Goal: Task Accomplishment & Management: Manage account settings

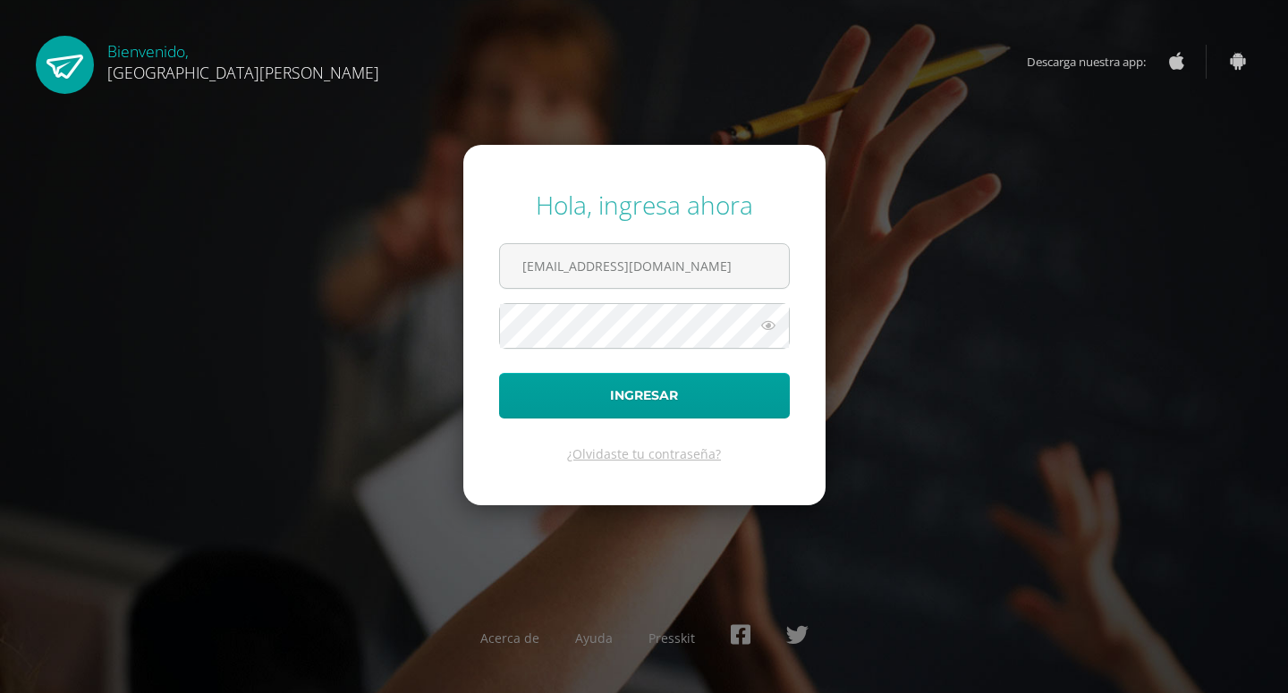
type input "karenfrinecita@gmail.com"
click at [614, 419] on form "Hola, ingresa ahora karenfrinecita@gmail.com Ingresar ¿Olvidaste tu contraseña?" at bounding box center [644, 325] width 362 height 360
click at [765, 331] on icon at bounding box center [768, 325] width 23 height 21
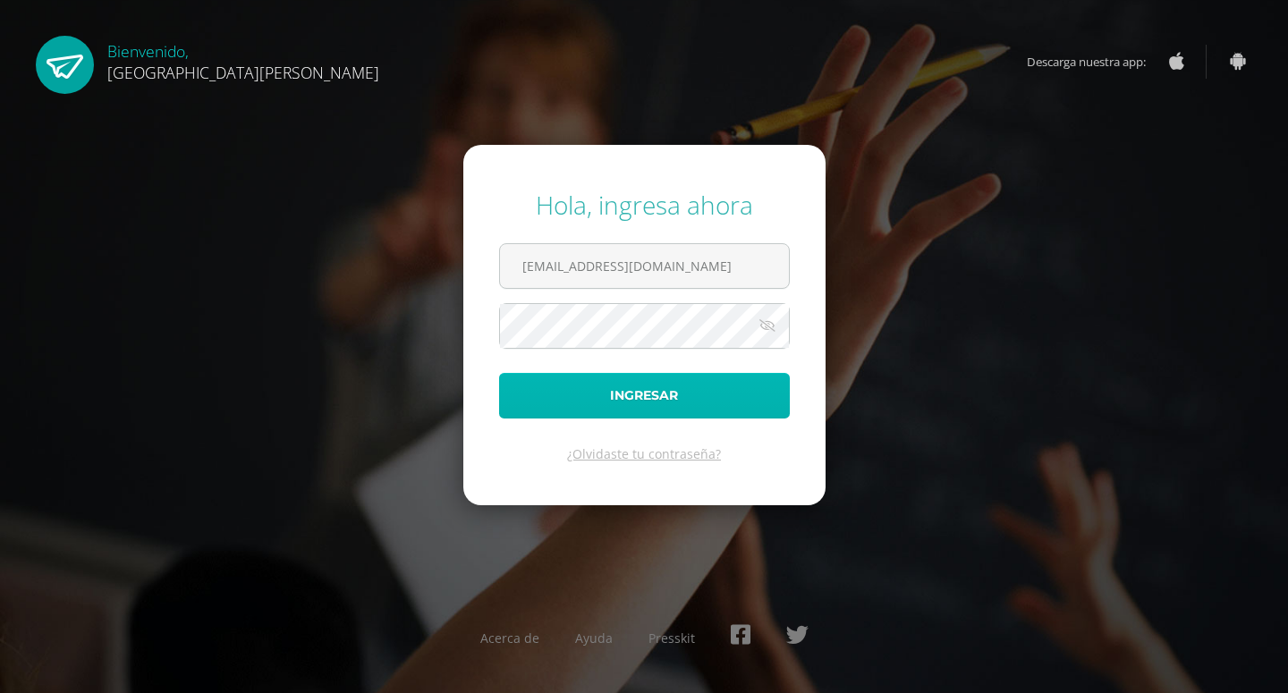
click at [638, 392] on button "Ingresar" at bounding box center [644, 396] width 291 height 46
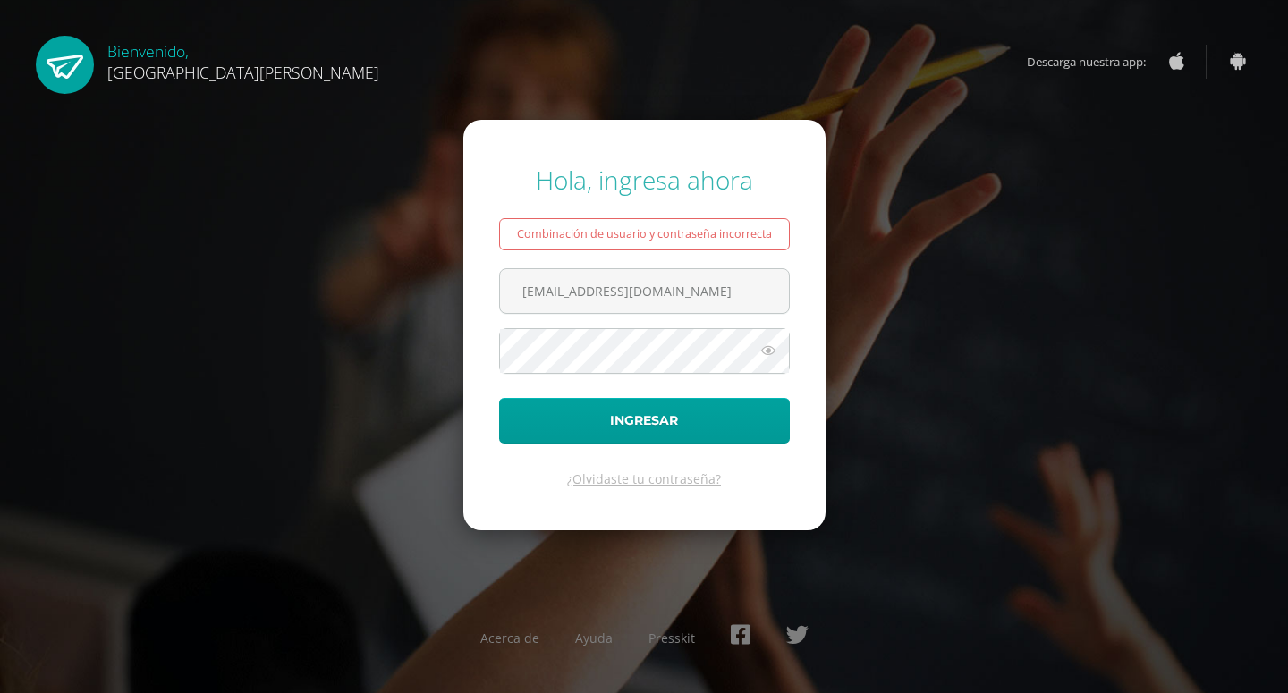
click at [774, 349] on icon at bounding box center [768, 350] width 23 height 21
click at [647, 422] on button "Ingresar" at bounding box center [644, 421] width 291 height 46
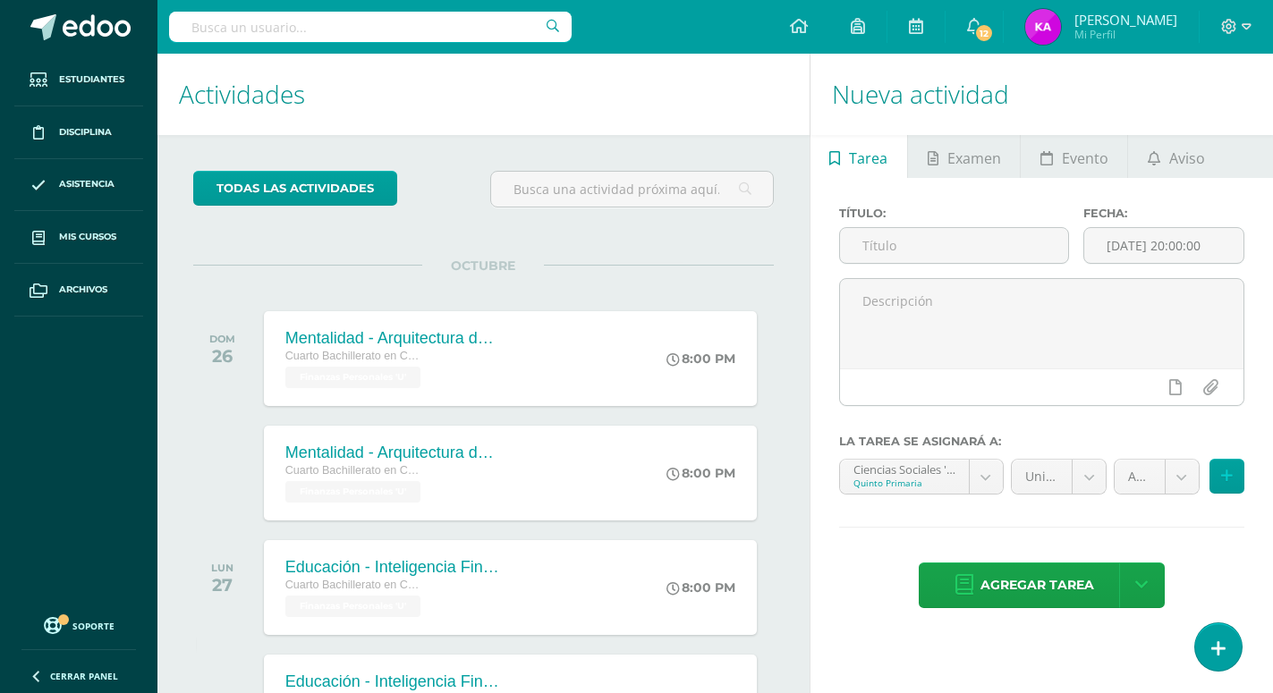
click at [676, 94] on h1 "Actividades" at bounding box center [483, 94] width 609 height 81
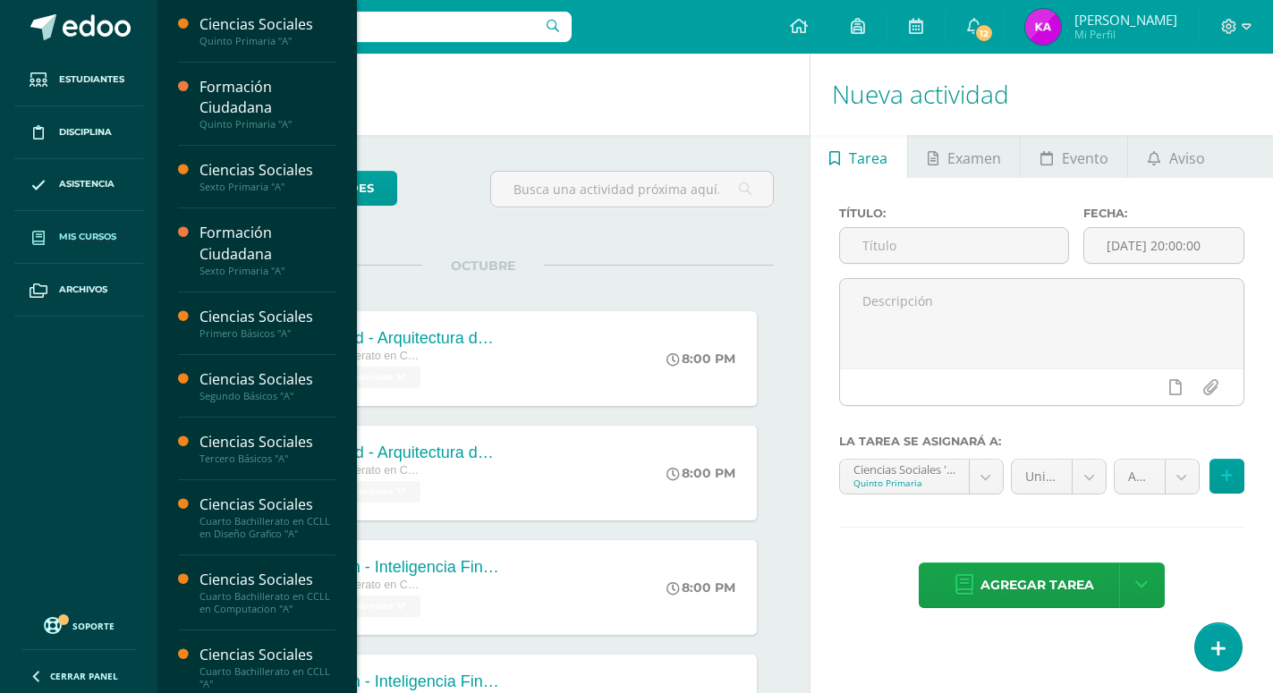
click at [93, 232] on span "Mis cursos" at bounding box center [87, 237] width 57 height 14
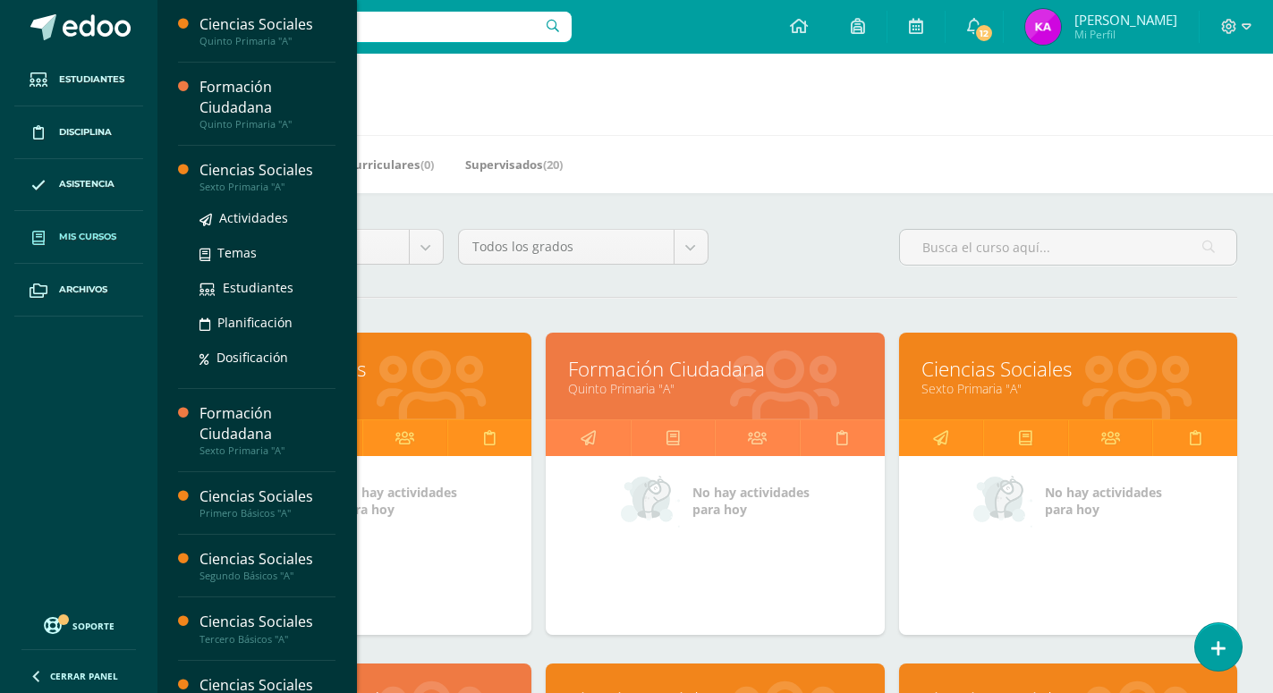
scroll to position [102, 0]
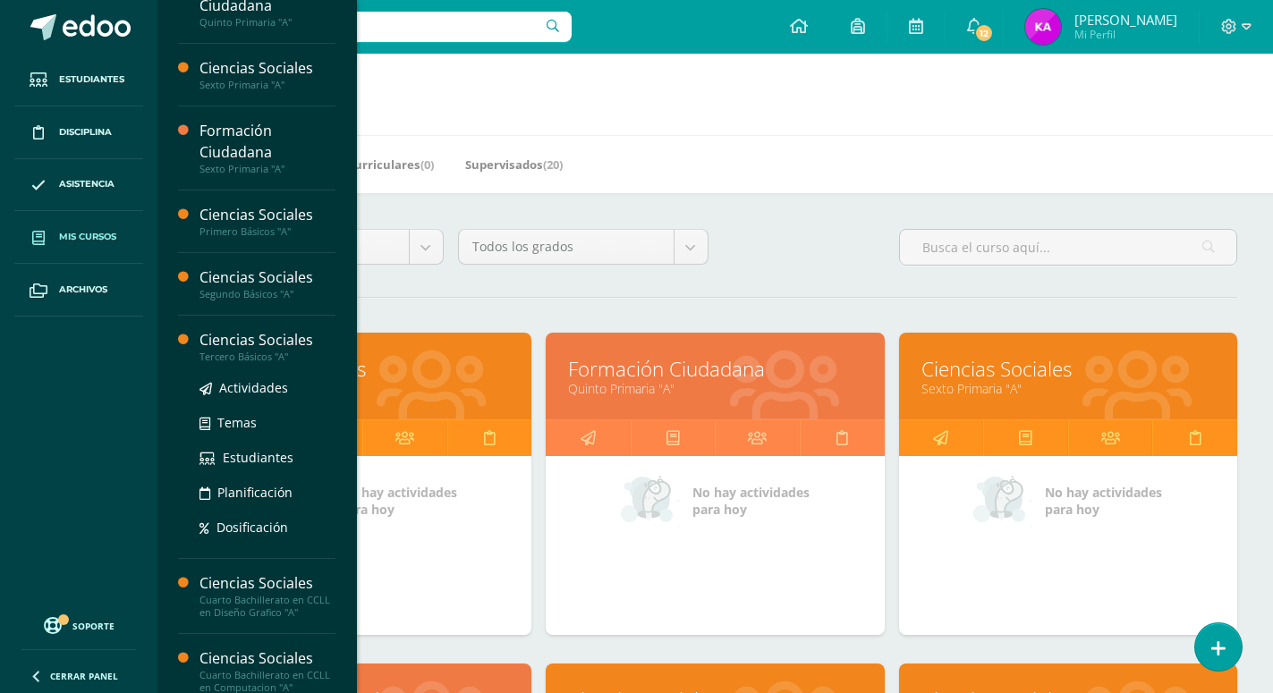
click at [280, 340] on div "Ciencias Sociales" at bounding box center [267, 340] width 136 height 21
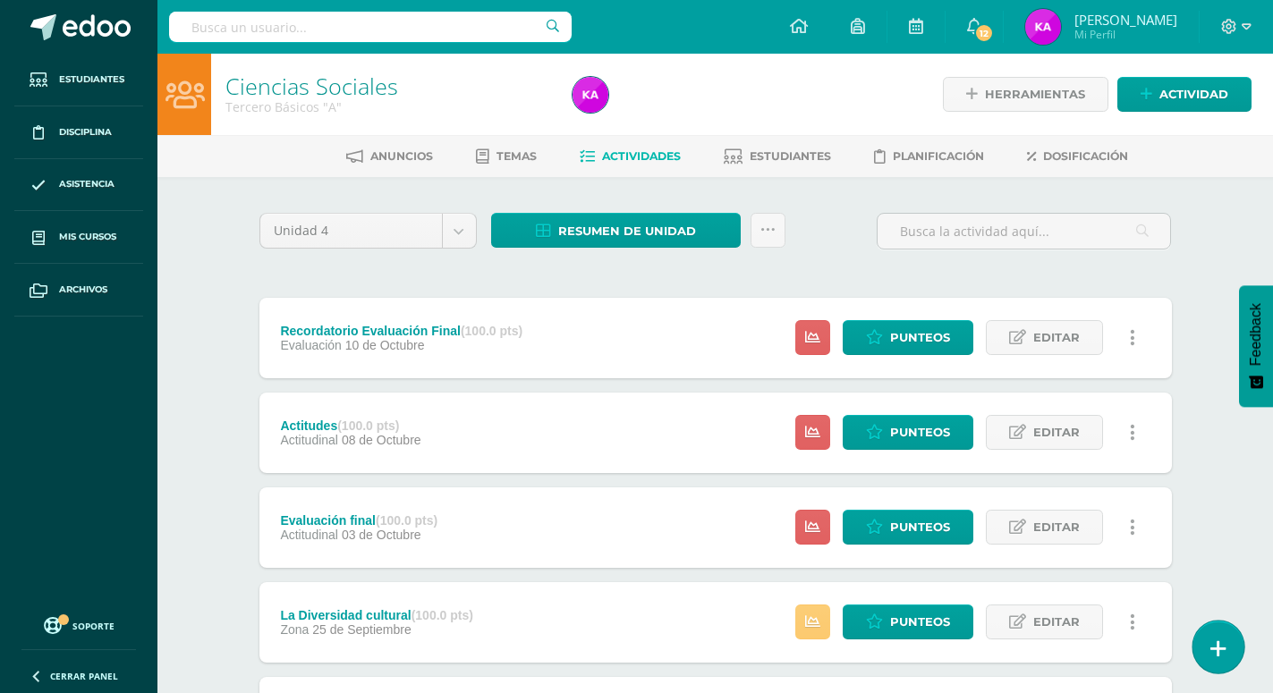
click at [1227, 642] on link at bounding box center [1217, 647] width 51 height 52
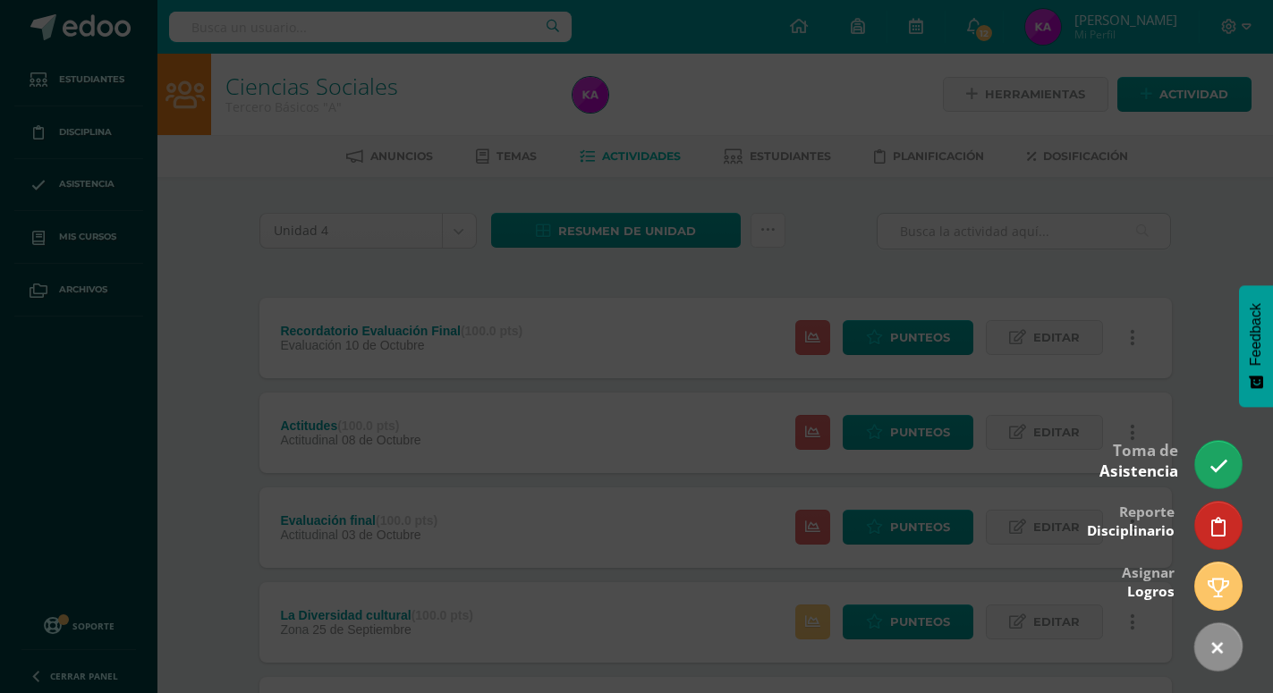
click at [1127, 453] on div "Toma de Asistencia" at bounding box center [1138, 460] width 79 height 64
click at [1213, 467] on icon at bounding box center [1217, 466] width 21 height 21
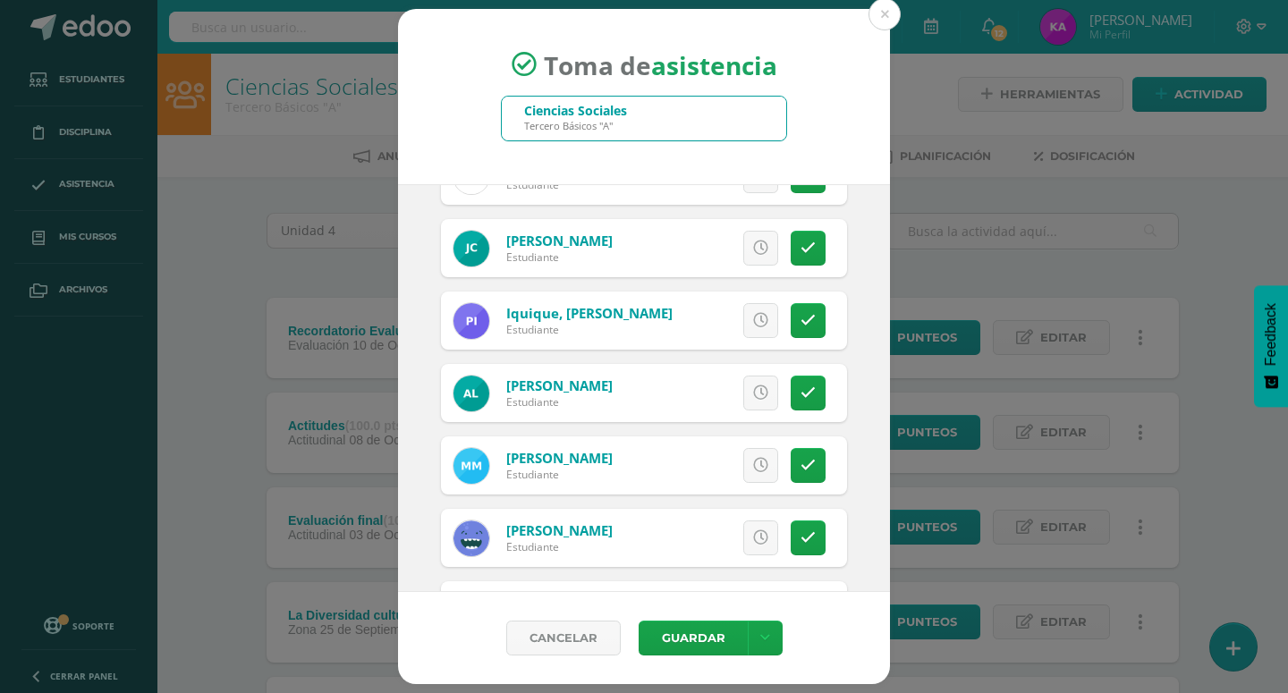
scroll to position [702, 0]
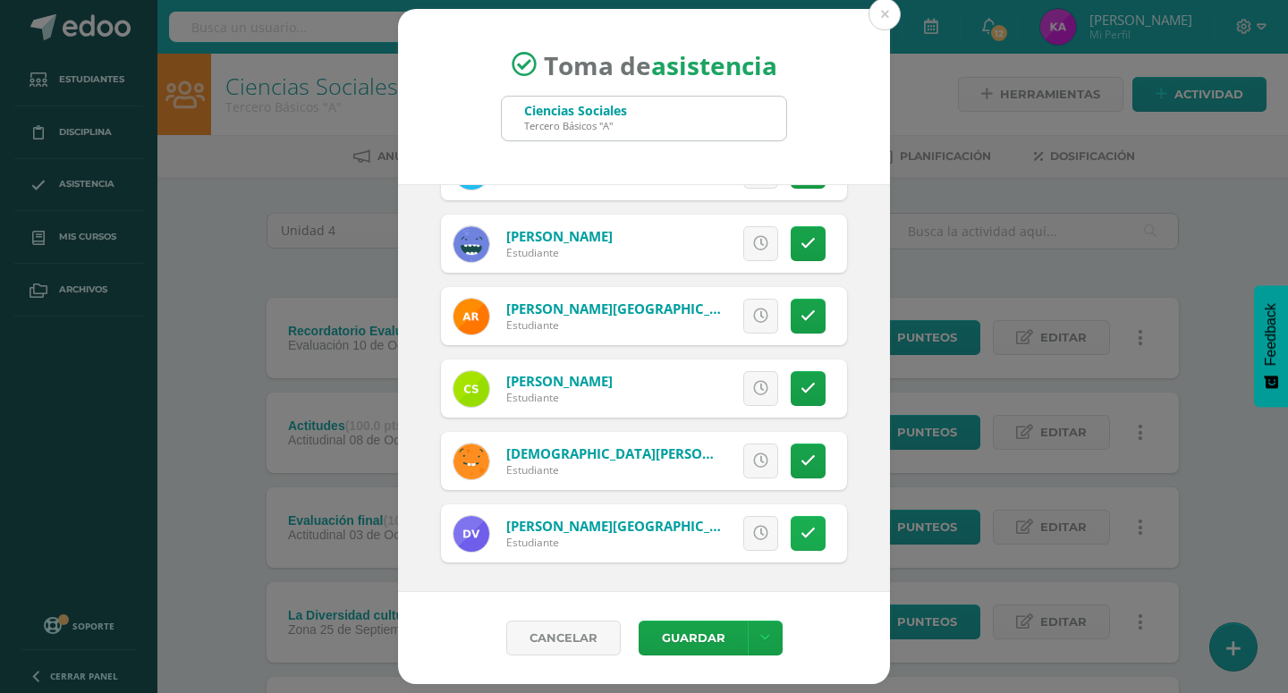
click at [801, 533] on icon at bounding box center [808, 533] width 15 height 15
click at [709, 537] on span "Excusa" at bounding box center [730, 533] width 49 height 33
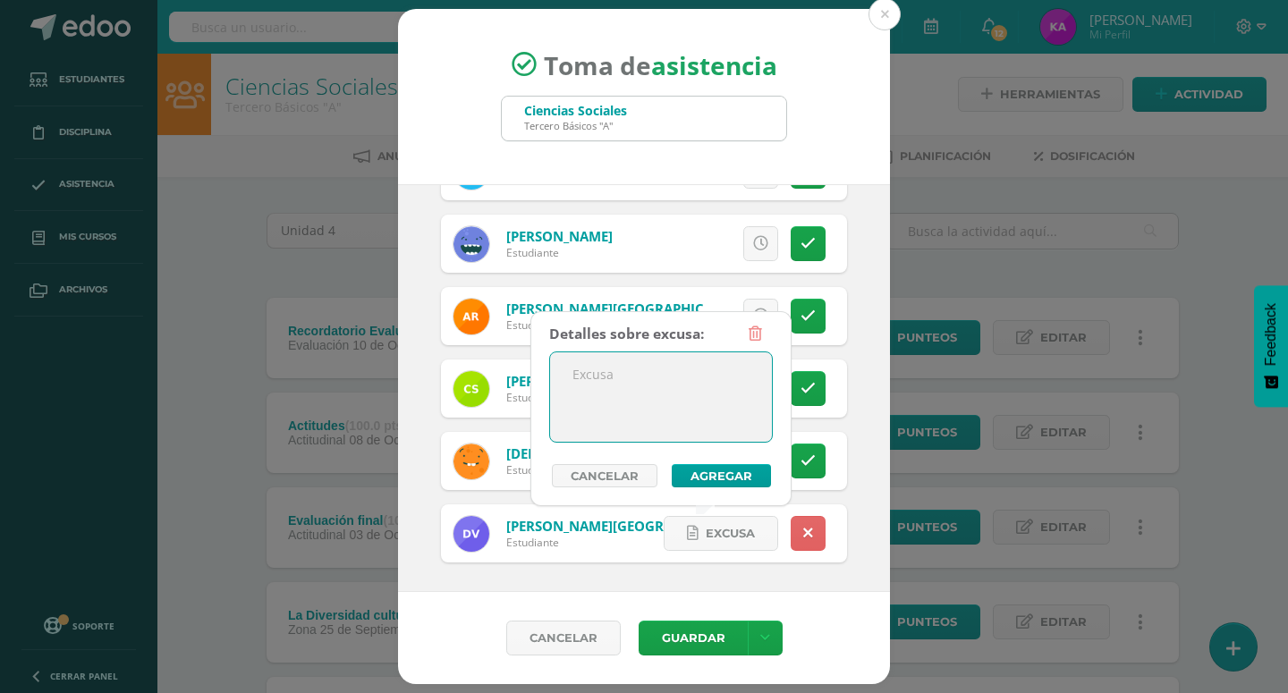
click at [657, 370] on textarea at bounding box center [661, 396] width 222 height 89
type textarea "No había quien transportar al coloegio"
click at [733, 476] on button "Agregar" at bounding box center [721, 475] width 99 height 23
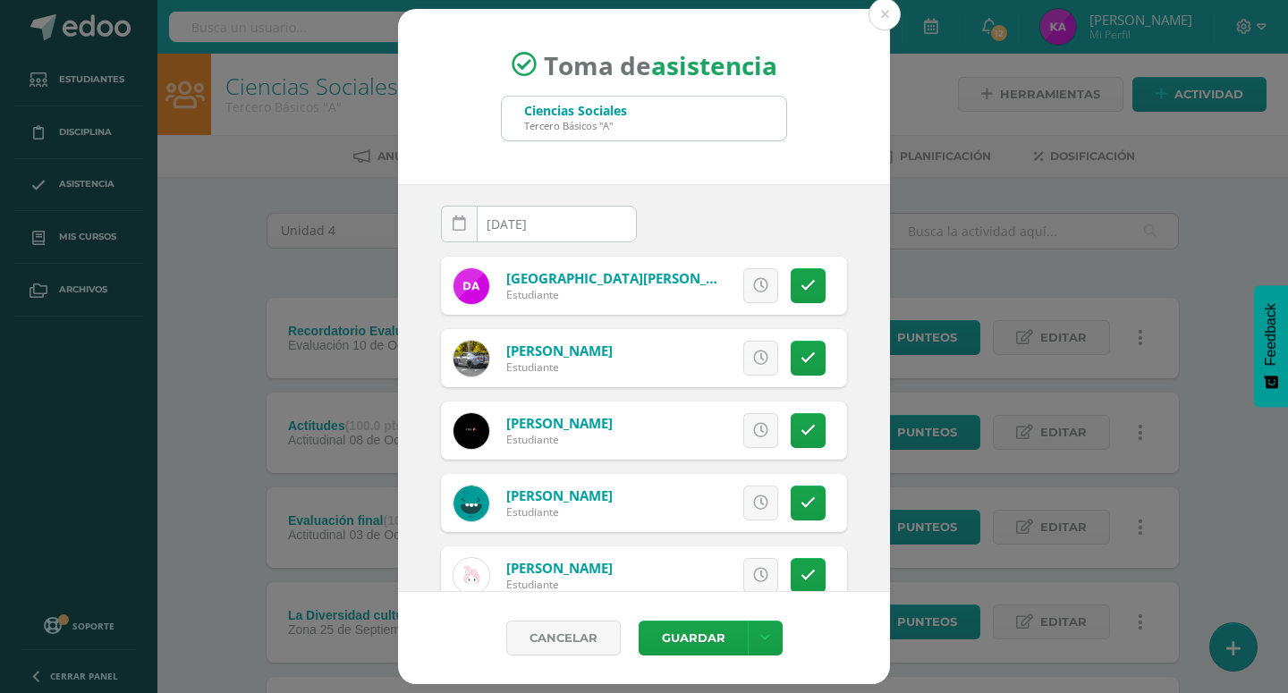
scroll to position [0, 0]
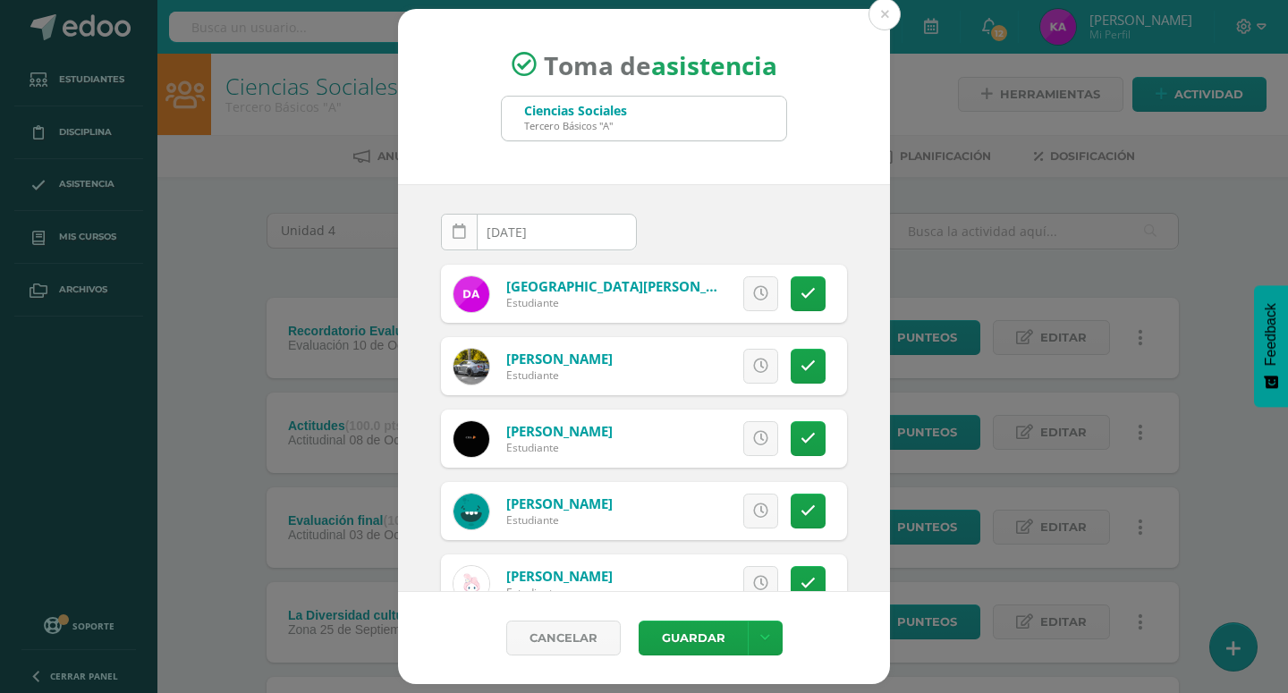
click at [455, 233] on icon at bounding box center [459, 231] width 13 height 15
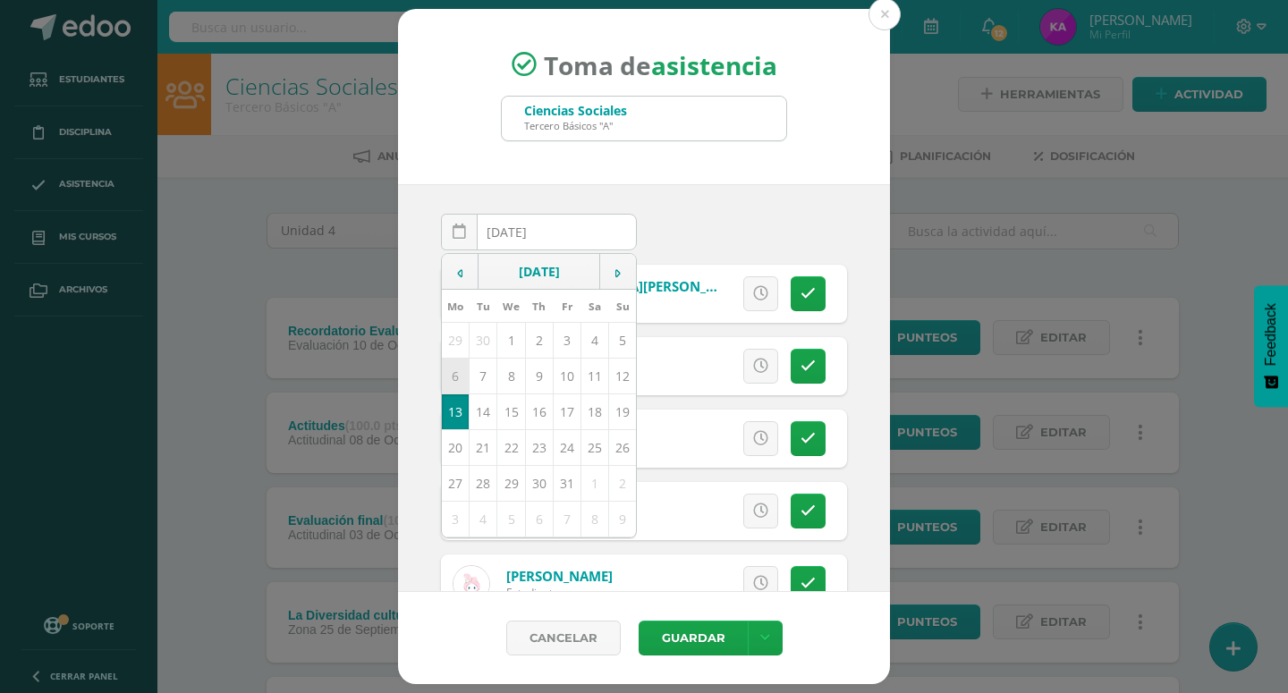
click at [451, 373] on td "6" at bounding box center [456, 377] width 28 height 36
type input "2025-10-06"
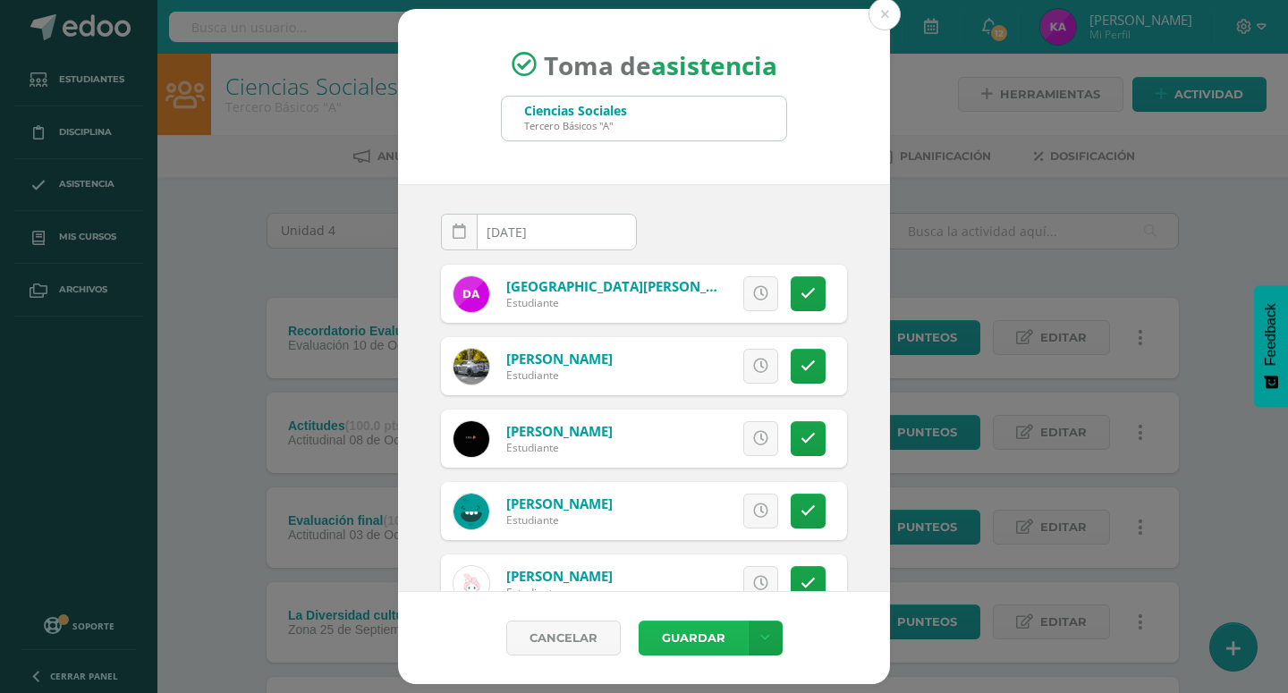
click at [715, 636] on button "Guardar" at bounding box center [693, 638] width 109 height 35
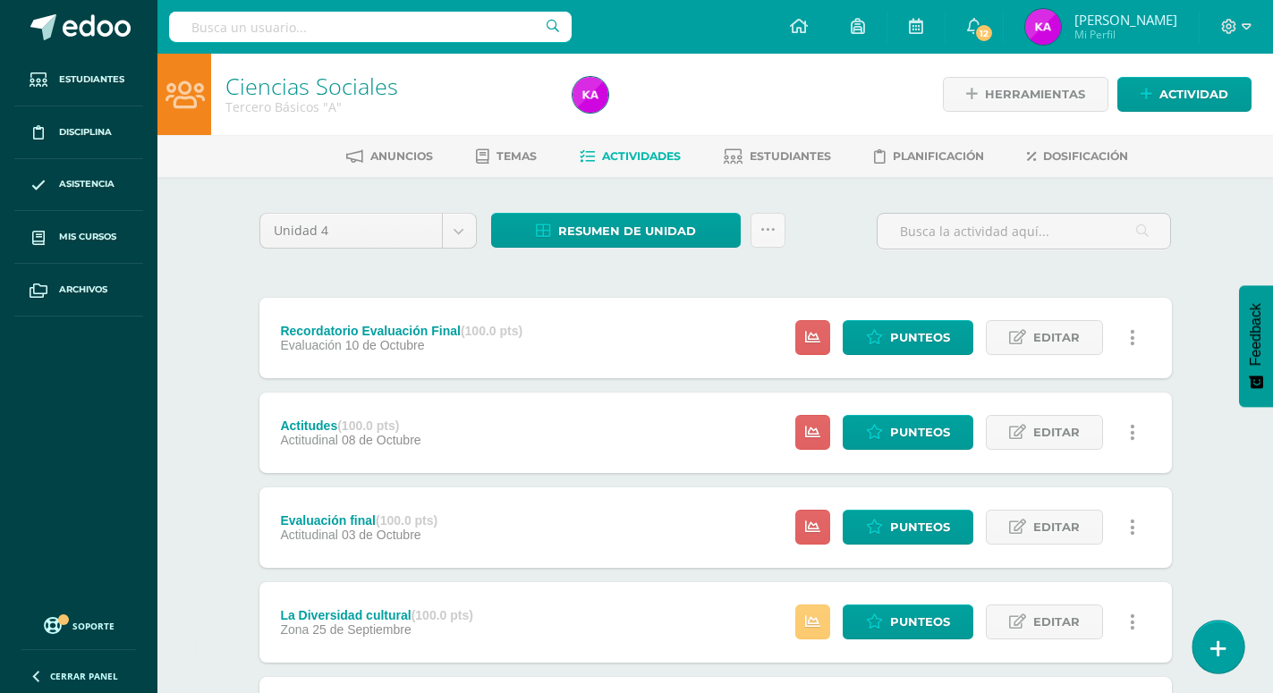
click at [1218, 637] on link at bounding box center [1217, 647] width 51 height 52
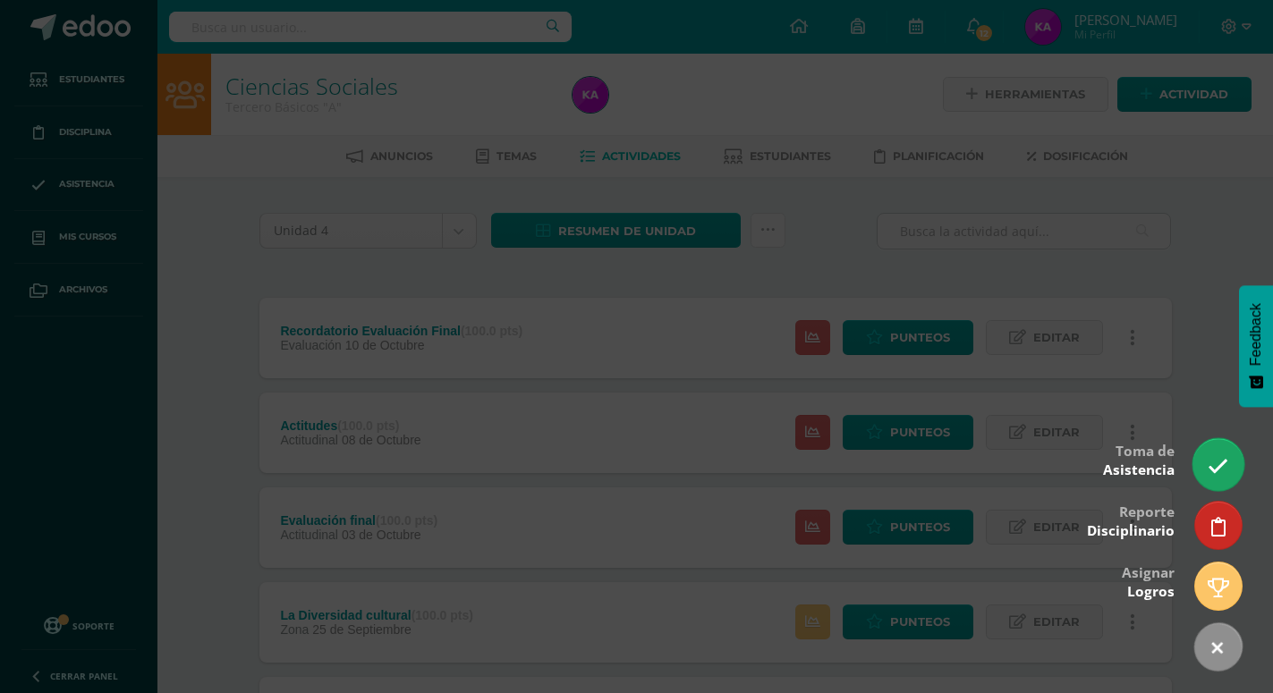
click at [1202, 458] on link at bounding box center [1217, 464] width 51 height 52
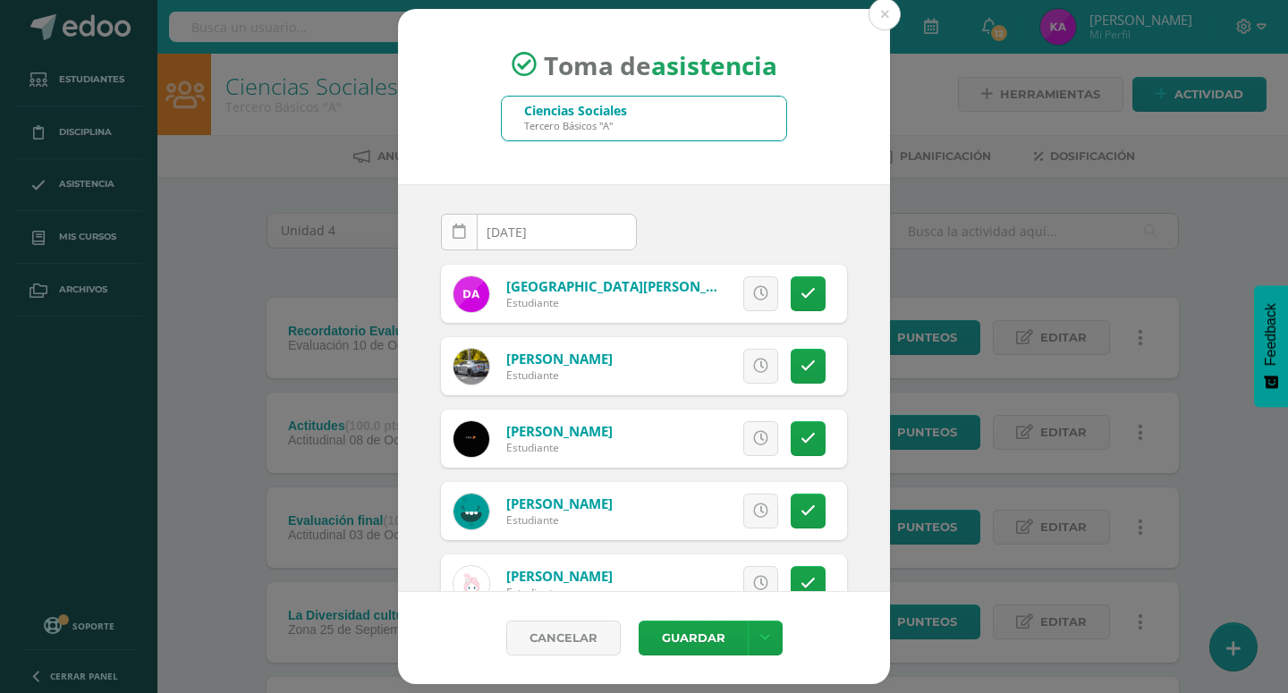
click at [458, 233] on icon at bounding box center [459, 231] width 13 height 15
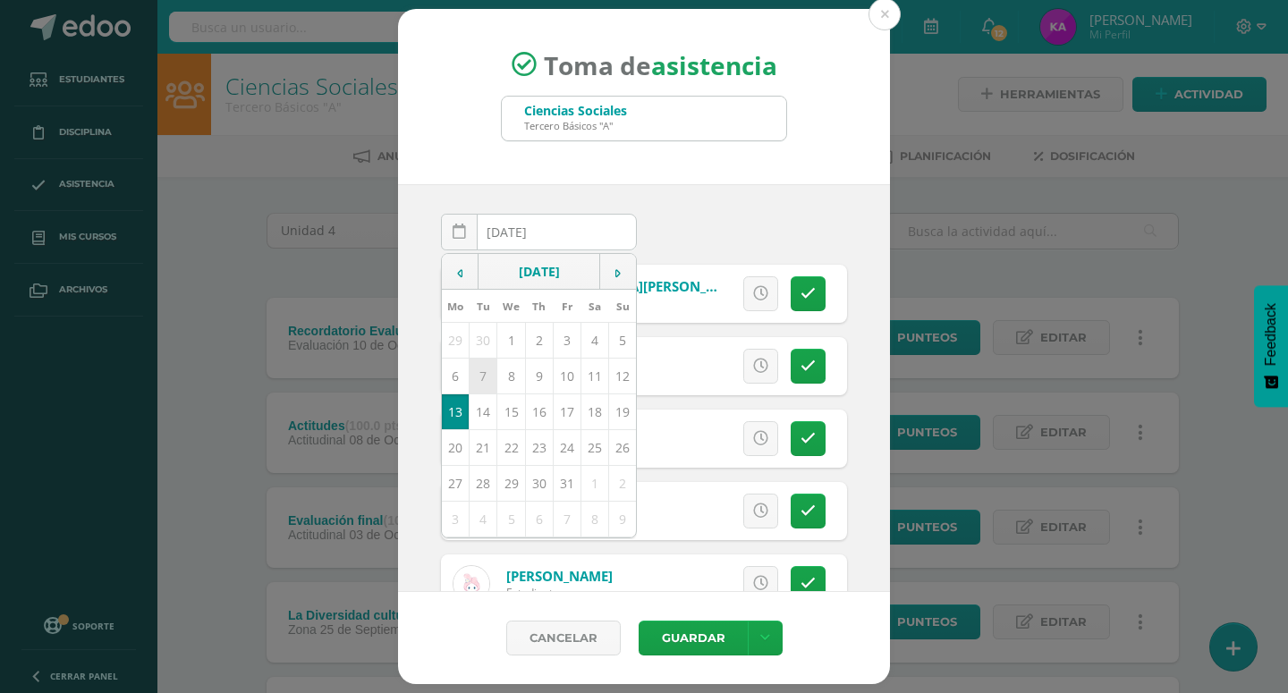
click at [489, 377] on td "7" at bounding box center [484, 377] width 28 height 36
type input "2025-10-07"
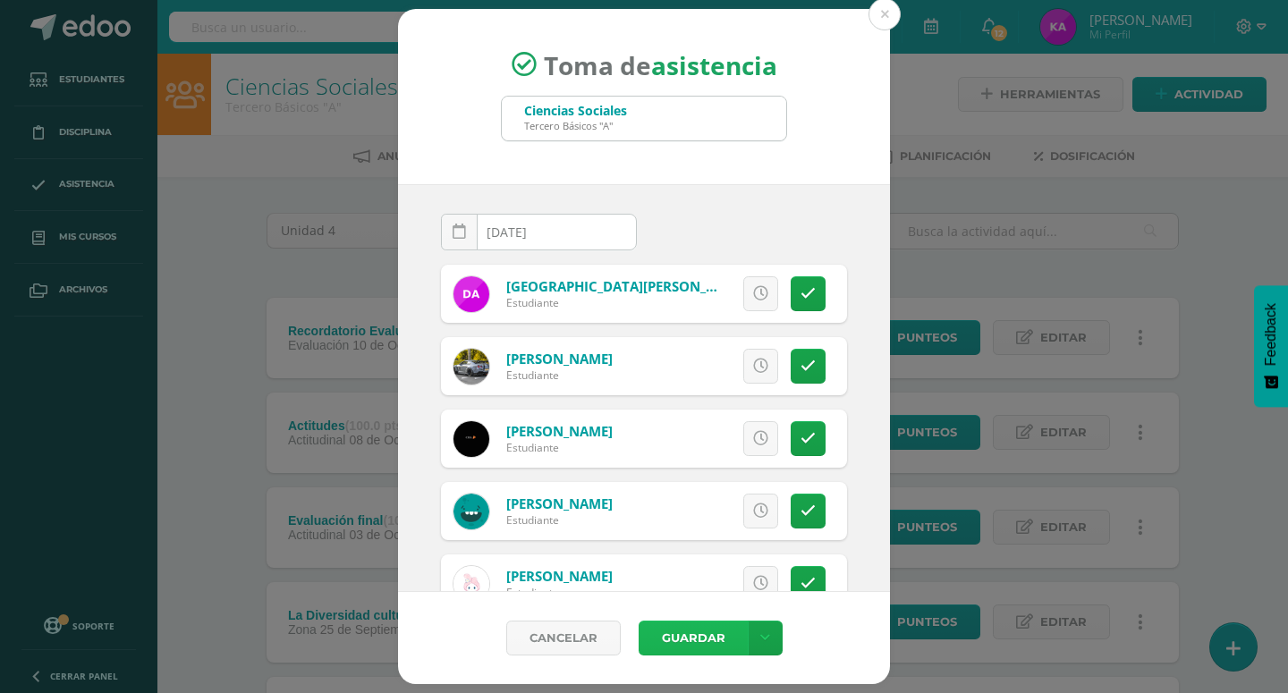
click at [696, 644] on button "Guardar" at bounding box center [693, 638] width 109 height 35
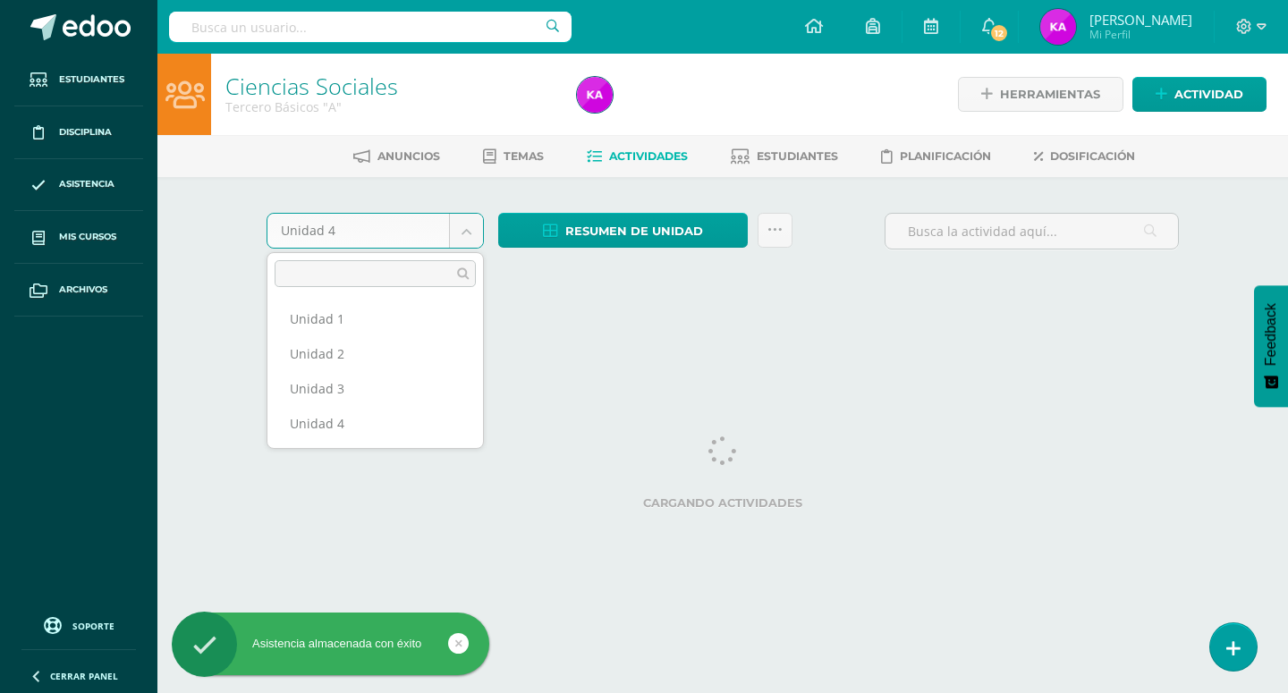
click at [1242, 334] on body "Asistencia almacenada con éxito Estudiantes Disciplina Asistencia Mis cursos Ar…" at bounding box center [644, 167] width 1288 height 334
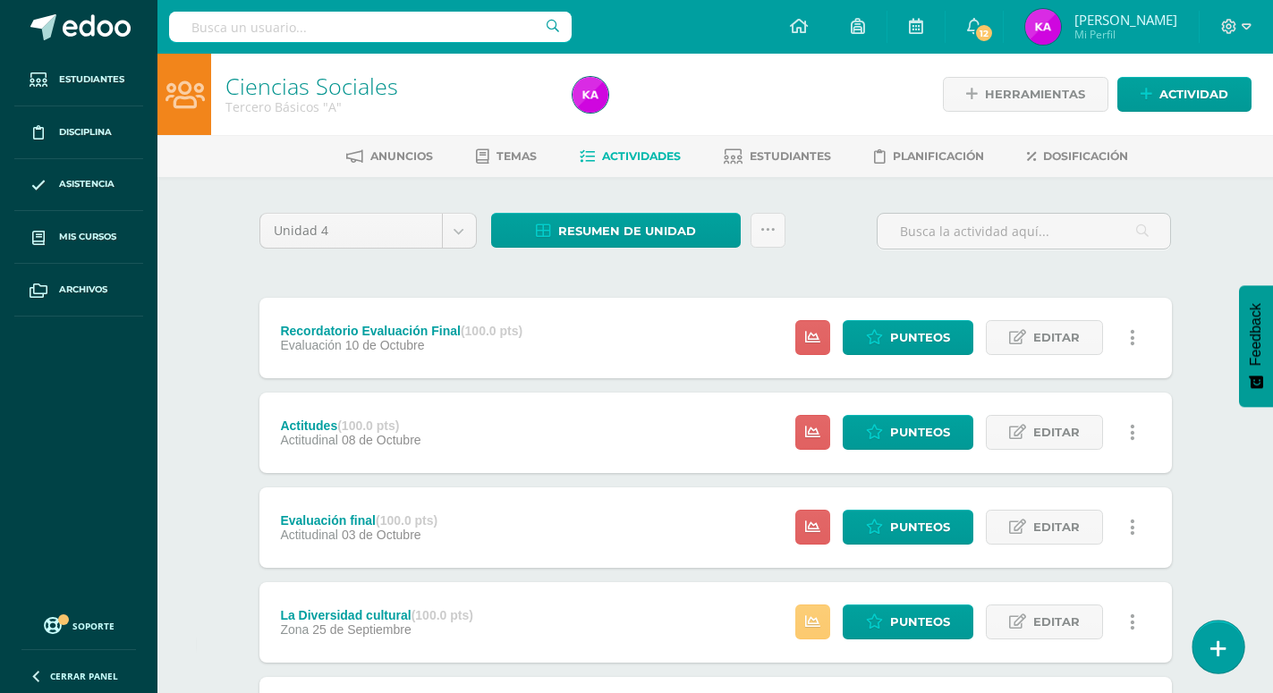
click at [1216, 637] on link at bounding box center [1217, 647] width 51 height 52
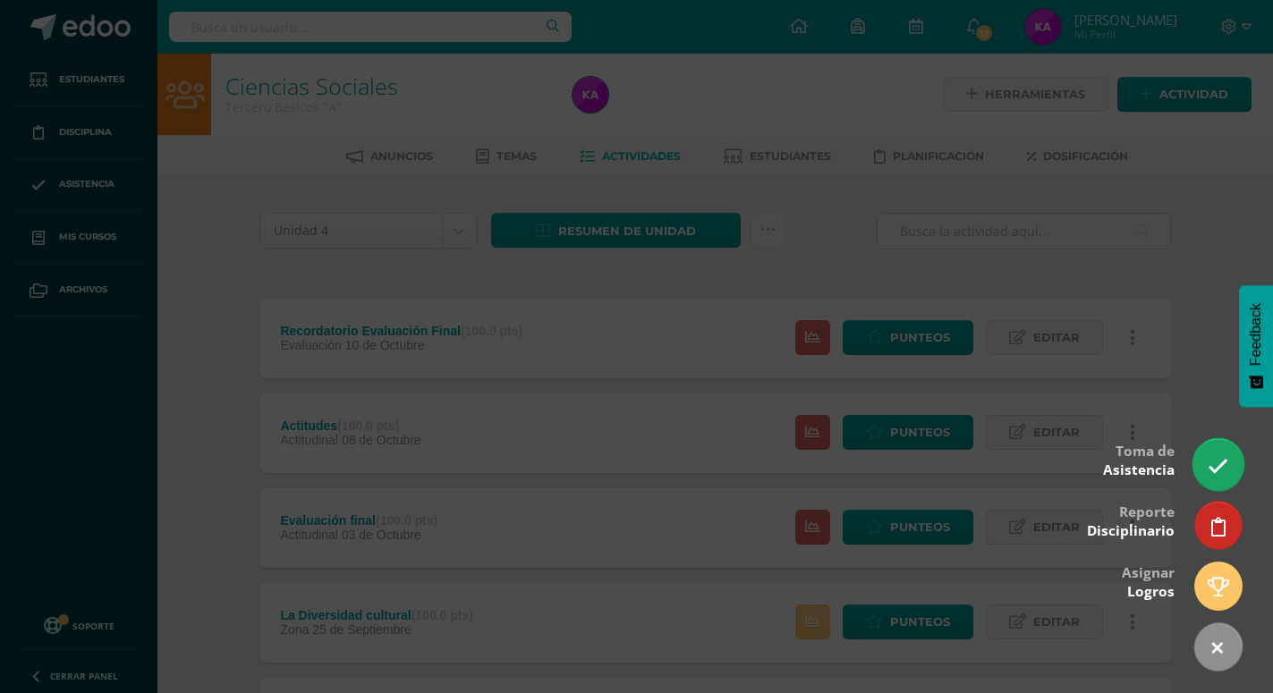
click at [1215, 448] on link at bounding box center [1217, 464] width 51 height 52
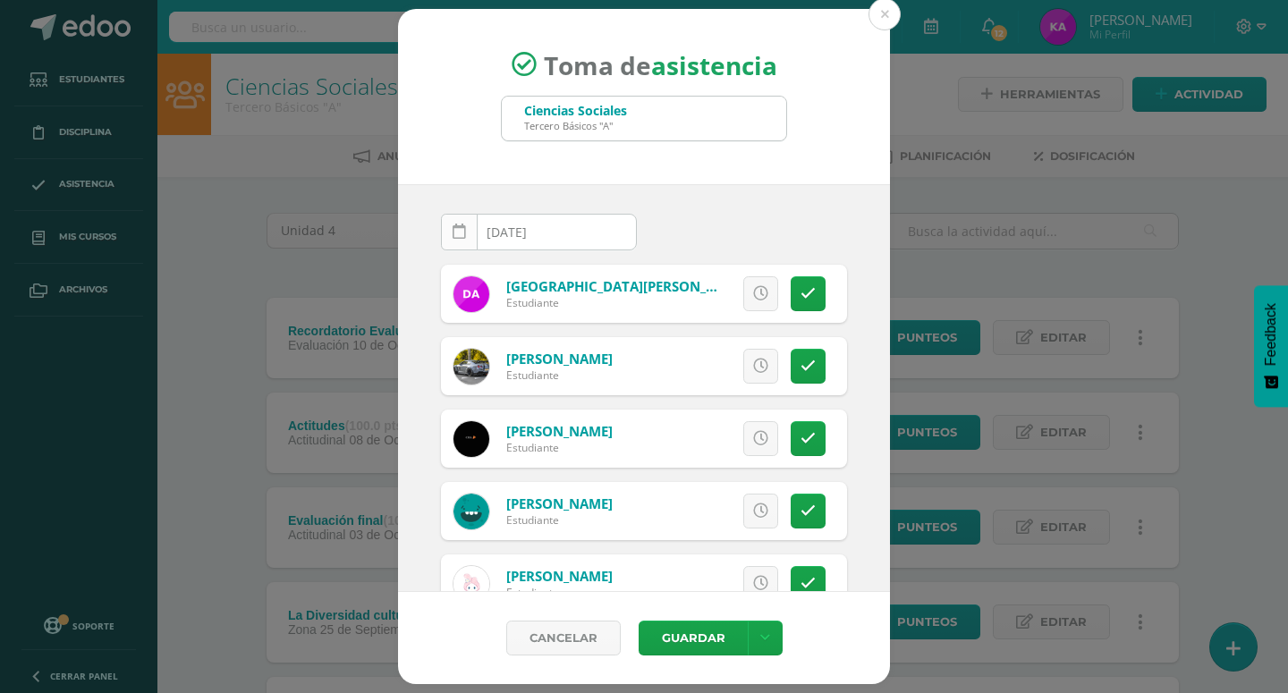
click at [465, 233] on icon at bounding box center [459, 231] width 13 height 15
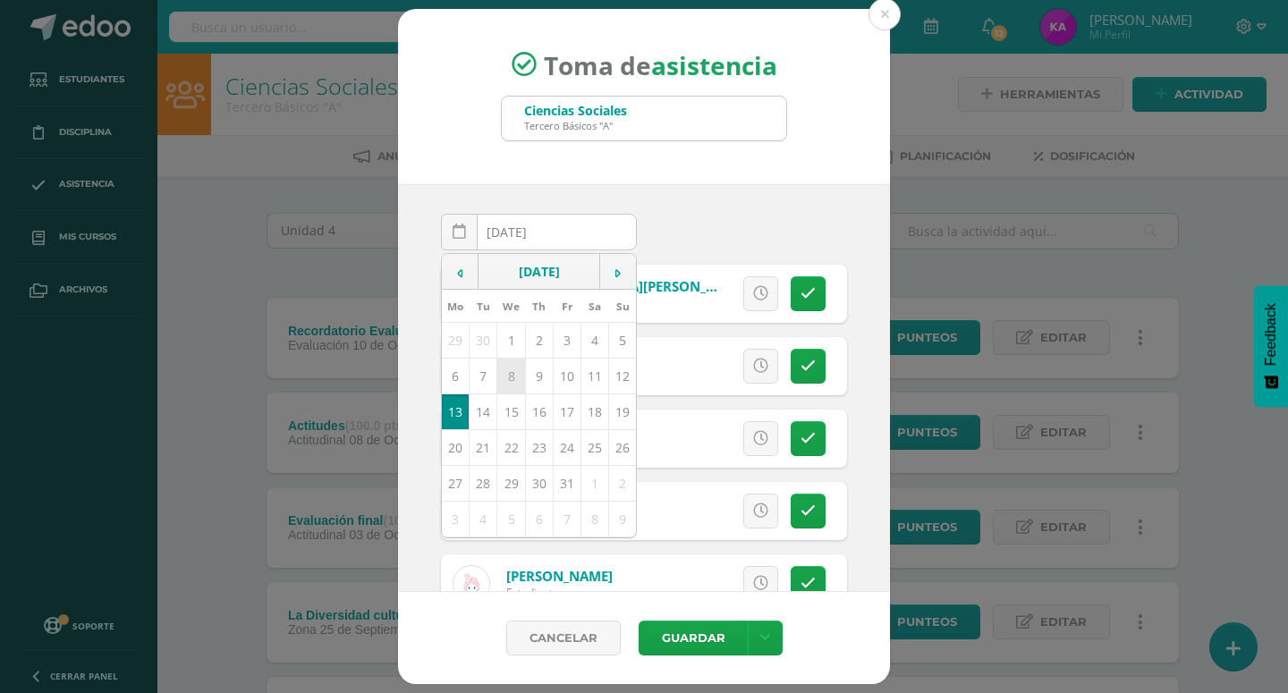
click at [511, 373] on td "8" at bounding box center [511, 377] width 28 height 36
type input "2025-10-08"
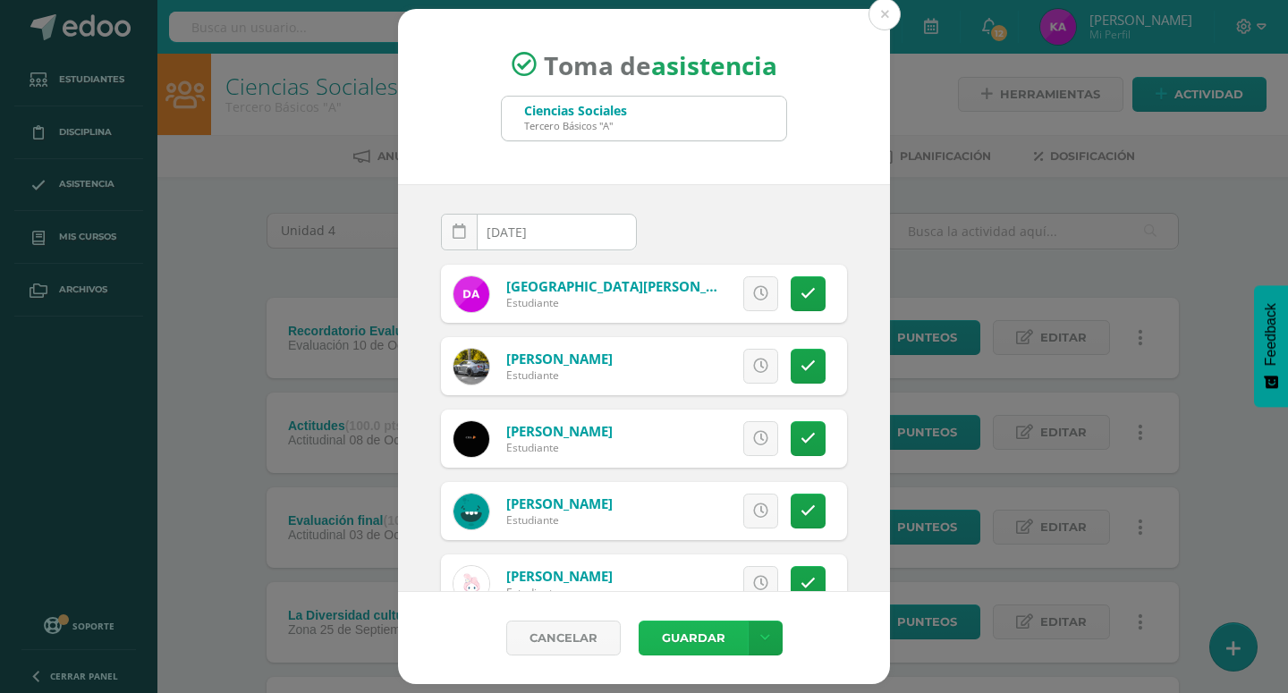
click at [691, 644] on button "Guardar" at bounding box center [693, 638] width 109 height 35
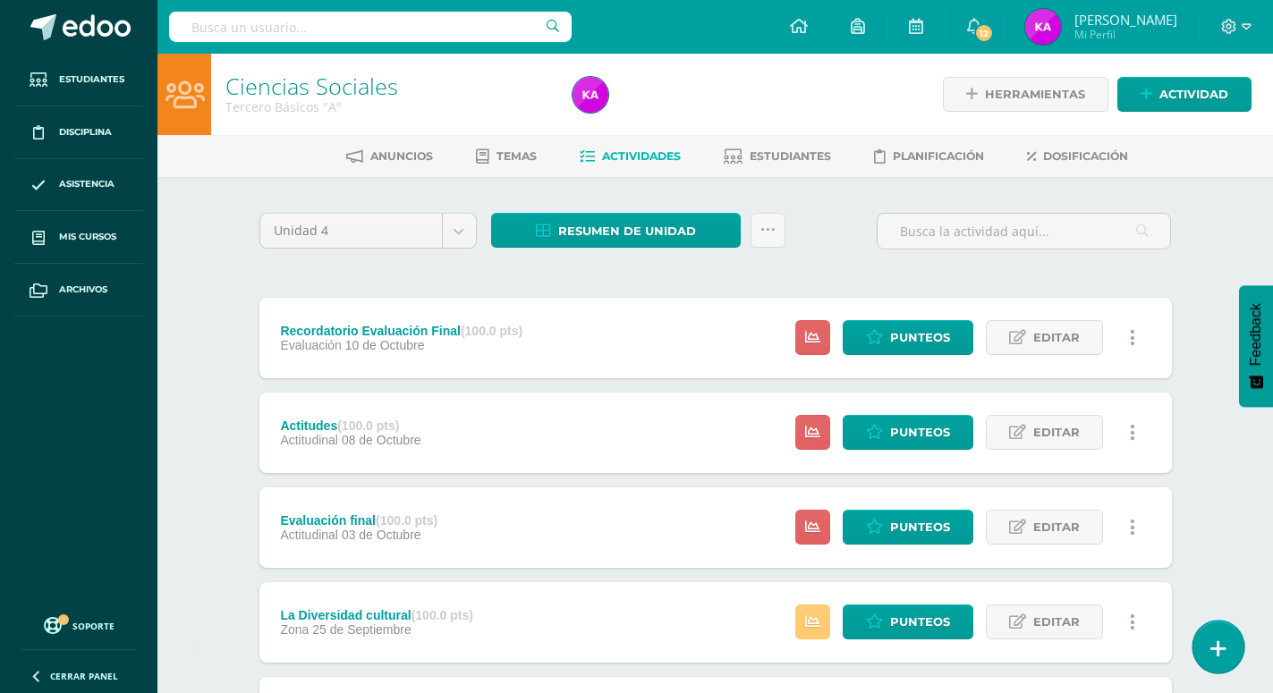
click at [1204, 641] on link at bounding box center [1217, 647] width 51 height 52
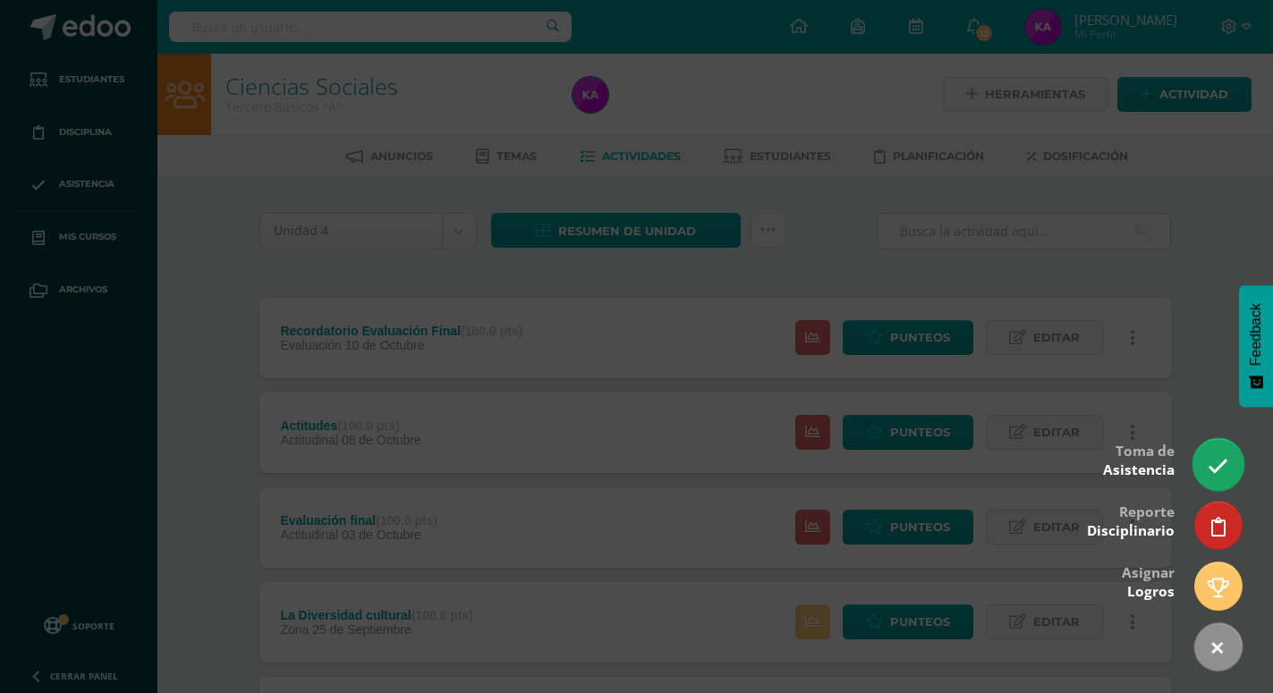
click at [1205, 453] on link at bounding box center [1217, 464] width 51 height 52
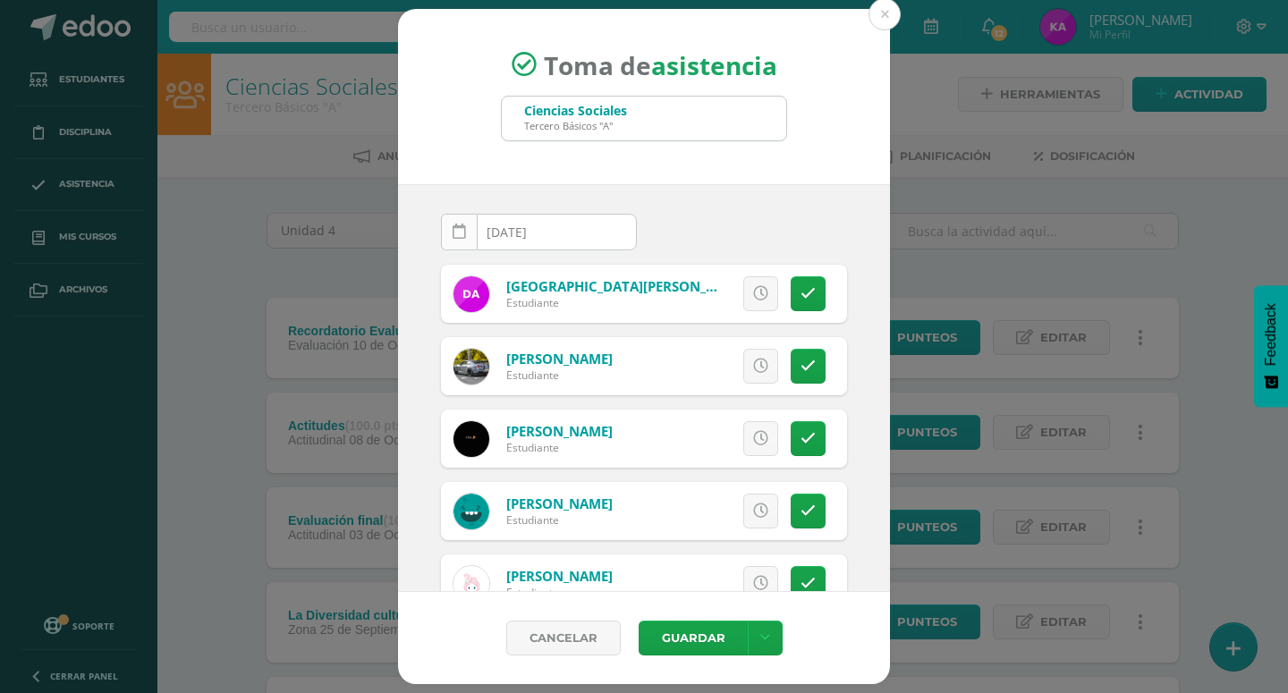
click at [461, 235] on icon at bounding box center [459, 231] width 13 height 15
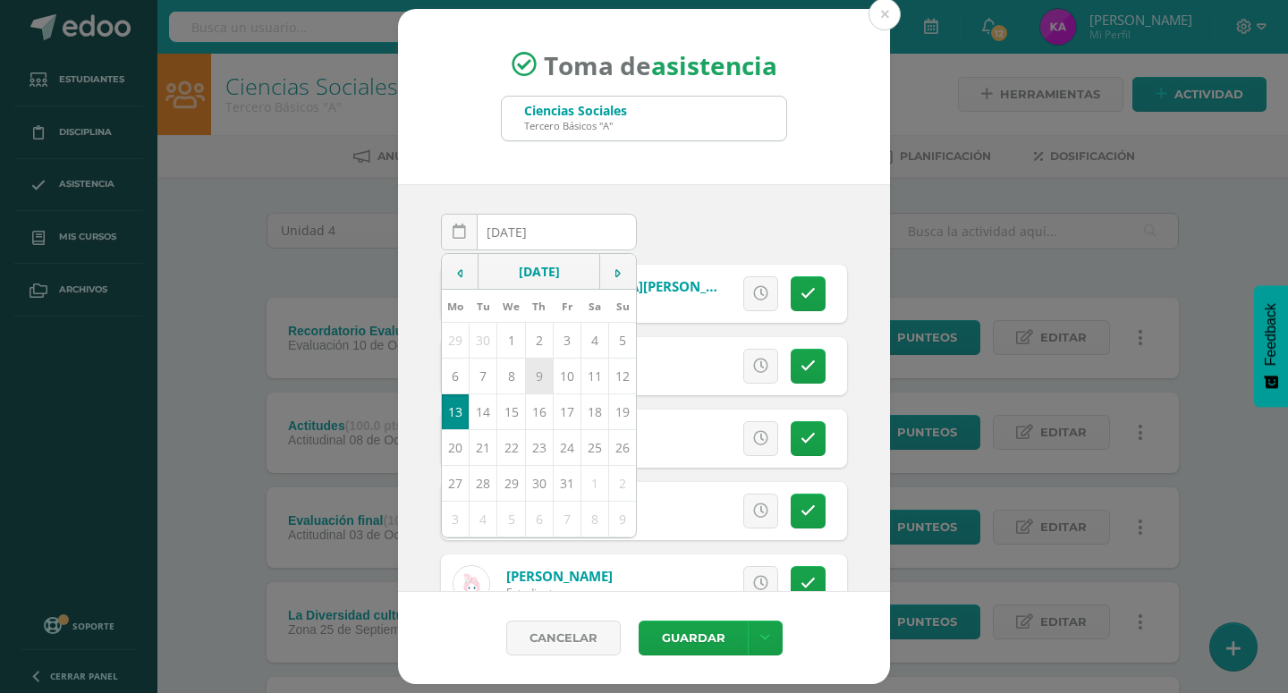
click at [532, 379] on td "9" at bounding box center [539, 377] width 28 height 36
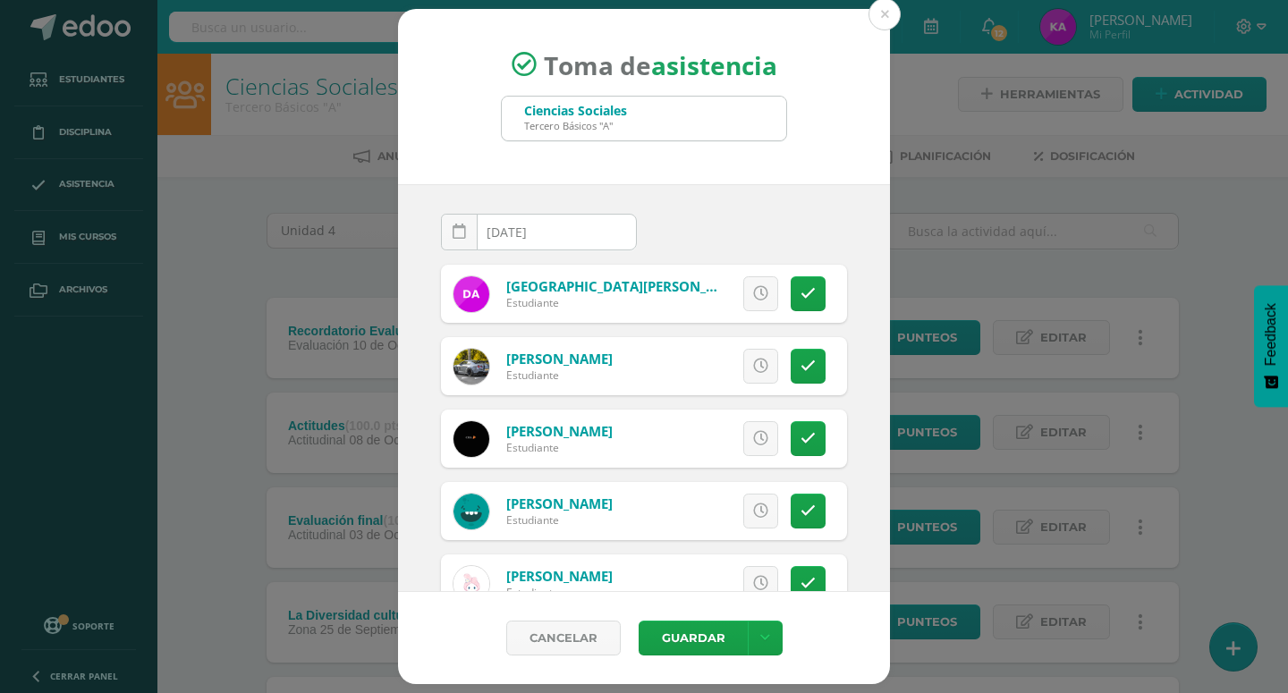
type input "2025-10-09"
click at [685, 639] on button "Guardar" at bounding box center [693, 638] width 109 height 35
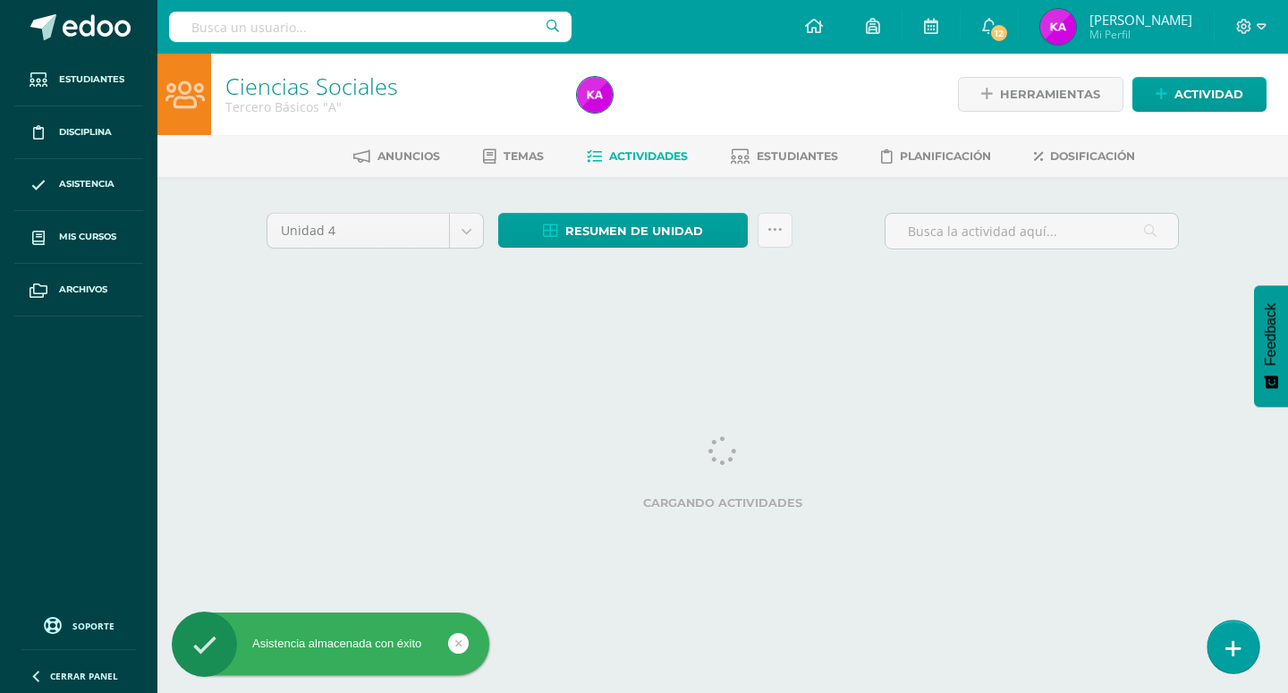
drag, startPoint x: 1234, startPoint y: 639, endPoint x: 1237, endPoint y: 625, distance: 13.7
click at [1235, 639] on link at bounding box center [1232, 647] width 51 height 52
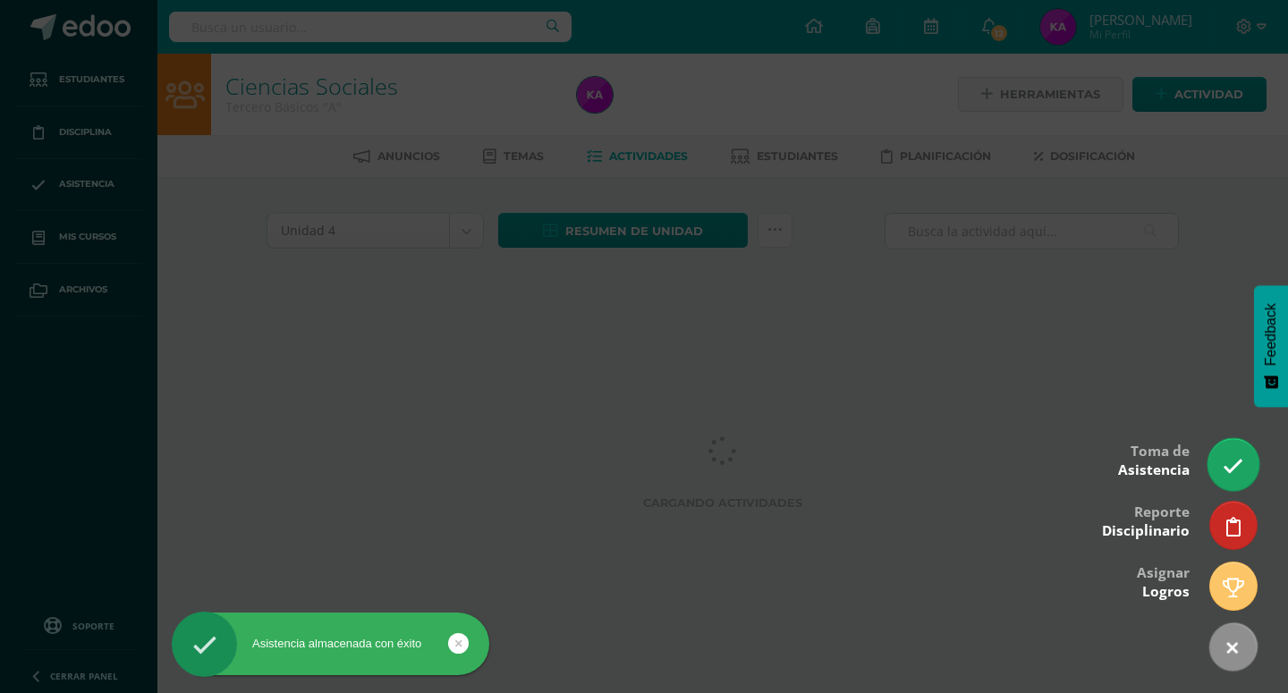
click at [1224, 456] on link at bounding box center [1232, 464] width 51 height 52
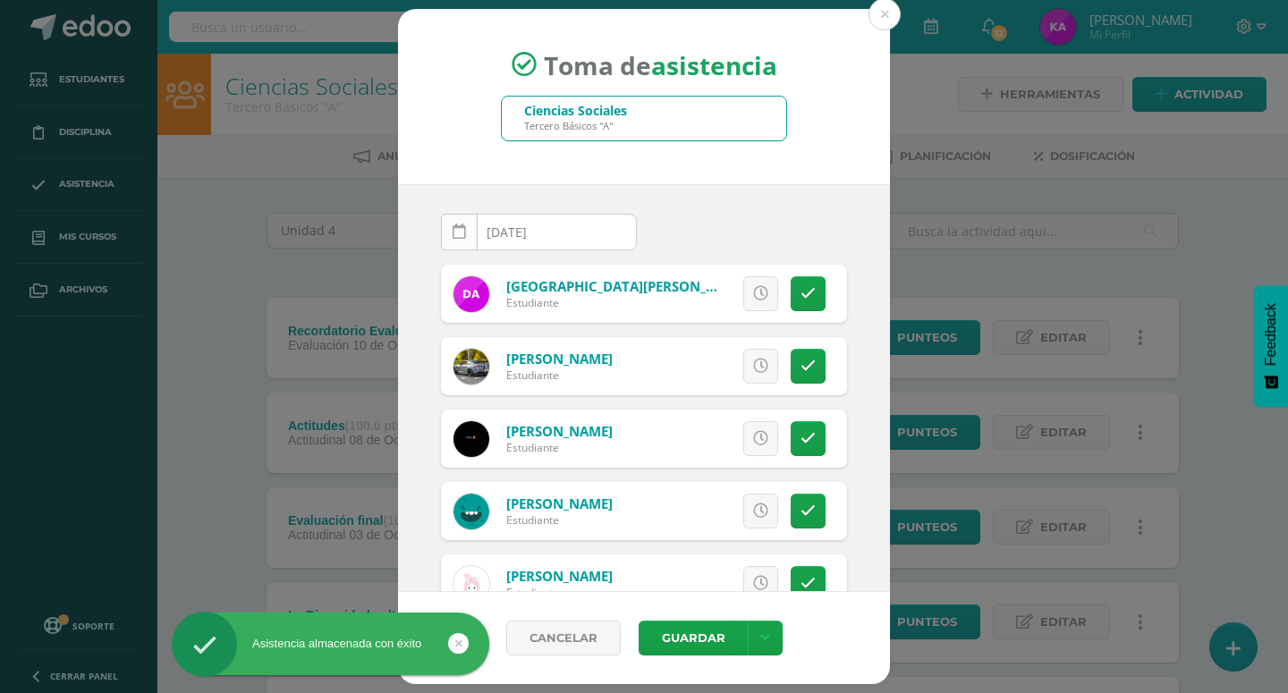
click at [462, 231] on icon at bounding box center [459, 231] width 13 height 15
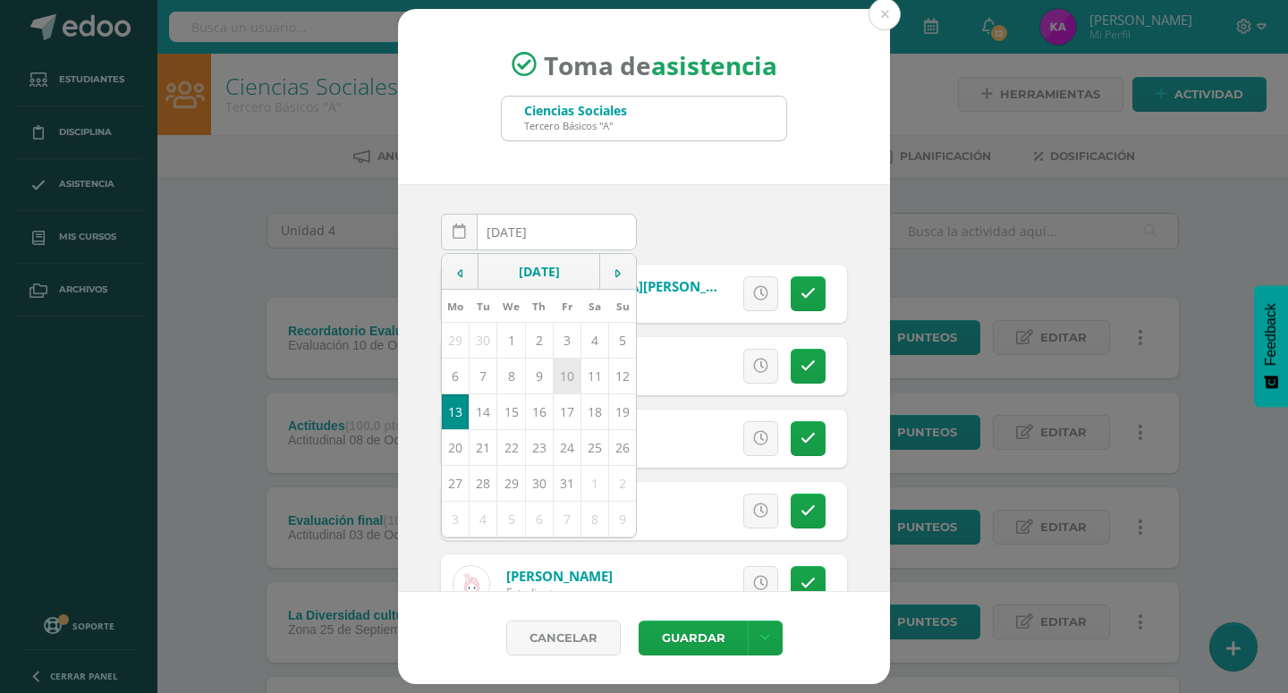
click at [560, 377] on td "10" at bounding box center [567, 377] width 28 height 36
type input "[DATE]"
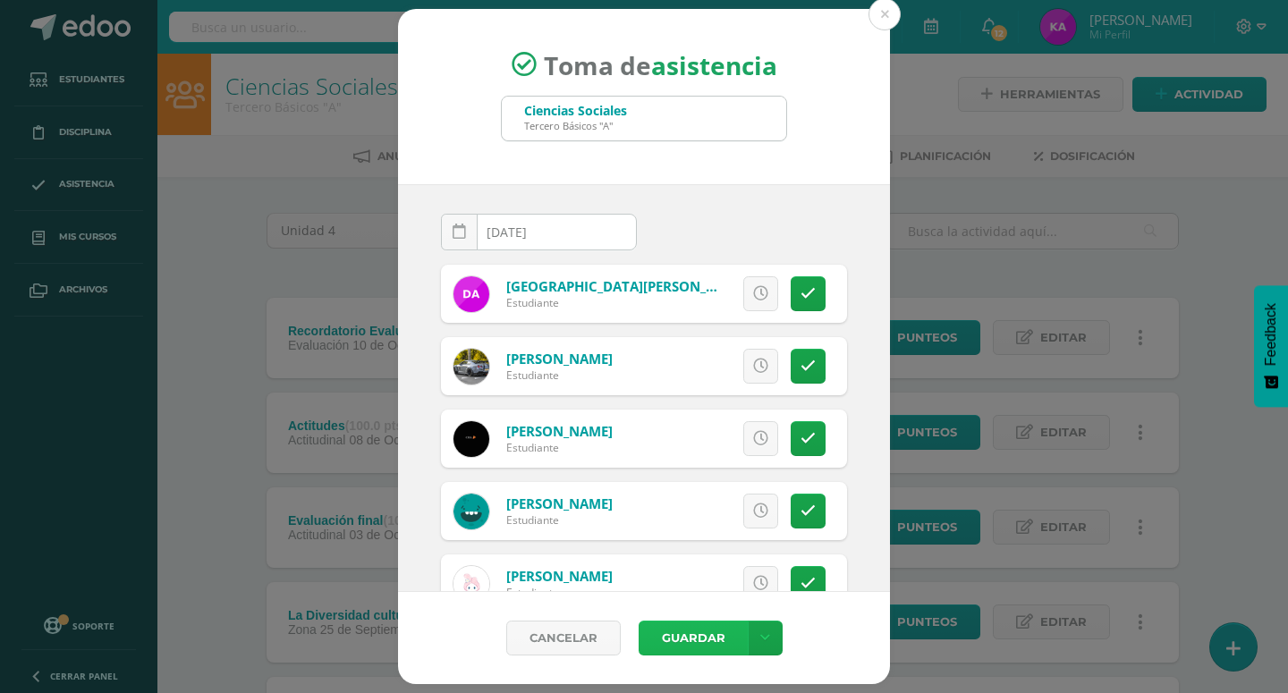
click at [699, 635] on button "Guardar" at bounding box center [693, 638] width 109 height 35
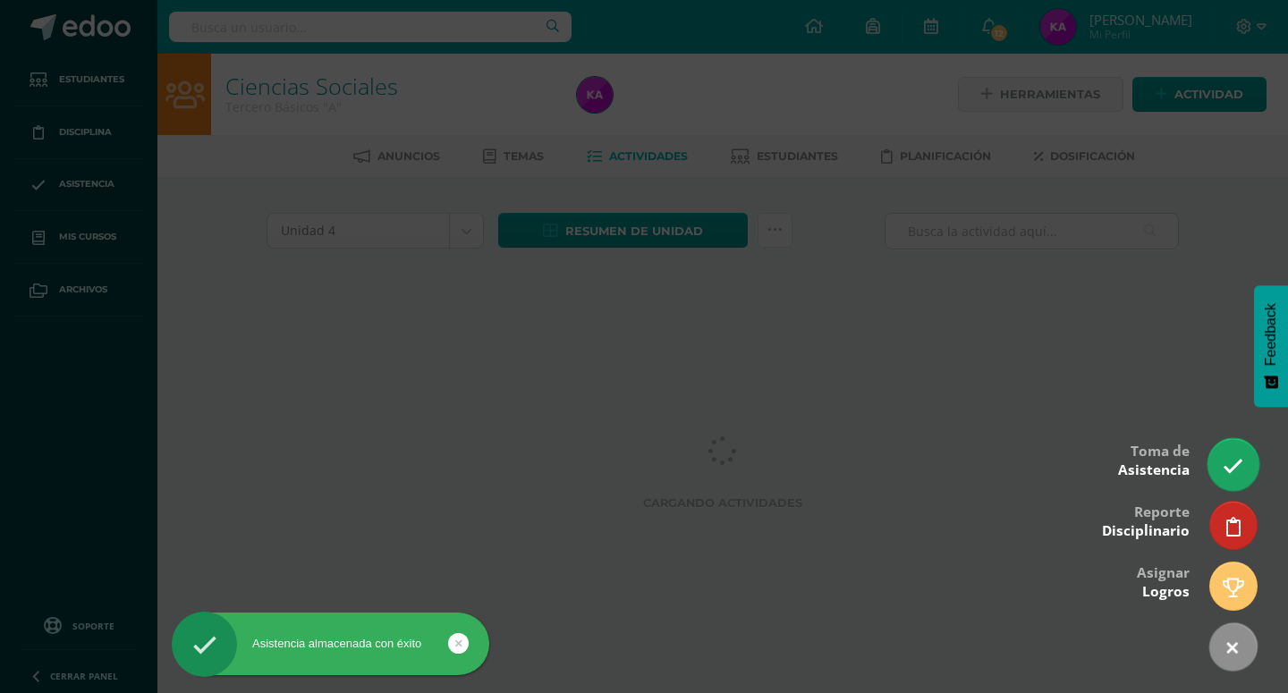
click at [1226, 467] on icon at bounding box center [1233, 466] width 21 height 21
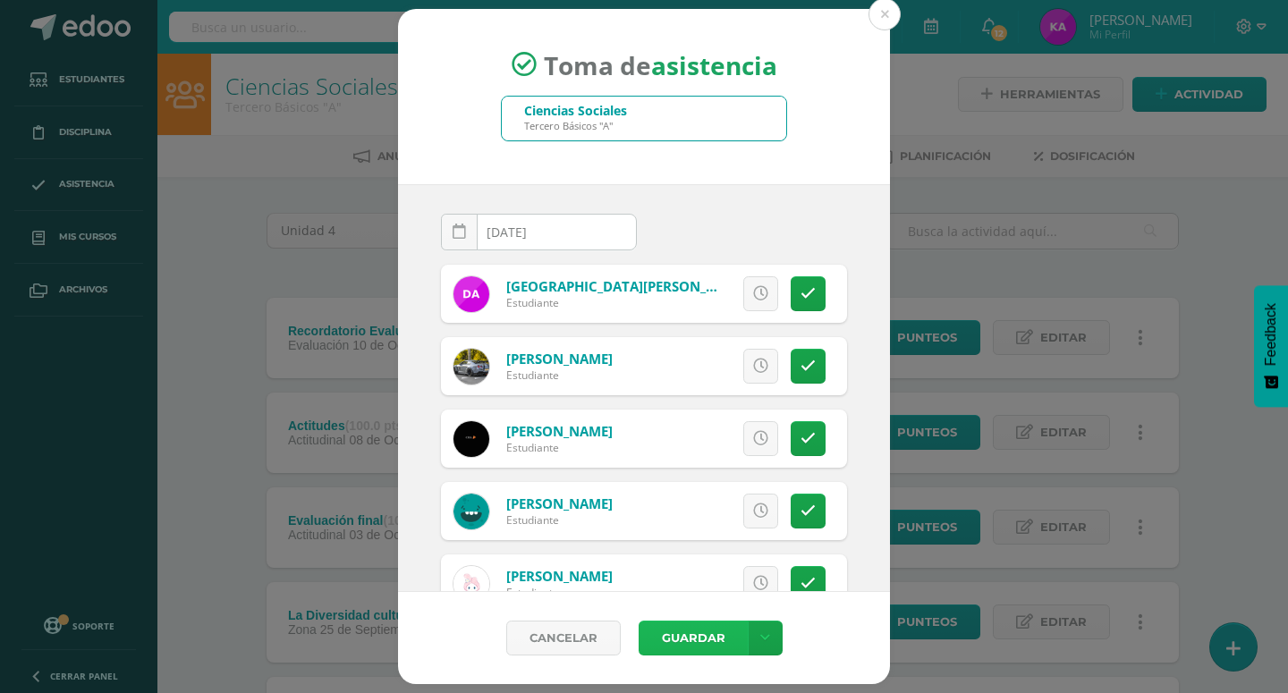
click at [699, 636] on button "Guardar" at bounding box center [693, 638] width 109 height 35
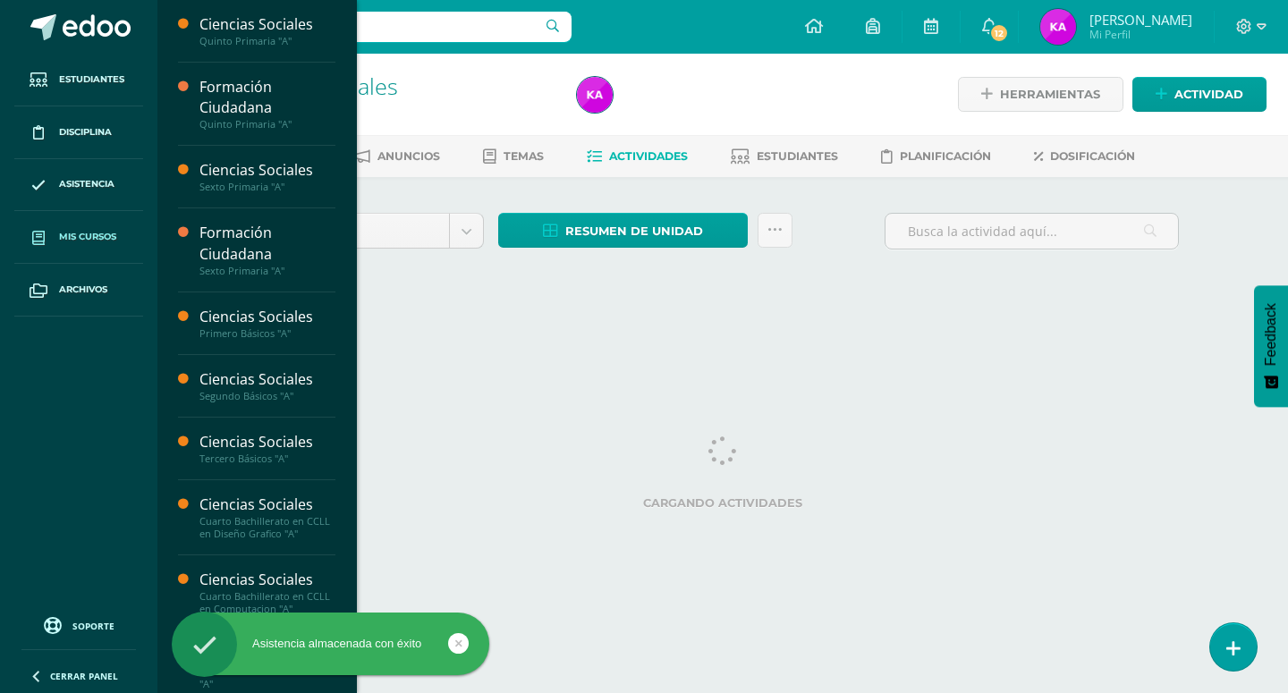
click at [104, 236] on span "Mis cursos" at bounding box center [87, 237] width 57 height 14
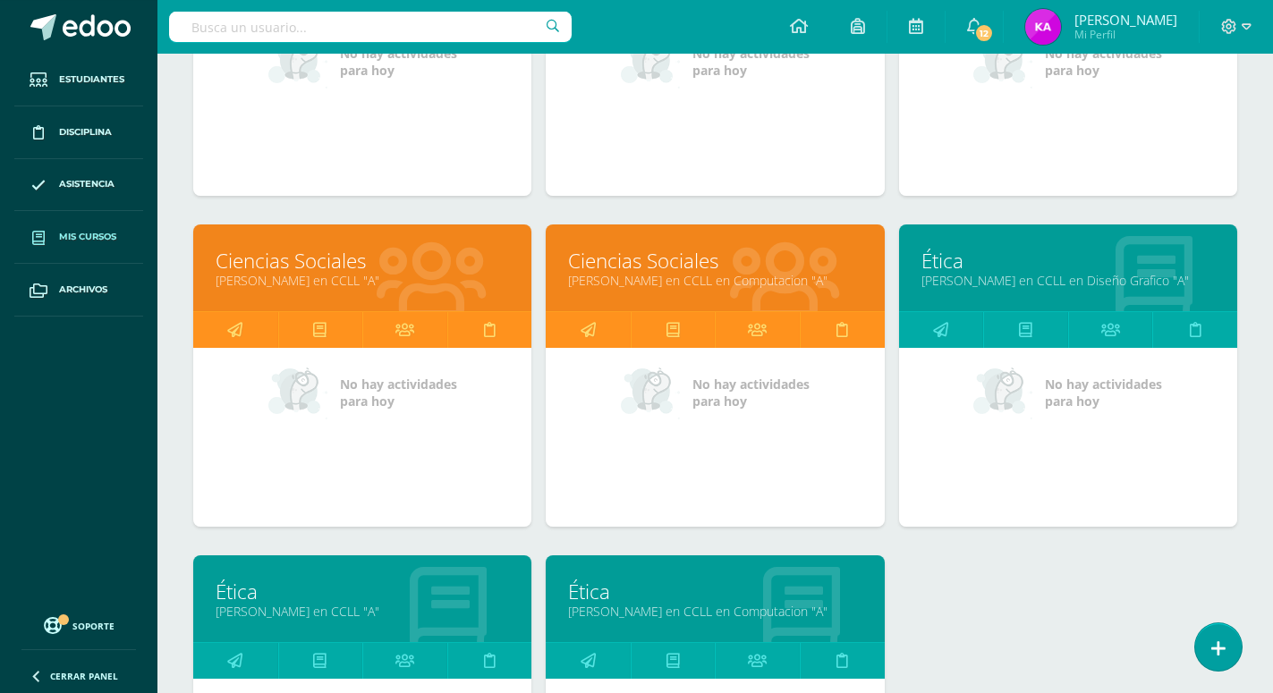
scroll to position [1789, 0]
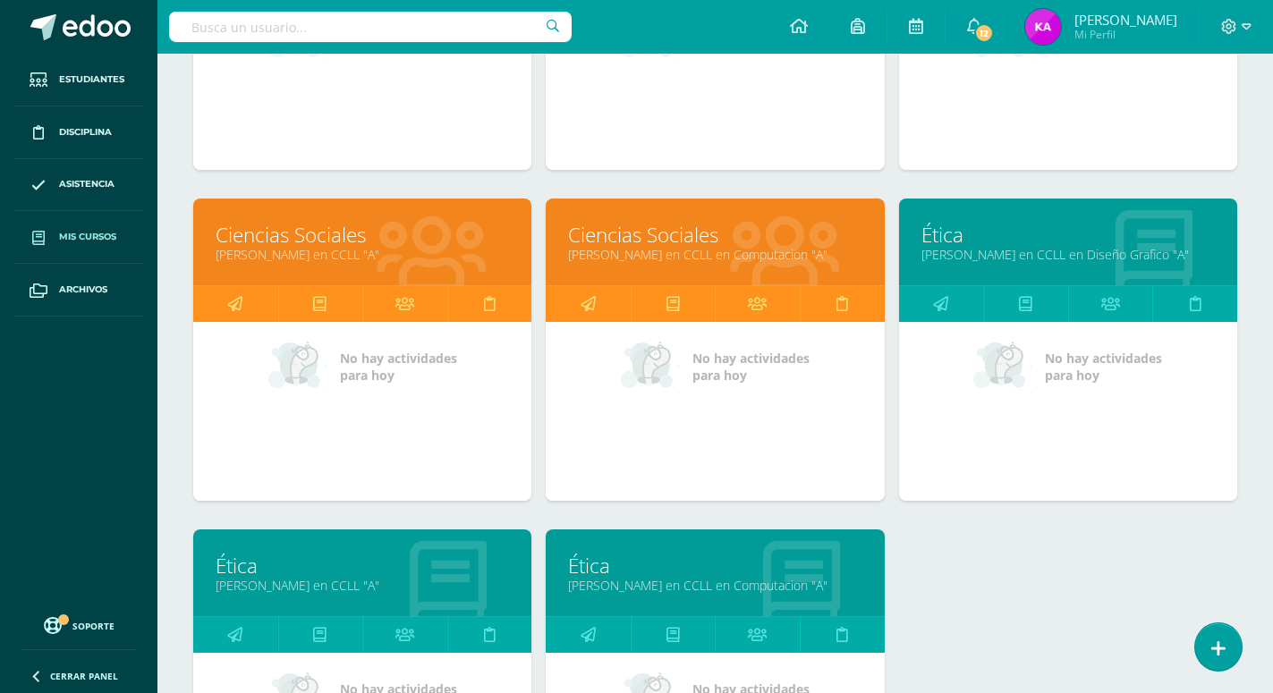
click at [446, 577] on link "[PERSON_NAME] en CCLL "A"" at bounding box center [362, 585] width 293 height 17
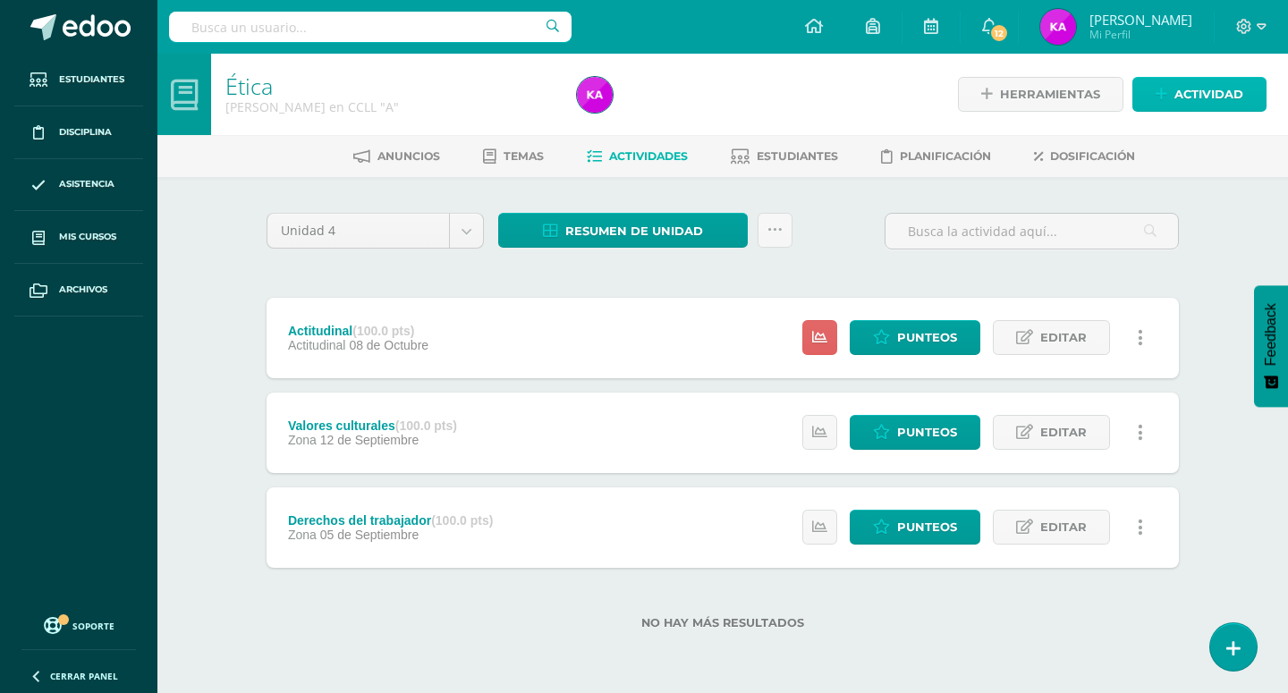
click at [1190, 90] on span "Actividad" at bounding box center [1208, 94] width 69 height 33
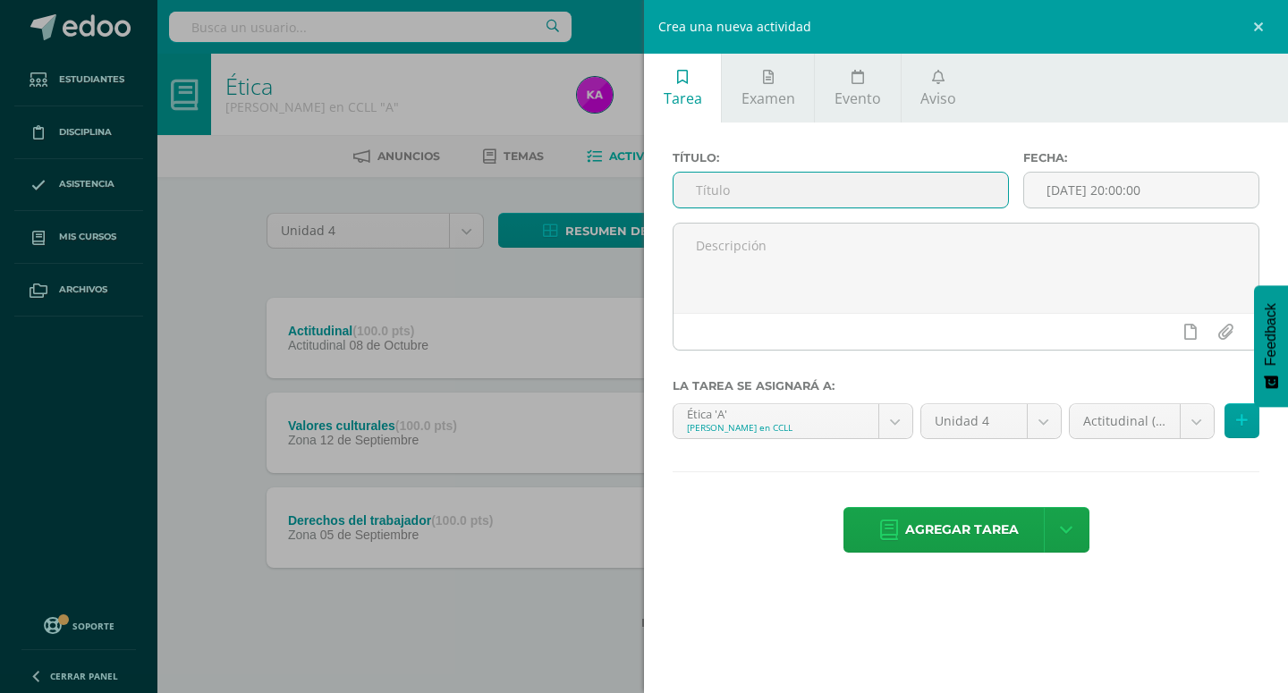
click at [849, 184] on input "text" at bounding box center [840, 190] width 335 height 35
type input "Evaluacion final"
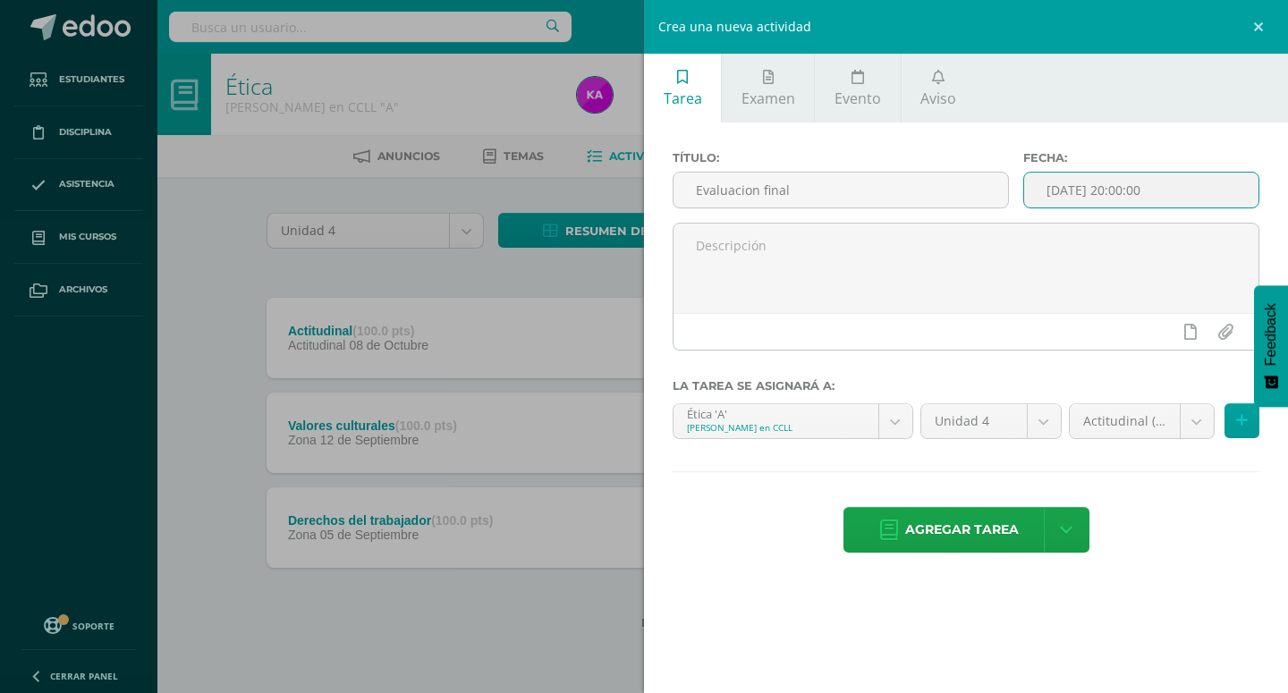
click at [1140, 195] on input "[DATE] 20:00:00" at bounding box center [1141, 190] width 234 height 35
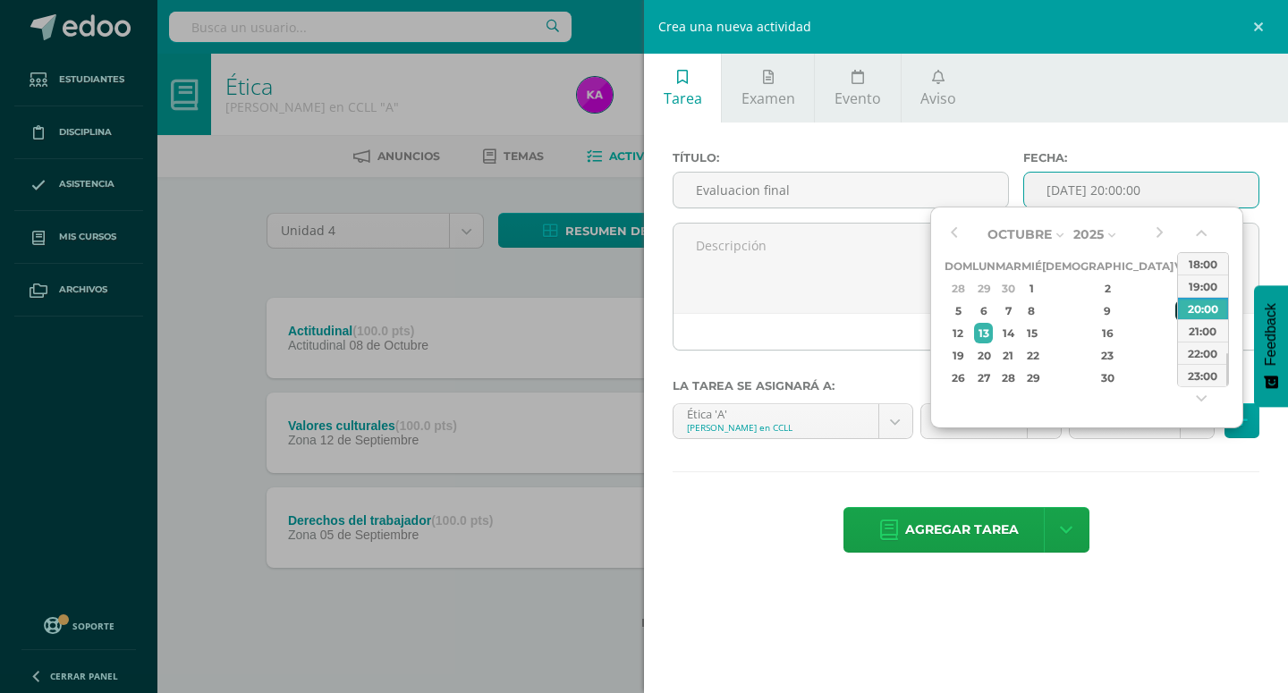
click at [1175, 309] on div "10" at bounding box center [1183, 311] width 16 height 21
click at [1203, 233] on button "button" at bounding box center [1203, 237] width 18 height 27
click at [1207, 308] on div "10:00" at bounding box center [1203, 308] width 50 height 22
type input "2025-10-10 10:00"
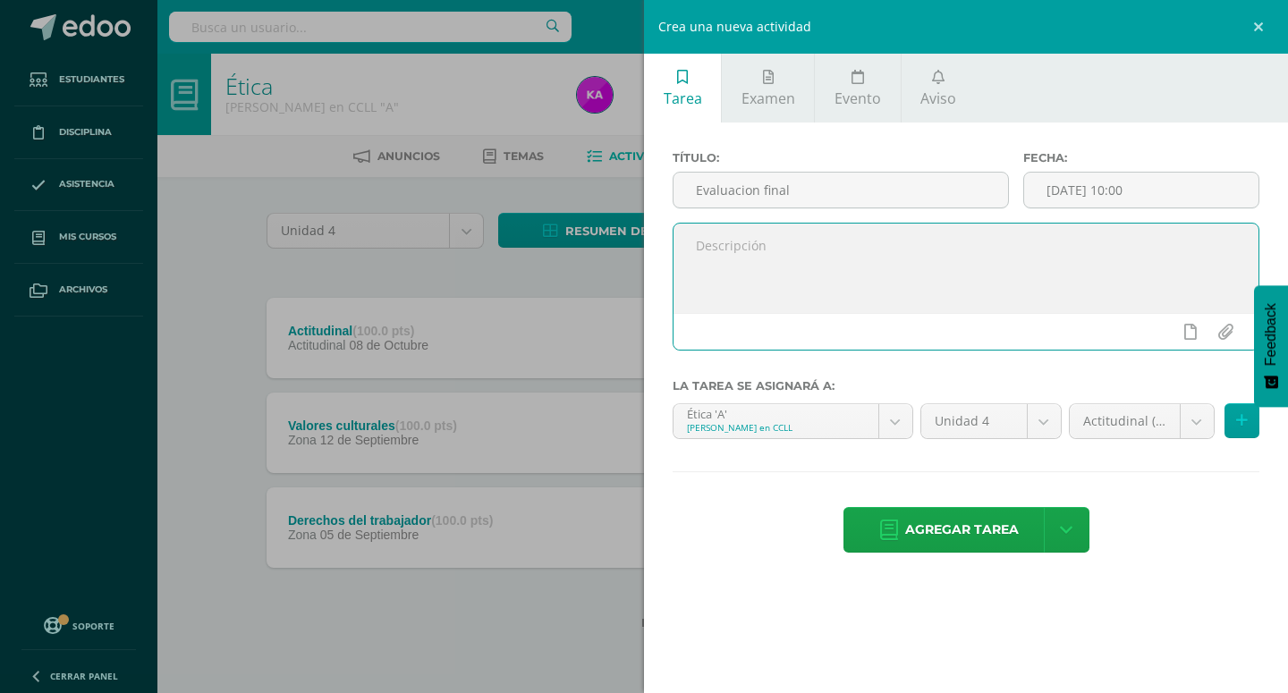
click at [744, 276] on textarea at bounding box center [965, 268] width 585 height 89
click at [967, 244] on textarea "Responder de forma adecuada las siguioentes actividades" at bounding box center [965, 268] width 585 height 89
click at [1021, 262] on textarea "Responder de forma adecuada las actividades" at bounding box center [965, 268] width 585 height 89
type textarea "Responder de forma adecuada las actividades indicadas."
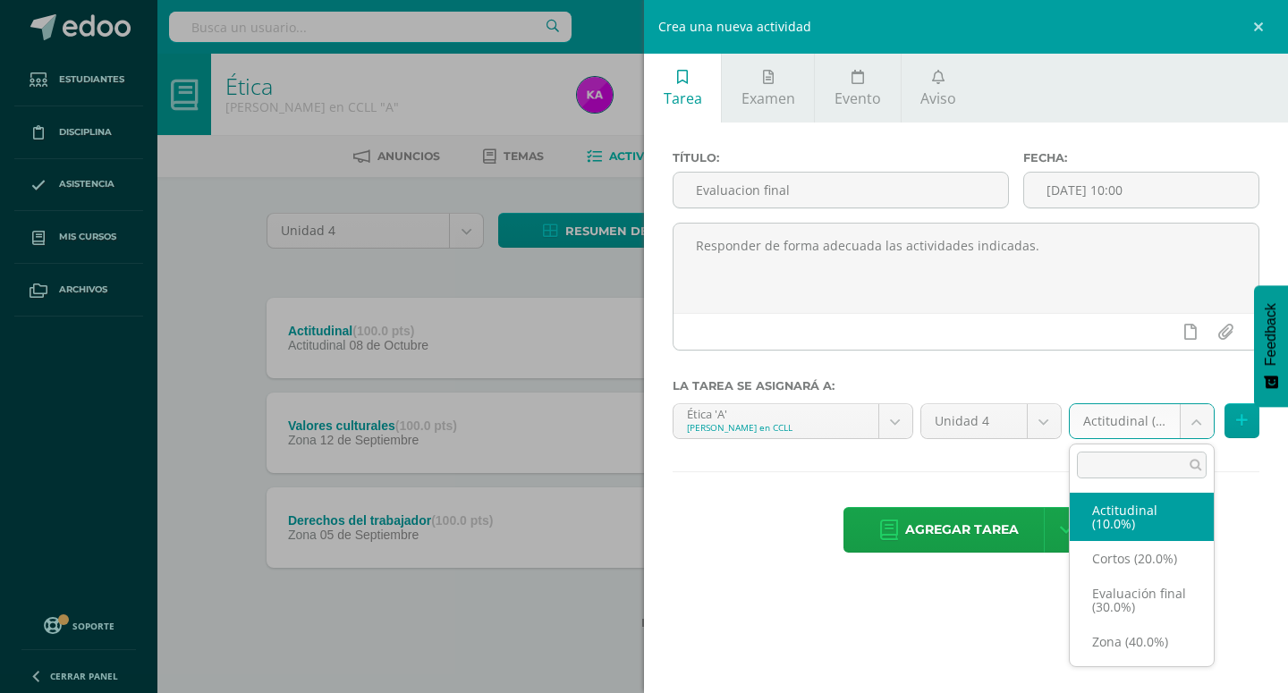
click at [1201, 422] on body "Estudiantes Disciplina Asistencia Mis cursos Archivos Soporte Ayuda Reportar un…" at bounding box center [644, 343] width 1288 height 687
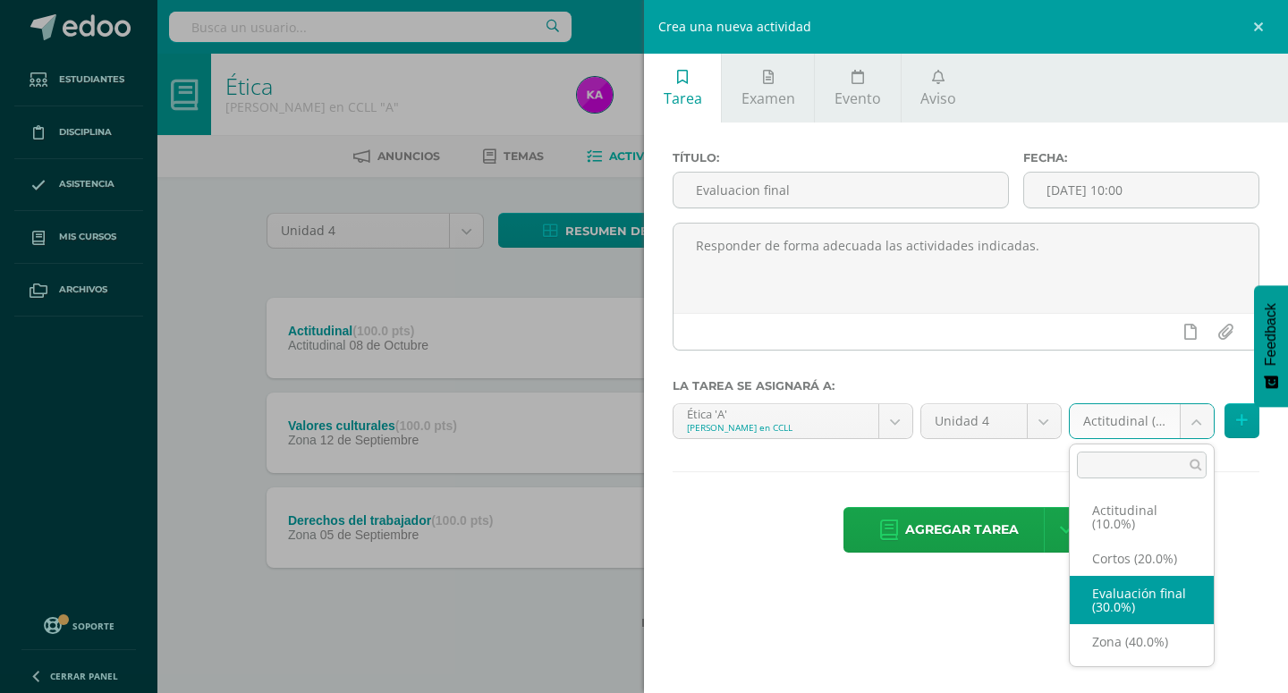
select select "173093"
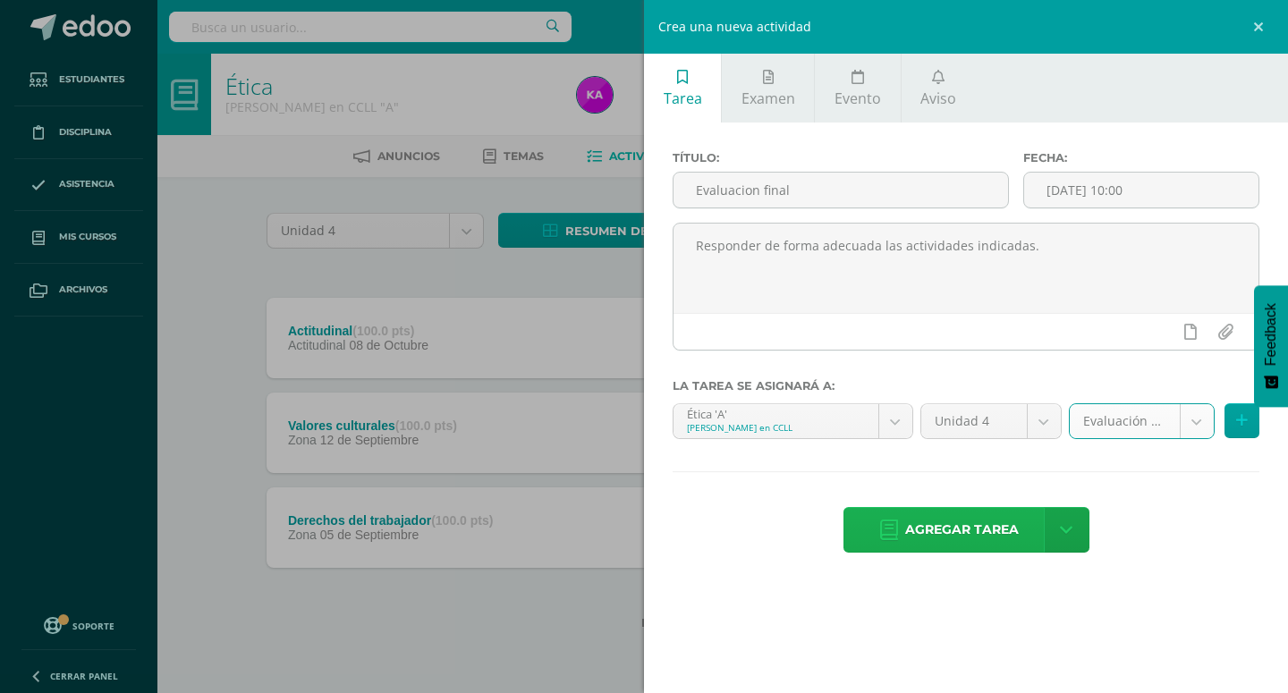
click at [975, 511] on span "Agregar tarea" at bounding box center [962, 530] width 114 height 44
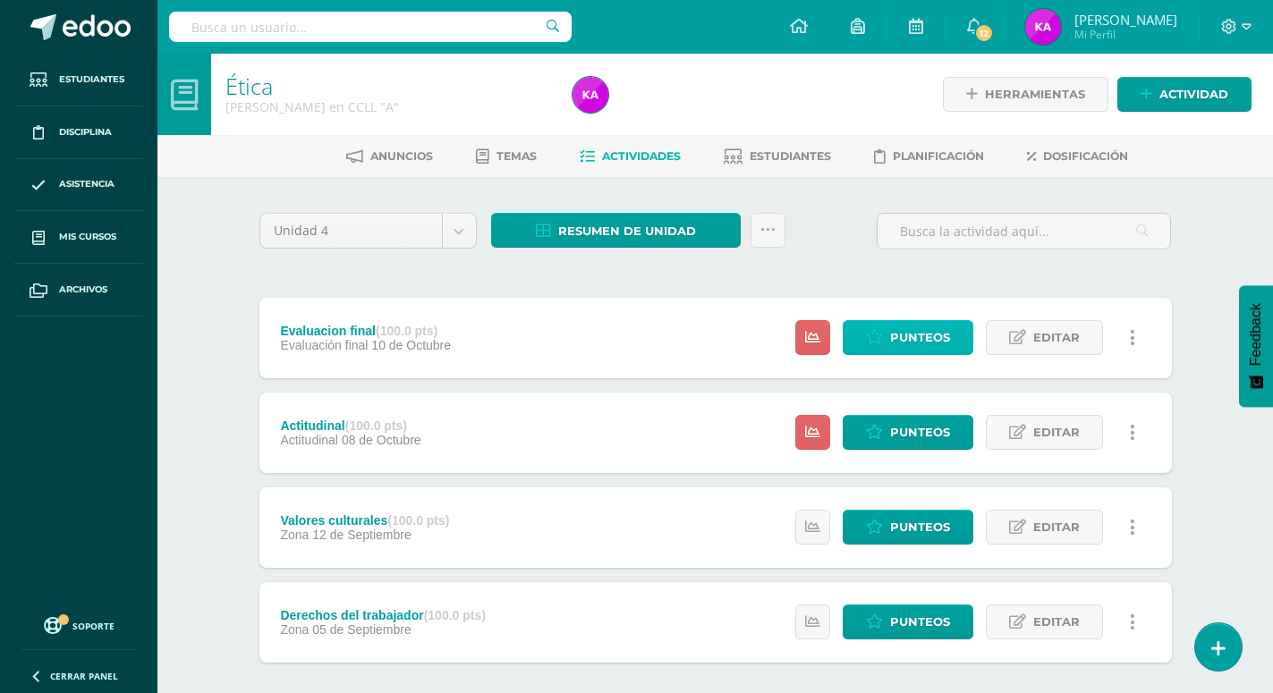
click at [943, 321] on span "Punteos" at bounding box center [920, 337] width 60 height 33
click at [933, 321] on span "Punteos" at bounding box center [920, 337] width 60 height 33
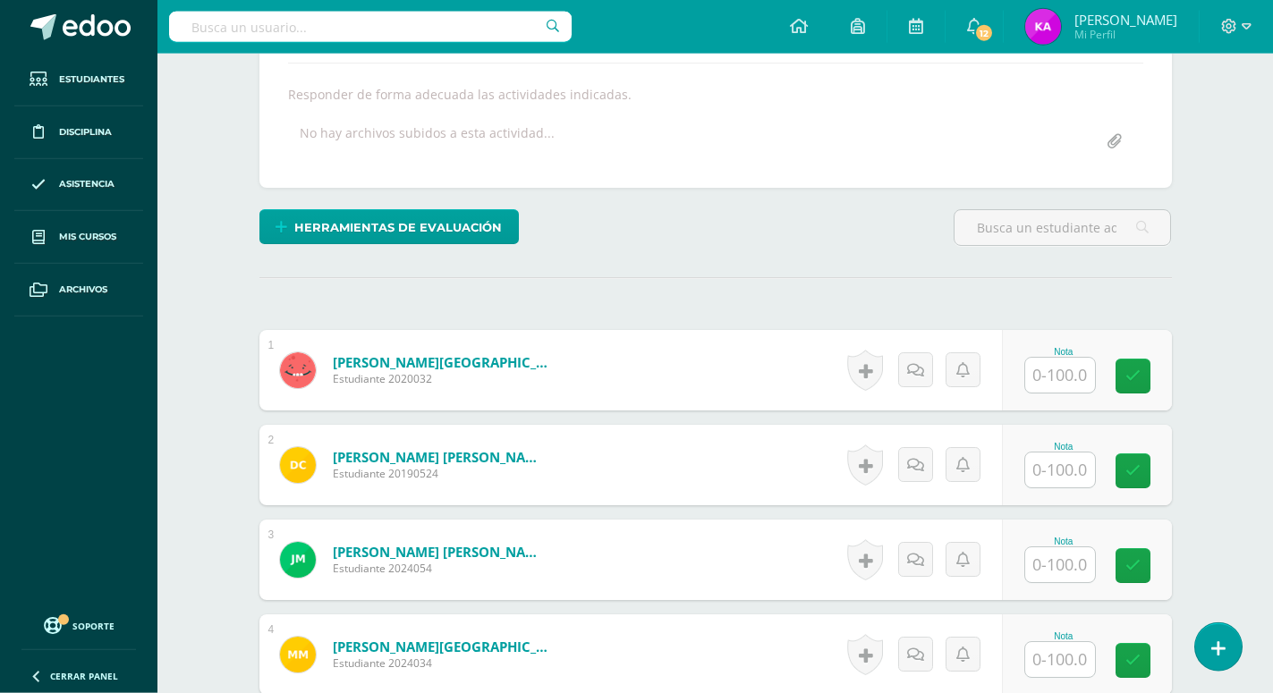
scroll to position [371, 0]
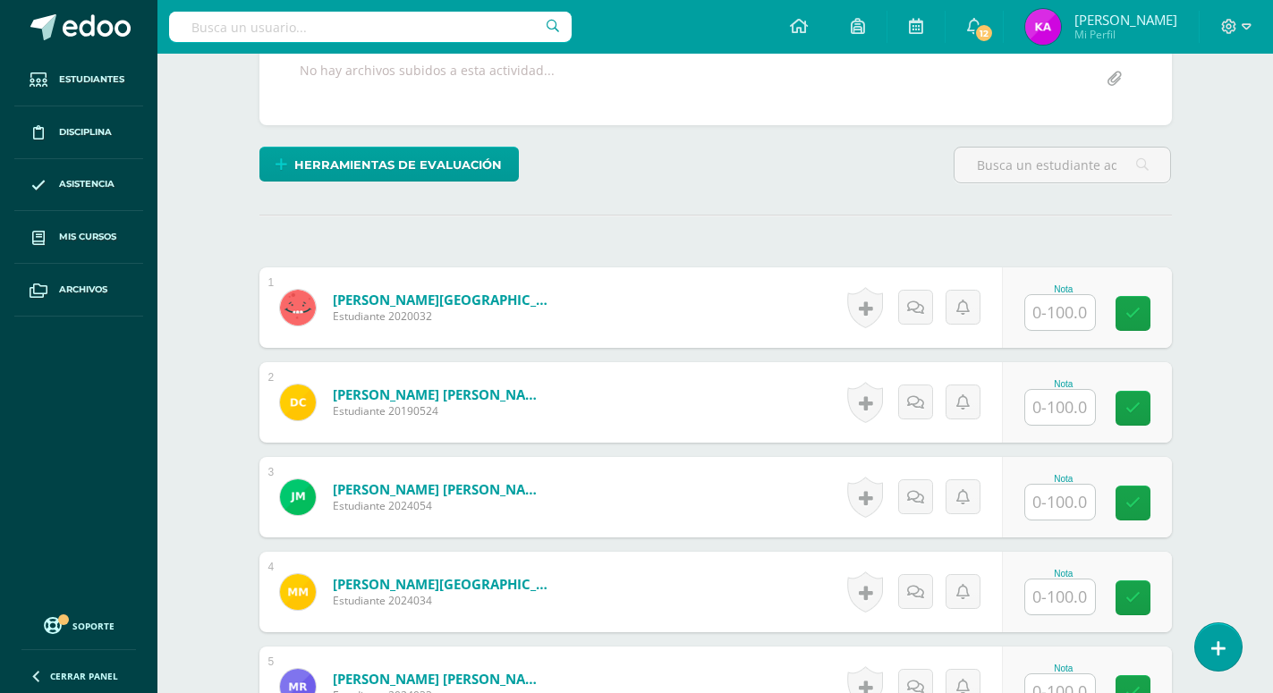
click at [1050, 295] on input "text" at bounding box center [1060, 312] width 70 height 35
type input "86"
type input "4"
type input "70"
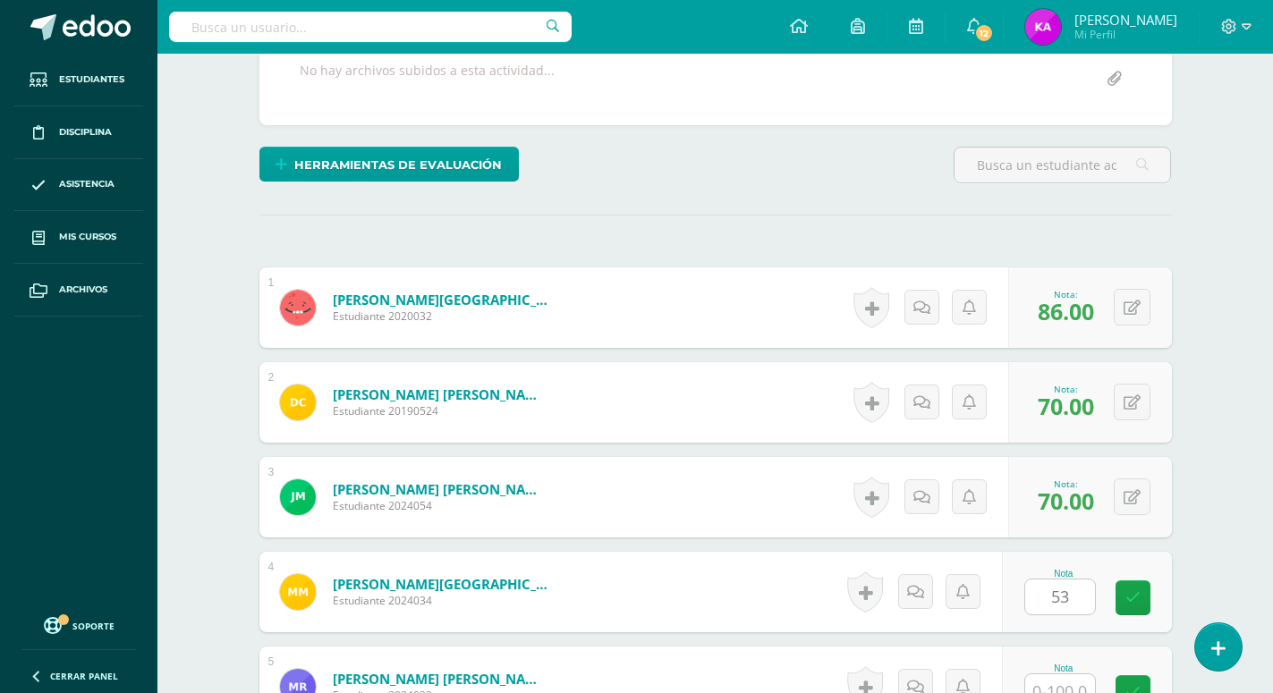
type input "53"
type input "92"
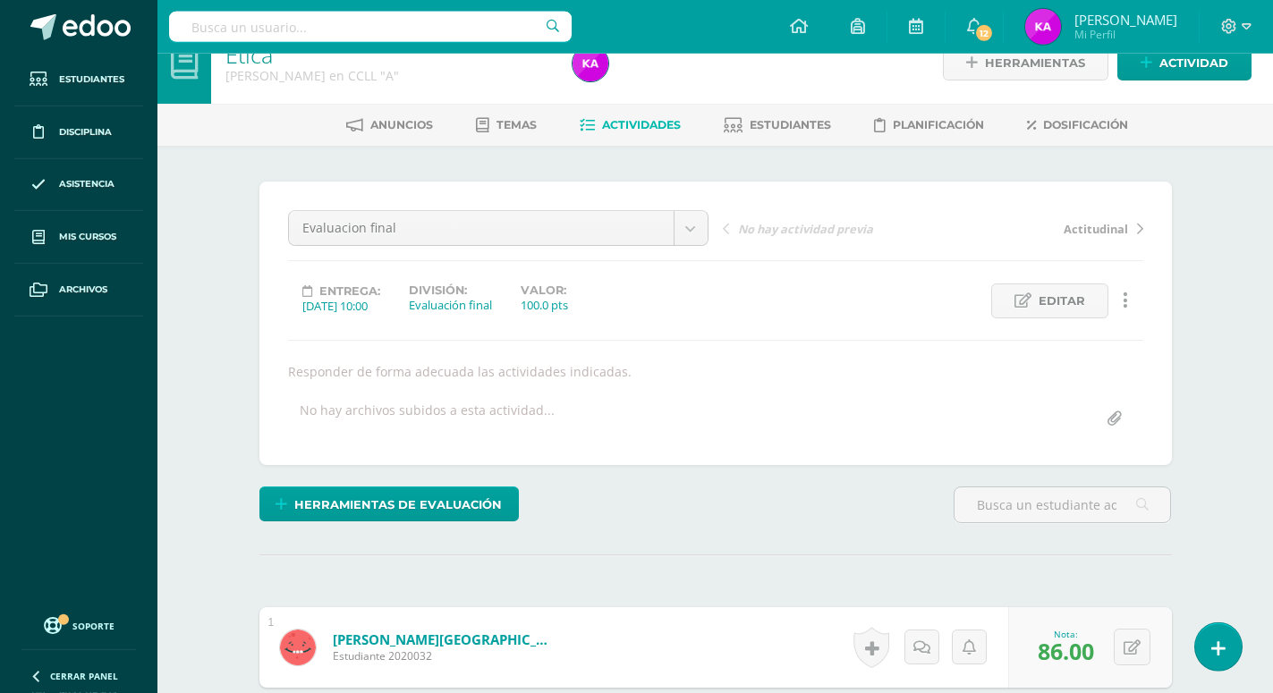
scroll to position [0, 0]
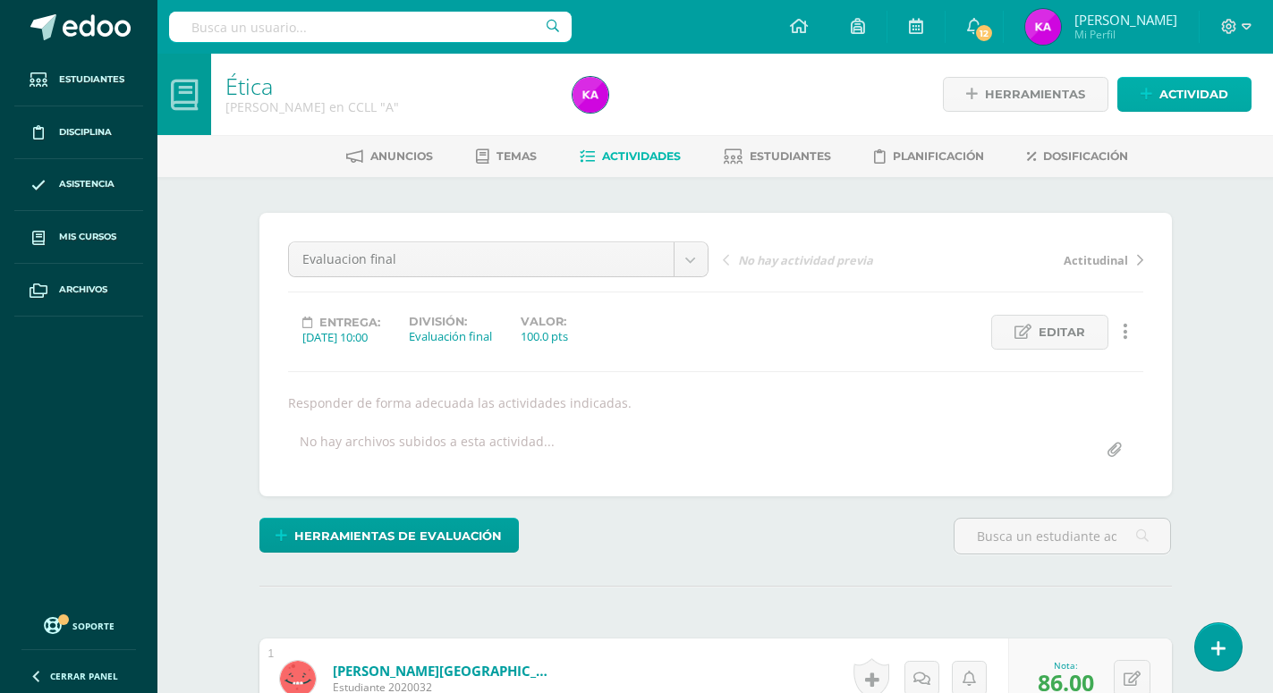
type input "92"
click at [1198, 95] on span "Actividad" at bounding box center [1193, 94] width 69 height 33
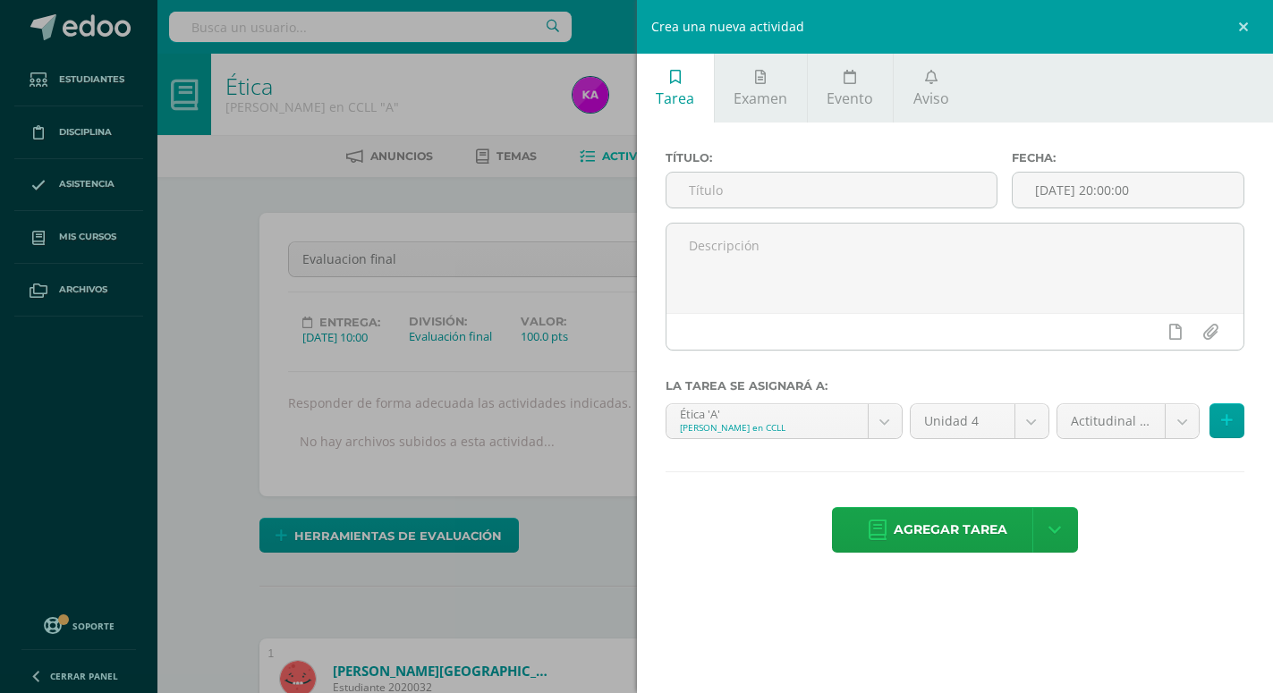
click at [524, 201] on div "Crea una nueva actividad Tarea Examen Evento Aviso Título: Fecha: 2025-10-13 20…" at bounding box center [636, 346] width 1273 height 693
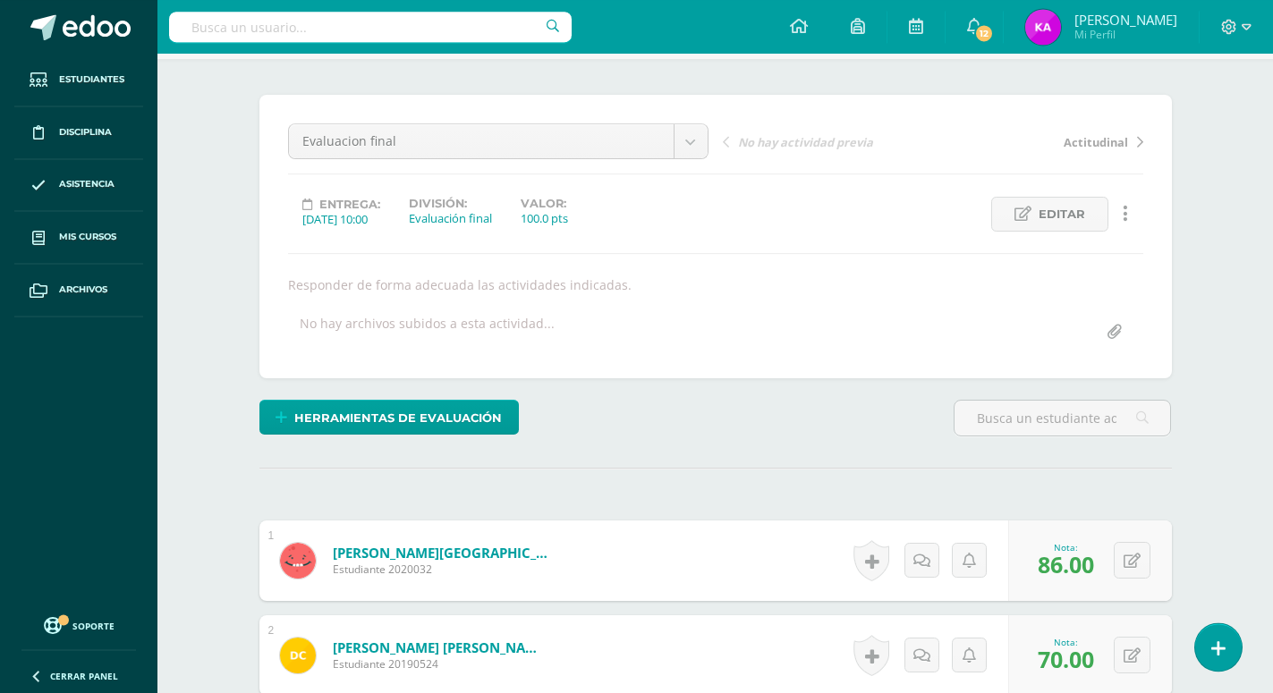
scroll to position [182, 0]
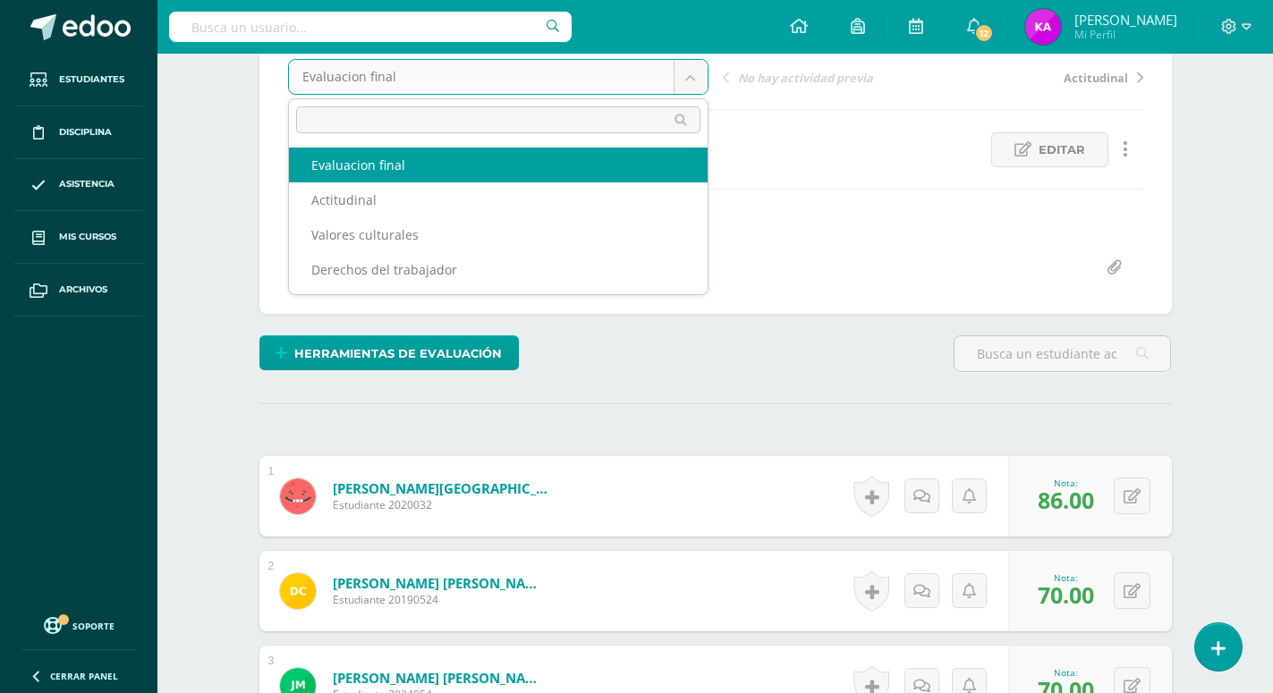
click at [684, 76] on body "Estudiantes Disciplina Asistencia Mis cursos Archivos Soporte Ayuda Reportar un…" at bounding box center [636, 517] width 1273 height 1398
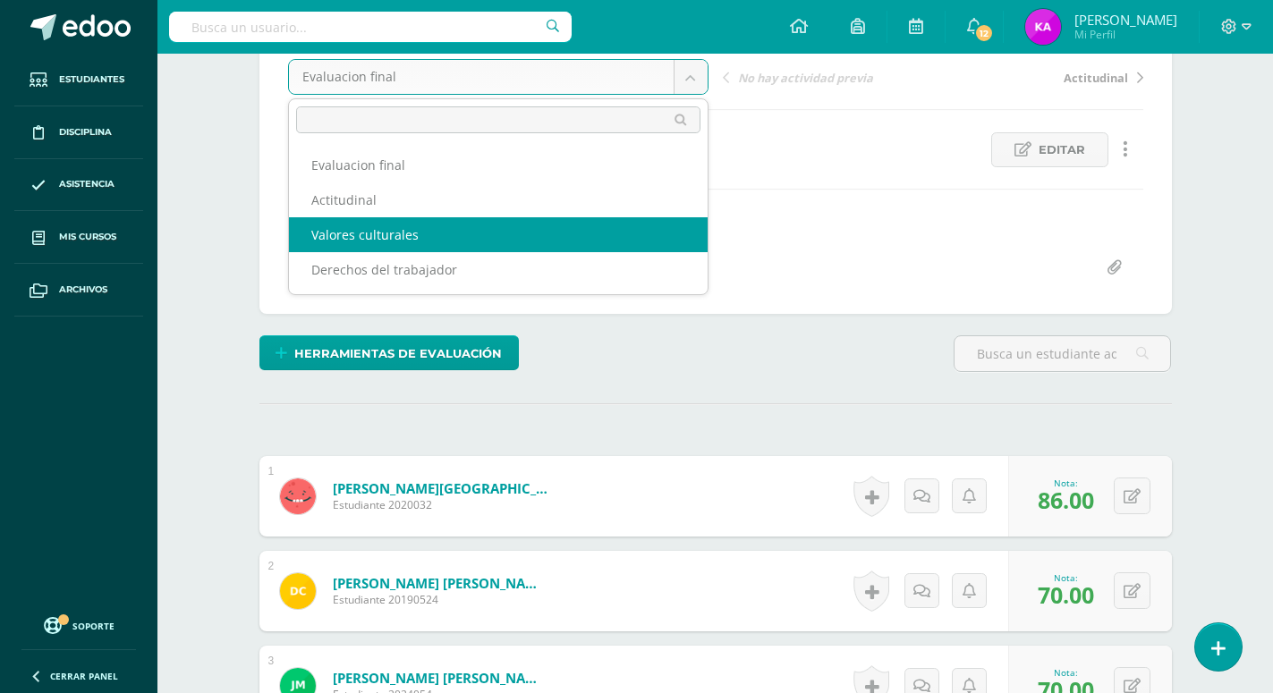
select select "/dashboard/teacher/grade-activity/173097/"
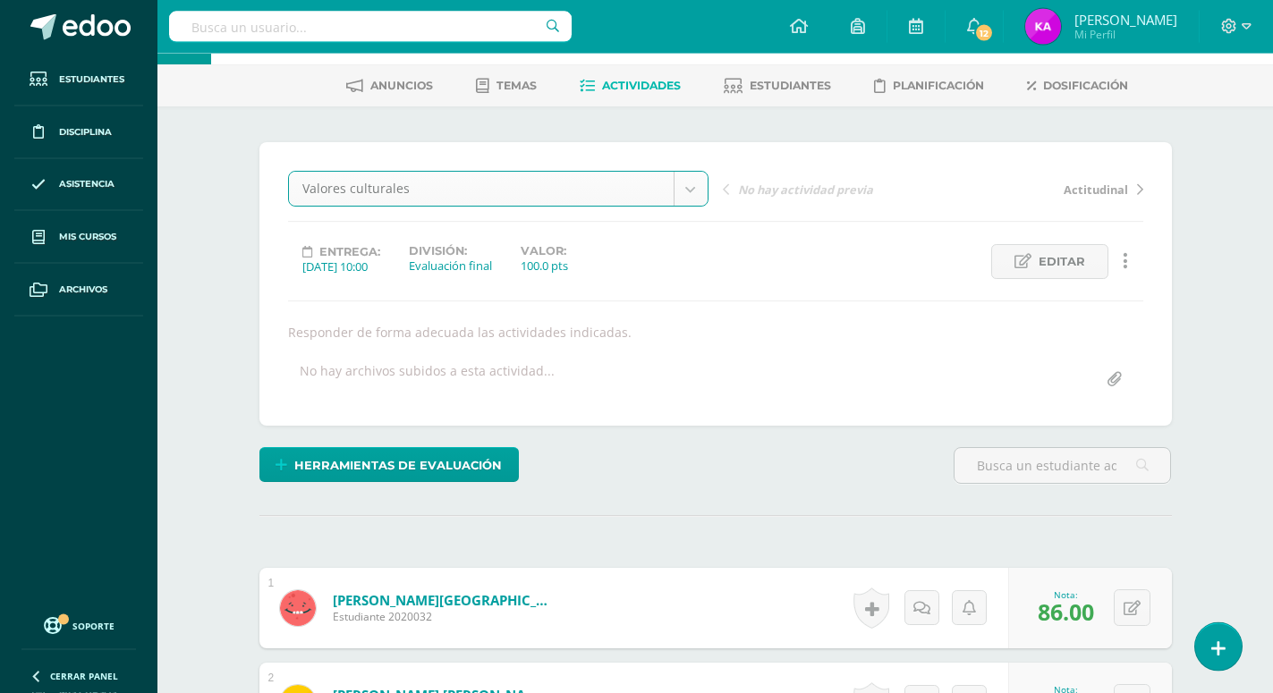
scroll to position [0, 0]
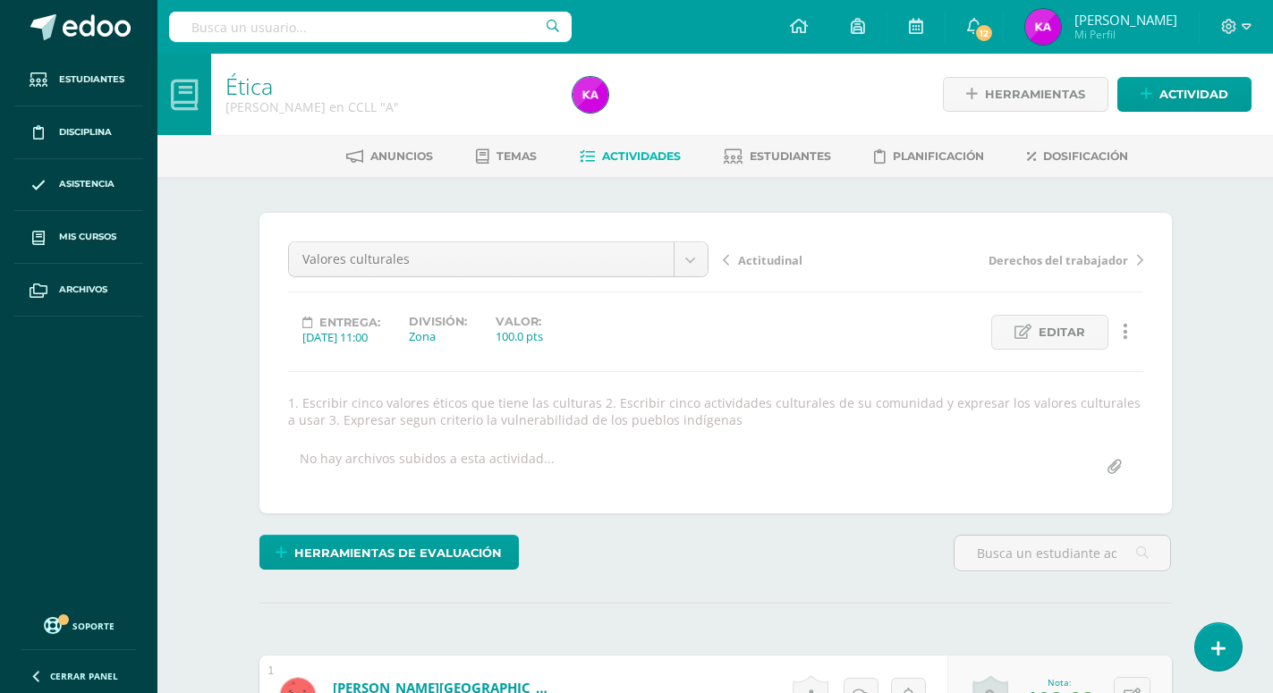
click at [1191, 93] on span "Actividad" at bounding box center [1193, 94] width 69 height 33
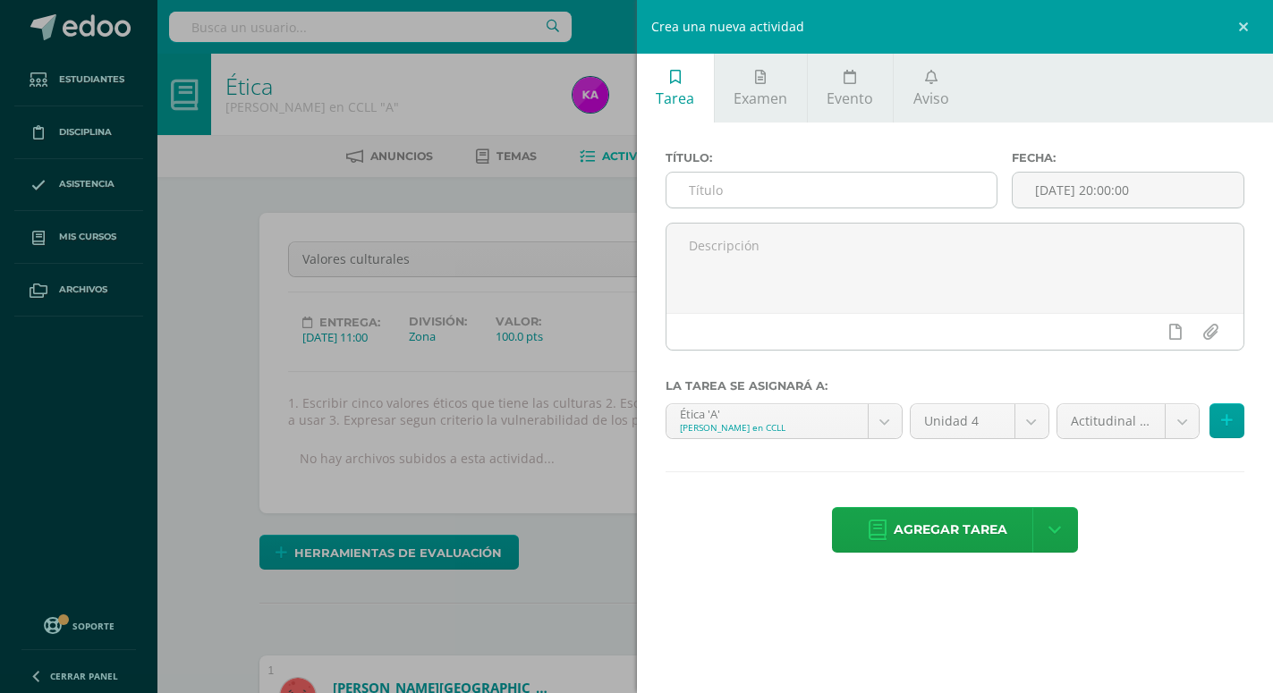
click at [961, 176] on input "text" at bounding box center [831, 190] width 330 height 35
click at [1245, 19] on link at bounding box center [1246, 27] width 54 height 54
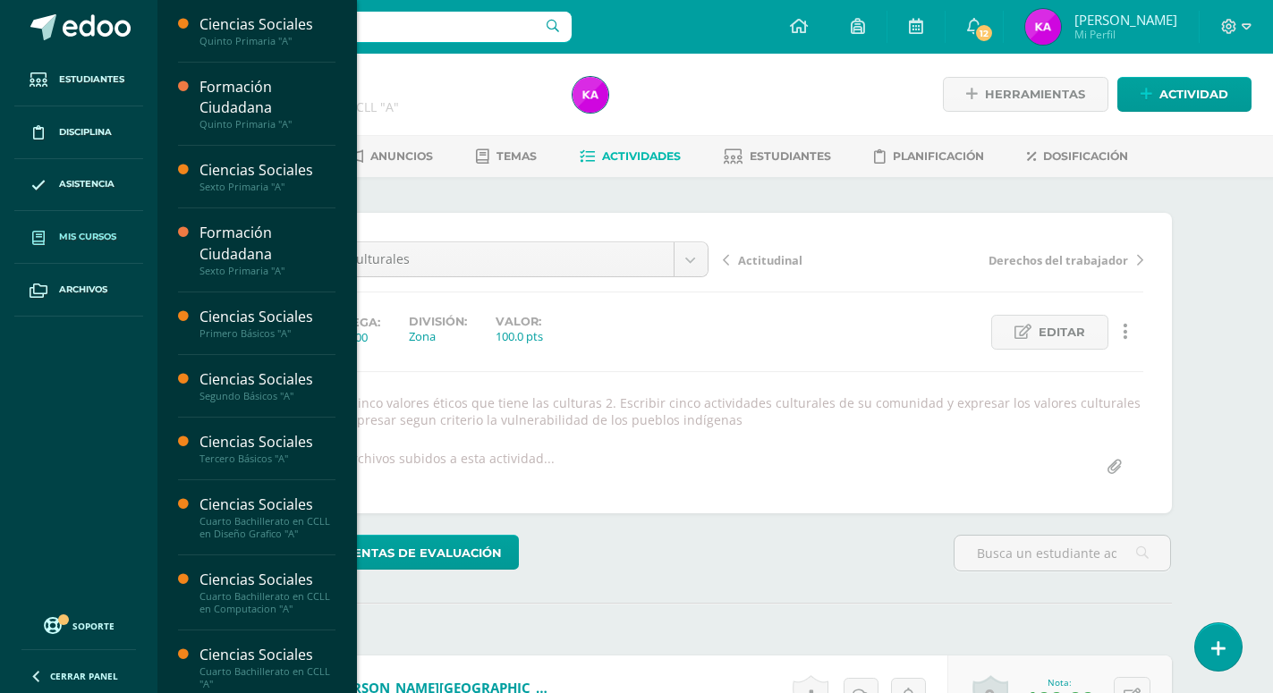
click at [115, 238] on span "Mis cursos" at bounding box center [87, 237] width 57 height 14
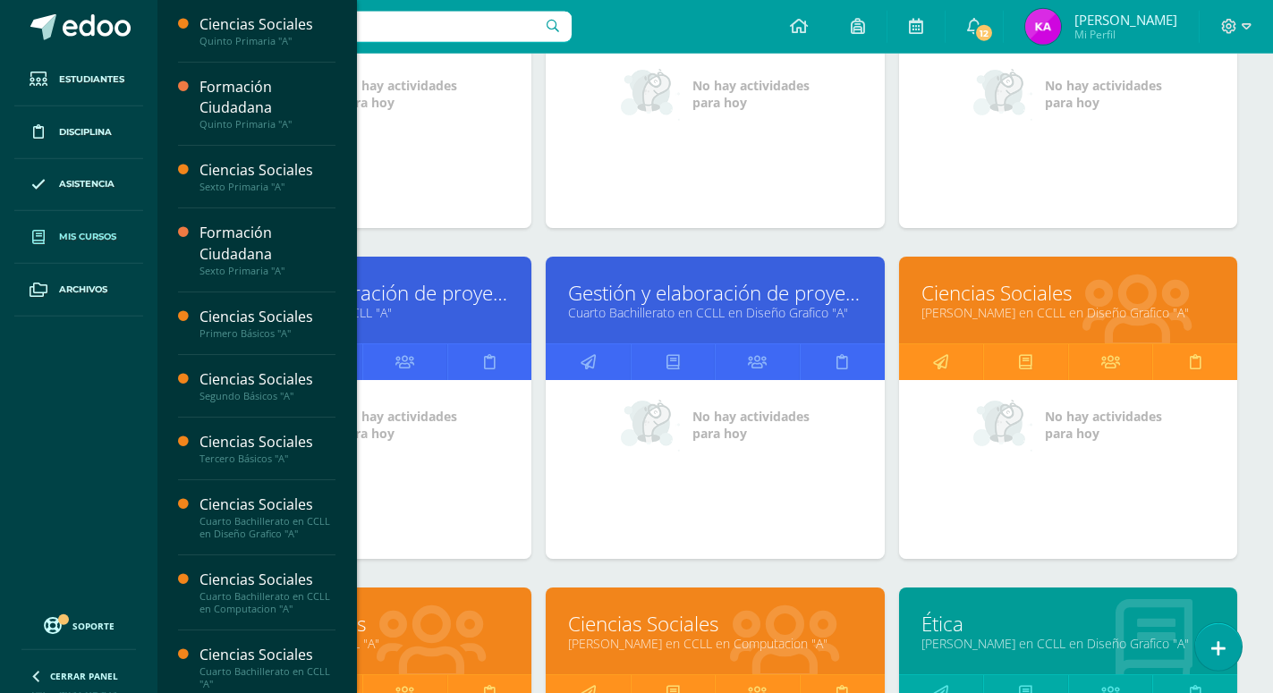
scroll to position [1424, 0]
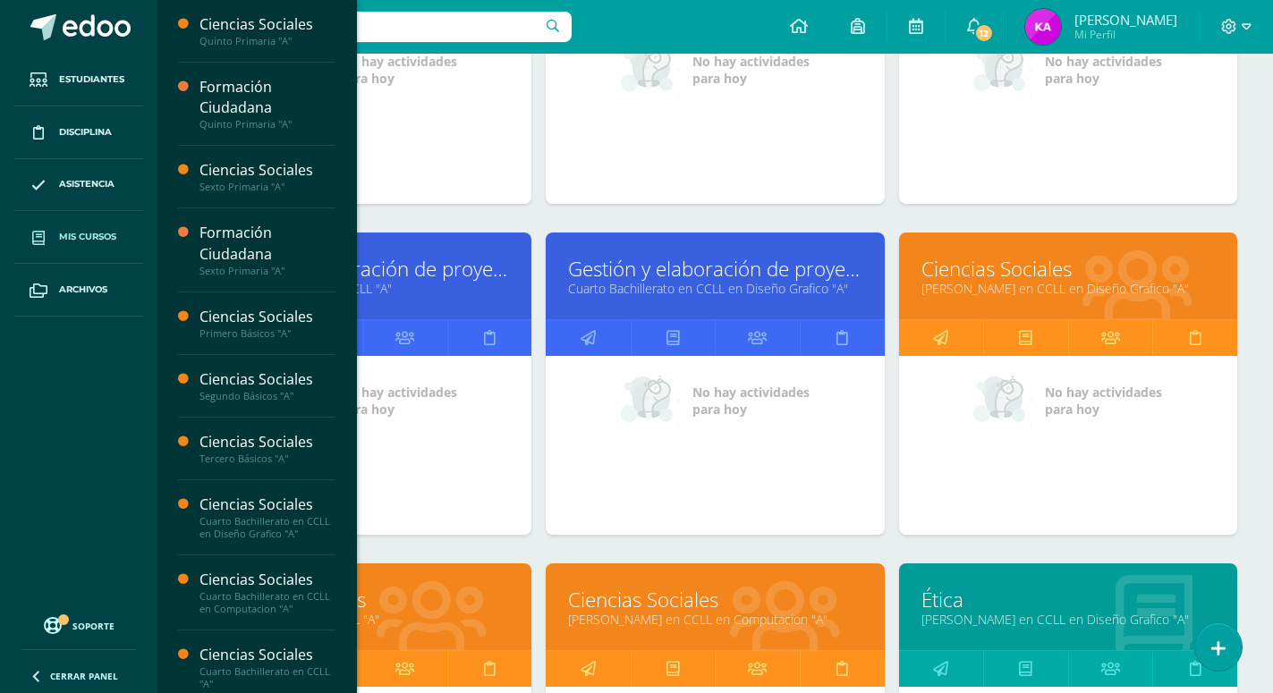
click at [767, 611] on link "[PERSON_NAME] en CCLL en Computacion "A"" at bounding box center [714, 619] width 293 height 17
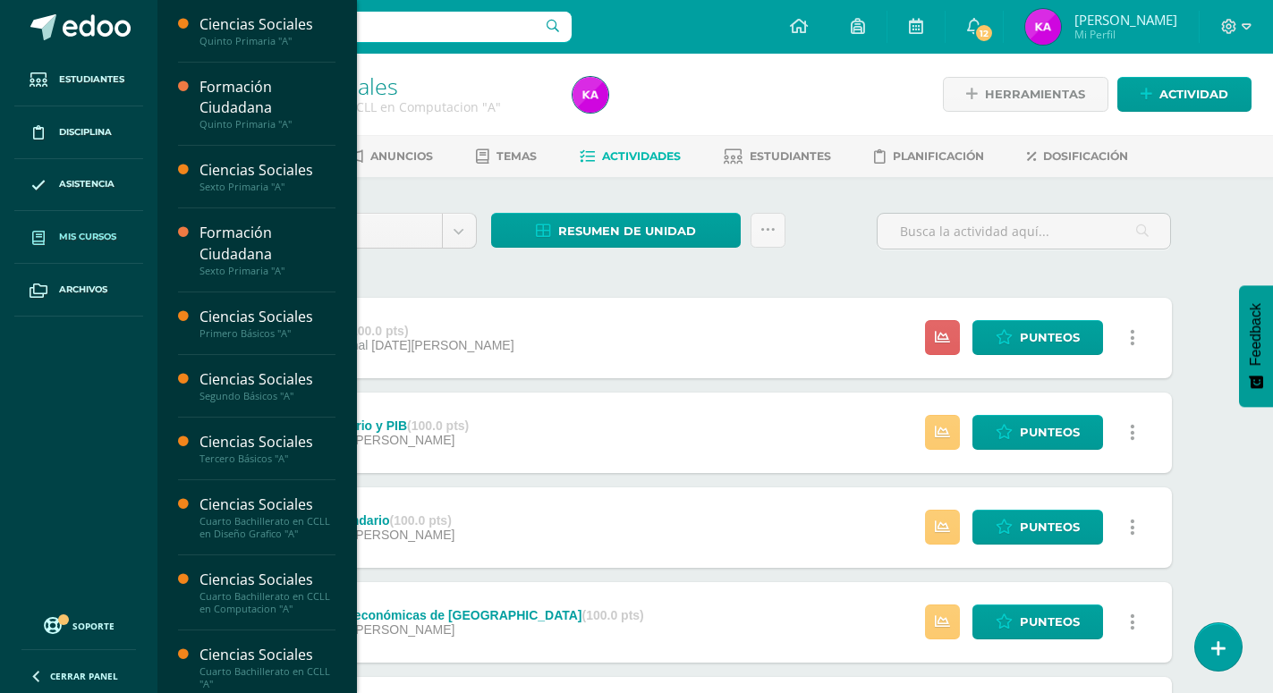
click at [104, 232] on span "Mis cursos" at bounding box center [87, 237] width 57 height 14
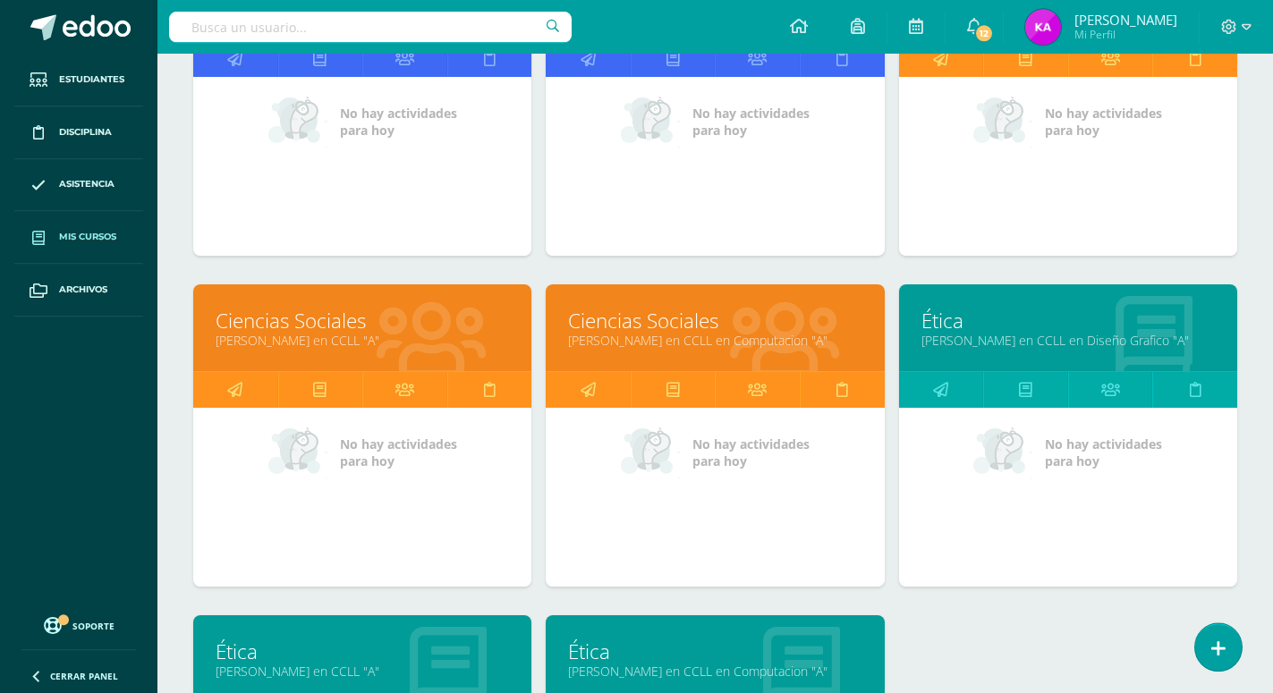
scroll to position [1789, 0]
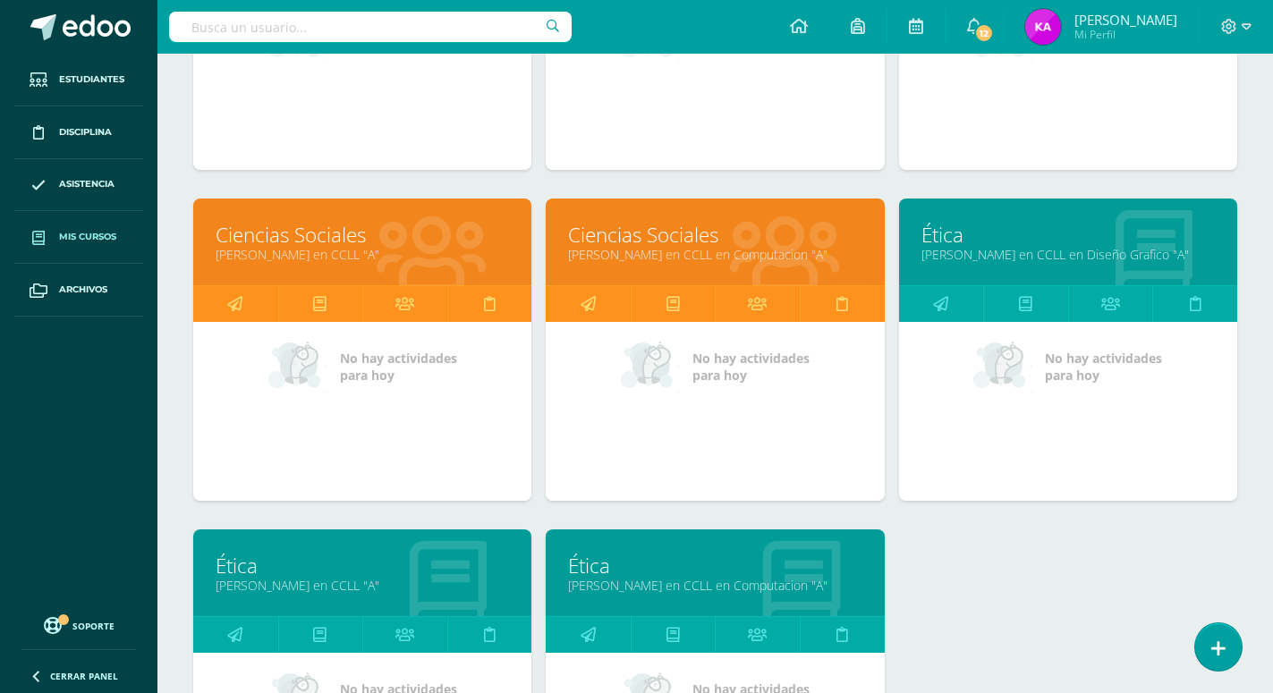
click at [712, 577] on link "[PERSON_NAME] en CCLL en Computacion "A"" at bounding box center [714, 585] width 293 height 17
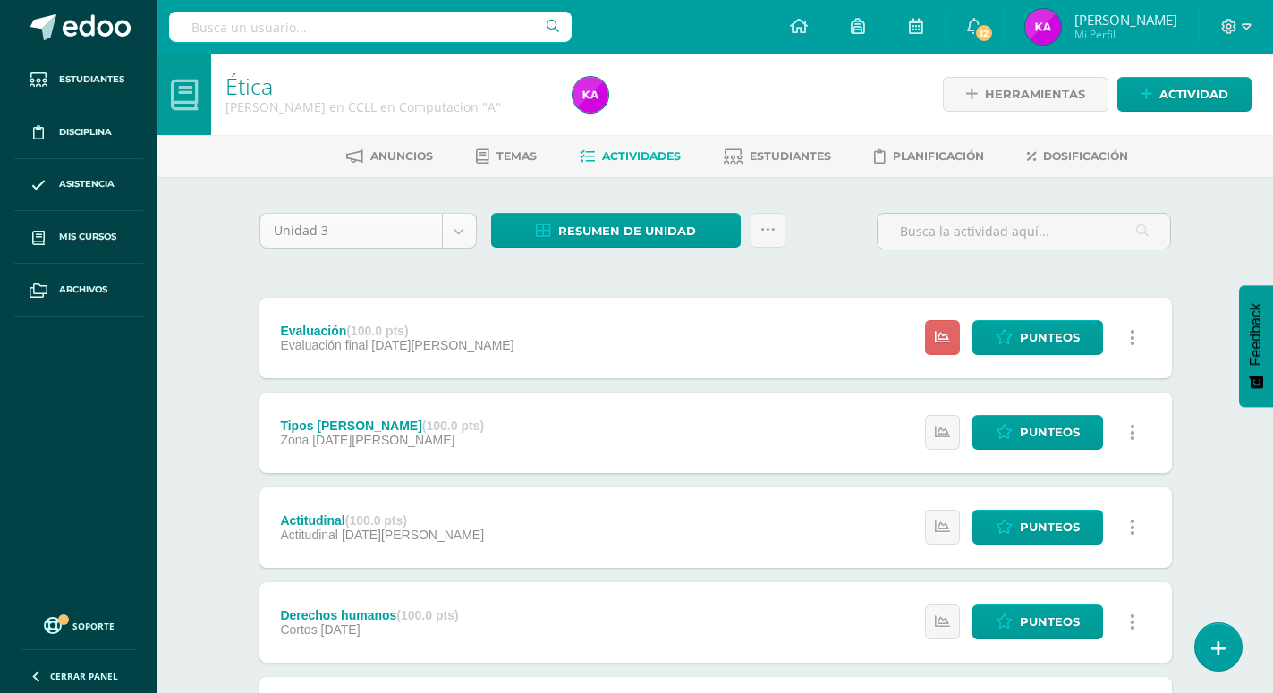
click at [460, 227] on body "Estudiantes Disciplina Asistencia Mis cursos Archivos Soporte Ayuda Reportar un…" at bounding box center [636, 580] width 1273 height 1161
click at [73, 233] on body "Estudiantes Disciplina Asistencia Mis cursos Archivos Soporte Ayuda Reportar un…" at bounding box center [636, 580] width 1273 height 1161
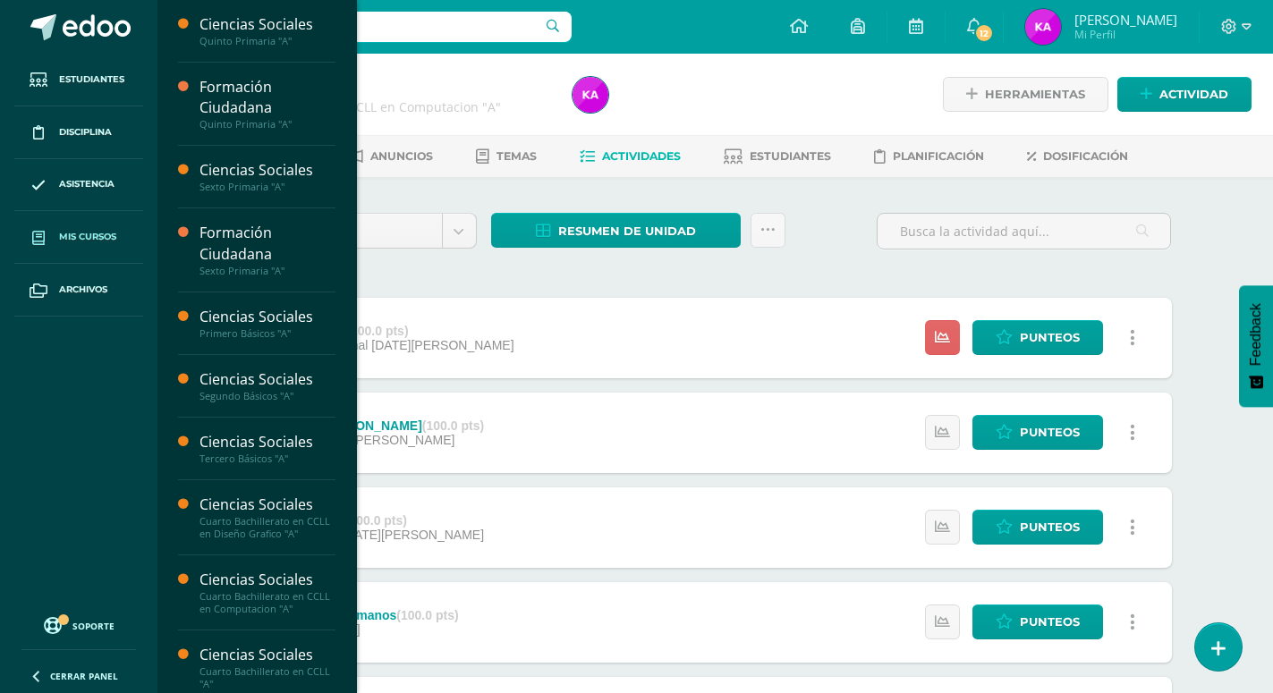
click at [98, 240] on span "Mis cursos" at bounding box center [87, 237] width 57 height 14
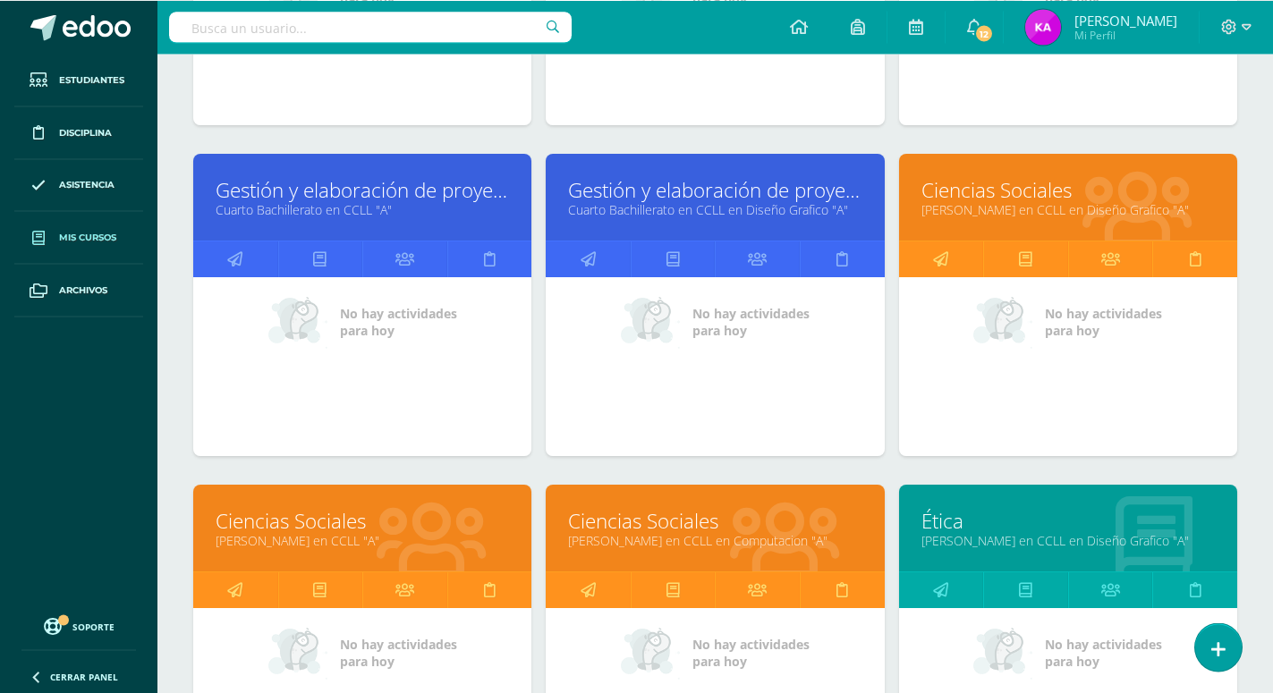
scroll to position [1606, 0]
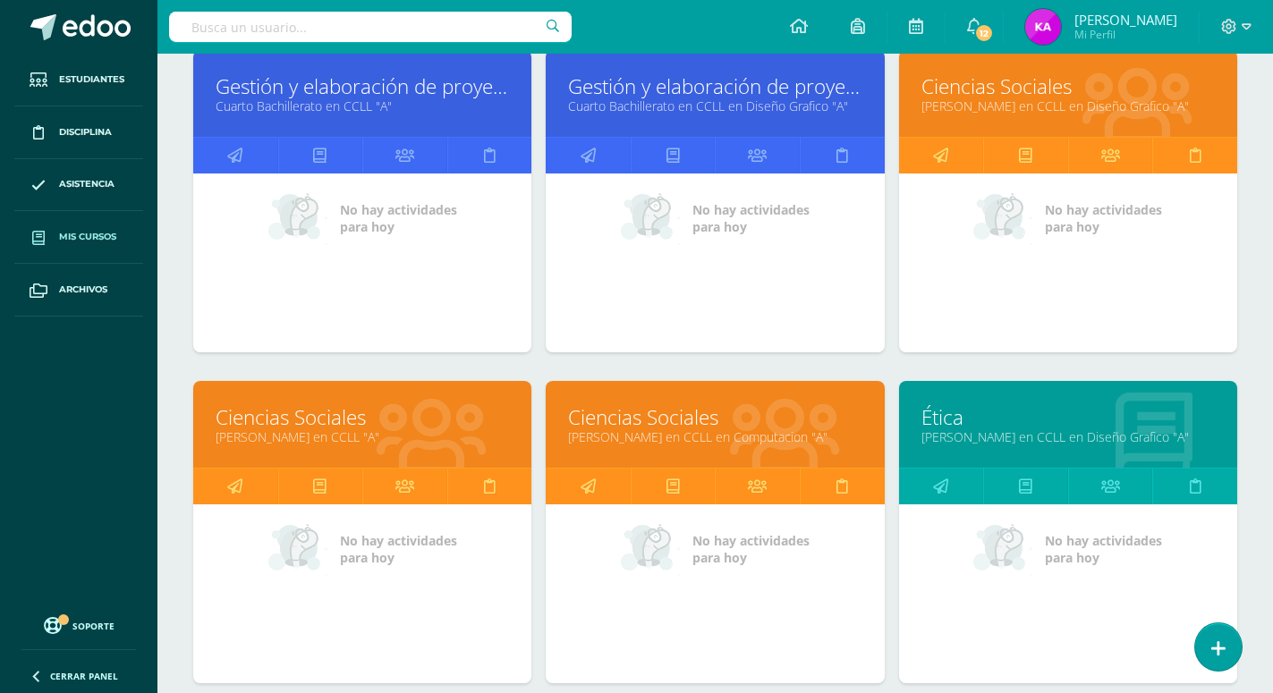
click at [414, 403] on link "Ciencias Sociales" at bounding box center [362, 417] width 293 height 28
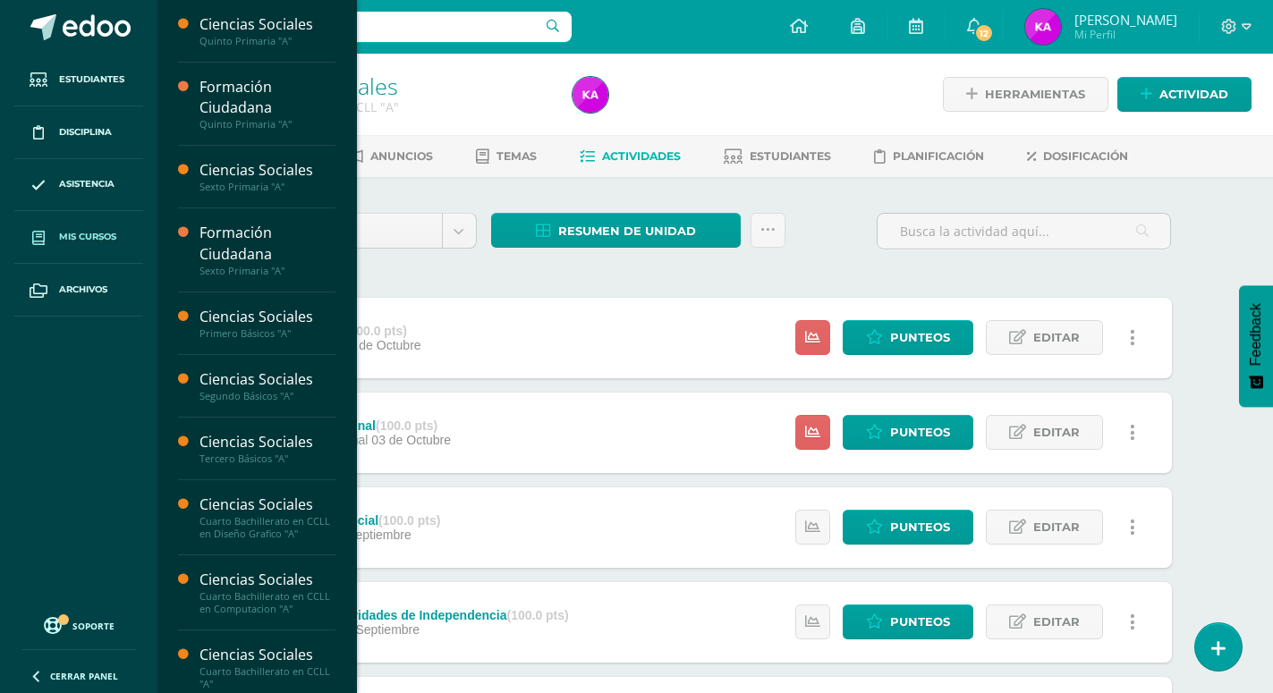
click at [103, 232] on span "Mis cursos" at bounding box center [87, 237] width 57 height 14
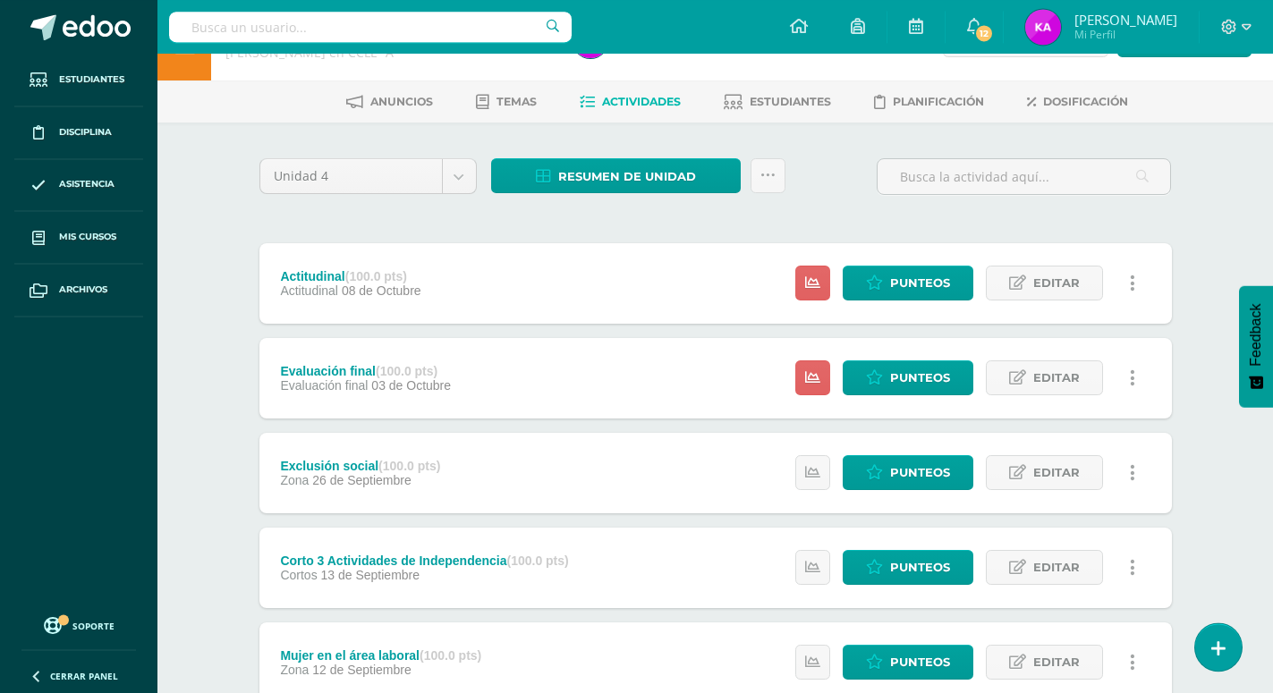
scroll to position [90, 0]
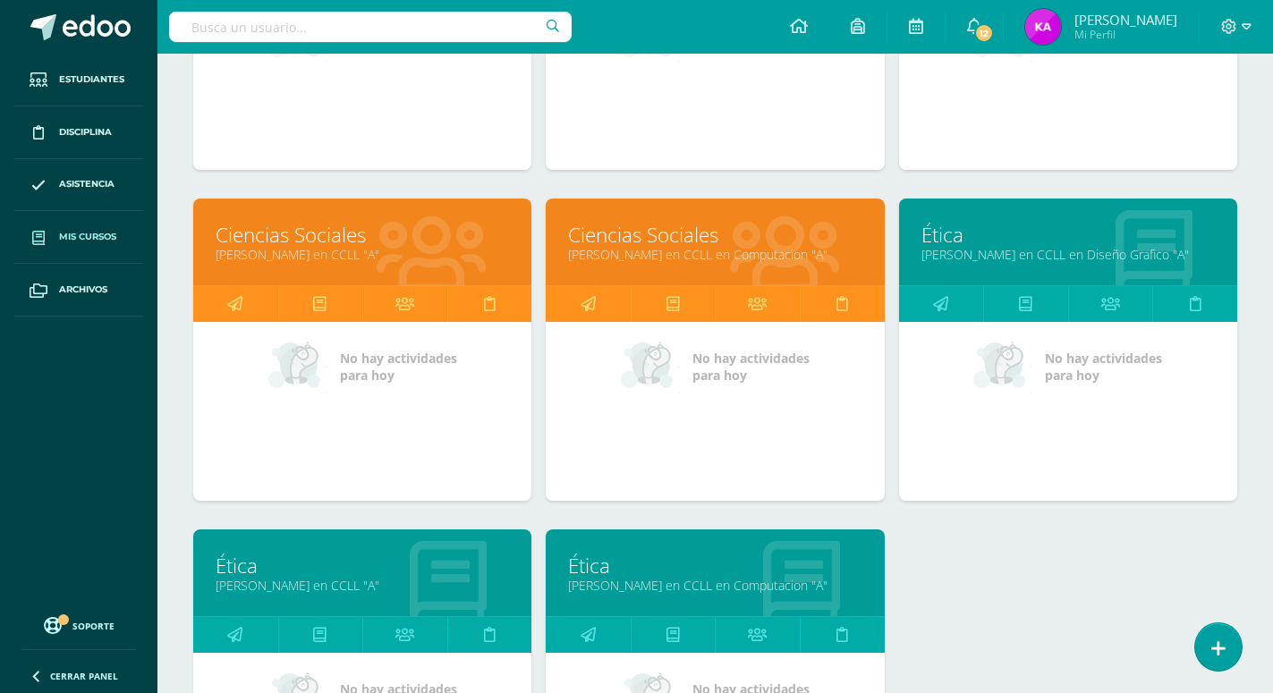
scroll to position [1880, 0]
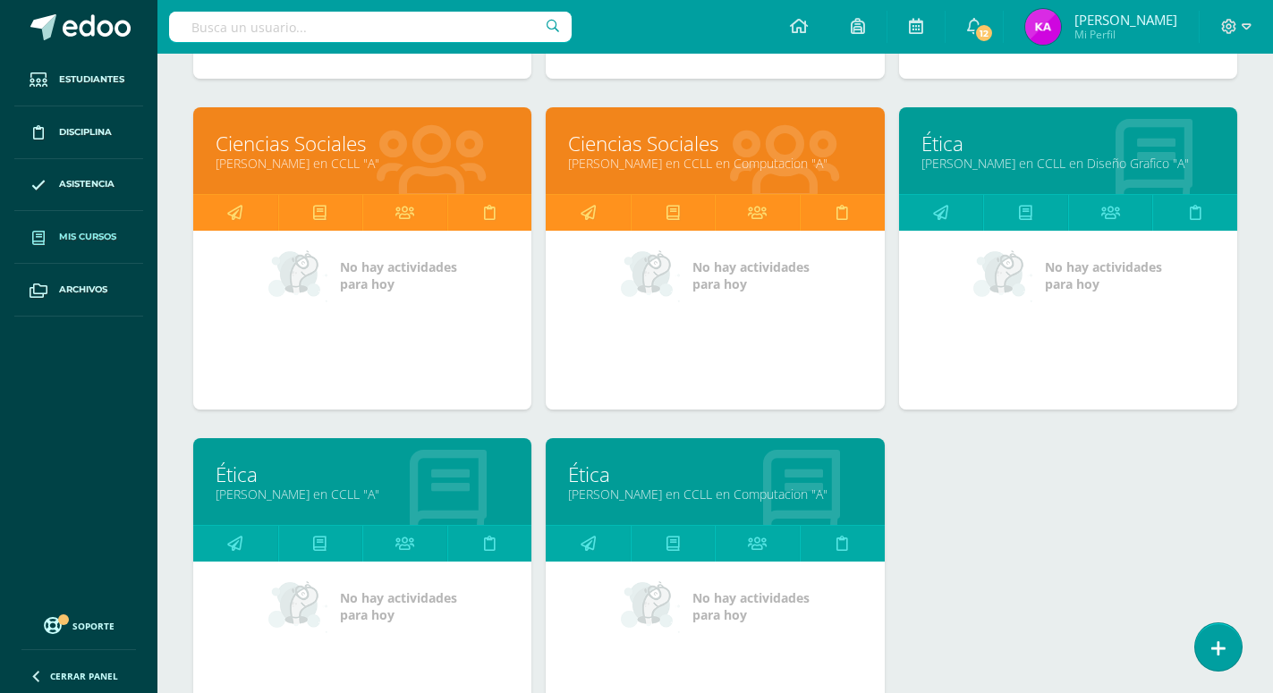
click at [409, 486] on link "[PERSON_NAME] en CCLL "A"" at bounding box center [362, 494] width 293 height 17
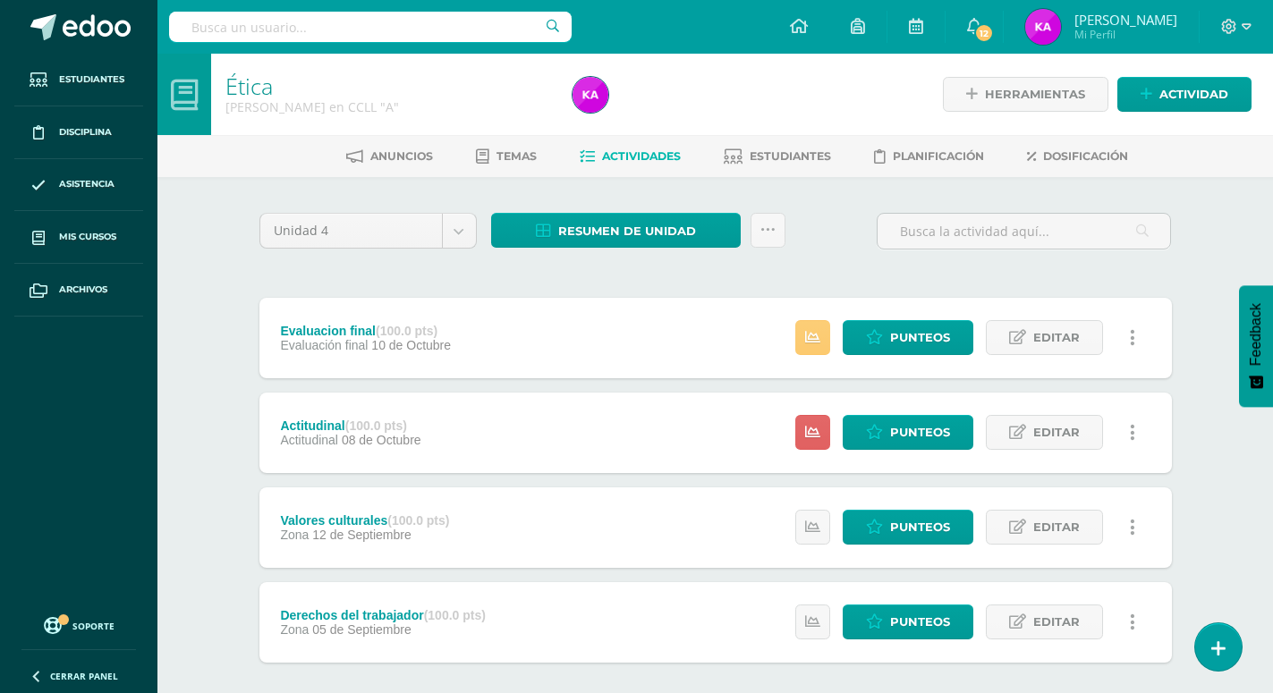
click at [559, 585] on div "Derechos del trabajador (100.0 pts) Zona 05 de Septiembre Estatus de Actividad:…" at bounding box center [715, 622] width 912 height 80
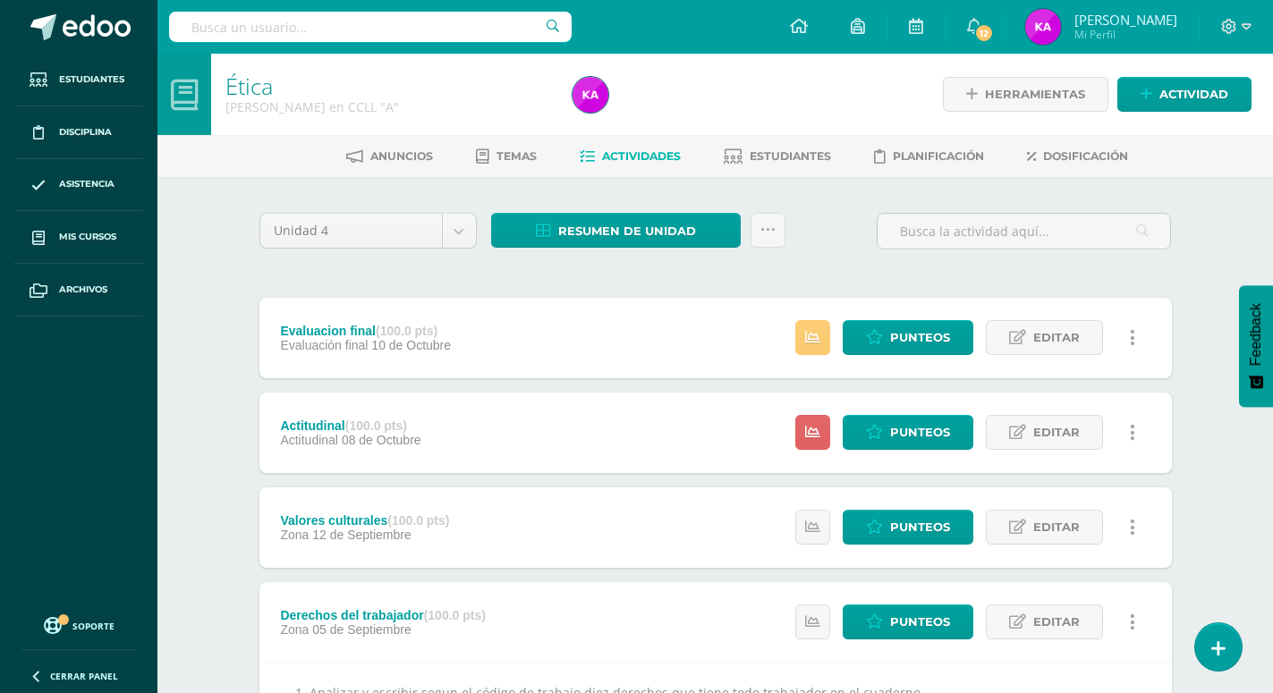
click at [598, 488] on div "Valores culturales (100.0 pts) Zona 12 de Septiembre Estatus de Actividad: 0 Es…" at bounding box center [715, 527] width 912 height 80
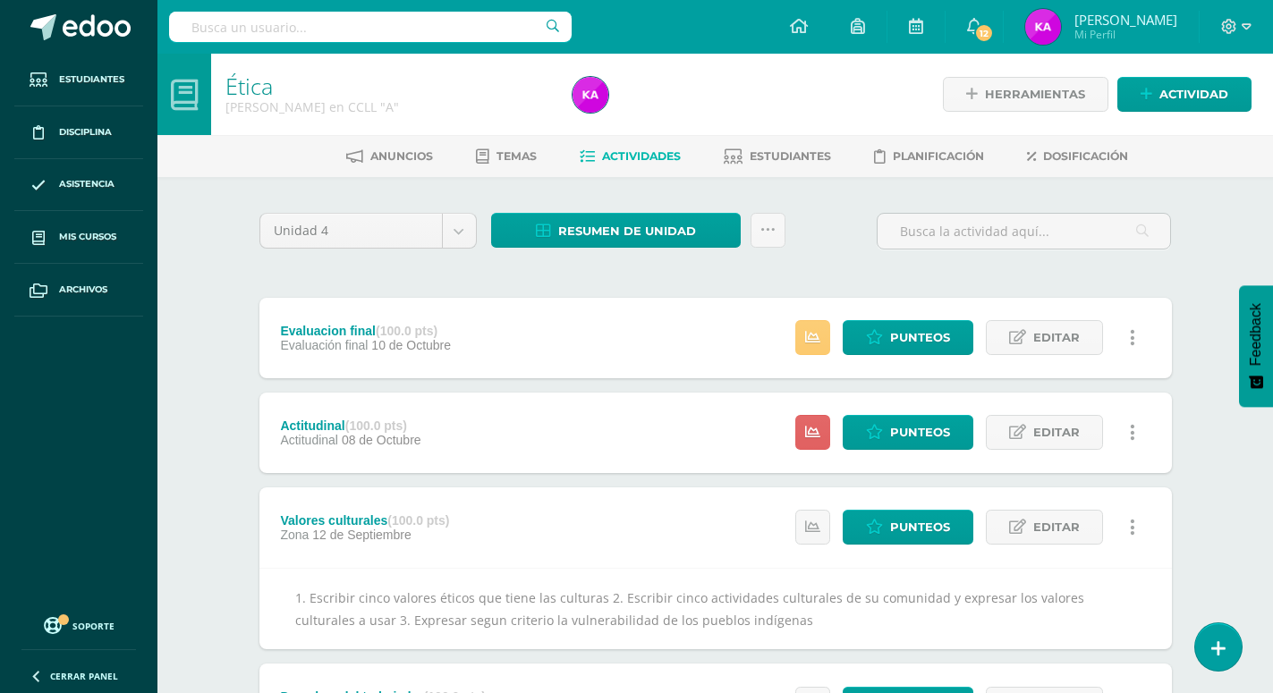
click at [617, 403] on div "Actitudinal (100.0 pts) Actitudinal 08 de Octubre Estatus de Actividad: 6 Estud…" at bounding box center [715, 433] width 912 height 80
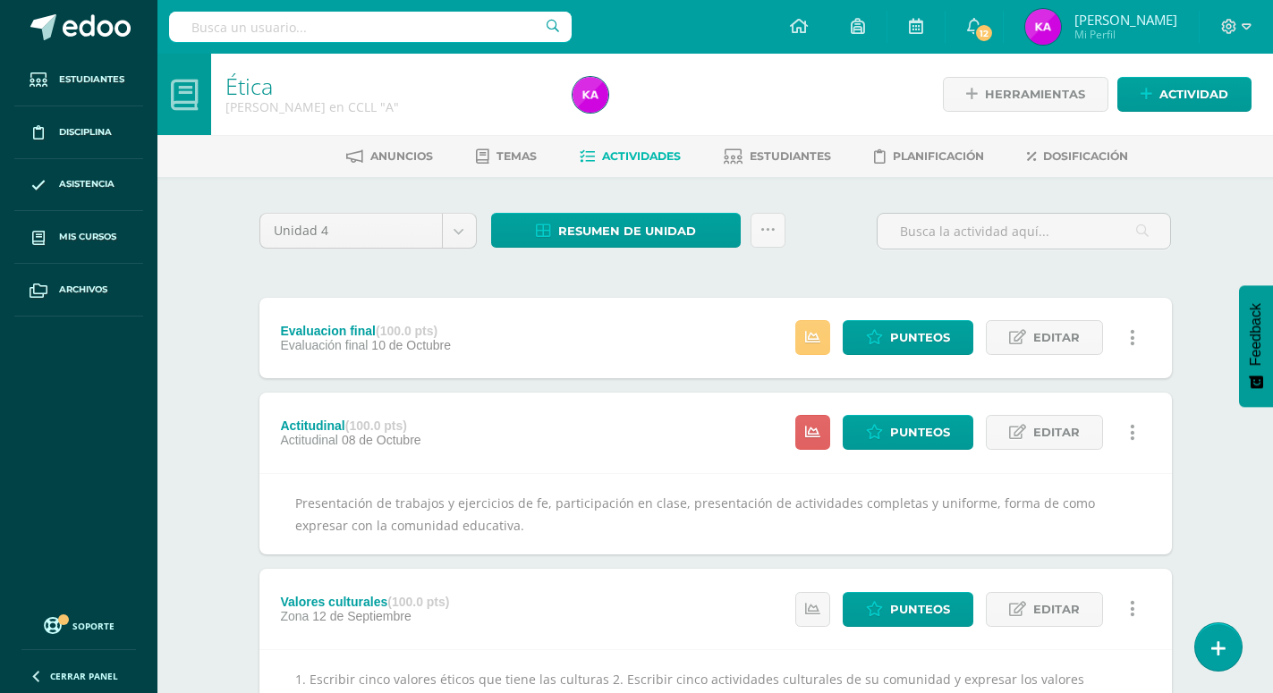
click at [605, 306] on div "Evaluacion final (100.0 pts) Evaluación final 10 de Octubre Estatus de Activida…" at bounding box center [715, 338] width 912 height 80
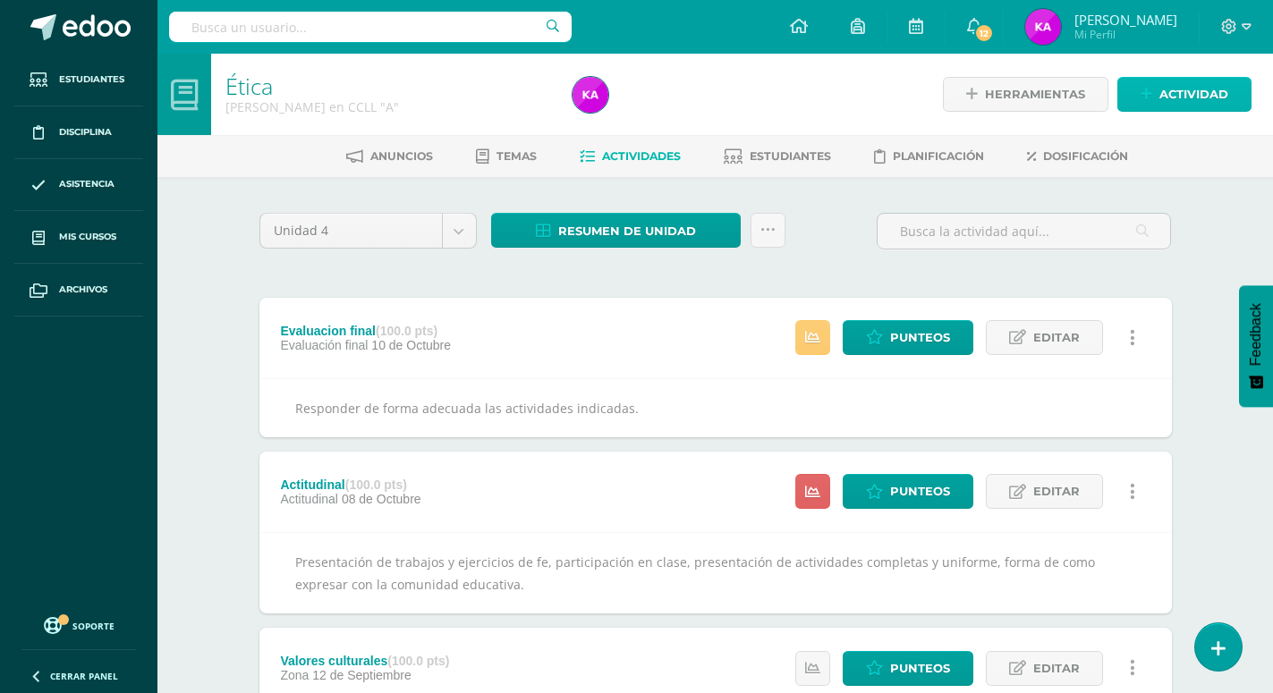
click at [1193, 96] on span "Actividad" at bounding box center [1193, 94] width 69 height 33
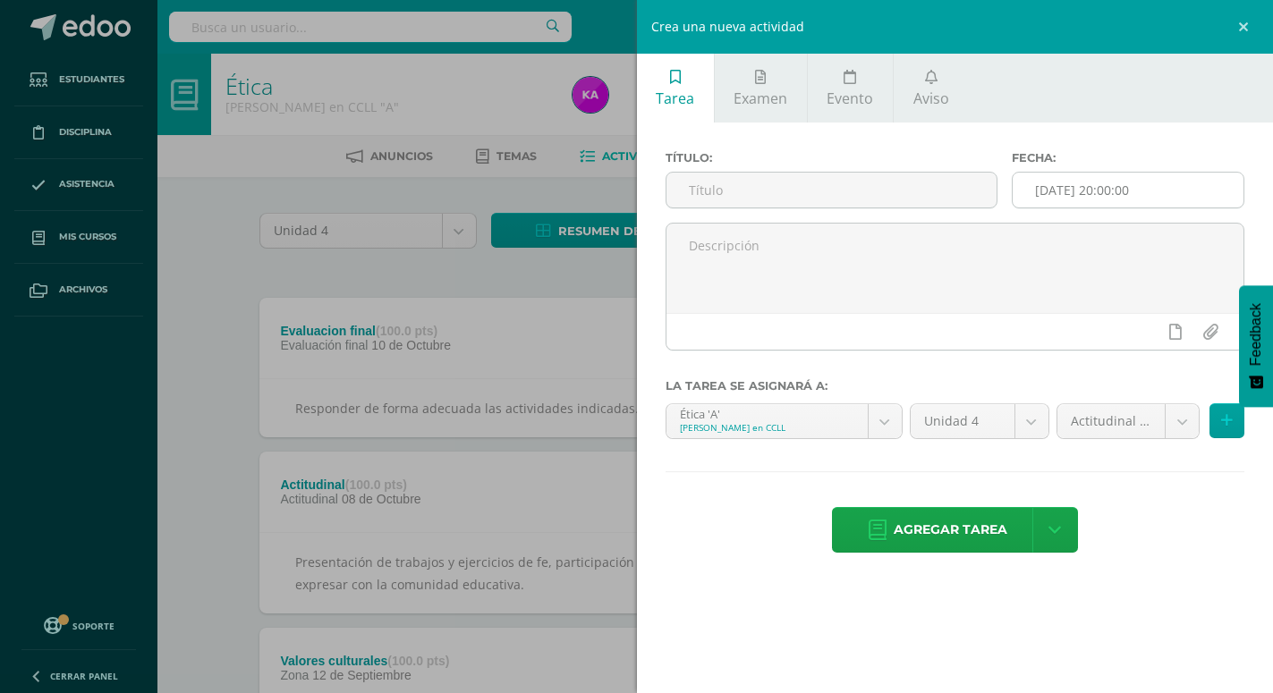
click at [1171, 184] on input "[DATE] 20:00:00" at bounding box center [1127, 190] width 231 height 35
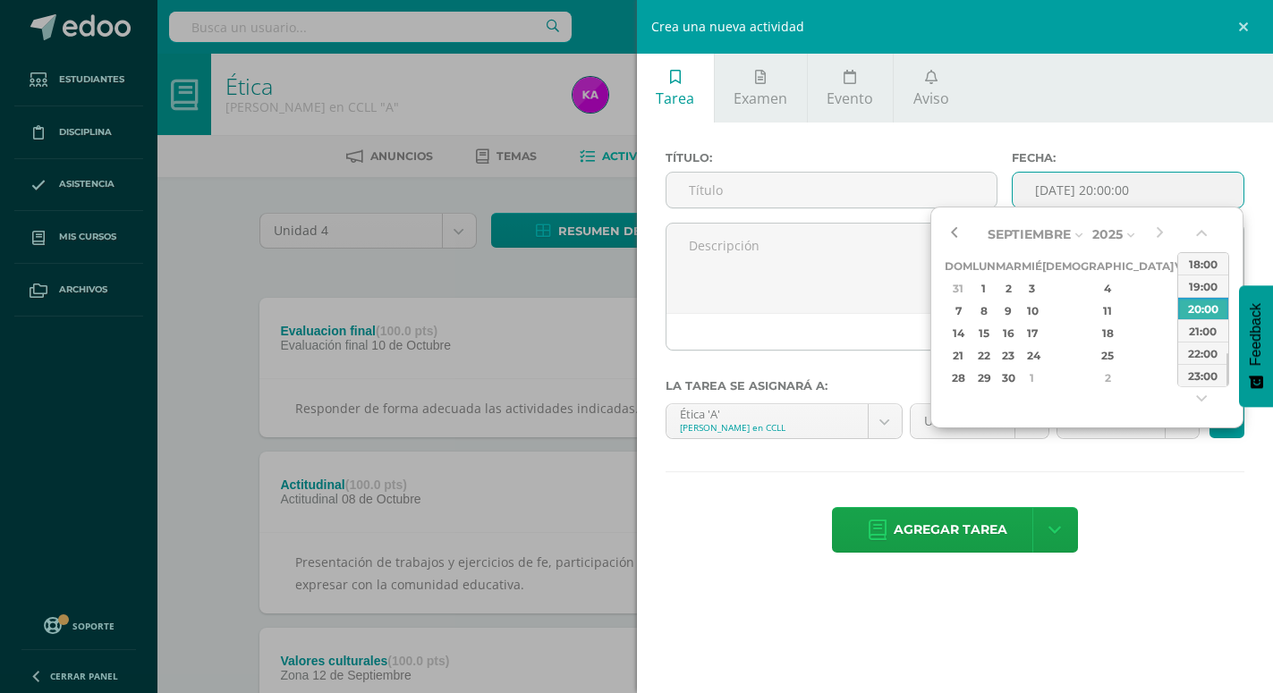
click at [952, 240] on button "button" at bounding box center [954, 234] width 18 height 27
click at [1175, 329] on div "19" at bounding box center [1183, 333] width 16 height 21
click at [1203, 234] on button "button" at bounding box center [1203, 237] width 18 height 27
click at [1202, 391] on button "button" at bounding box center [1203, 402] width 18 height 27
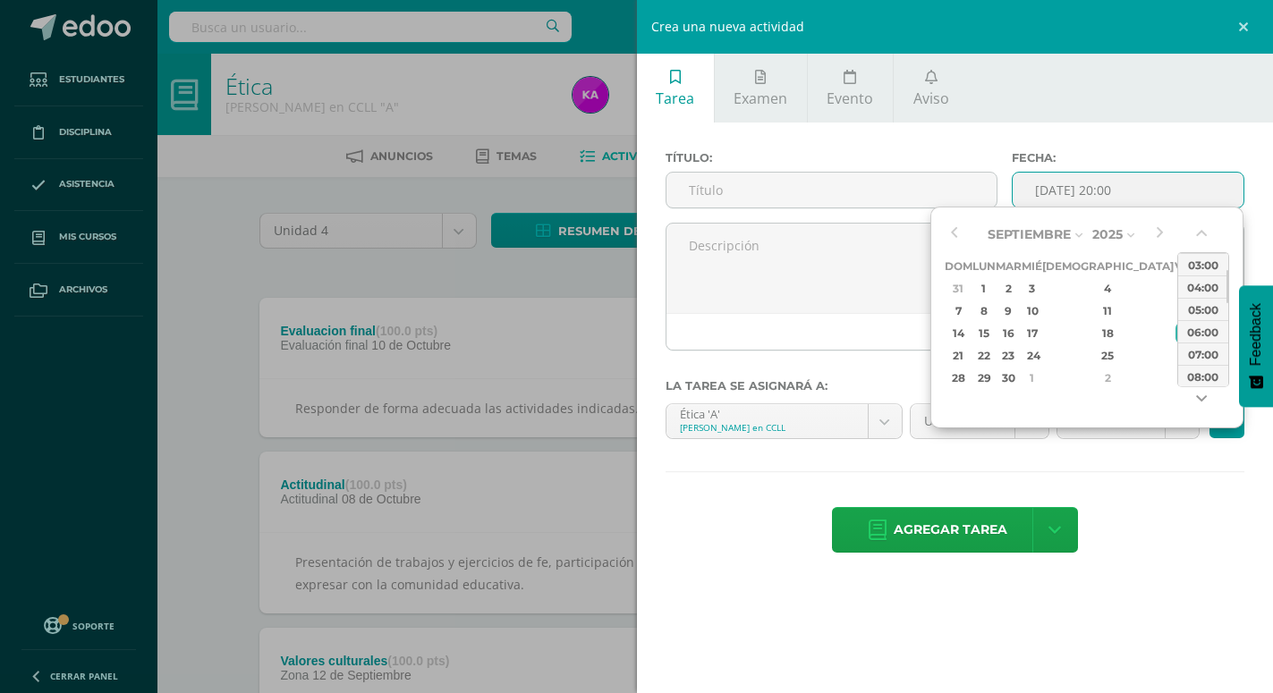
click at [1202, 391] on button "button" at bounding box center [1203, 402] width 18 height 27
click at [1203, 386] on div "08:00" at bounding box center [1203, 376] width 50 height 22
click at [1191, 195] on input "2025-09-19 08:00" at bounding box center [1127, 190] width 231 height 35
click at [1203, 304] on div "10:00" at bounding box center [1203, 308] width 50 height 22
type input "2025-09-19 10:00"
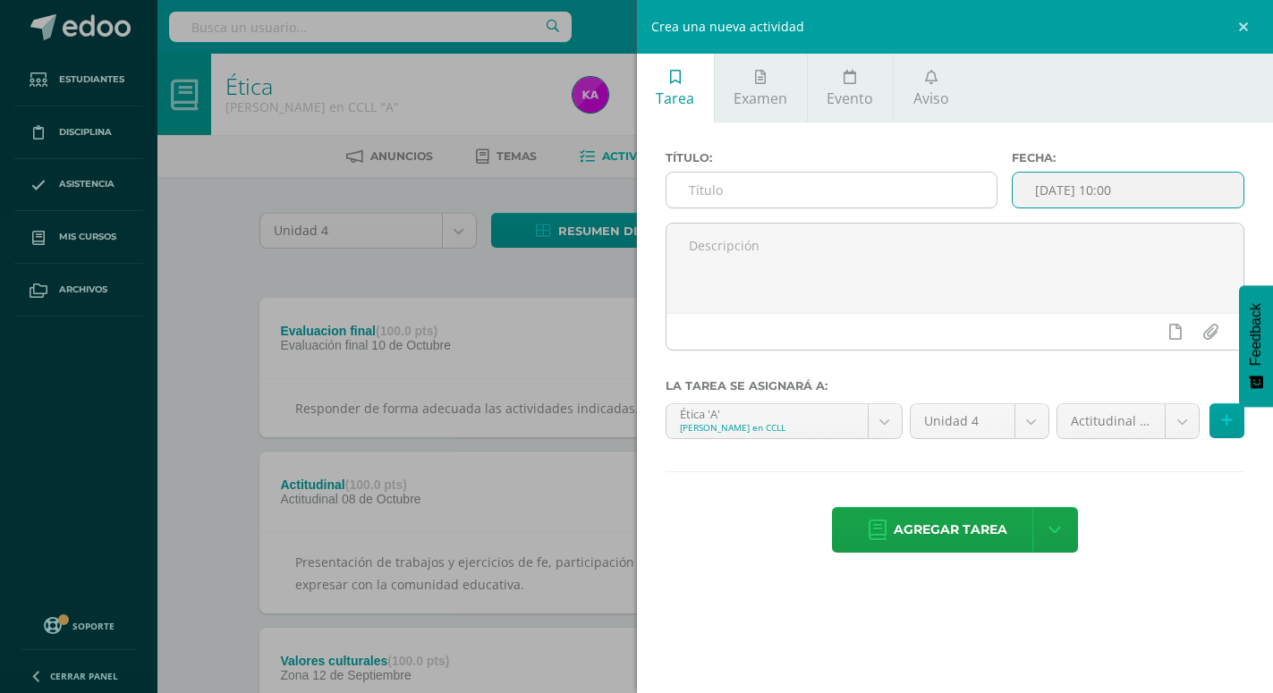
click at [927, 180] on input "text" at bounding box center [831, 190] width 330 height 35
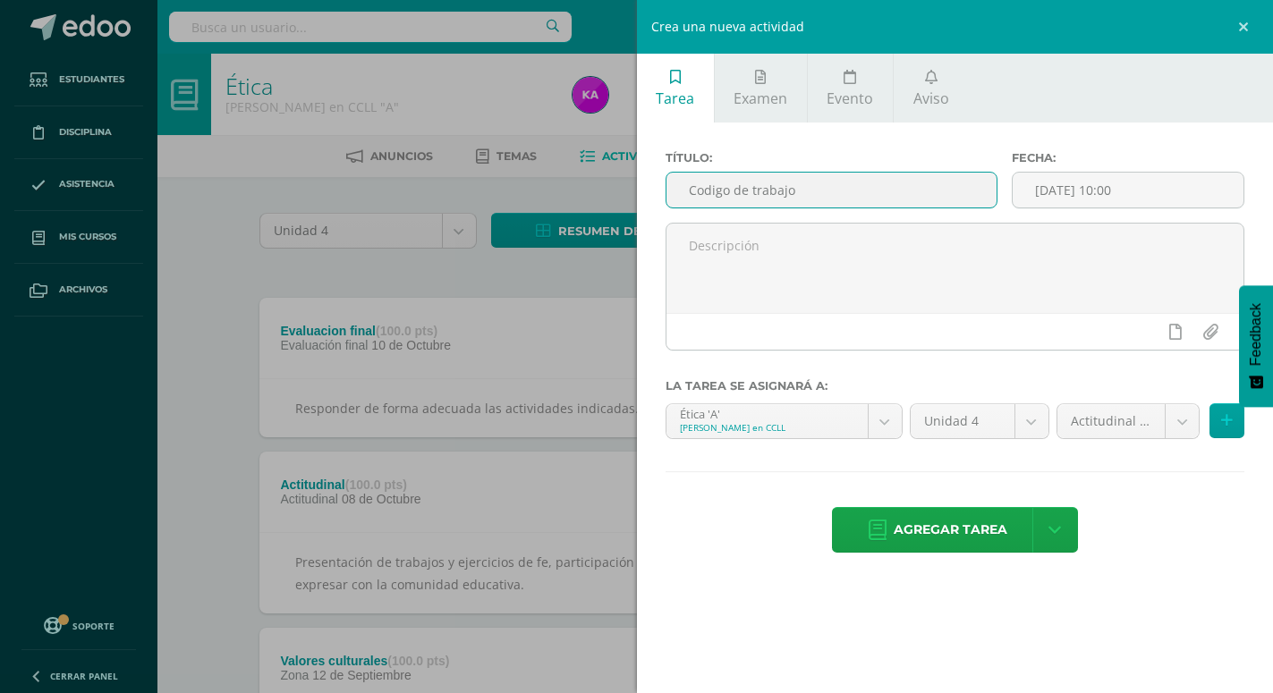
click at [703, 189] on input "Codigo de trabajo" at bounding box center [831, 190] width 330 height 35
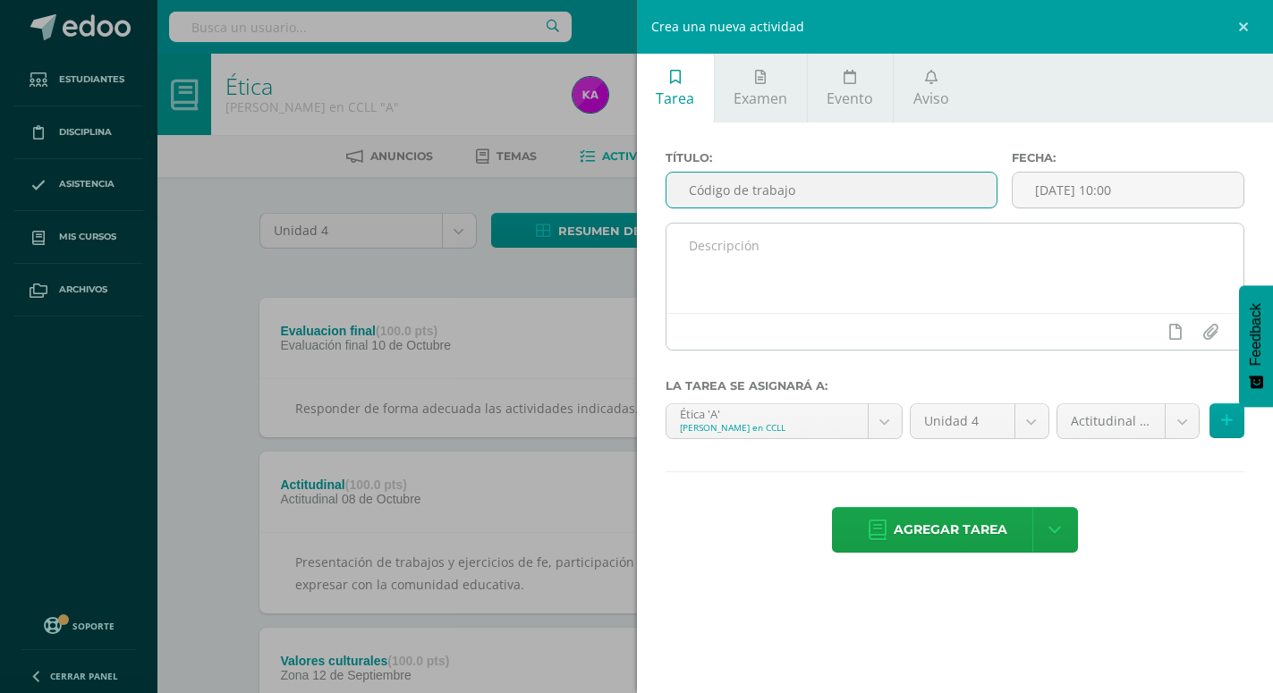
type input "Código de trabajo"
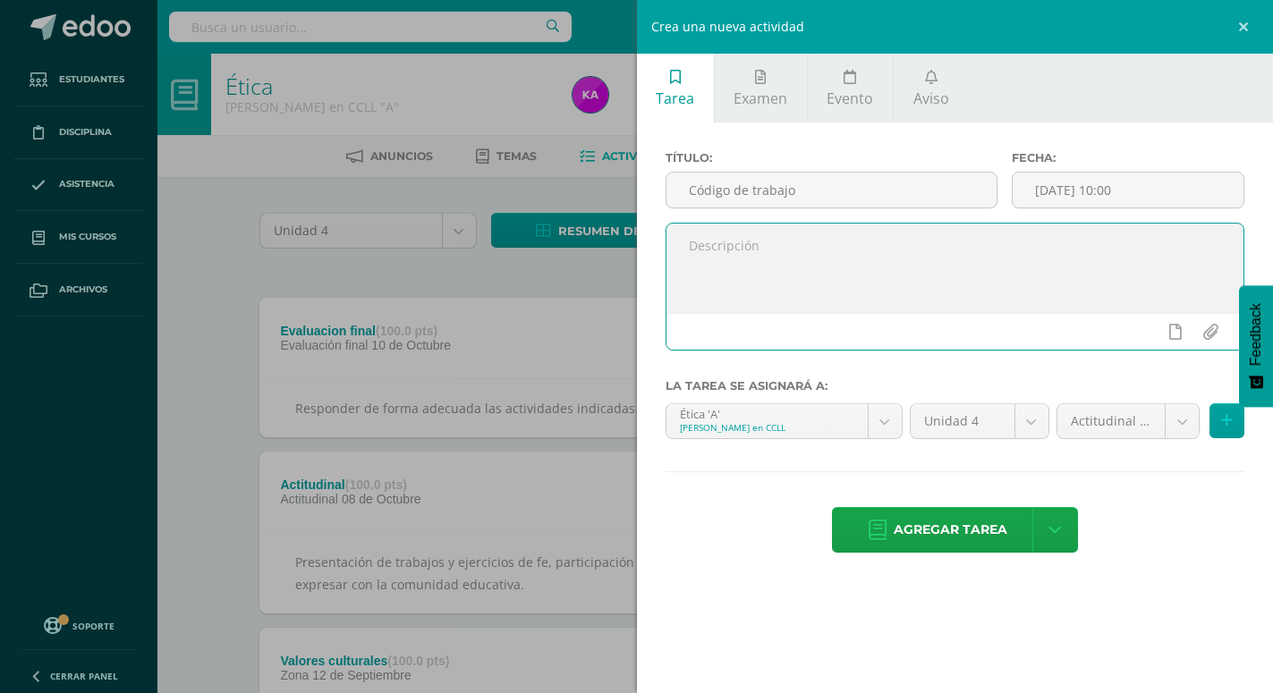
click at [830, 261] on textarea at bounding box center [955, 268] width 578 height 89
click at [1053, 248] on textarea "Analizar y escribir diez derechos de todo trabajador según el codigo de Trabajo" at bounding box center [955, 268] width 578 height 89
click at [1156, 250] on textarea "Analizar y escribir diez derechos de todo trabajador según el Codigo de Trabajo" at bounding box center [955, 268] width 578 height 89
click at [1163, 242] on textarea "Analizar y escribir diez derechos de todo trabajador según el Código de Trabajo," at bounding box center [955, 268] width 578 height 89
click at [1029, 246] on textarea "Analizar y escribir diez derechos de todo trabajador según el Código de Trabajo," at bounding box center [955, 268] width 578 height 89
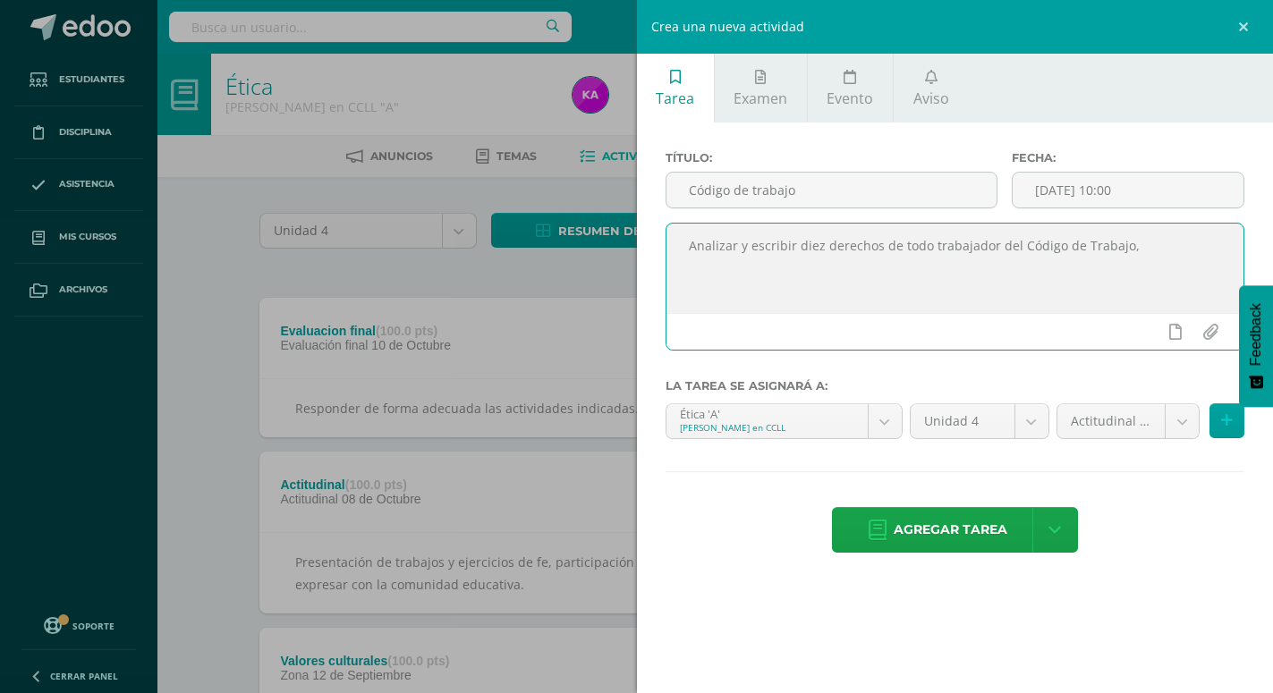
click at [1137, 254] on textarea "Analizar y escribir diez derechos de todo trabajador del Código de Trabajo," at bounding box center [955, 268] width 578 height 89
click at [688, 246] on textarea "Analizar y escribir diez derechos de todo trabajador del Código de Trabajo," at bounding box center [955, 268] width 578 height 89
click at [1192, 315] on input "file" at bounding box center [1209, 332] width 35 height 34
click at [860, 249] on textarea "Investigar en el laboratorio de Analizar y escribir diez derechos de todo traba…" at bounding box center [955, 268] width 578 height 89
click at [1052, 243] on textarea "Investigar en el laboratorio de computación Analizar y escribir diez derechos d…" at bounding box center [955, 268] width 578 height 89
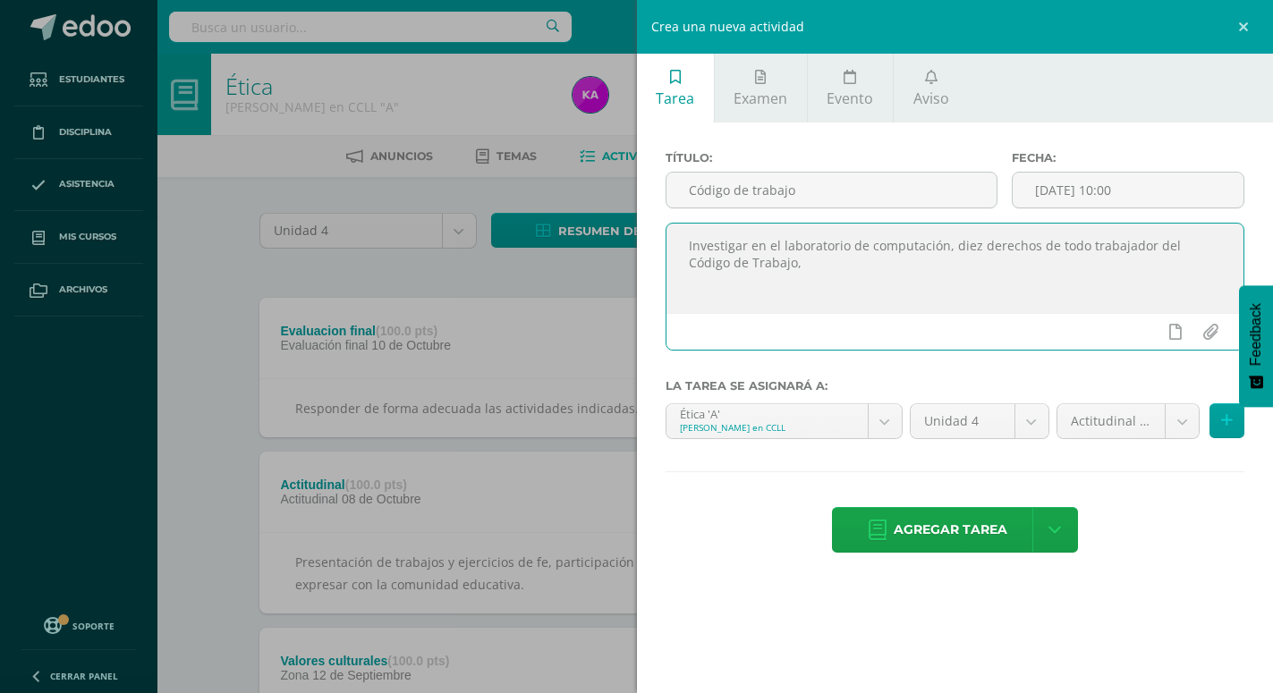
click at [776, 260] on textarea "Investigar en el laboratorio de computación, diez derechos de todo trabajador d…" at bounding box center [955, 268] width 578 height 89
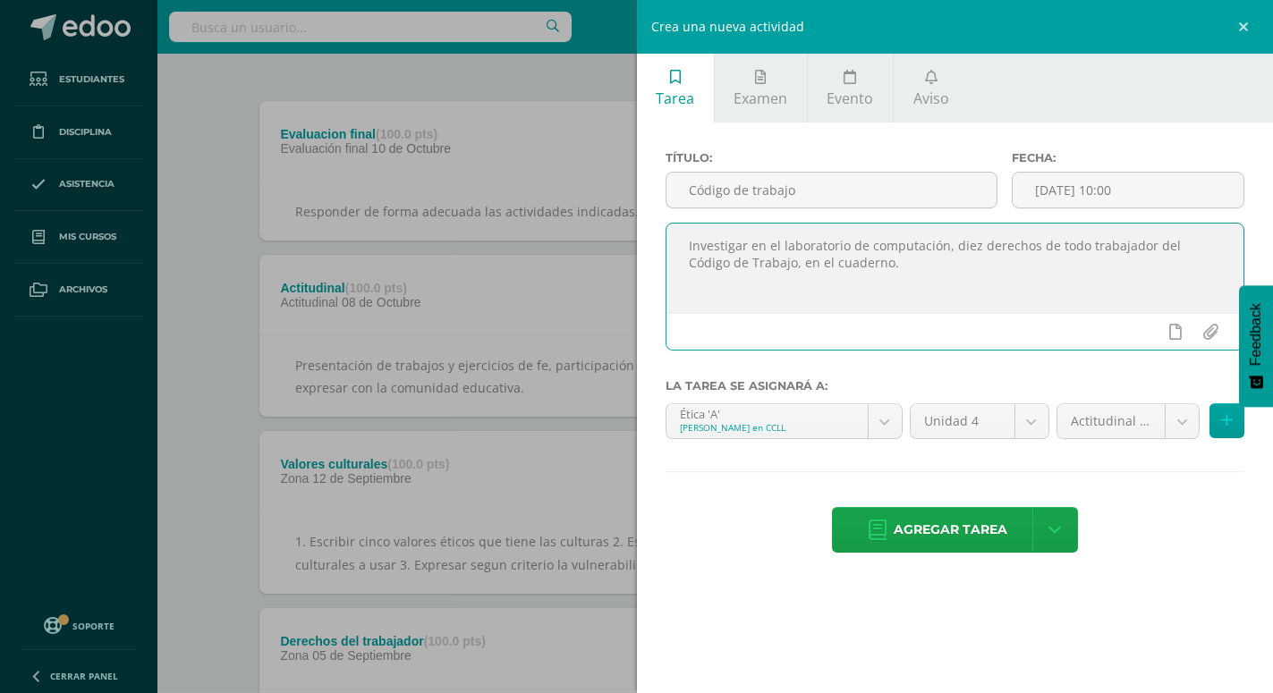
scroll to position [91, 0]
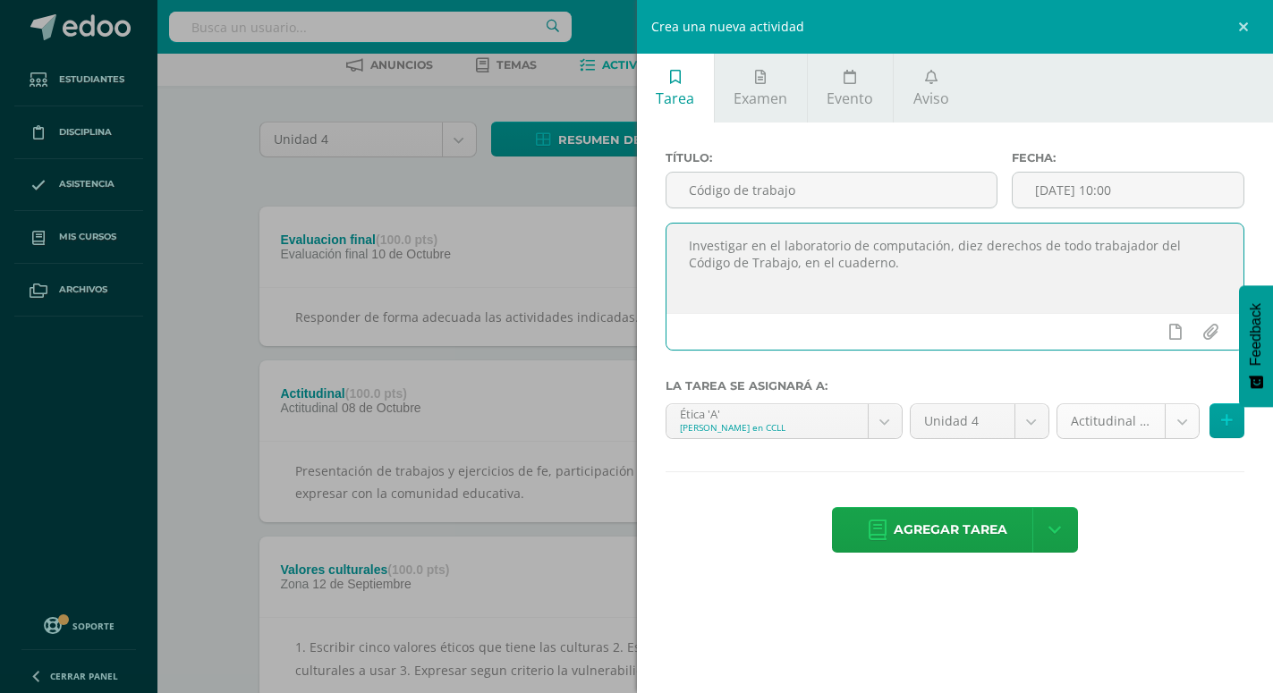
type textarea "Investigar en el laboratorio de computación, diez derechos de todo trabajador d…"
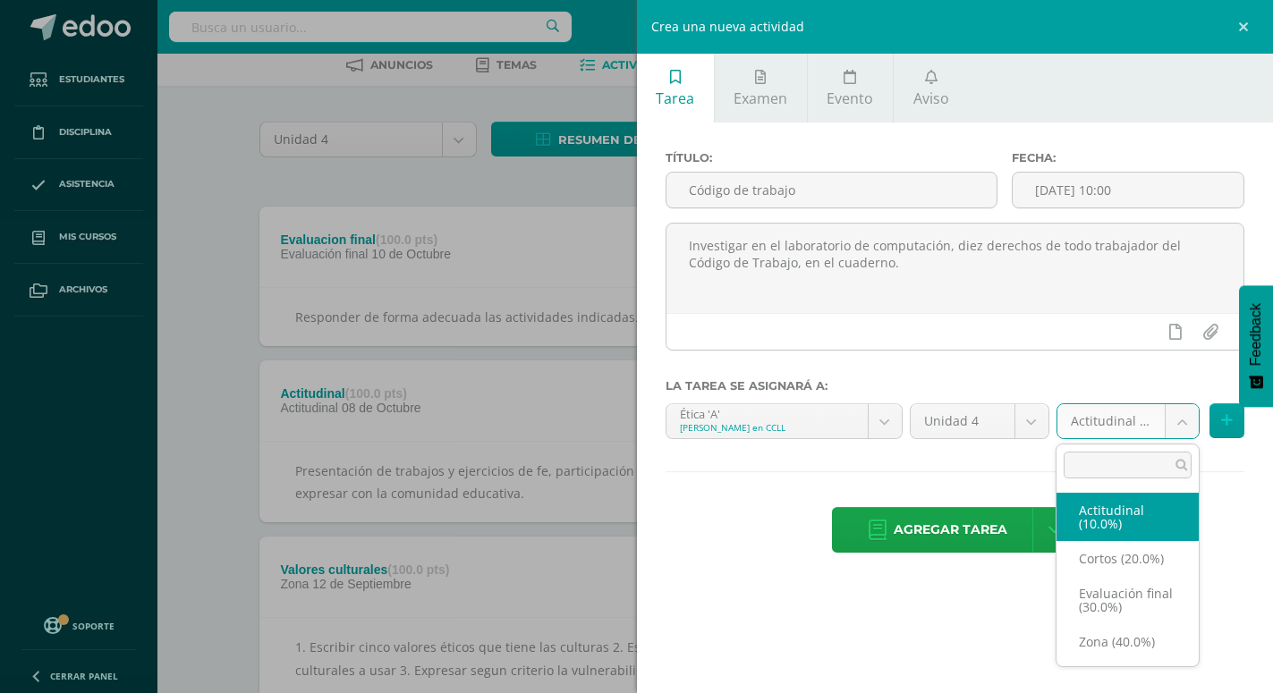
click at [1177, 414] on body "Estudiantes Disciplina Asistencia Mis cursos Archivos Soporte Ayuda Reportar un…" at bounding box center [636, 440] width 1273 height 1063
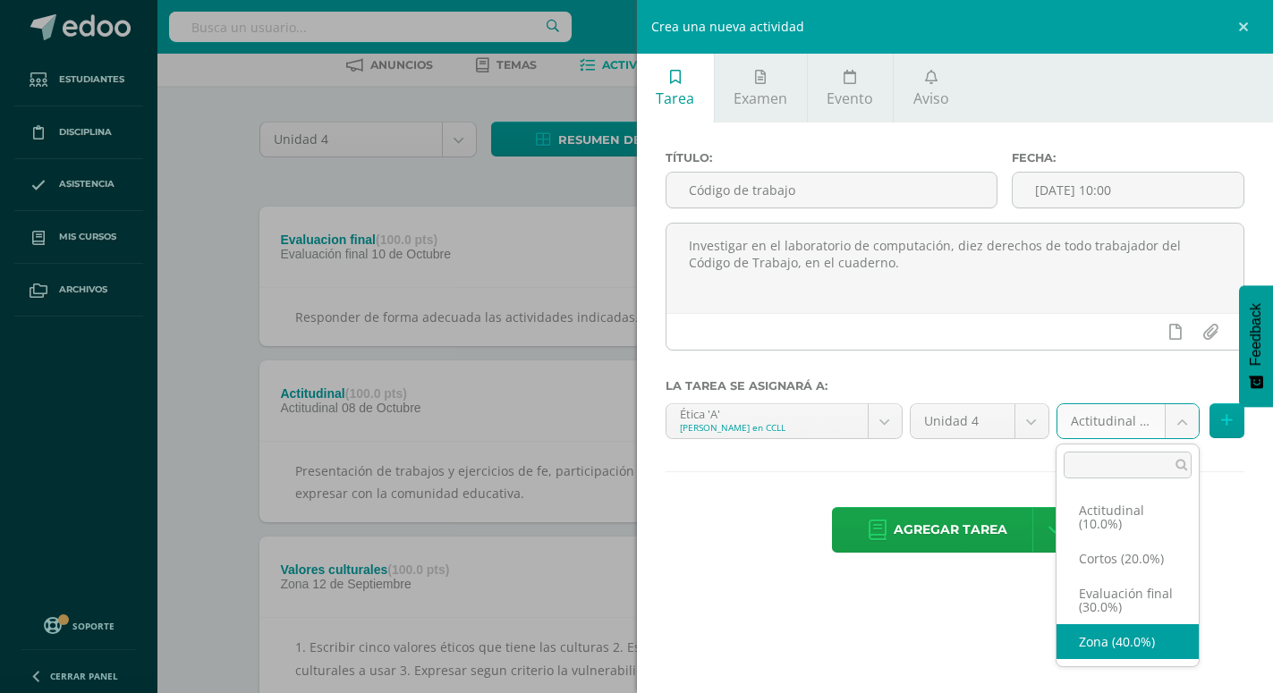
select select "173092"
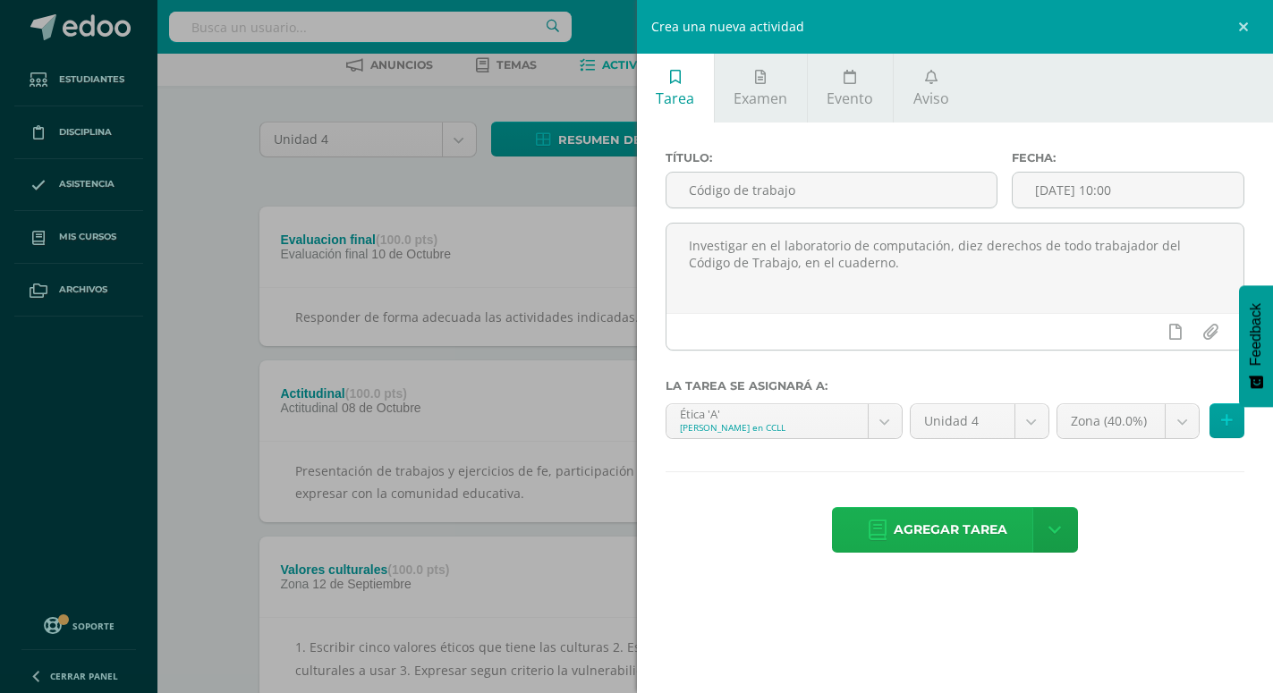
click at [950, 513] on span "Agregar tarea" at bounding box center [951, 530] width 114 height 44
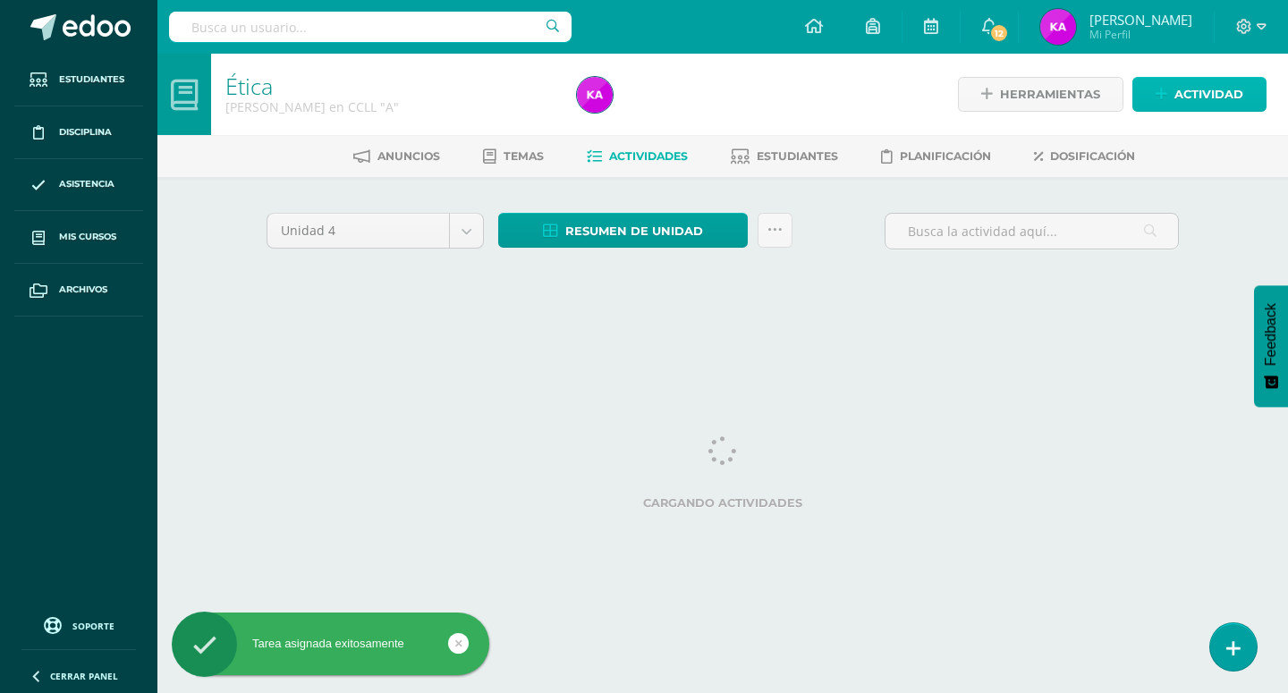
click at [1218, 93] on span "Actividad" at bounding box center [1208, 94] width 69 height 33
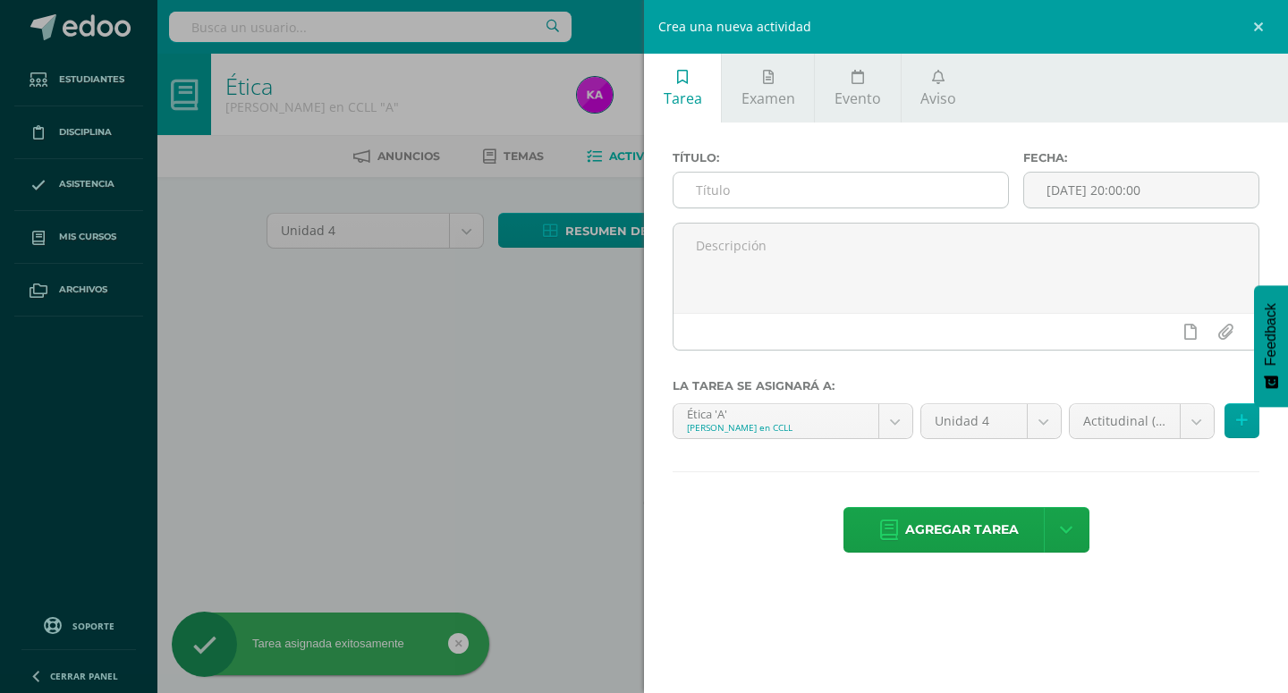
click at [902, 182] on input "text" at bounding box center [840, 190] width 335 height 35
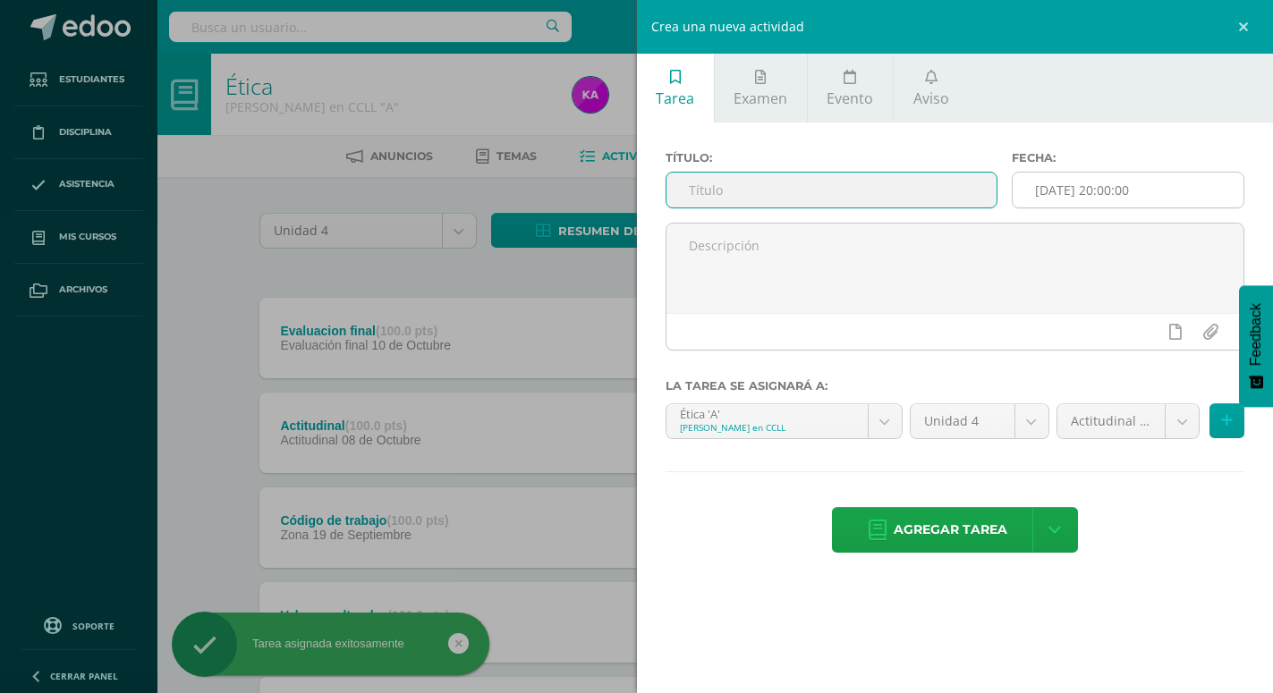
click at [1210, 184] on input "[DATE] 20:00:00" at bounding box center [1127, 190] width 231 height 35
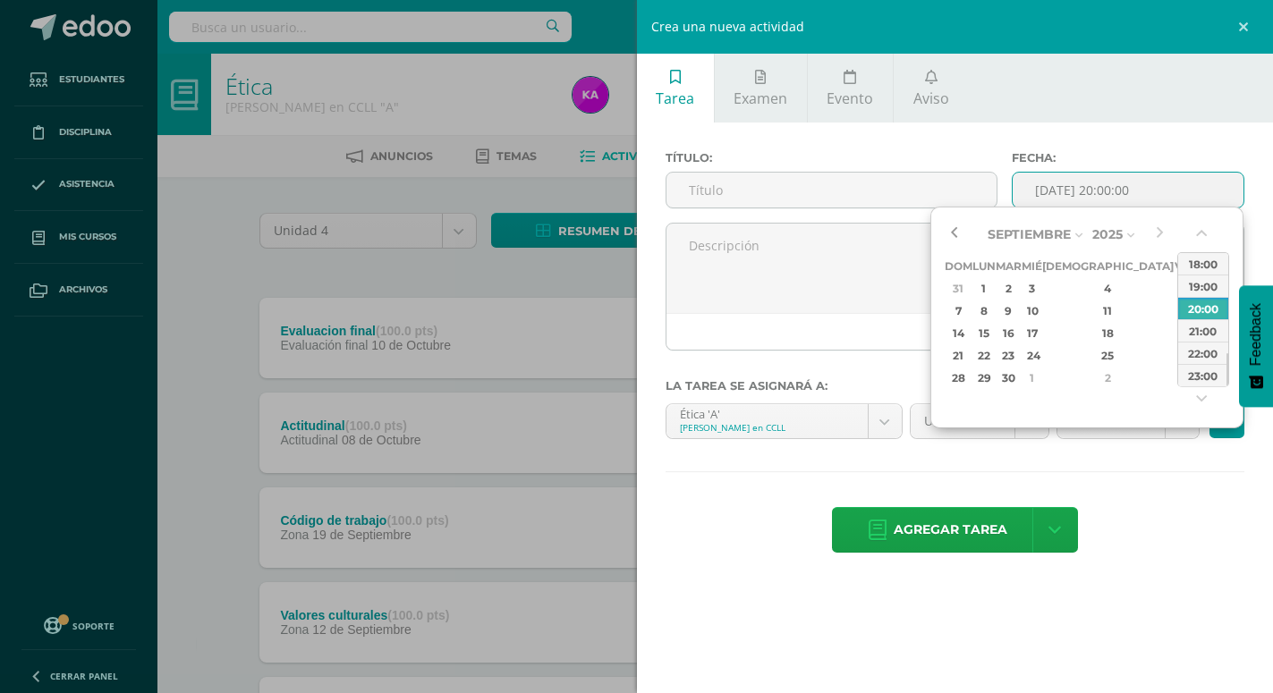
click at [953, 231] on button "button" at bounding box center [954, 234] width 18 height 27
click at [1175, 352] on div "26" at bounding box center [1183, 355] width 16 height 21
click at [1195, 233] on button "button" at bounding box center [1203, 237] width 18 height 27
click at [1196, 378] on div "10:00" at bounding box center [1203, 376] width 50 height 22
type input "[DATE] 10:00"
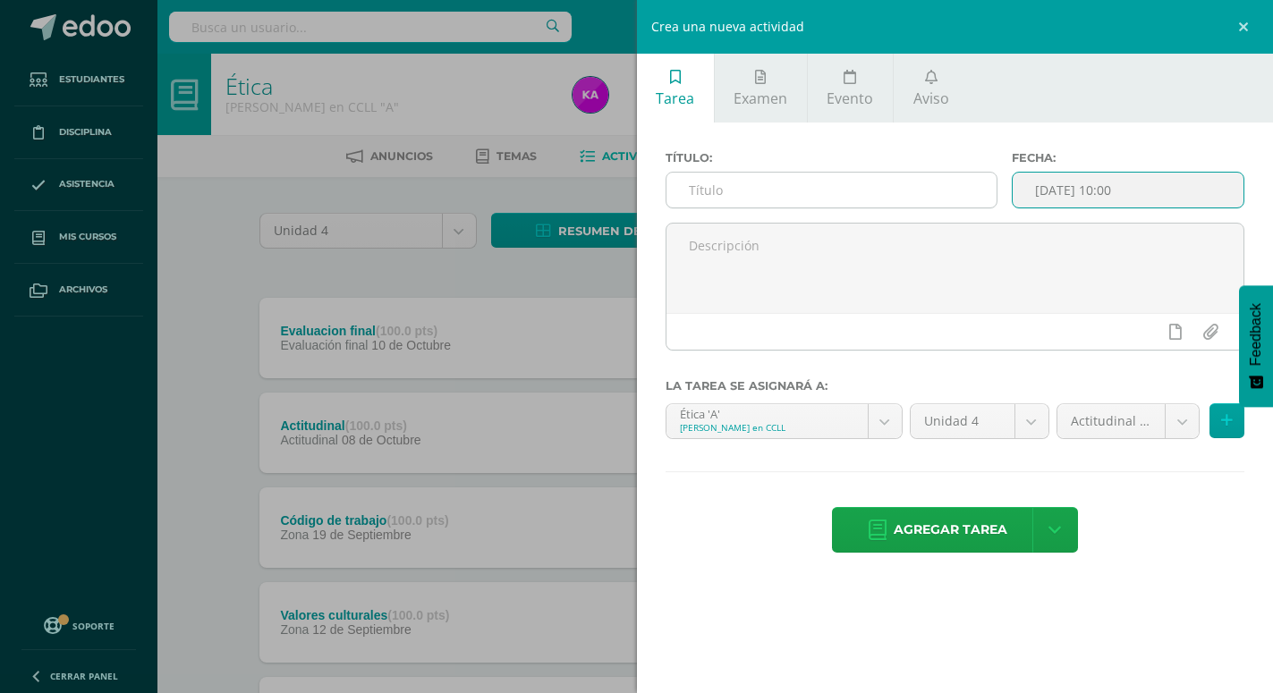
click at [834, 194] on input "text" at bounding box center [831, 190] width 330 height 35
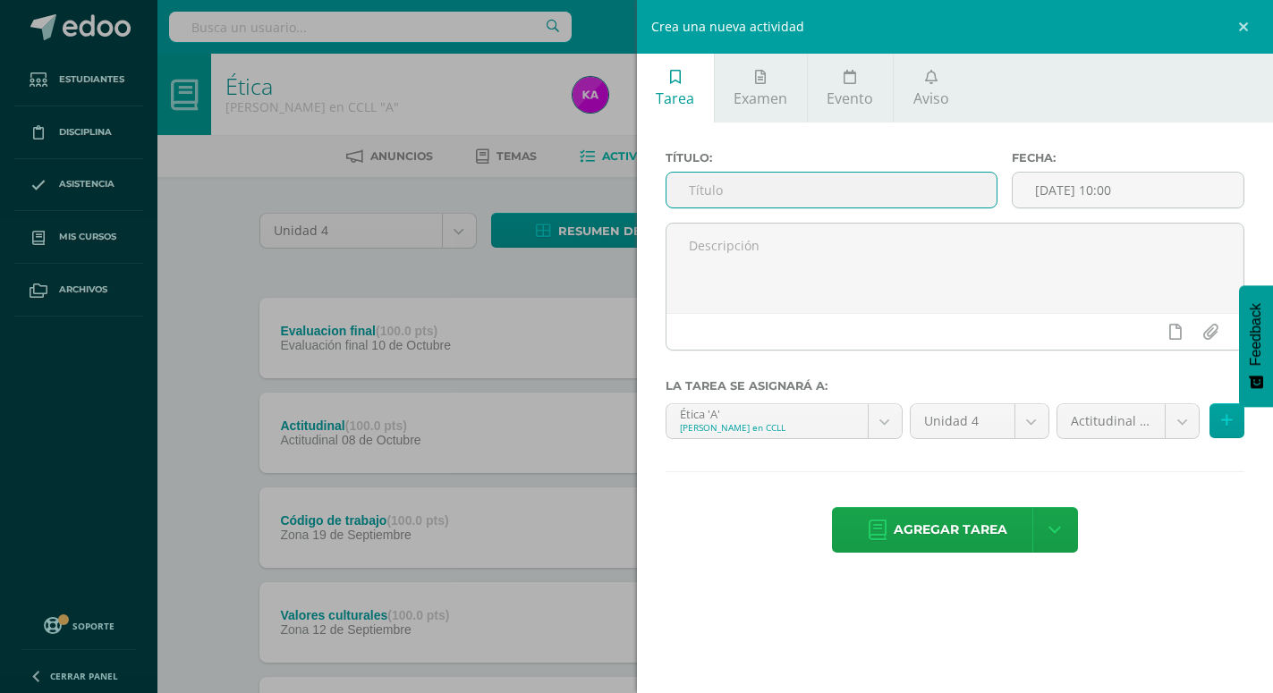
type input "E"
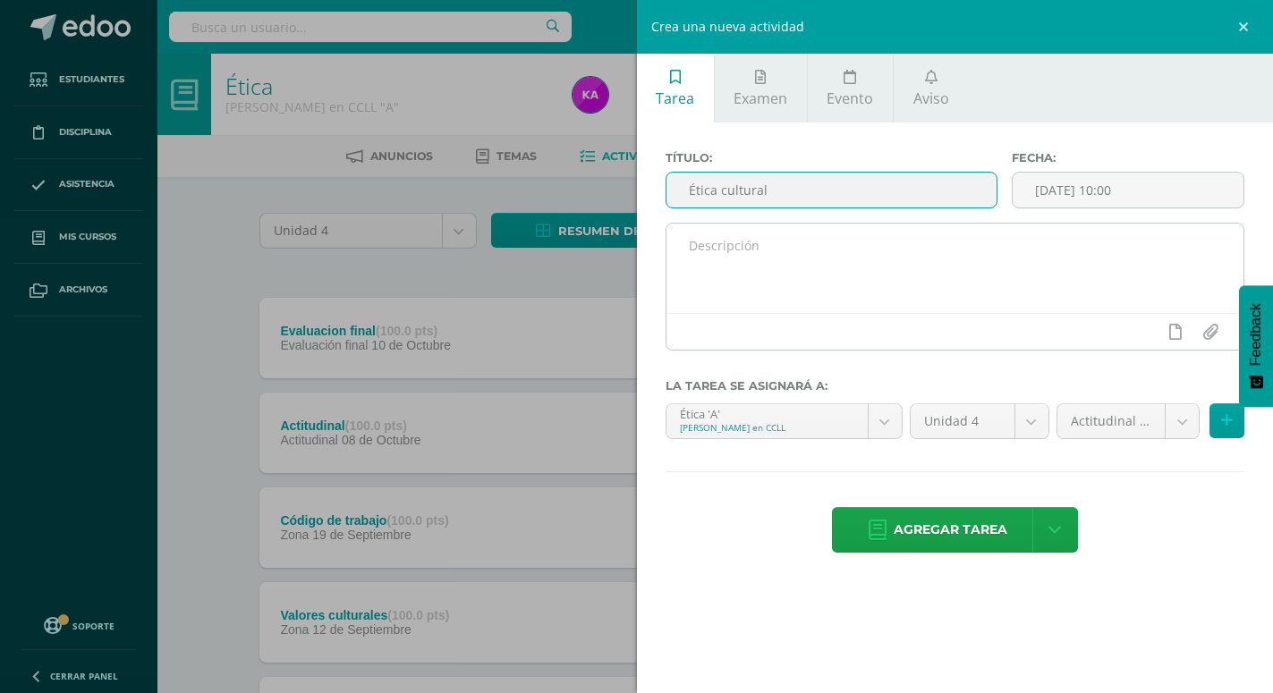
type input "Ética cultural"
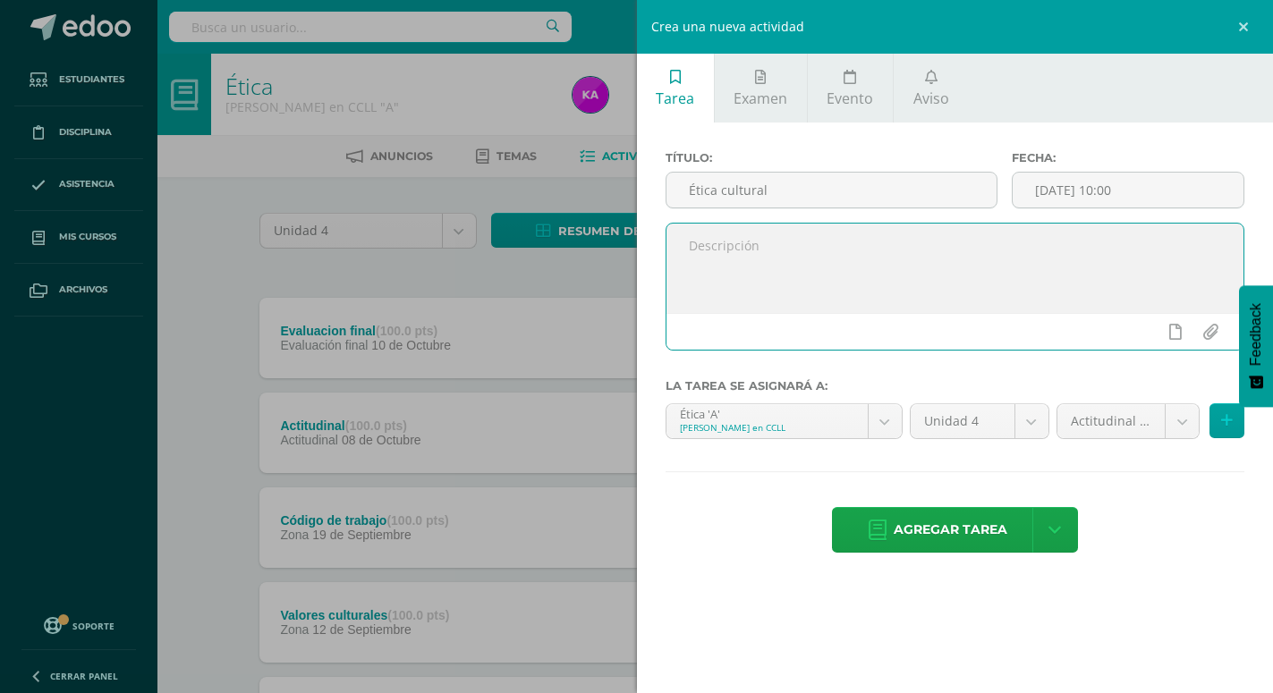
click at [792, 258] on textarea at bounding box center [955, 268] width 578 height 89
click at [1009, 243] on textarea "En el laboratorio de computación investigar que es la ética ACulturañ" at bounding box center [955, 268] width 578 height 89
click at [1075, 243] on textarea "En el laboratorio de computación investigar que es la Etica ACulturañ" at bounding box center [955, 268] width 578 height 89
click at [1039, 245] on textarea "En el laboratorio de computación investigar que es la Etica ACulturañ" at bounding box center [955, 268] width 578 height 89
click at [1086, 242] on textarea "En el laboratorio de computación investigar que es la Etica Culturañ" at bounding box center [955, 268] width 578 height 89
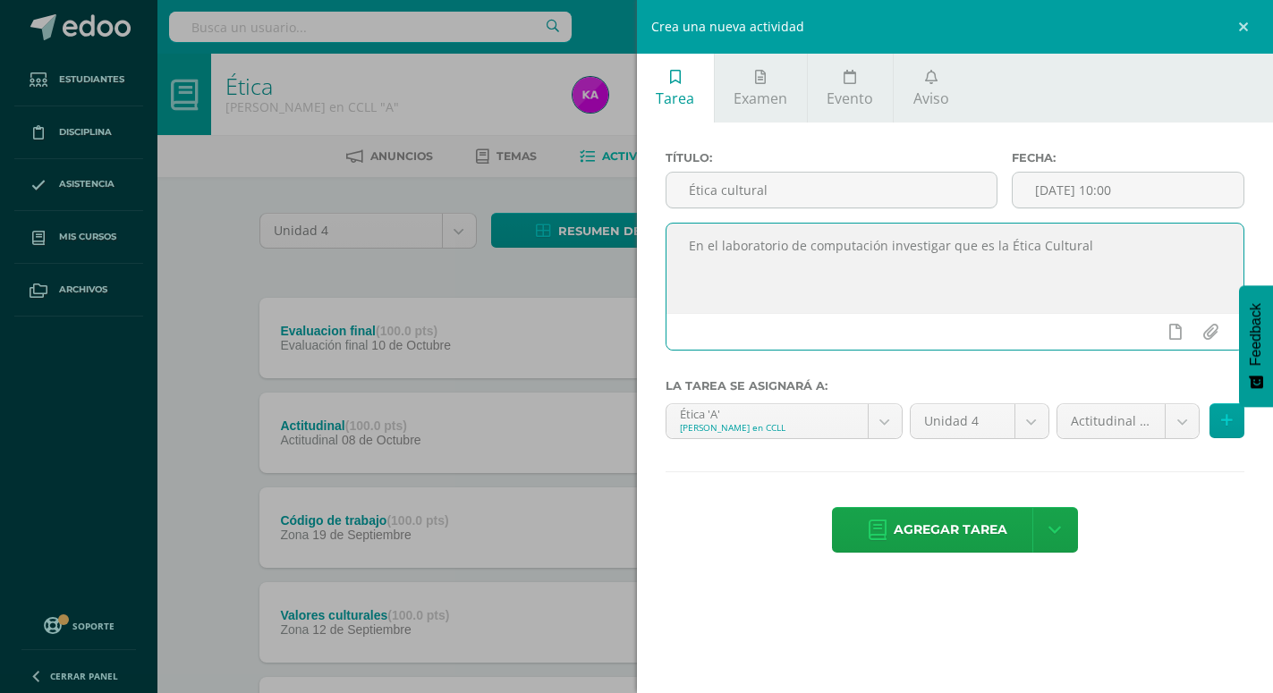
click at [1091, 242] on textarea "En el laboratorio de computación investigar que es la Ética Cultural" at bounding box center [955, 268] width 578 height 89
click at [688, 240] on textarea "En el laboratorio de computación investigar que es la Ética Cultural" at bounding box center [955, 268] width 578 height 89
click at [1102, 252] on textarea "1. En el laboratorio de computación investigar que es la Ética Cultural" at bounding box center [955, 268] width 578 height 89
click at [1098, 262] on textarea "1. En el laboratorio de computación investigar que es la Ética Cultural 2. Elab…" at bounding box center [955, 268] width 578 height 89
click at [1191, 265] on textarea "1. En el laboratorio de computación investigar que es la Ética Cultural 2. Elab…" at bounding box center [955, 268] width 578 height 89
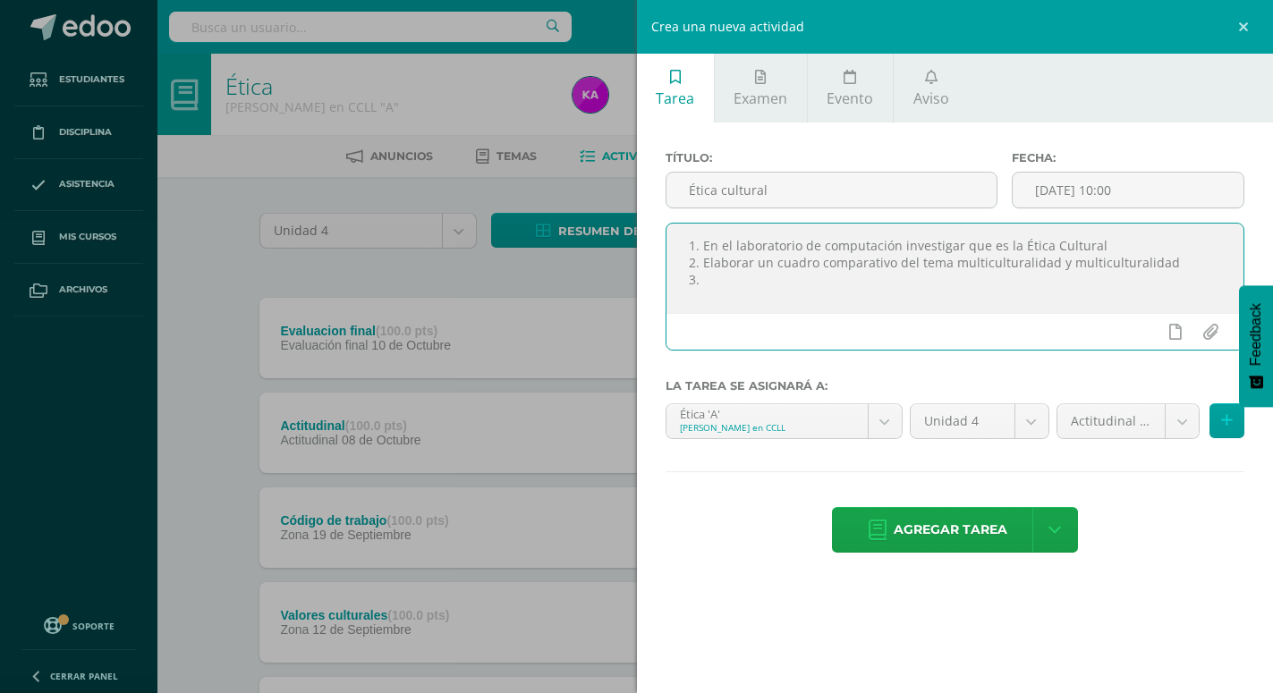
click at [1088, 259] on textarea "1. En el laboratorio de computación investigar que es la Ética Cultural 2. Elab…" at bounding box center [955, 268] width 578 height 89
click at [1093, 292] on textarea "1. En el laboratorio de computación investigar que es la Ética Cultural 2. Elab…" at bounding box center [955, 268] width 578 height 89
click at [1139, 301] on textarea "1. En el laboratorio de computación investigar que es la Ética Cultural 2. Elab…" at bounding box center [955, 268] width 578 height 89
click at [1073, 261] on textarea "1. En el laboratorio de computación investigar que es la Ética Cultural 2. Elab…" at bounding box center [955, 268] width 578 height 89
click at [1112, 281] on textarea "1. En el laboratorio de computación investigar que es la Ética Cultural 2. Elab…" at bounding box center [955, 268] width 578 height 89
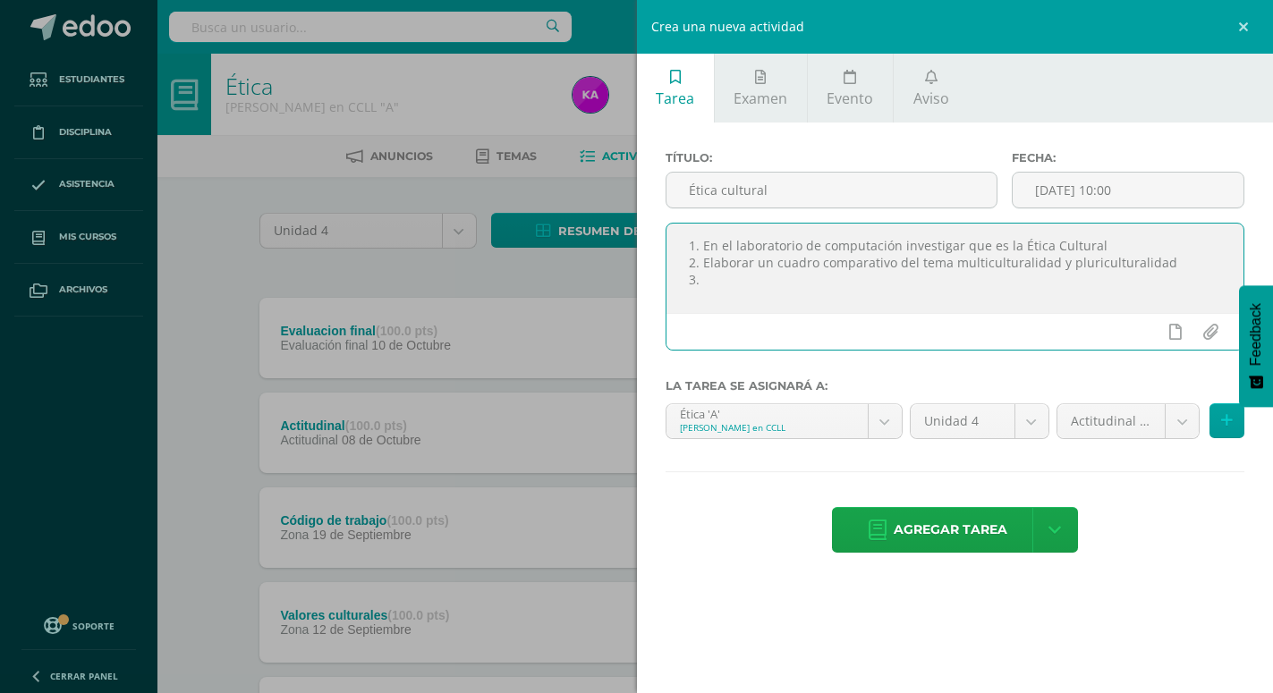
click at [716, 282] on textarea "1. En el laboratorio de computación investigar que es la Ética Cultural 2. Elab…" at bounding box center [955, 268] width 578 height 89
type textarea "1. En el laboratorio de computación investigar que es la Ética Cultural 2. Elab…"
click at [1181, 416] on body "Tarea asignada exitosamente Estudiantes Disciplina Asistencia Mis cursos Archiv…" at bounding box center [636, 438] width 1273 height 877
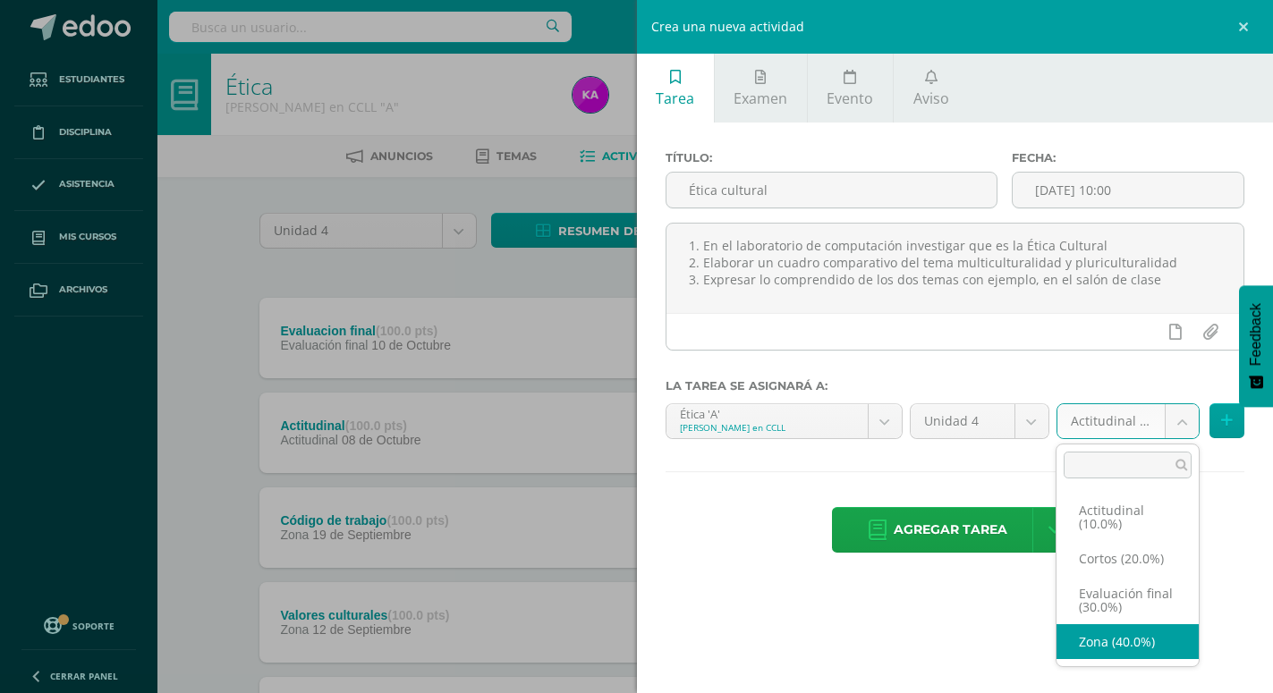
select select "173092"
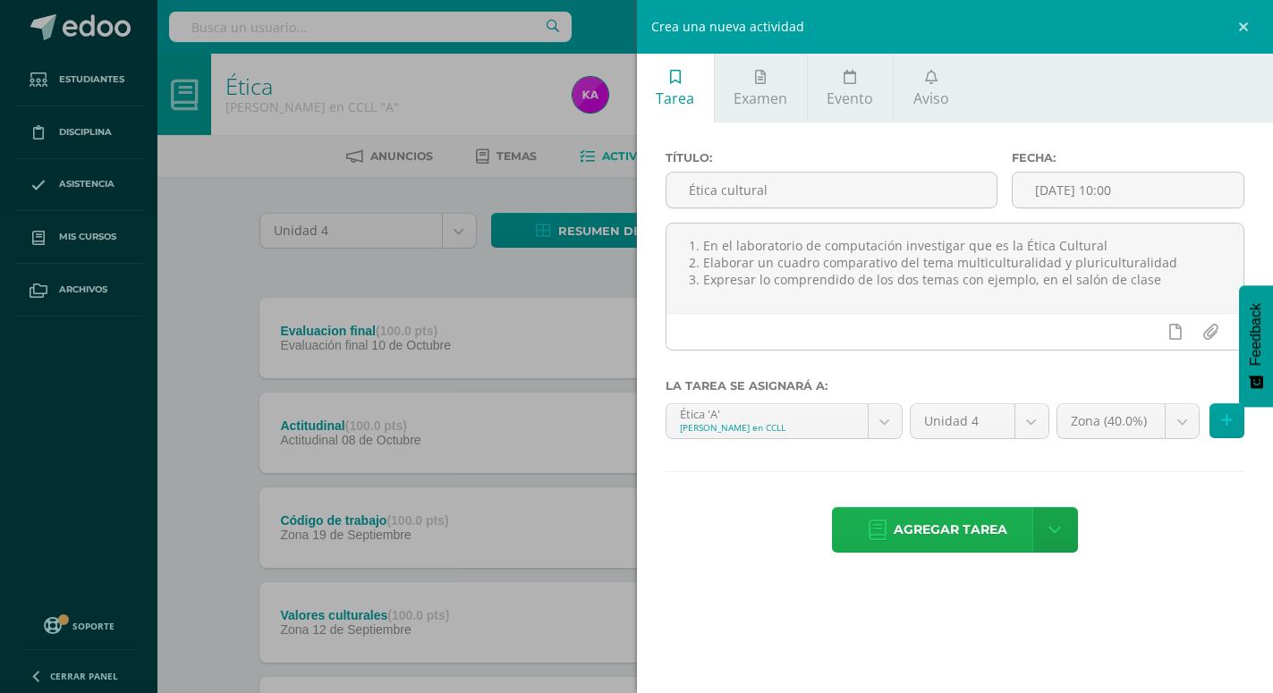
click at [960, 508] on span "Agregar tarea" at bounding box center [951, 530] width 114 height 44
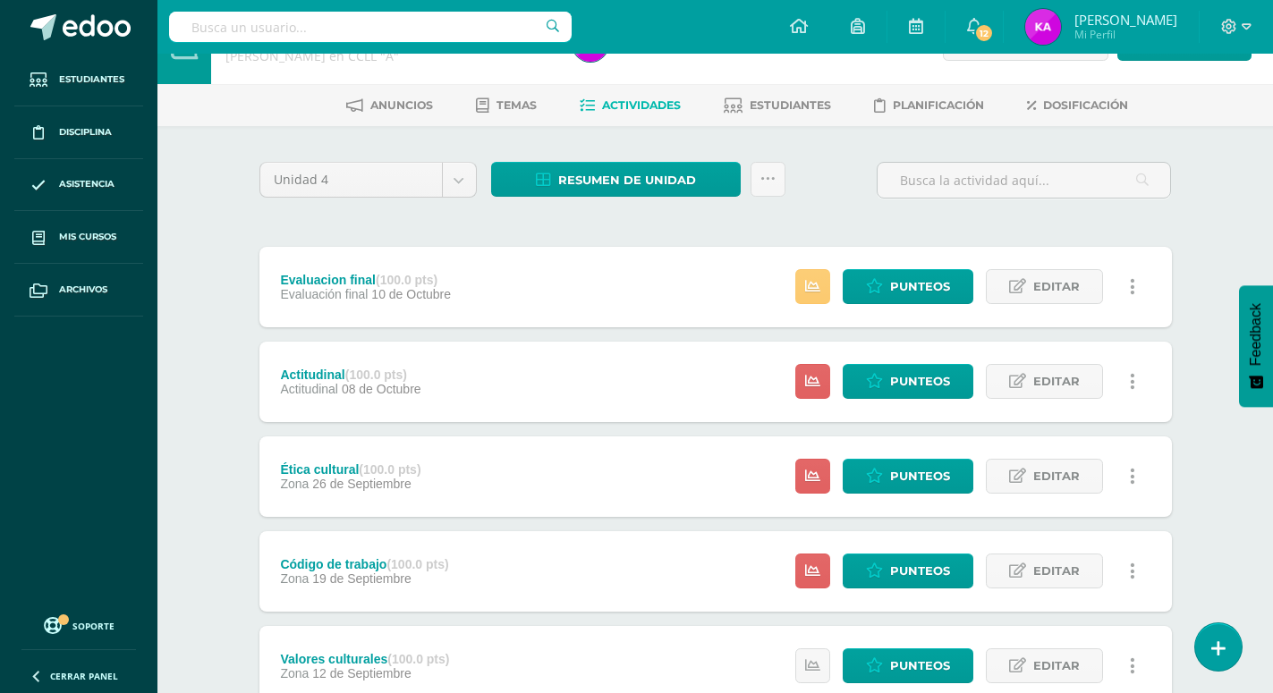
scroll to position [27, 0]
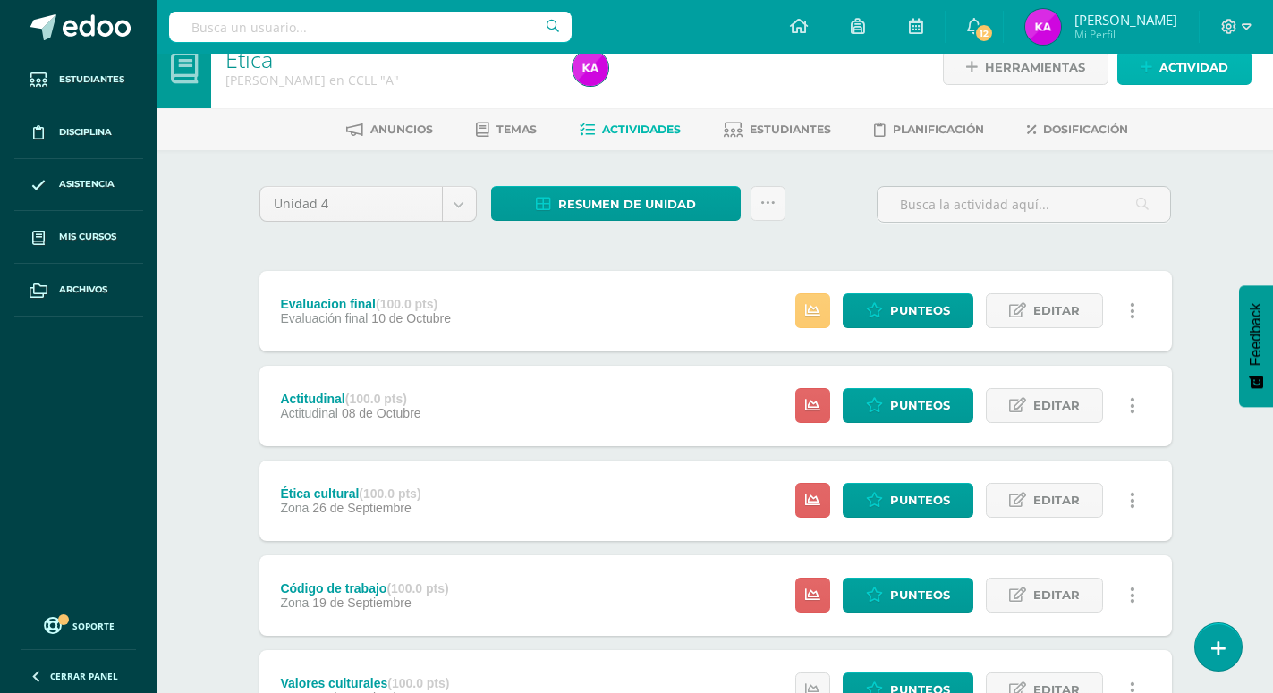
click at [1197, 66] on span "Actividad" at bounding box center [1193, 67] width 69 height 33
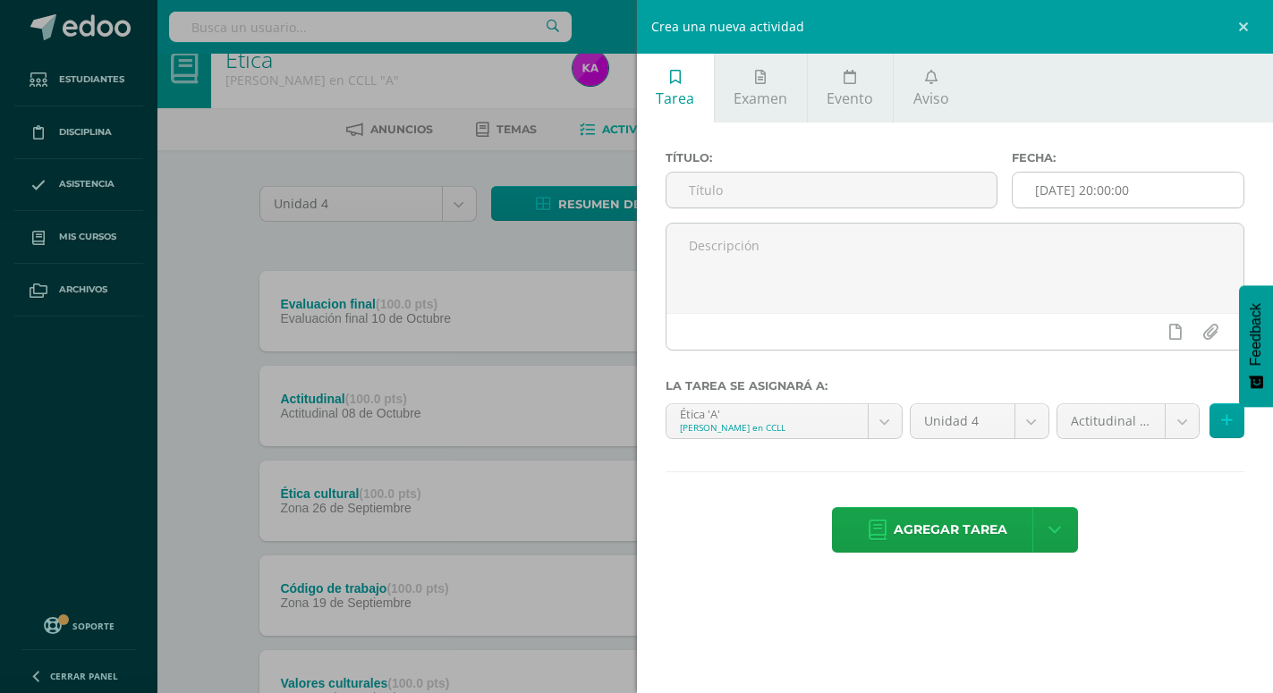
click at [1155, 193] on input "[DATE] 20:00:00" at bounding box center [1127, 190] width 231 height 35
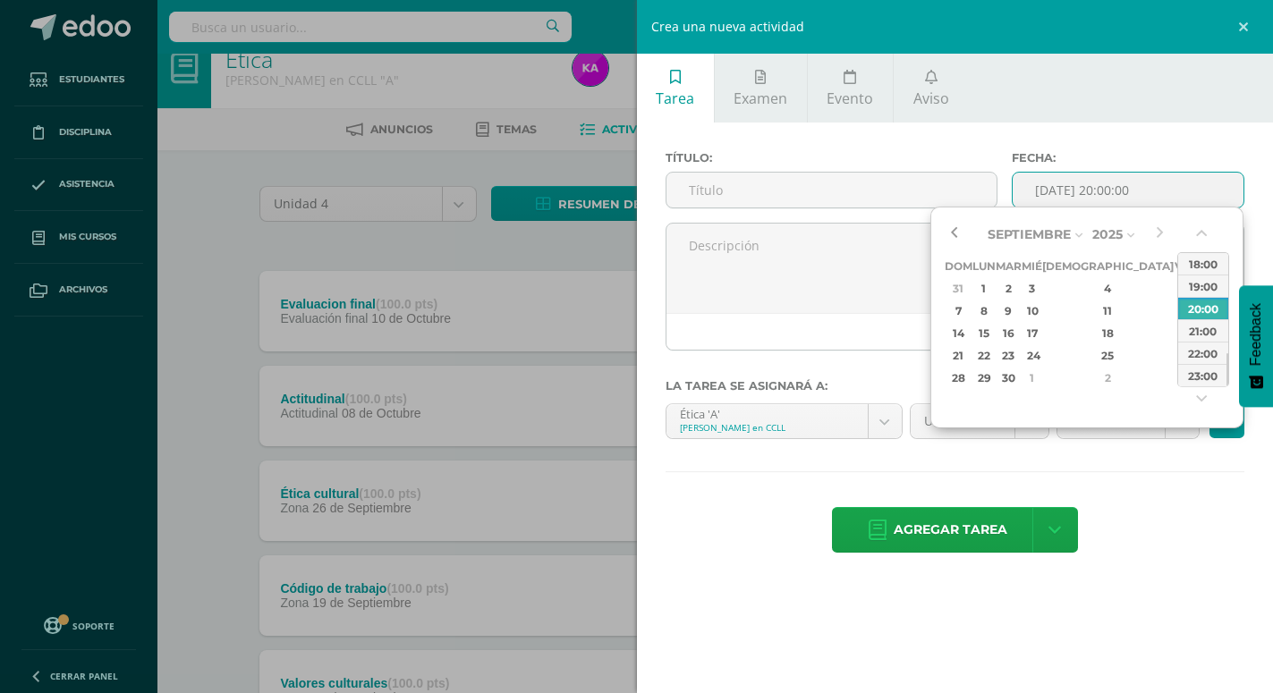
click at [953, 224] on button "button" at bounding box center [954, 234] width 18 height 27
click at [1175, 378] on div "3" at bounding box center [1183, 378] width 16 height 21
click at [1195, 239] on button "button" at bounding box center [1203, 237] width 18 height 27
click at [1198, 239] on button "button" at bounding box center [1203, 237] width 18 height 27
click at [1198, 235] on button "button" at bounding box center [1203, 237] width 18 height 27
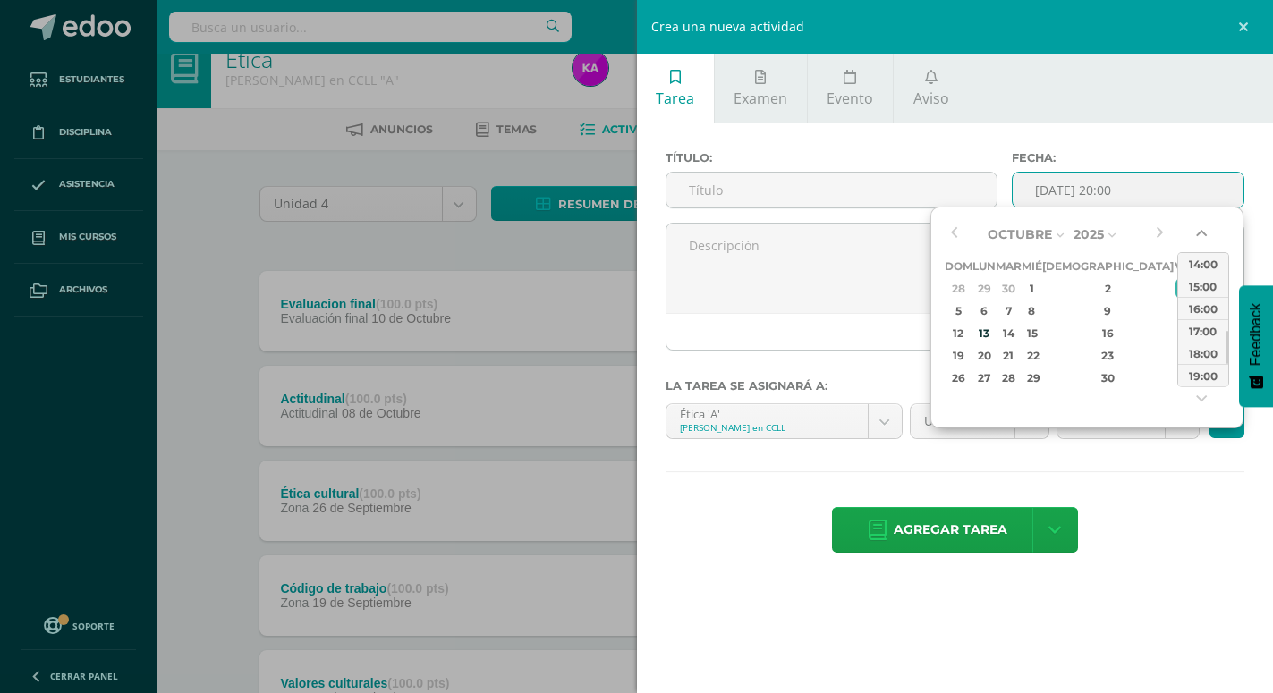
click at [1199, 235] on button "button" at bounding box center [1203, 237] width 18 height 27
click at [1202, 234] on button "button" at bounding box center [1203, 237] width 18 height 27
click at [1203, 234] on button "button" at bounding box center [1203, 237] width 18 height 27
click at [1204, 234] on button "button" at bounding box center [1203, 237] width 18 height 27
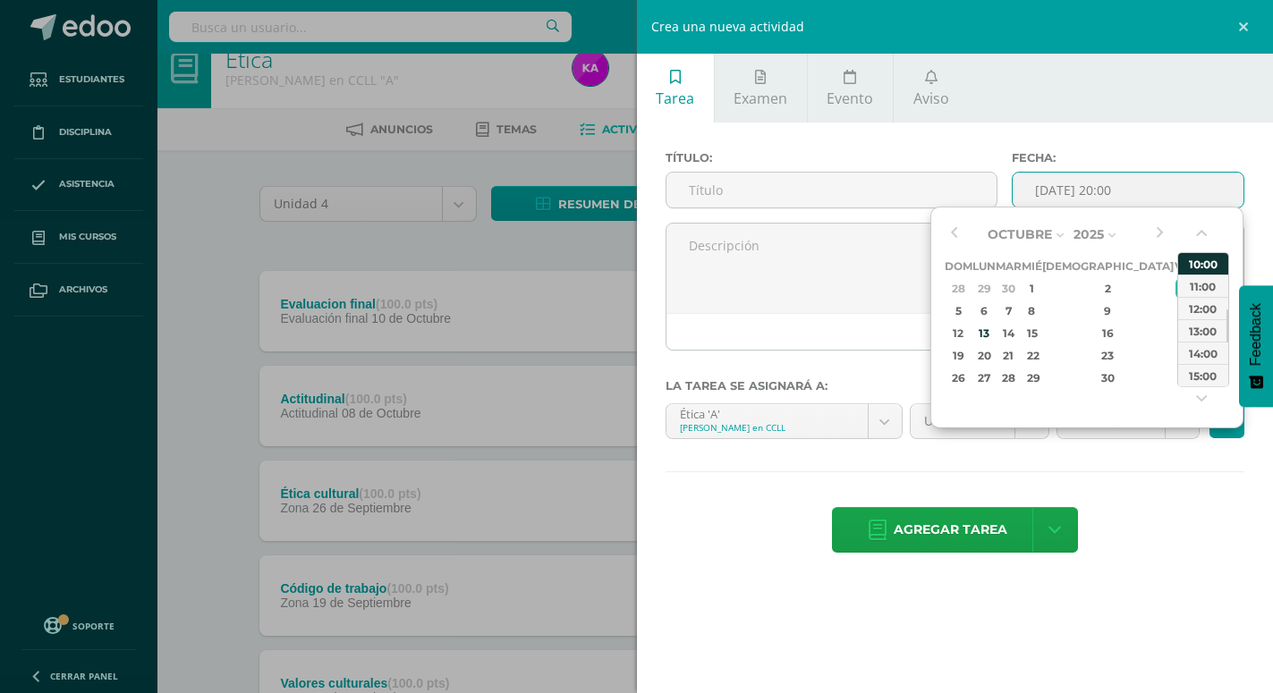
click at [1201, 263] on div "10:00" at bounding box center [1203, 263] width 50 height 22
type input "2025-10-03 10:00"
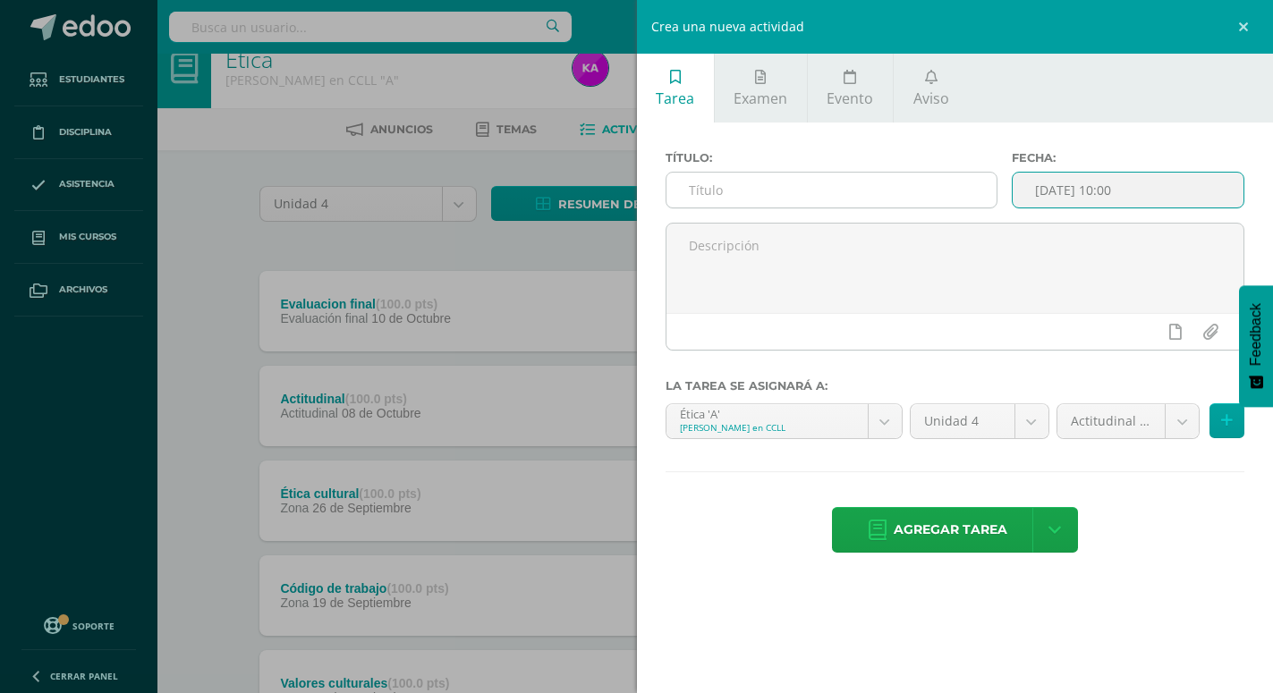
click at [815, 197] on input "text" at bounding box center [831, 190] width 330 height 35
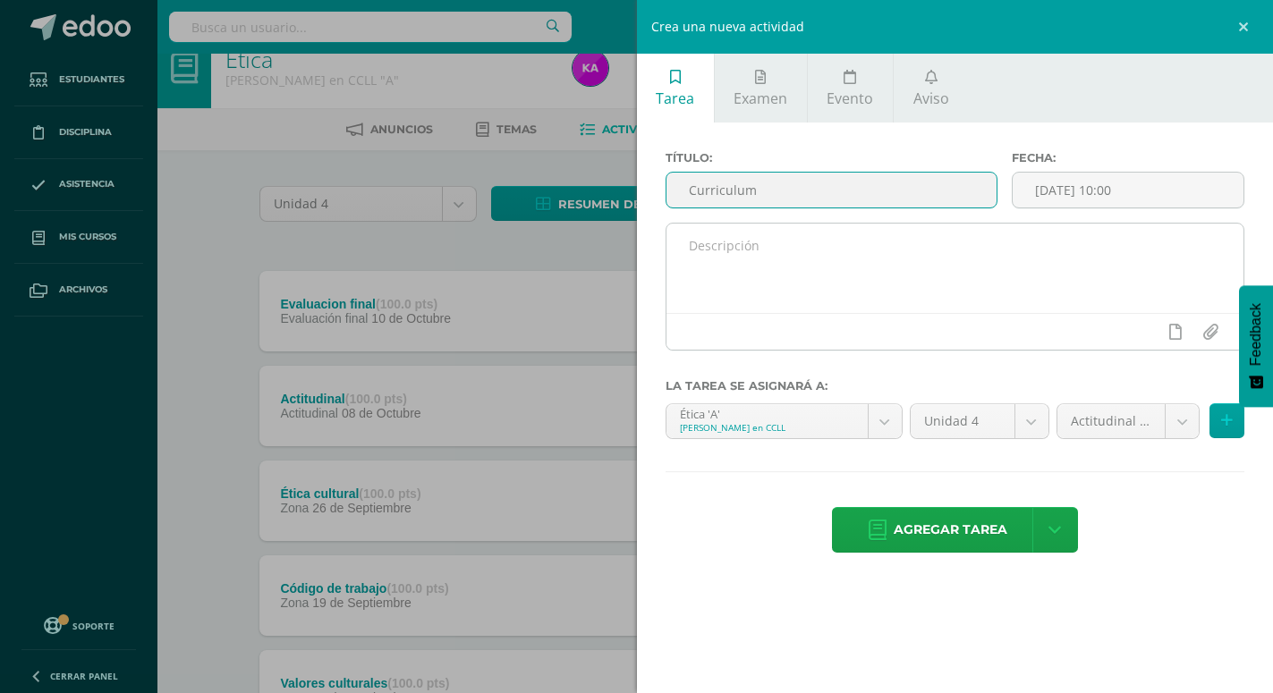
type input "Curriculum"
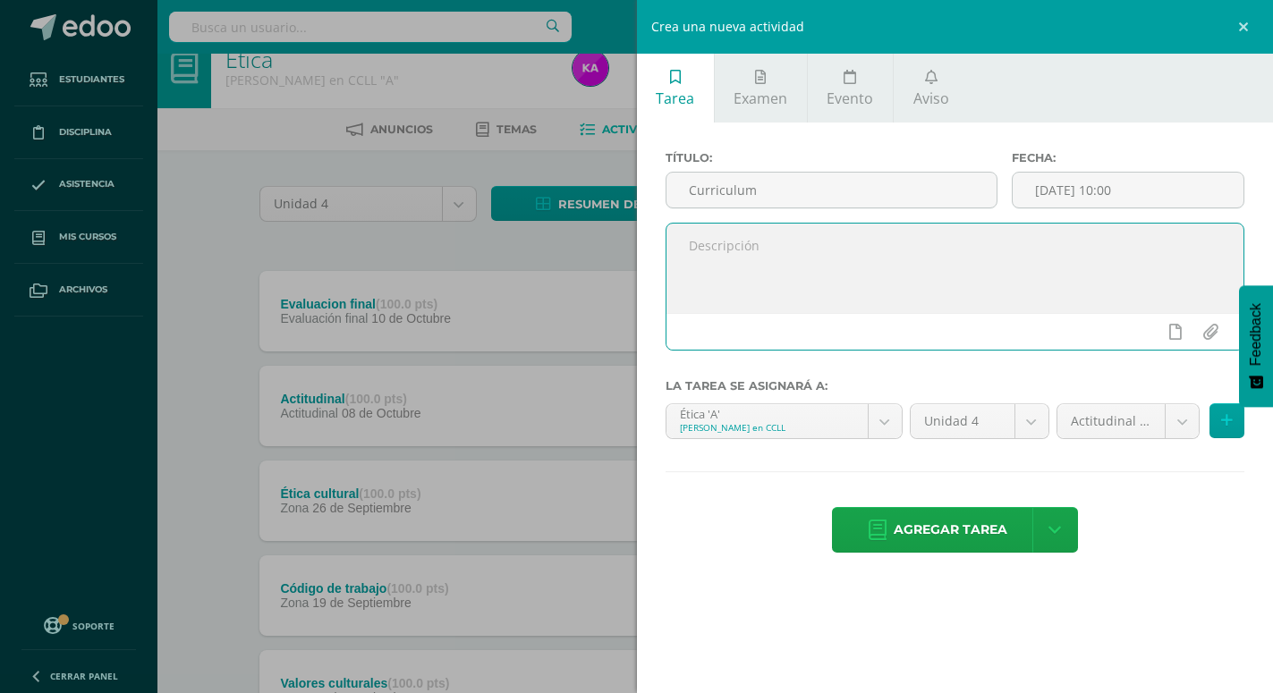
click at [879, 282] on textarea at bounding box center [955, 268] width 578 height 89
click at [895, 250] on textarea "Elaborar un Currículum Vitae" at bounding box center [955, 268] width 578 height 89
click at [777, 284] on textarea "Elaborar un Currículum Vitae con sus datos segun el ejemplo propoprcionado." at bounding box center [955, 268] width 578 height 89
type textarea "Elaborar un Currículum Vitae con sus datos según el ejemplo proporcionado."
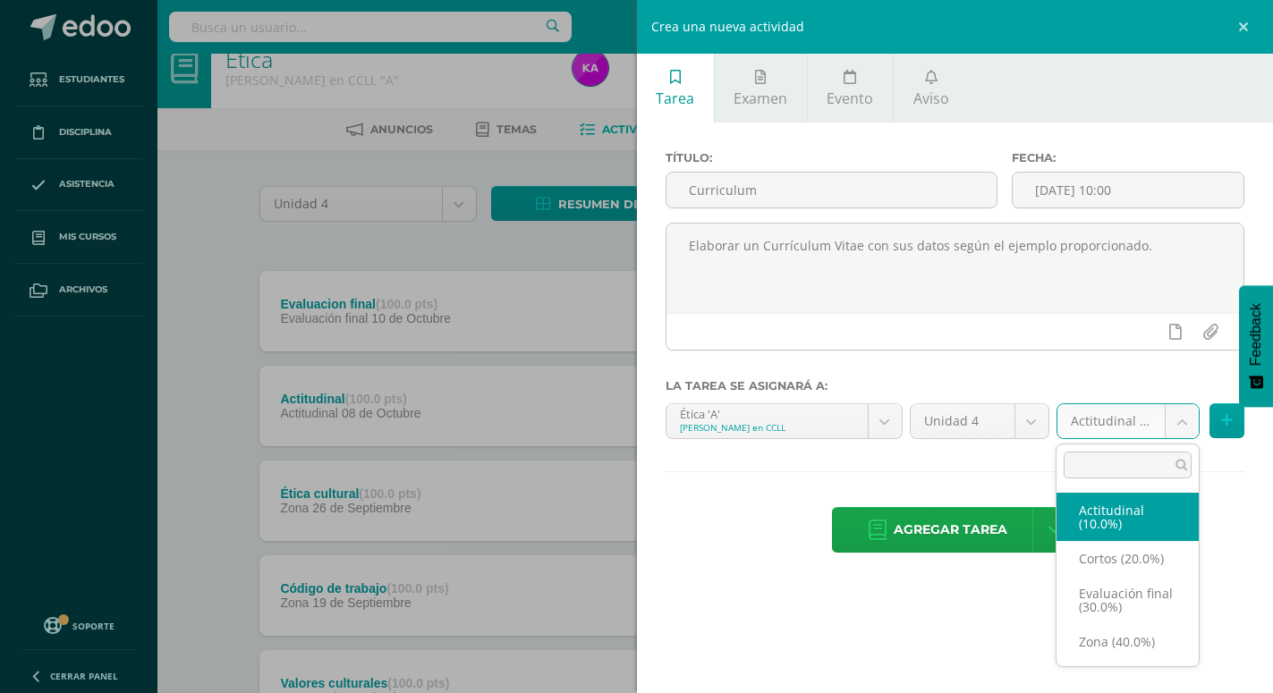
click at [1174, 426] on body "Tarea asignada exitosamente Estudiantes Disciplina Asistencia Mis cursos Archiv…" at bounding box center [636, 458] width 1273 height 971
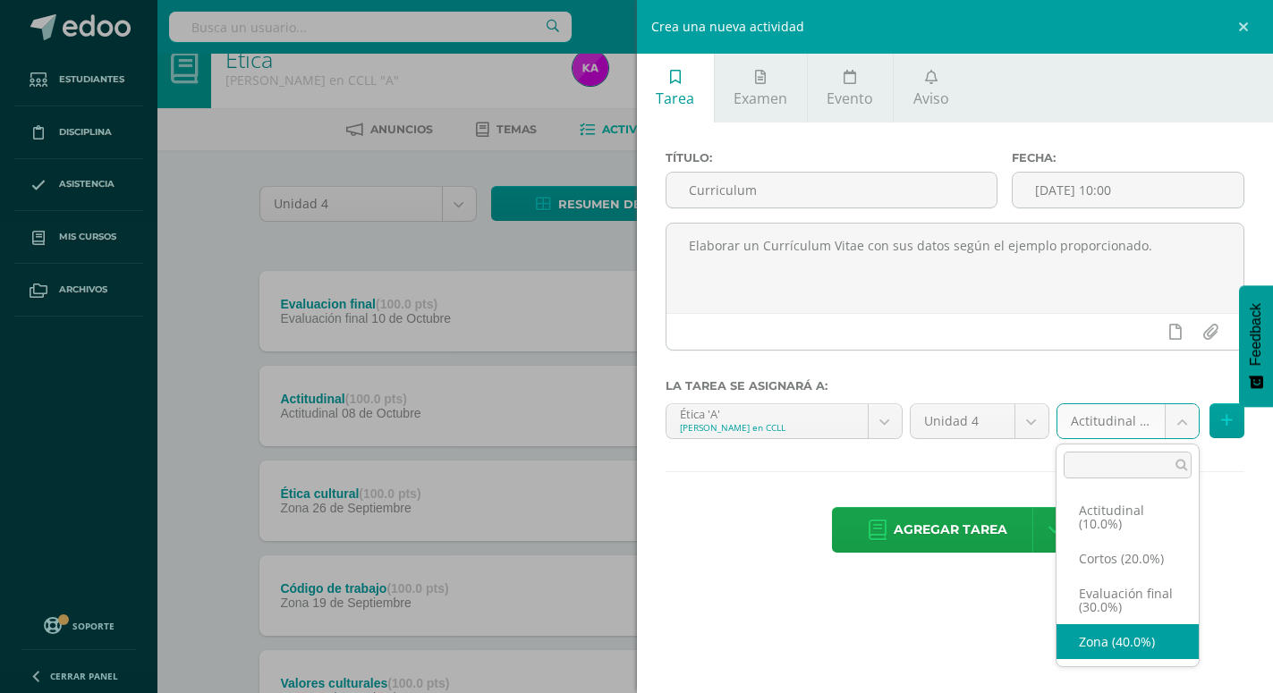
select select "173092"
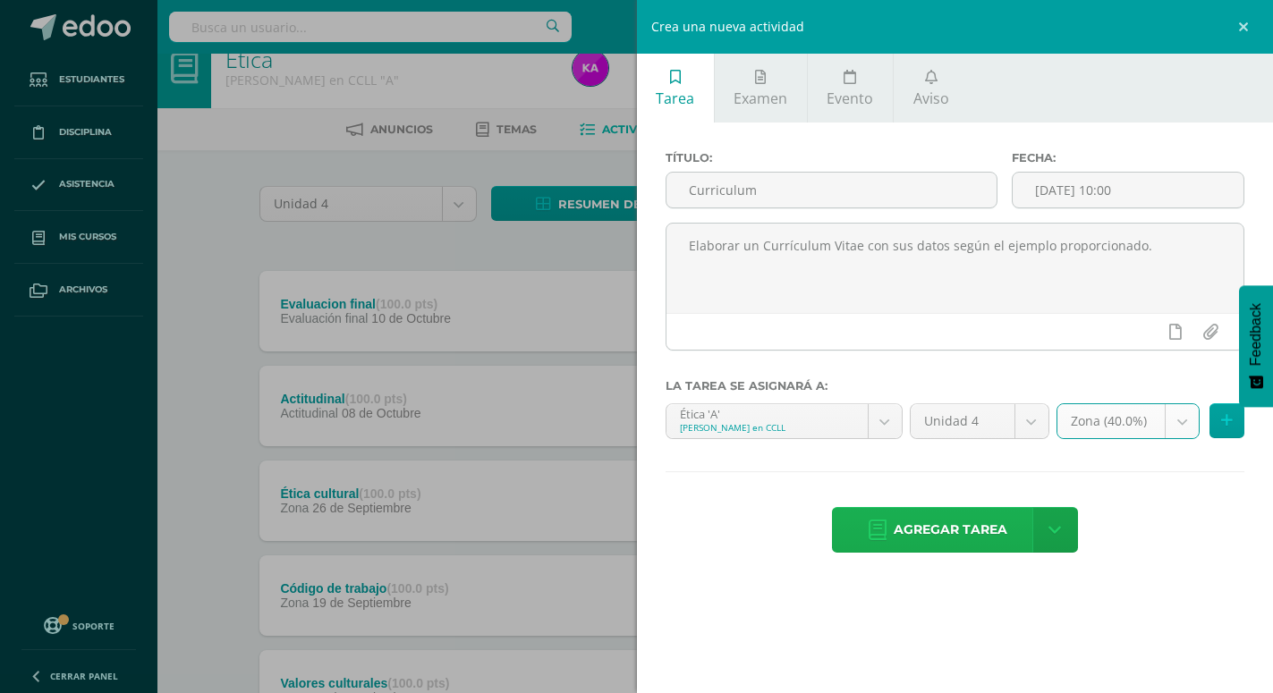
click at [970, 514] on span "Agregar tarea" at bounding box center [951, 530] width 114 height 44
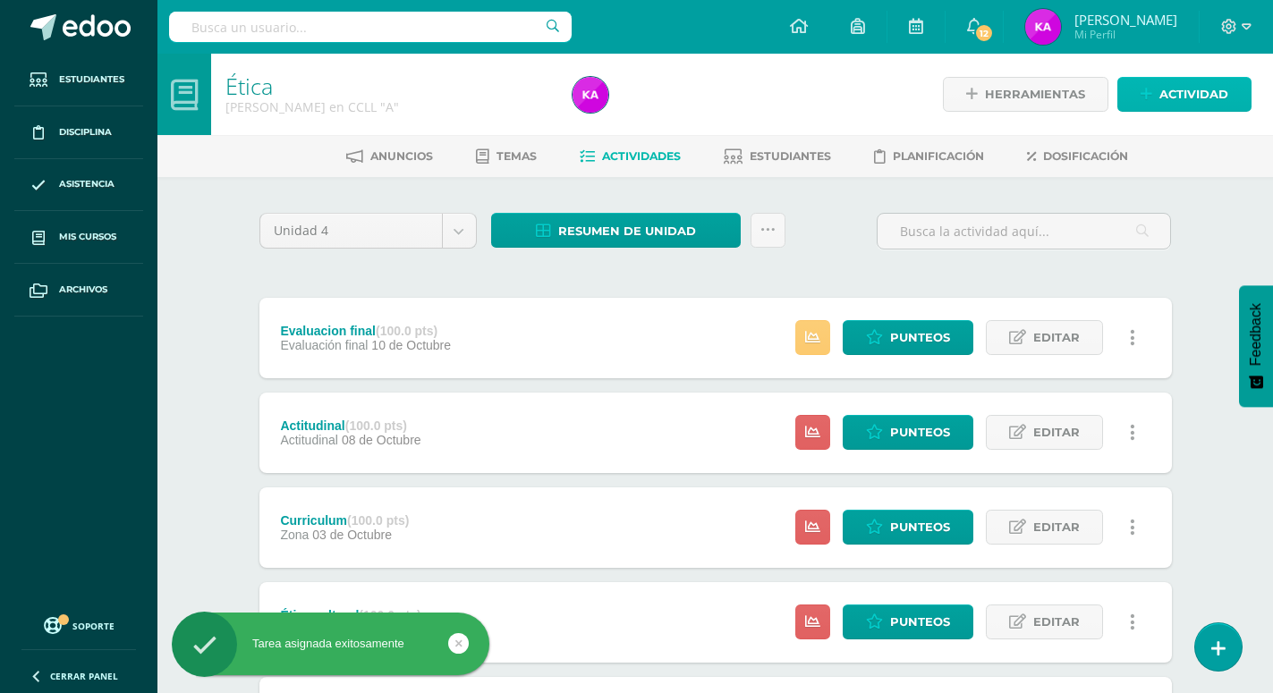
click at [1190, 94] on span "Actividad" at bounding box center [1193, 94] width 69 height 33
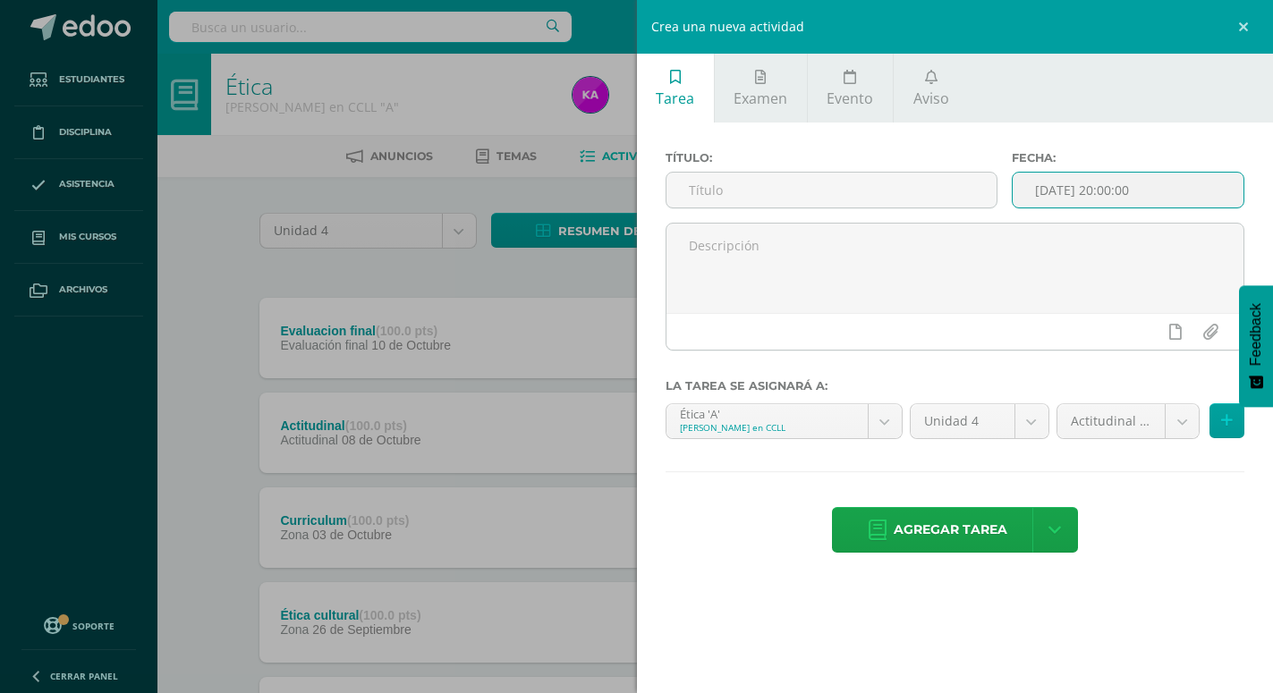
click at [1177, 188] on input "[DATE] 20:00:00" at bounding box center [1127, 190] width 231 height 35
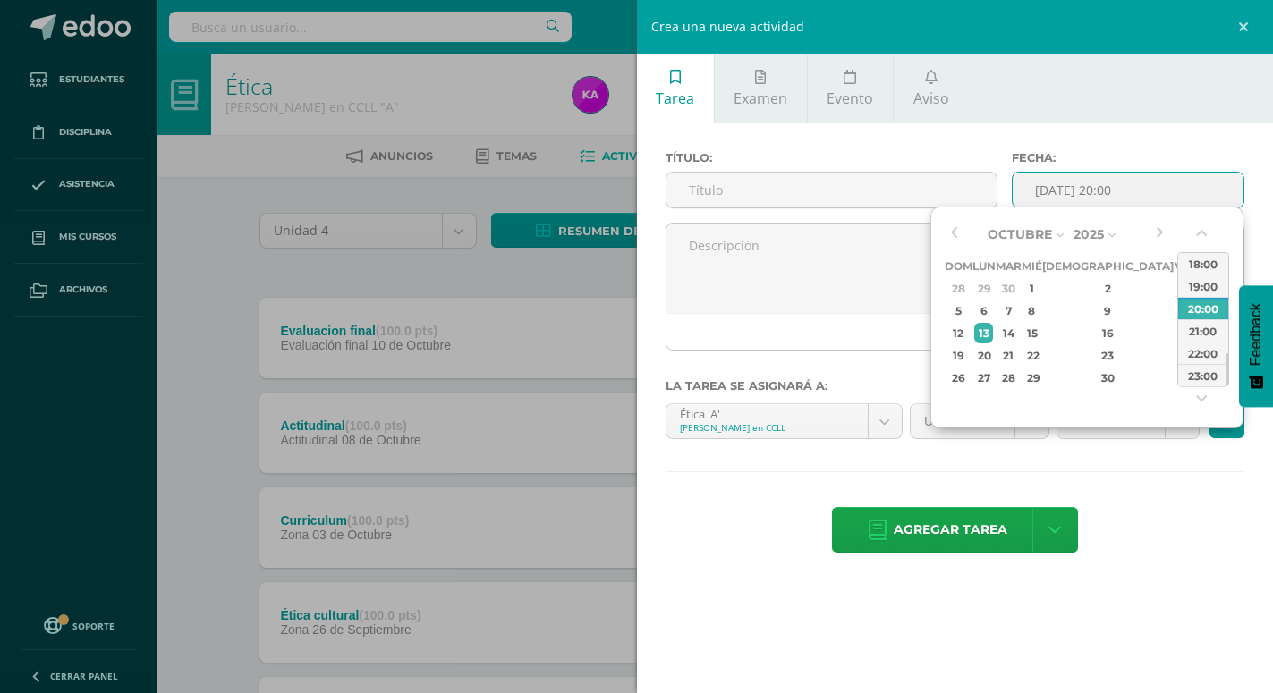
click at [1194, 125] on div "Título: Fecha: 2025-10-13 20:00 La tarea se asignará a: Ética 'A' Quinto Bachil…" at bounding box center [955, 354] width 637 height 462
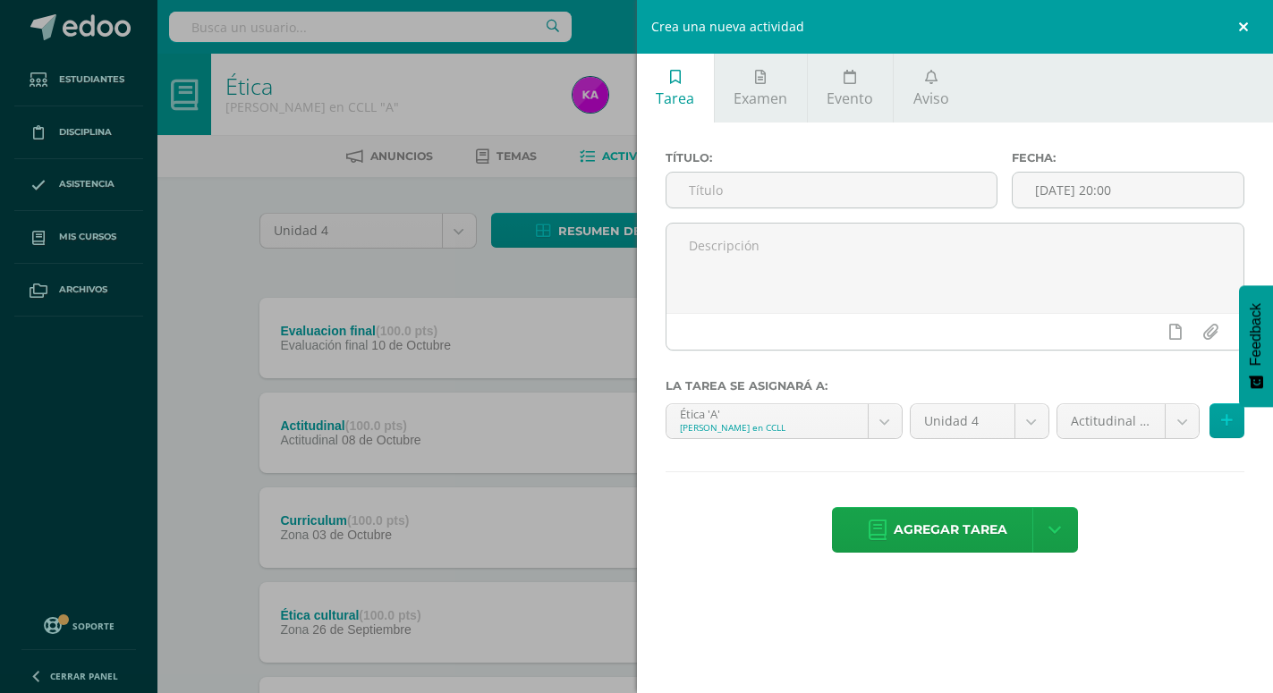
click at [1247, 29] on link at bounding box center [1246, 27] width 54 height 54
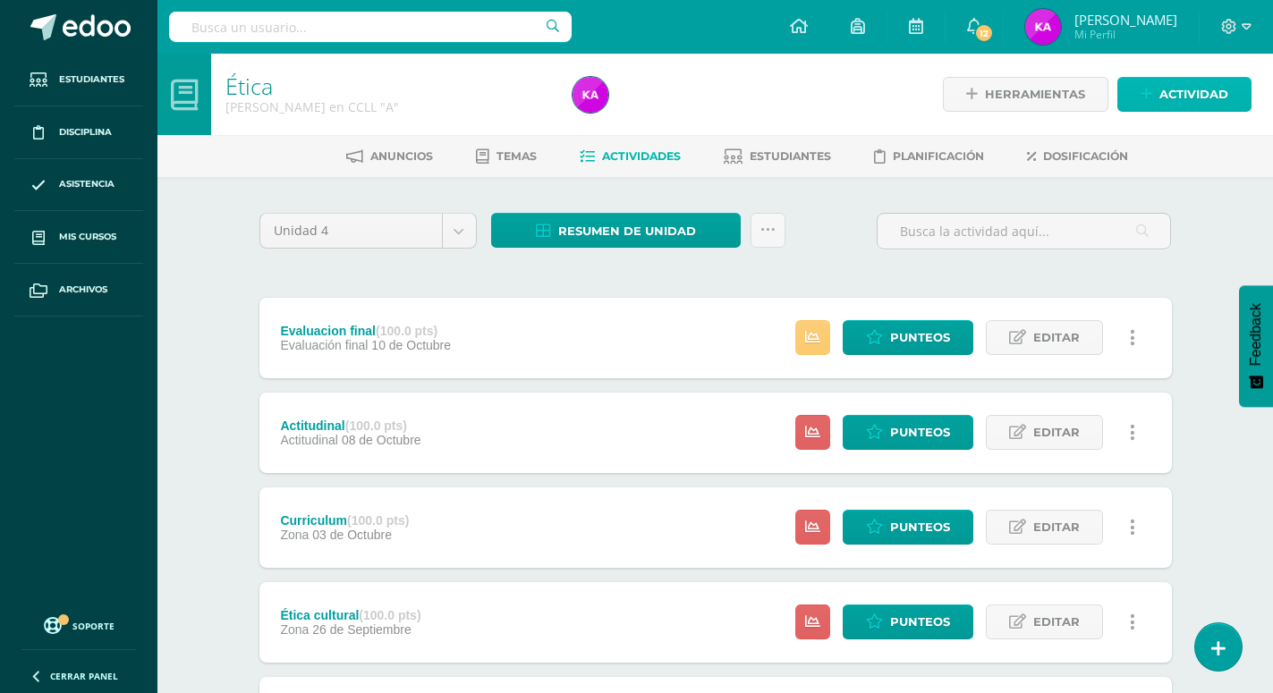
click at [1206, 95] on span "Actividad" at bounding box center [1193, 94] width 69 height 33
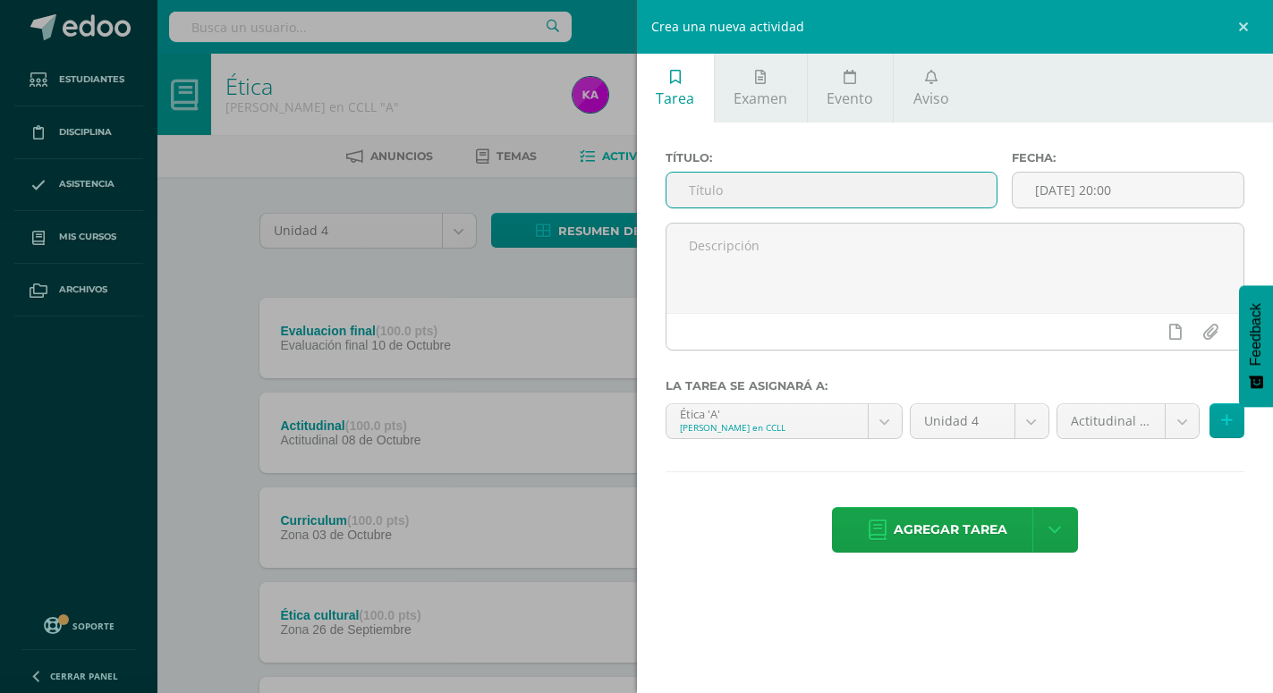
click at [808, 196] on input "text" at bounding box center [831, 190] width 330 height 35
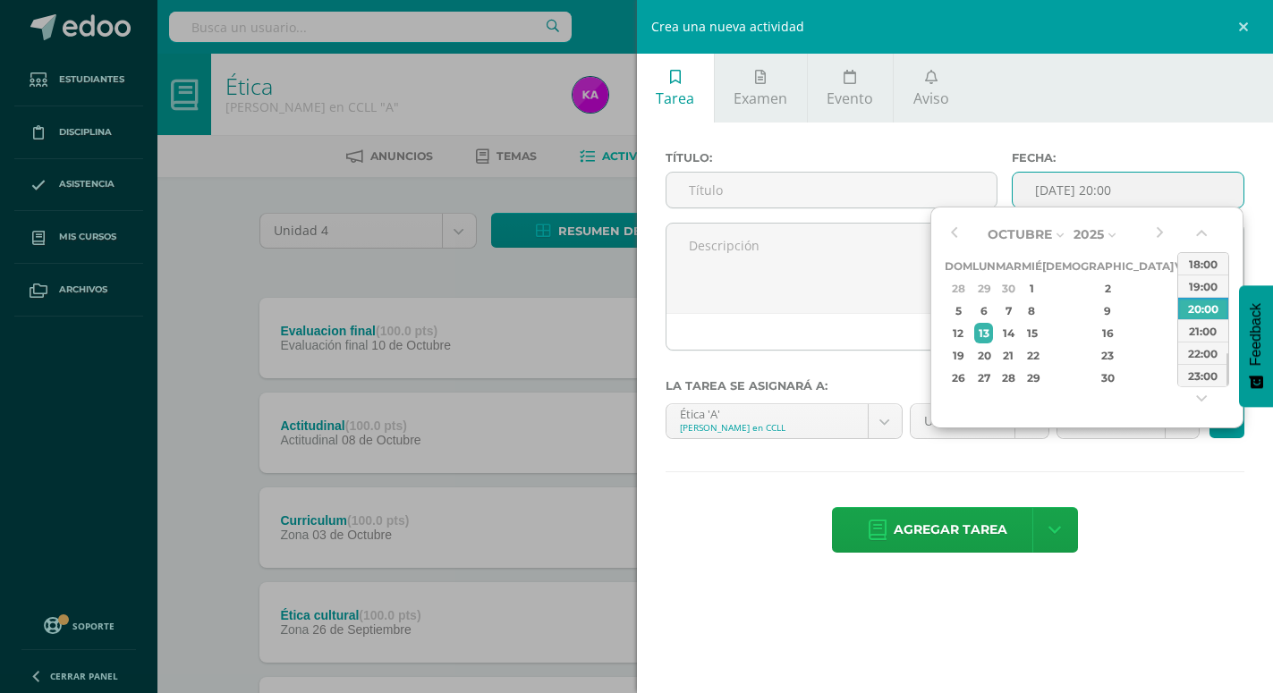
click at [1180, 189] on input "2025-10-13 20:00" at bounding box center [1127, 190] width 231 height 35
click at [950, 226] on button "button" at bounding box center [954, 234] width 18 height 27
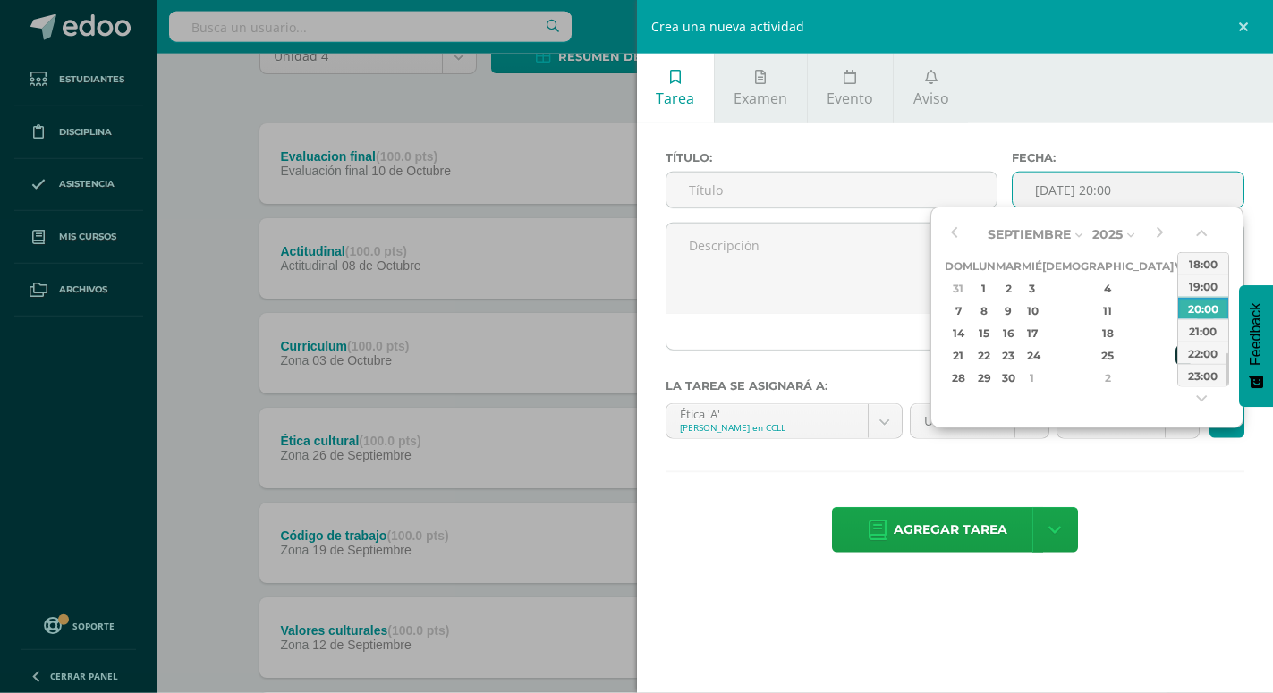
scroll to position [274, 0]
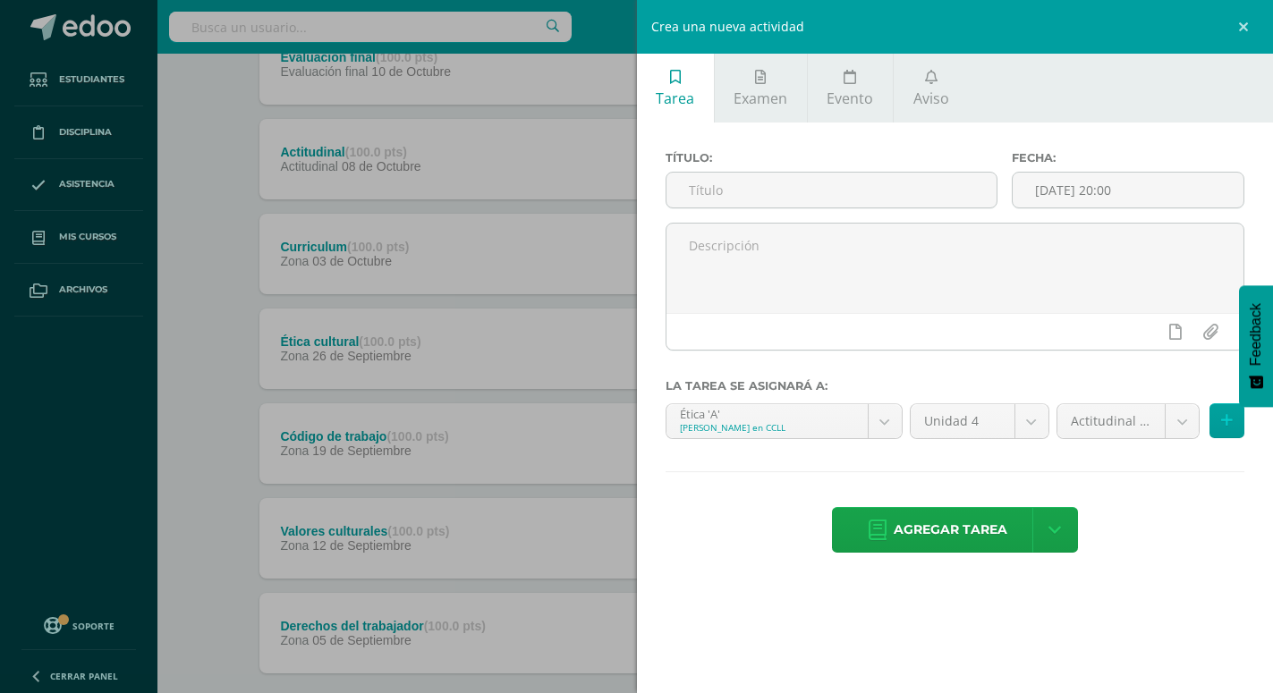
click at [596, 504] on div "Crea una nueva actividad Tarea Examen Evento Aviso Título: Fecha: 2025-10-13 20…" at bounding box center [636, 346] width 1273 height 693
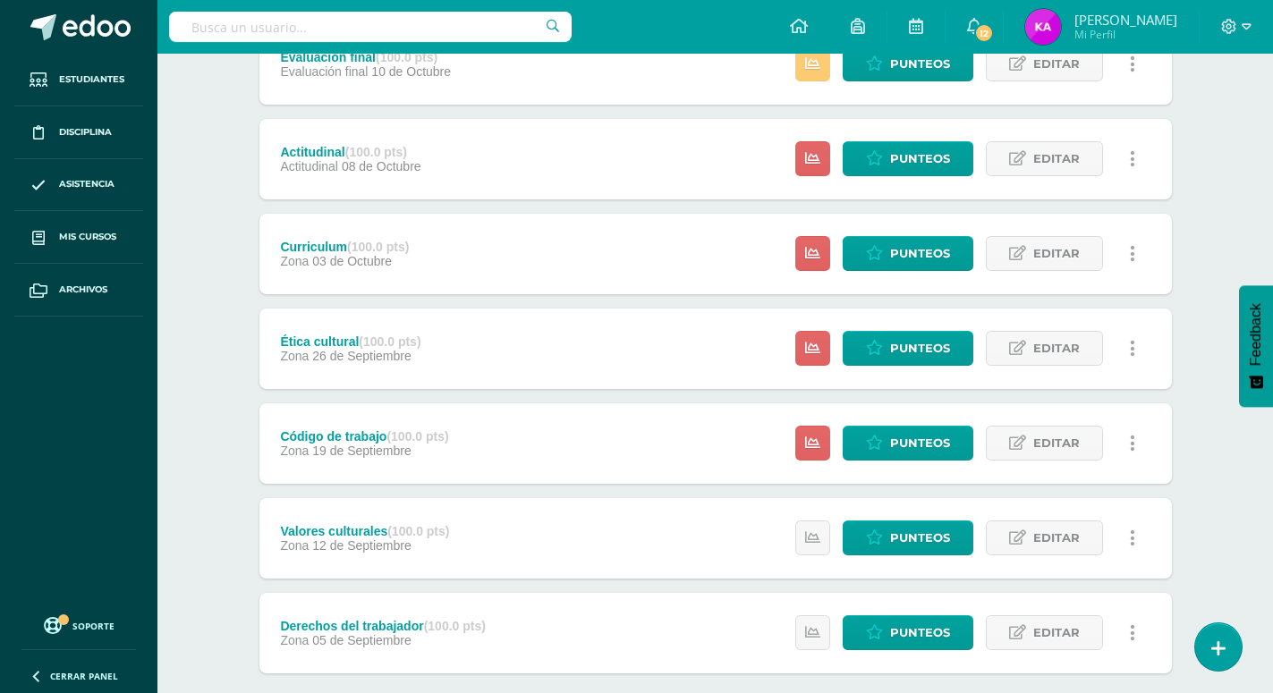
click at [598, 498] on div "Valores culturales (100.0 pts) Zona 12 de Septiembre Estatus de Actividad: 0 Es…" at bounding box center [715, 538] width 912 height 80
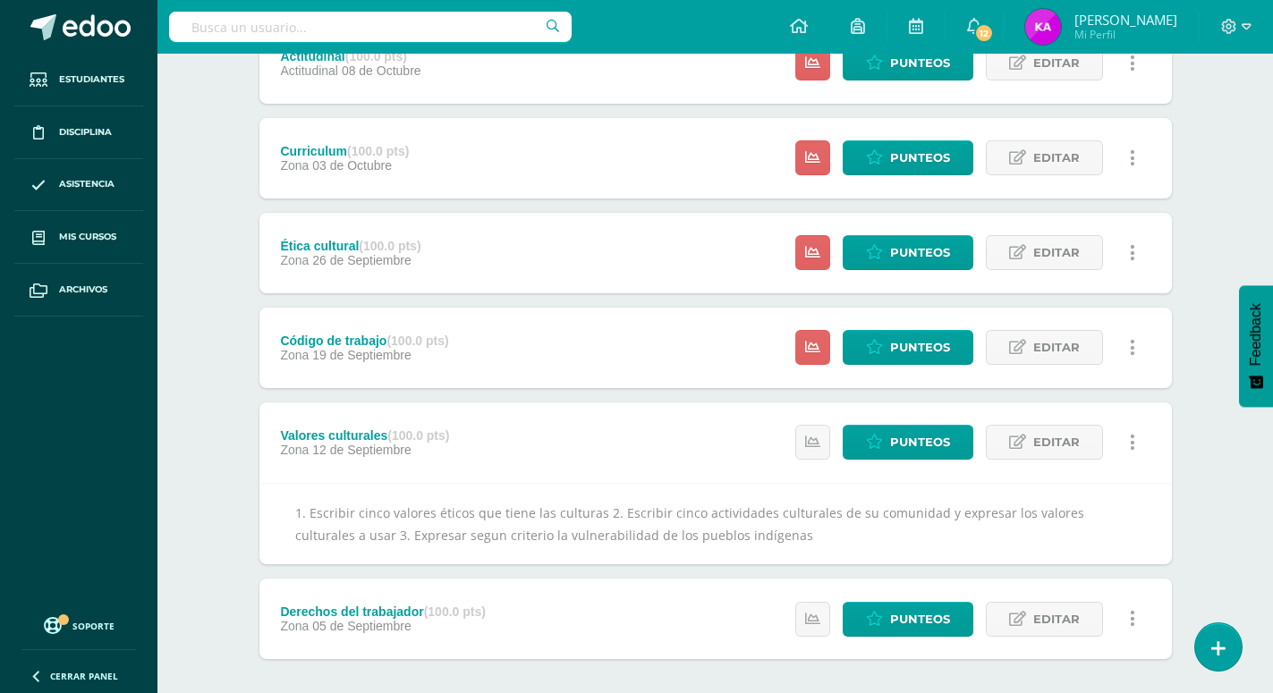
scroll to position [386, 0]
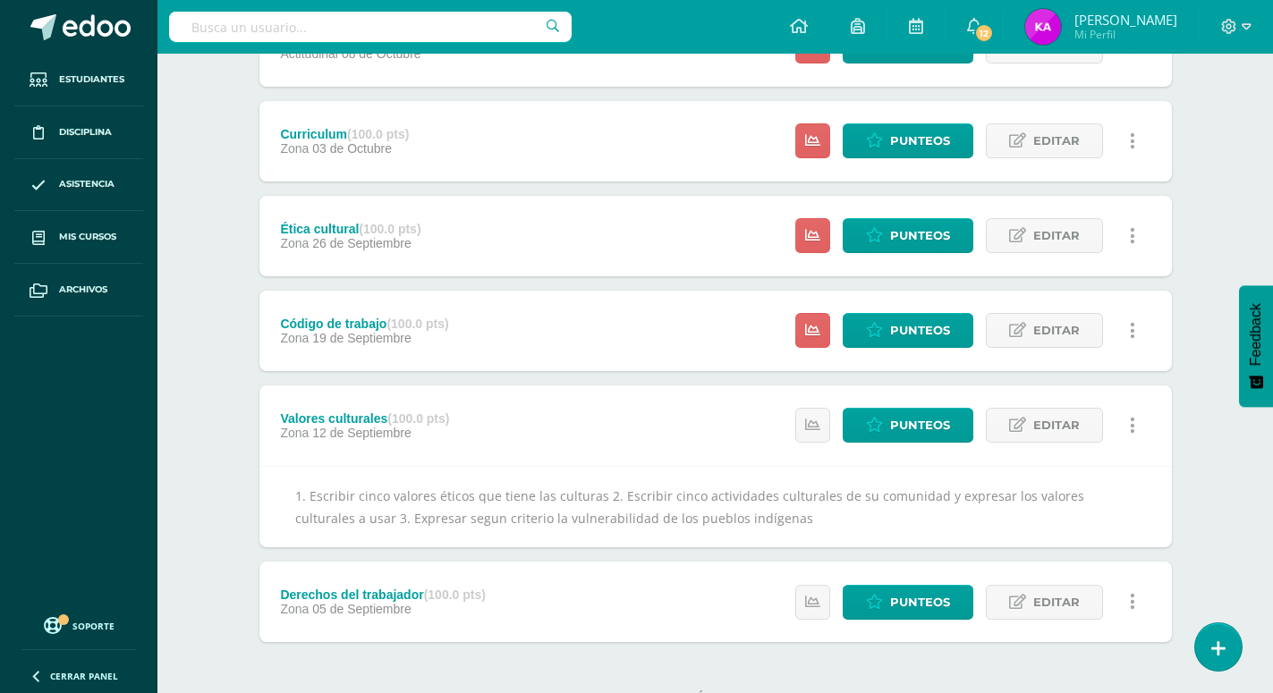
click at [660, 588] on div "Derechos del trabajador (100.0 pts) Zona 05 de Septiembre Estatus de Actividad:…" at bounding box center [715, 602] width 912 height 80
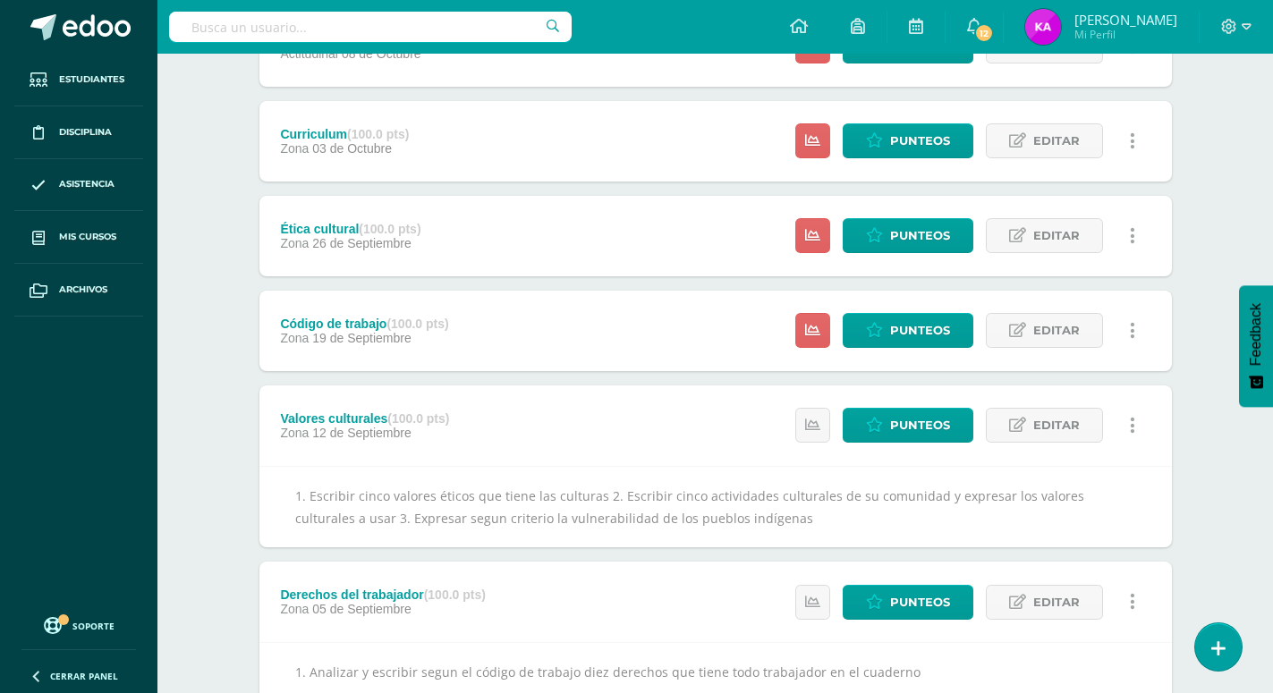
click at [677, 301] on div "Código de trabajo (100.0 pts) Zona 19 de Septiembre Estatus de Actividad: 6 Est…" at bounding box center [715, 331] width 912 height 80
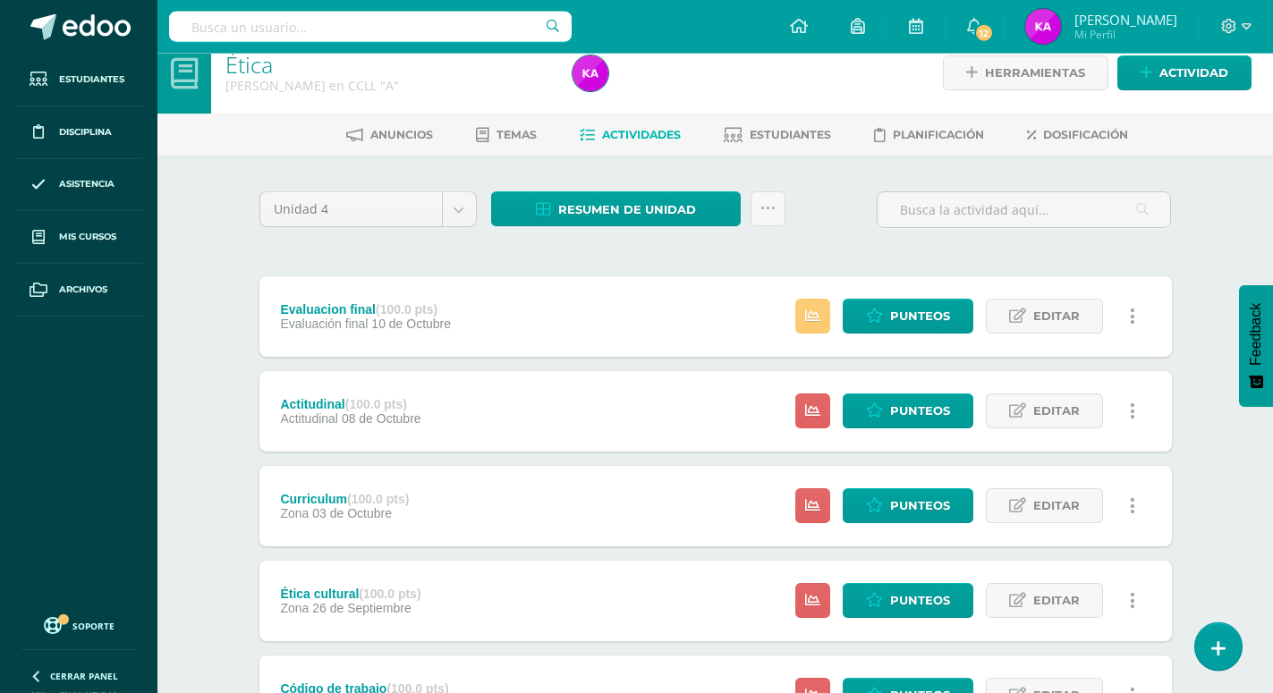
scroll to position [0, 0]
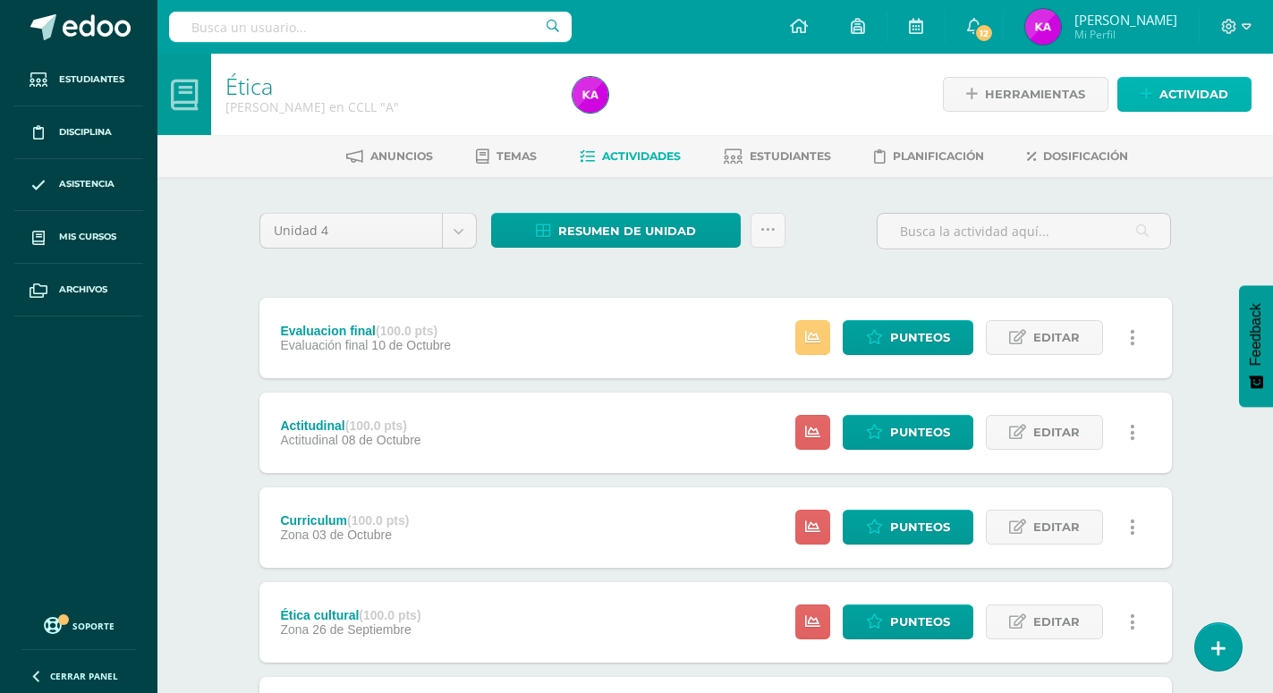
click at [1209, 92] on span "Actividad" at bounding box center [1193, 94] width 69 height 33
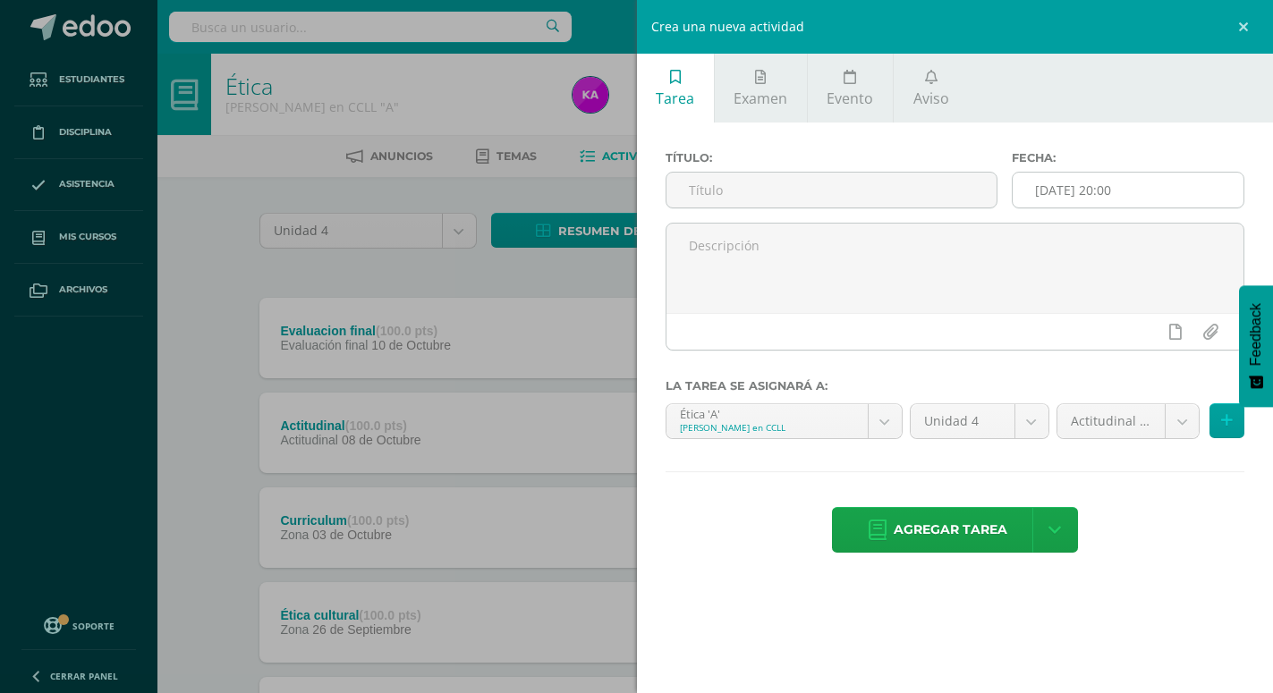
click at [1167, 185] on input "2025-10-13 20:00" at bounding box center [1127, 190] width 231 height 35
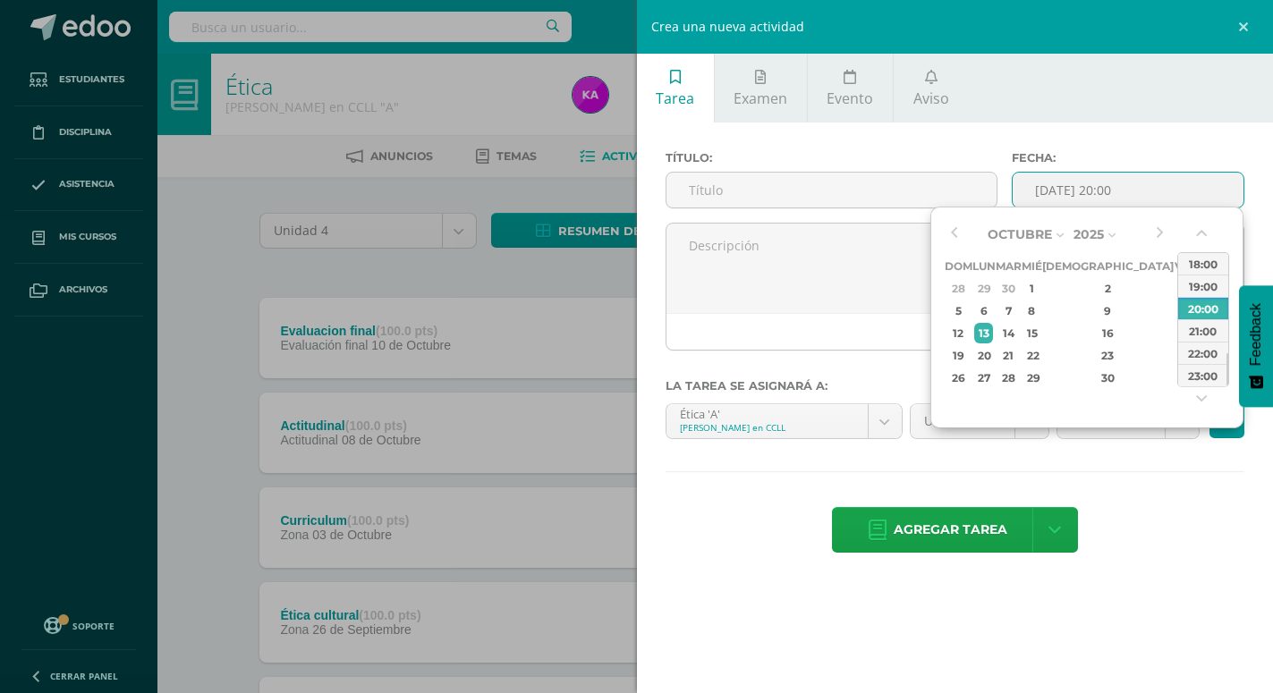
click at [944, 237] on div "Octubre Enero Febrero Marzo Abril Mayo Junio Julio Agosto Septiembre Octubre No…" at bounding box center [1086, 318] width 313 height 222
click at [958, 227] on button "button" at bounding box center [954, 234] width 18 height 27
click at [1175, 330] on div "19" at bounding box center [1183, 333] width 16 height 21
click at [1198, 223] on div "Septiembre Enero Febrero Marzo Abril Mayo Junio Julio Agosto Septiembre Octubre…" at bounding box center [1086, 318] width 313 height 222
click at [1199, 229] on button "button" at bounding box center [1203, 237] width 18 height 27
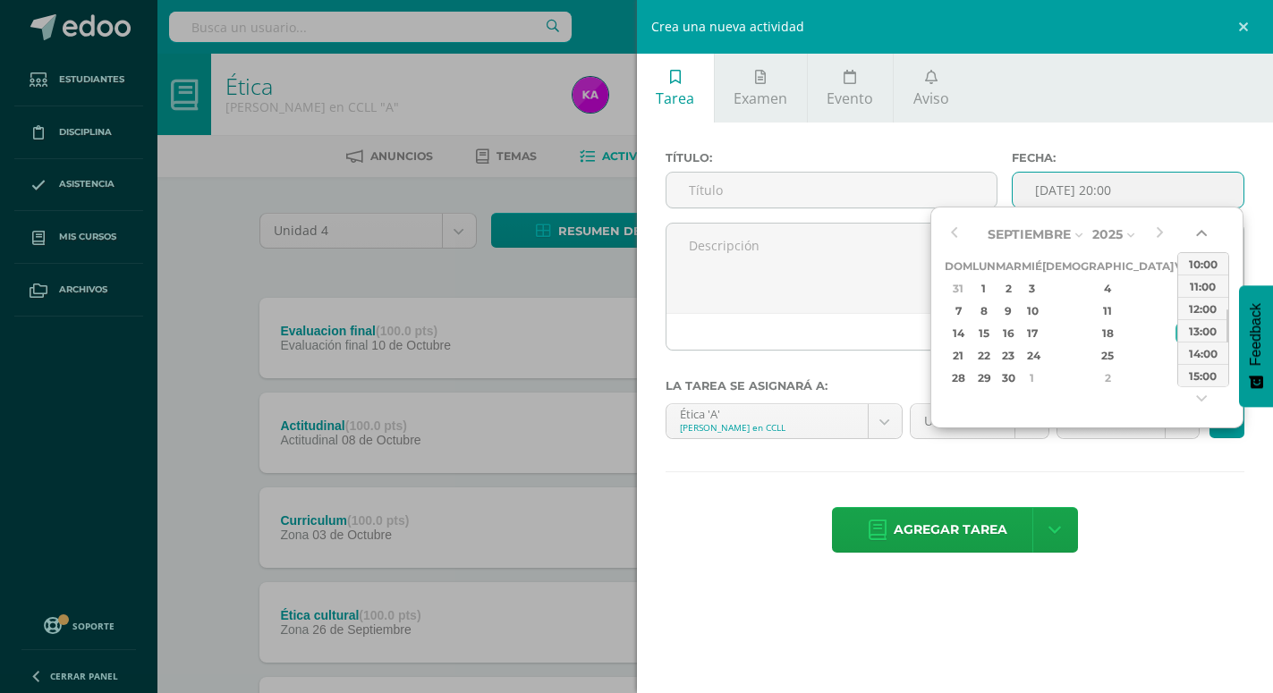
click at [1200, 231] on button "button" at bounding box center [1203, 237] width 18 height 27
click at [1201, 264] on div "10:00" at bounding box center [1203, 263] width 50 height 22
type input "2025-09-19 10:00"
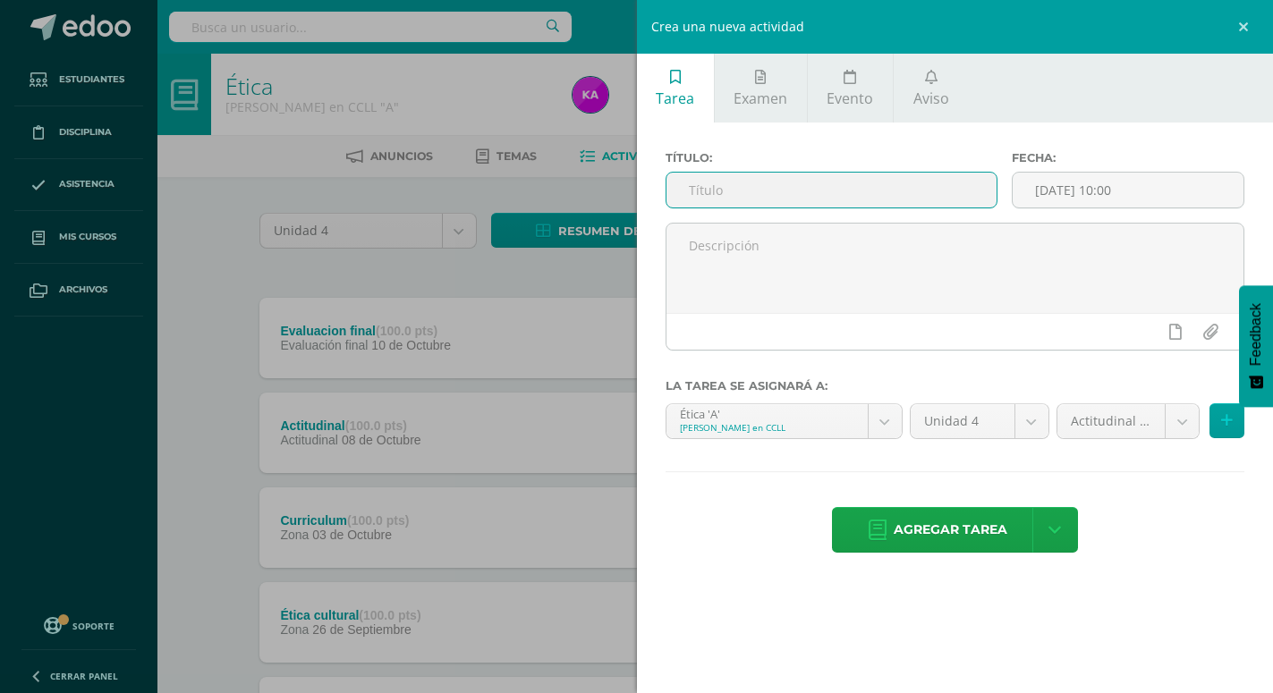
drag, startPoint x: 863, startPoint y: 190, endPoint x: 864, endPoint y: 174, distance: 15.2
click at [868, 183] on input "text" at bounding box center [831, 190] width 330 height 35
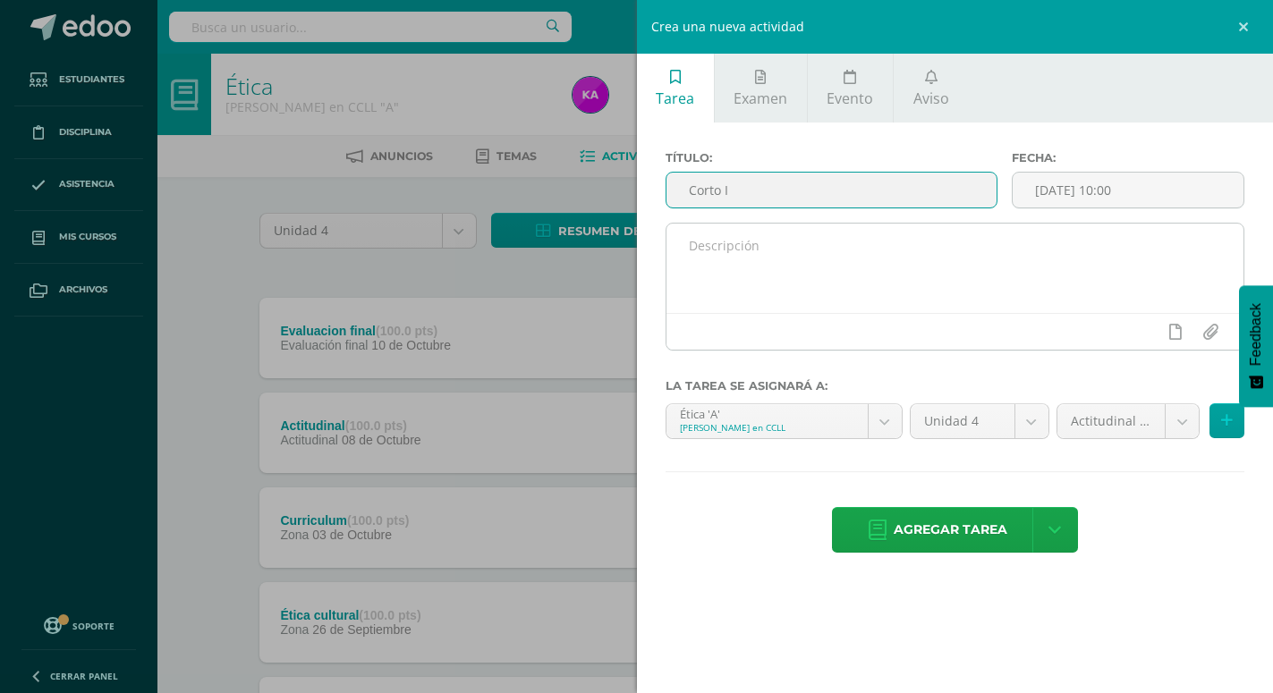
type input "Corto I"
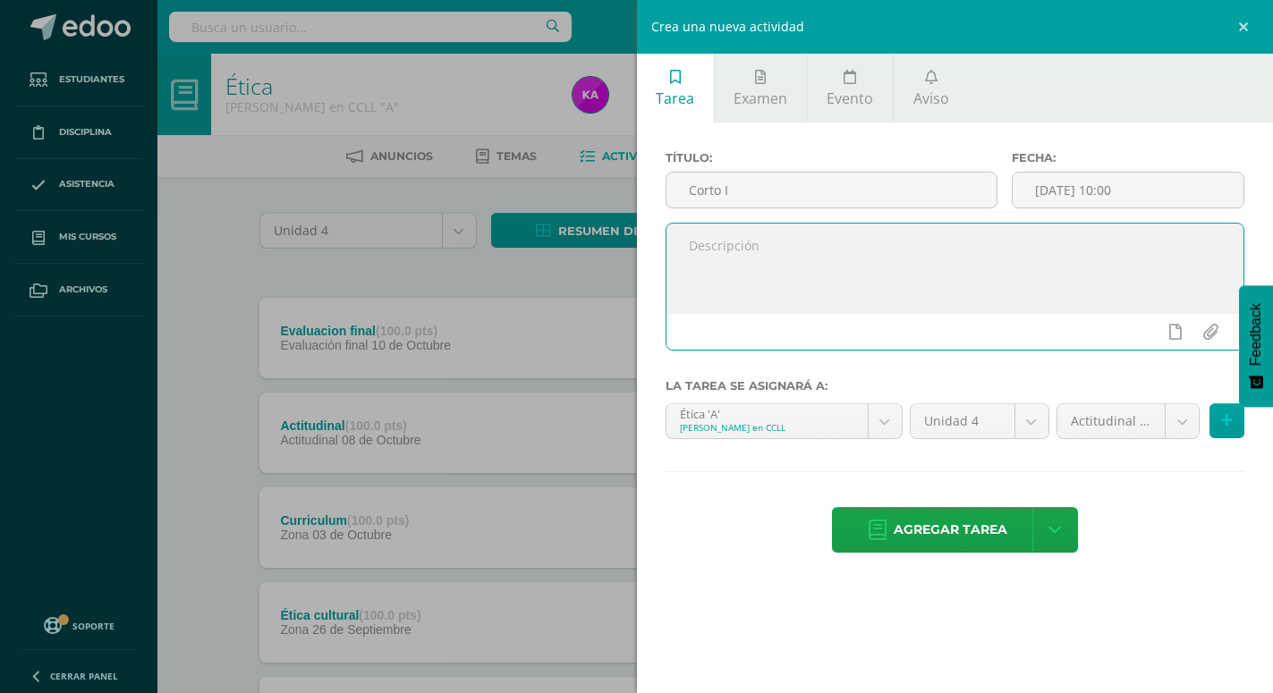
click at [940, 257] on textarea at bounding box center [955, 268] width 578 height 89
type textarea "e"
type textarea "i"
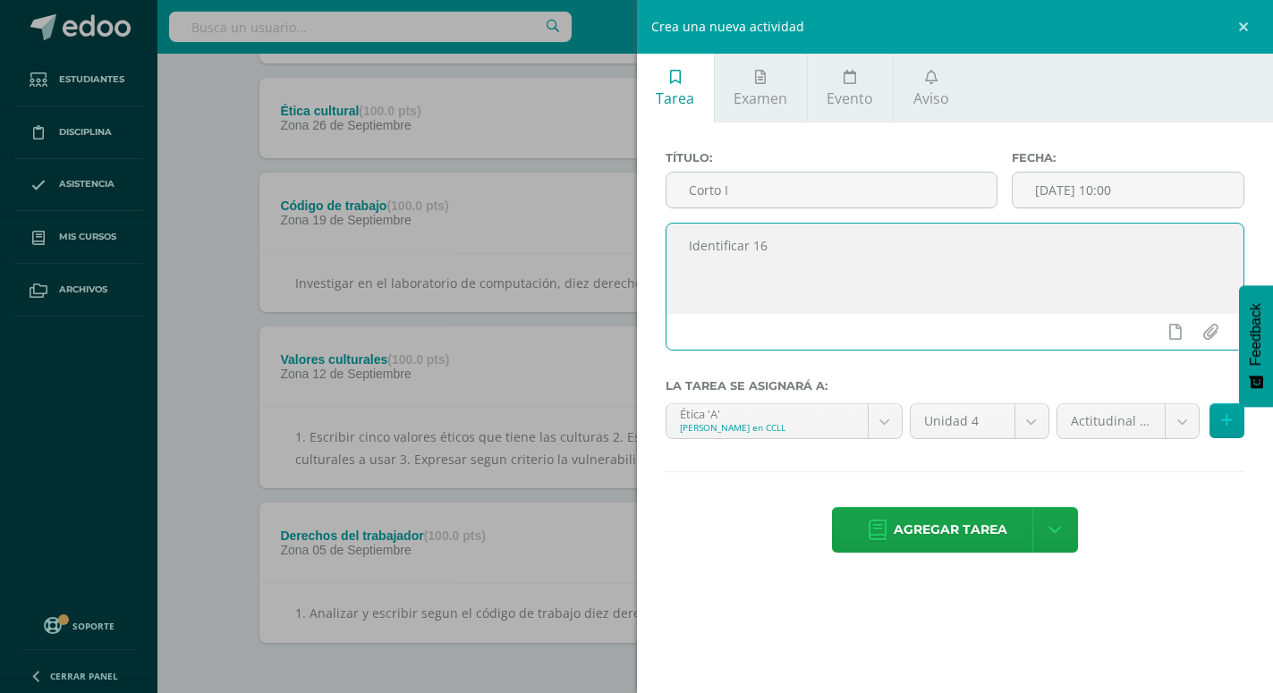
scroll to position [322, 0]
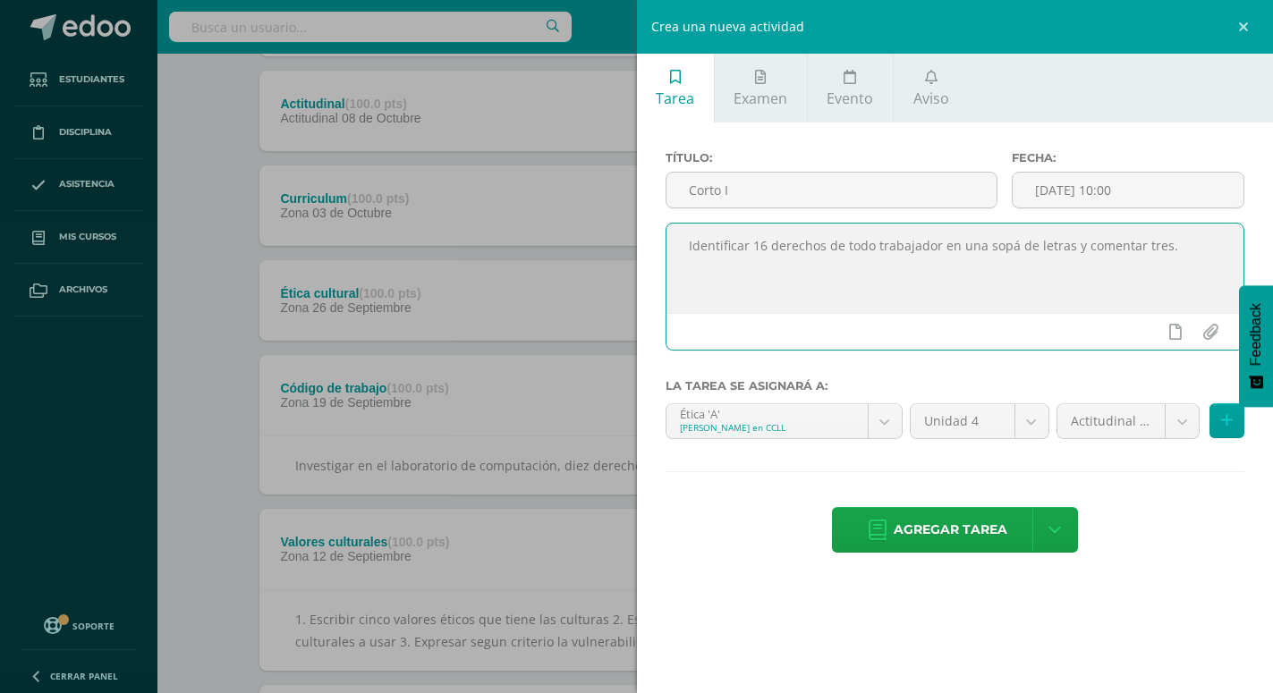
drag, startPoint x: 862, startPoint y: 267, endPoint x: 941, endPoint y: 277, distance: 79.3
click at [891, 273] on textarea "Identificar 16 derechos de todo trabajador en una sopá de letras y comentar tre…" at bounding box center [955, 268] width 578 height 89
click at [1158, 245] on textarea "Identificar 16 derechos de todo trabajador en una sopa de letras y comentar tre…" at bounding box center [955, 268] width 578 height 89
type textarea "Identificar 16 derechos de todo trabajador en una sopa de letras y parafrasear …"
click at [1180, 424] on body "Tarea asignada exitosamente Estudiantes Disciplina Asistencia Mis cursos Archiv…" at bounding box center [636, 311] width 1273 height 1266
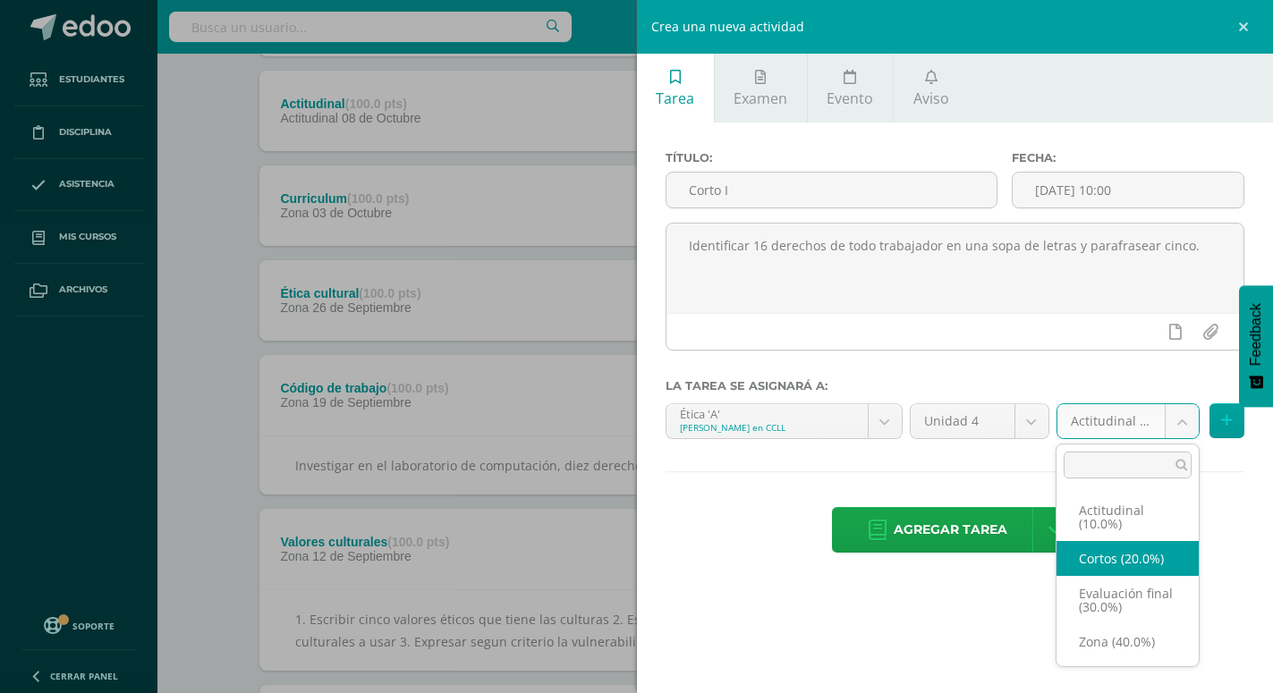
select select "173094"
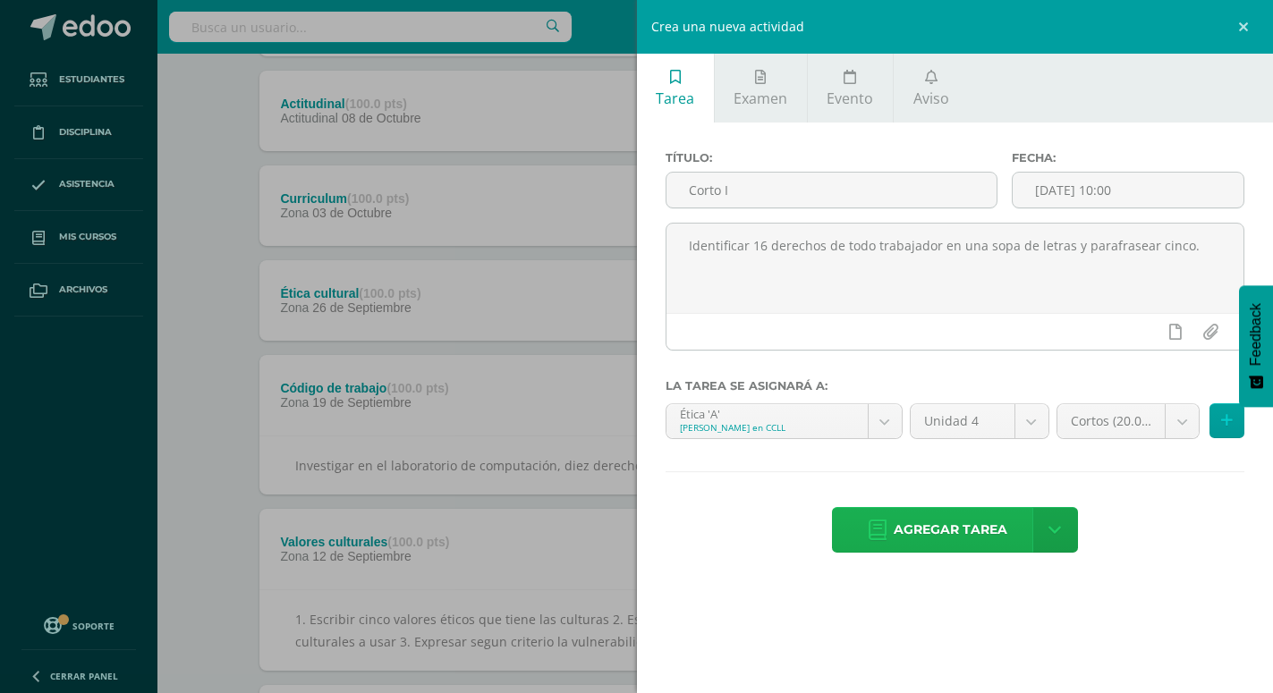
click at [970, 513] on span "Agregar tarea" at bounding box center [951, 530] width 114 height 44
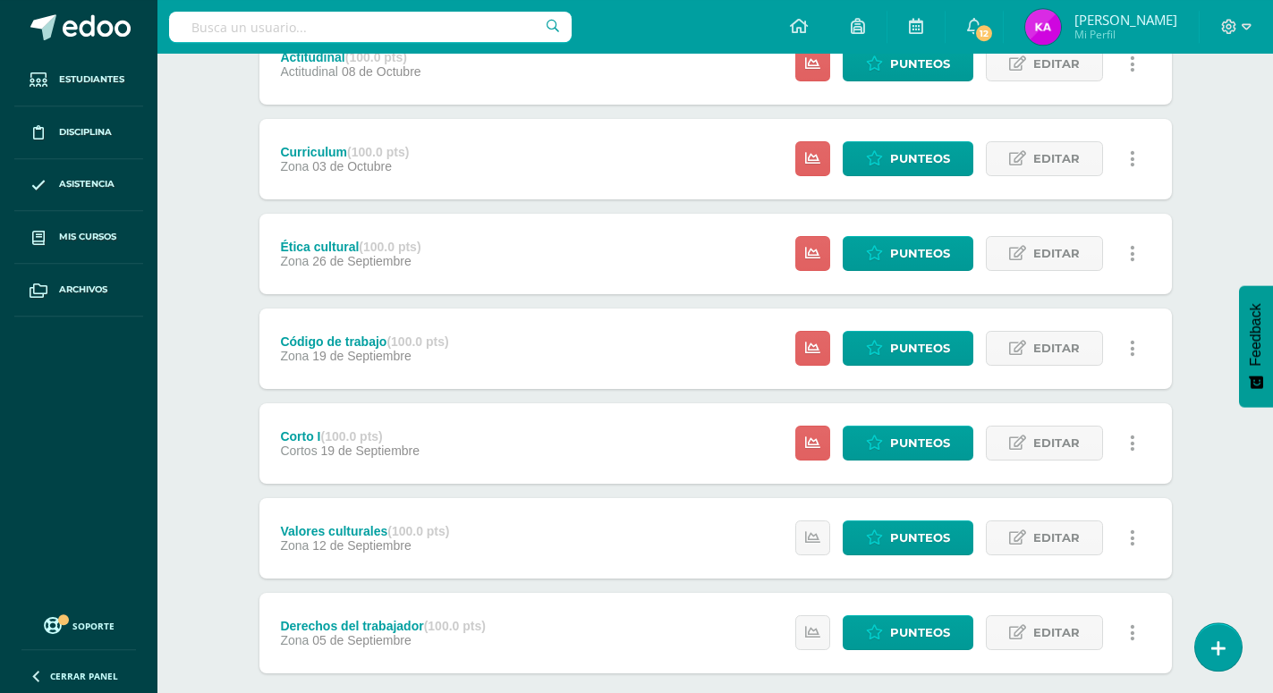
scroll to position [399, 0]
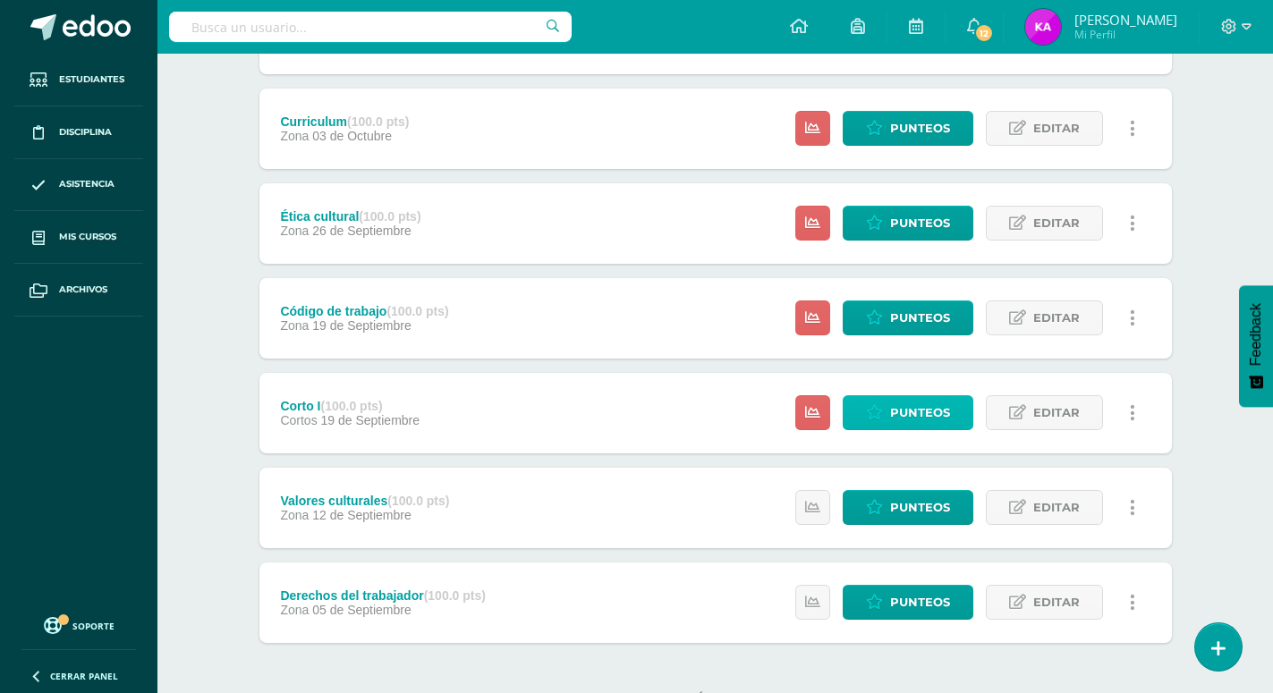
click at [930, 396] on span "Punteos" at bounding box center [920, 412] width 60 height 33
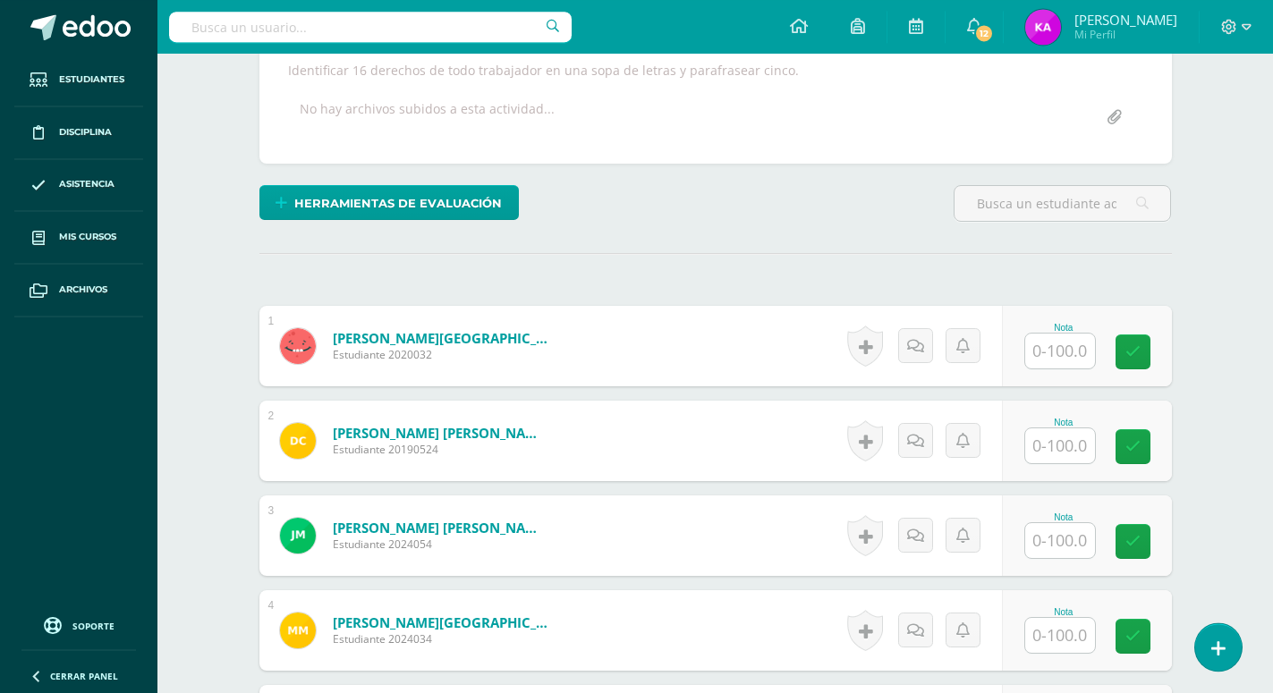
scroll to position [365, 0]
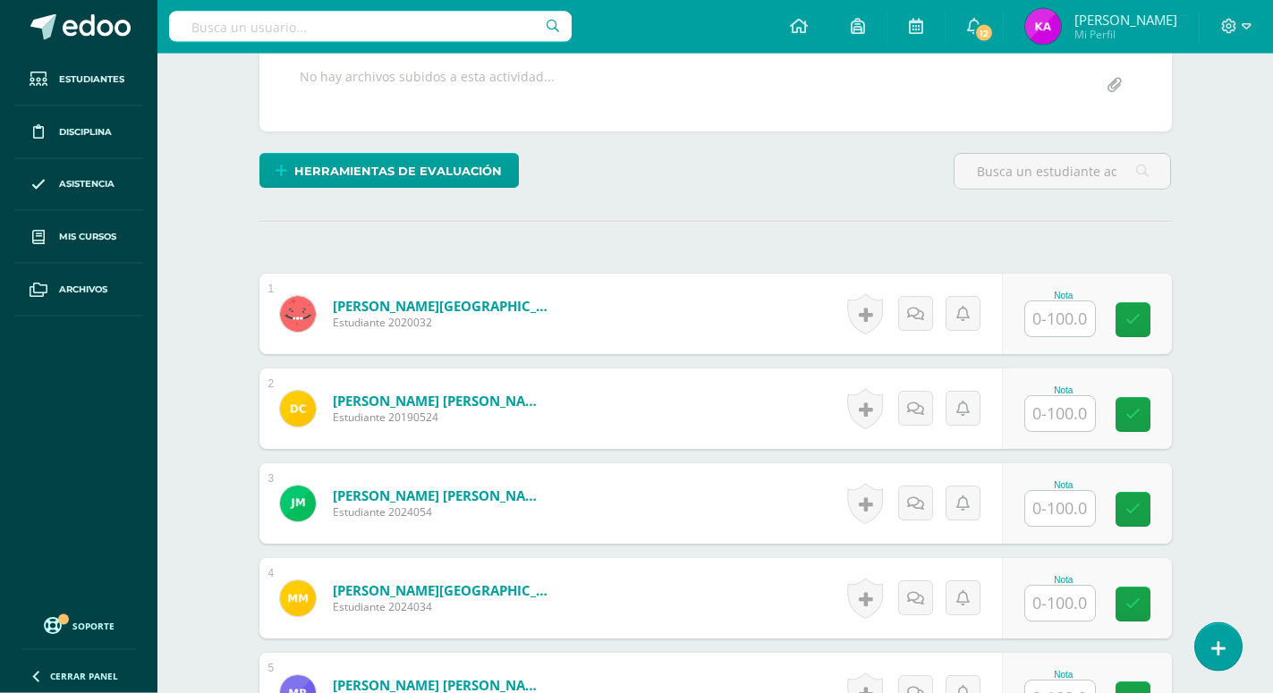
click at [1074, 301] on input "text" at bounding box center [1060, 318] width 70 height 35
click at [1073, 301] on input "text" at bounding box center [1060, 318] width 70 height 35
type input "70"
type input "90"
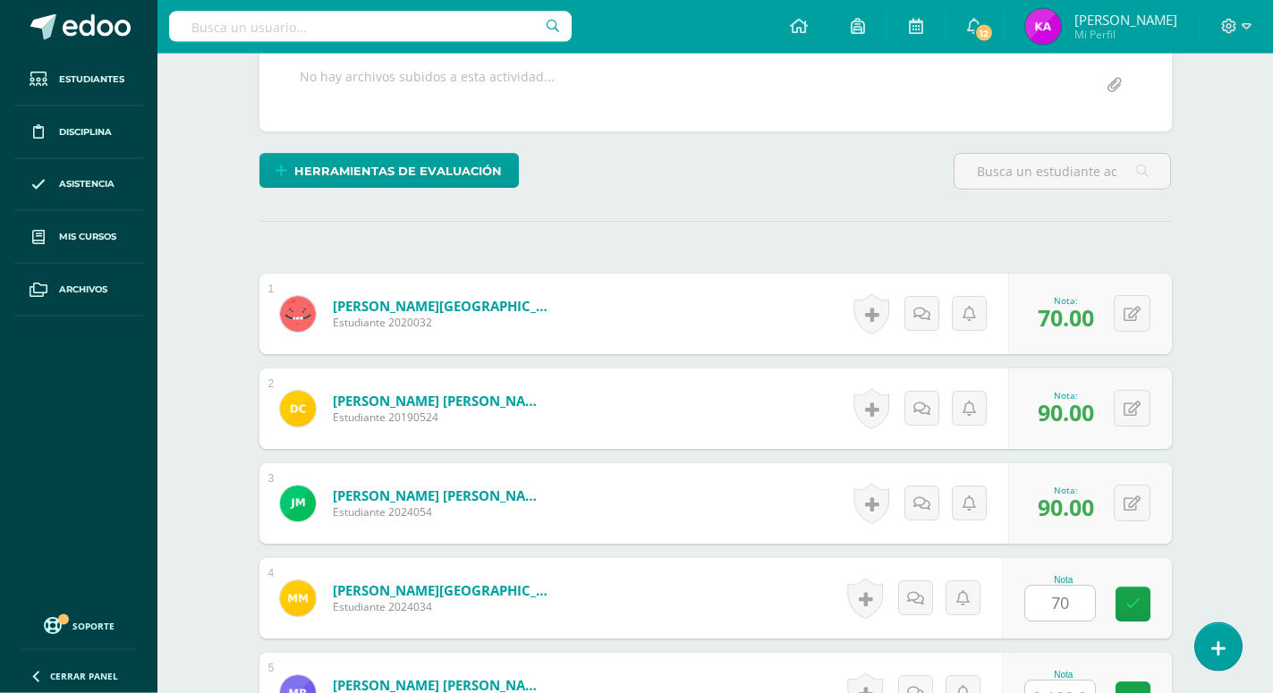
type input "70"
type input "90"
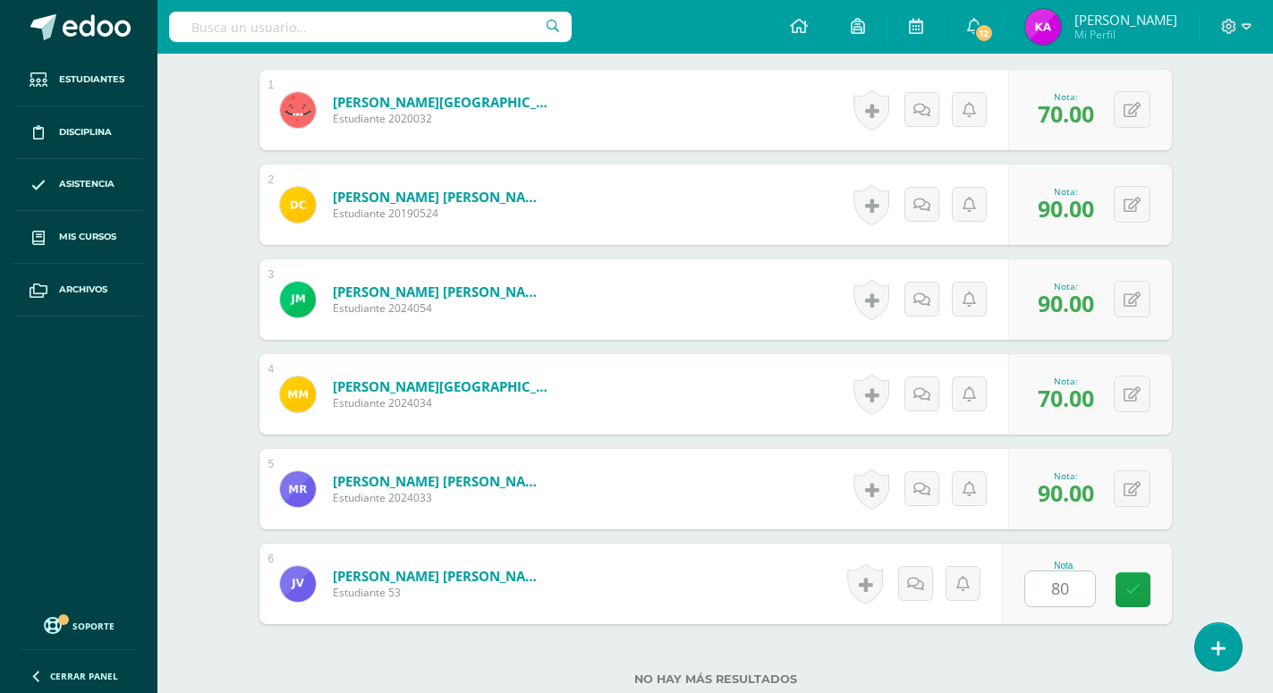
type input "80"
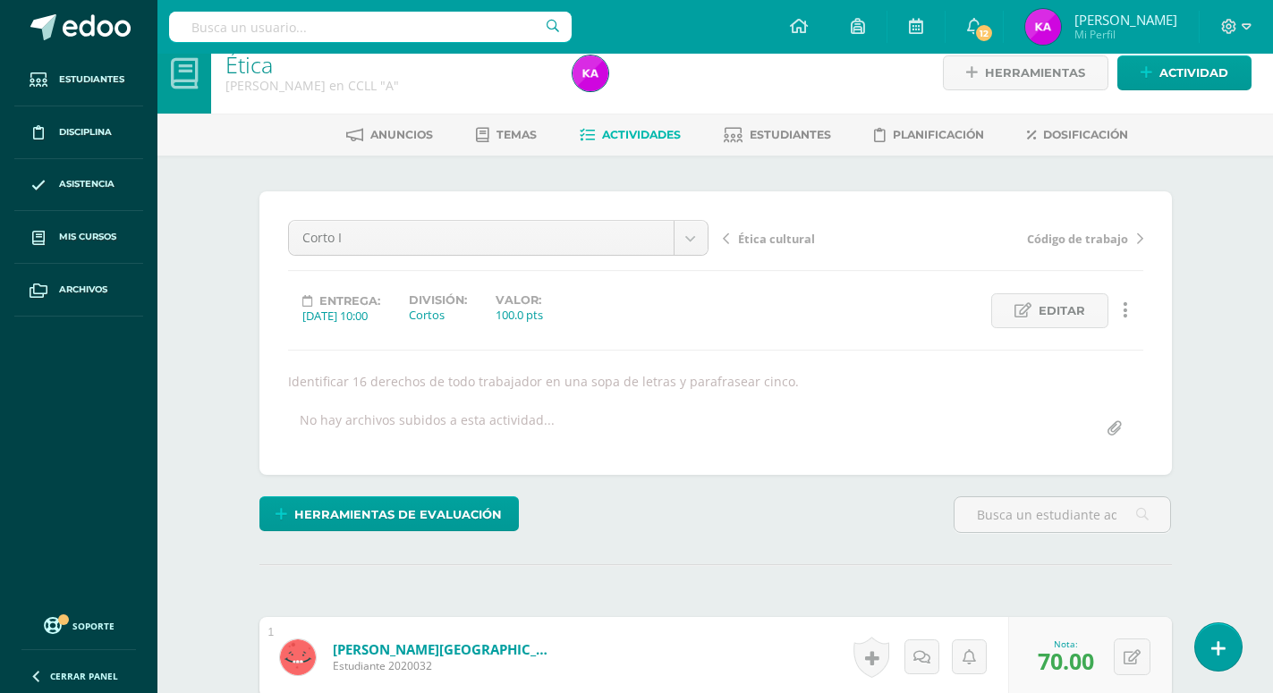
scroll to position [0, 0]
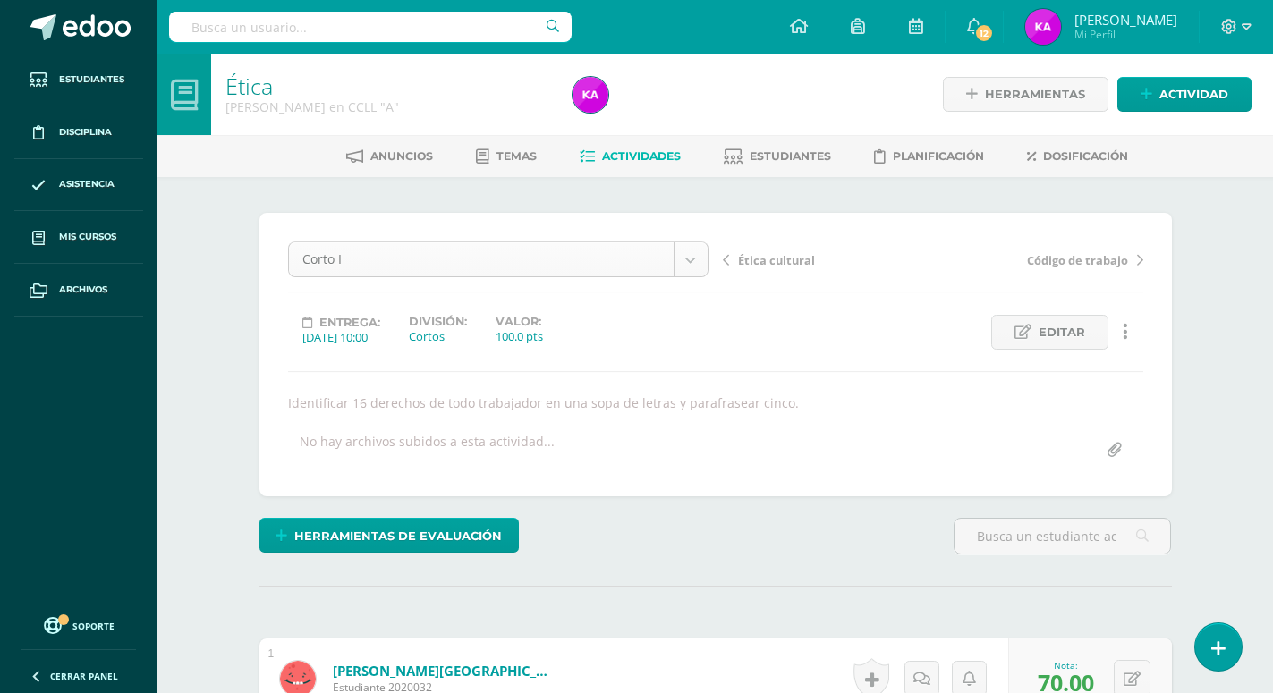
click at [692, 260] on body "Estudiantes Disciplina Asistencia Mis cursos Archivos Soporte Ayuda Reportar un…" at bounding box center [636, 699] width 1273 height 1398
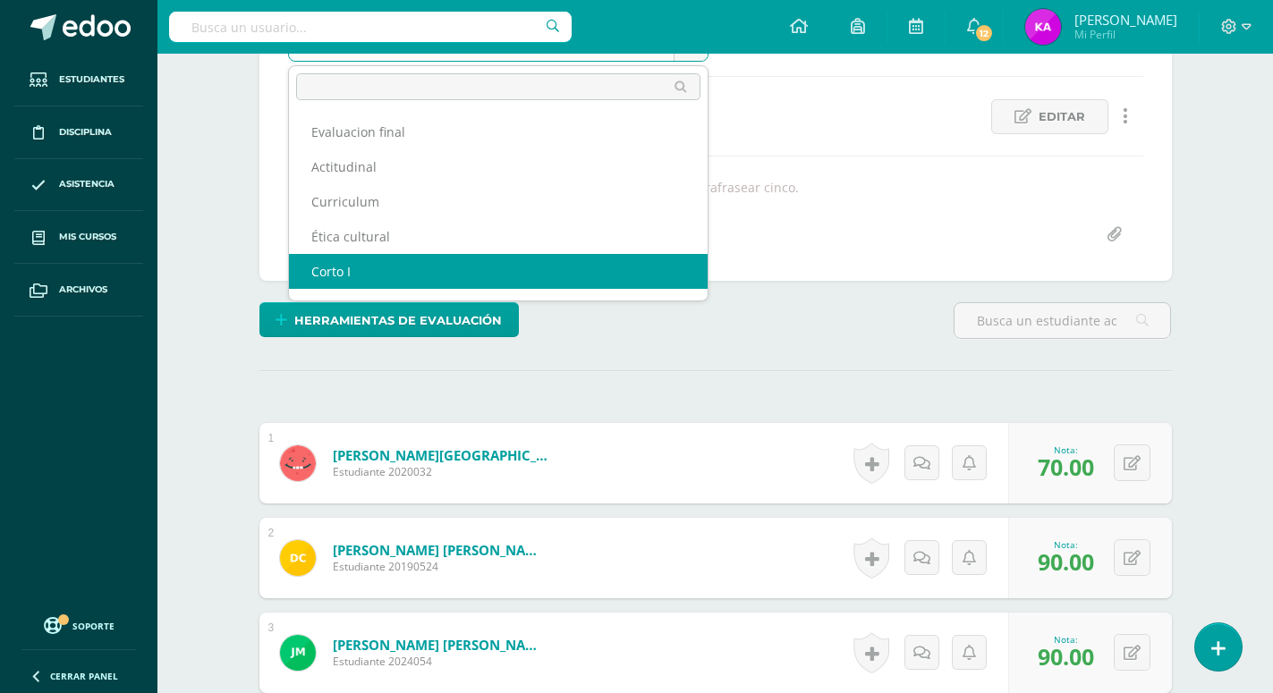
scroll to position [274, 0]
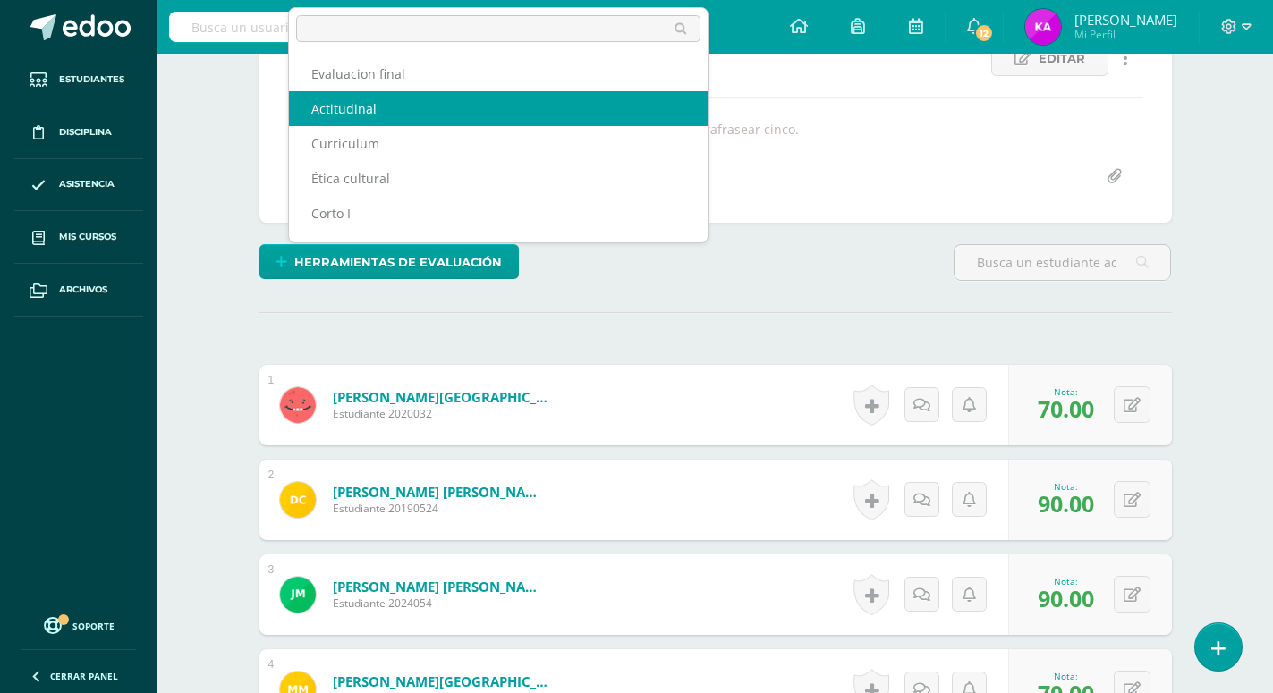
select select "/dashboard/teacher/grade-activity/174025/"
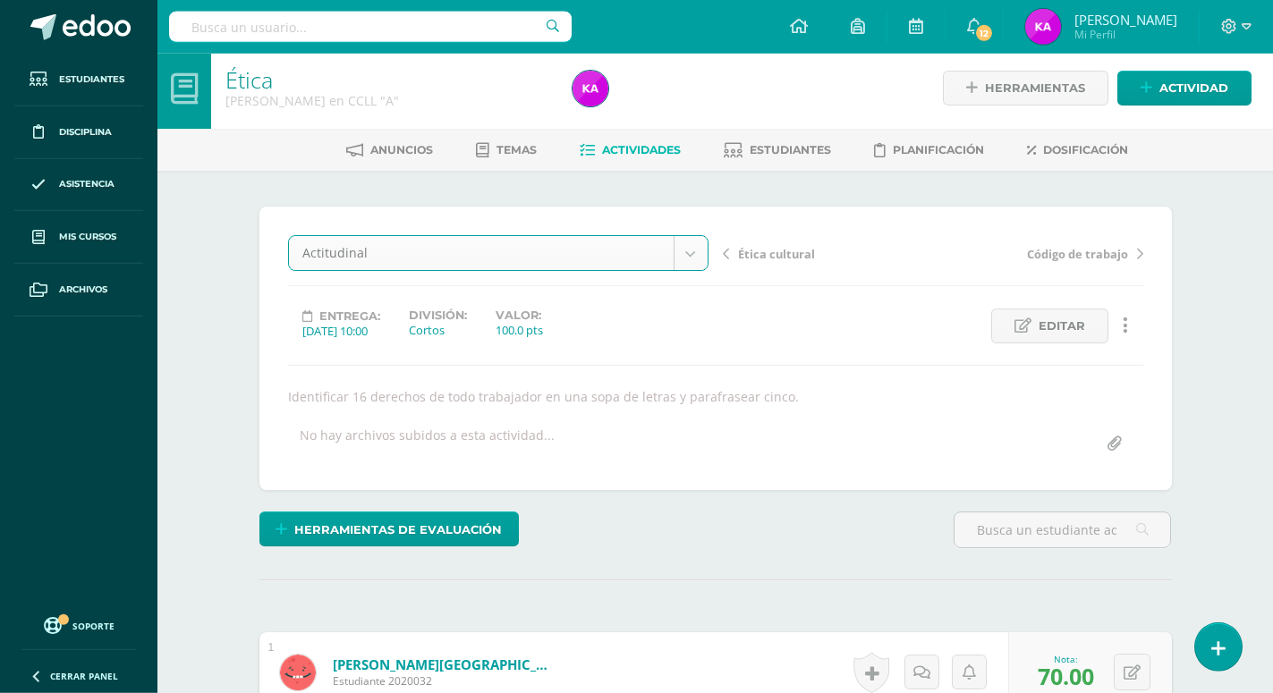
scroll to position [0, 0]
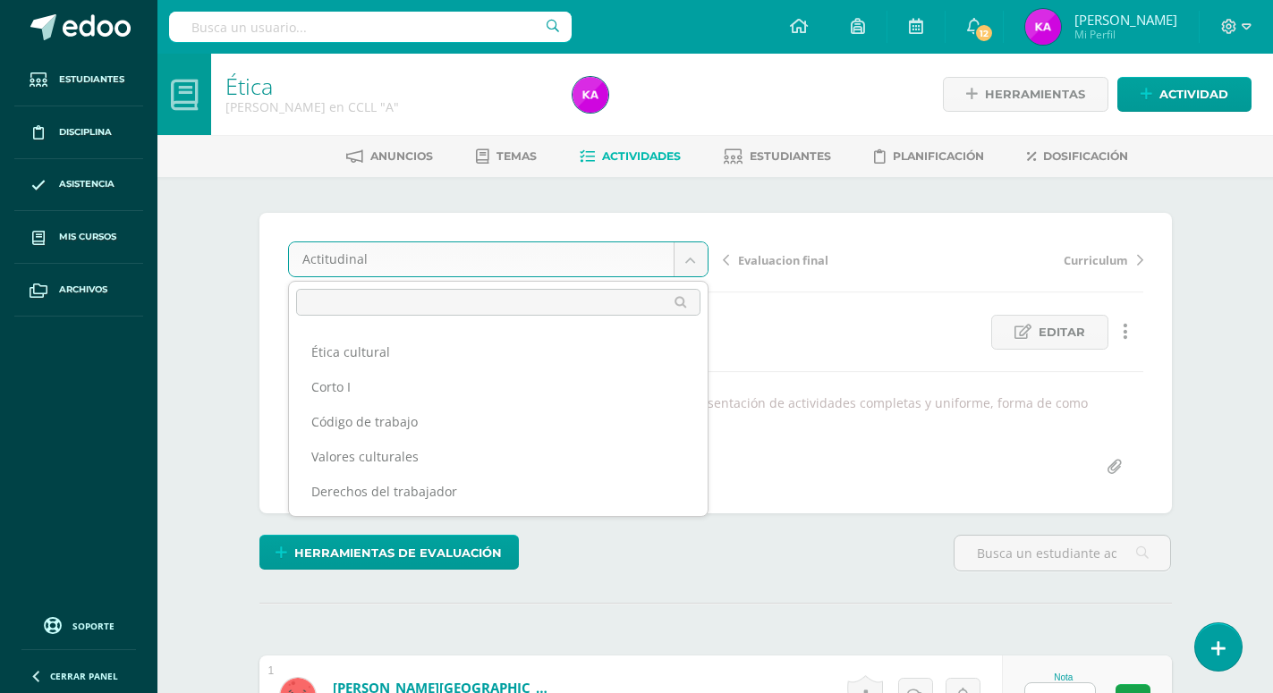
scroll to position [1, 0]
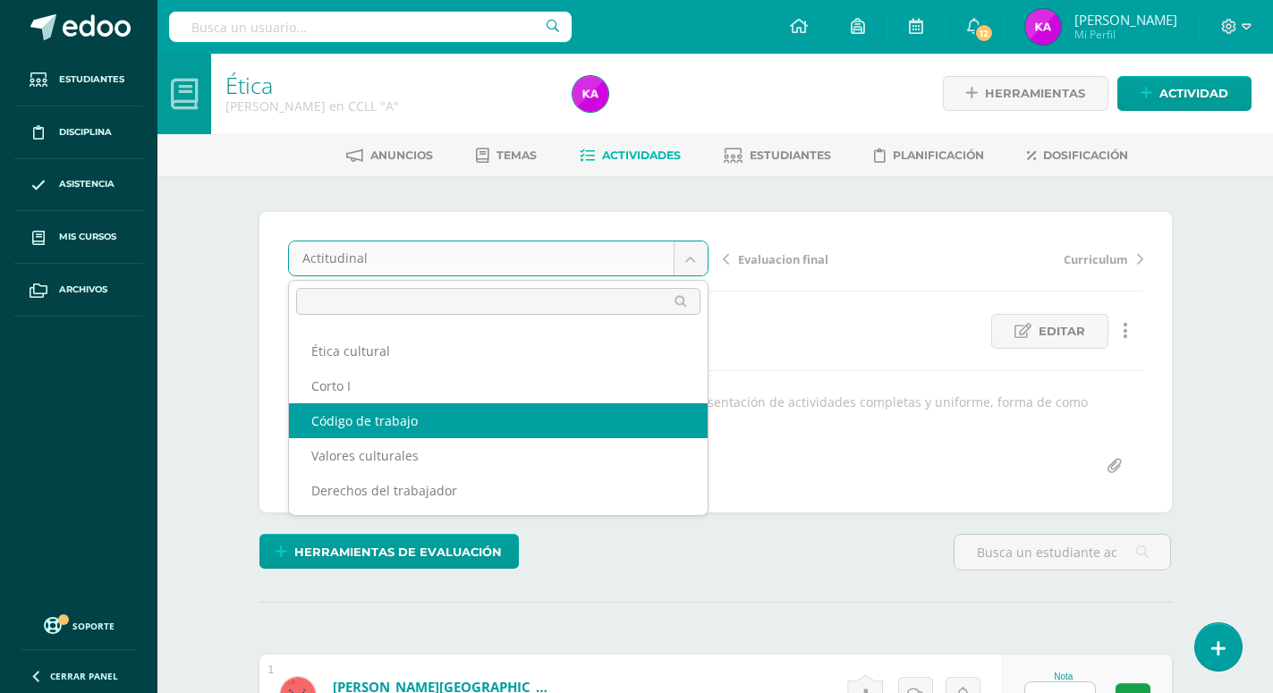
select select "/dashboard/teacher/grade-activity/174110/"
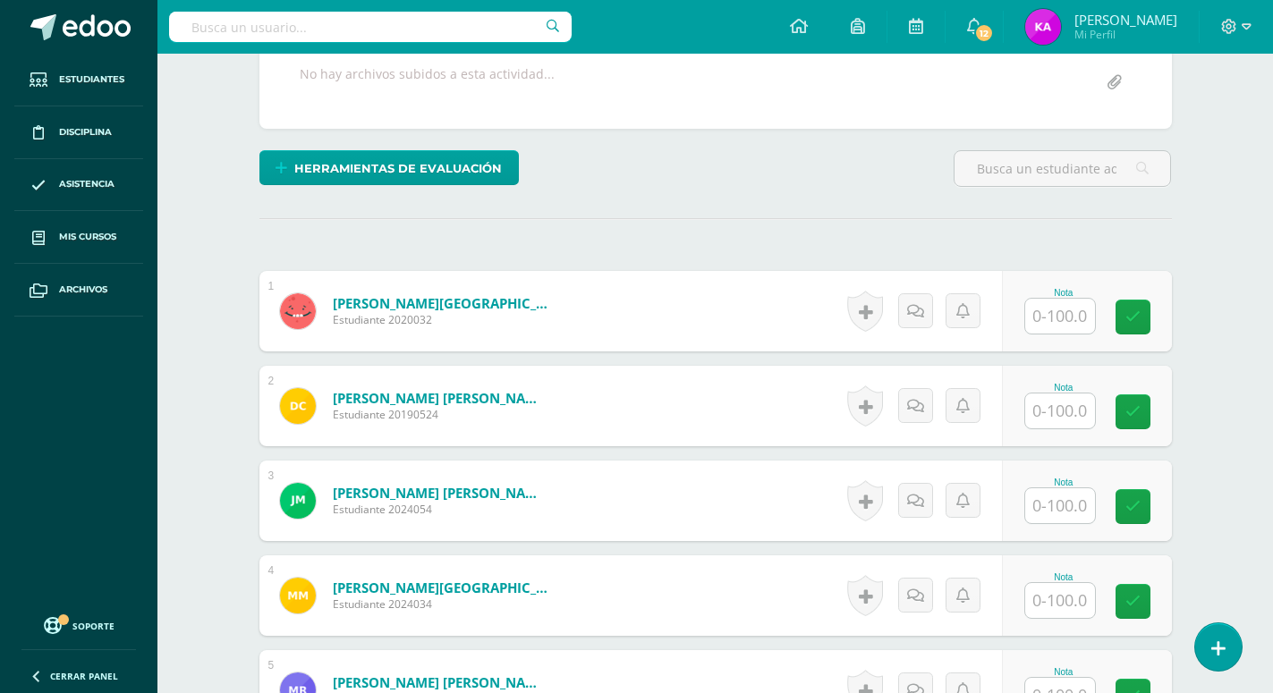
scroll to position [452, 0]
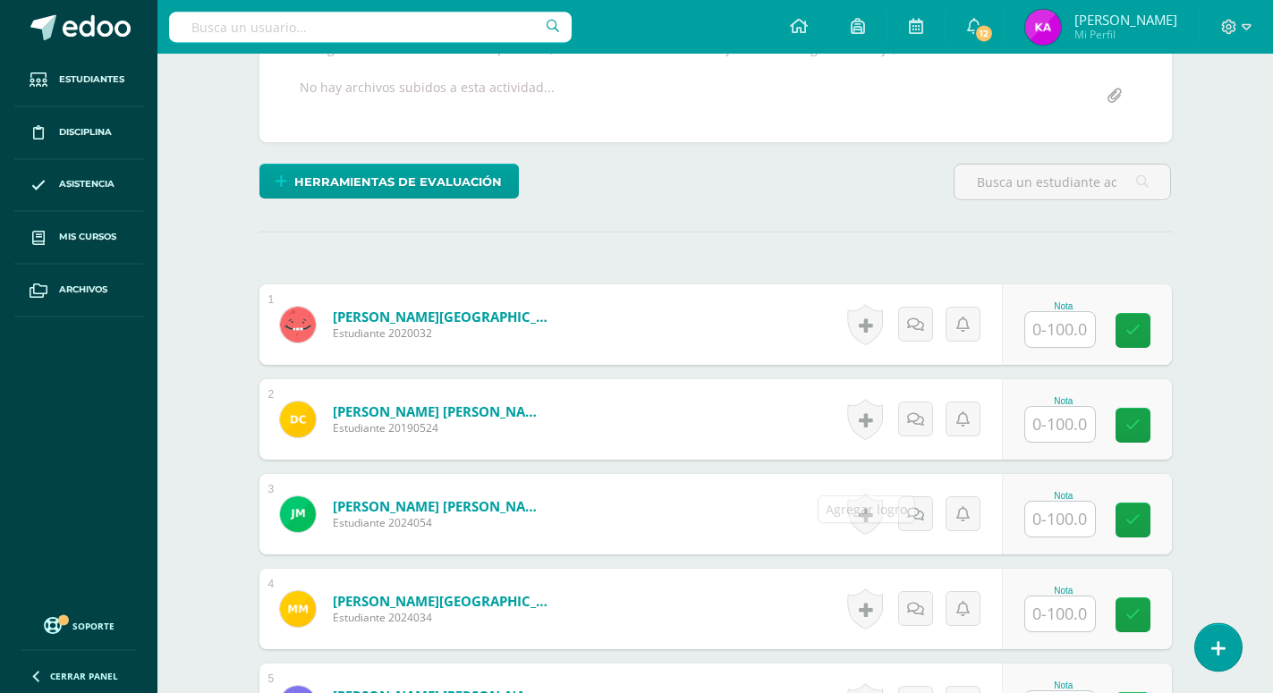
scroll to position [349, 0]
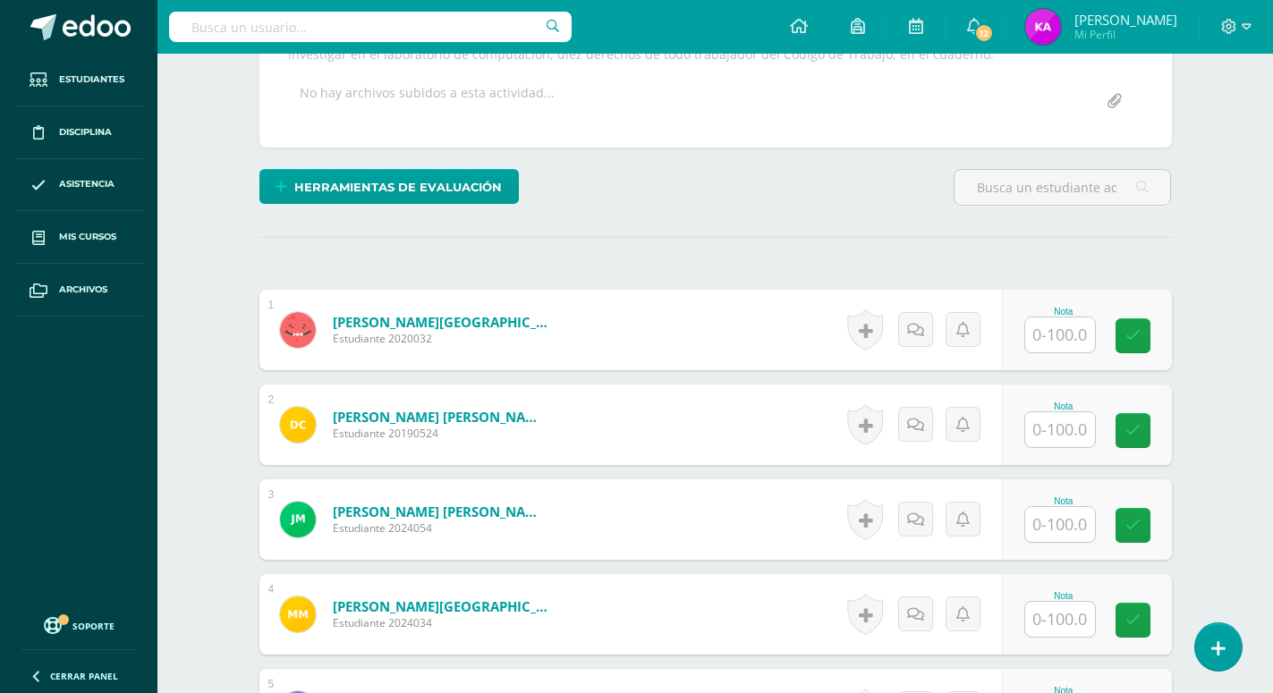
click at [1069, 318] on input "text" at bounding box center [1060, 335] width 70 height 35
type input "80"
type input "90"
type input "100"
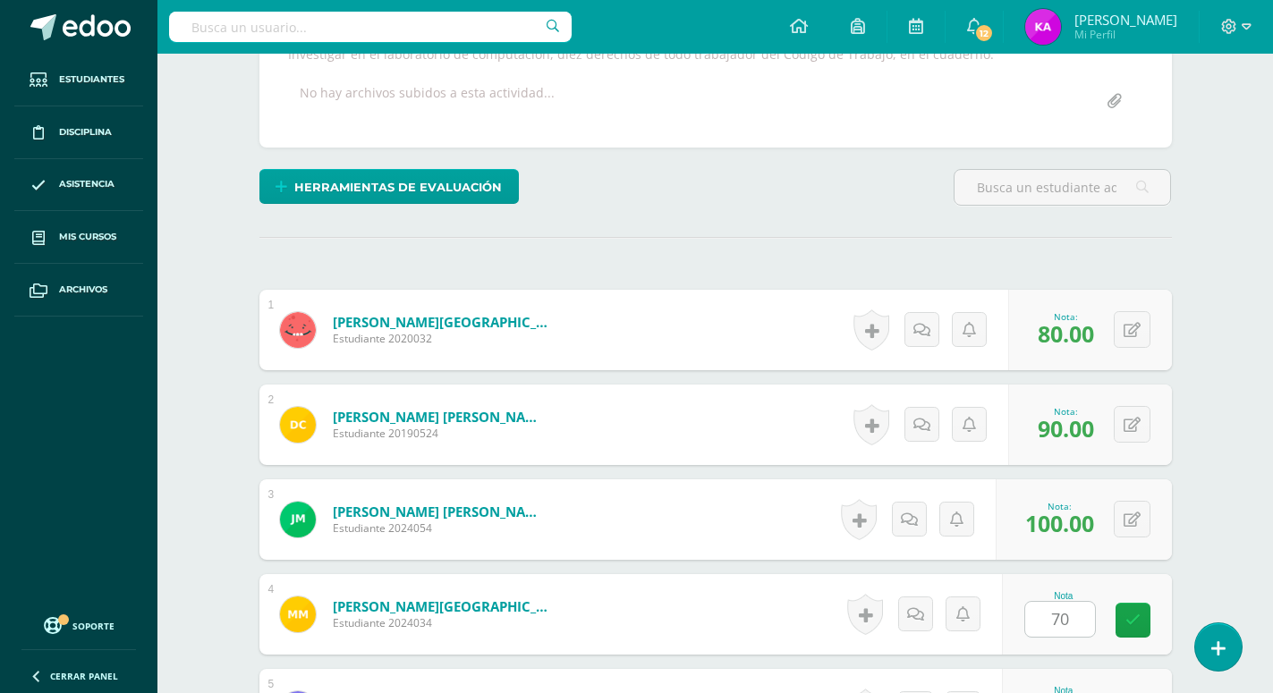
type input "70"
type input "90"
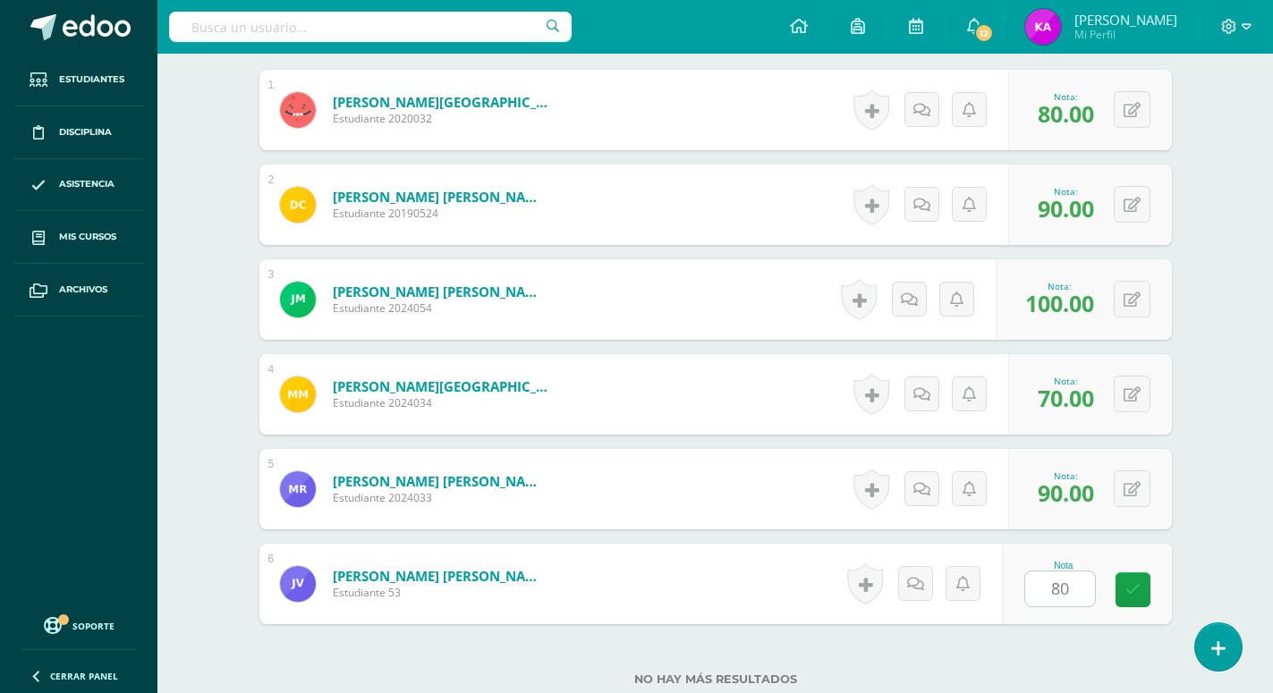
type input "80"
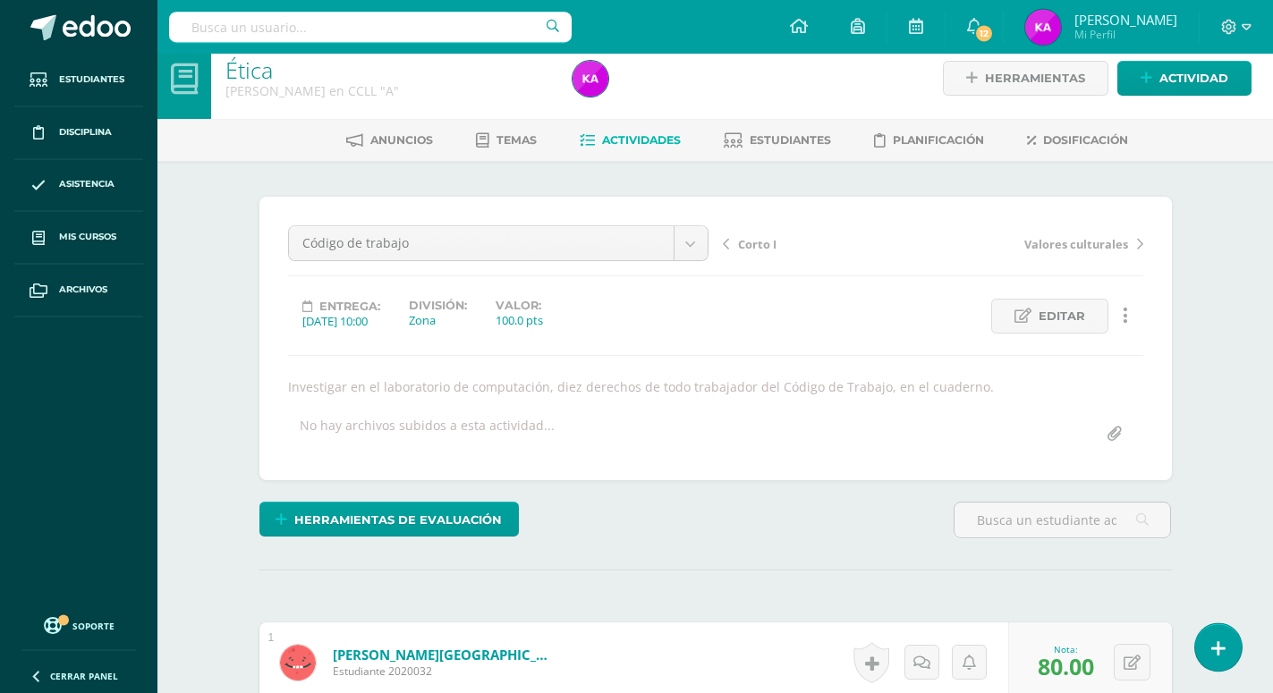
scroll to position [0, 0]
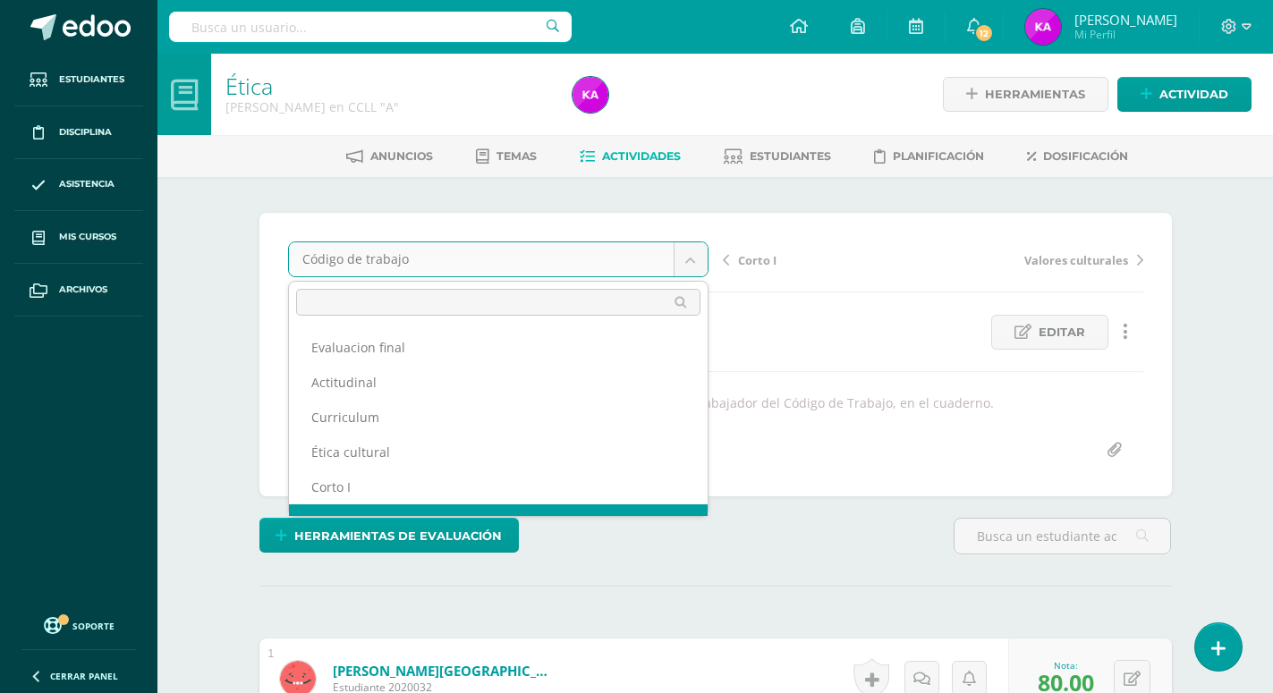
click at [690, 259] on body "Estudiantes Disciplina Asistencia Mis cursos Archivos Soporte Ayuda Reportar un…" at bounding box center [636, 699] width 1273 height 1398
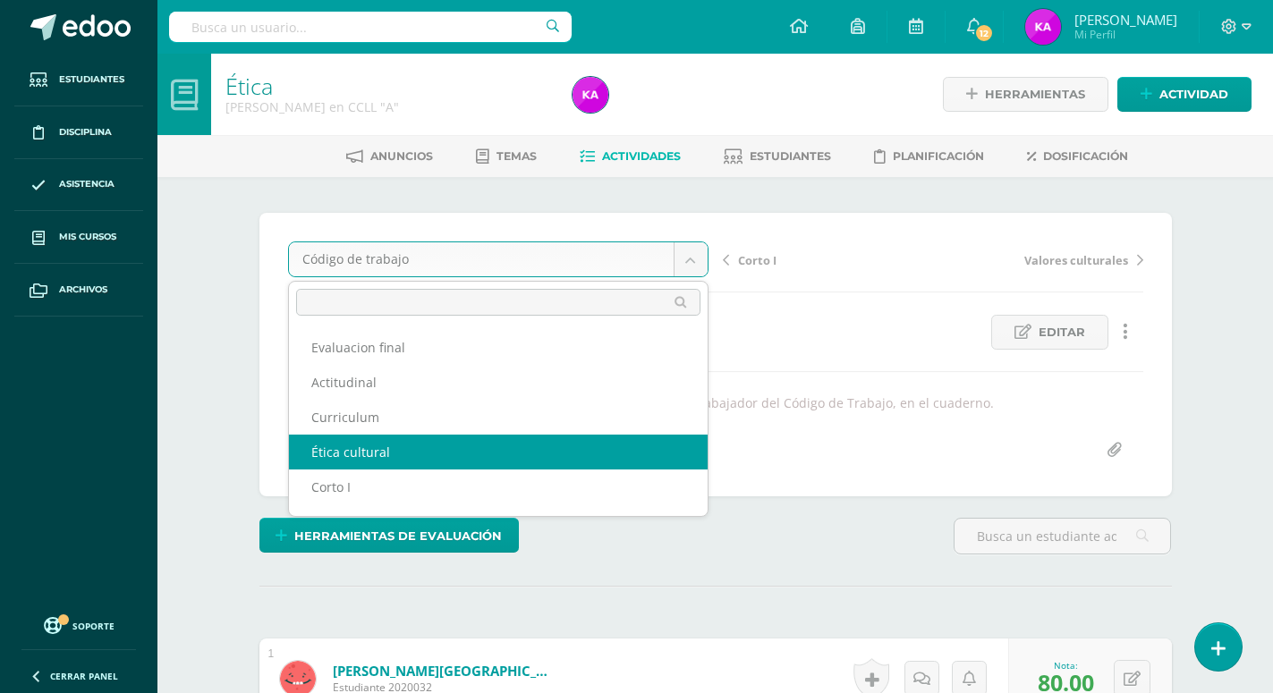
select select "/dashboard/teacher/grade-activity/174111/"
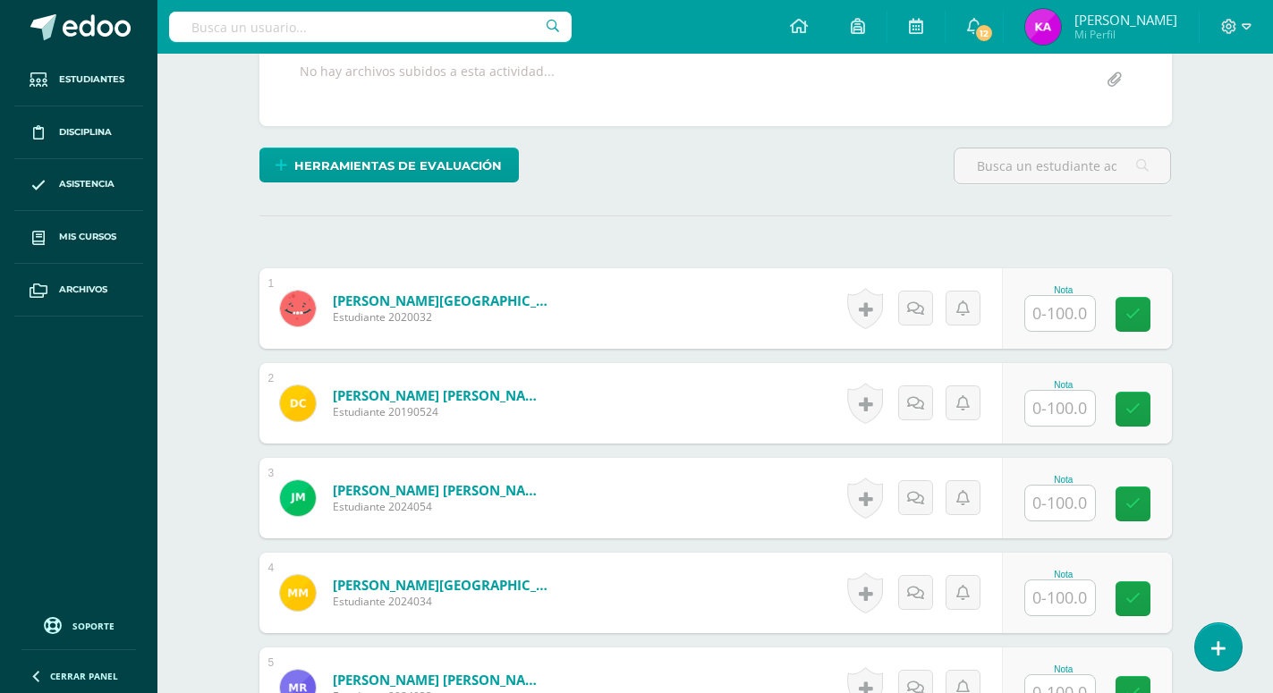
scroll to position [388, 0]
click at [1072, 295] on input "text" at bounding box center [1060, 312] width 70 height 35
type input "70"
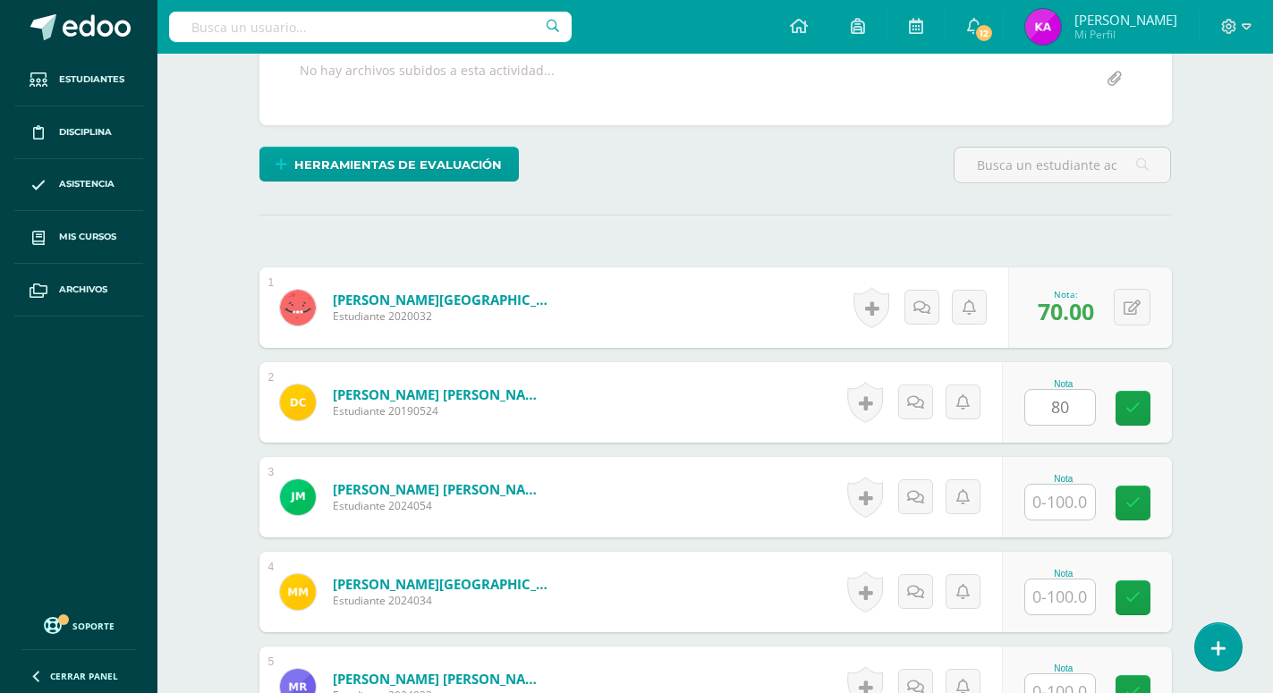
type input "80"
type input "90"
type input "70"
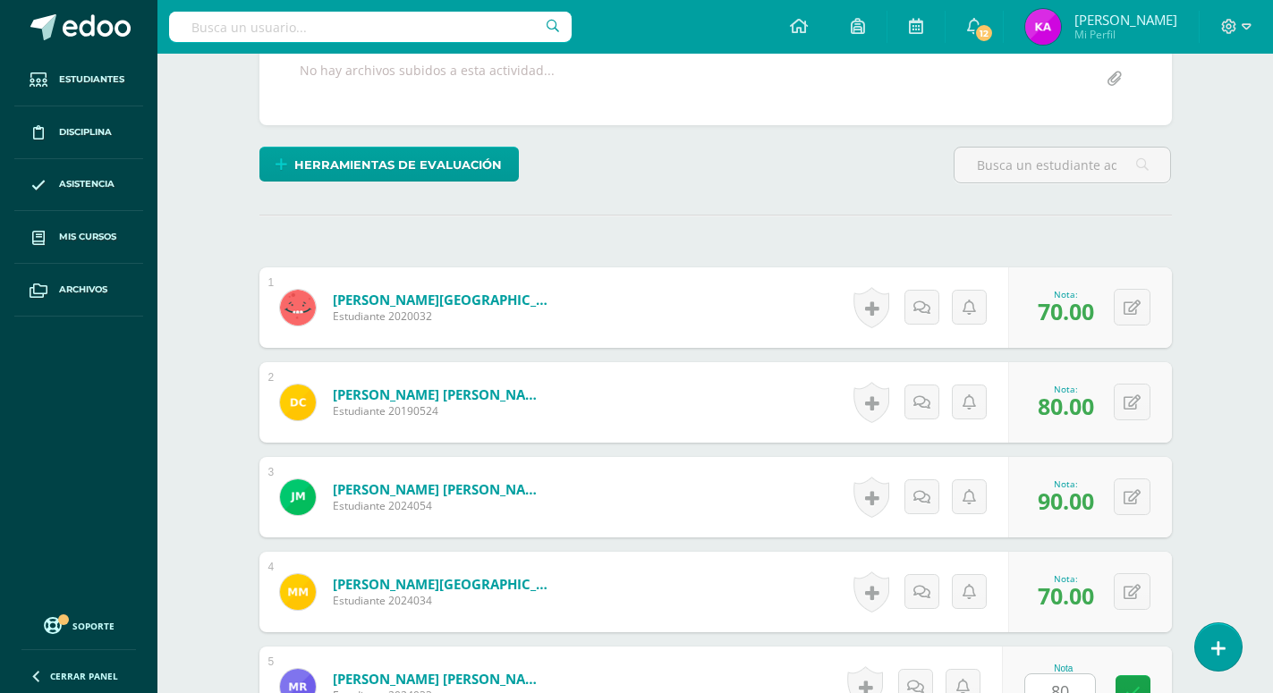
type input "80"
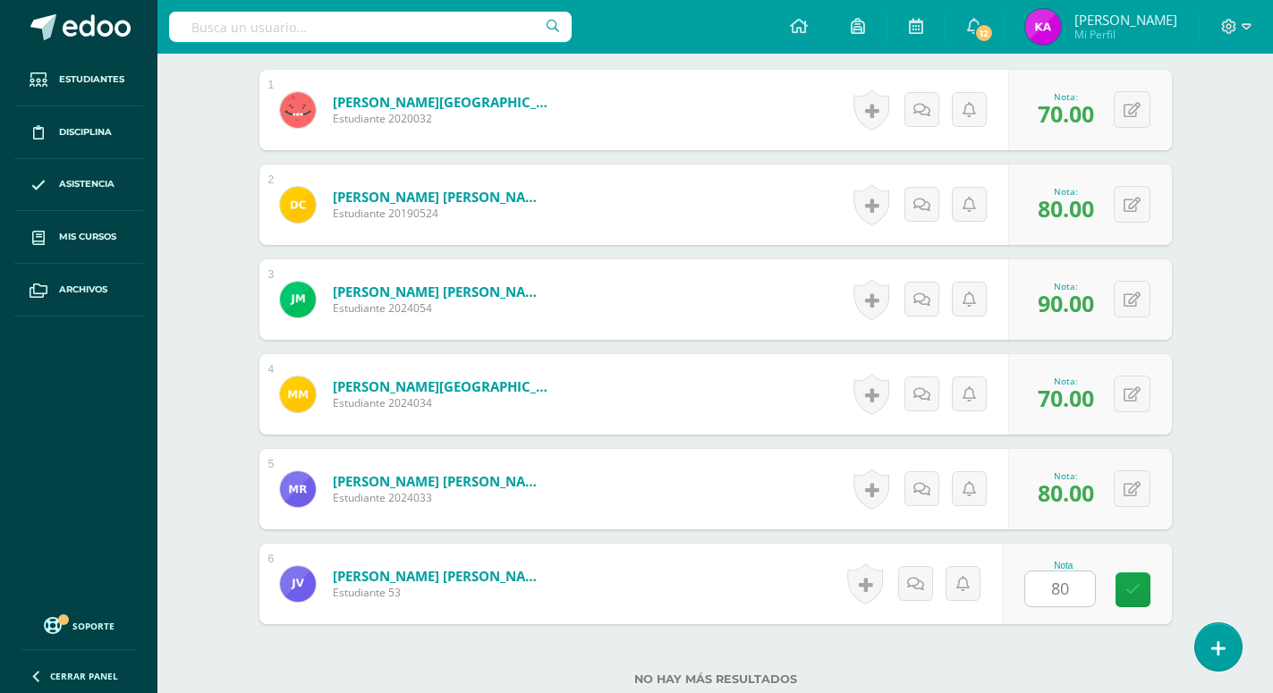
type input "80"
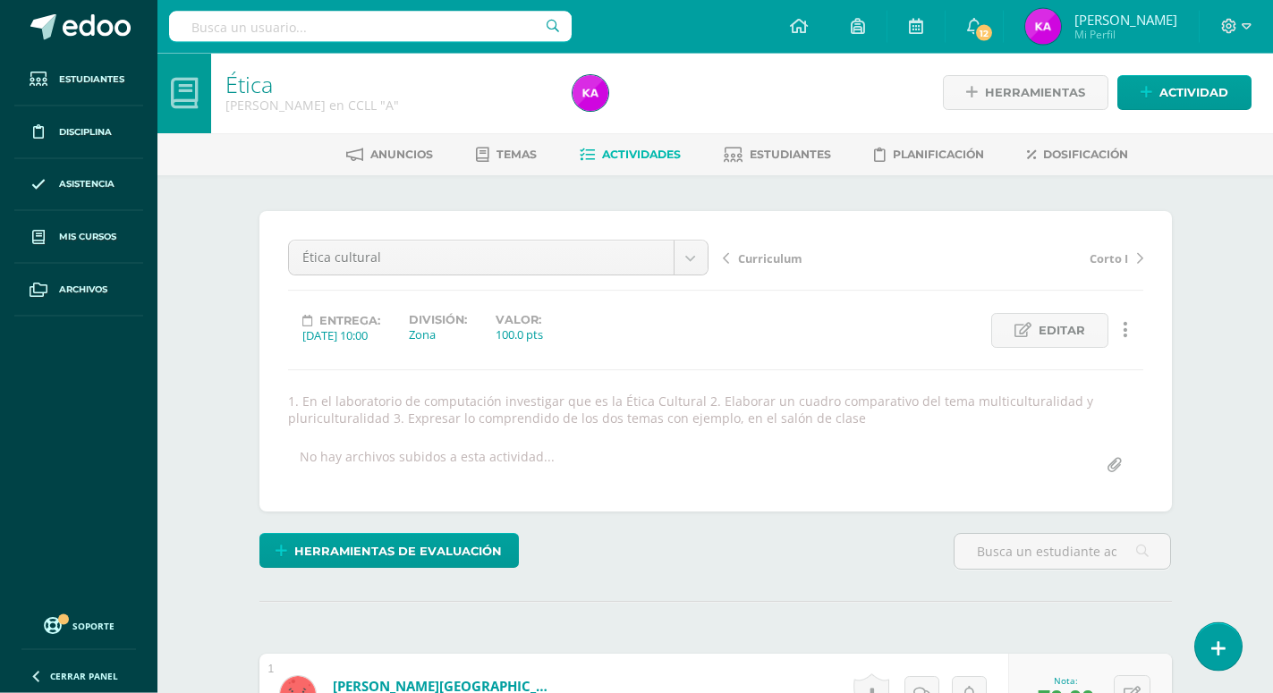
scroll to position [0, 0]
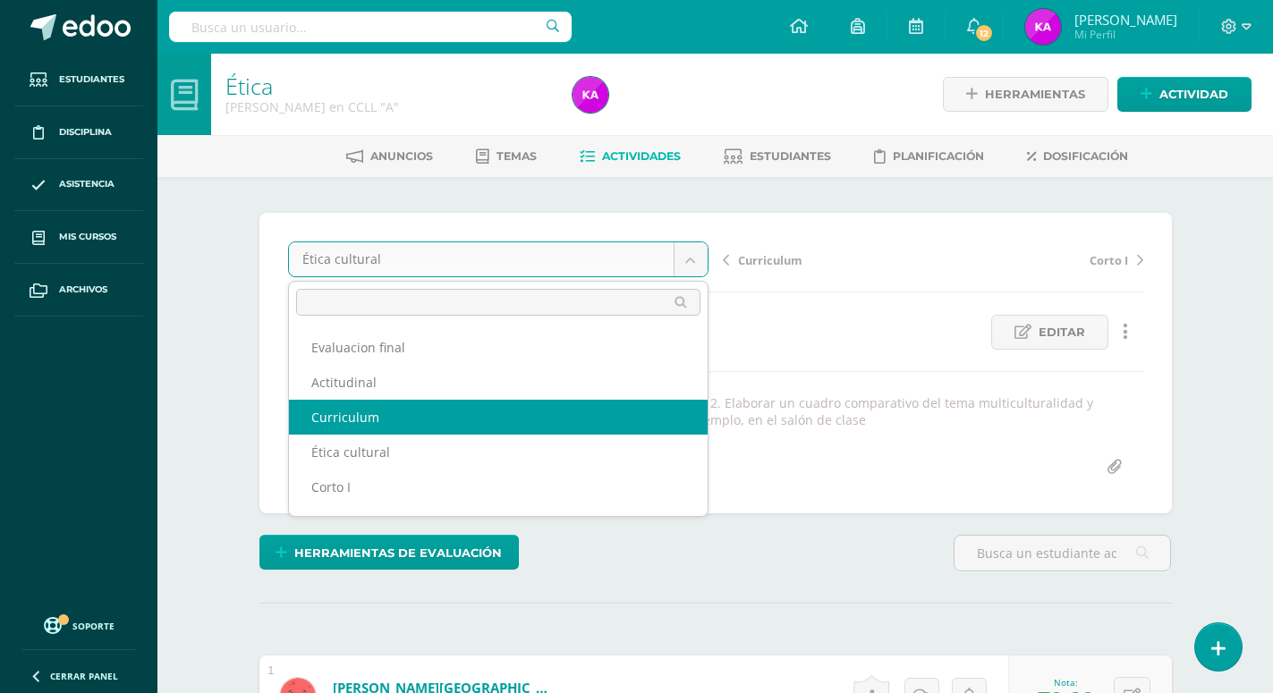
select select "/dashboard/teacher/grade-activity/174112/"
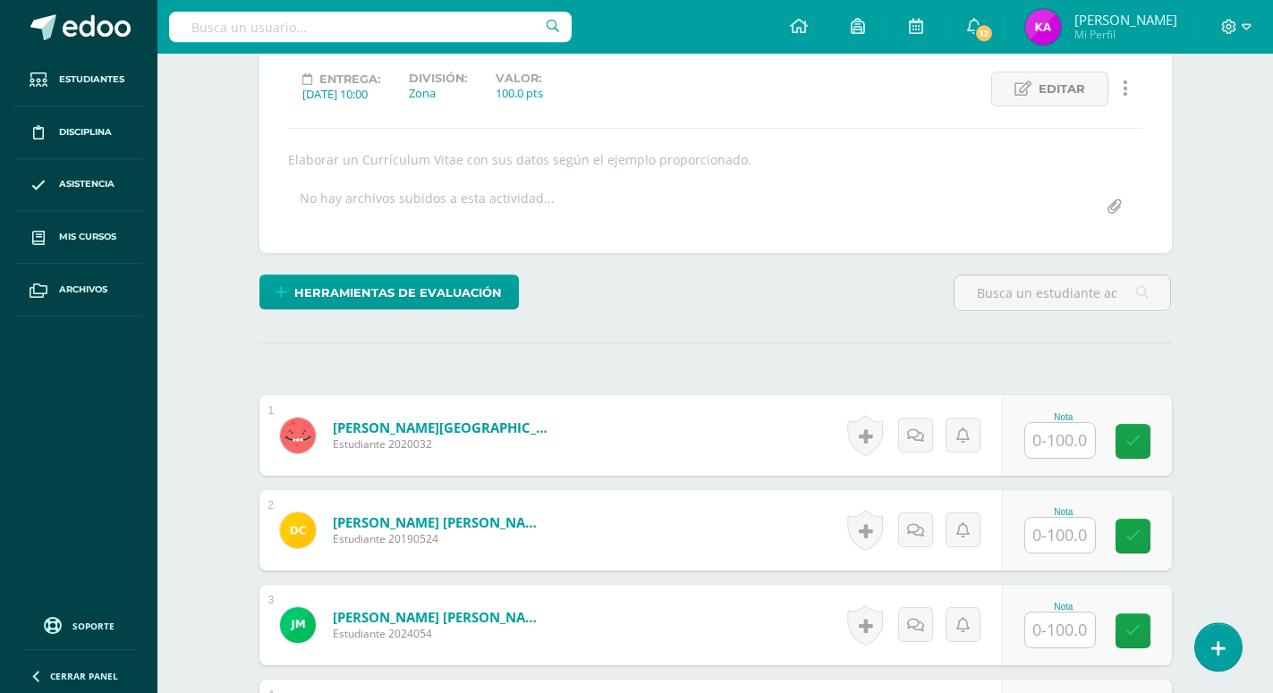
scroll to position [275, 0]
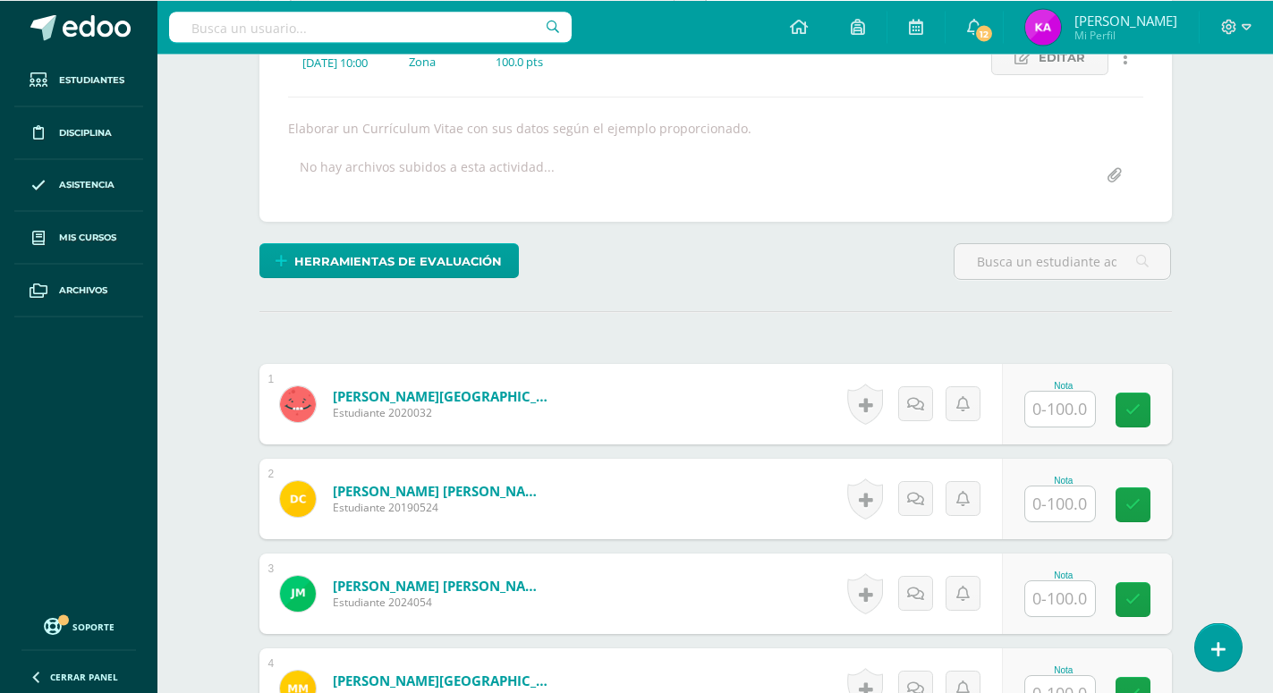
click at [1060, 392] on input "text" at bounding box center [1060, 409] width 70 height 35
type input "90"
type input "80"
type input "100"
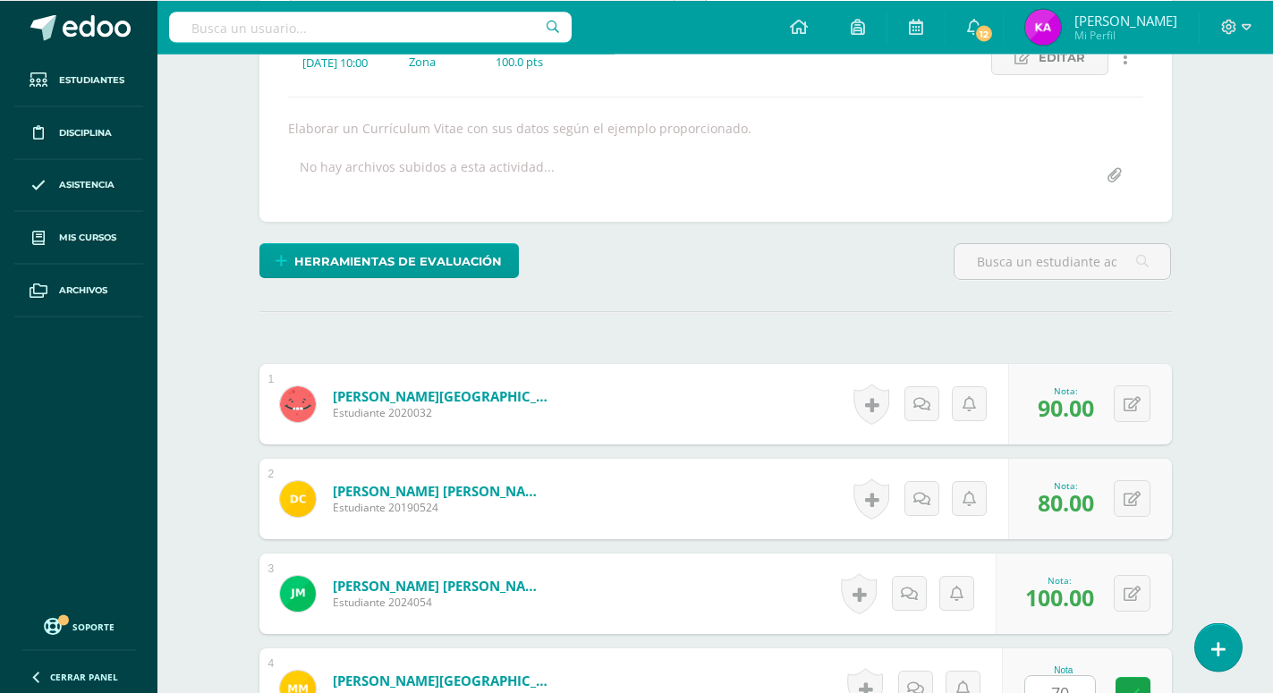
type input "70"
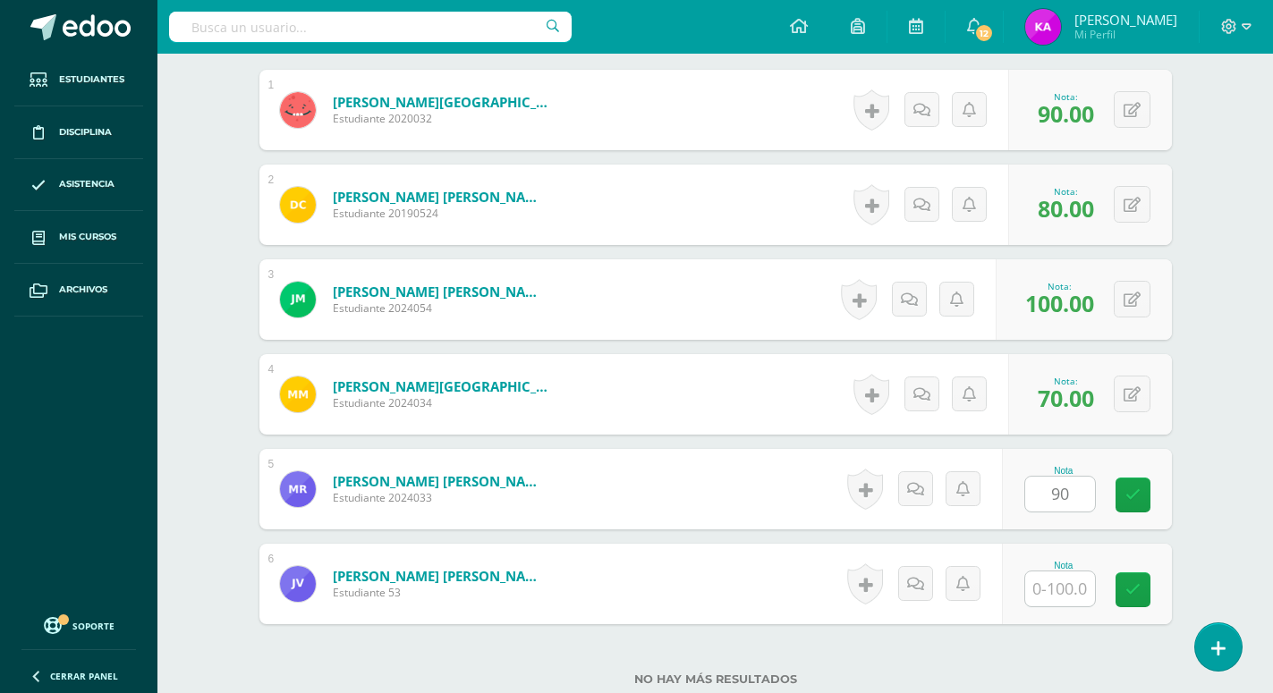
type input "90"
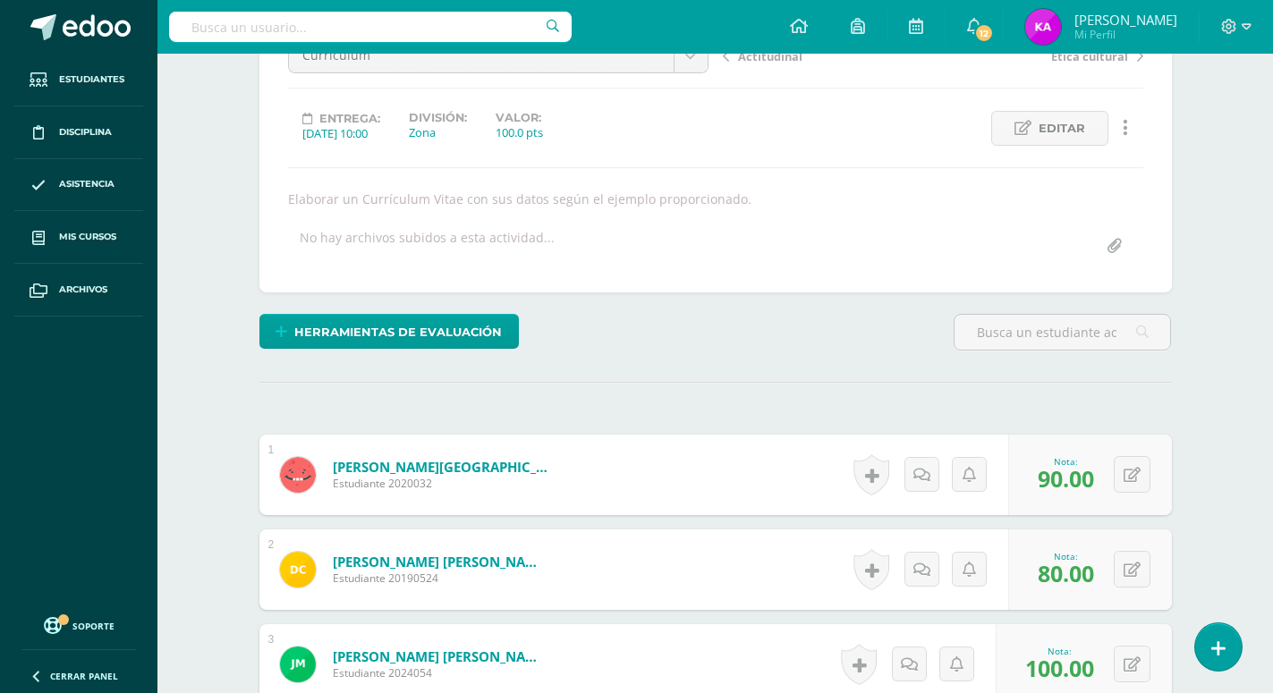
scroll to position [0, 0]
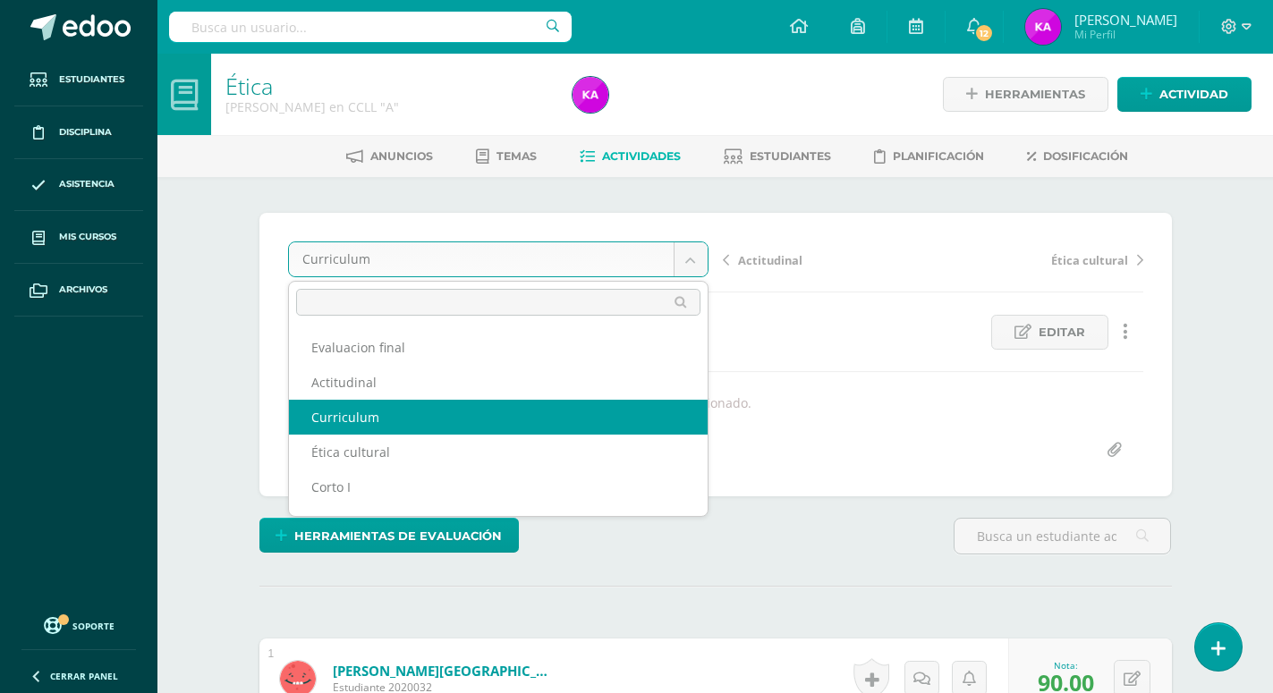
click at [688, 269] on body "Estudiantes Disciplina Asistencia Mis cursos Archivos Soporte Ayuda Reportar un…" at bounding box center [636, 699] width 1273 height 1398
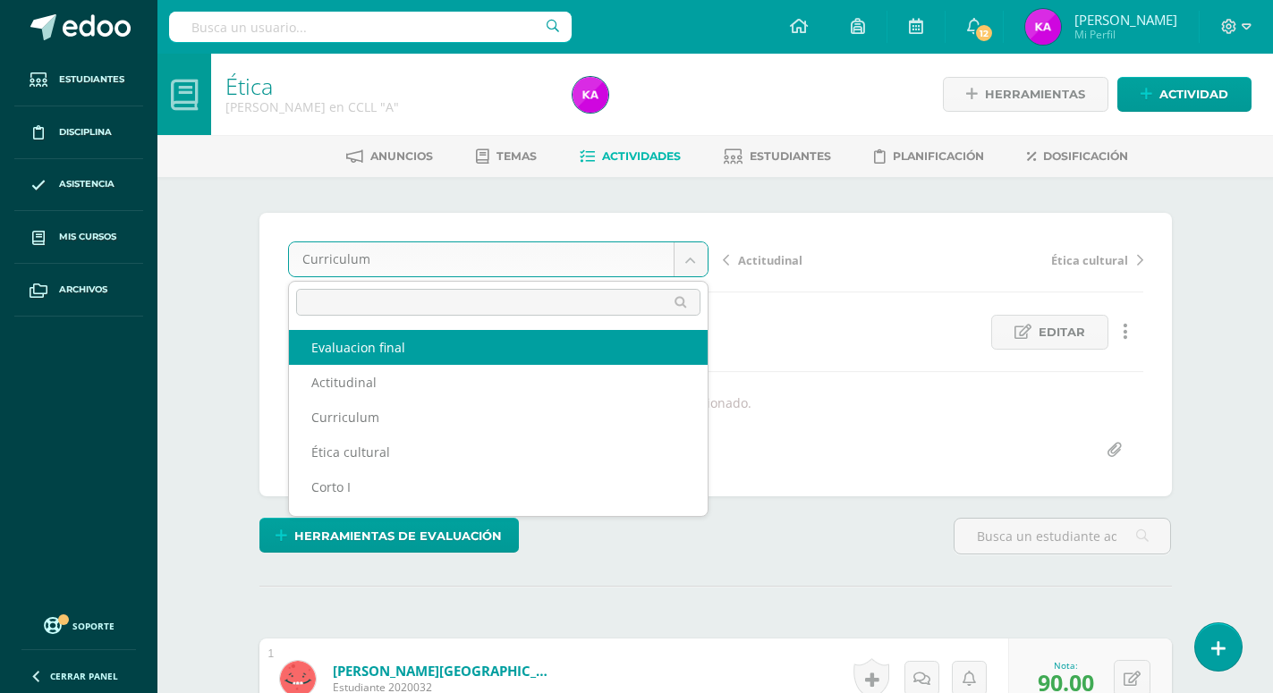
select select "/dashboard/teacher/grade-activity/174109/"
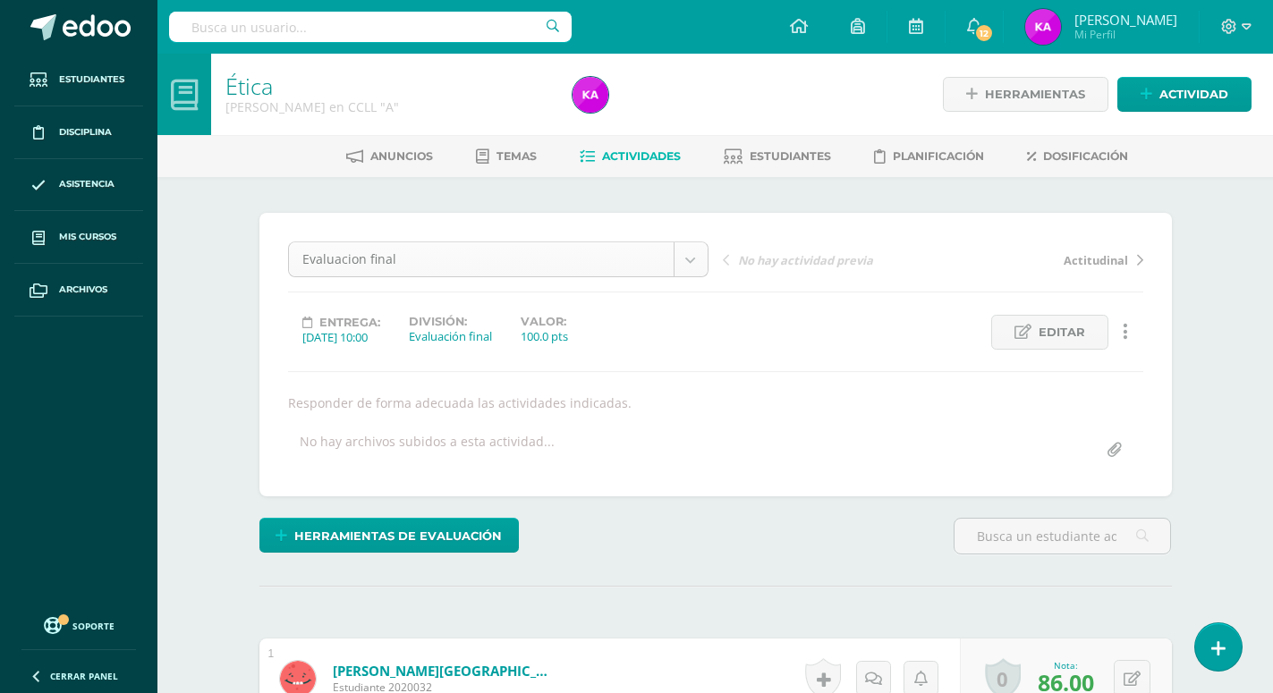
click at [675, 258] on body "Estudiantes Disciplina Asistencia Mis cursos Archivos Soporte Ayuda Reportar un…" at bounding box center [636, 699] width 1273 height 1398
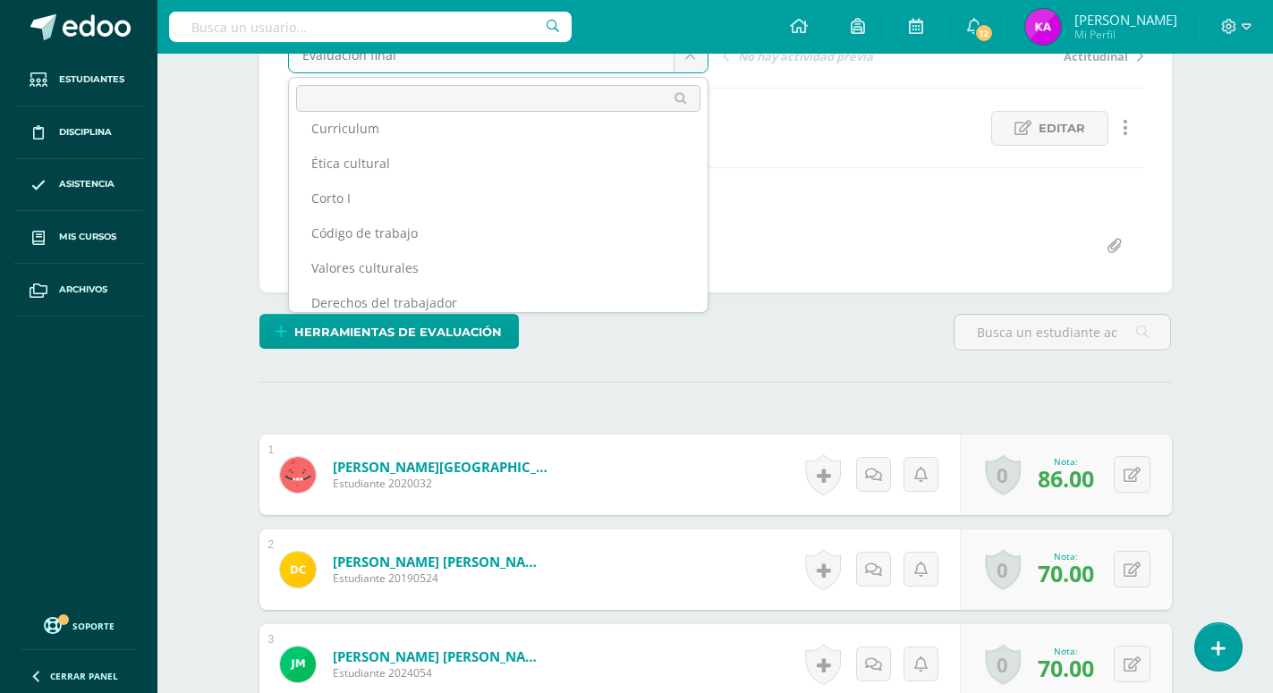
scroll to position [100, 0]
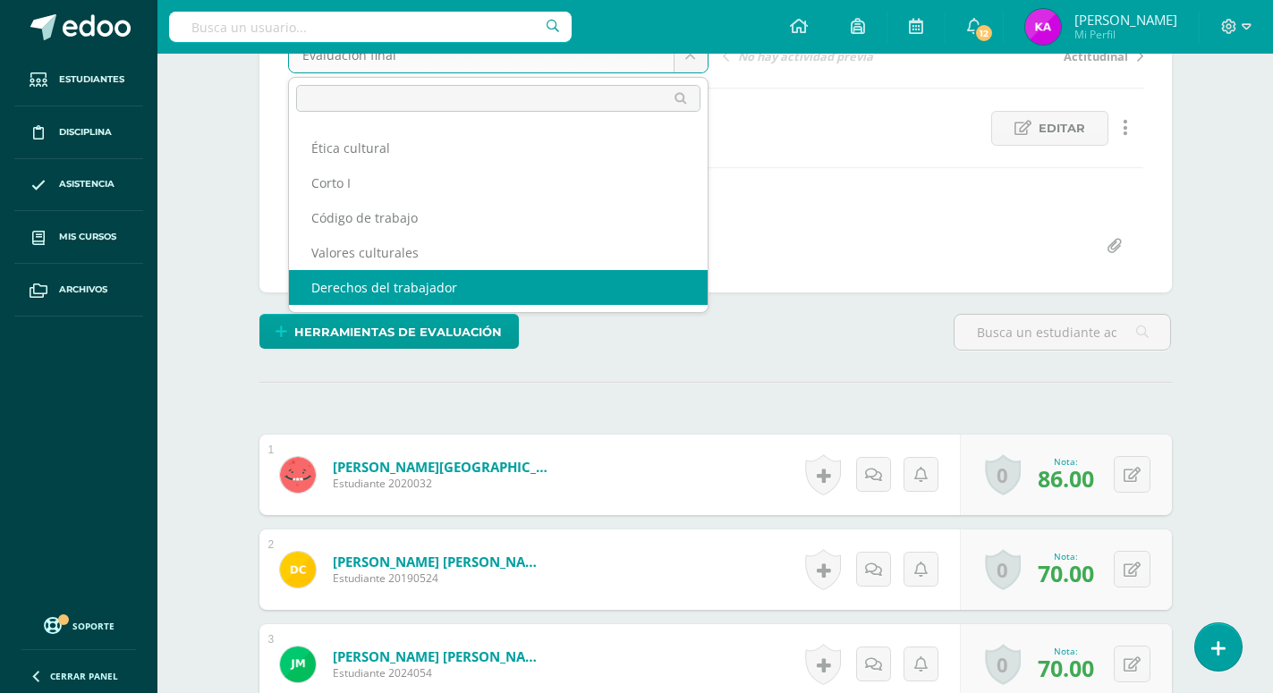
select select "/dashboard/teacher/grade-activity/173096/"
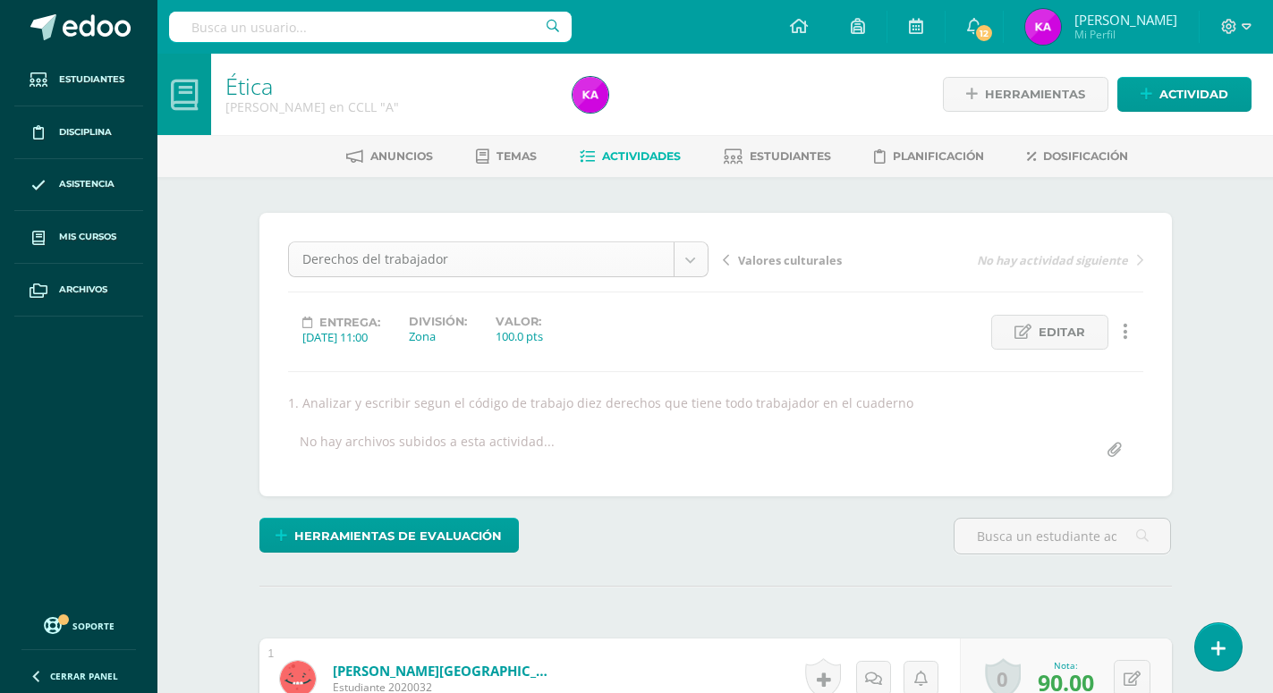
click at [699, 267] on body "Estudiantes Disciplina Asistencia Mis cursos Archivos Soporte Ayuda Reportar un…" at bounding box center [636, 699] width 1273 height 1398
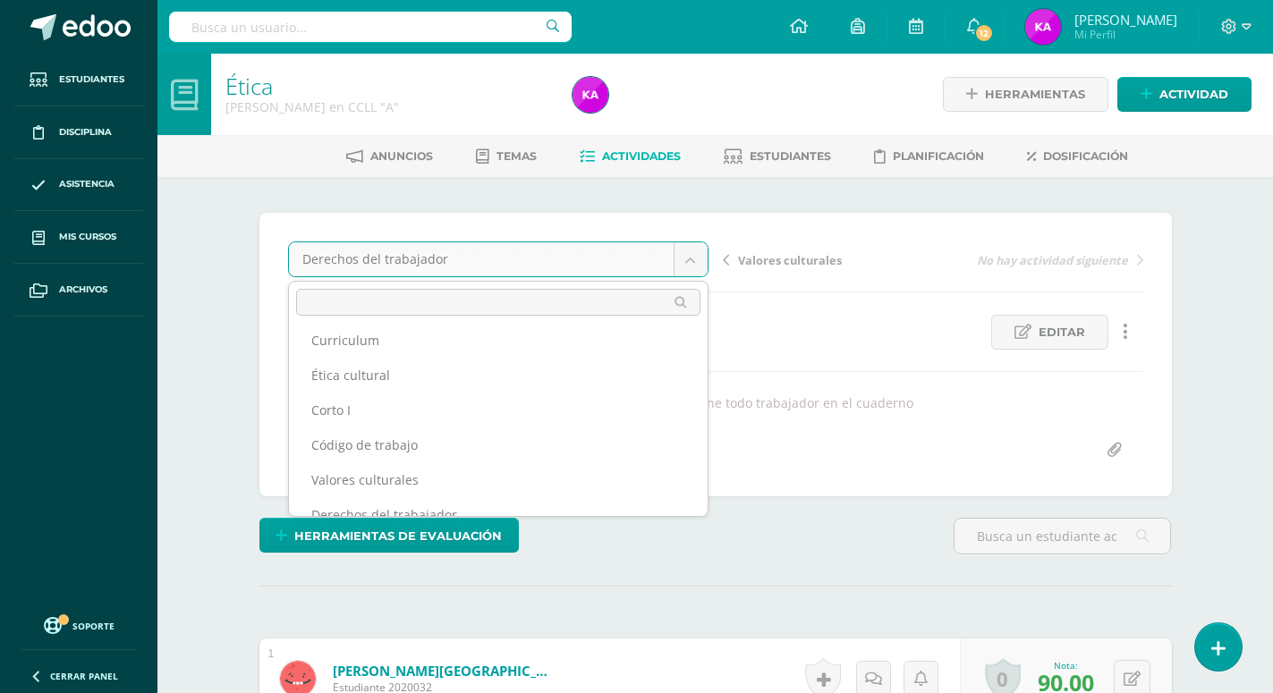
scroll to position [100, 0]
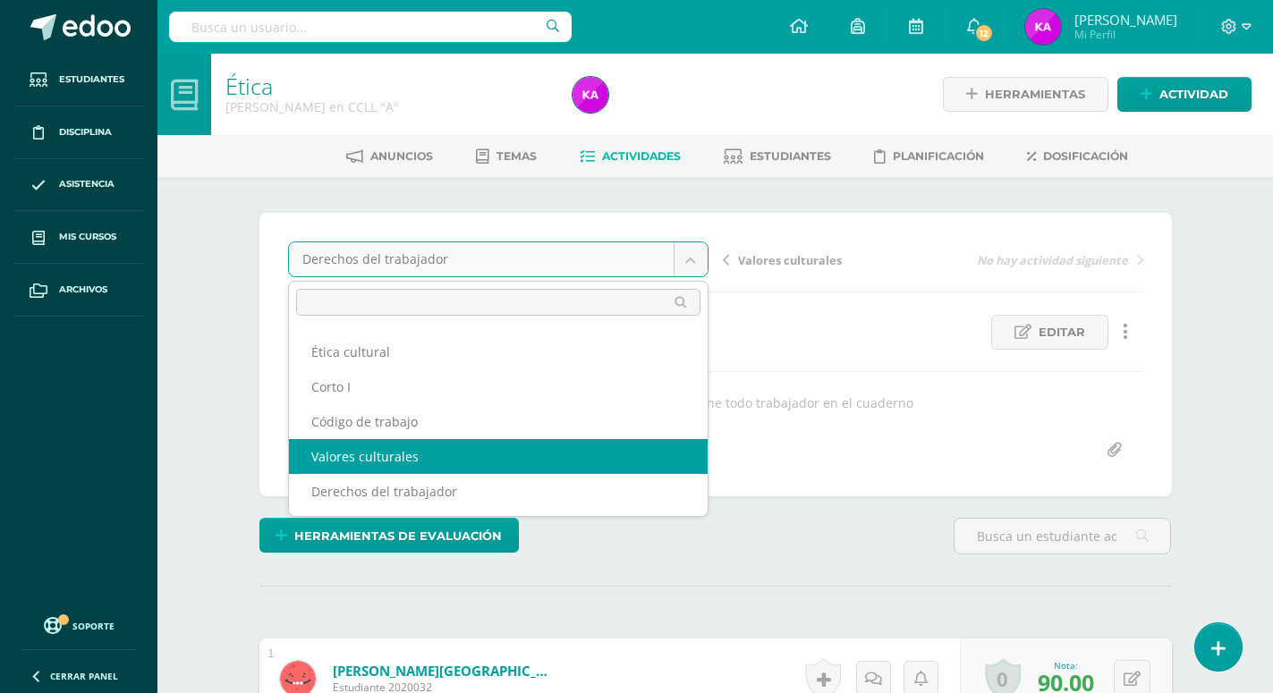
select select "/dashboard/teacher/grade-activity/173097/"
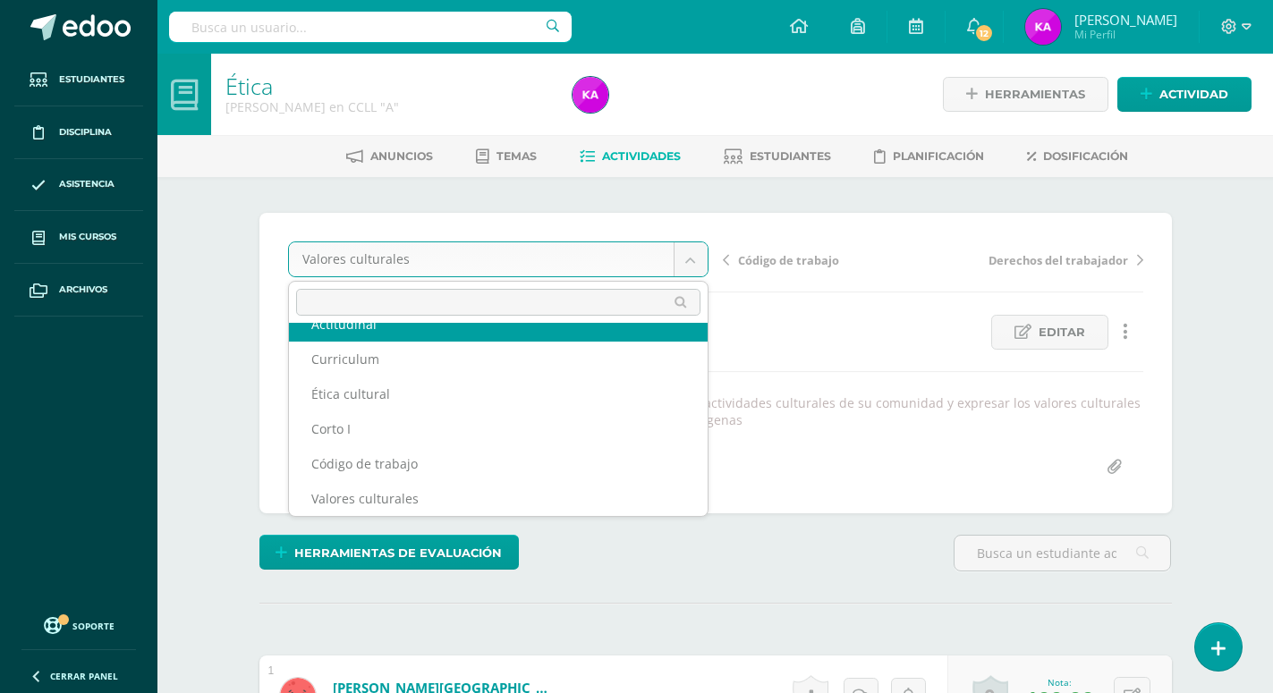
scroll to position [42, 0]
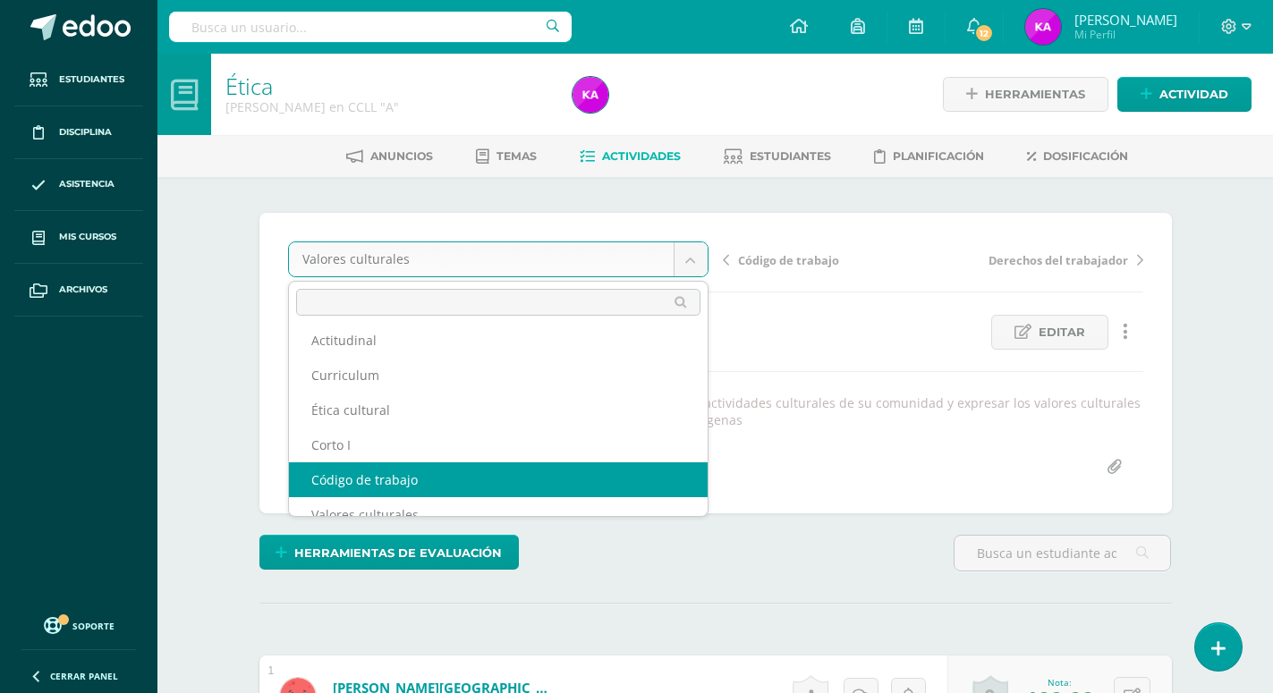
select select "/dashboard/teacher/grade-activity/174110/"
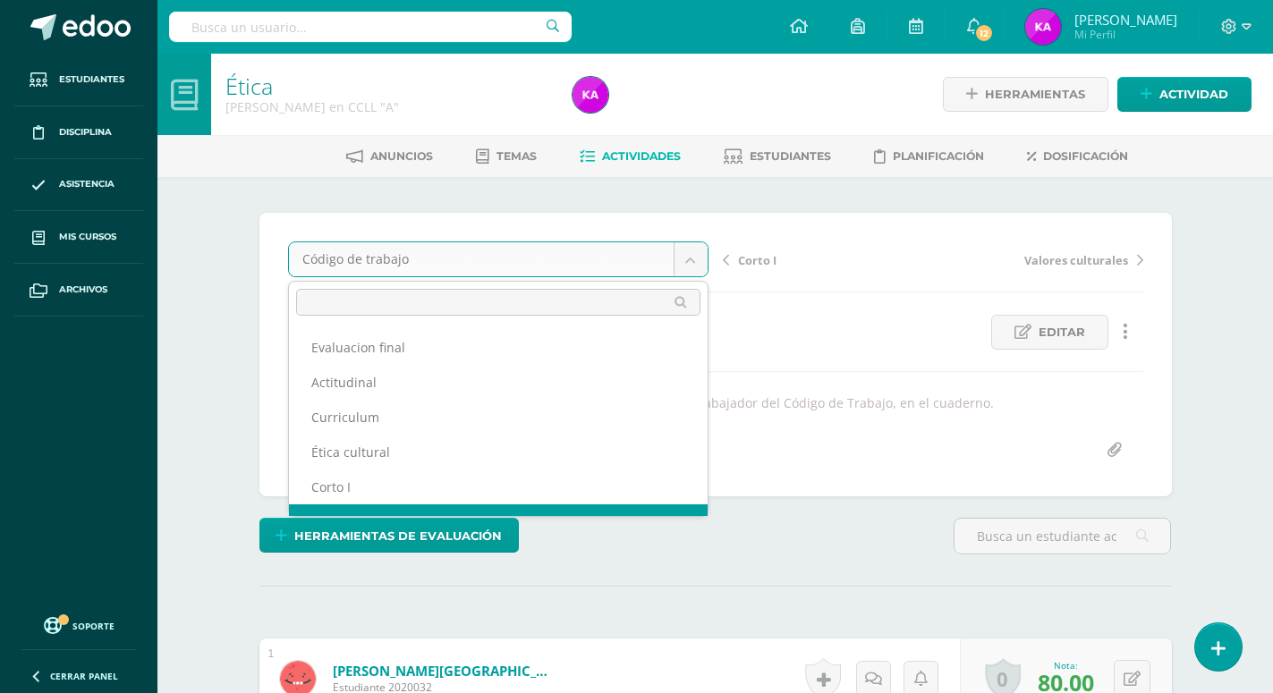
click at [687, 254] on body "Estudiantes Disciplina Asistencia Mis cursos Archivos Soporte Ayuda Reportar un…" at bounding box center [636, 699] width 1273 height 1398
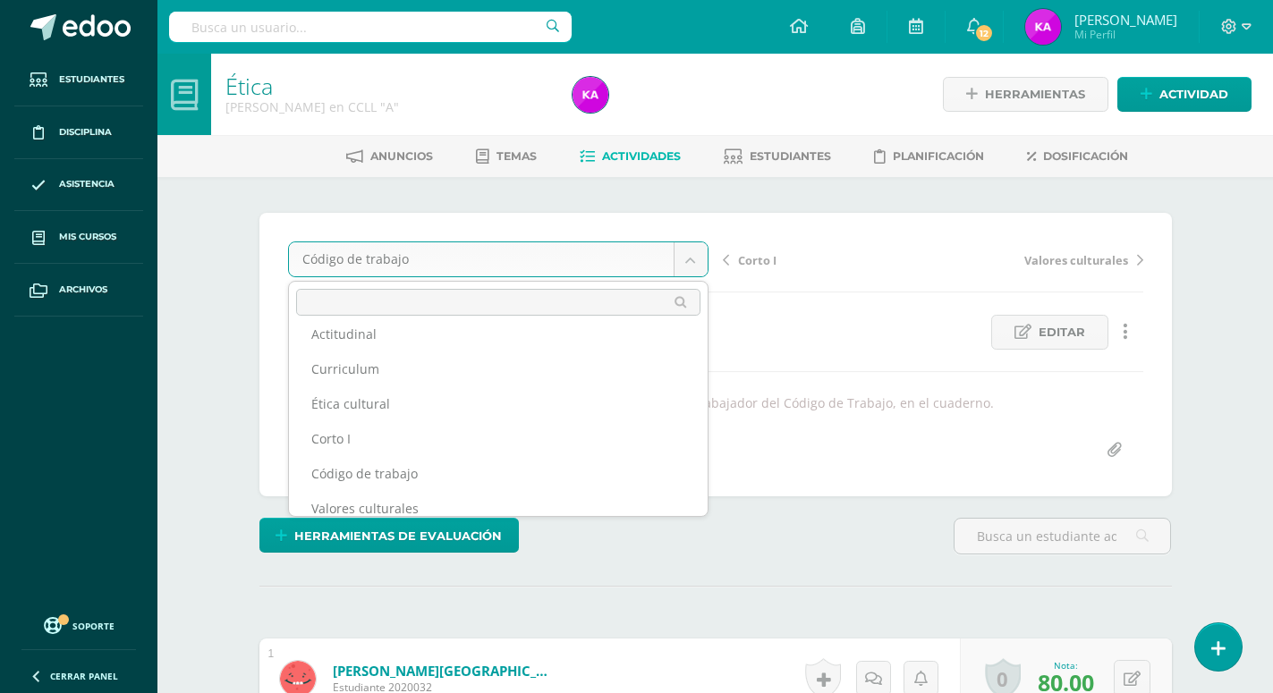
scroll to position [47, 0]
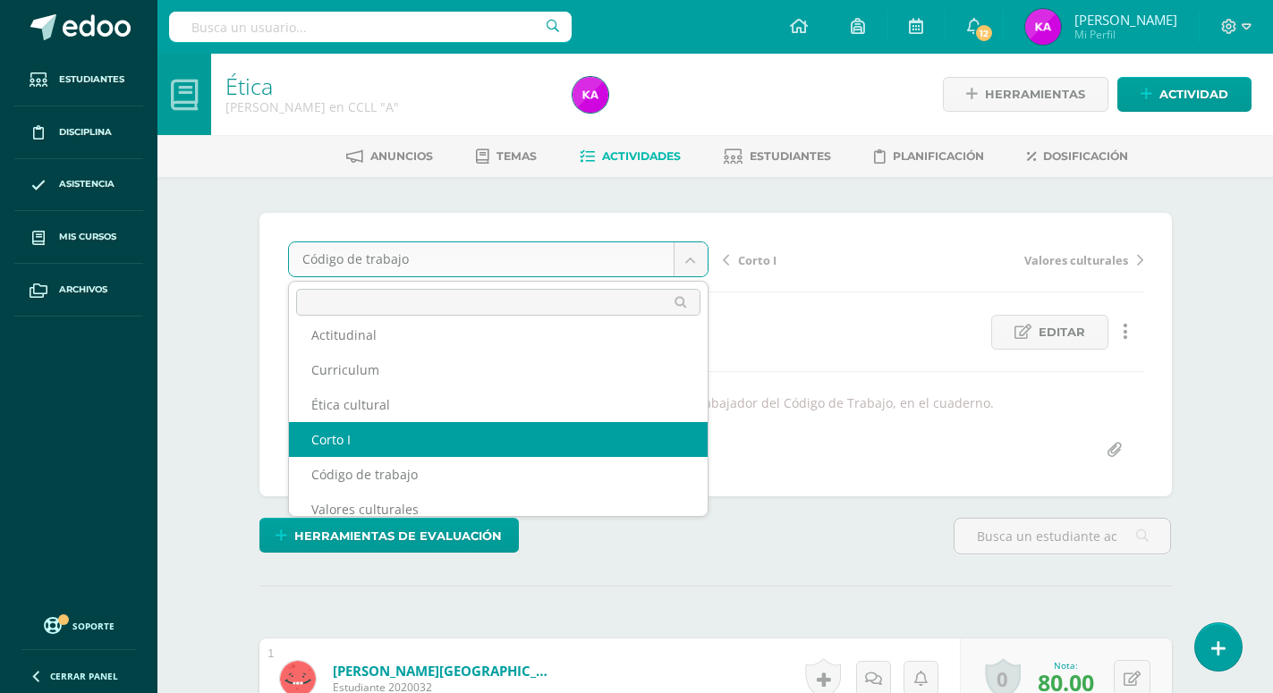
select select "/dashboard/teacher/grade-activity/174113/"
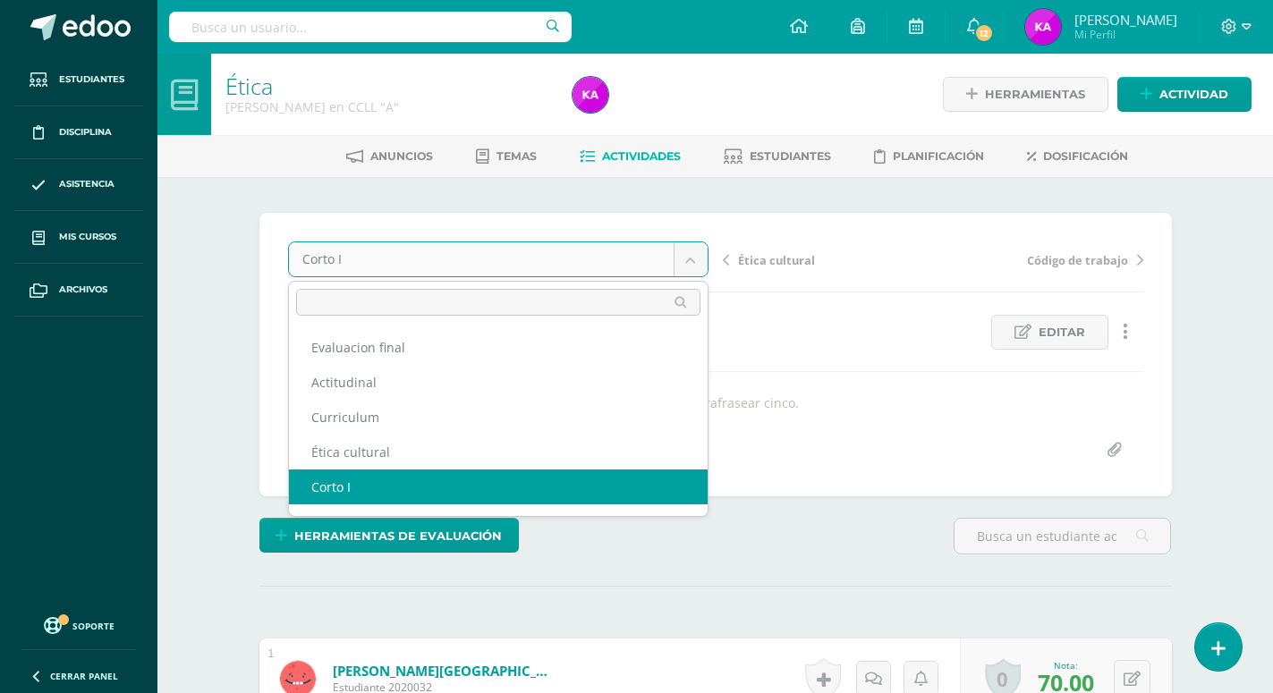
click at [701, 265] on body "Estudiantes Disciplina Asistencia Mis cursos Archivos Soporte Ayuda Reportar un…" at bounding box center [636, 699] width 1273 height 1398
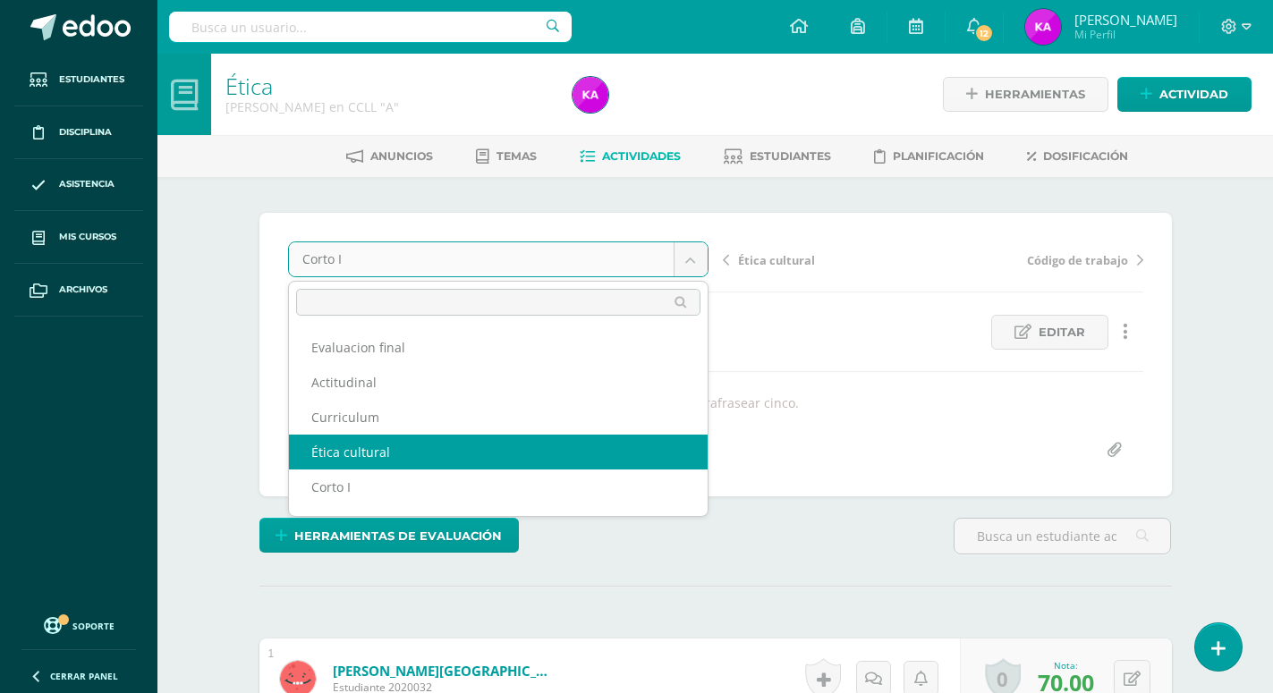
select select "/dashboard/teacher/grade-activity/174111/"
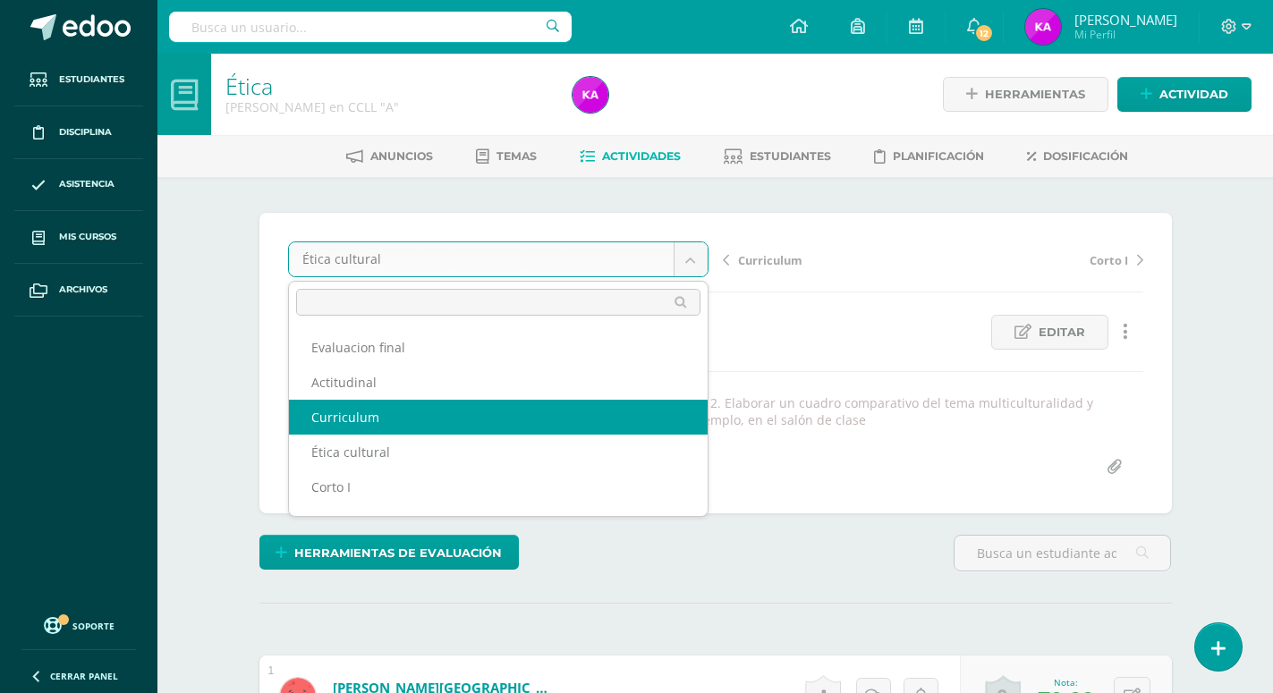
select select "/dashboard/teacher/grade-activity/174112/"
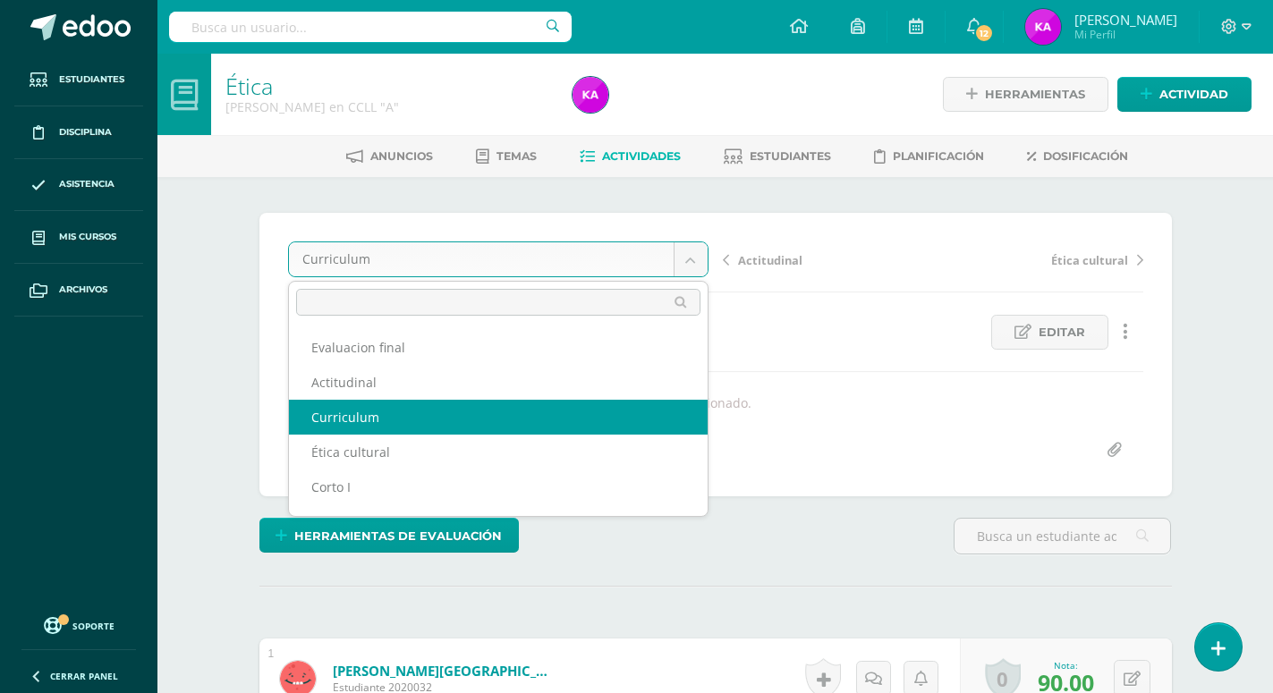
click at [704, 249] on body "Estudiantes Disciplina Asistencia Mis cursos Archivos Soporte Ayuda Reportar un…" at bounding box center [636, 699] width 1273 height 1398
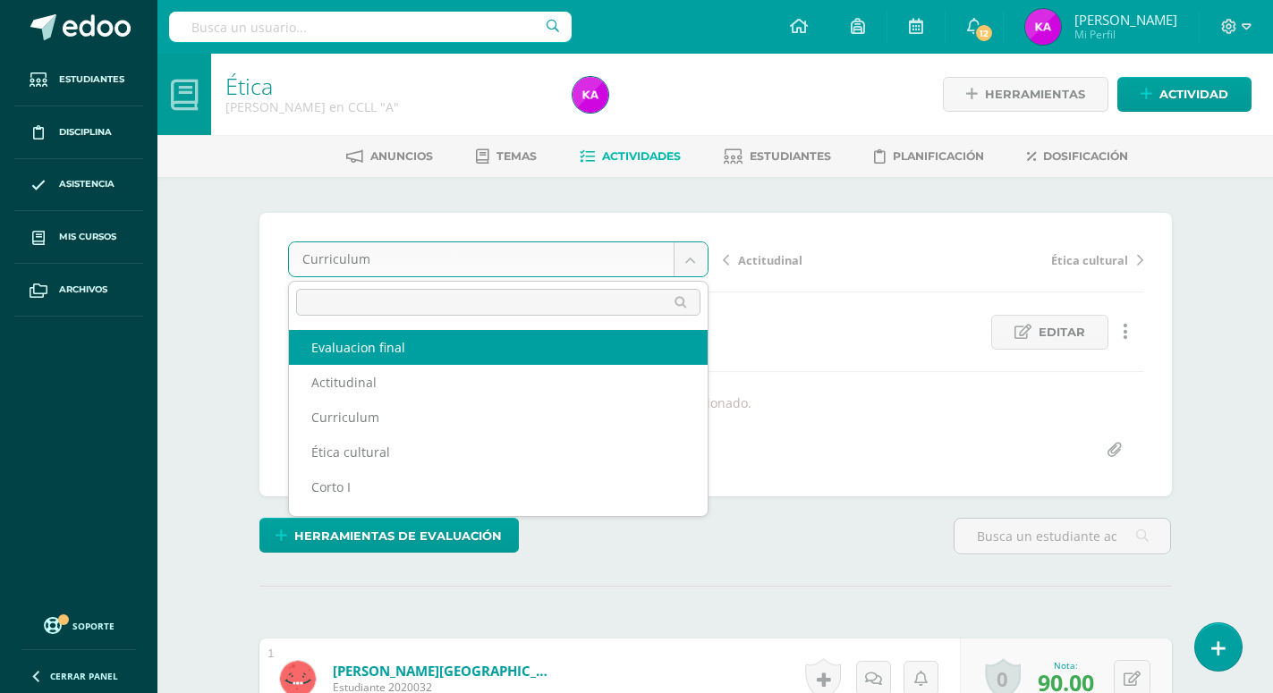
select select "/dashboard/teacher/grade-activity/174109/"
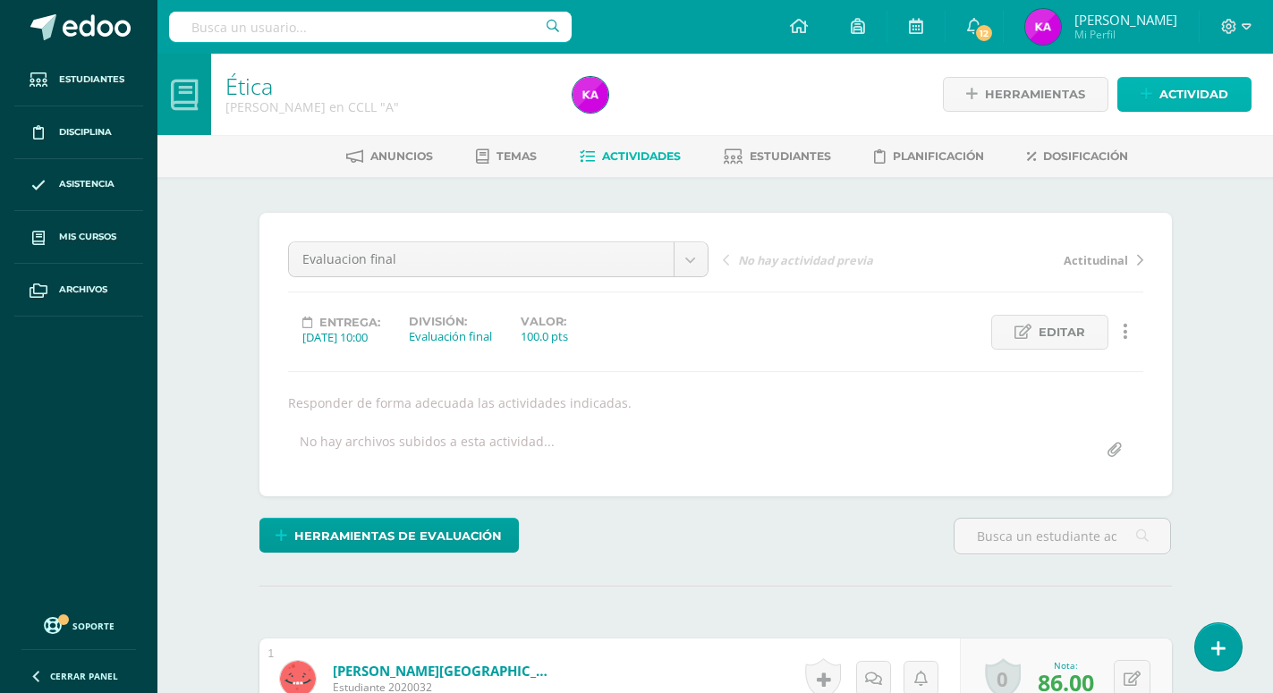
click at [1201, 91] on span "Actividad" at bounding box center [1193, 94] width 69 height 33
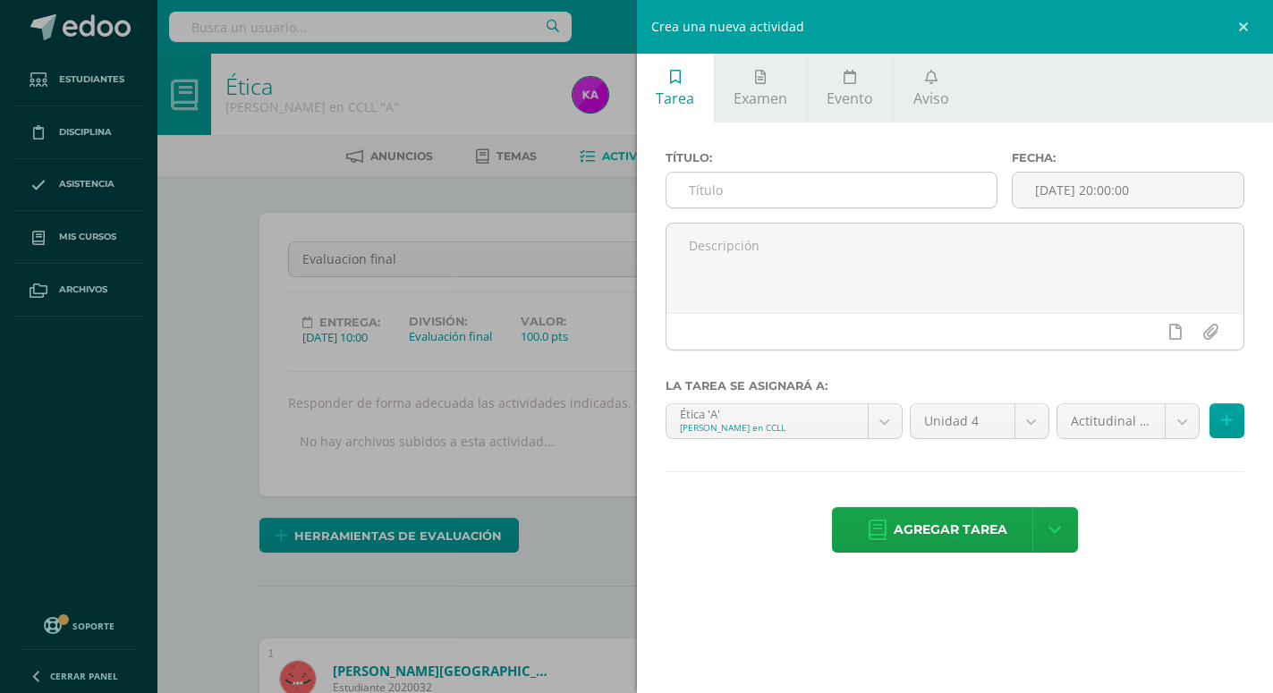
click at [894, 195] on input "text" at bounding box center [831, 190] width 330 height 35
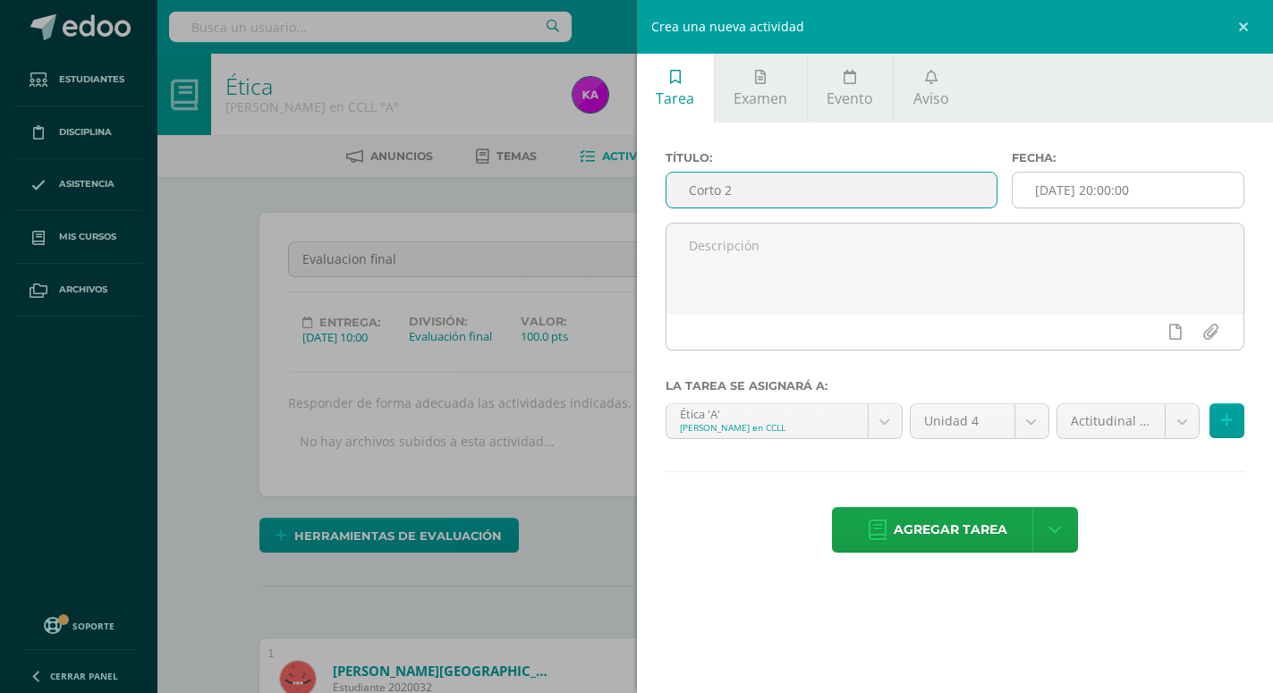
type input "Corto 2"
click at [1204, 192] on input "[DATE] 20:00:00" at bounding box center [1127, 190] width 231 height 35
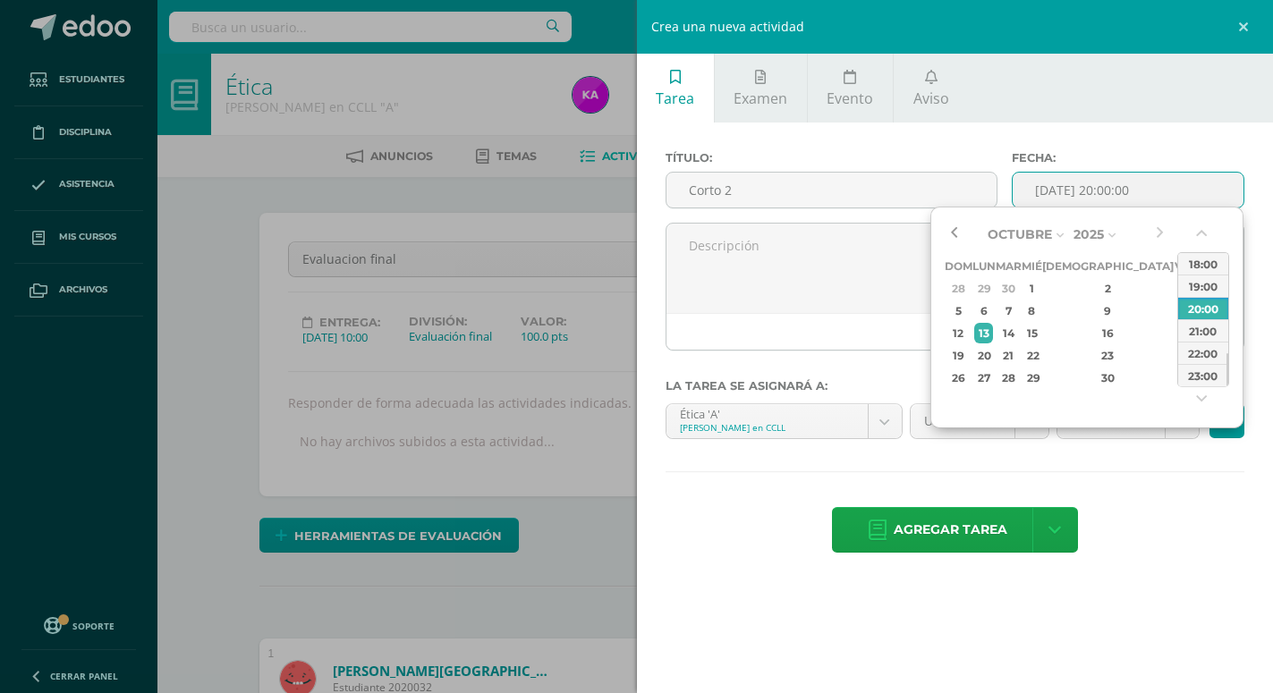
click at [955, 233] on button "button" at bounding box center [954, 234] width 18 height 27
click at [1175, 379] on div "3" at bounding box center [1183, 378] width 16 height 21
click at [1207, 232] on button "button" at bounding box center [1203, 237] width 18 height 27
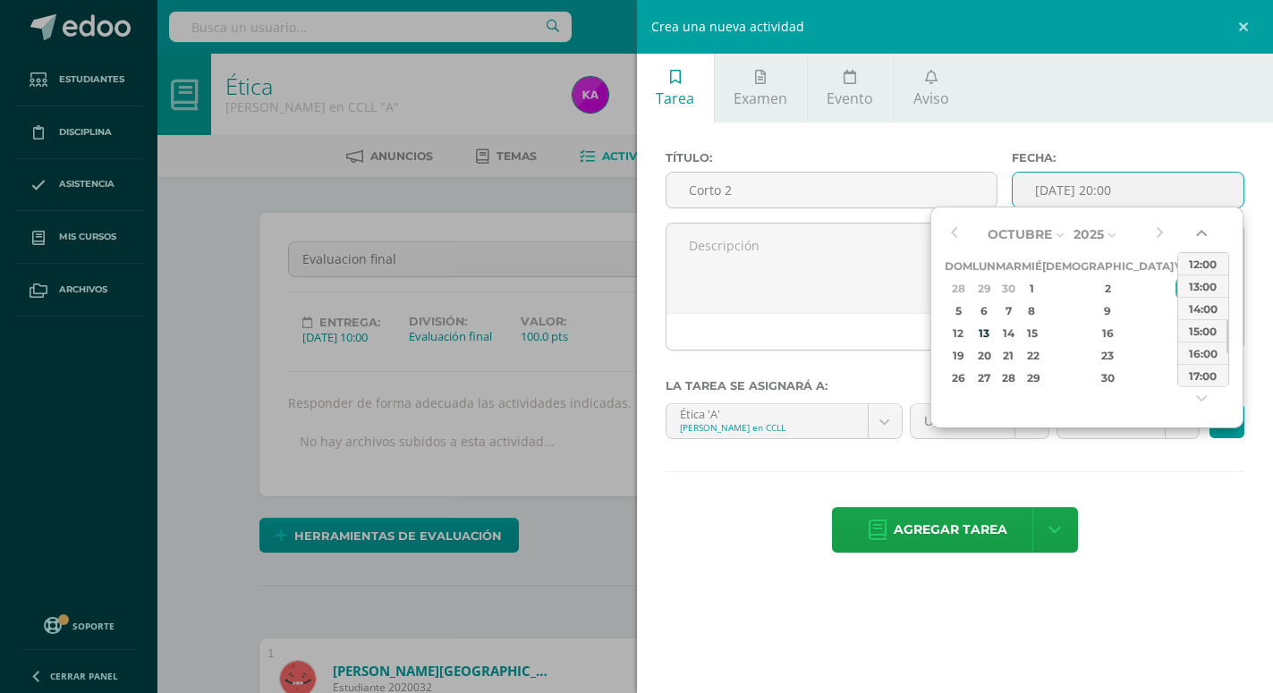
click at [1207, 232] on button "button" at bounding box center [1203, 237] width 18 height 27
click at [1207, 260] on div "11:00" at bounding box center [1203, 263] width 50 height 22
type input "2025-10-03 11:00"
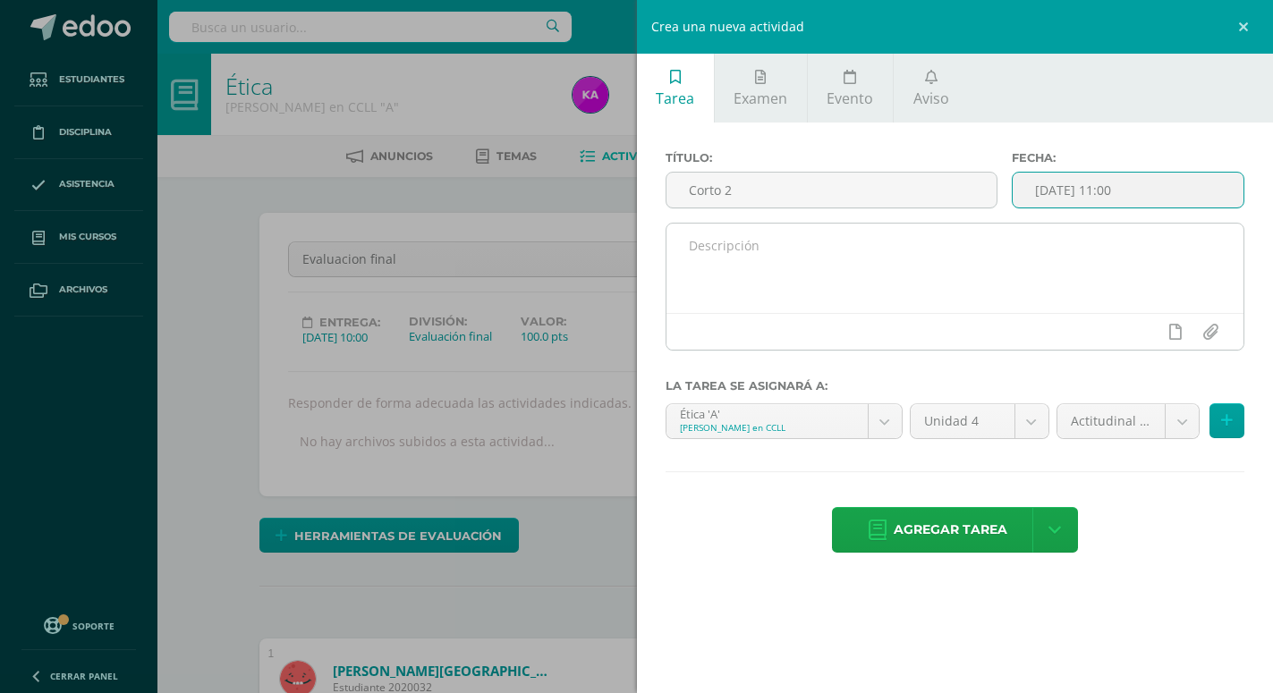
click at [743, 245] on textarea at bounding box center [955, 268] width 578 height 89
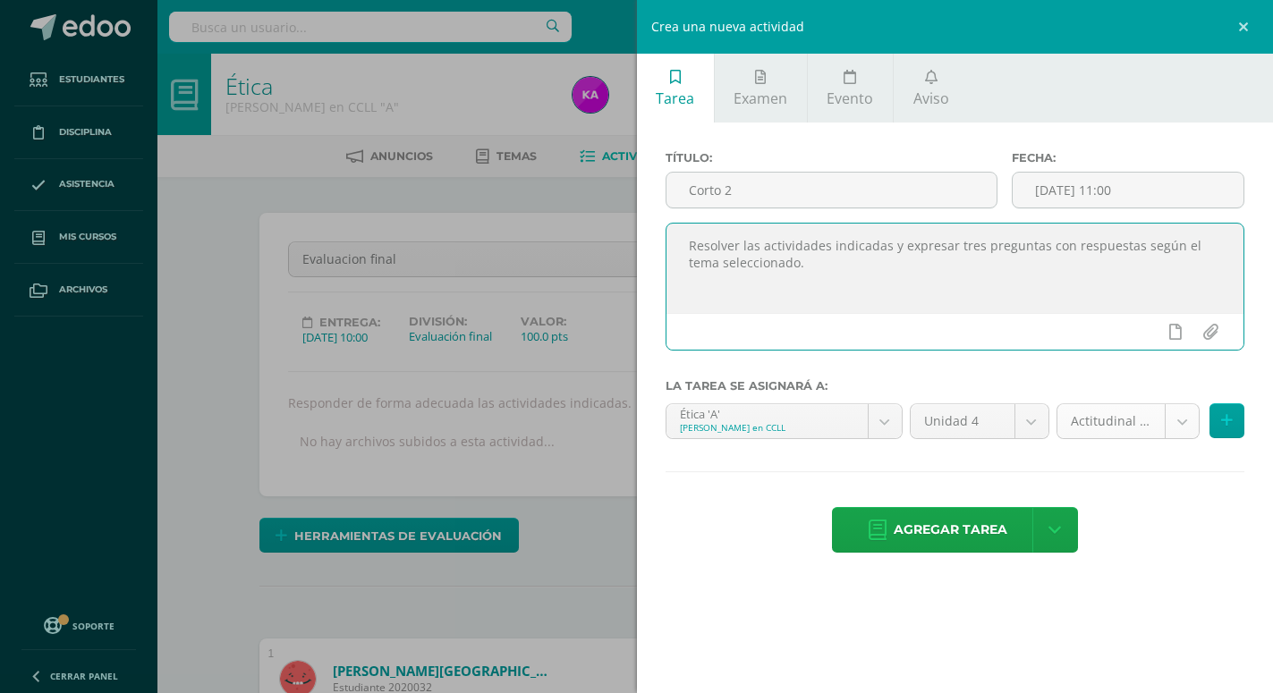
type textarea "Resolver las actividades indicadas y expresar tres preguntas con respuestas seg…"
click at [1189, 417] on body "Estudiantes Disciplina Asistencia Mis cursos Archivos Soporte Ayuda Reportar un…" at bounding box center [636, 699] width 1273 height 1398
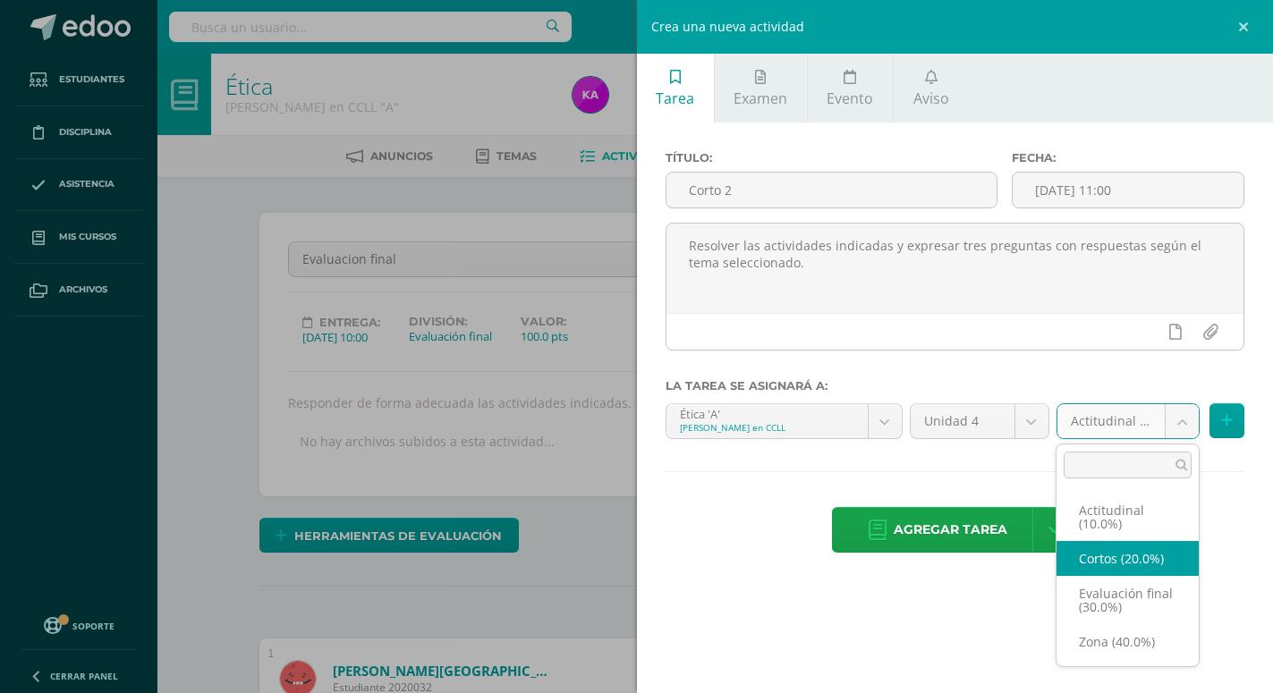
select select "173094"
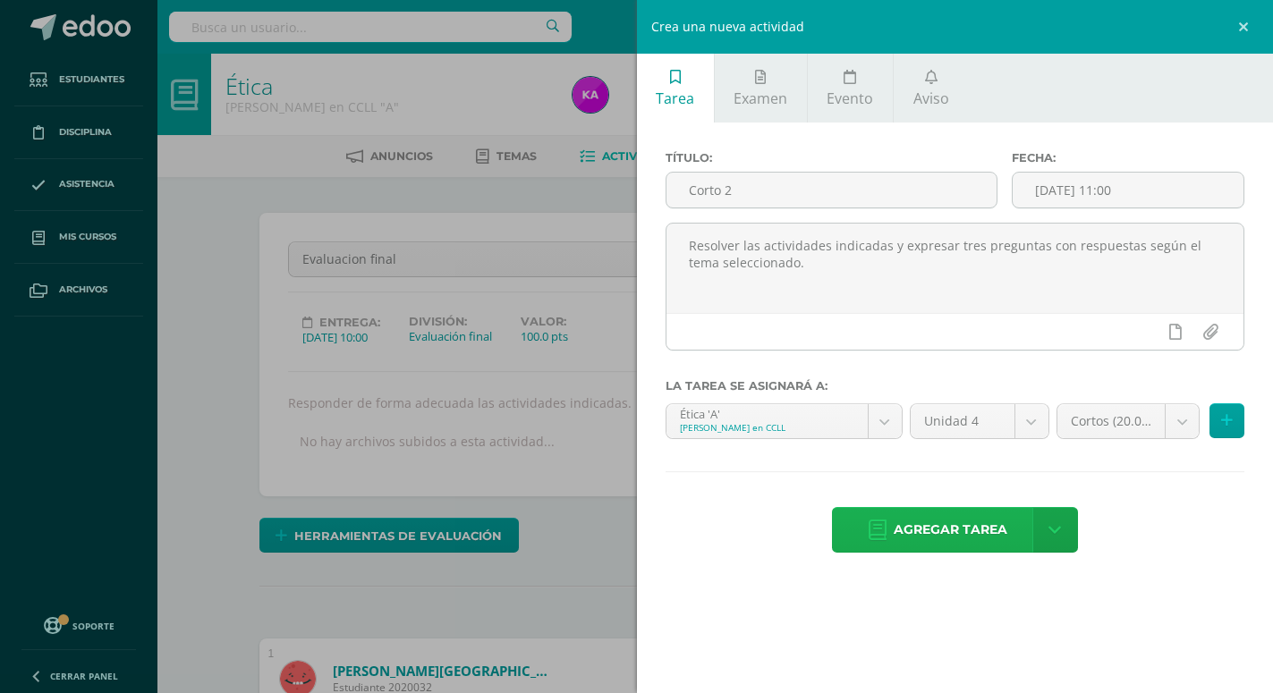
click at [970, 508] on span "Agregar tarea" at bounding box center [951, 530] width 114 height 44
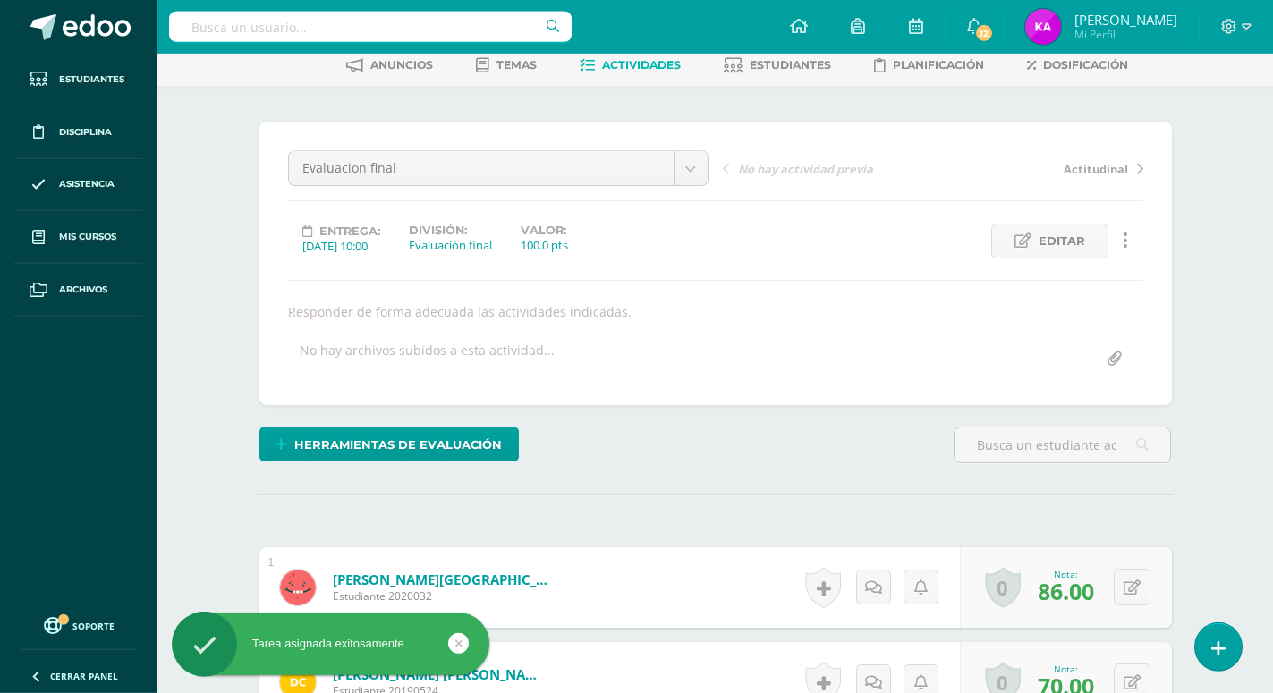
scroll to position [92, 0]
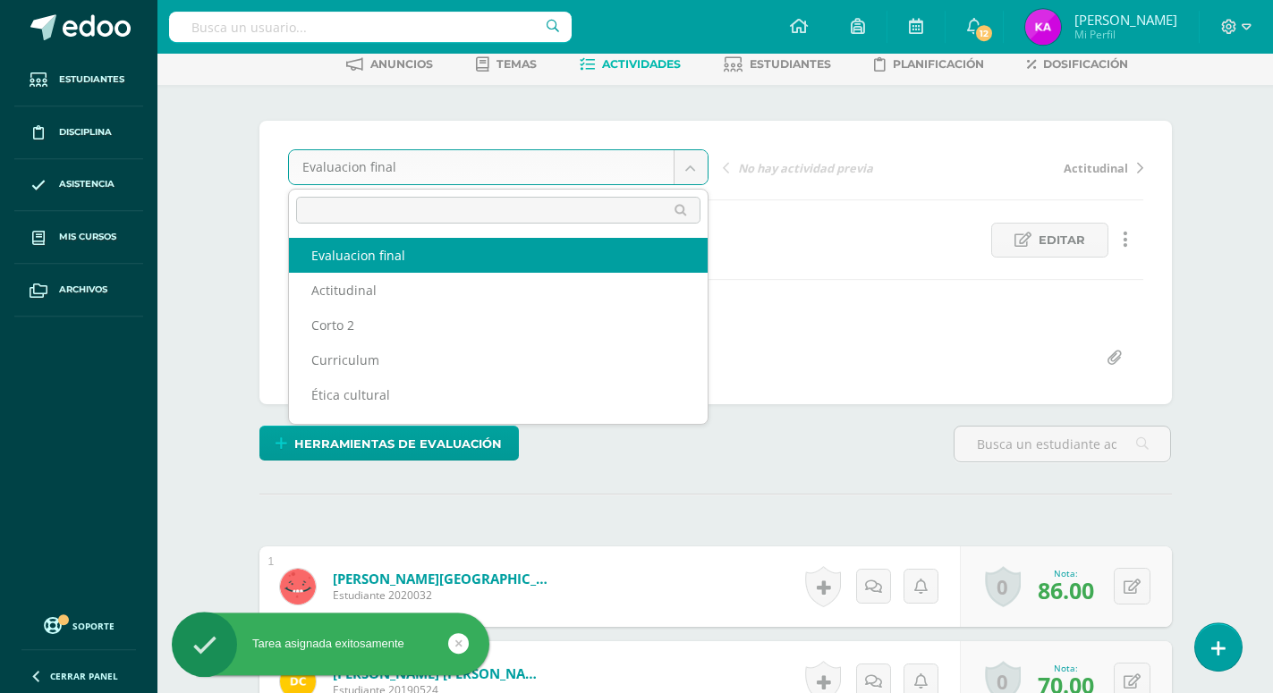
click at [693, 167] on body "Tarea asignada exitosamente Estudiantes Disciplina Asistencia Mis cursos Archiv…" at bounding box center [636, 607] width 1273 height 1398
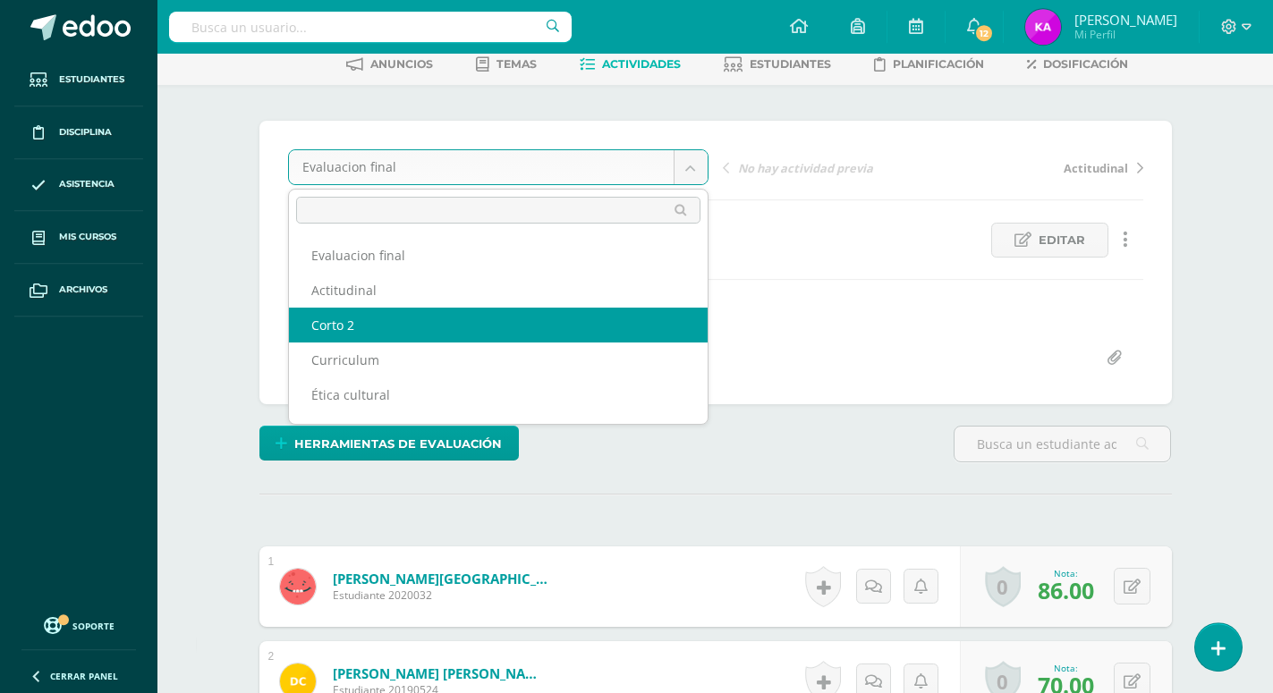
select select "/dashboard/teacher/grade-activity/174114/"
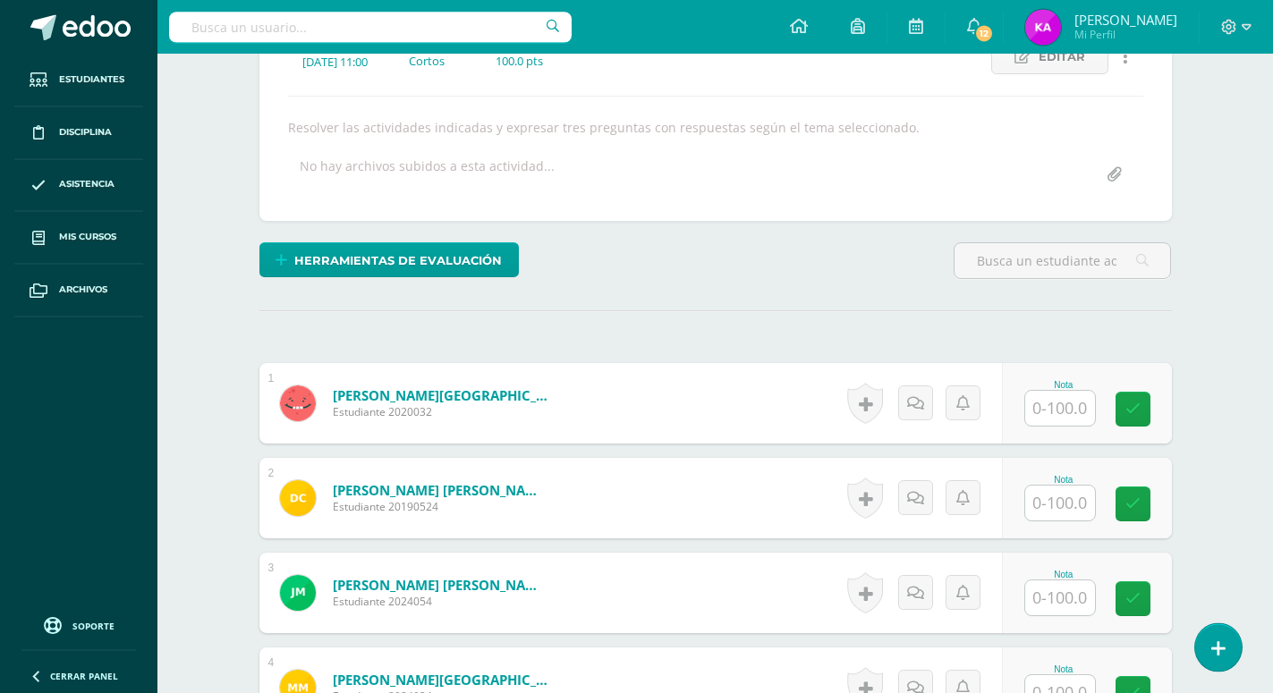
scroll to position [275, 0]
click at [1074, 392] on input "text" at bounding box center [1060, 409] width 70 height 35
type input "70"
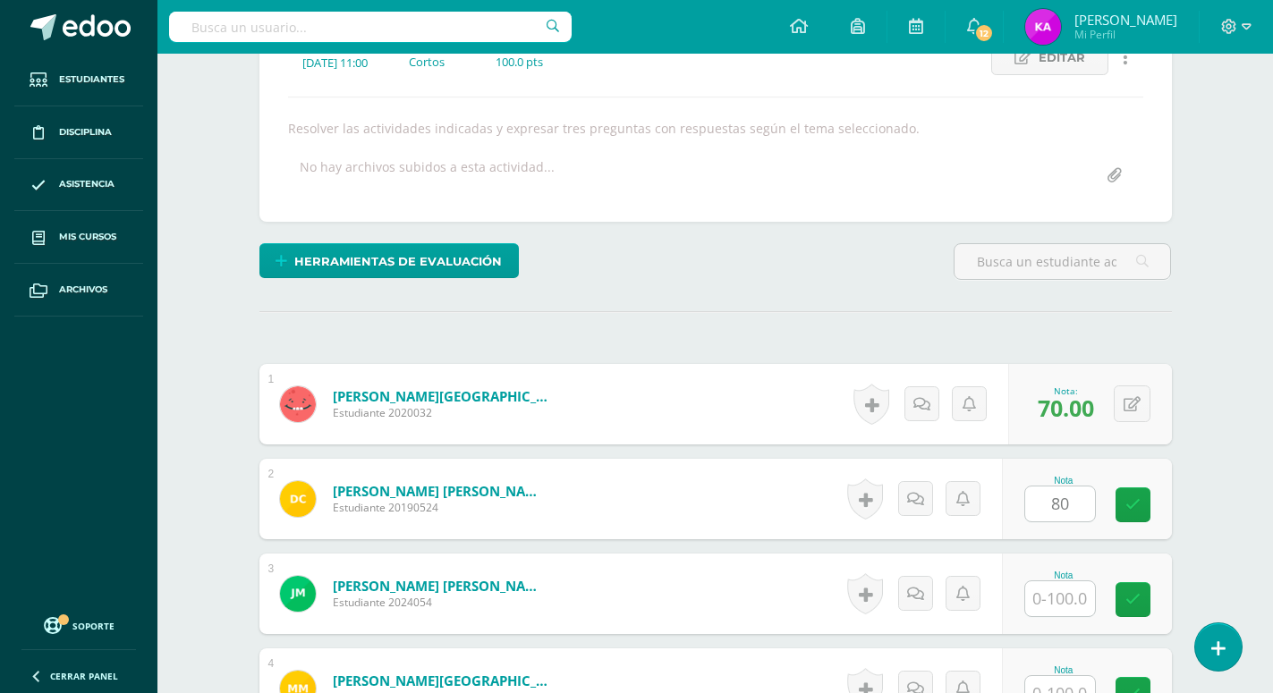
type input "80"
type input "100"
type input "70"
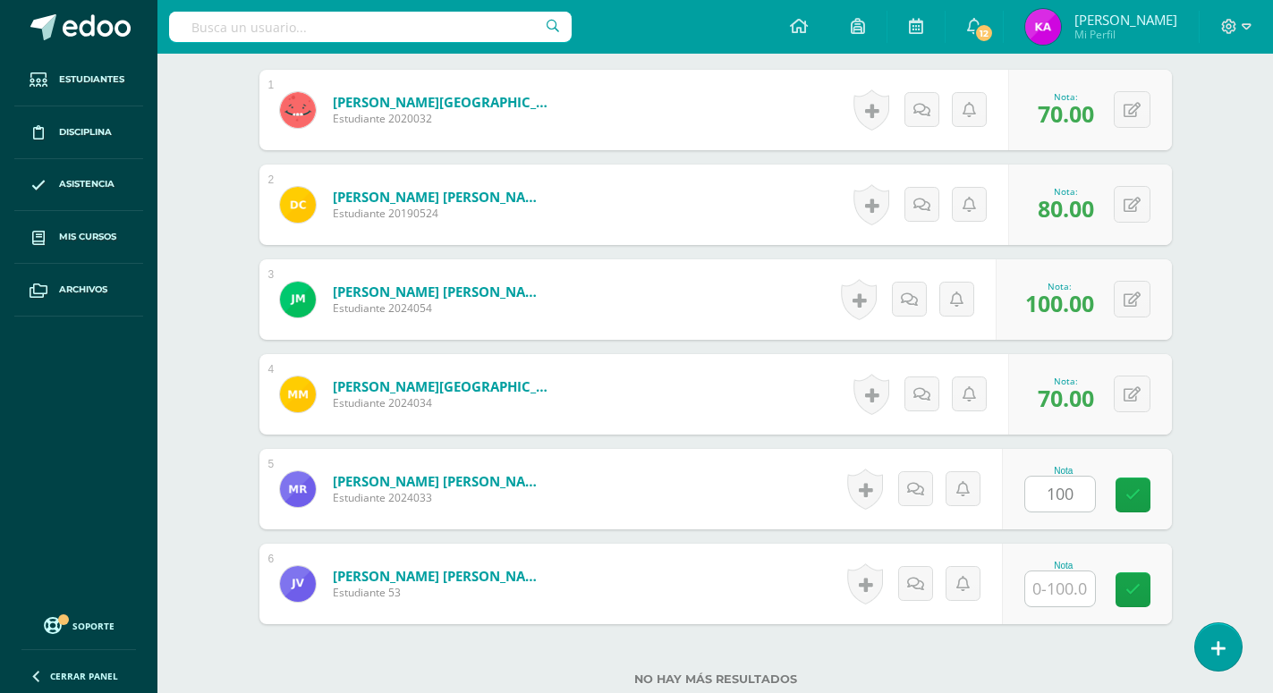
type input "100"
type input "80"
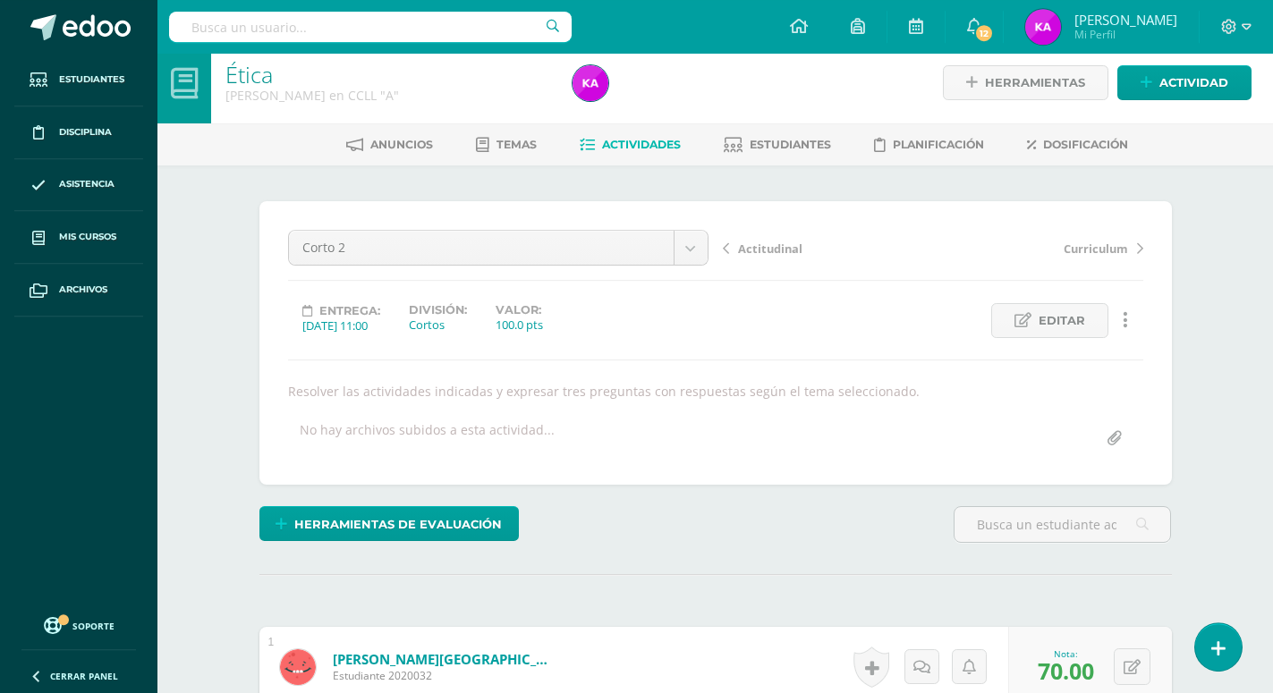
scroll to position [0, 0]
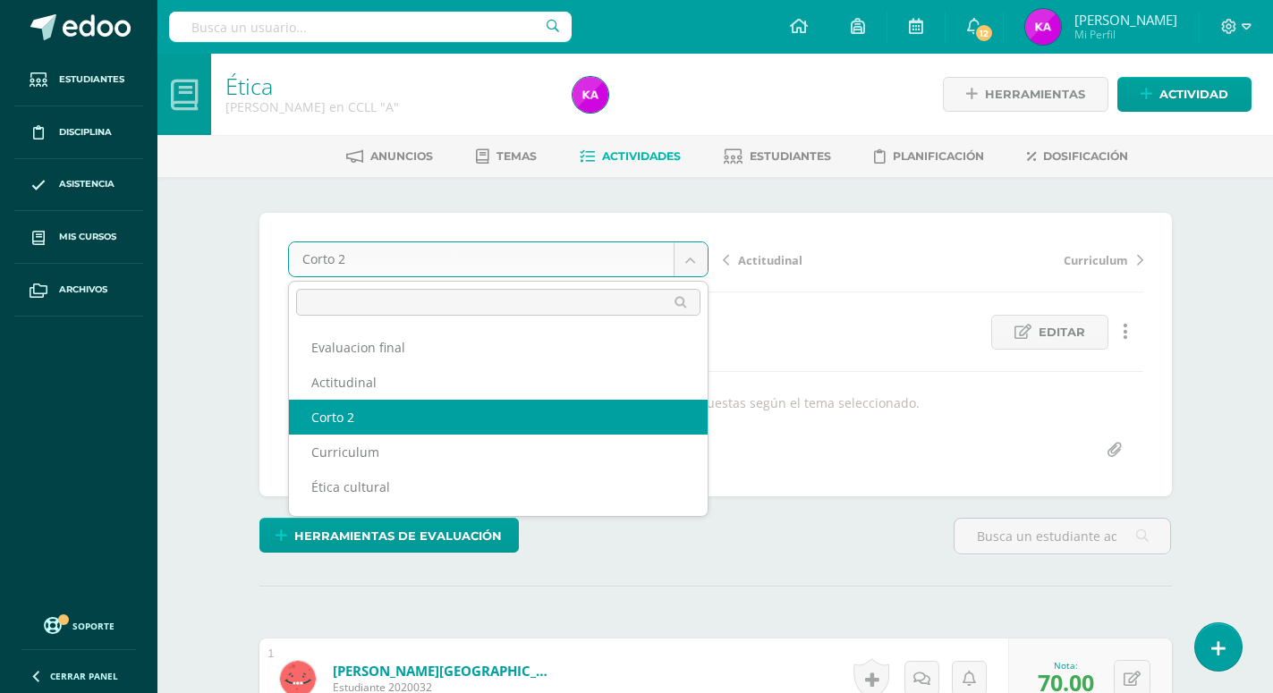
click at [690, 254] on body "Estudiantes Disciplina Asistencia Mis cursos Archivos Soporte Ayuda Reportar un…" at bounding box center [636, 699] width 1273 height 1398
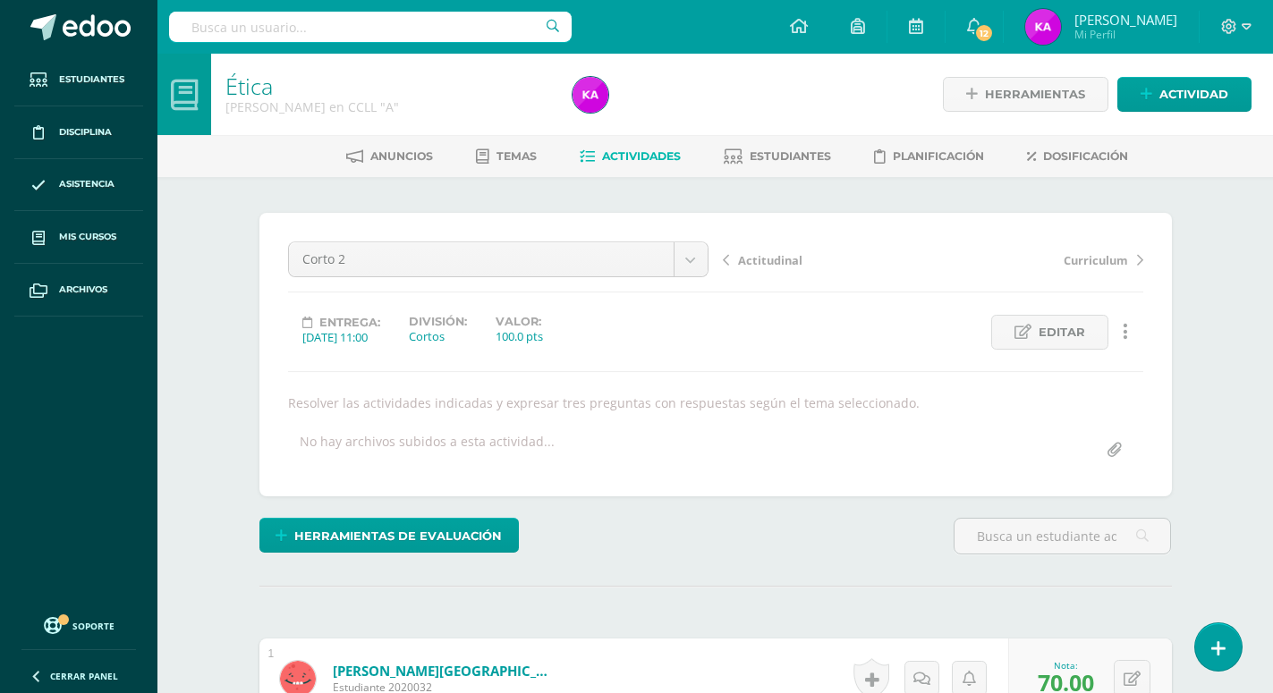
click at [619, 153] on body "Estudiantes Disciplina Asistencia Mis cursos Archivos Soporte Ayuda Reportar un…" at bounding box center [636, 699] width 1273 height 1398
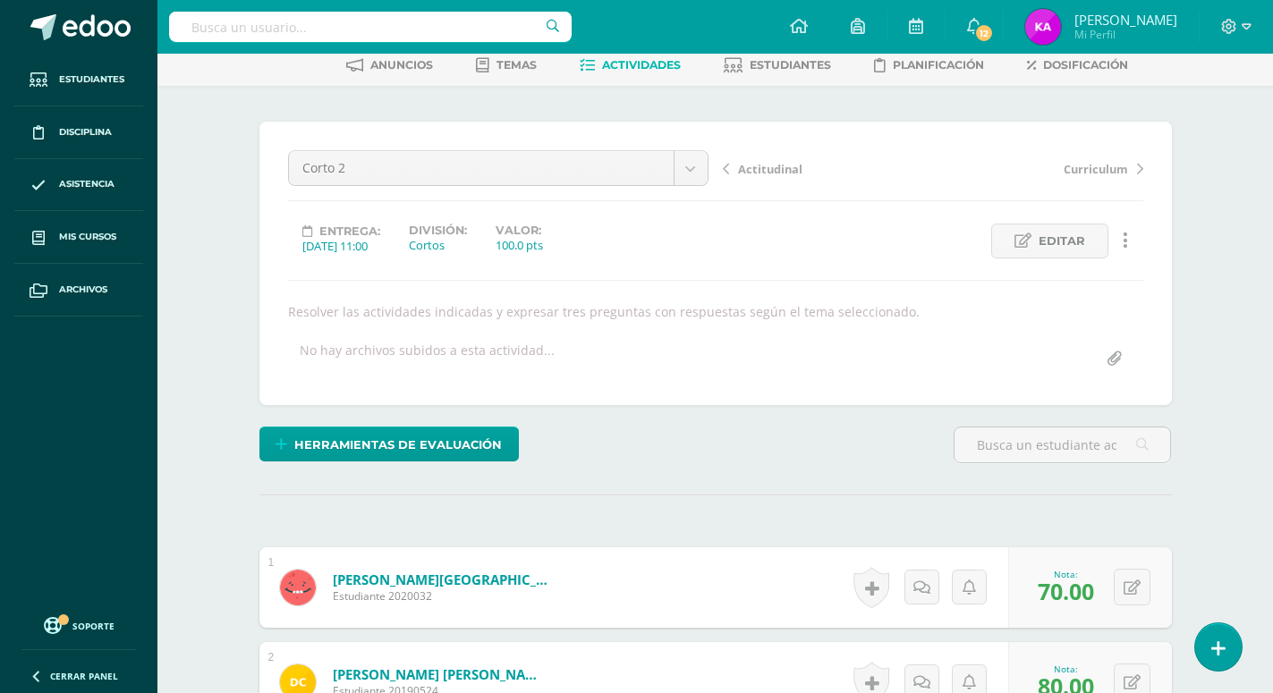
click at [643, 64] on span "Actividades" at bounding box center [641, 64] width 79 height 13
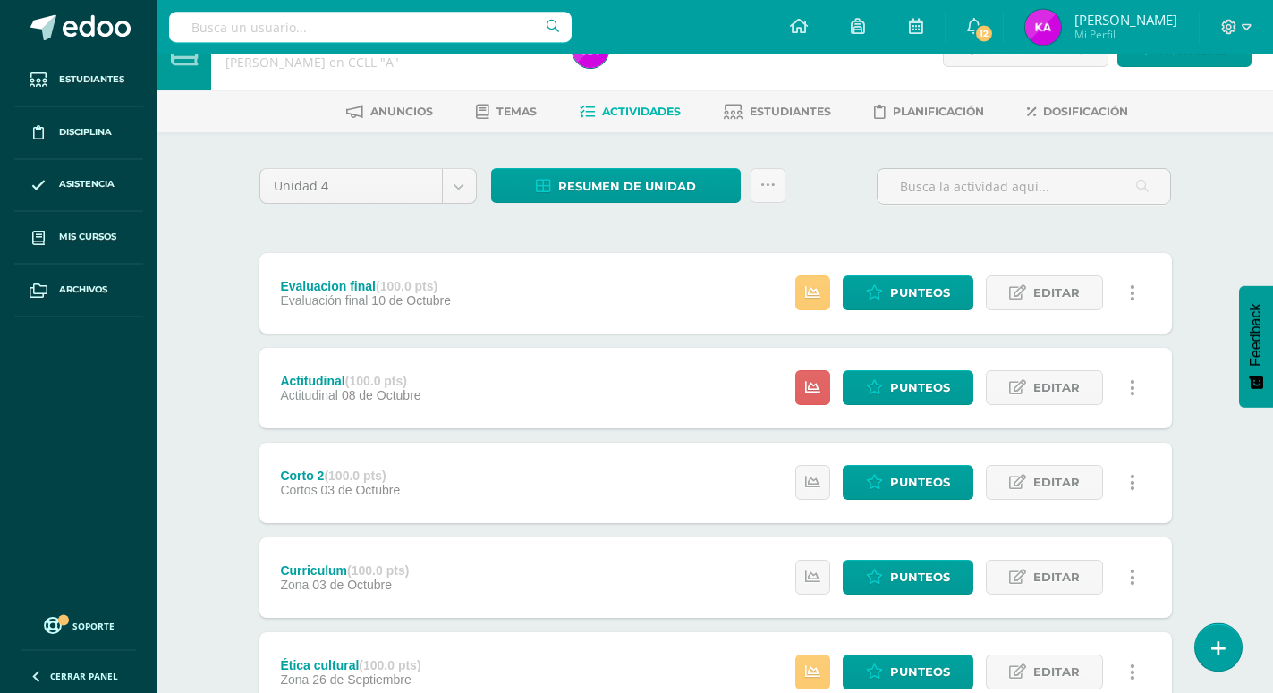
scroll to position [38, 0]
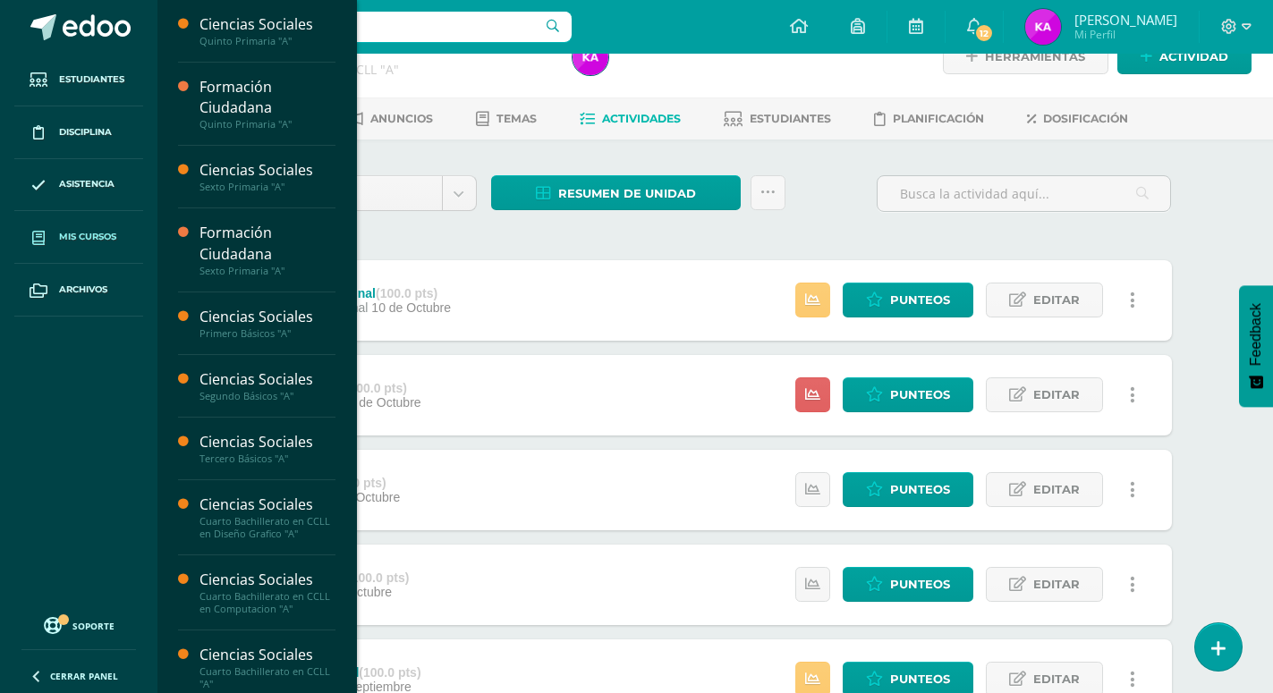
click at [99, 236] on span "Mis cursos" at bounding box center [87, 237] width 57 height 14
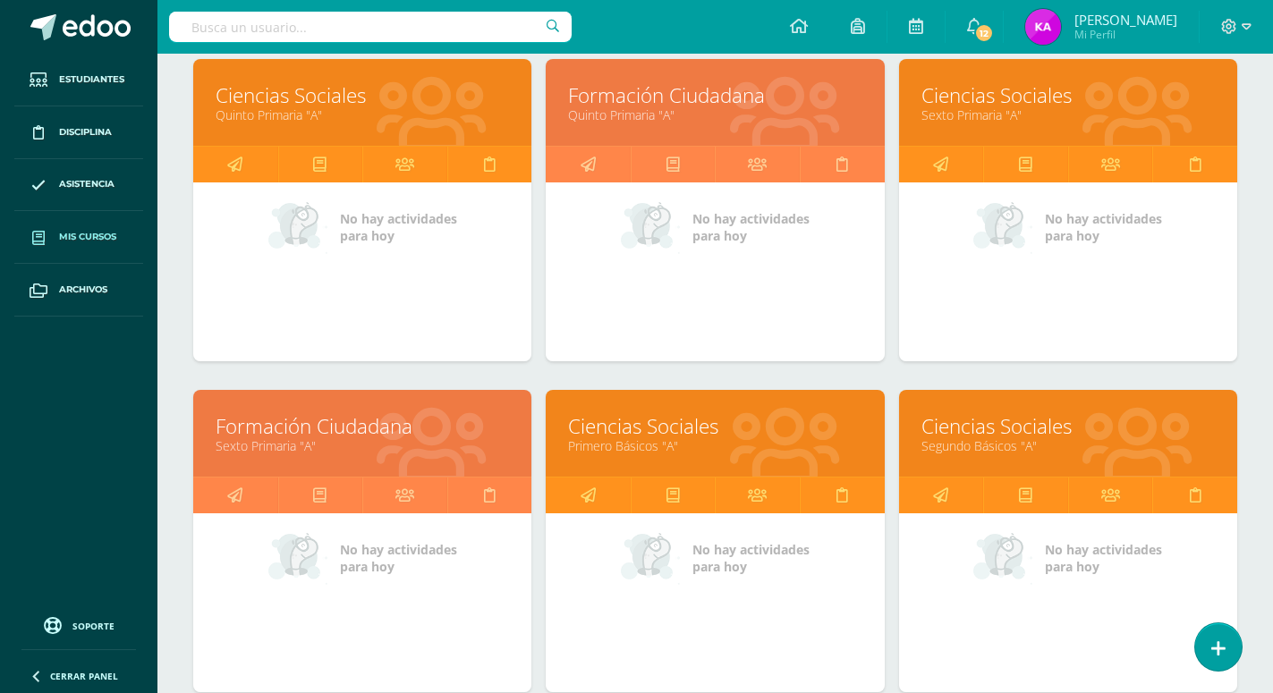
scroll to position [547, 0]
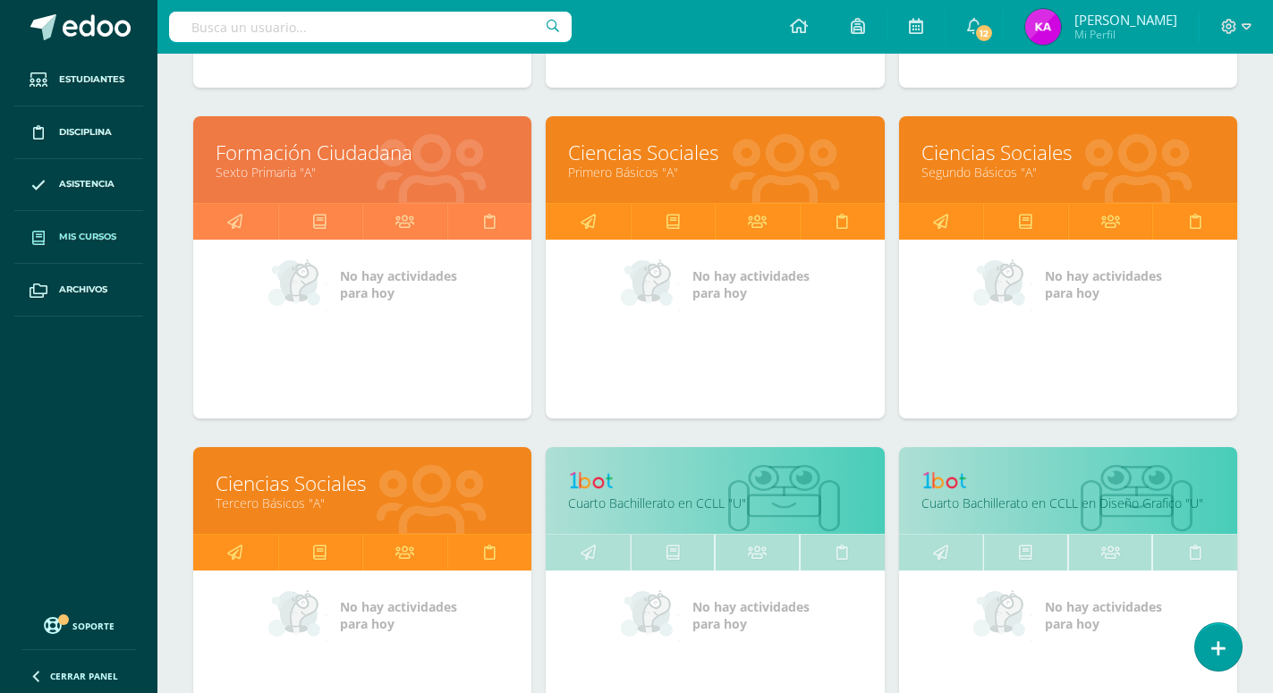
click at [782, 470] on link at bounding box center [714, 484] width 293 height 28
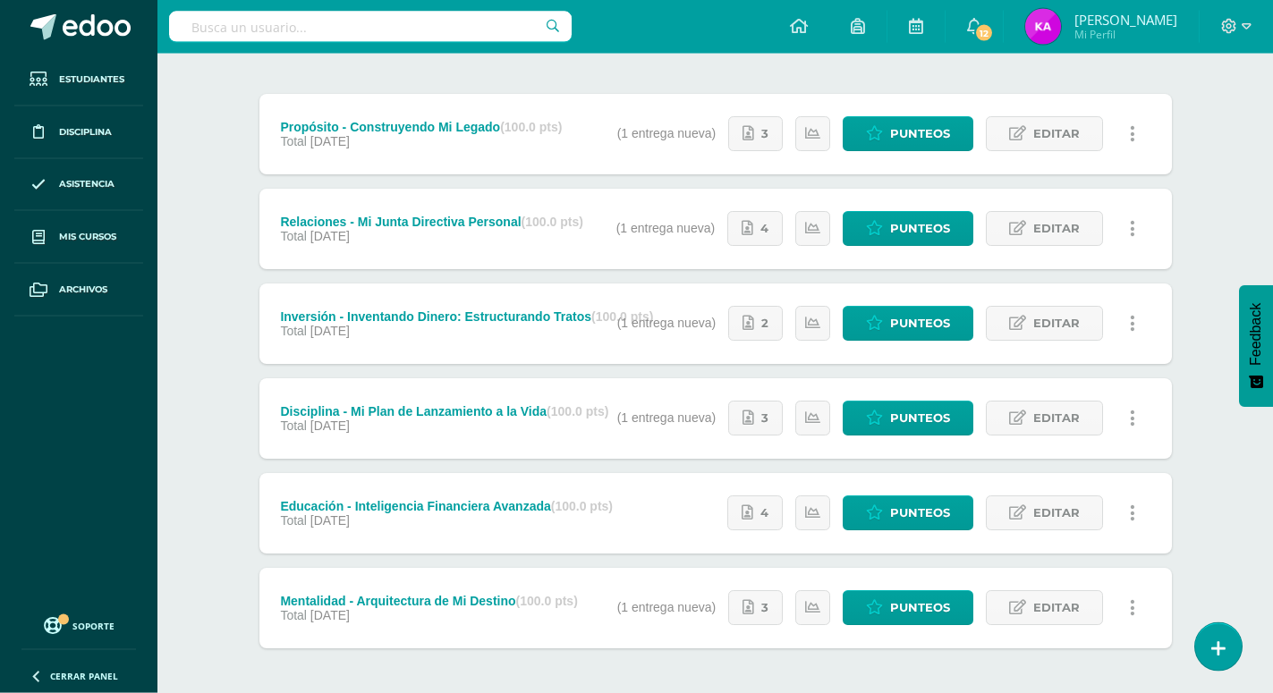
scroll to position [209, 0]
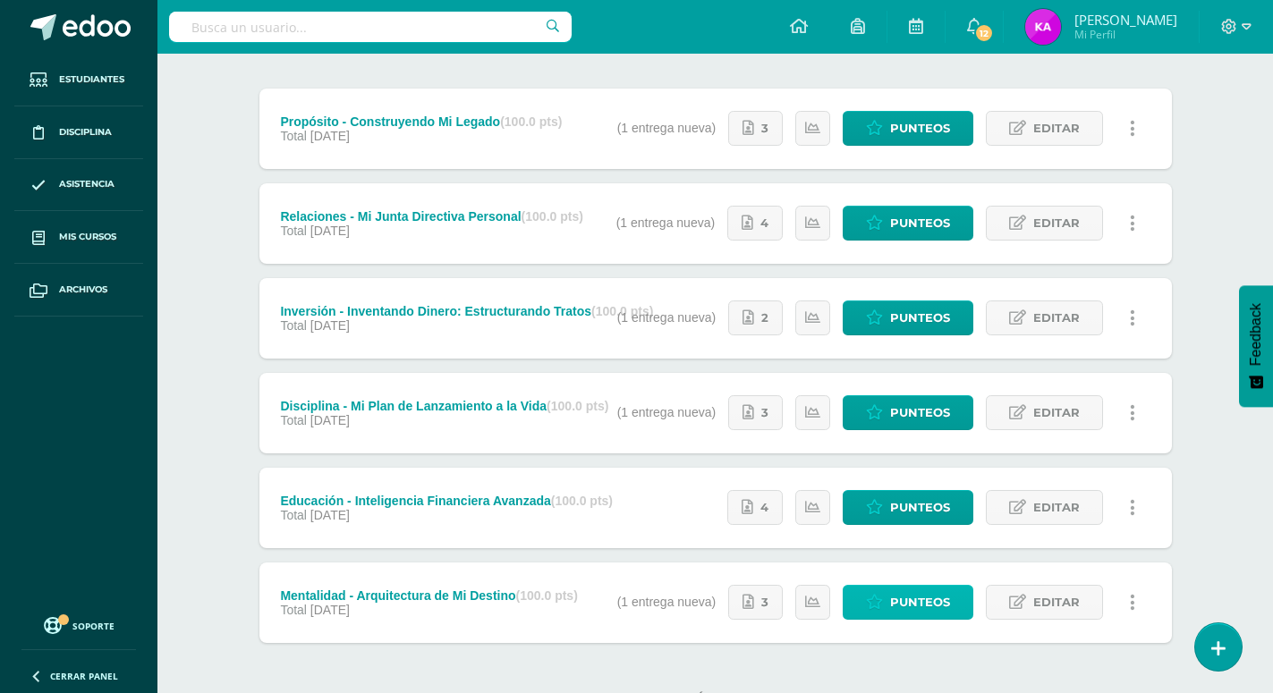
click at [917, 586] on span "Punteos" at bounding box center [920, 602] width 60 height 33
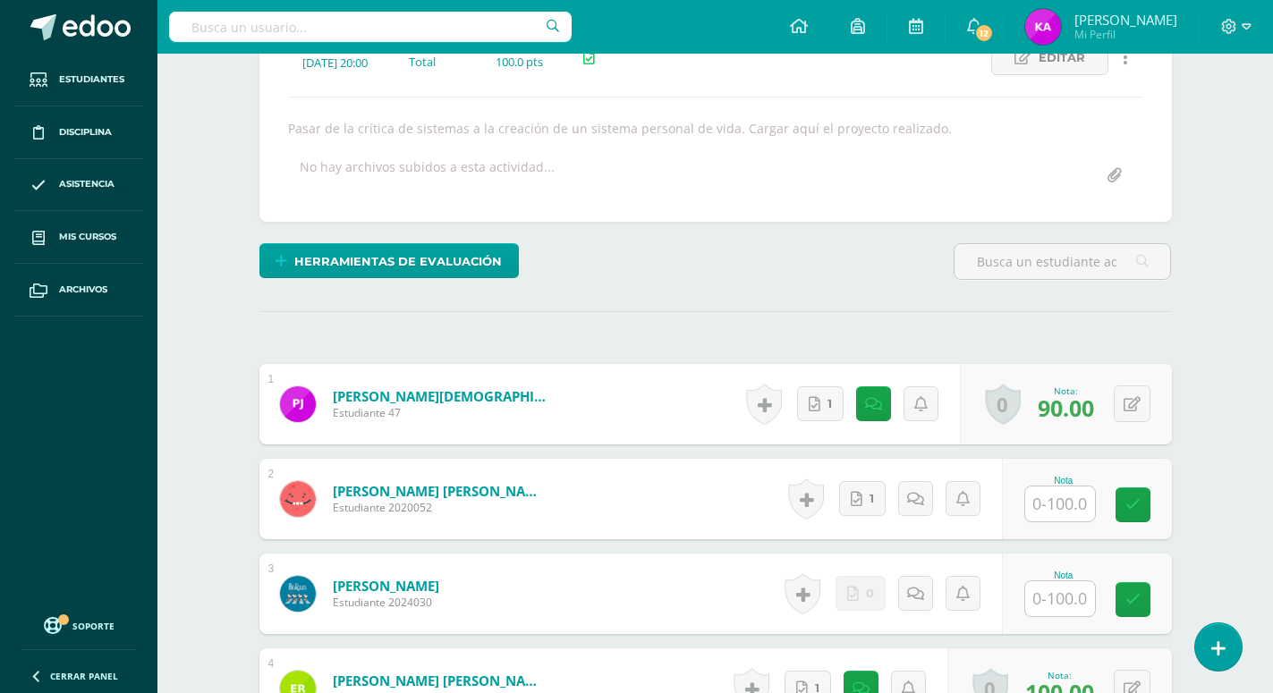
scroll to position [366, 0]
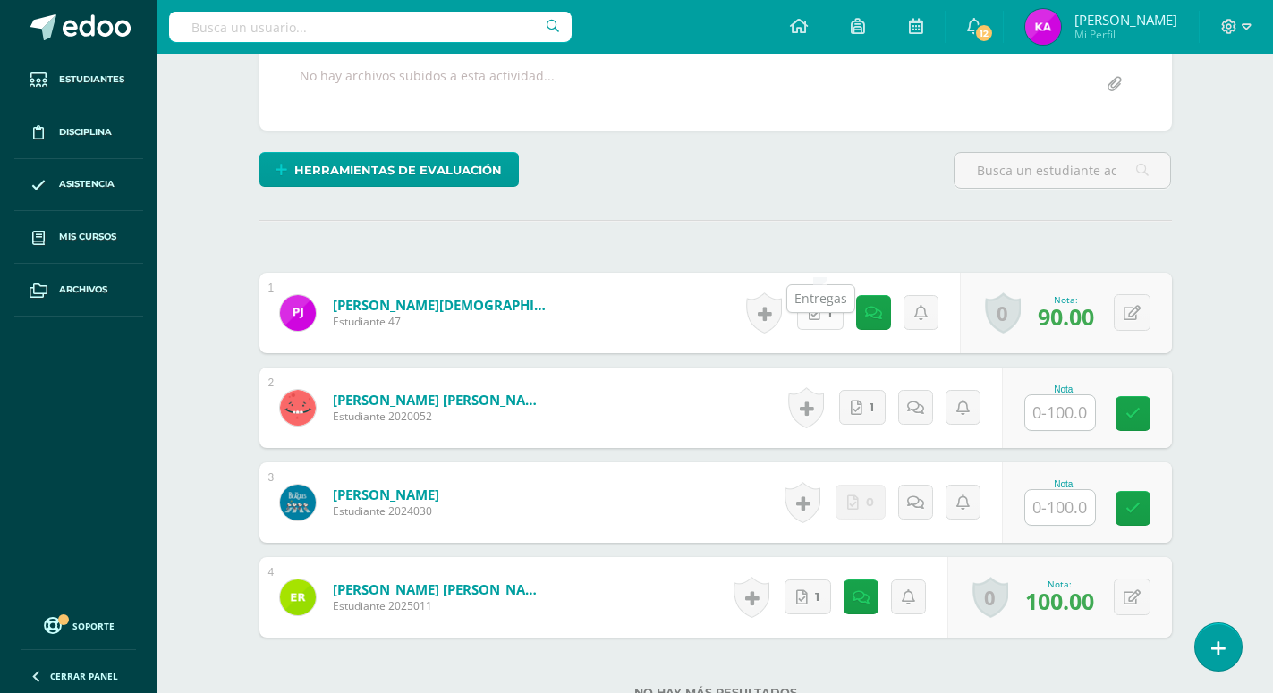
click at [827, 296] on span "1" at bounding box center [829, 312] width 4 height 33
click at [875, 390] on link "1" at bounding box center [862, 407] width 47 height 35
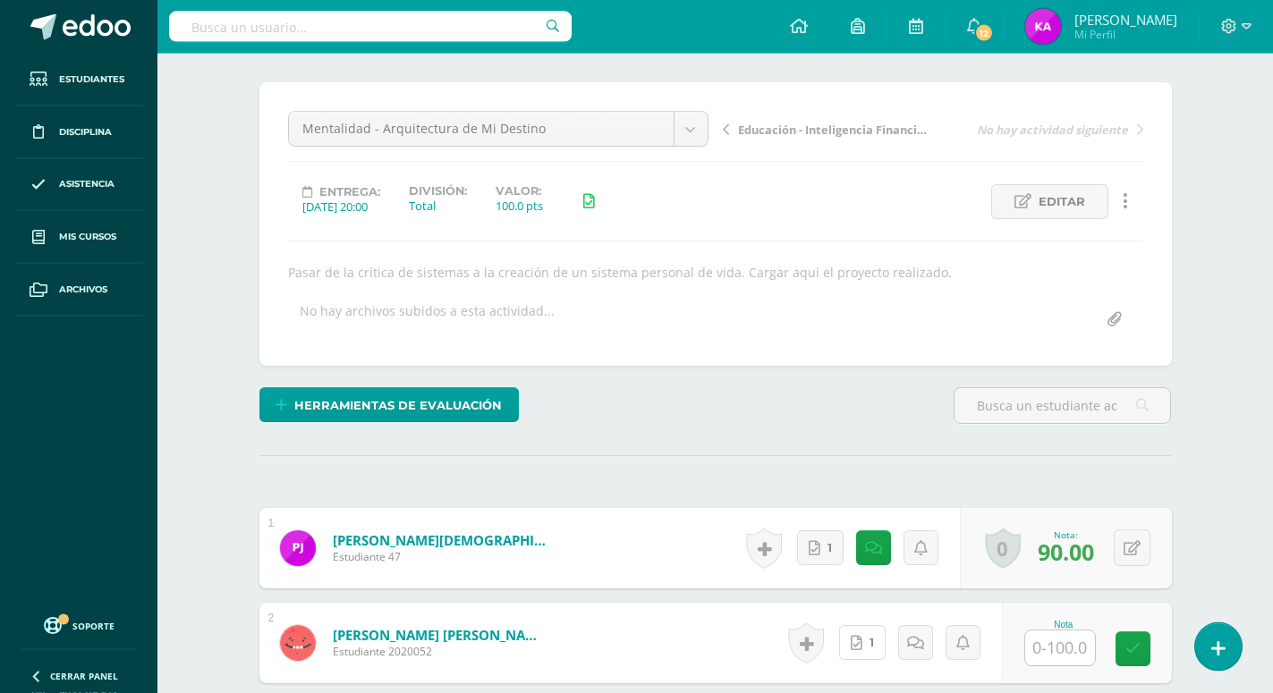
scroll to position [183, 0]
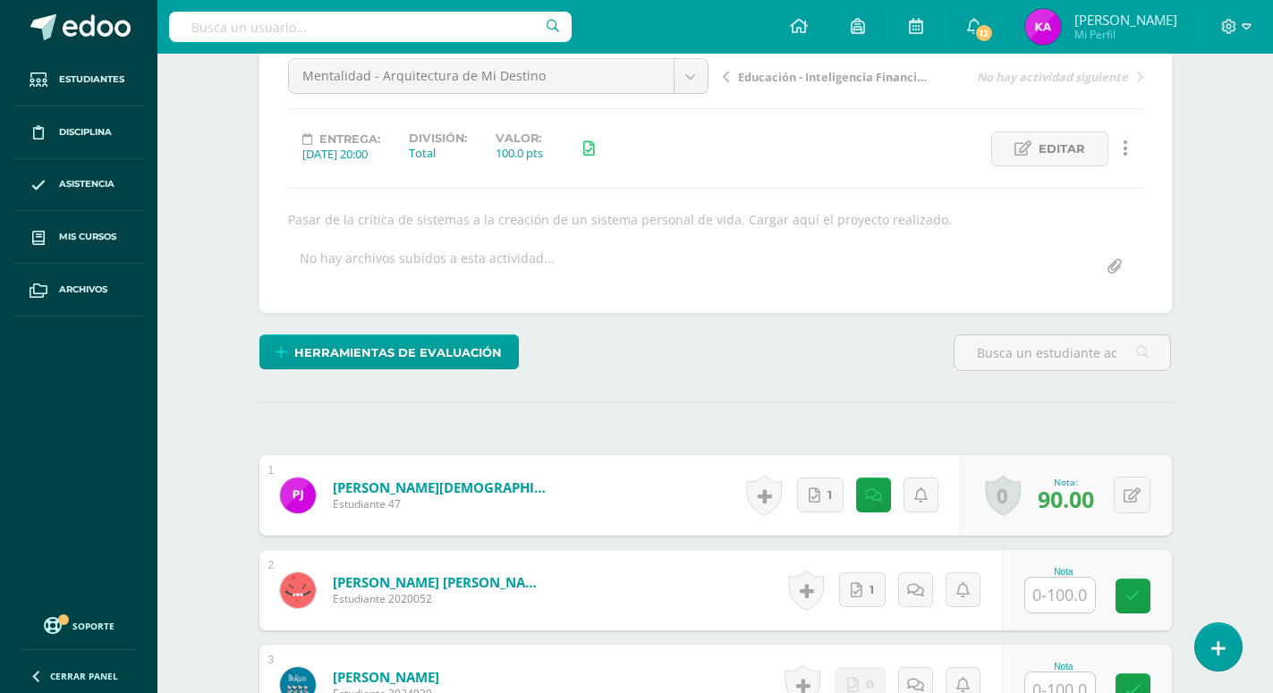
click at [1073, 578] on input "text" at bounding box center [1060, 595] width 70 height 35
type input "70"
click at [910, 583] on icon at bounding box center [915, 590] width 17 height 15
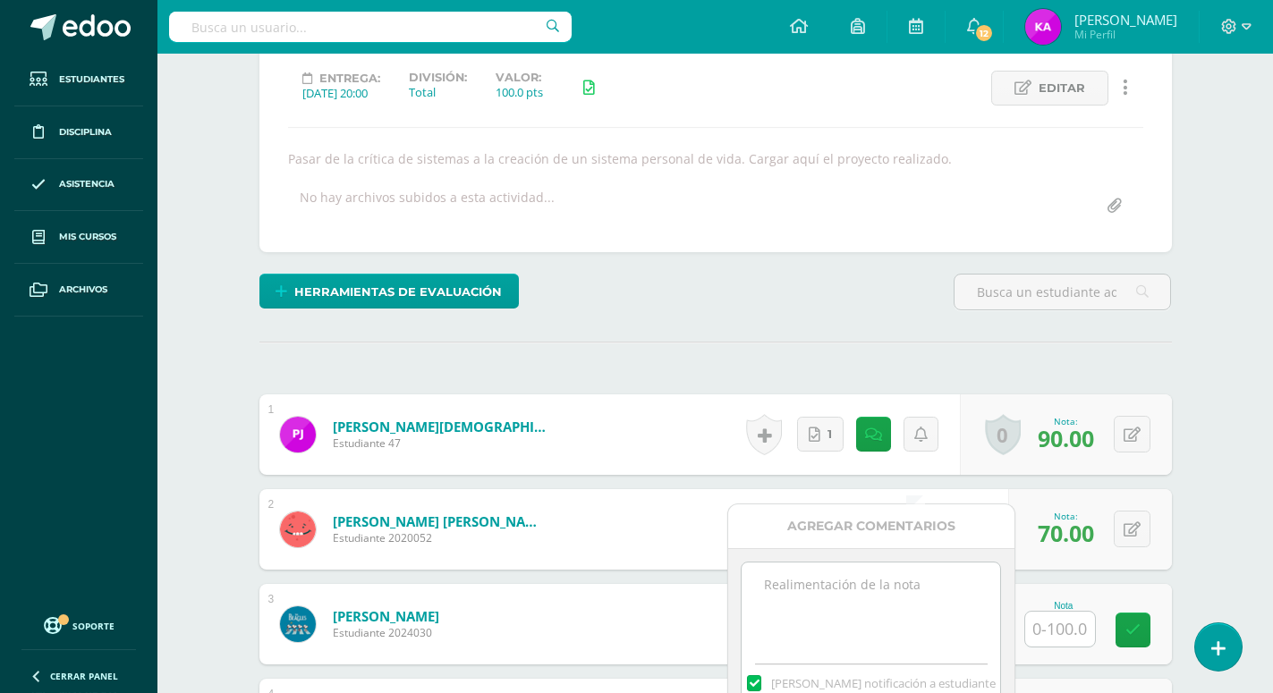
scroll to position [275, 0]
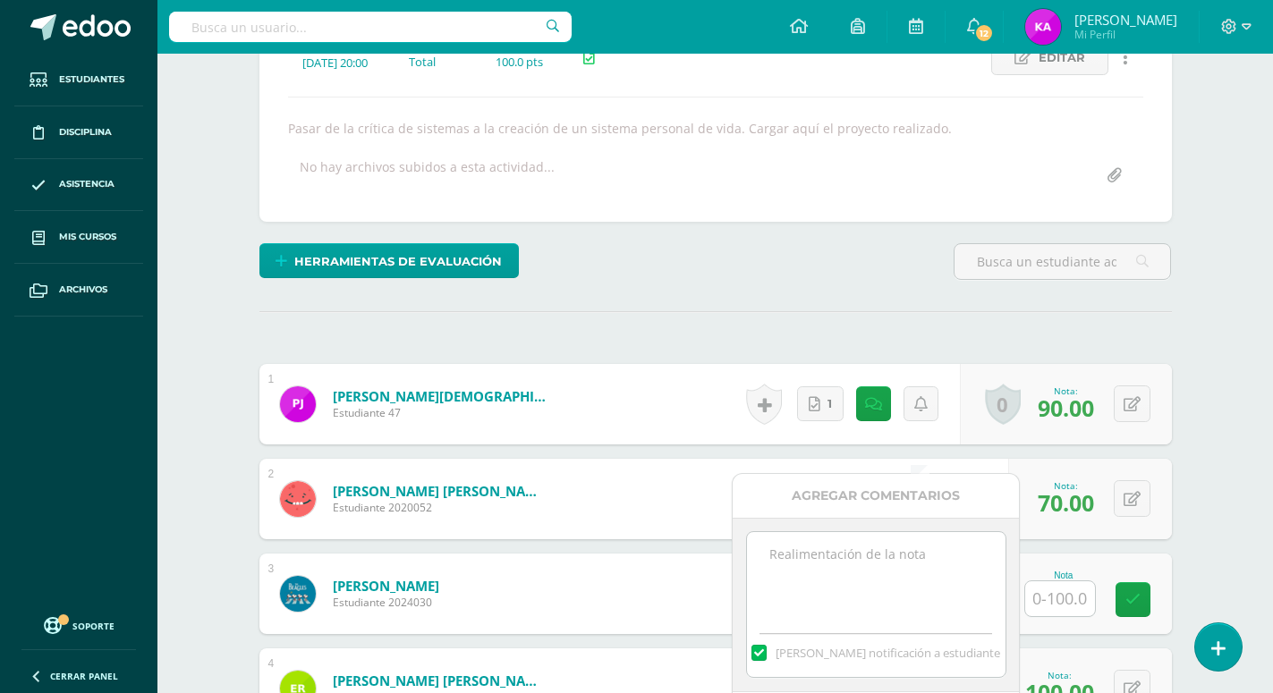
click at [872, 560] on textarea at bounding box center [876, 576] width 258 height 89
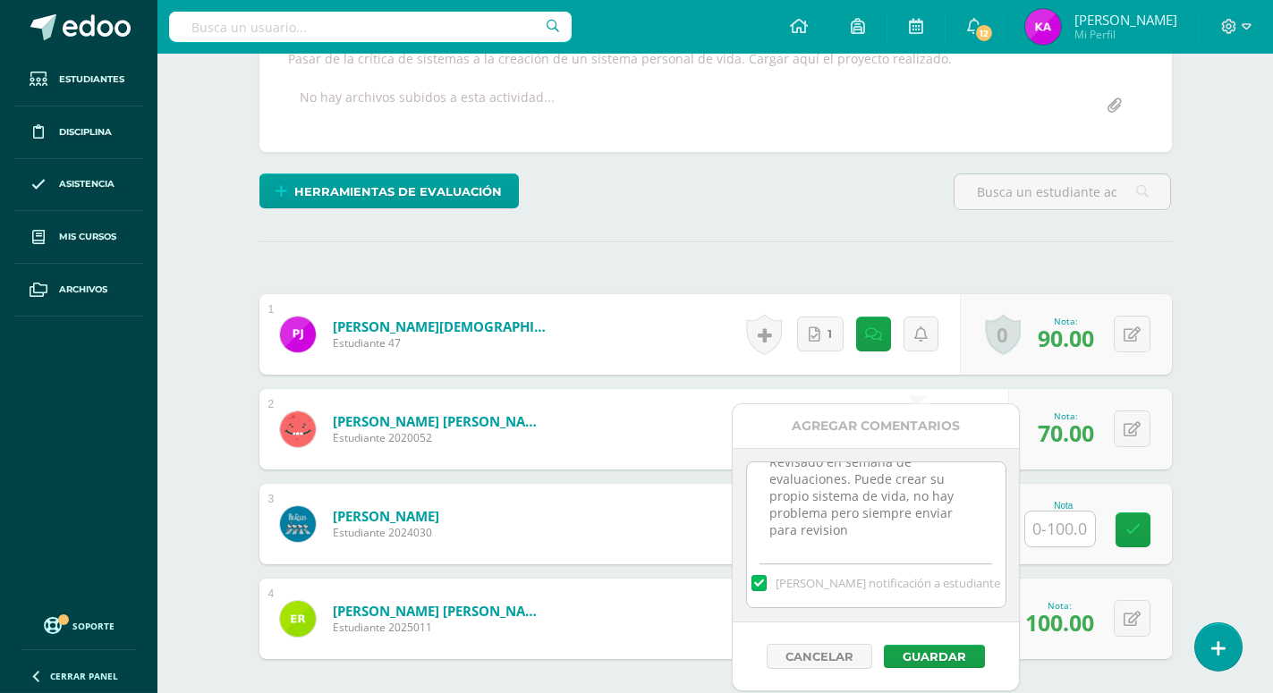
scroll to position [379, 0]
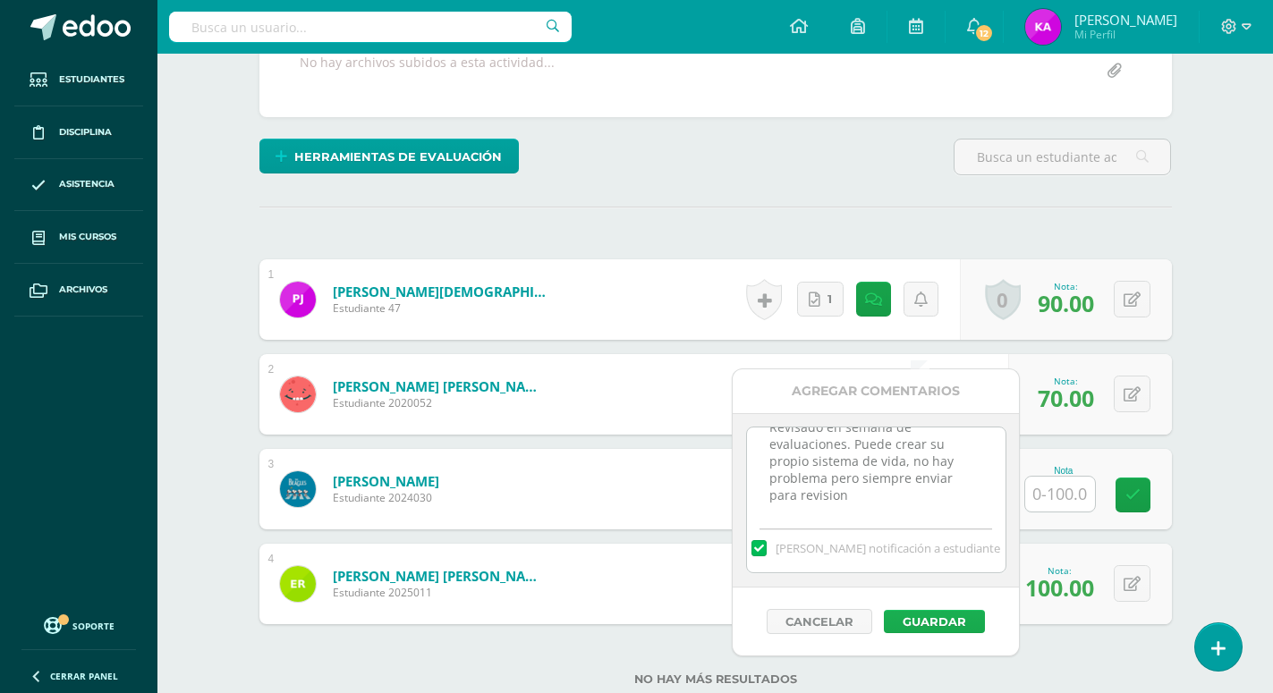
type textarea "Revisado en semana de evaluaciones. Puede crear su propio sistema de vida, no h…"
click at [934, 617] on button "Guardar" at bounding box center [934, 621] width 101 height 23
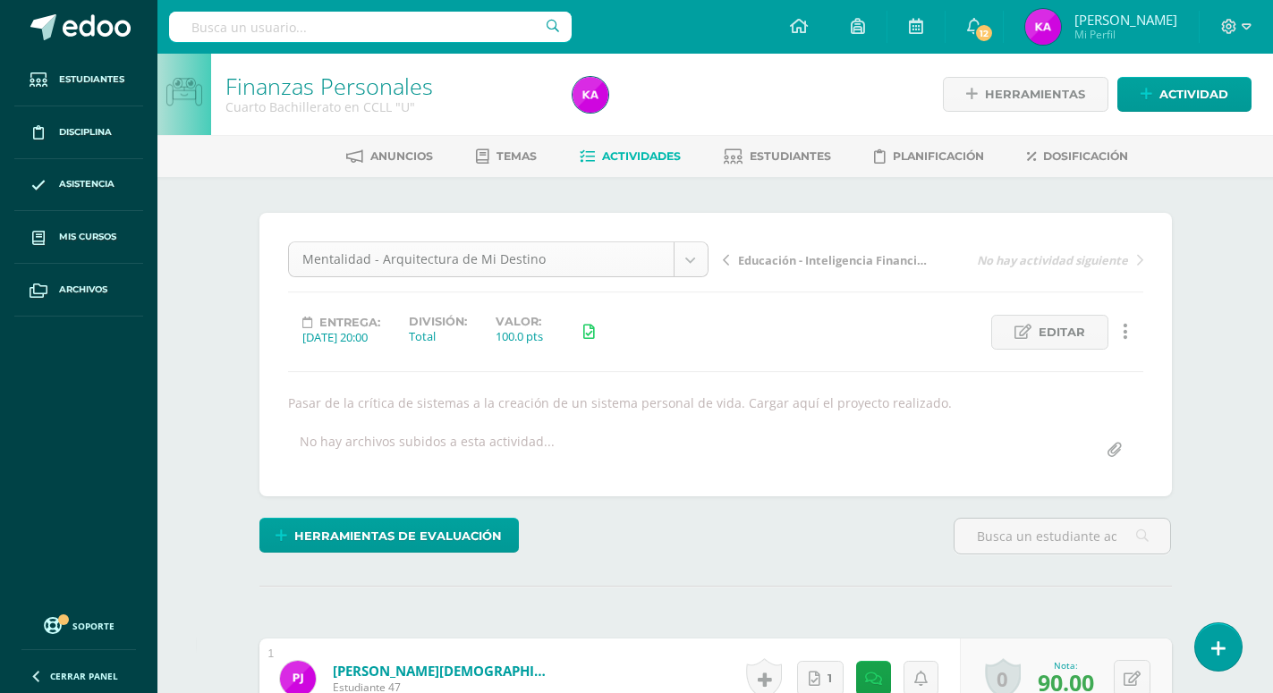
scroll to position [23, 0]
click at [691, 259] on body "El comentario ha sido guardado. Estudiantes Disciplina Asistencia Mis cursos Ar…" at bounding box center [636, 604] width 1273 height 1208
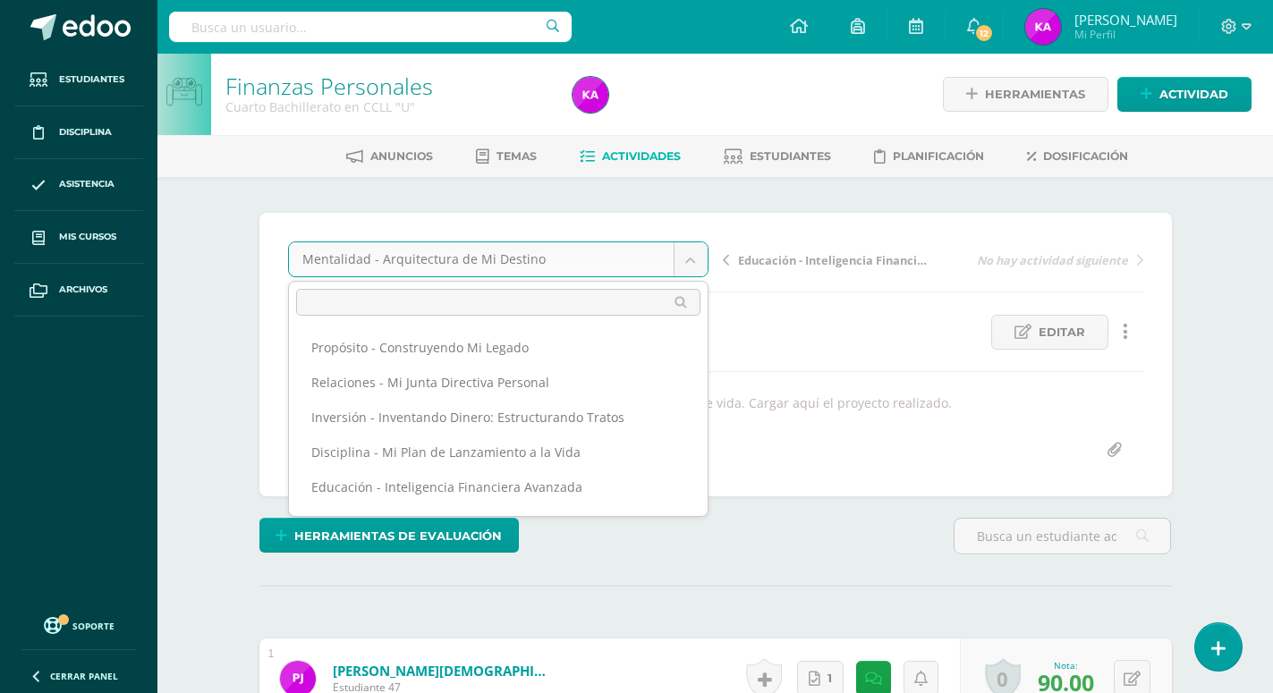
scroll to position [30, 0]
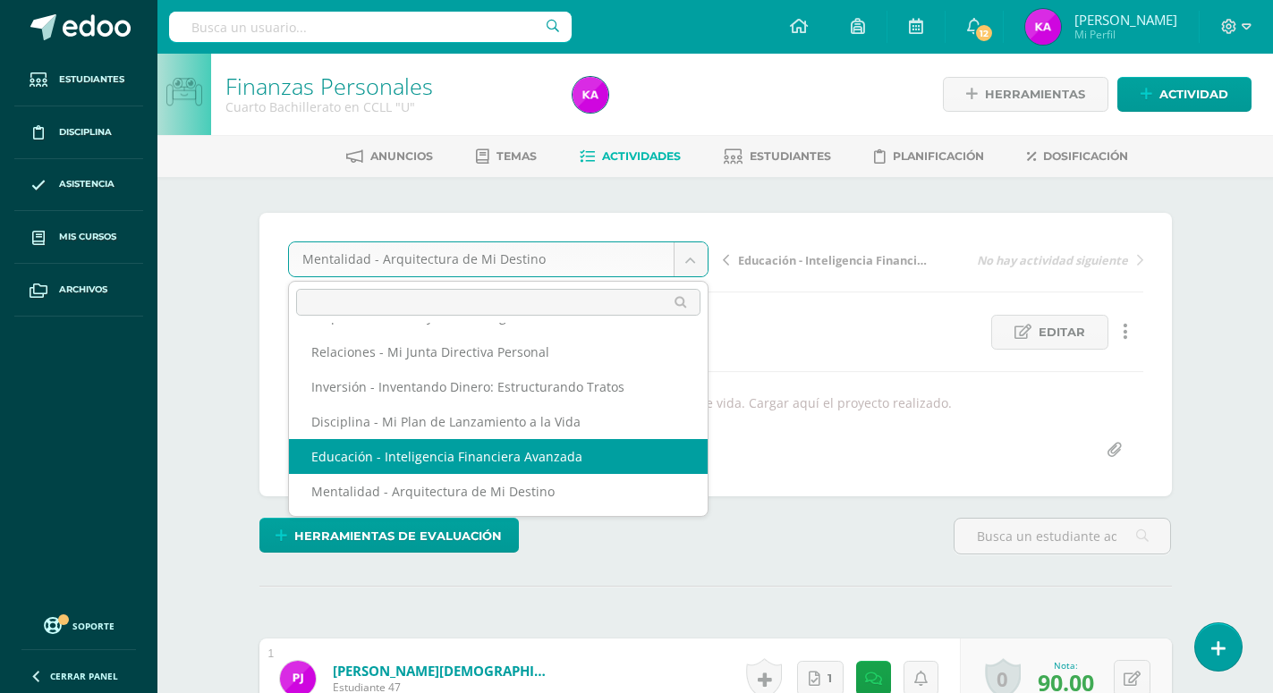
select select "/dashboard/teacher/grade-activity/170856/"
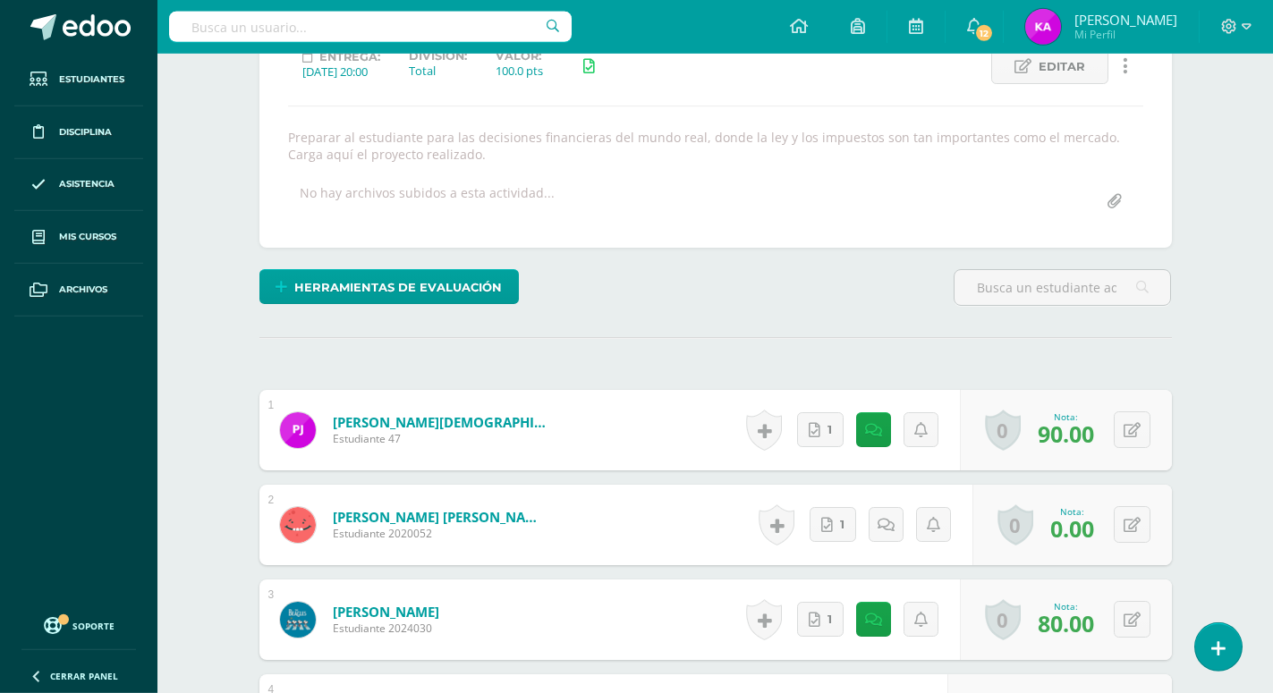
scroll to position [396, 0]
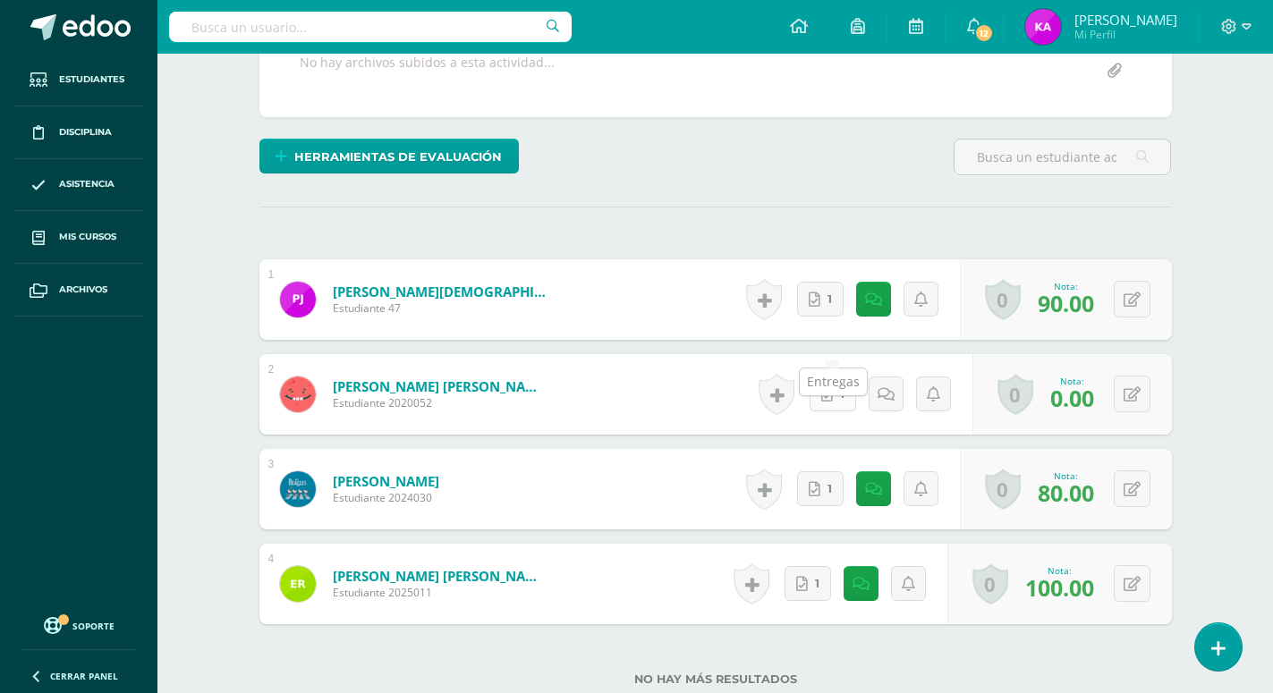
click at [838, 377] on link "1" at bounding box center [832, 394] width 47 height 35
click at [882, 387] on icon at bounding box center [885, 394] width 17 height 15
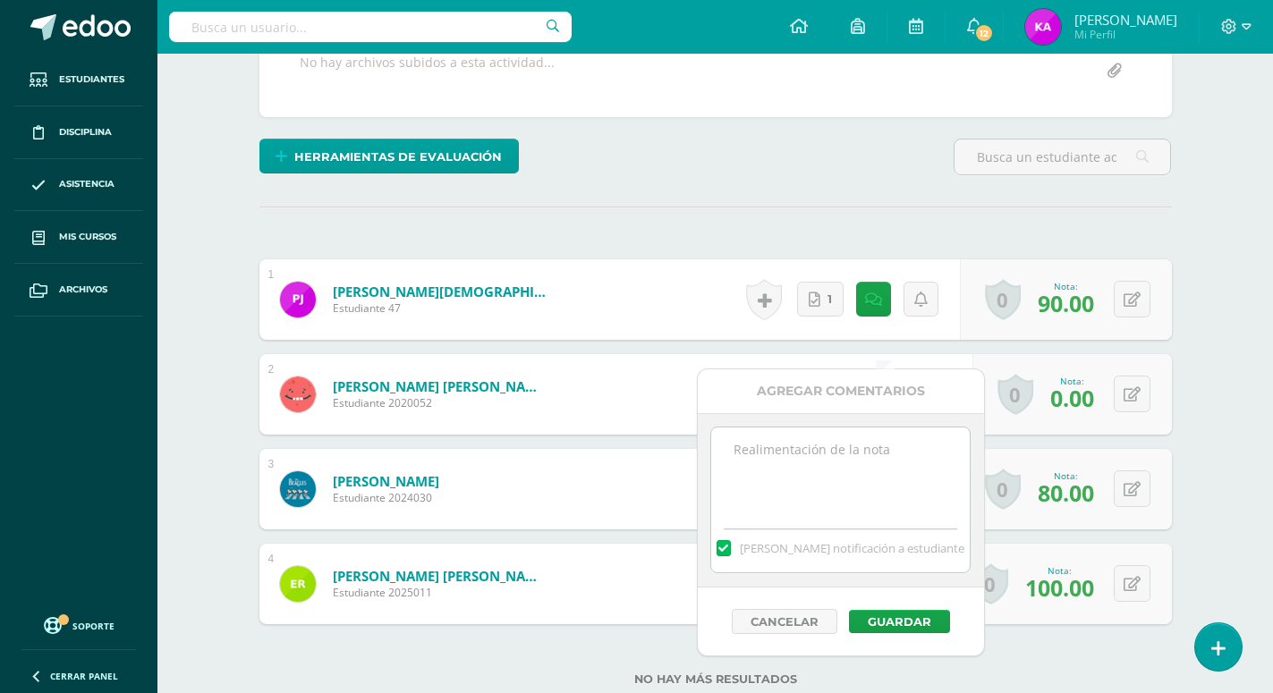
click at [846, 457] on textarea at bounding box center [840, 472] width 258 height 89
click at [650, 137] on div "¿Estás seguro que quieres eliminar esta actividad? Esto borrará la actividad y …" at bounding box center [715, 305] width 927 height 977
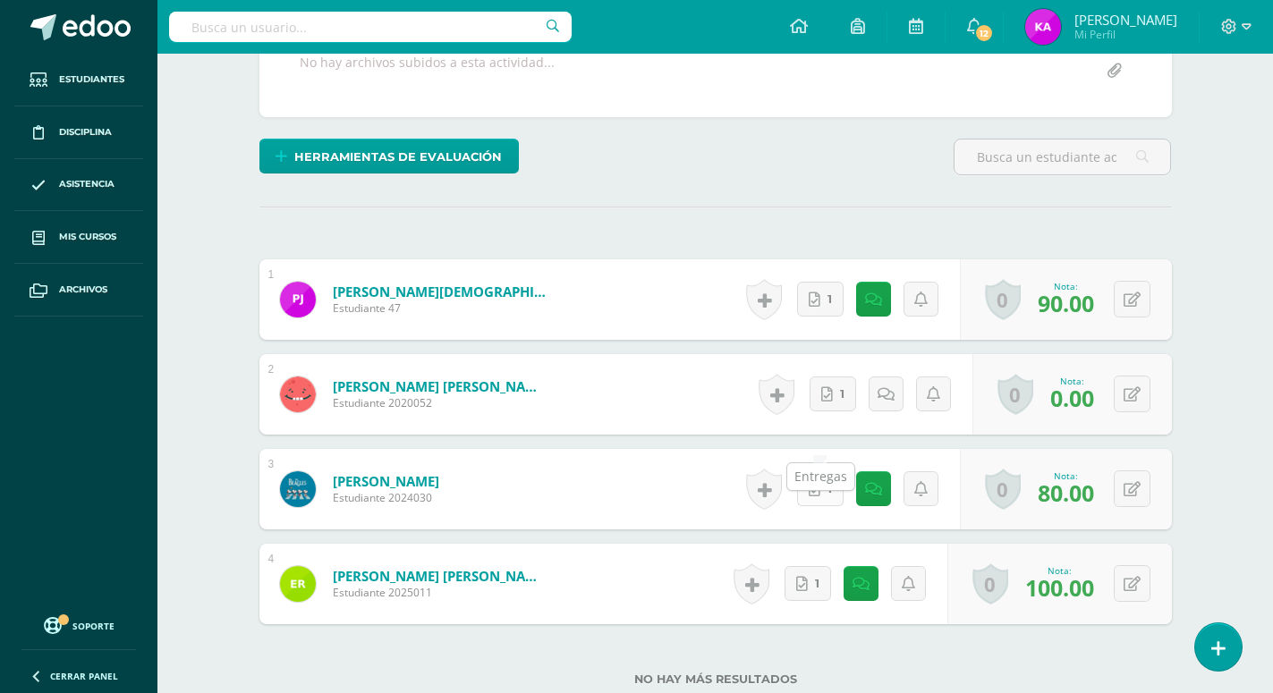
click at [831, 471] on link "1" at bounding box center [820, 488] width 47 height 35
click at [839, 377] on link "1" at bounding box center [832, 394] width 47 height 35
click at [840, 377] on span "1" at bounding box center [842, 393] width 4 height 33
click at [880, 387] on icon at bounding box center [885, 394] width 17 height 15
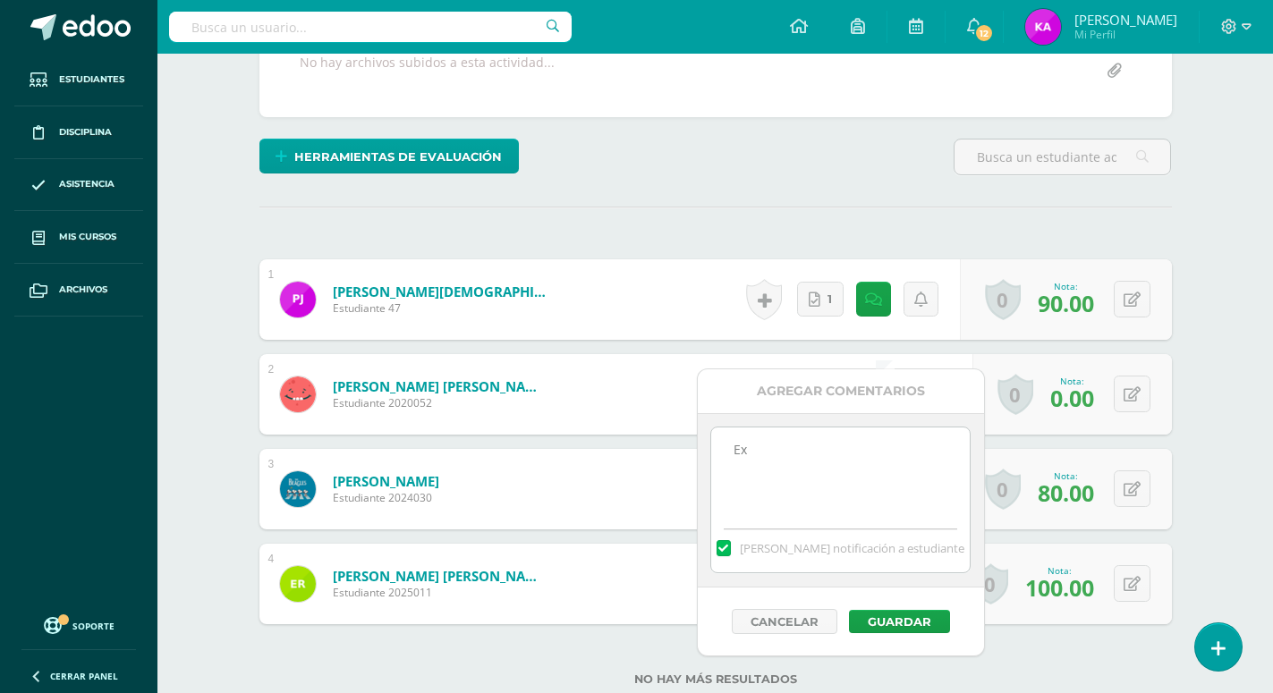
click at [756, 446] on textarea "Ex" at bounding box center [840, 472] width 258 height 89
type textarea "E"
click at [731, 452] on textarea "Excelente!??¡?¡" at bounding box center [840, 472] width 258 height 89
click at [851, 447] on textarea "¡Excelente!??¡?¡" at bounding box center [840, 472] width 258 height 89
type textarea "¡Excelente! revisado"
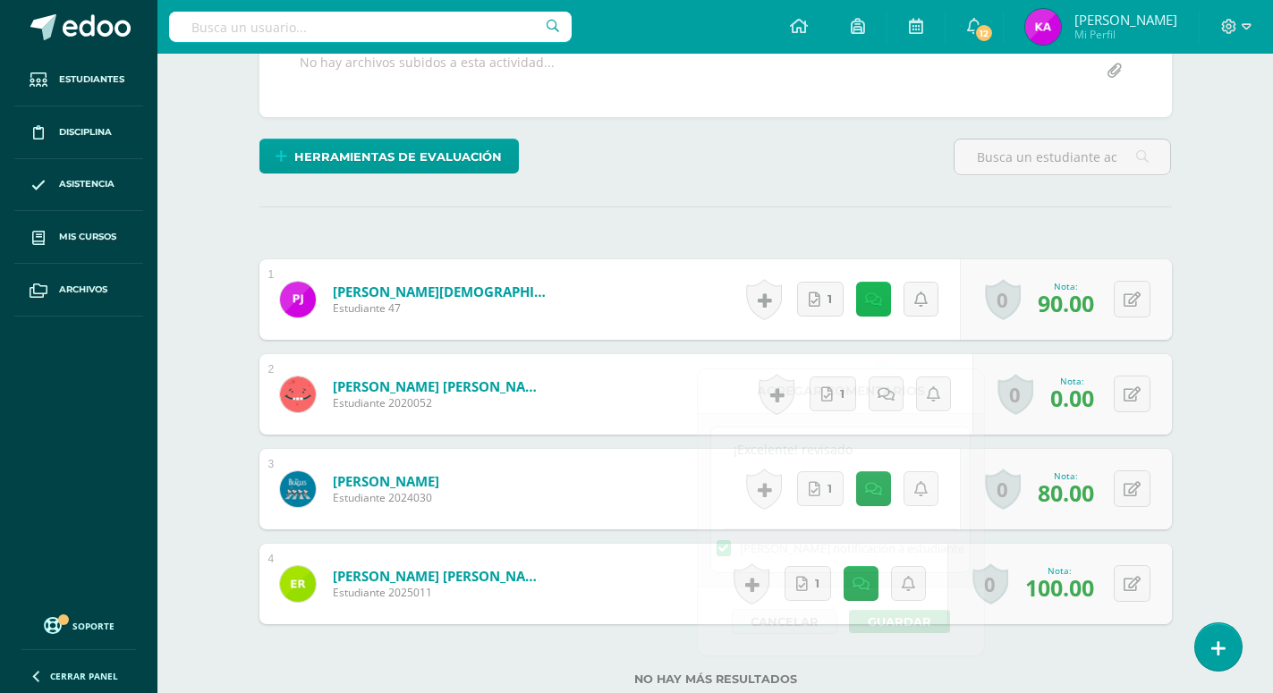
click at [876, 282] on link at bounding box center [873, 299] width 35 height 35
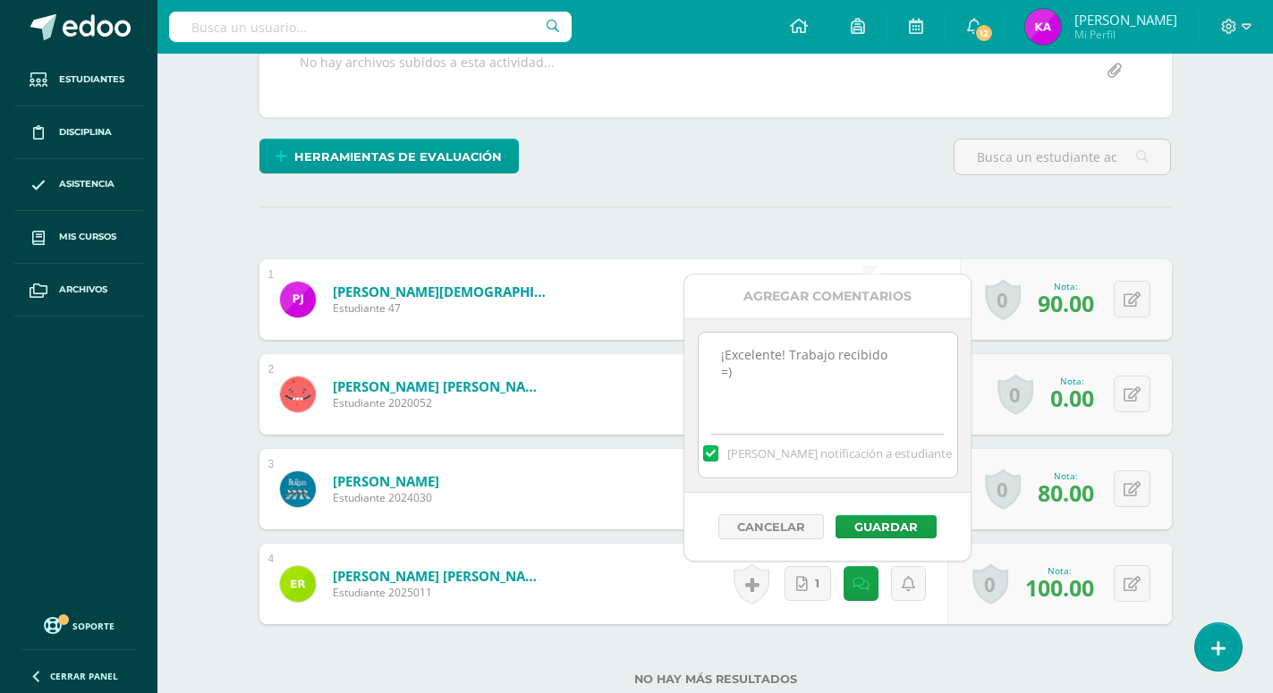
drag, startPoint x: 709, startPoint y: 350, endPoint x: 750, endPoint y: 386, distance: 55.1
click at [750, 386] on textarea "¡Excelente! Trabajo recibido =)" at bounding box center [828, 377] width 258 height 89
drag, startPoint x: 636, startPoint y: 354, endPoint x: 693, endPoint y: 354, distance: 57.2
click at [645, 354] on form "Mora Castellanos, José Ricardo Estudiante 2020052 Nota 0.00 0 Logros Logros obt…" at bounding box center [715, 394] width 912 height 80
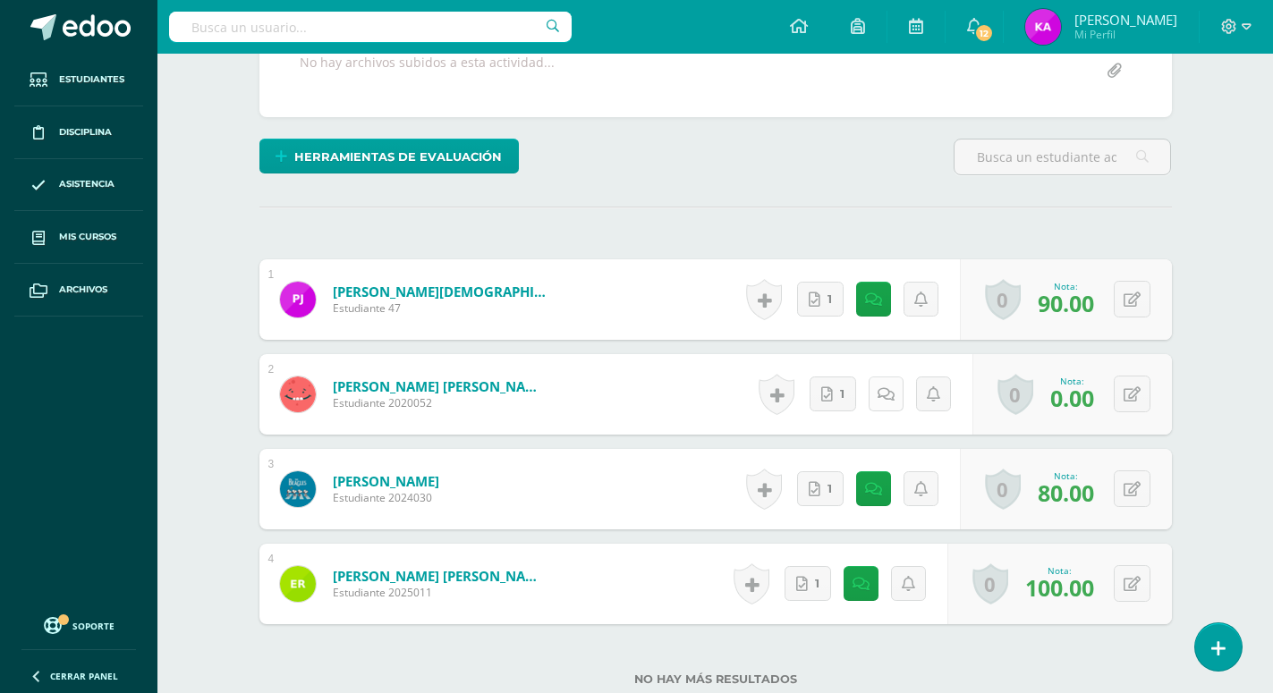
click at [882, 387] on icon at bounding box center [885, 394] width 17 height 15
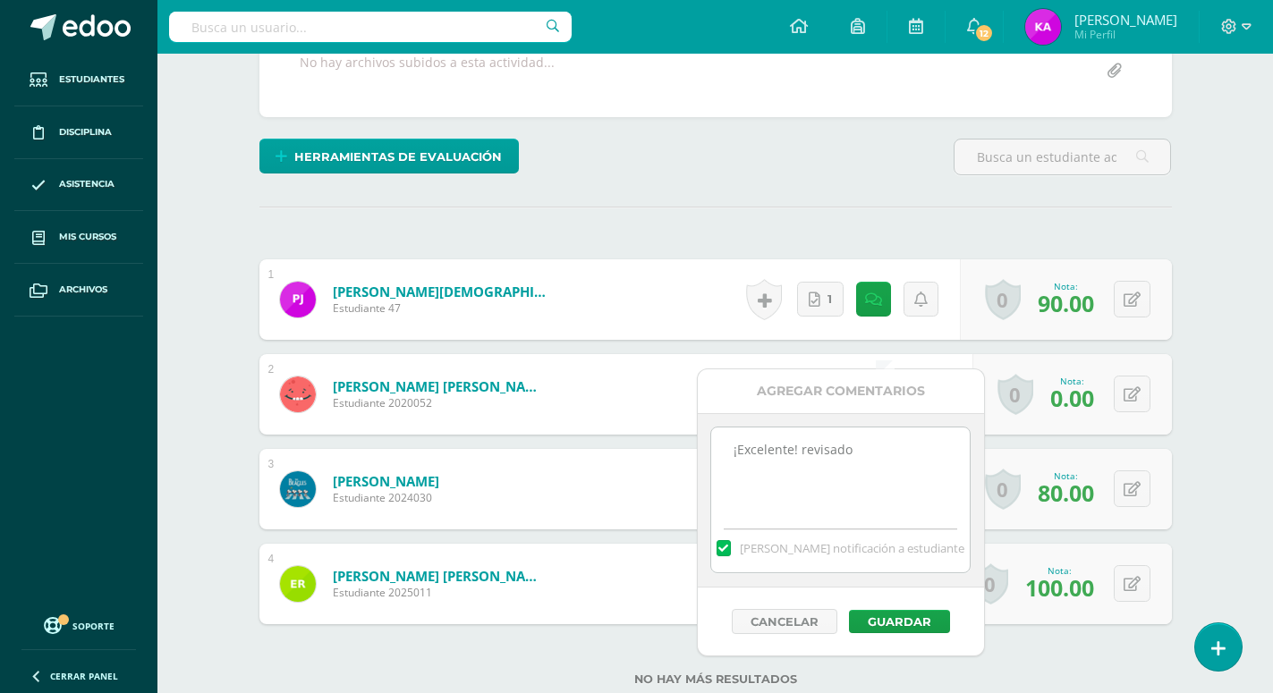
drag, startPoint x: 778, startPoint y: 453, endPoint x: 942, endPoint y: 470, distance: 164.6
click at [942, 470] on textarea "¡Excelente! revisado" at bounding box center [840, 472] width 258 height 89
paste textarea "¡Excelente! Trabajo recibido =)"
click at [805, 484] on textarea "¡Excelente! Trabajo recibido =)" at bounding box center [840, 472] width 258 height 89
drag, startPoint x: 731, startPoint y: 448, endPoint x: 803, endPoint y: 482, distance: 80.0
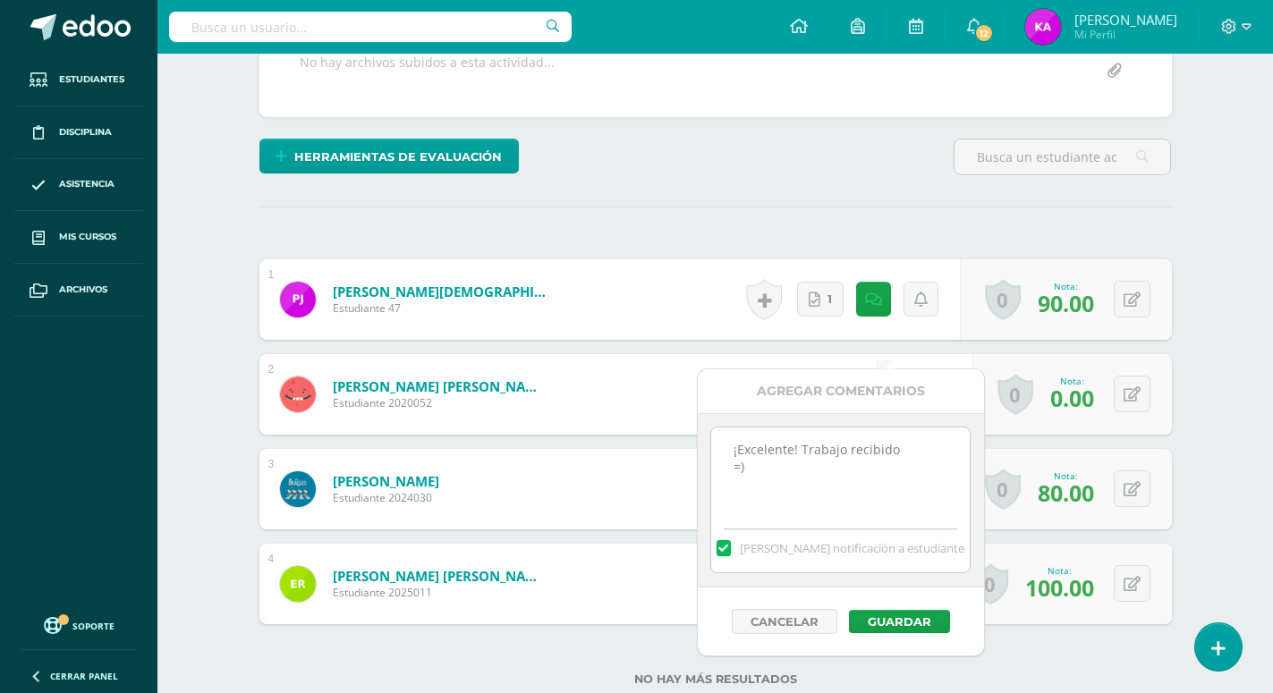
click at [803, 482] on textarea "¡Excelente! Trabajo recibido =)" at bounding box center [840, 472] width 258 height 89
type textarea "¡Excelente! Trabajo recibido =)"
click at [623, 449] on form "Patan Vasquez, David Kalhed Estudiante 2024030 Nota 80.00 0 Logros Logros obten…" at bounding box center [715, 489] width 912 height 80
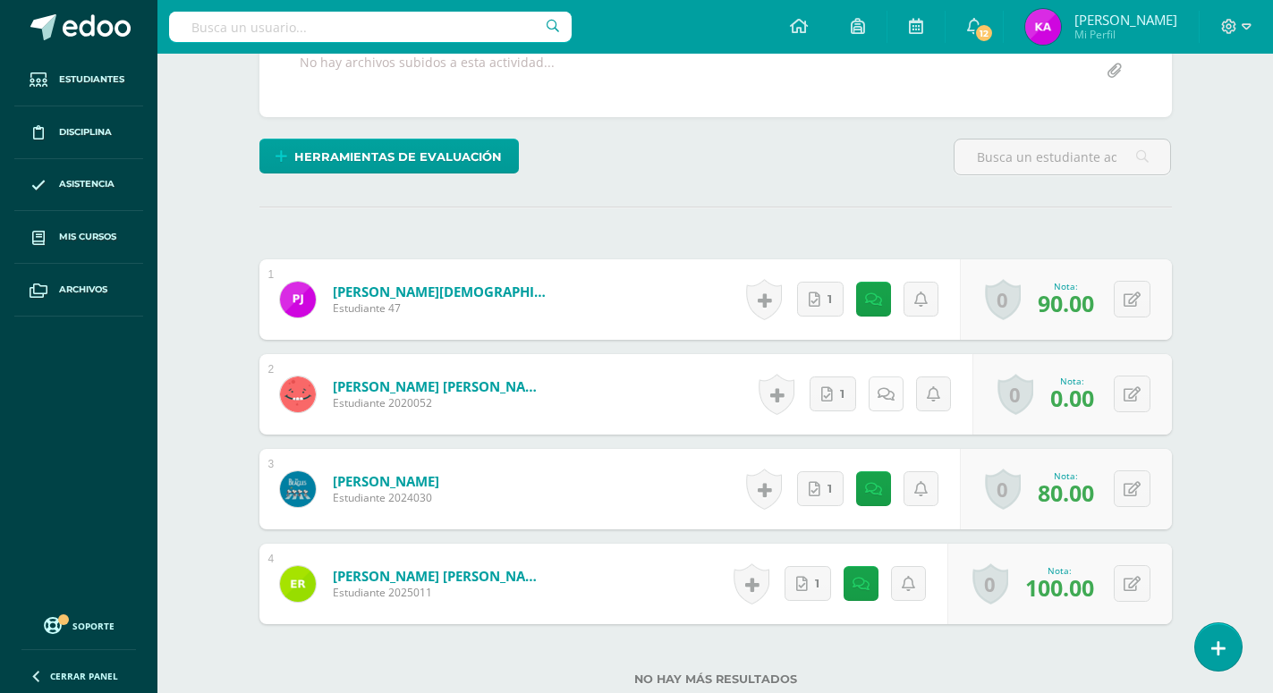
click at [879, 387] on icon at bounding box center [885, 394] width 17 height 15
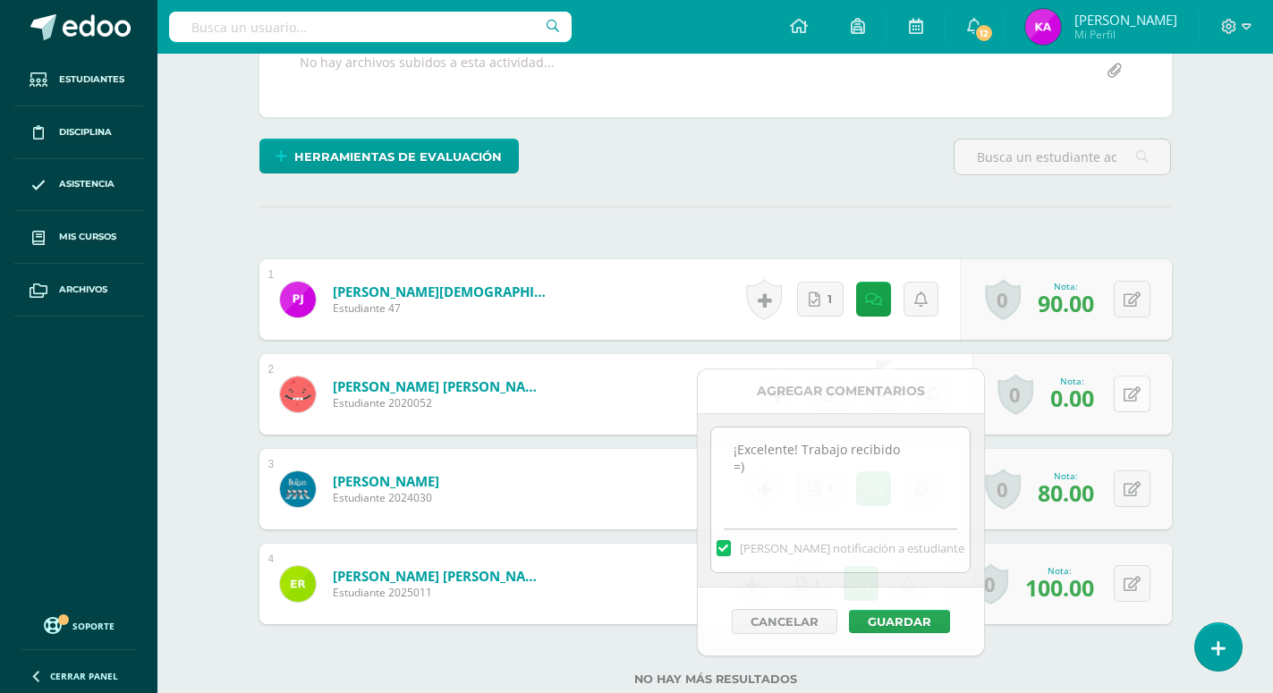
click at [1128, 387] on icon at bounding box center [1131, 394] width 17 height 15
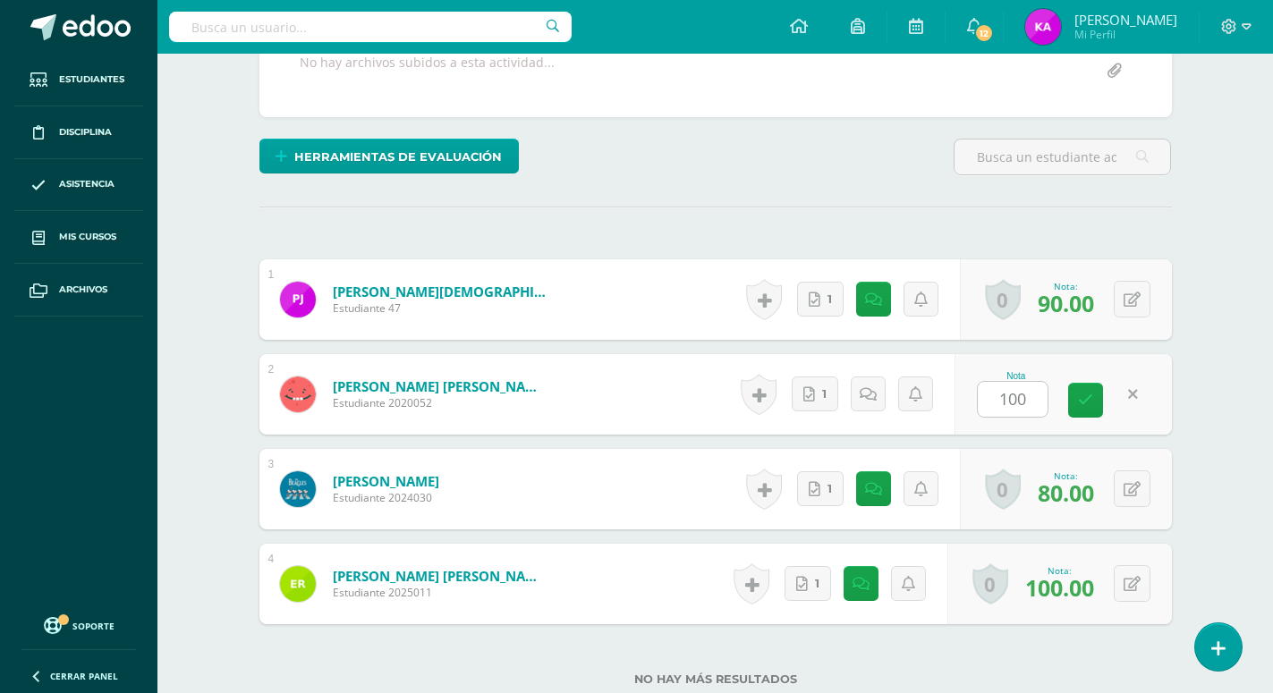
type input "100"
click at [1221, 301] on div "Finanzas Personales Cuarto Bachillerato en CCLL "U" Herramientas Detalle de asi…" at bounding box center [714, 243] width 1115 height 1172
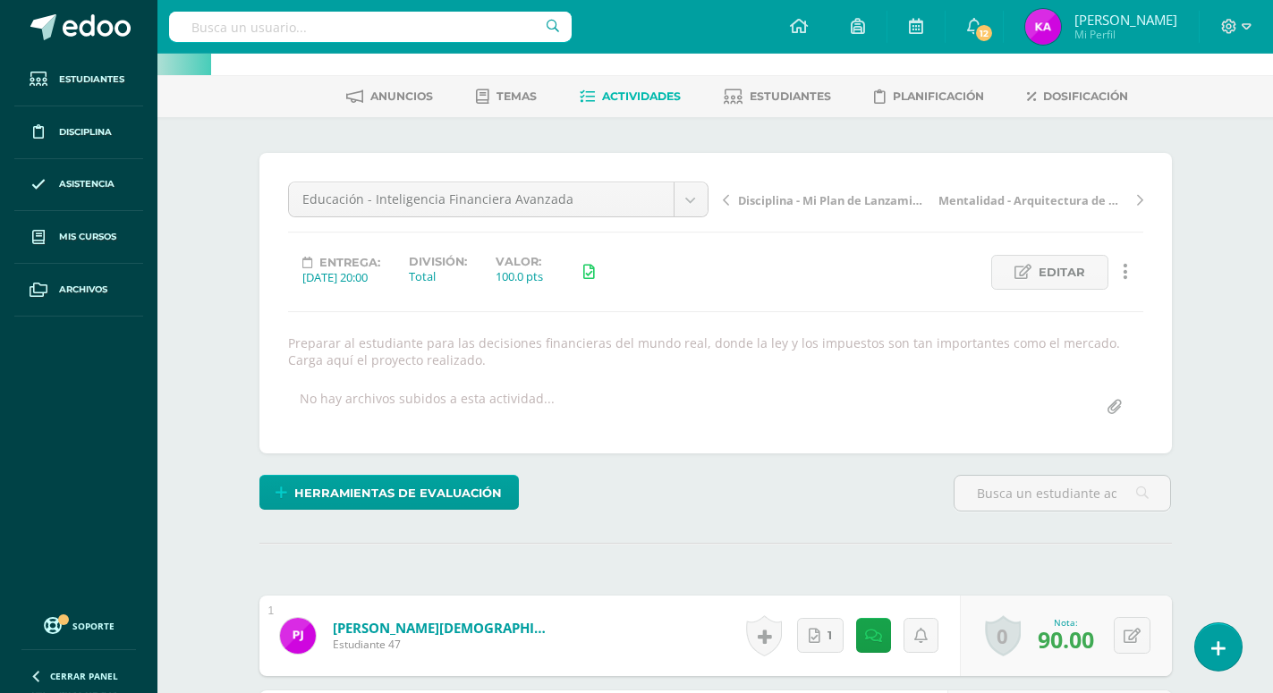
scroll to position [0, 0]
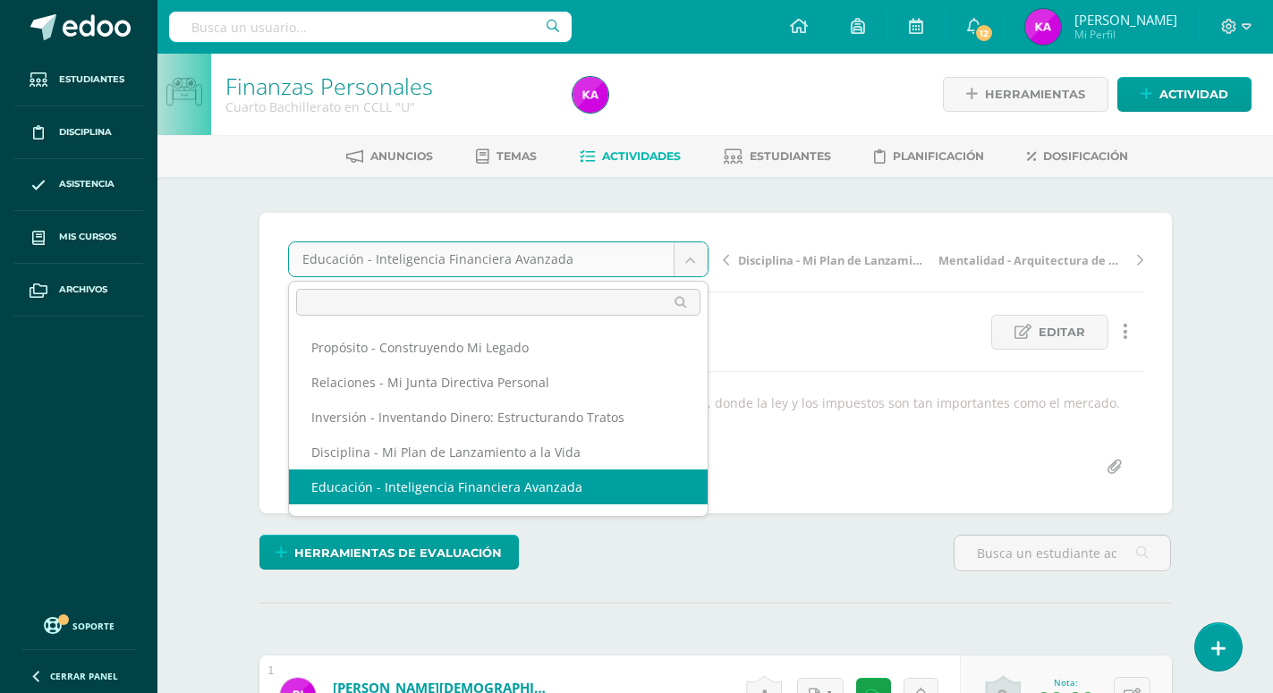
click at [690, 256] on body "Estudiantes Disciplina Asistencia Mis cursos Archivos Soporte Ayuda Reportar un…" at bounding box center [636, 612] width 1273 height 1225
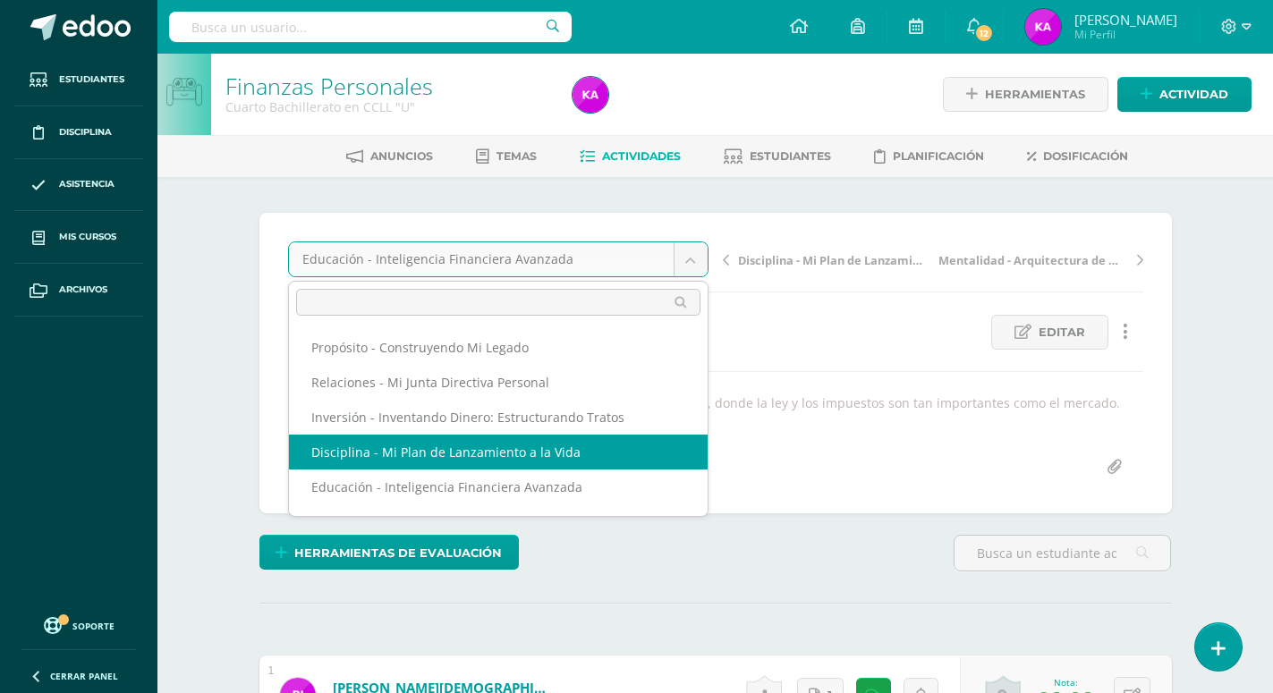
select select "/dashboard/teacher/grade-activity/170857/"
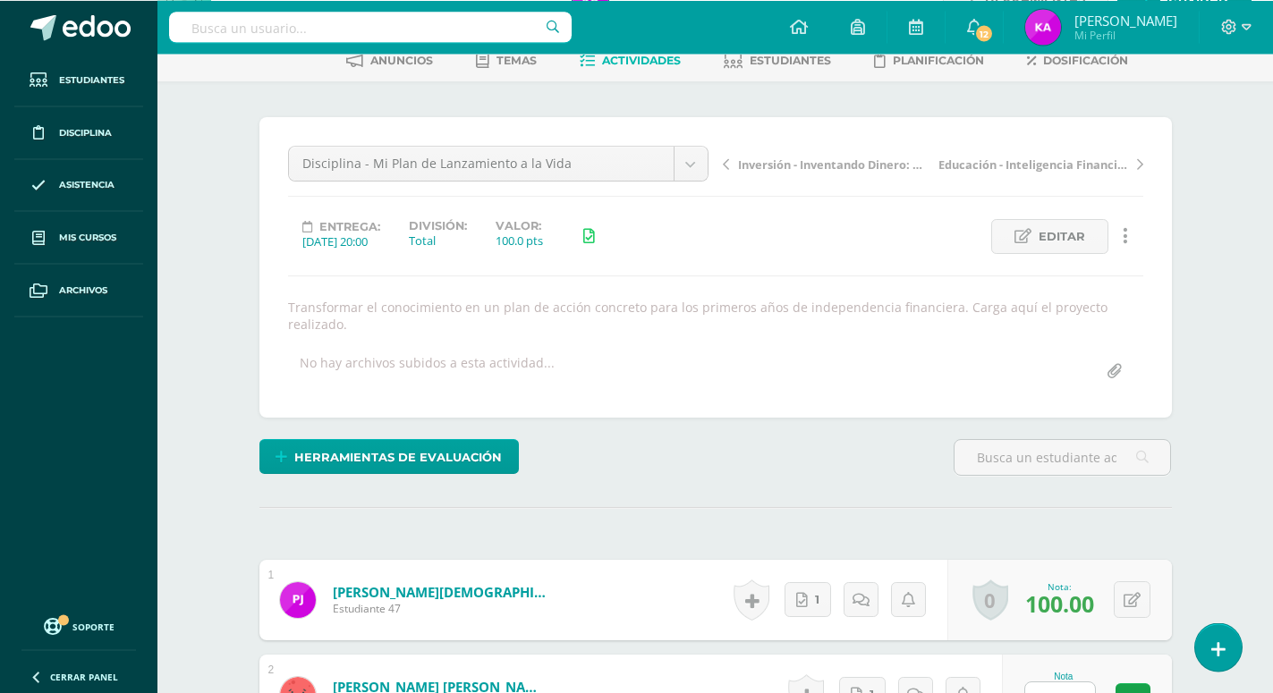
scroll to position [370, 0]
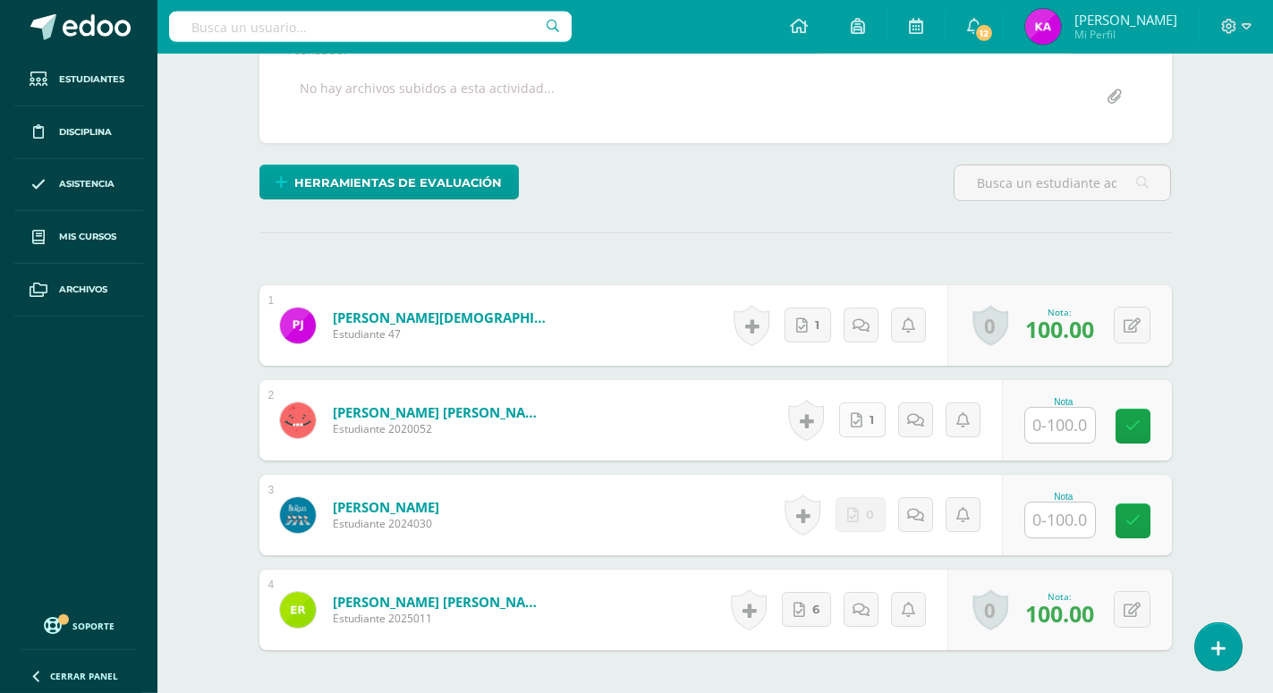
click at [870, 403] on span "1" at bounding box center [871, 419] width 4 height 33
click at [913, 413] on icon at bounding box center [915, 420] width 17 height 15
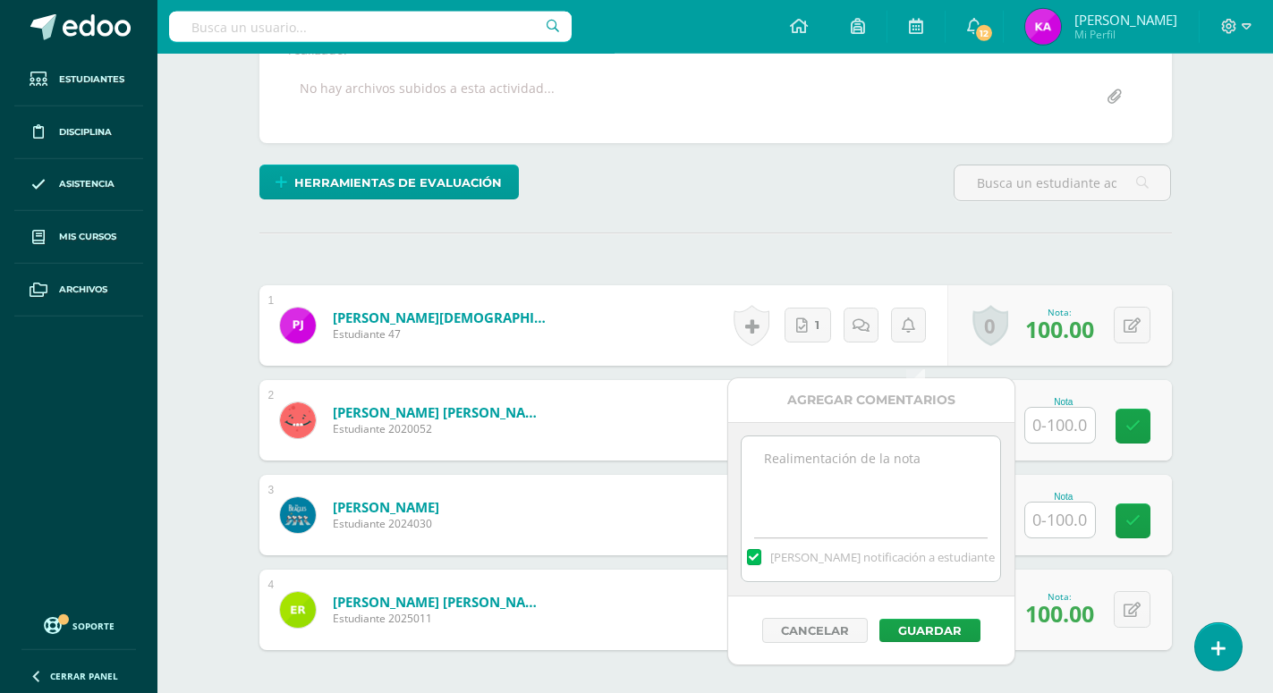
click at [845, 467] on textarea at bounding box center [870, 480] width 258 height 89
paste textarea "¡Excelente! Trabajo recibido =)"
click at [827, 460] on textarea "¡Excelente! Trabajo recibido =)" at bounding box center [870, 480] width 258 height 89
click at [818, 476] on textarea "Trabajo recibido =)" at bounding box center [870, 480] width 258 height 89
click at [831, 476] on textarea "Trabajo recibido, mejorar presentacion" at bounding box center [870, 480] width 258 height 89
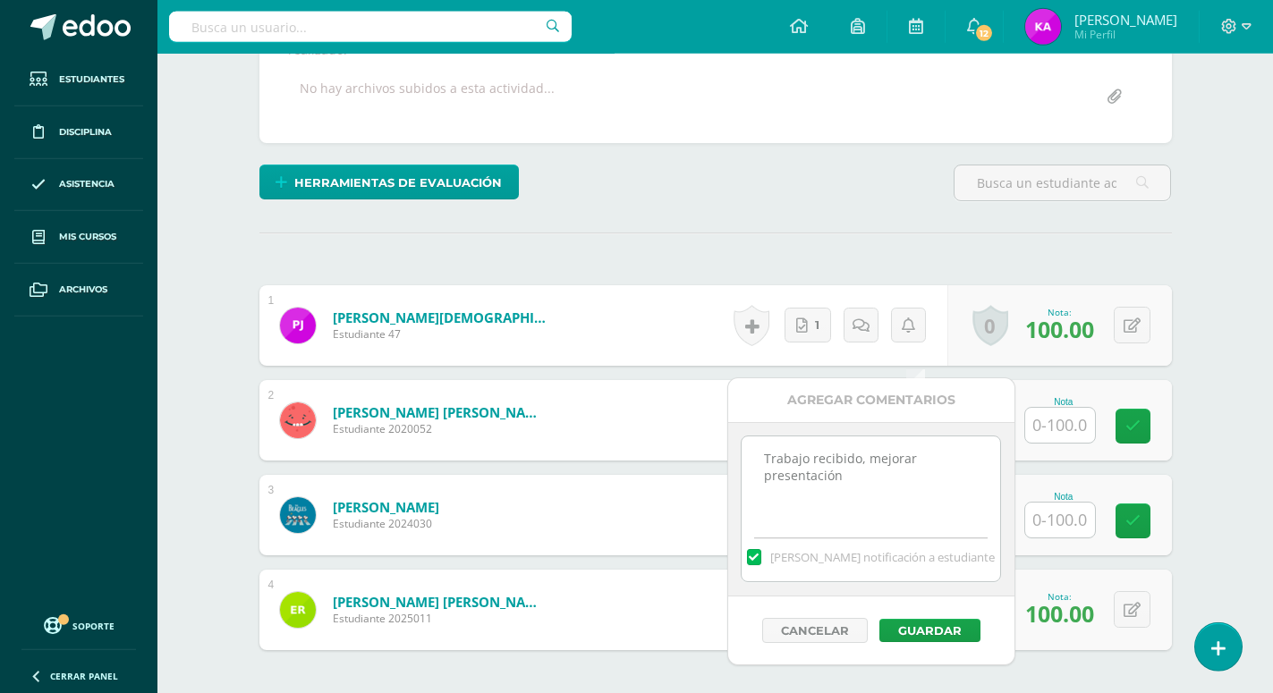
click at [895, 508] on textarea "Trabajo recibido, mejorar presentación" at bounding box center [870, 480] width 258 height 89
type textarea "Trabajo recibido, mejorar presentación."
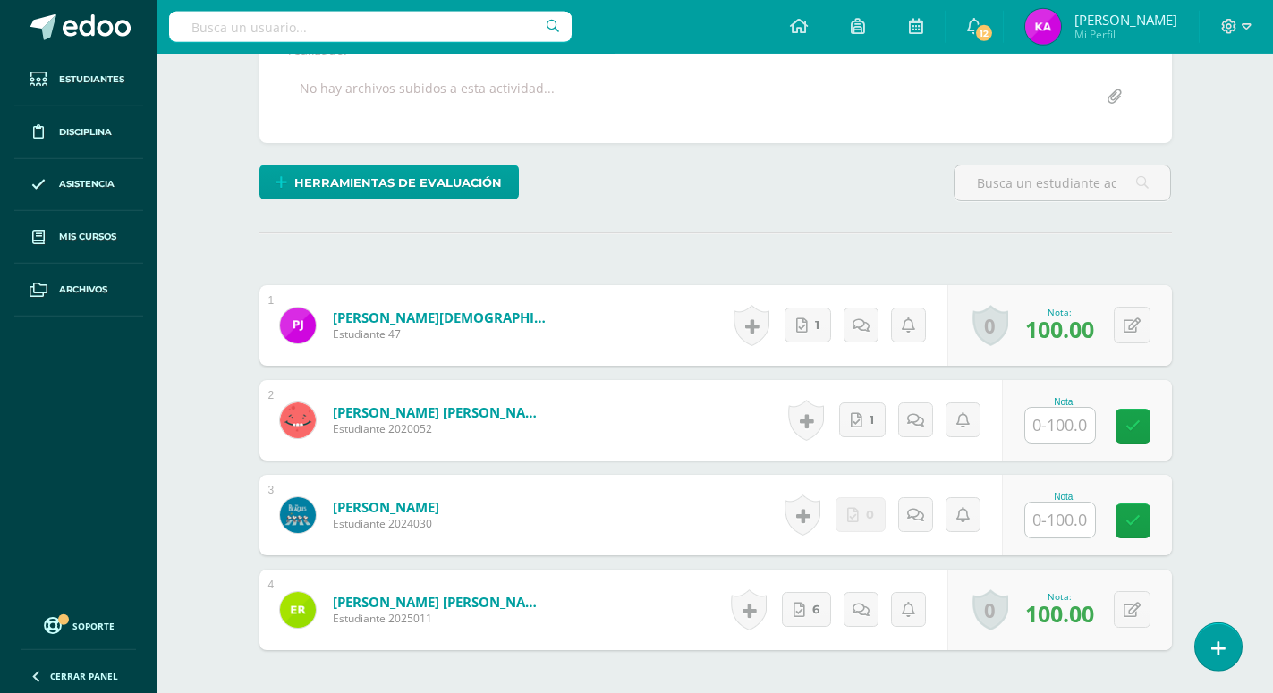
click at [1036, 392] on div "Nota" at bounding box center [1087, 420] width 170 height 80
click at [1055, 408] on input "text" at bounding box center [1060, 425] width 70 height 35
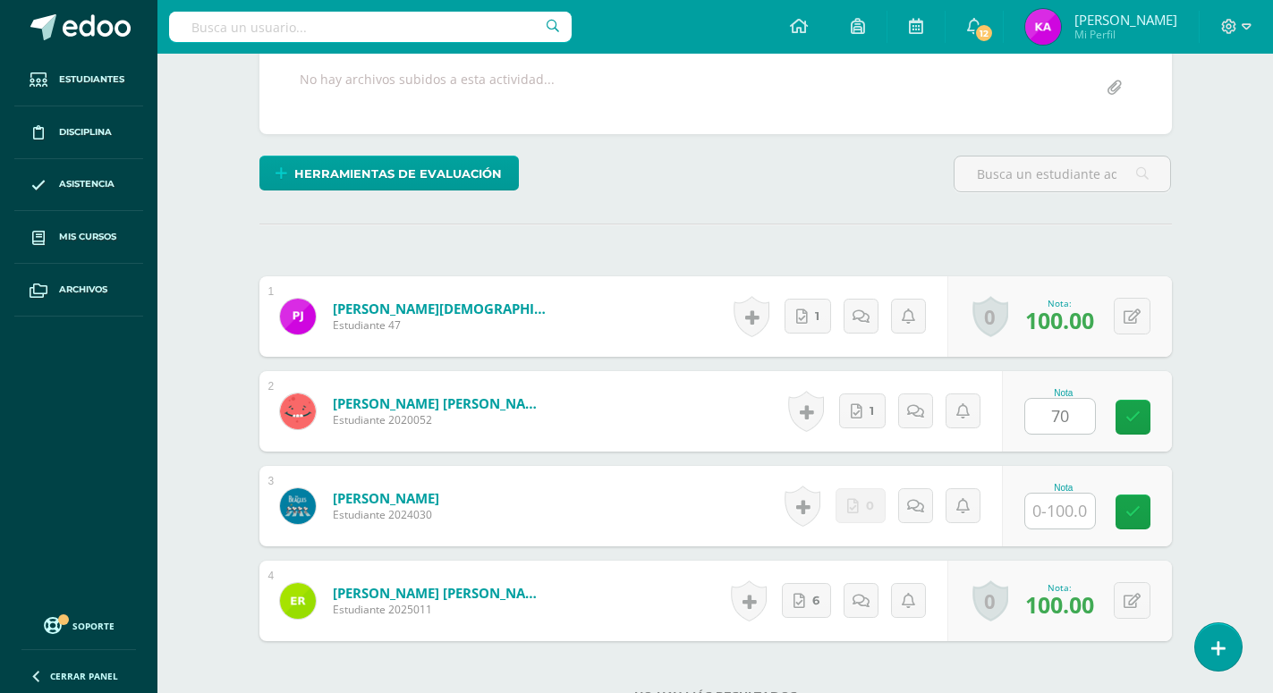
type input "70"
click at [1226, 300] on div "Finanzas Personales Cuarto Bachillerato en CCLL "U" Herramientas Detalle de asi…" at bounding box center [714, 260] width 1115 height 1172
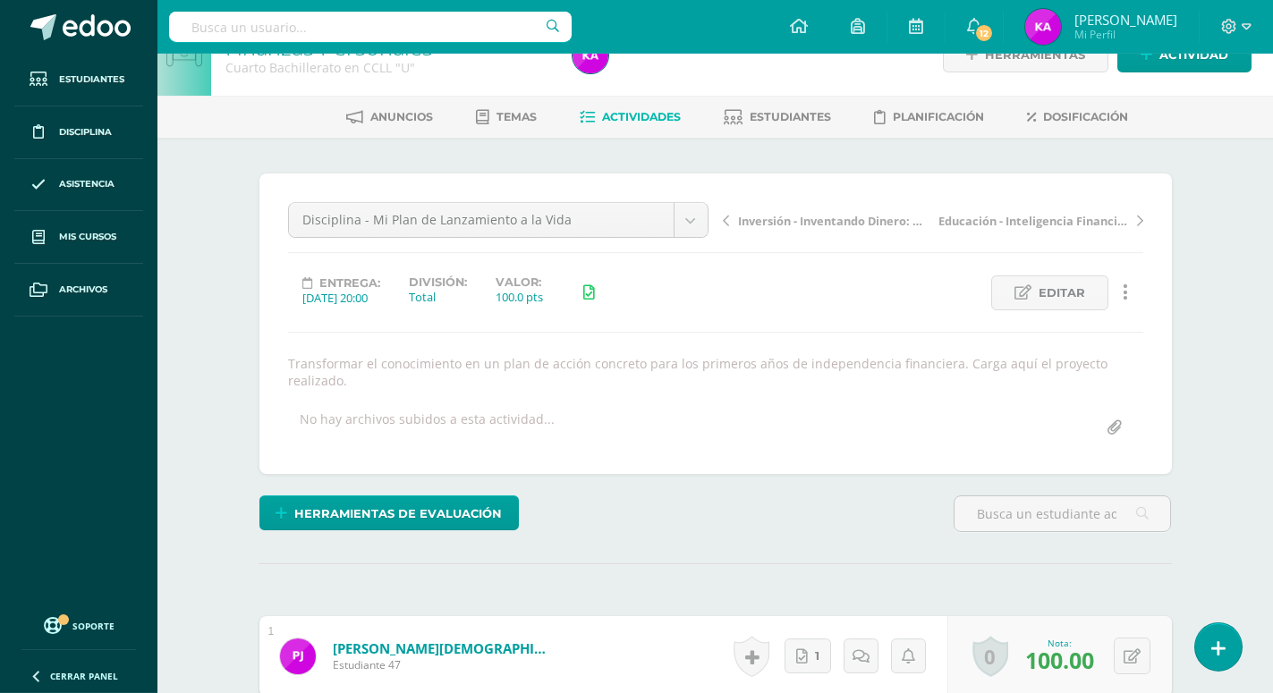
scroll to position [0, 0]
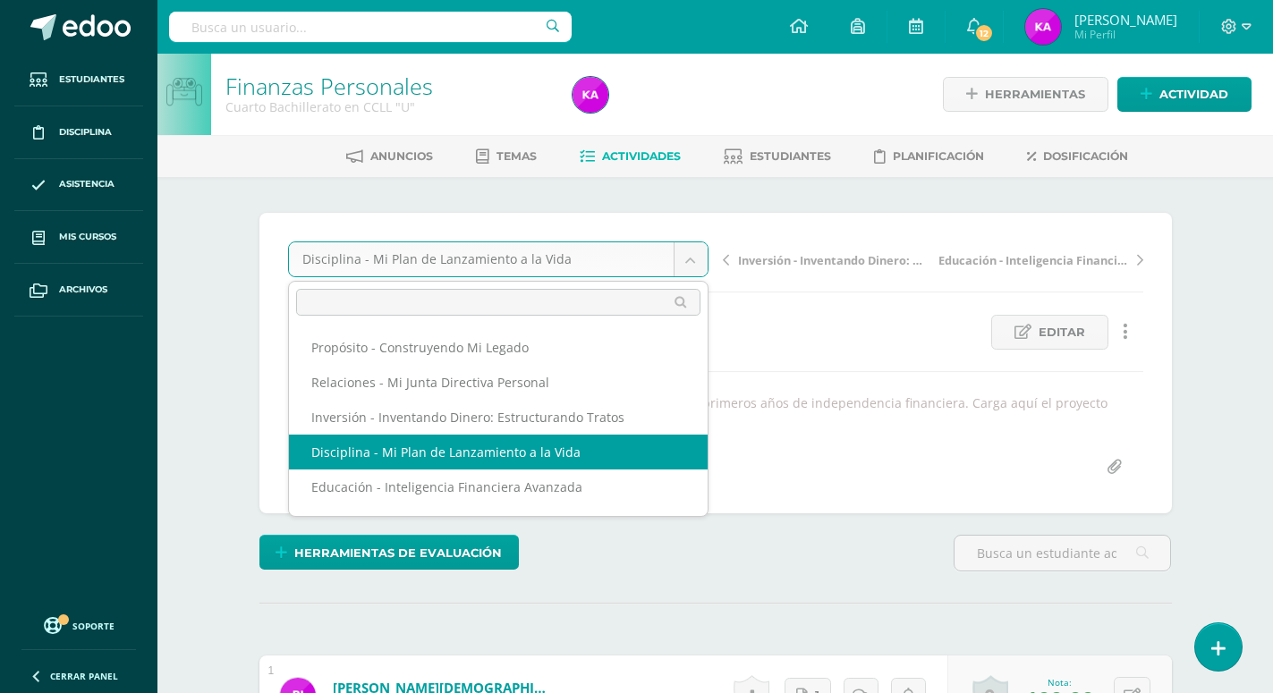
click at [694, 260] on body "Estudiantes Disciplina Asistencia Mis cursos Archivos Soporte Ayuda Reportar un…" at bounding box center [636, 612] width 1273 height 1225
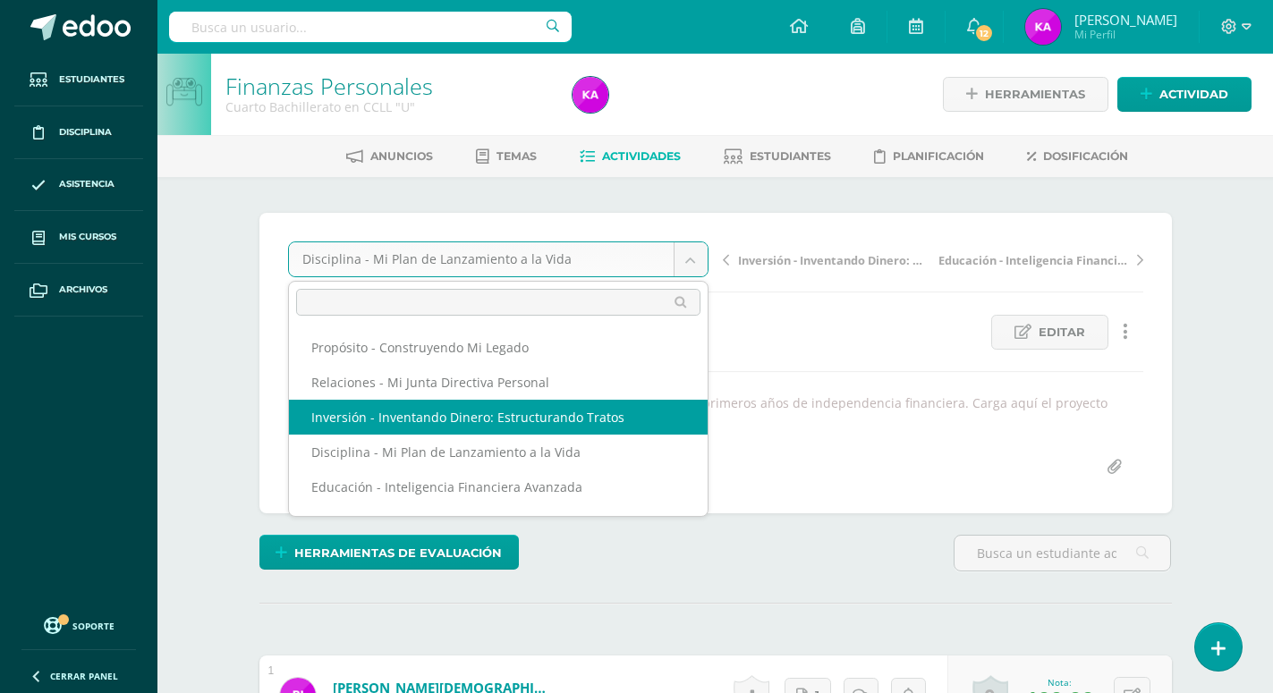
select select "/dashboard/teacher/grade-activity/170858/"
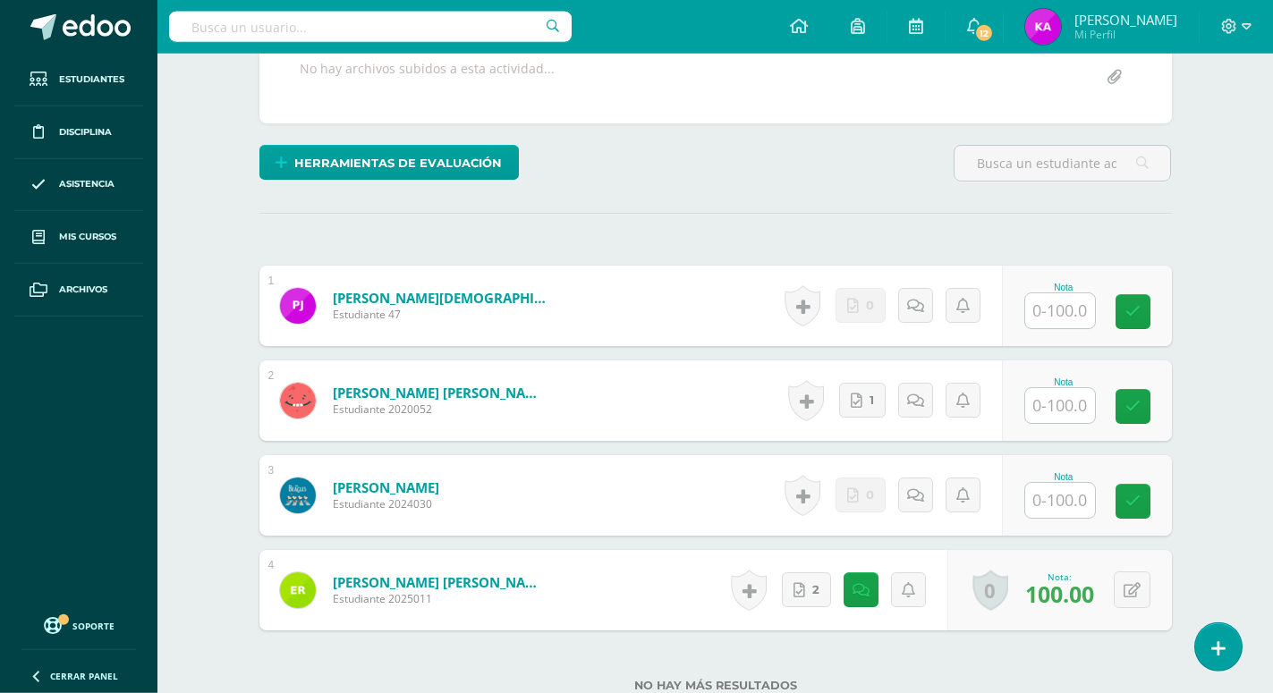
scroll to position [379, 0]
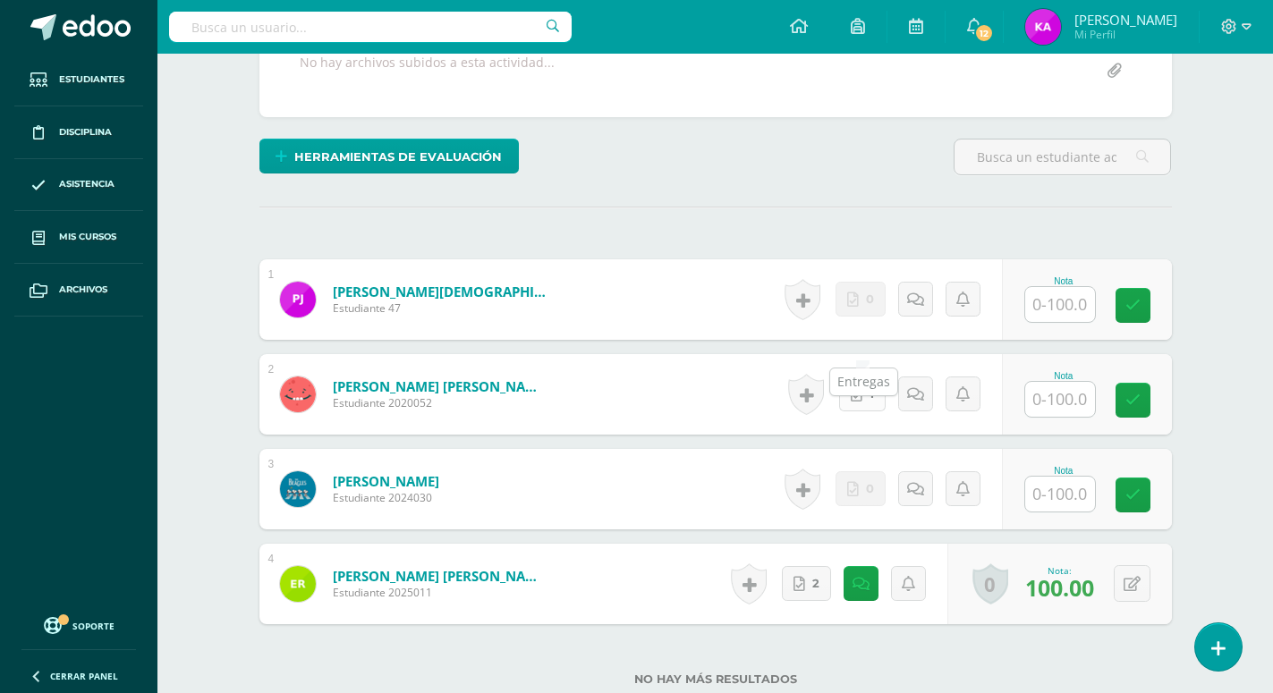
click at [869, 377] on link "1" at bounding box center [862, 394] width 47 height 35
click at [909, 387] on icon at bounding box center [915, 394] width 17 height 15
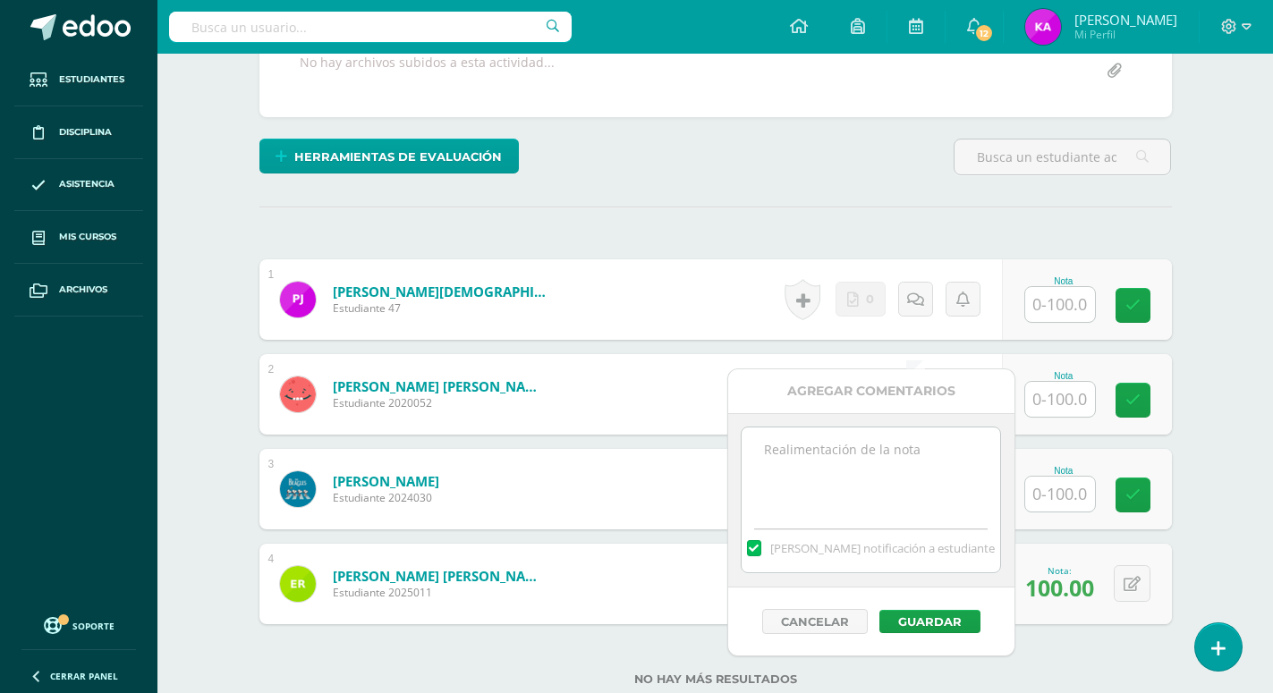
click at [769, 451] on textarea at bounding box center [870, 472] width 258 height 89
paste textarea "¡Excelente! Trabajo recibido =)"
click at [829, 448] on textarea "¡Excelente! Trabajo recibido =)" at bounding box center [870, 472] width 258 height 89
click at [801, 463] on textarea "¡Excelente! Trabajo recibido =)" at bounding box center [870, 472] width 258 height 89
click at [830, 450] on textarea "¡Excelente! Trabajo recibido" at bounding box center [870, 472] width 258 height 89
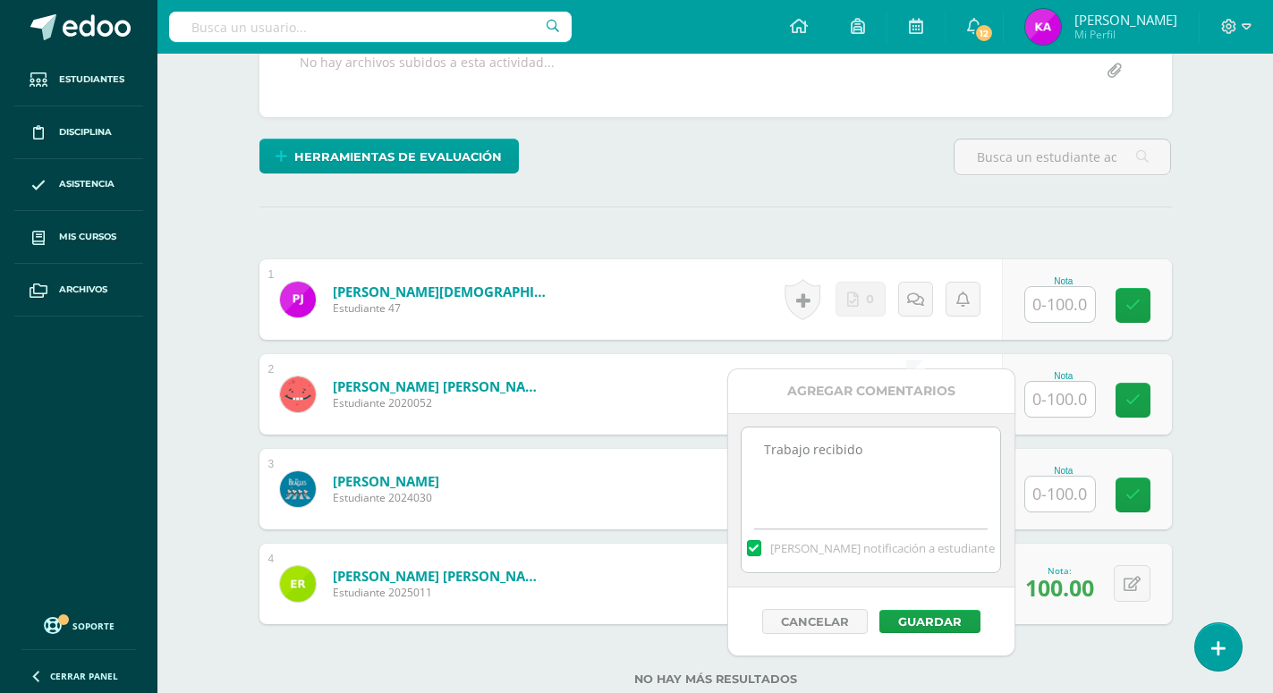
type textarea "Trabajo recibido"
click at [699, 354] on form "Mora Castellanos, José Ricardo Estudiante 2020052 Nota 0 Logros" at bounding box center [715, 394] width 912 height 80
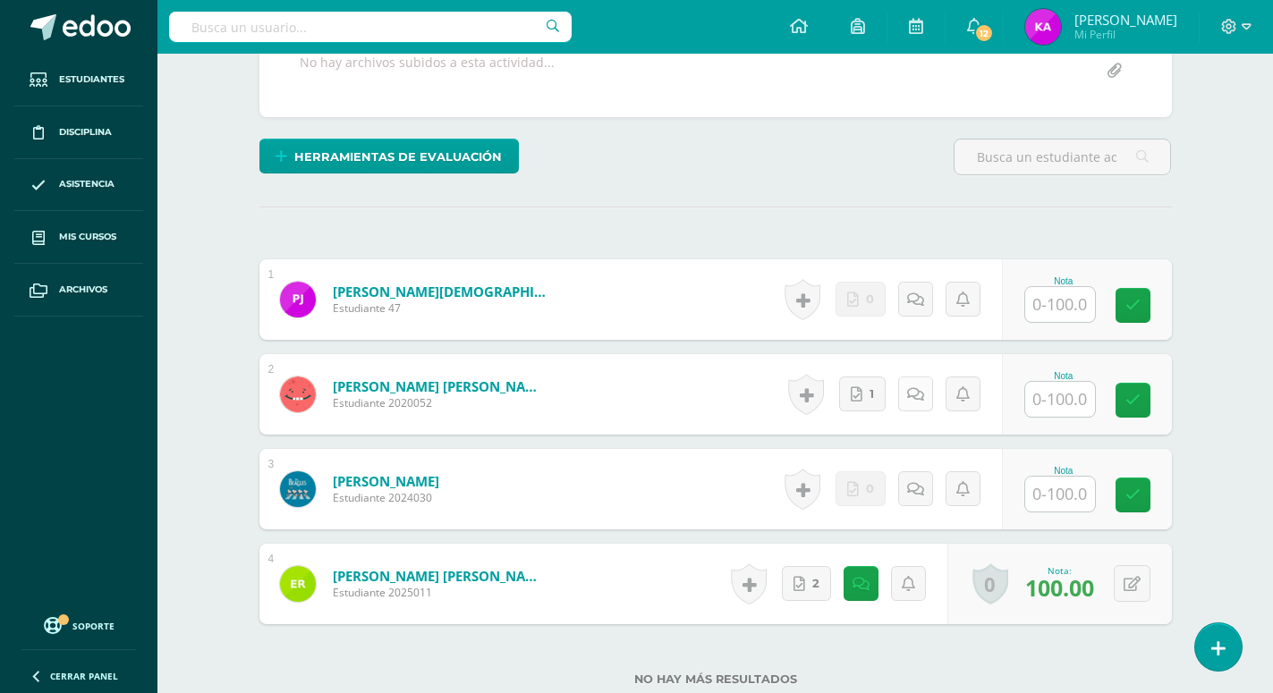
click at [906, 377] on link at bounding box center [915, 394] width 35 height 35
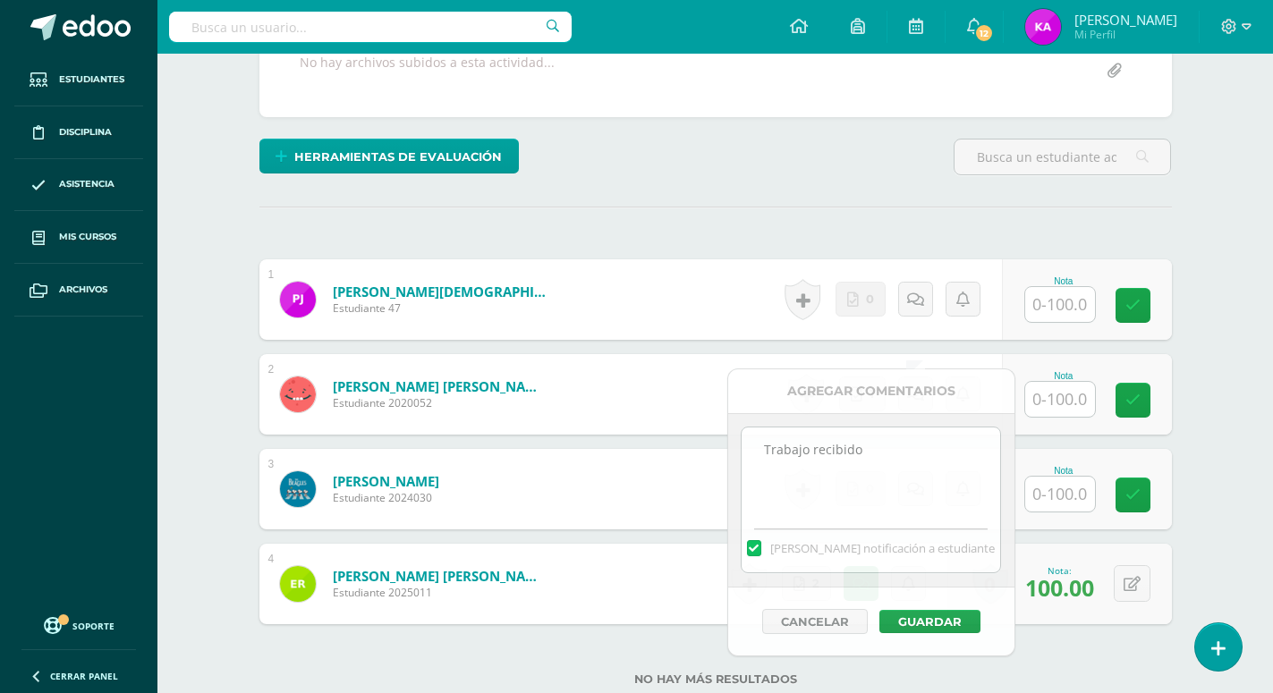
click at [1069, 382] on input "text" at bounding box center [1060, 399] width 70 height 35
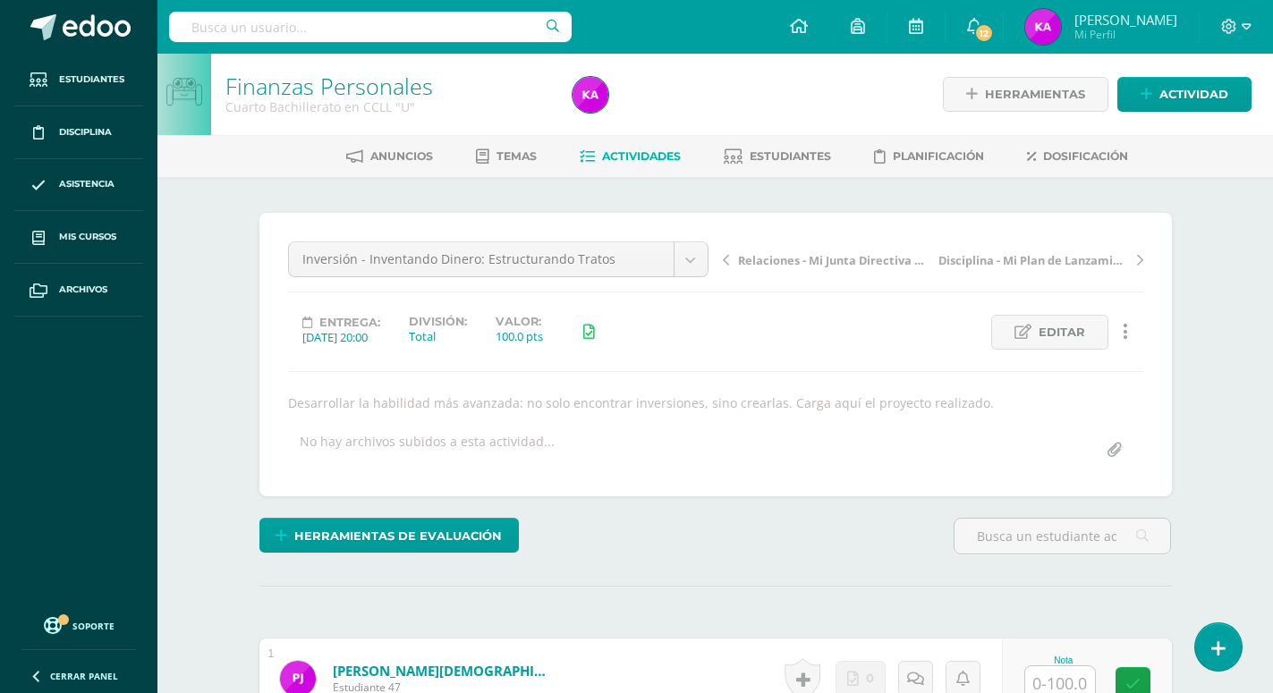
scroll to position [365, 0]
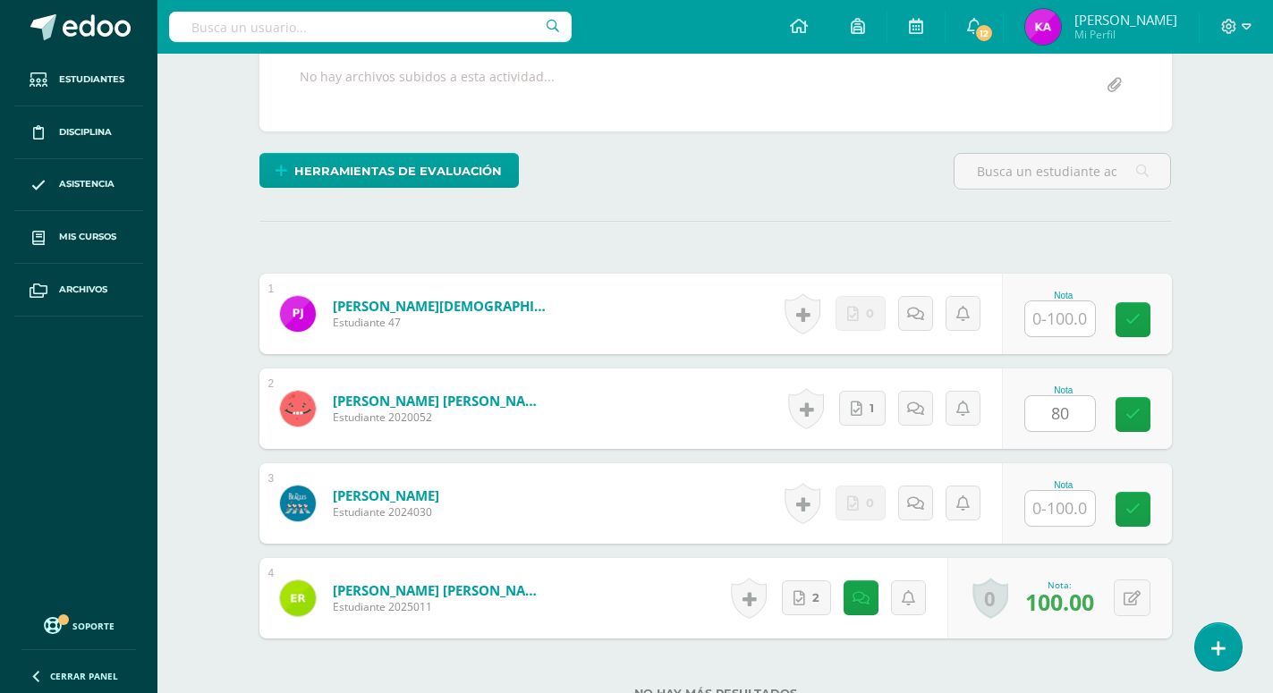
type input "80"
click at [1233, 470] on div "Finanzas Personales Cuarto Bachillerato en CCLL "U" Herramientas Detalle de asi…" at bounding box center [714, 266] width 1115 height 1155
click at [815, 581] on span "2" at bounding box center [815, 597] width 7 height 33
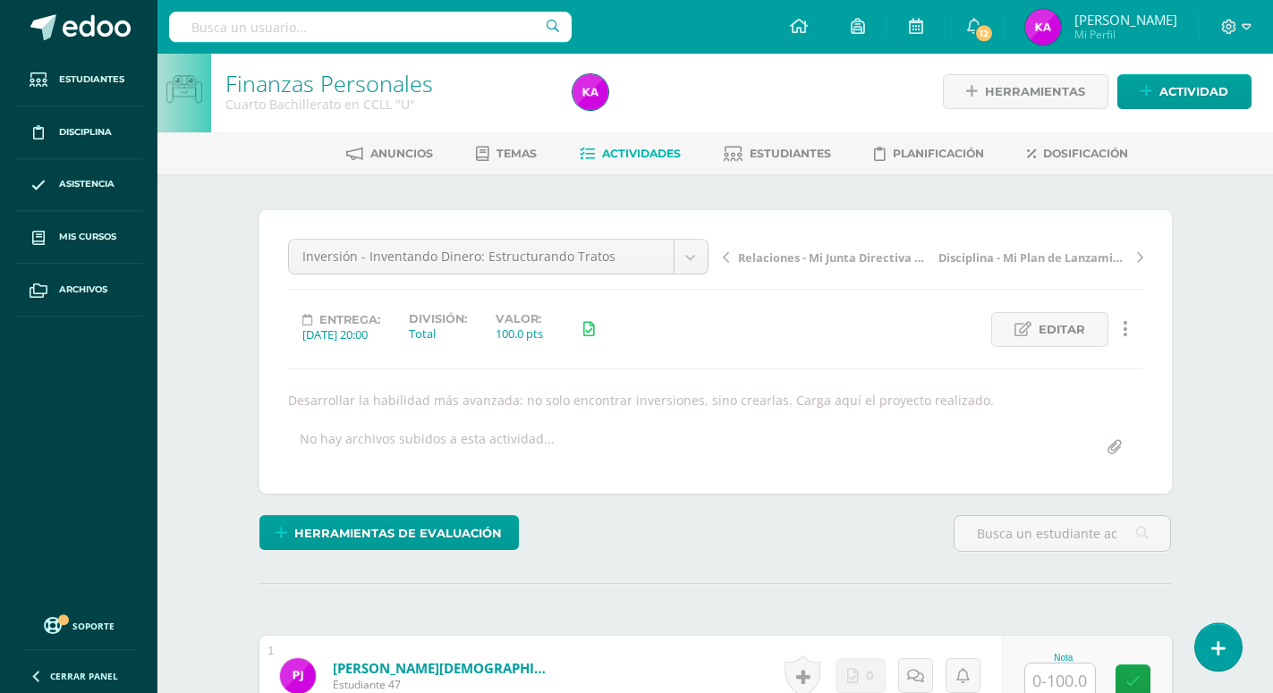
scroll to position [0, 0]
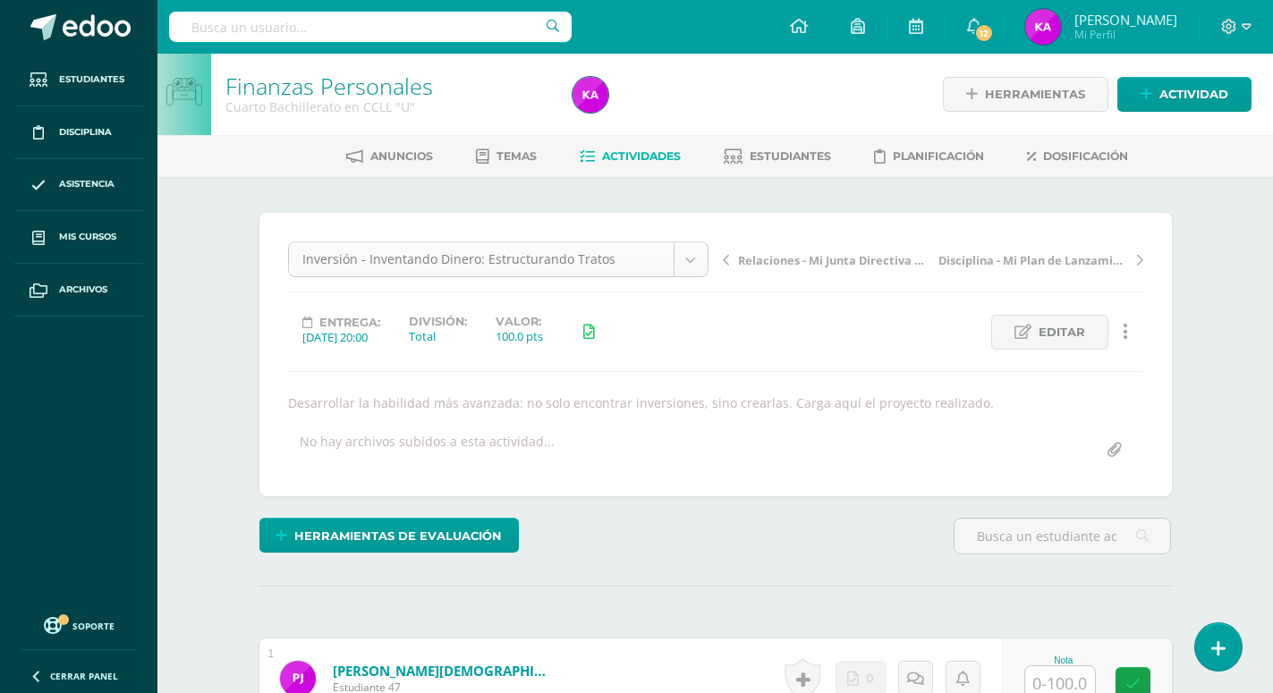
click at [686, 256] on body "Estudiantes Disciplina Asistencia Mis cursos Archivos Soporte Ayuda Reportar un…" at bounding box center [636, 604] width 1273 height 1208
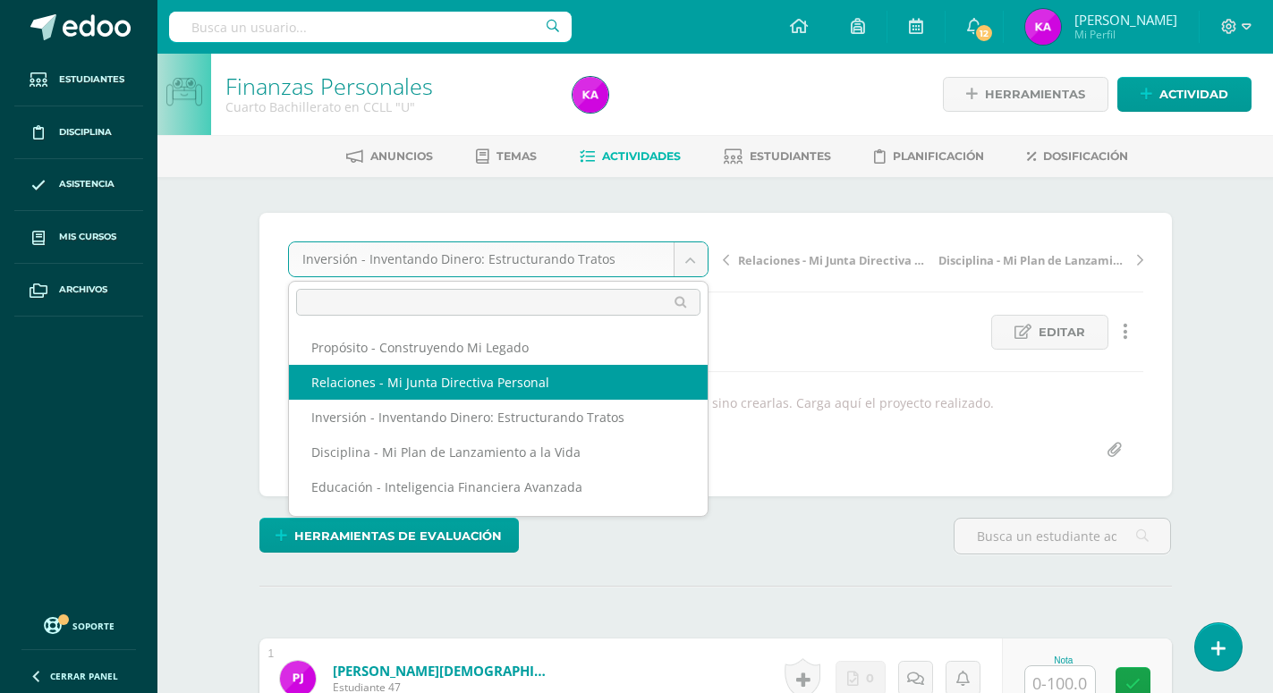
select select "/dashboard/teacher/grade-activity/170859/"
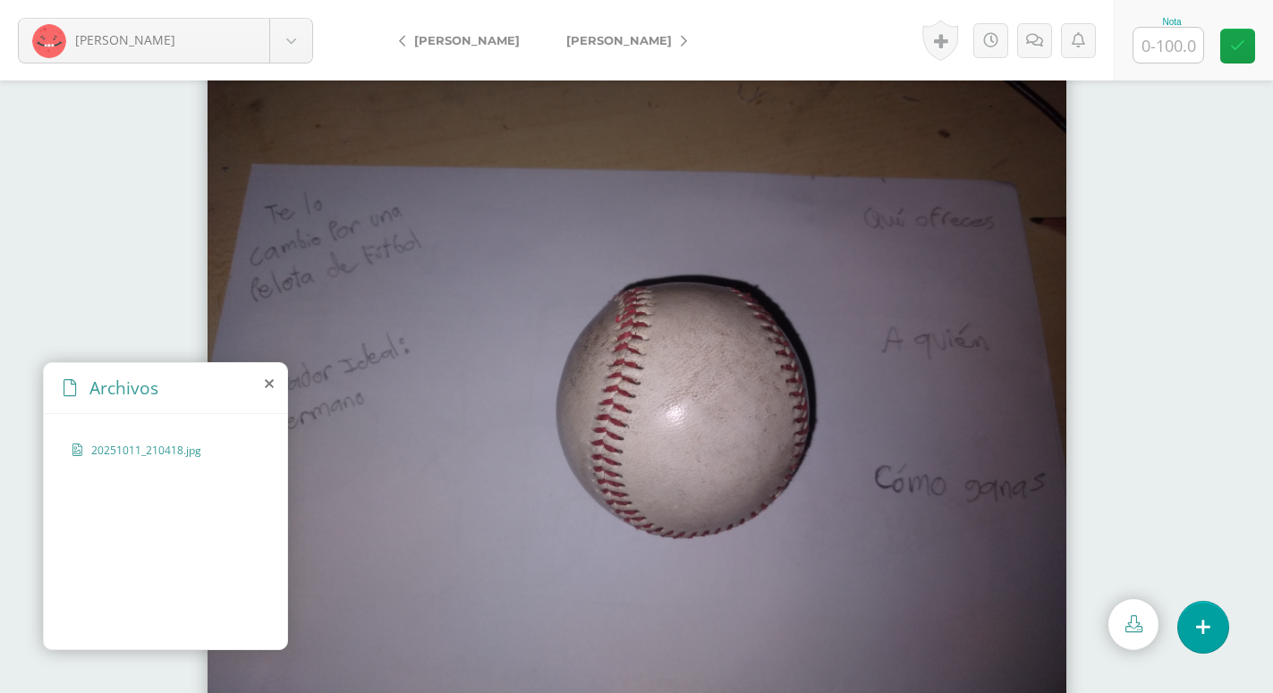
click at [395, 482] on img at bounding box center [637, 387] width 859 height 644
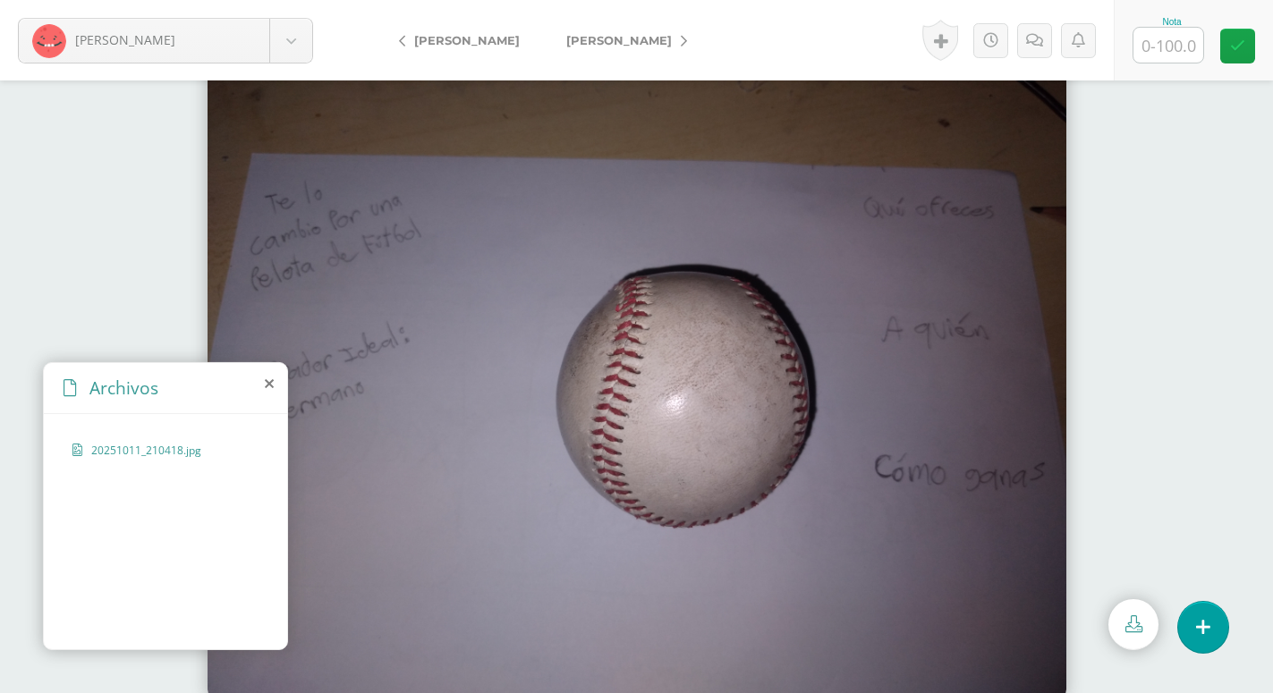
scroll to position [16, 0]
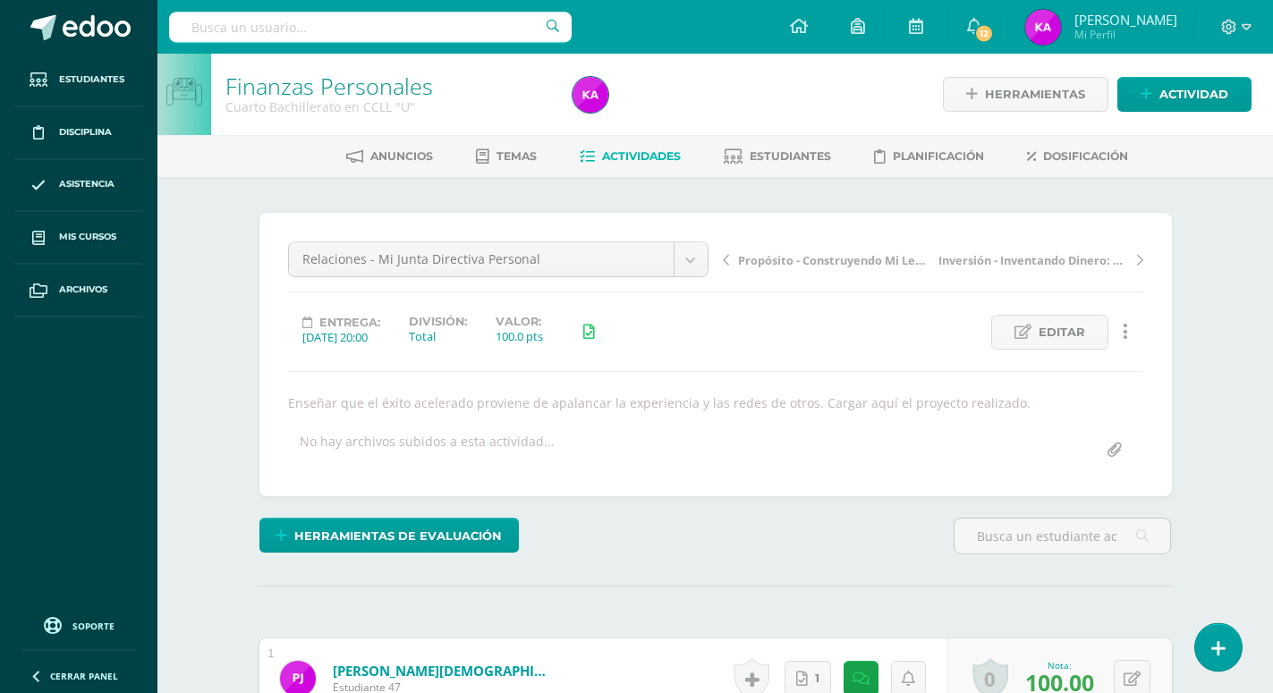
scroll to position [1, 0]
click at [689, 243] on body "Estudiantes Disciplina Asistencia Mis cursos Archivos Soporte Ayuda Reportar un…" at bounding box center [636, 603] width 1273 height 1208
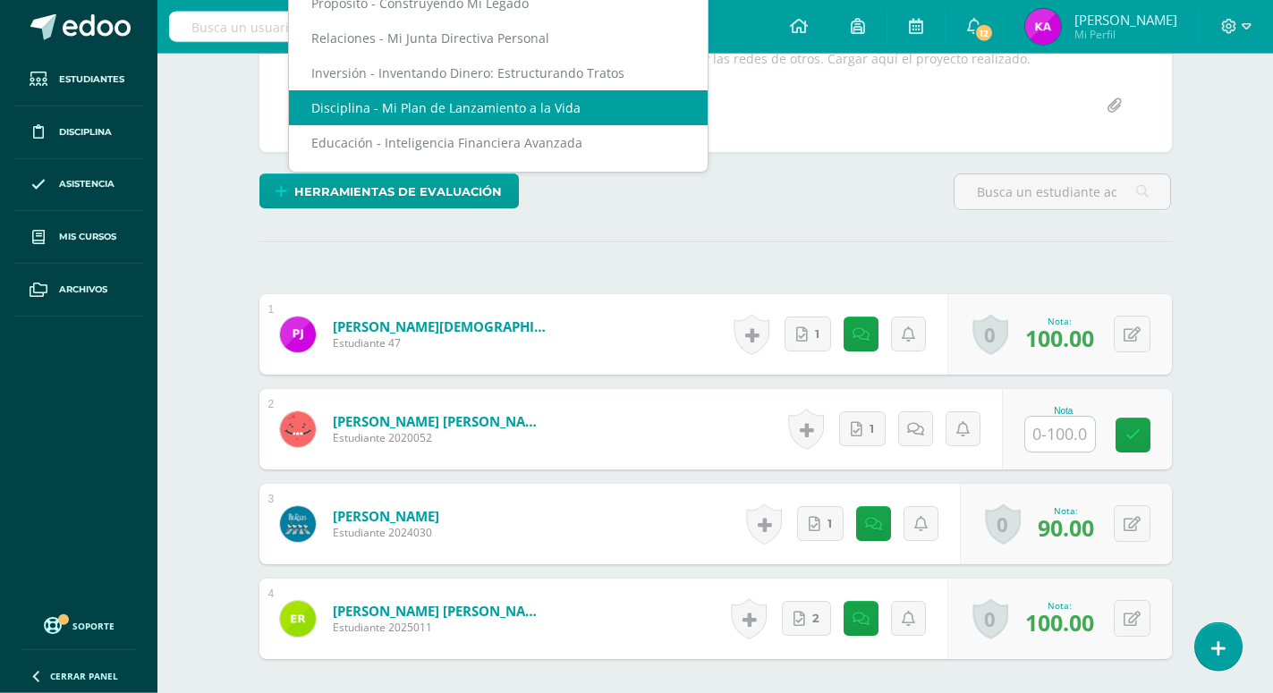
scroll to position [346, 0]
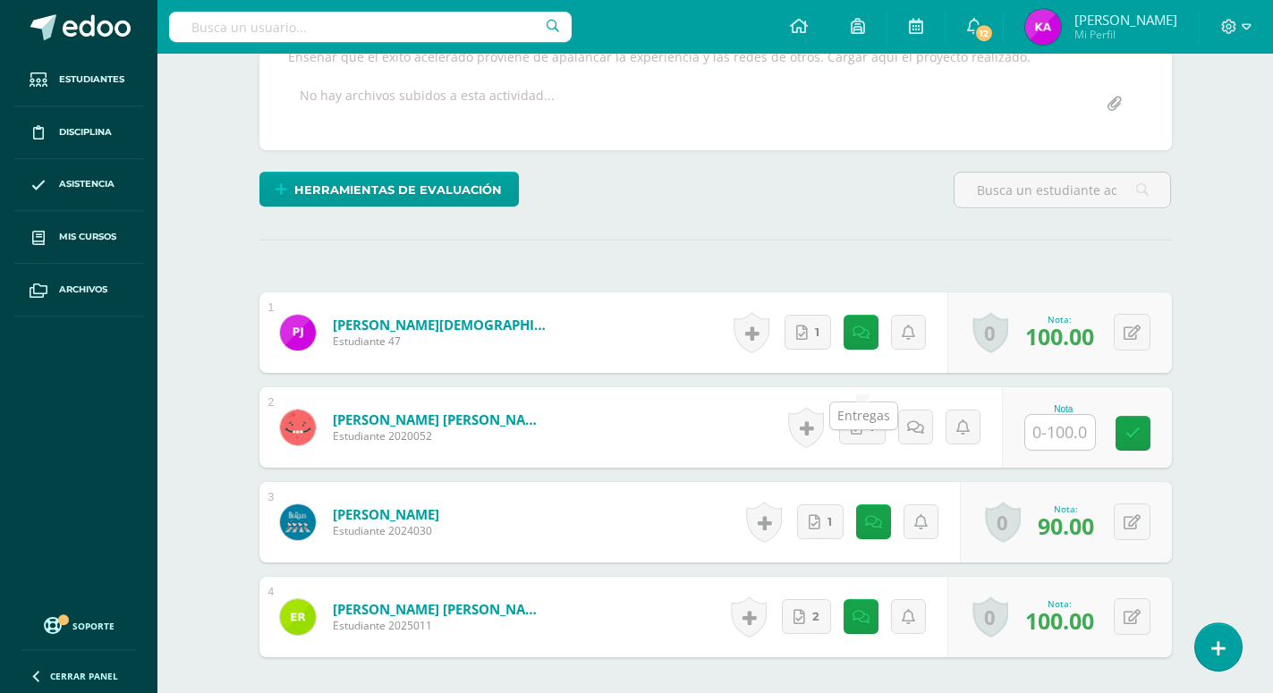
click at [855, 370] on body "Estudiantes Disciplina Asistencia Mis cursos Archivos Soporte Ayuda Reportar un…" at bounding box center [636, 258] width 1273 height 1208
click at [860, 420] on icon at bounding box center [857, 427] width 12 height 15
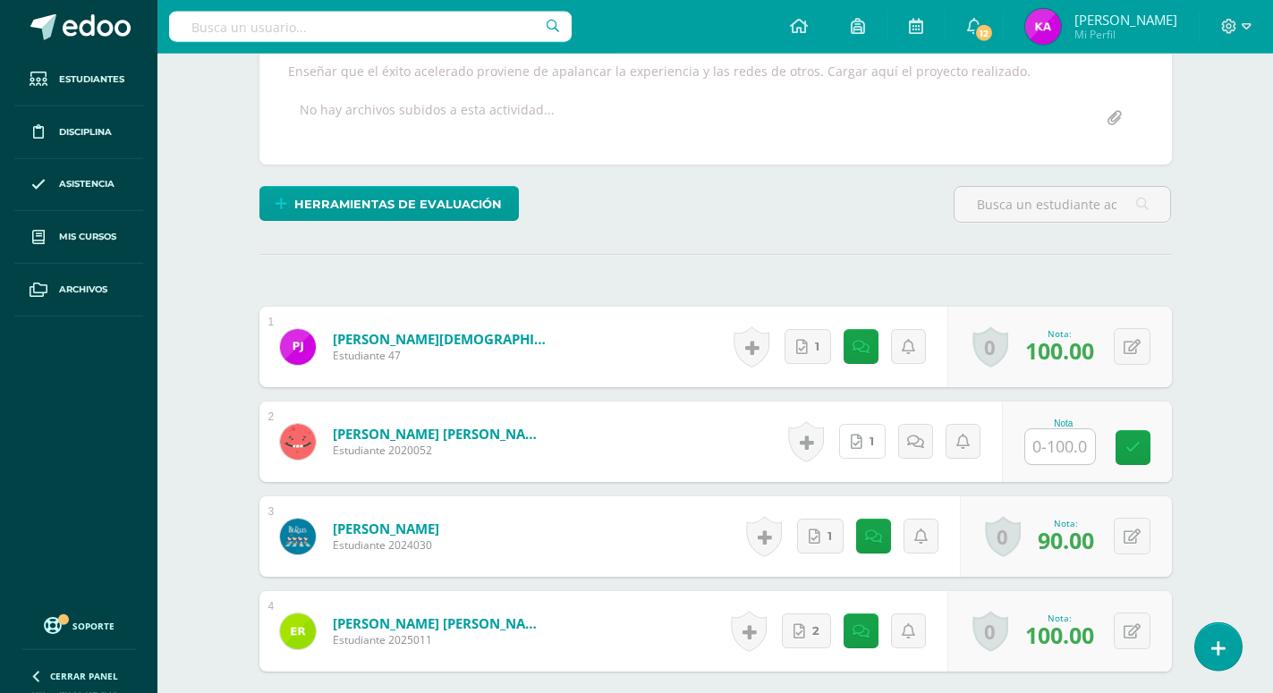
scroll to position [379, 0]
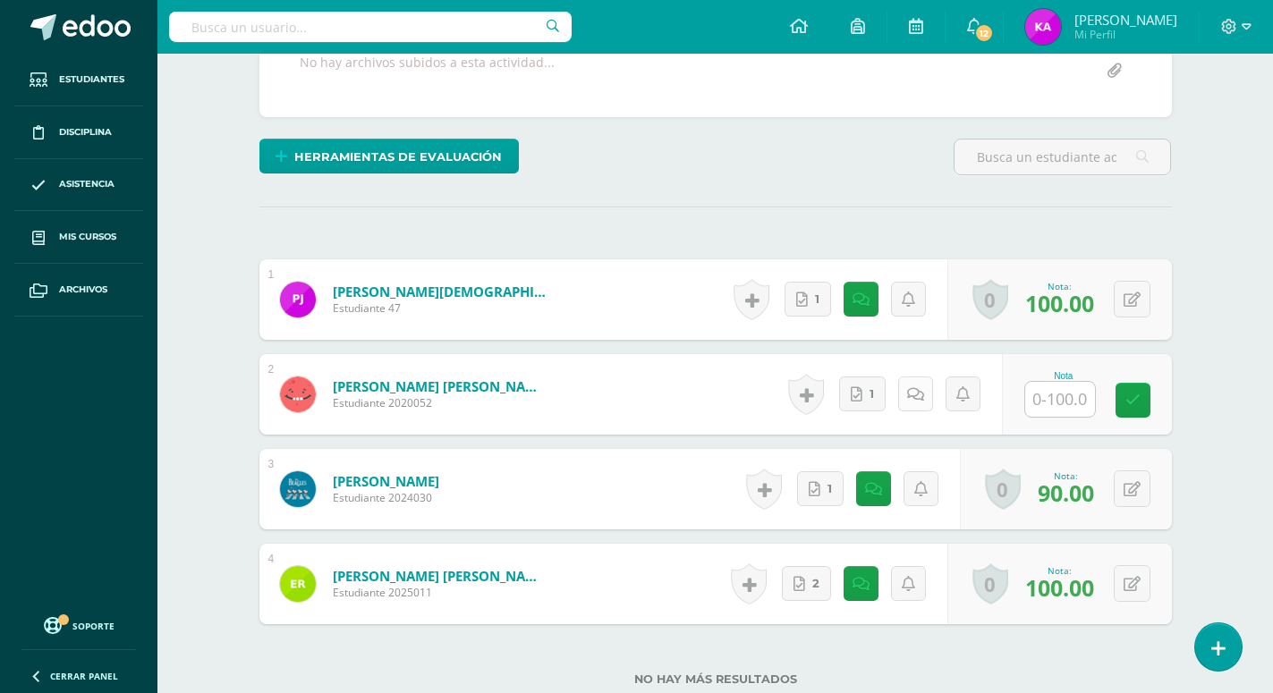
click at [909, 387] on icon at bounding box center [915, 394] width 17 height 15
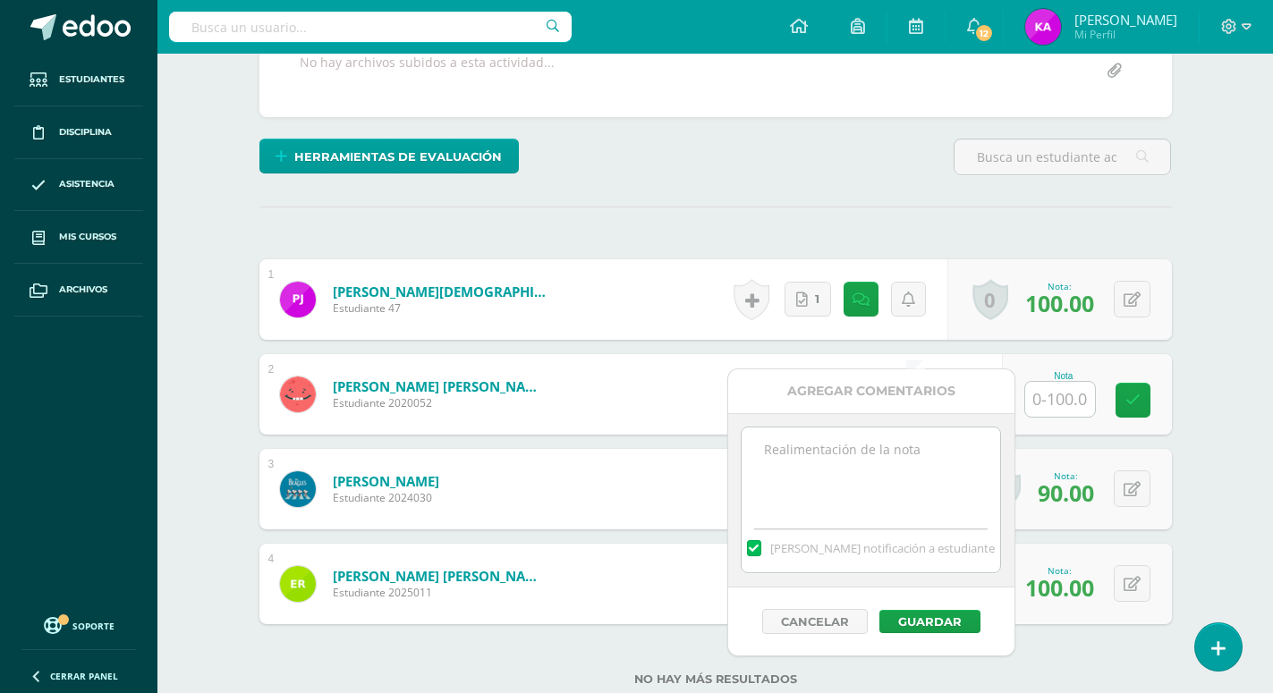
click at [767, 448] on textarea at bounding box center [870, 472] width 258 height 89
paste textarea "¡Excelente! Trabajo recibido =)"
click at [833, 449] on textarea "¡Excelente! Trabajo recibido =)" at bounding box center [870, 472] width 258 height 89
click at [799, 462] on textarea "¡Excelente! Trabajo recibido =)" at bounding box center [870, 472] width 258 height 89
click at [826, 449] on textarea "¡Excelente Trabajo recibido" at bounding box center [870, 472] width 258 height 89
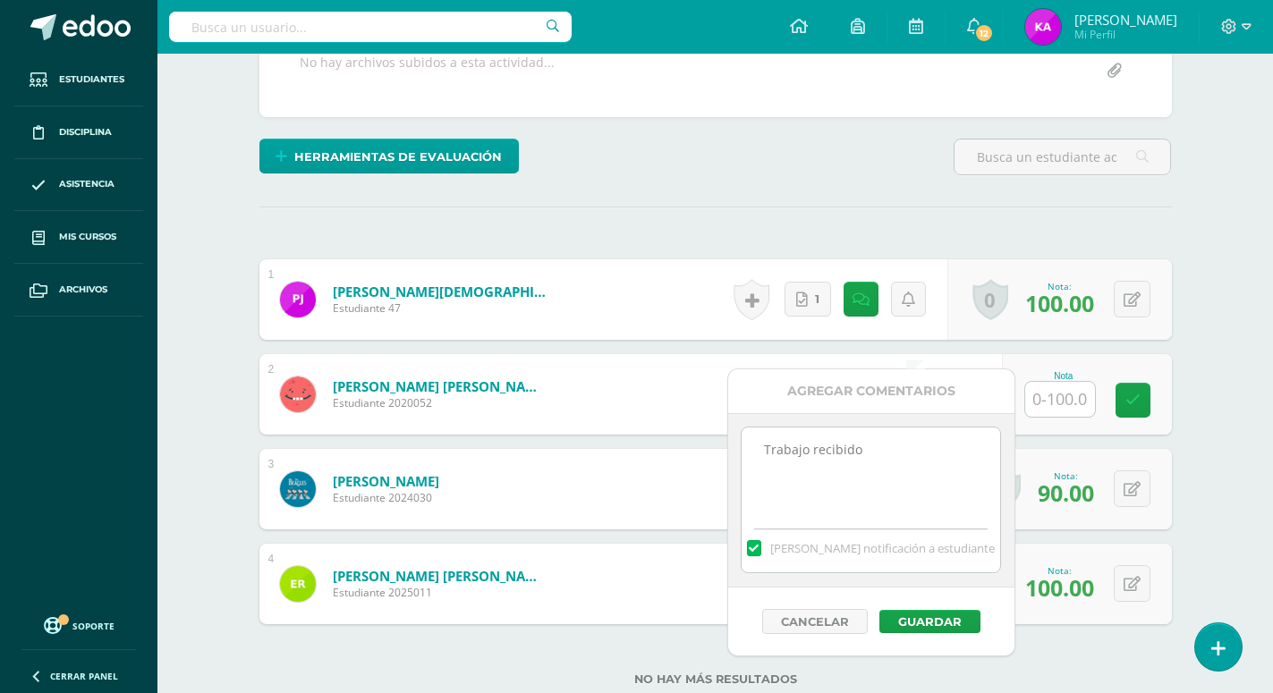
click at [866, 446] on textarea "Trabajo recibido" at bounding box center [870, 472] width 258 height 89
type textarea "Trabajo recibido, mejorar presentación"
click at [946, 621] on button "Guardar" at bounding box center [929, 621] width 101 height 23
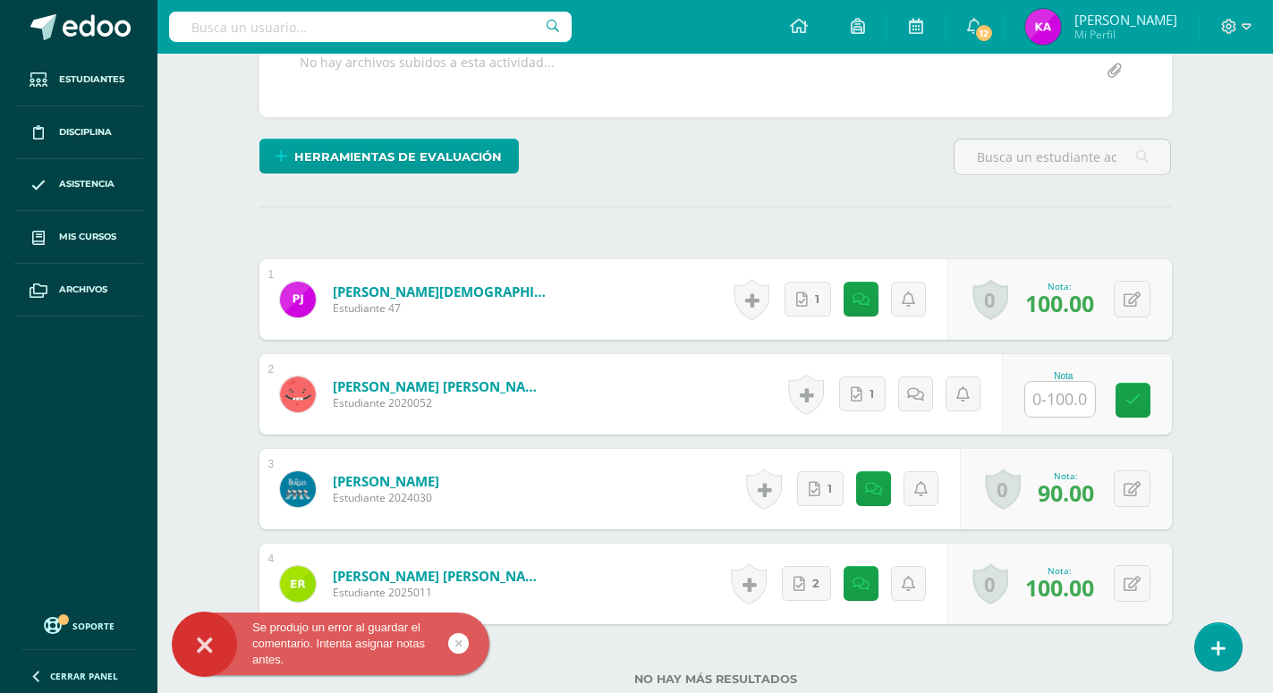
click at [1057, 382] on input "text" at bounding box center [1060, 399] width 70 height 35
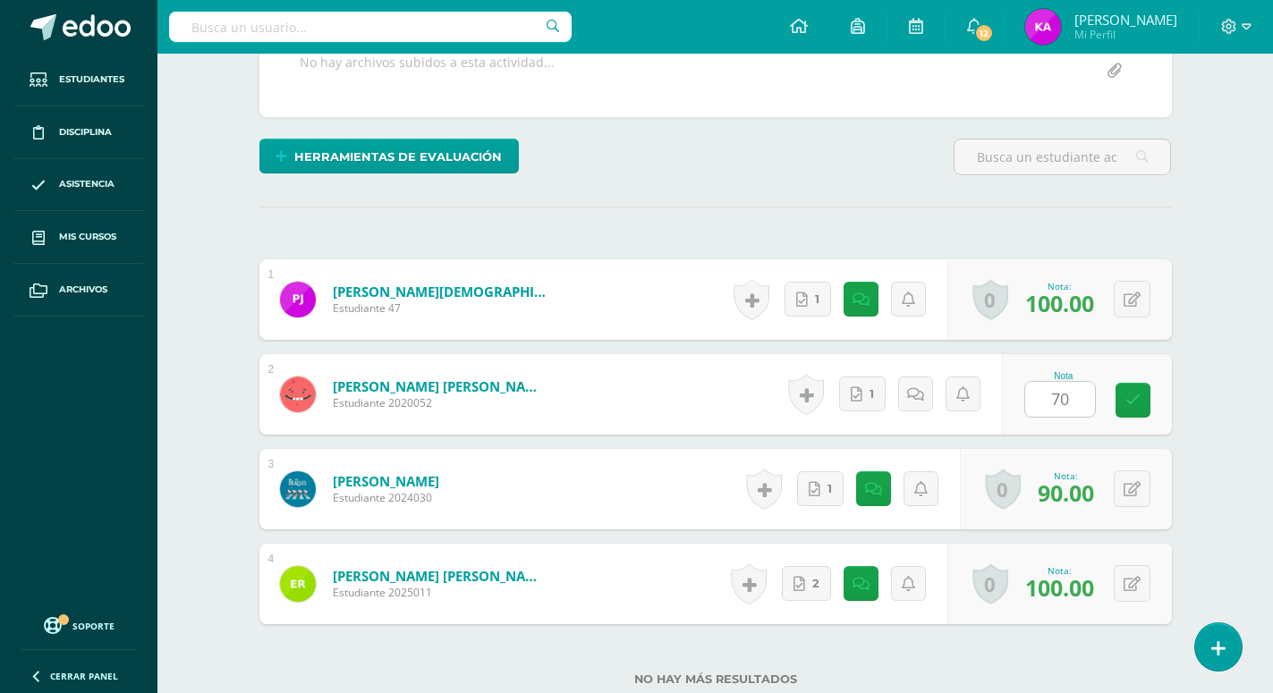
type input "70"
click at [921, 387] on icon at bounding box center [921, 394] width 17 height 15
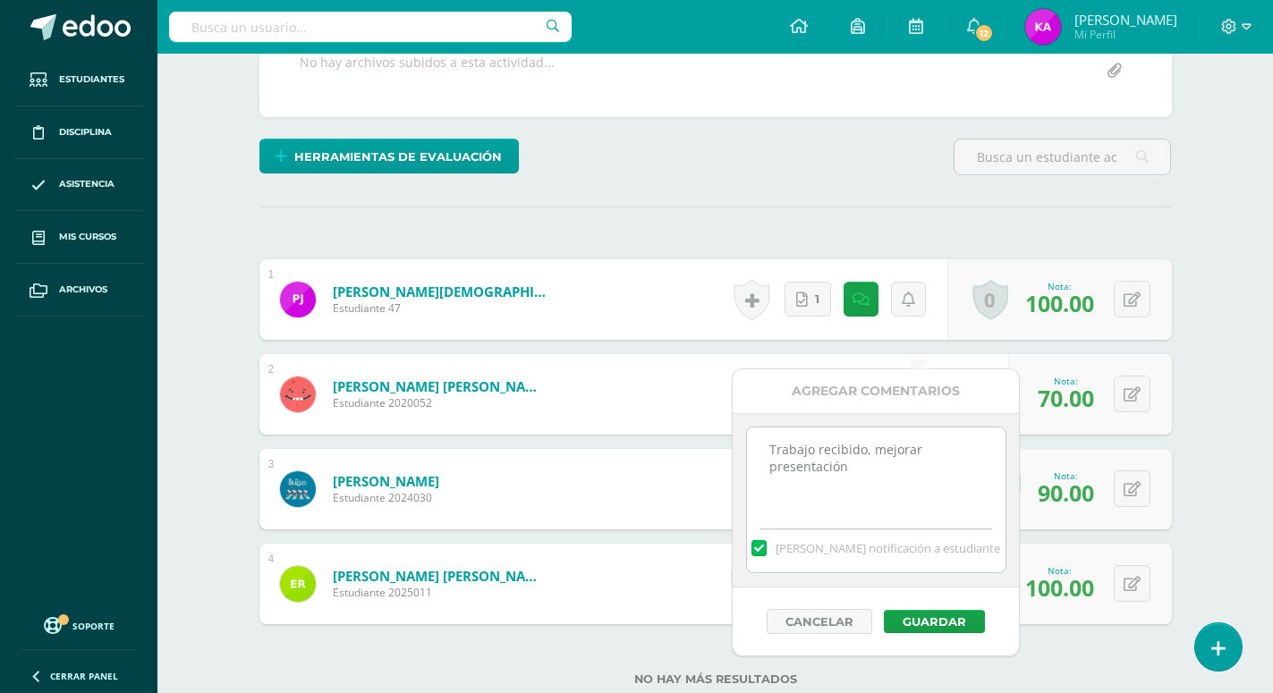
click at [621, 385] on div "1 Jiménez Sinay, Pablo Javier Estudiante 47 Nota 100.00 0 Logros Logros obtenid…" at bounding box center [715, 441] width 912 height 365
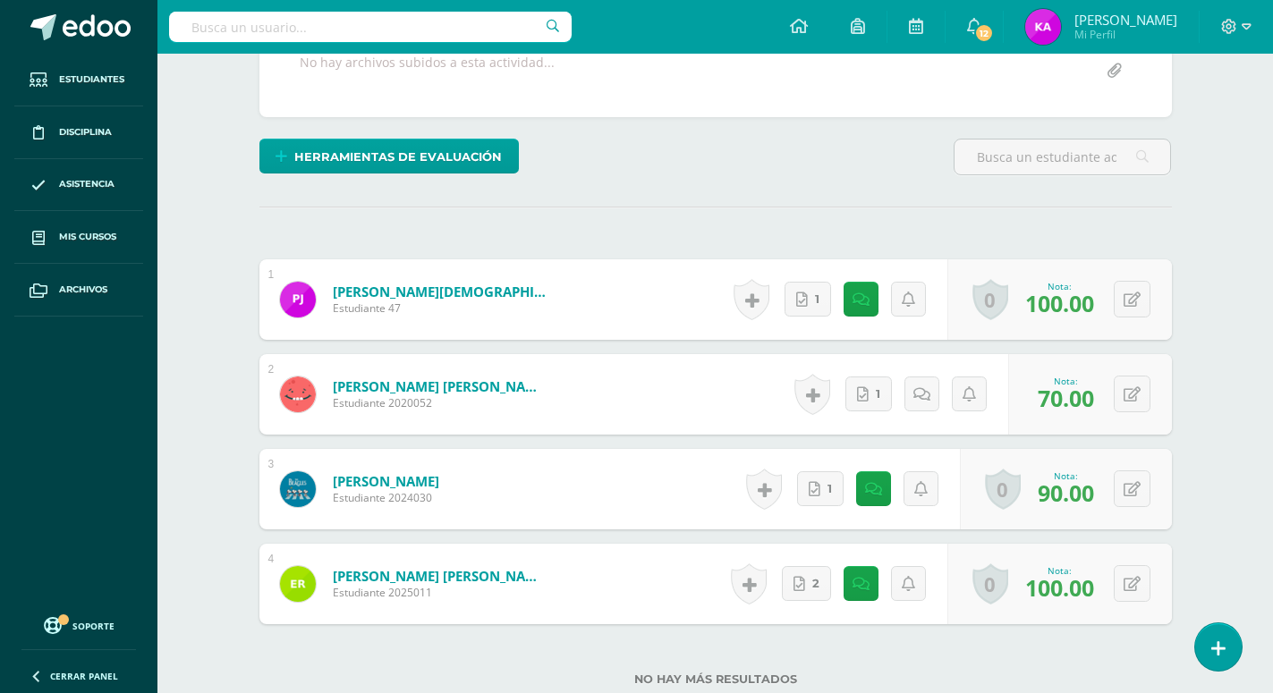
click at [562, 354] on form "Mora Castellanos, José Ricardo Estudiante 2020052 Nota 70.00 0 Logros" at bounding box center [715, 394] width 912 height 80
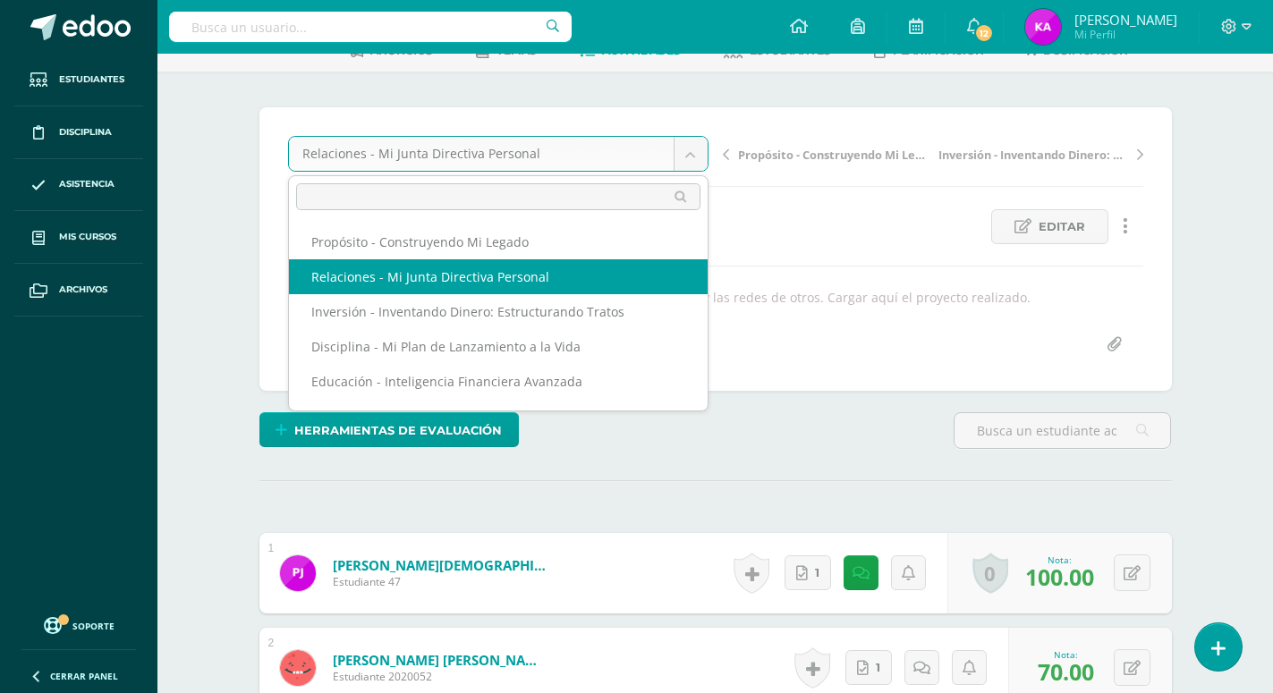
click at [690, 152] on body "Se produjo un error al guardar el comentario. Intenta asignar notas antes. Estu…" at bounding box center [636, 498] width 1273 height 1208
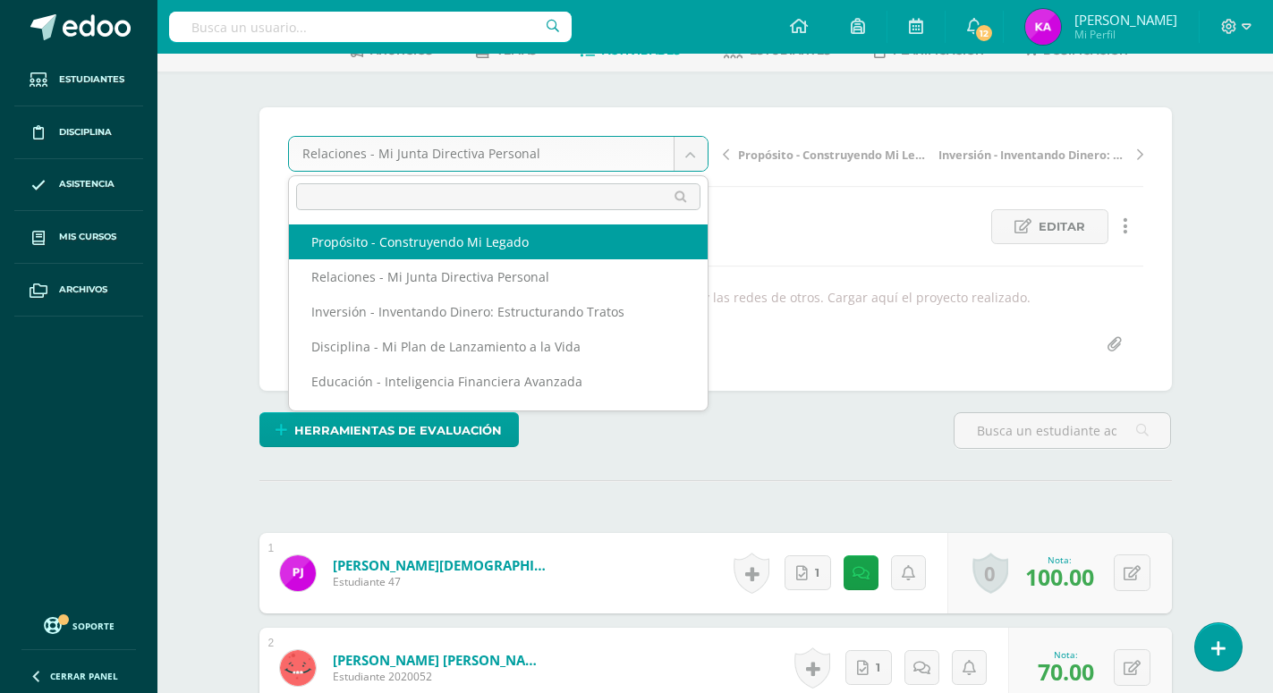
select select "/dashboard/teacher/grade-activity/170860/"
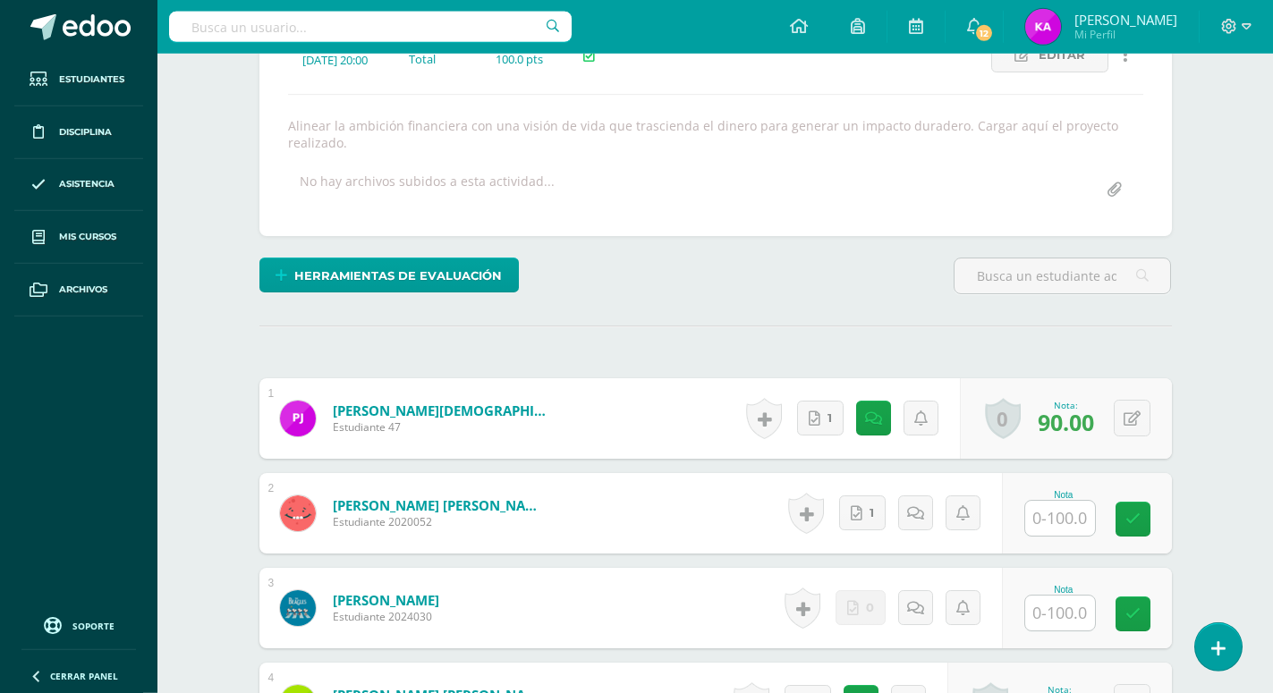
scroll to position [300, 0]
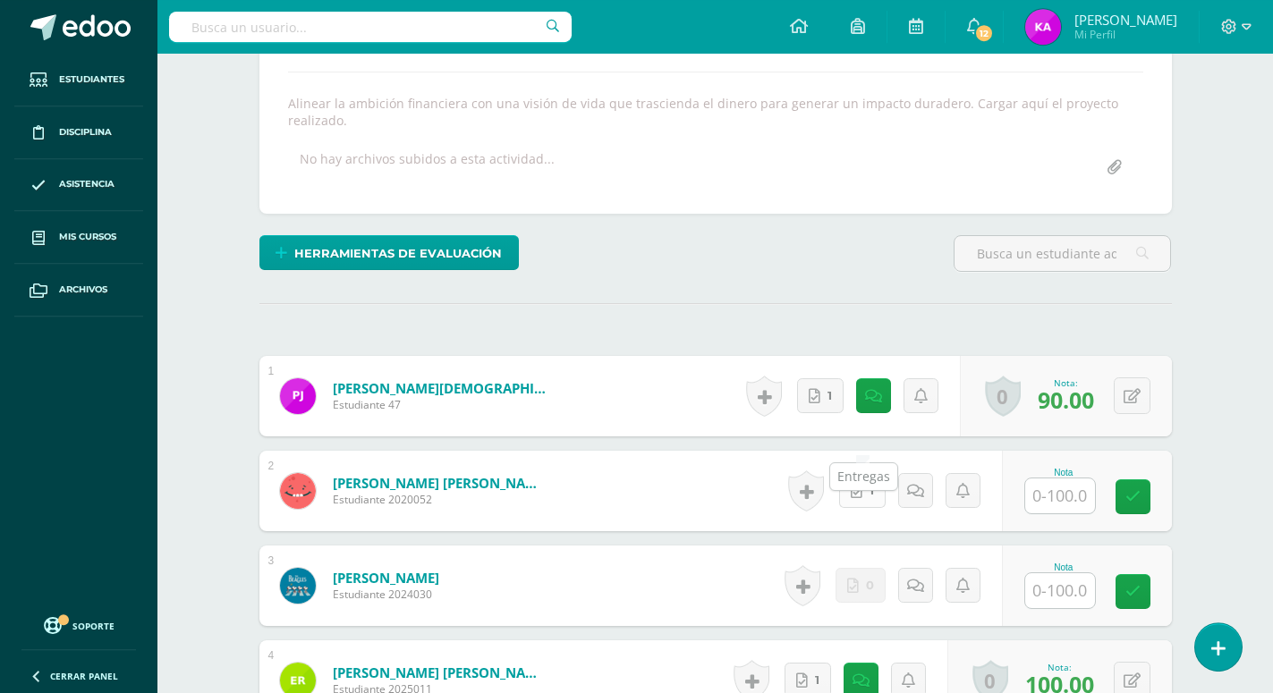
click at [862, 484] on icon at bounding box center [857, 491] width 12 height 15
click at [1064, 479] on input "text" at bounding box center [1060, 496] width 70 height 35
type input "80"
click at [916, 484] on icon at bounding box center [915, 491] width 17 height 15
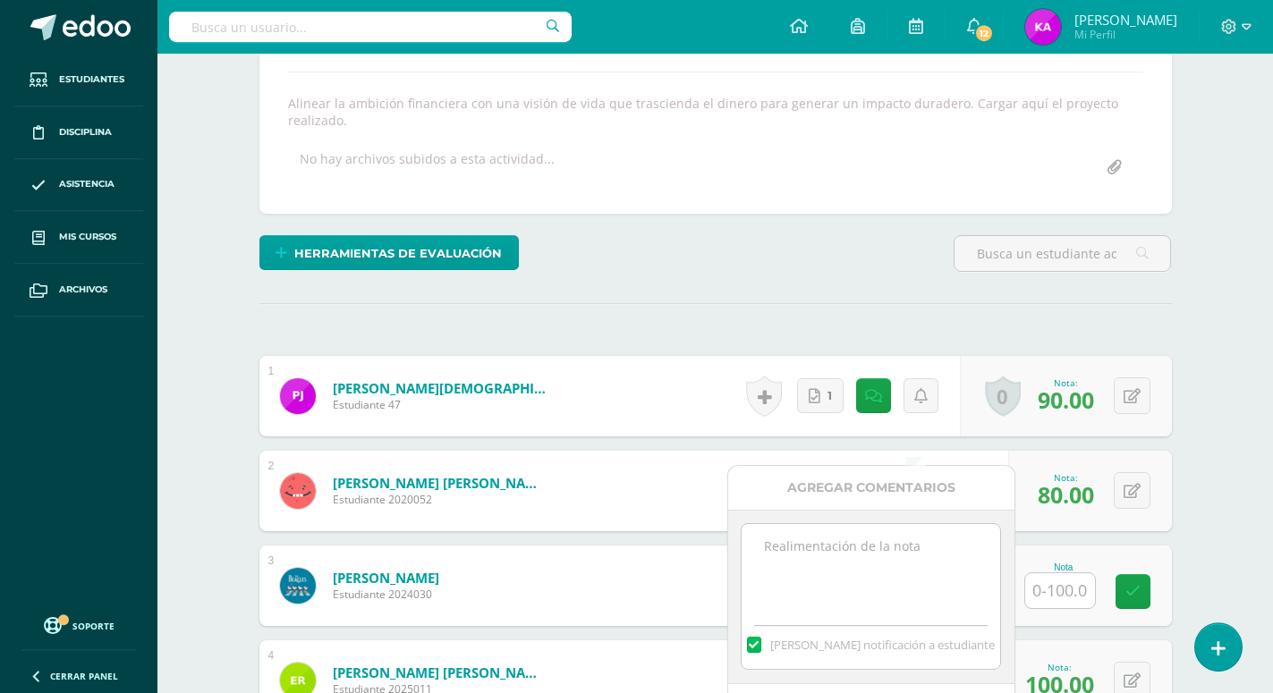
click at [786, 563] on textarea at bounding box center [870, 568] width 258 height 89
paste textarea "¡Excelente! Trabajo recibido =)"
click at [833, 548] on textarea "¡Excelente! Trabajo recibido =)" at bounding box center [870, 568] width 258 height 89
click at [799, 568] on textarea "Trabajo recibido =)" at bounding box center [870, 568] width 258 height 89
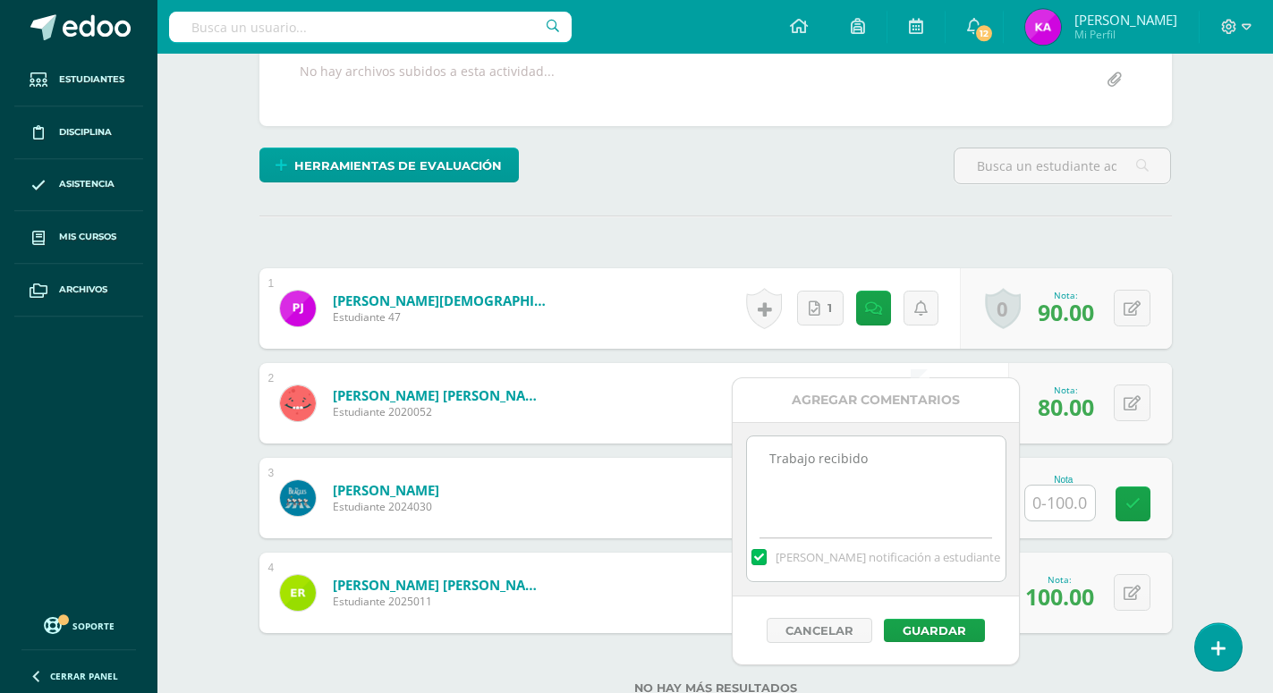
scroll to position [396, 0]
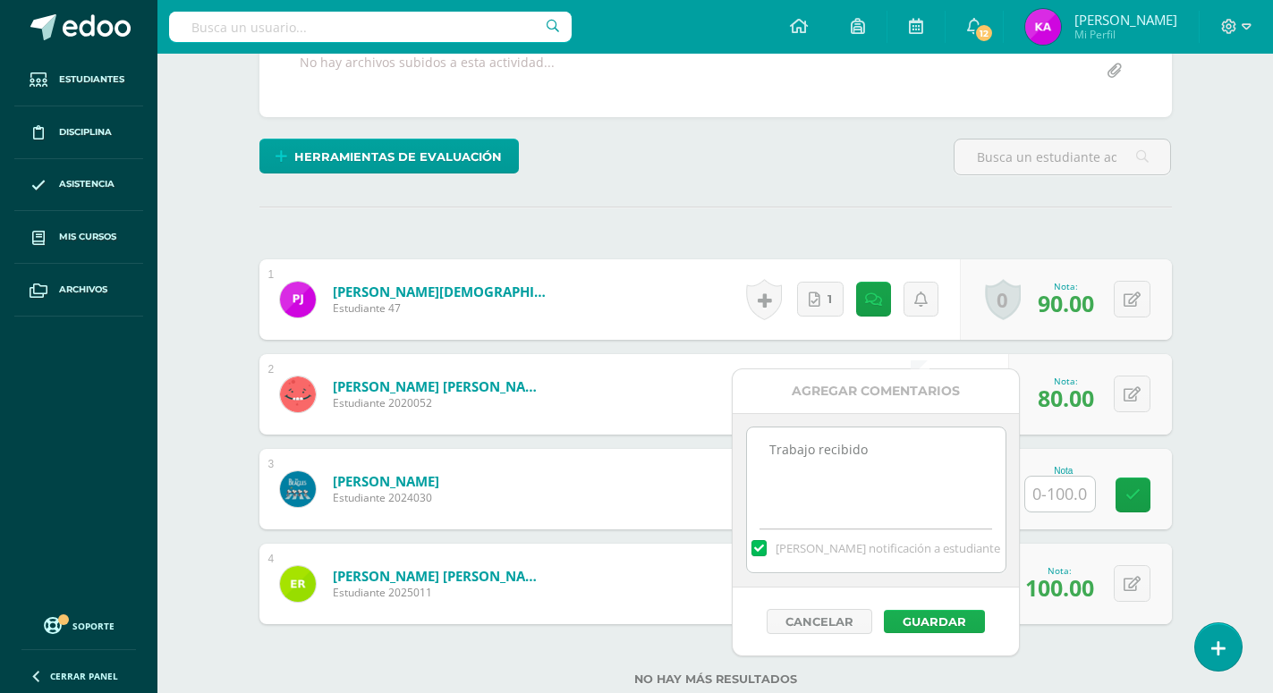
type textarea "Trabajo recibido"
click at [930, 615] on button "Guardar" at bounding box center [934, 621] width 101 height 23
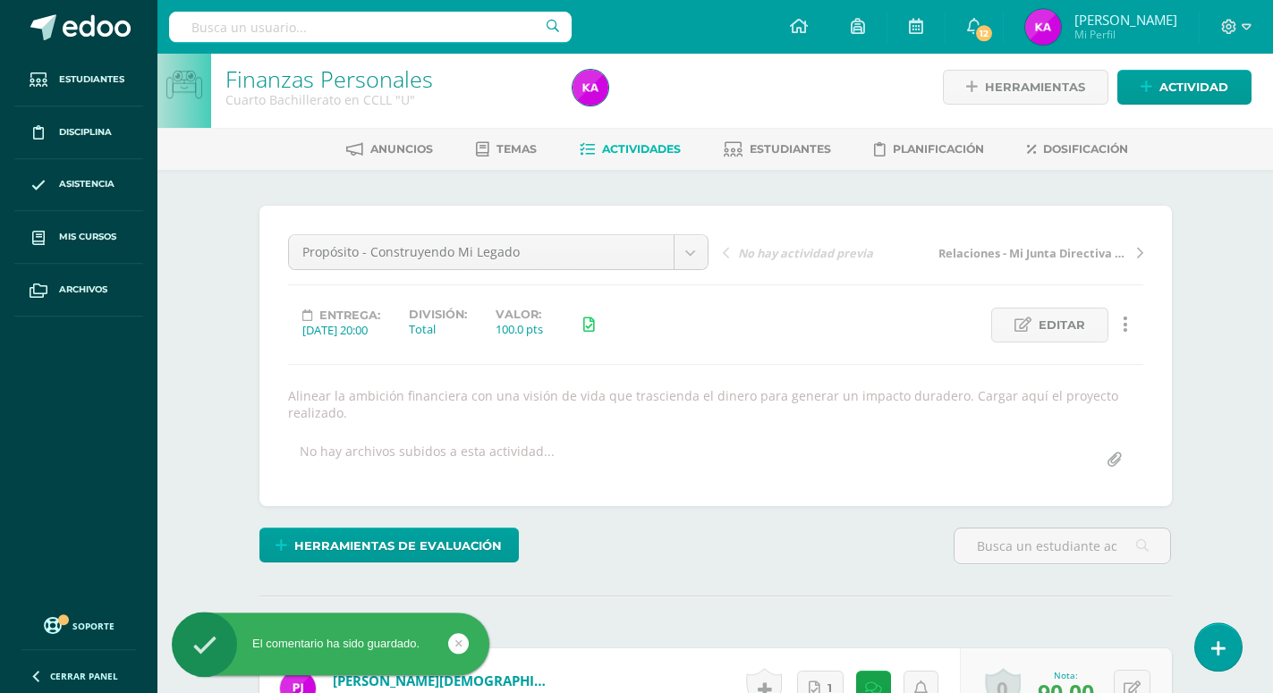
scroll to position [0, 0]
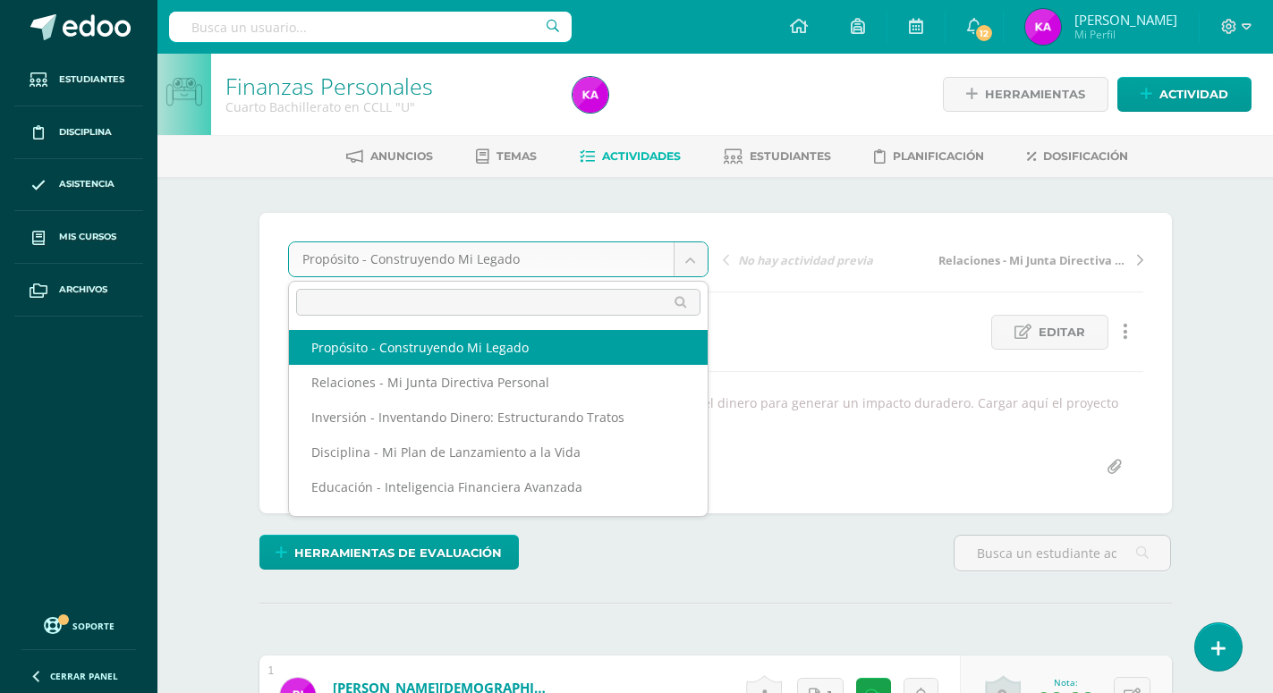
click at [680, 254] on body "El comentario ha sido guardado. Estudiantes Disciplina Asistencia Mis cursos Ar…" at bounding box center [636, 612] width 1273 height 1225
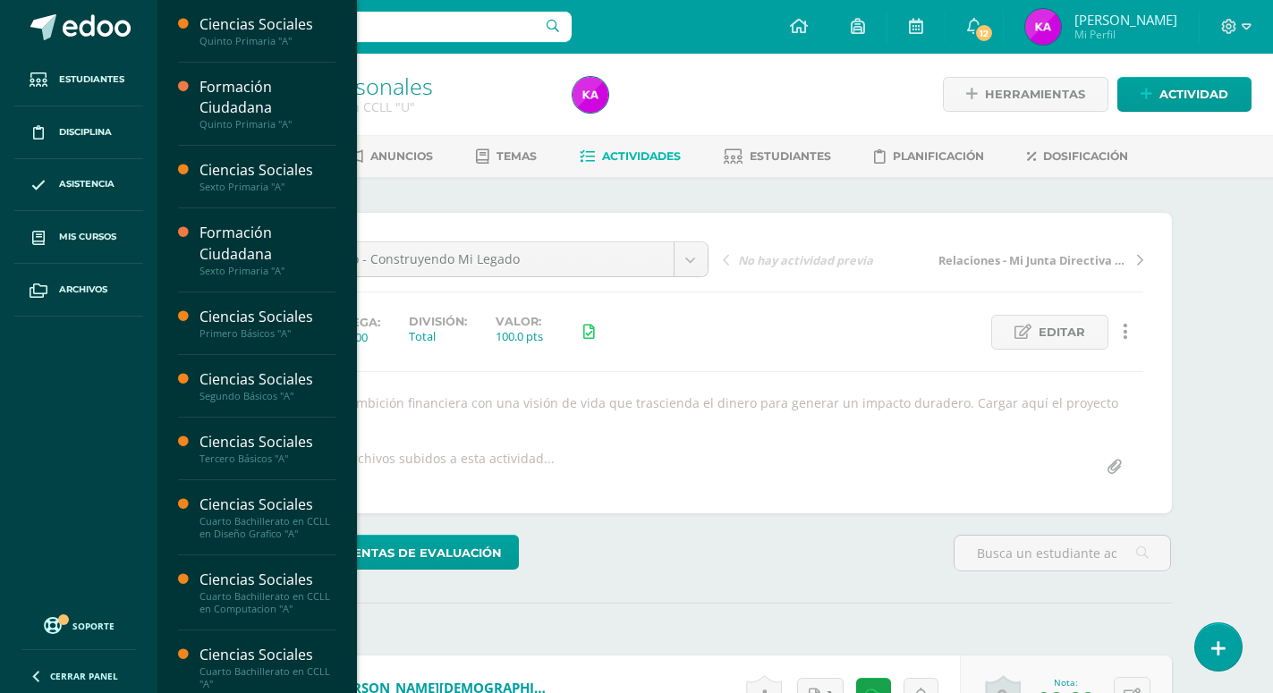
click at [97, 240] on body "El comentario ha sido guardado. Estudiantes Disciplina Asistencia Mis cursos Ar…" at bounding box center [636, 612] width 1273 height 1225
click at [83, 231] on span "Mis cursos" at bounding box center [87, 237] width 57 height 14
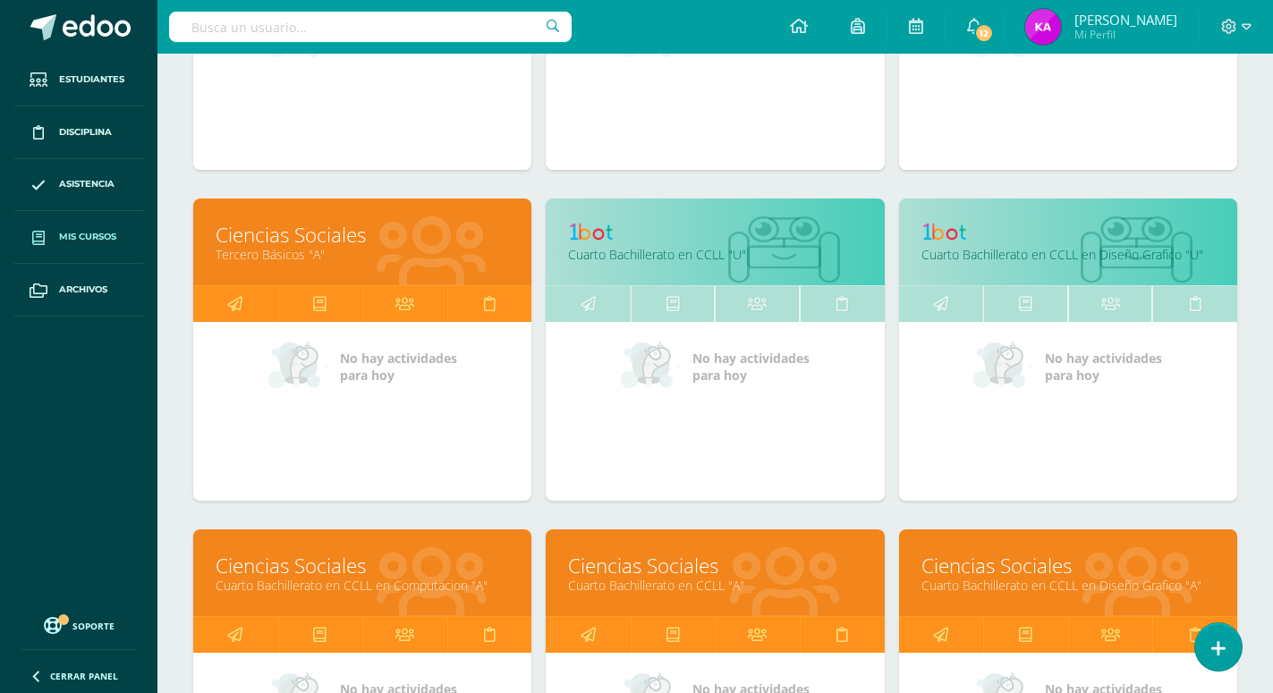
scroll to position [730, 0]
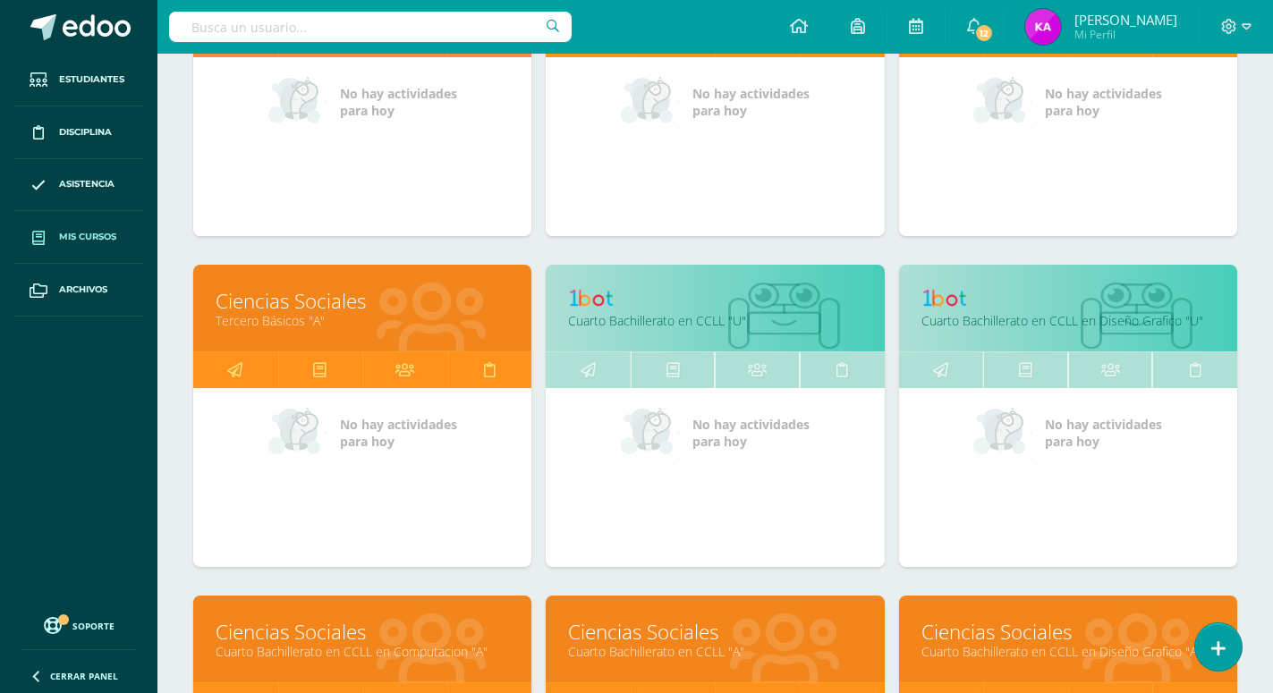
click at [1166, 287] on link at bounding box center [1067, 301] width 293 height 28
click at [1167, 287] on link at bounding box center [1067, 301] width 293 height 28
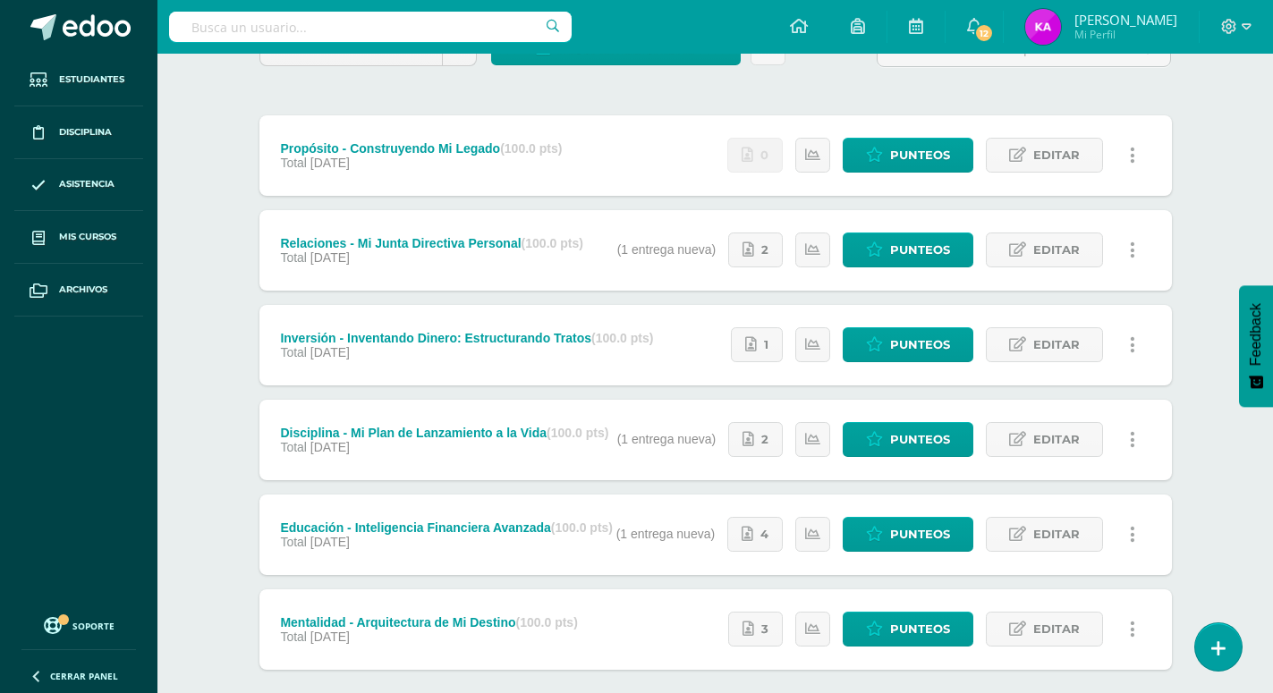
scroll to position [209, 0]
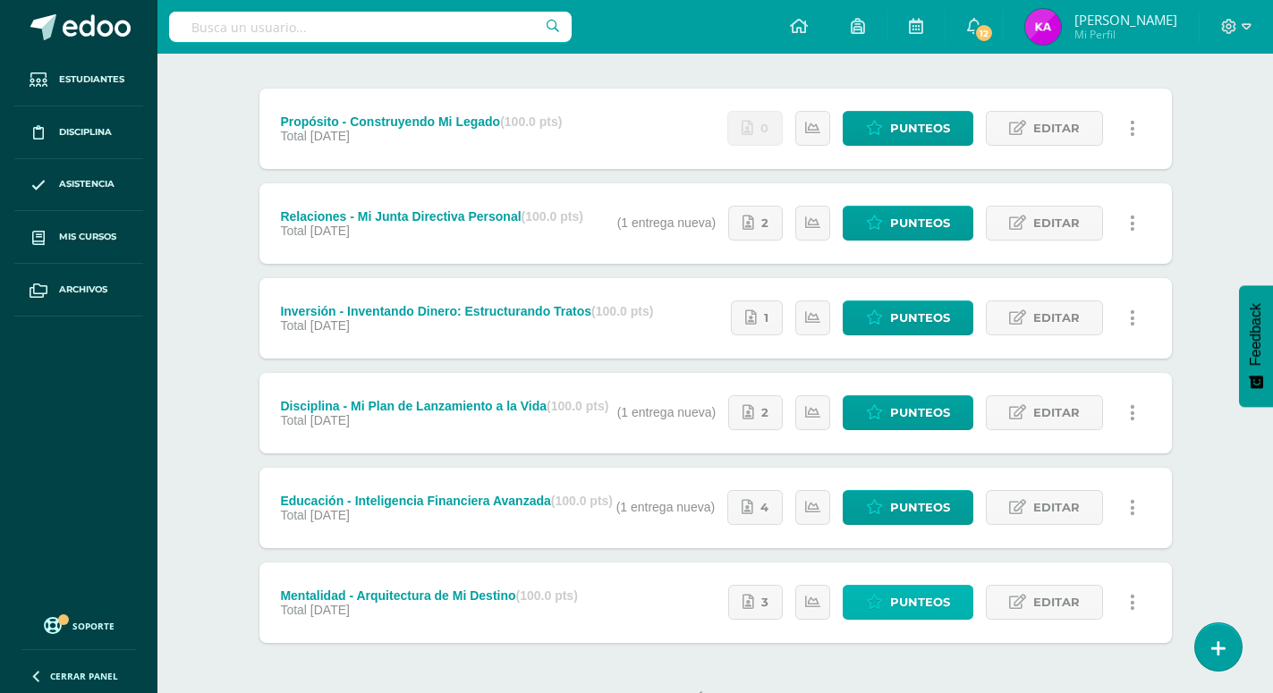
click at [927, 586] on span "Punteos" at bounding box center [920, 602] width 60 height 33
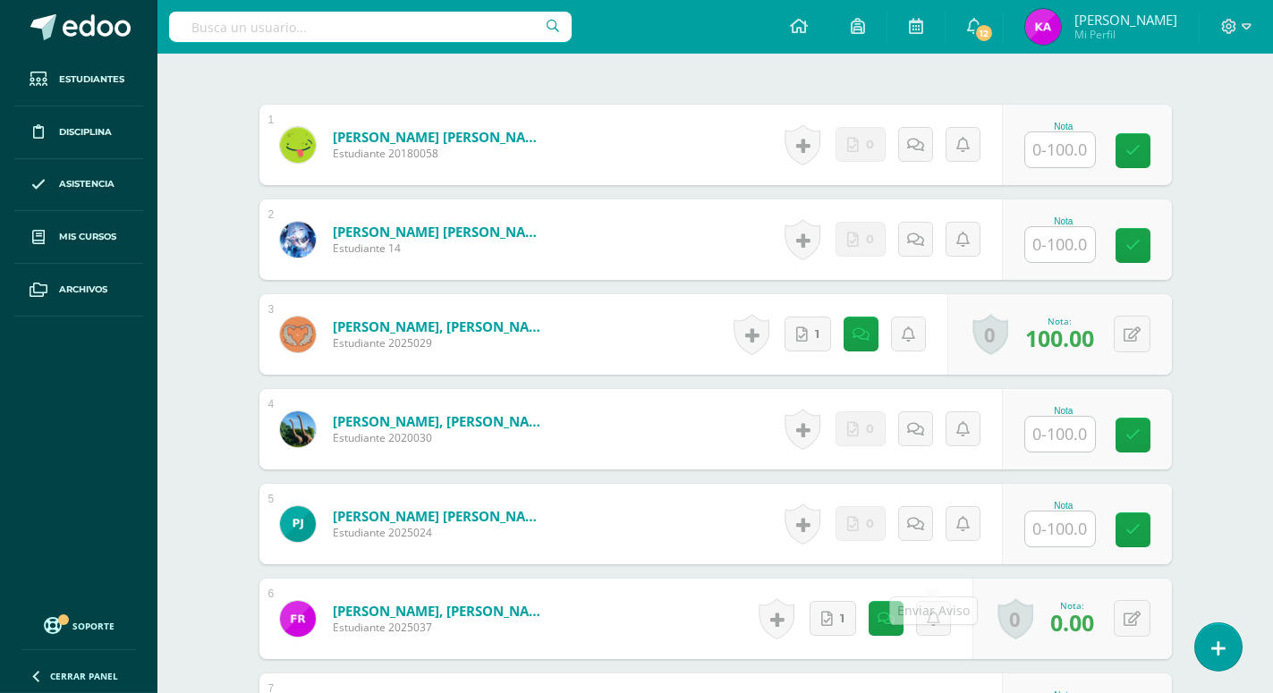
scroll to position [548, 0]
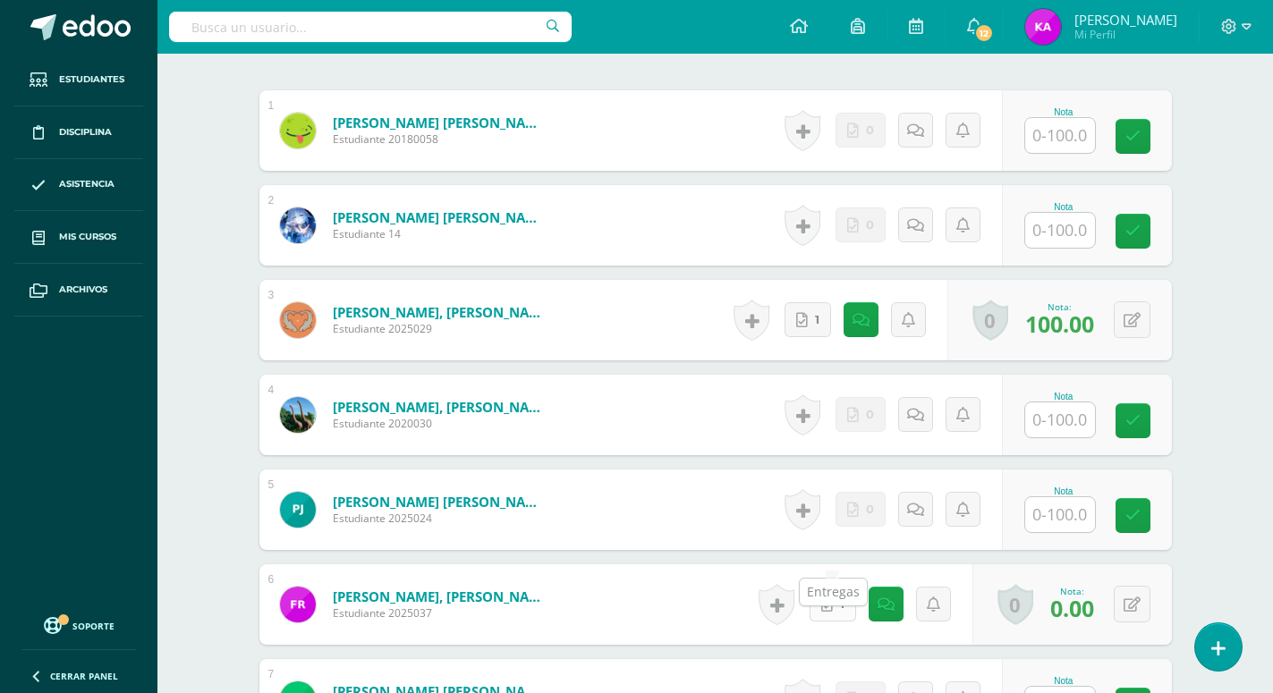
click at [834, 587] on link "1" at bounding box center [832, 604] width 47 height 35
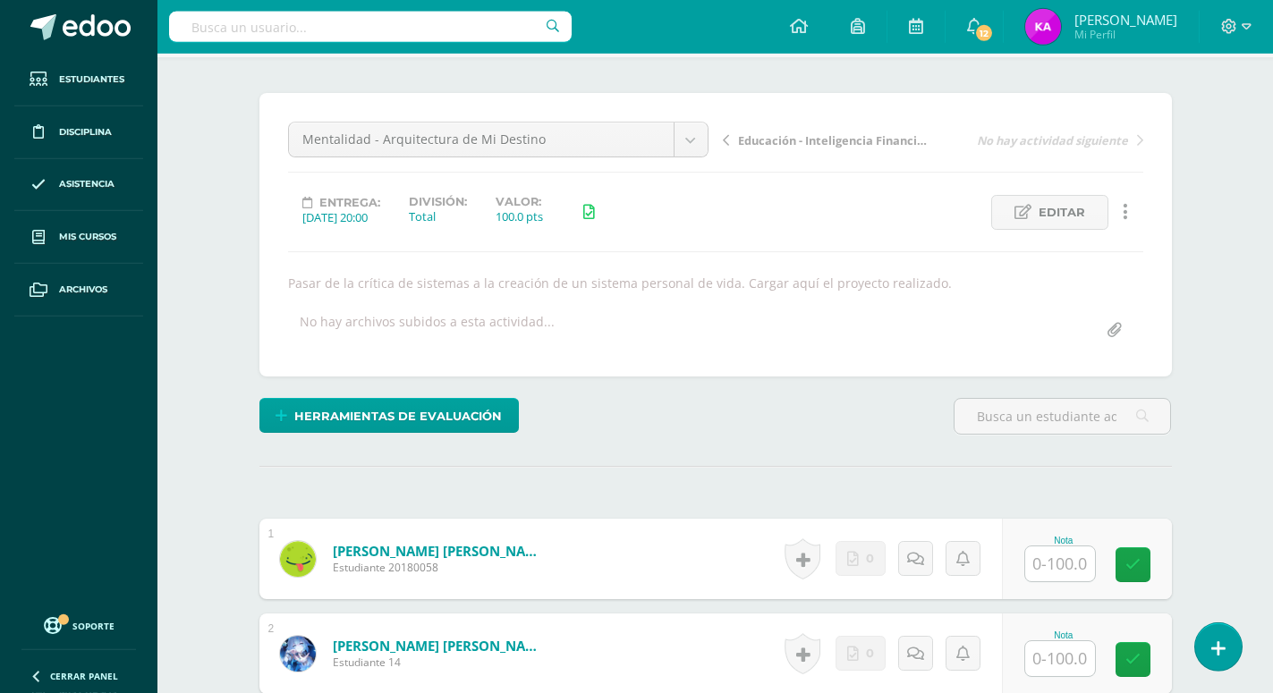
scroll to position [92, 0]
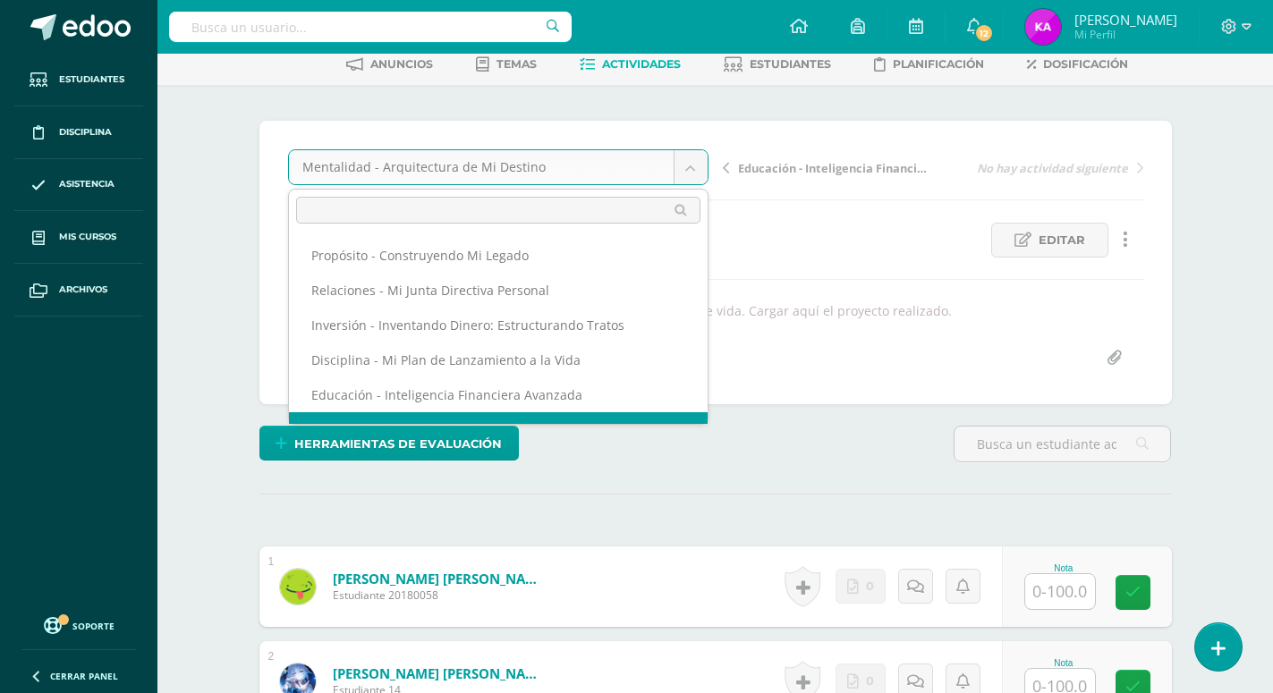
click at [685, 158] on body "Estudiantes Disciplina Asistencia Mis cursos Archivos Soporte Ayuda Reportar un…" at bounding box center [636, 702] width 1273 height 1588
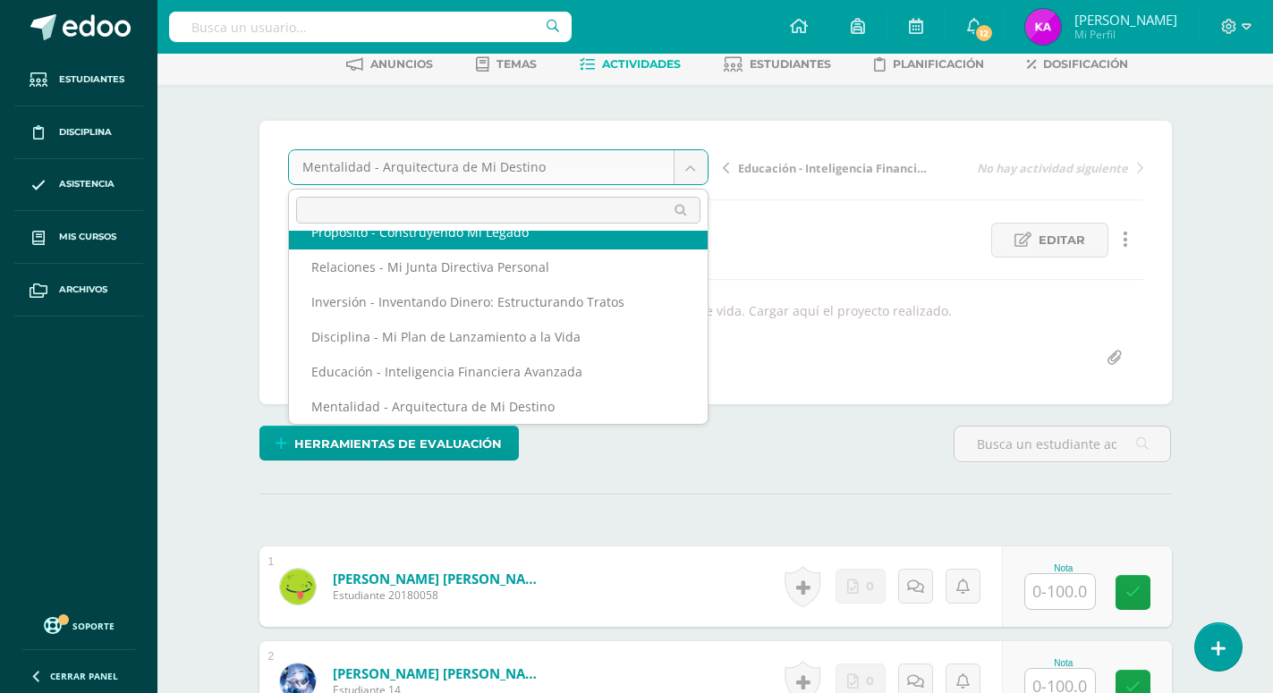
scroll to position [0, 0]
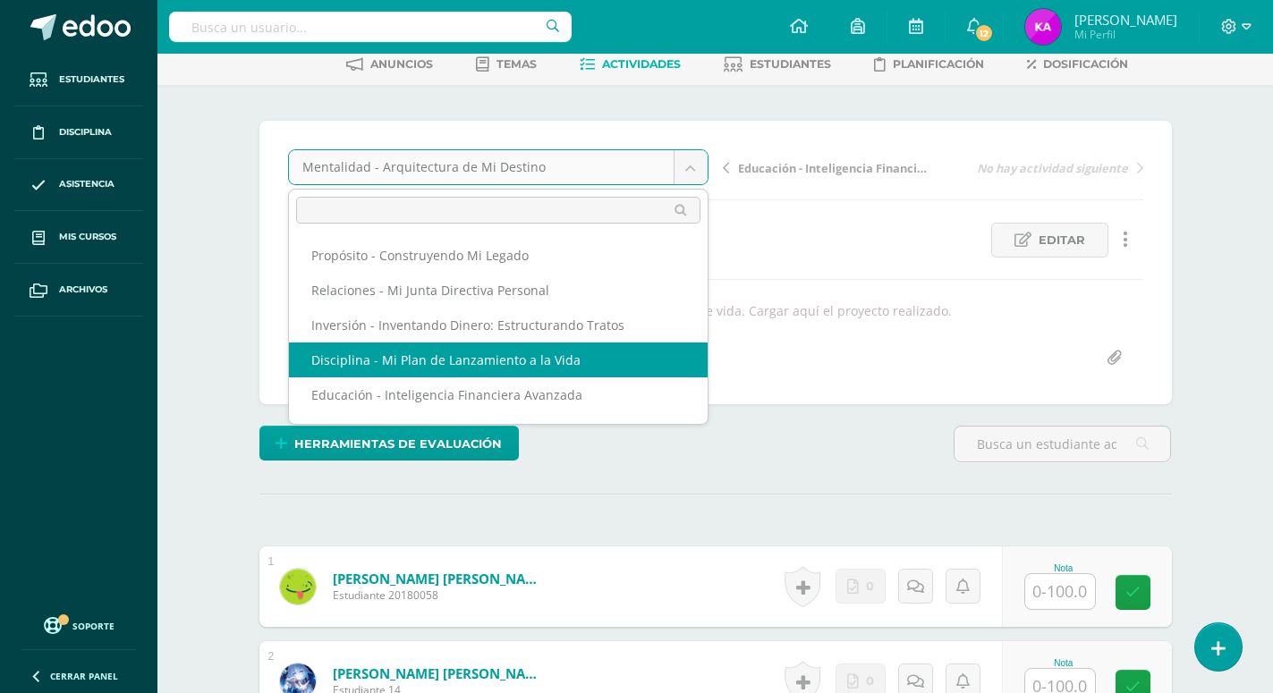
select select "/dashboard/teacher/grade-activity/171789/"
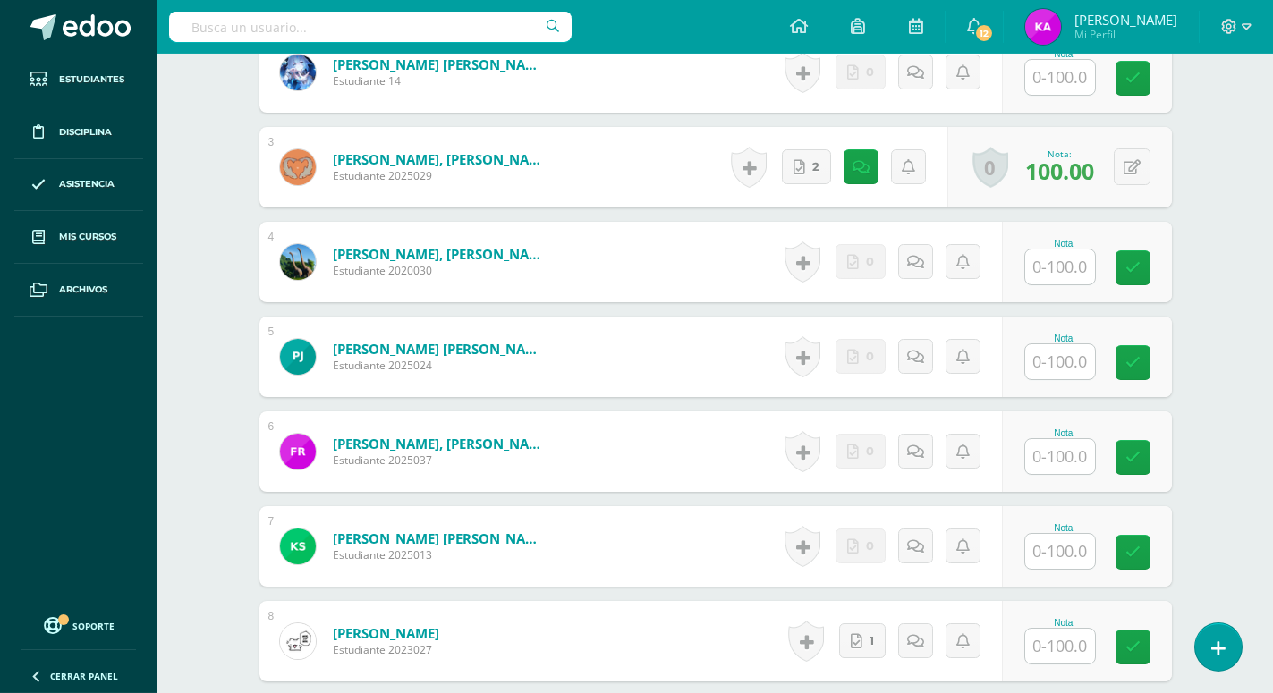
scroll to position [731, 0]
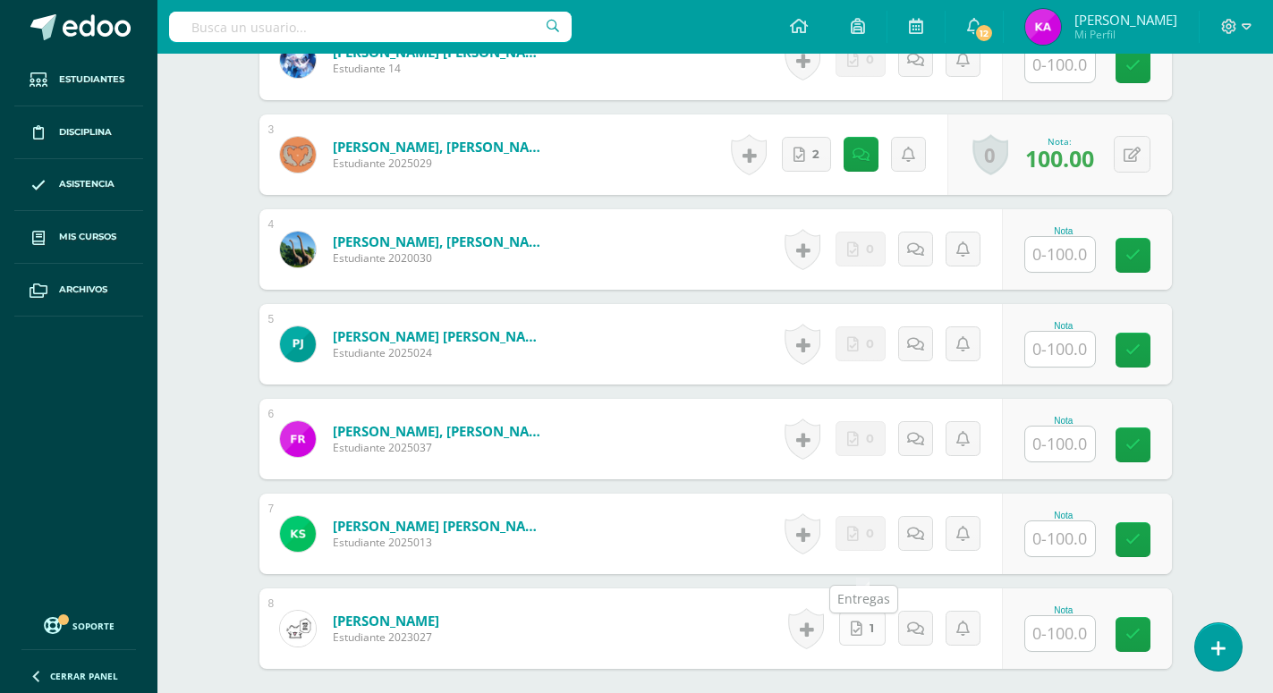
click at [875, 611] on link "1" at bounding box center [862, 628] width 47 height 35
click at [1070, 616] on input "text" at bounding box center [1060, 633] width 70 height 35
type input "80"
click at [915, 622] on icon at bounding box center [915, 629] width 17 height 15
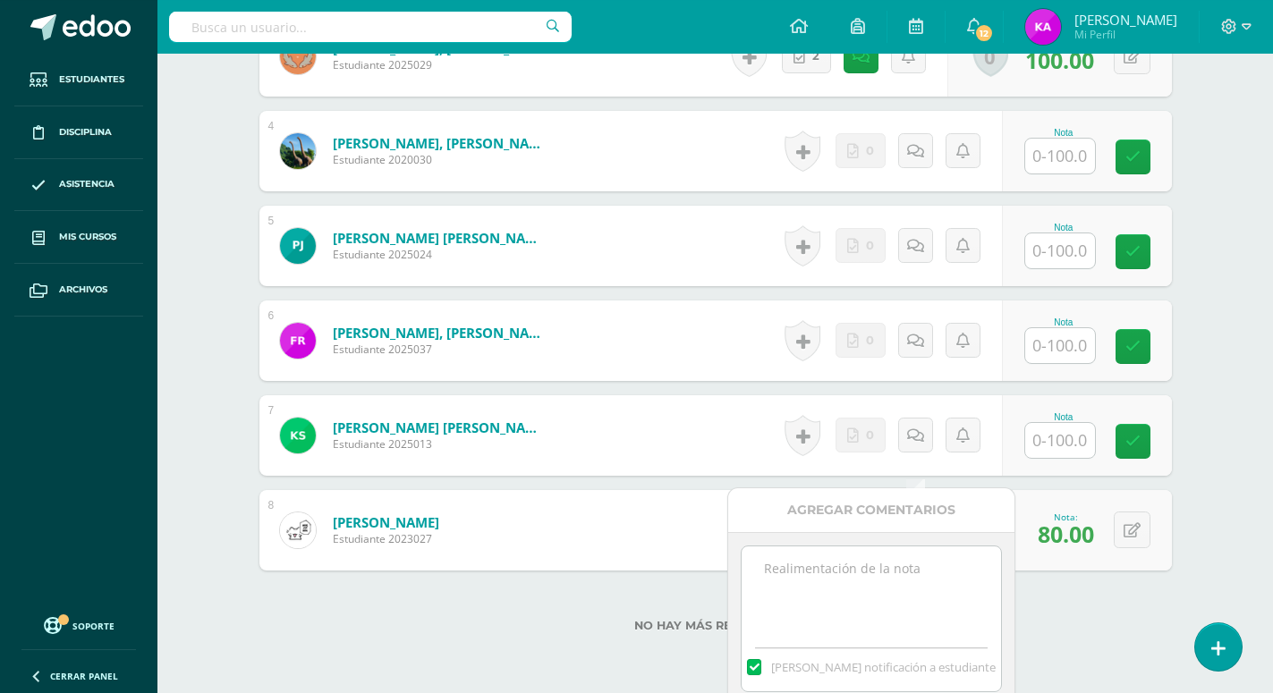
scroll to position [911, 0]
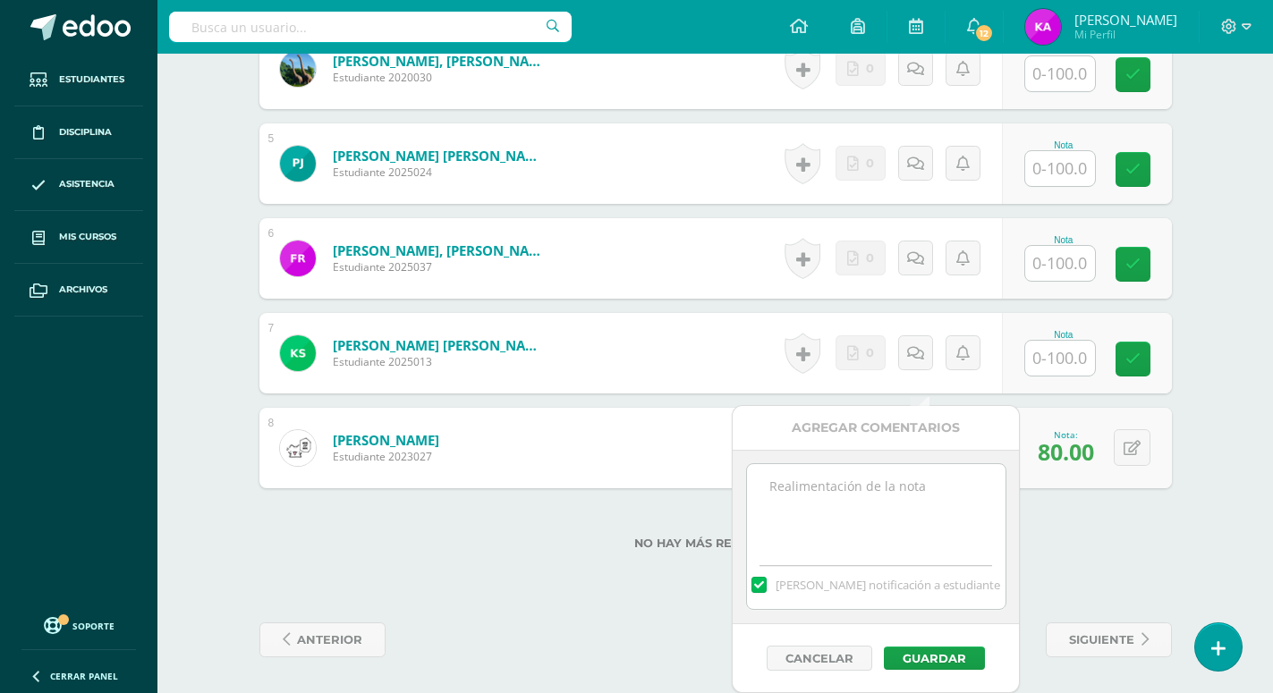
click at [792, 496] on textarea at bounding box center [876, 508] width 258 height 89
paste textarea "¡Excelente! Trabajo recibido =)"
type textarea "¡Excelente! Trabajo recibido =)"
click at [937, 652] on button "Guardar" at bounding box center [934, 658] width 101 height 23
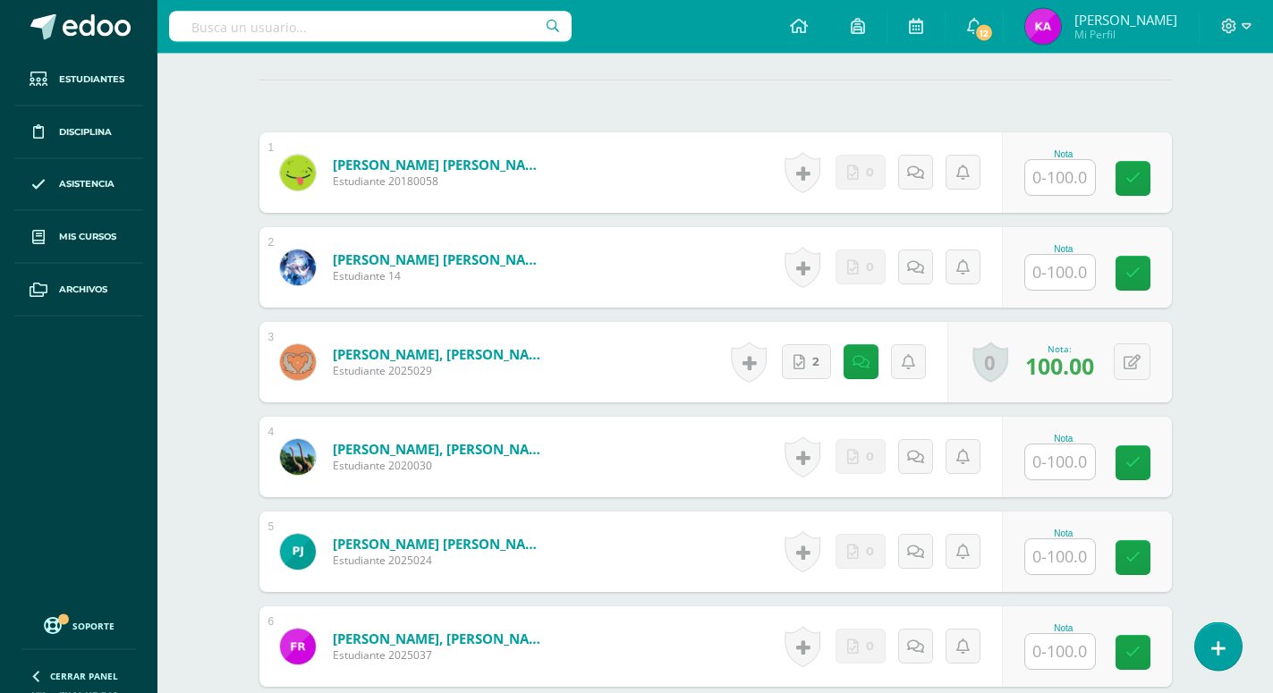
scroll to position [485, 0]
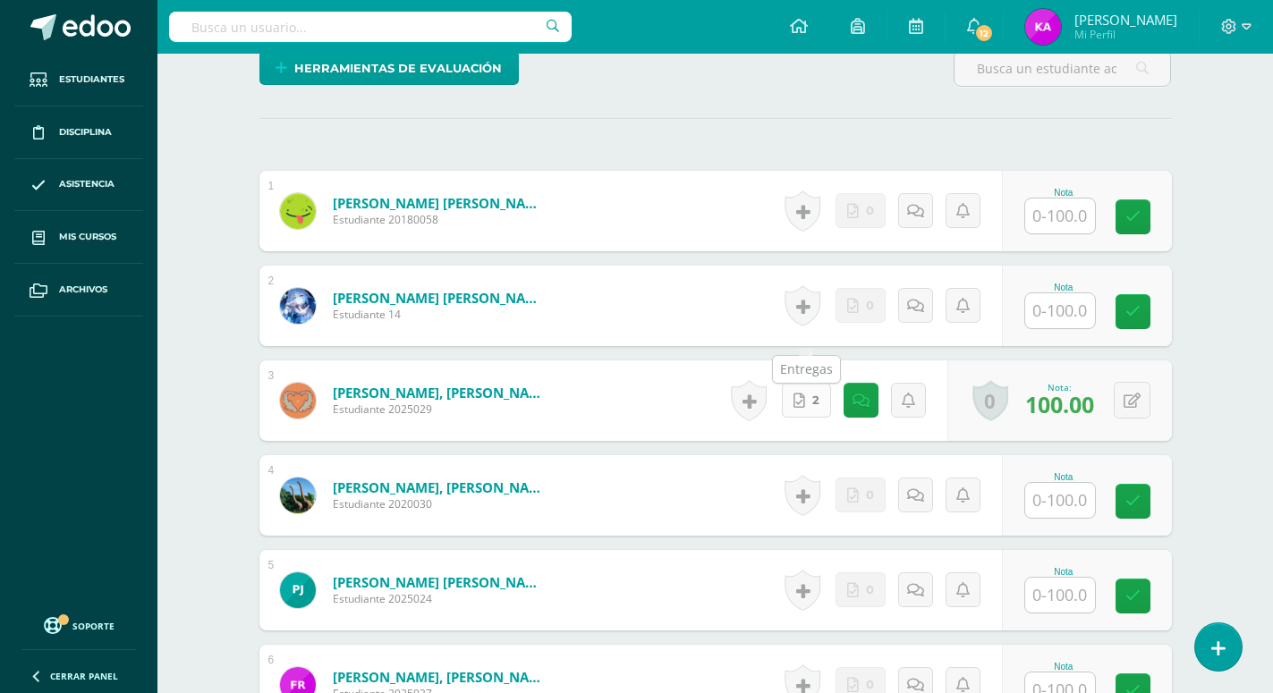
click at [817, 384] on span "2" at bounding box center [815, 400] width 7 height 33
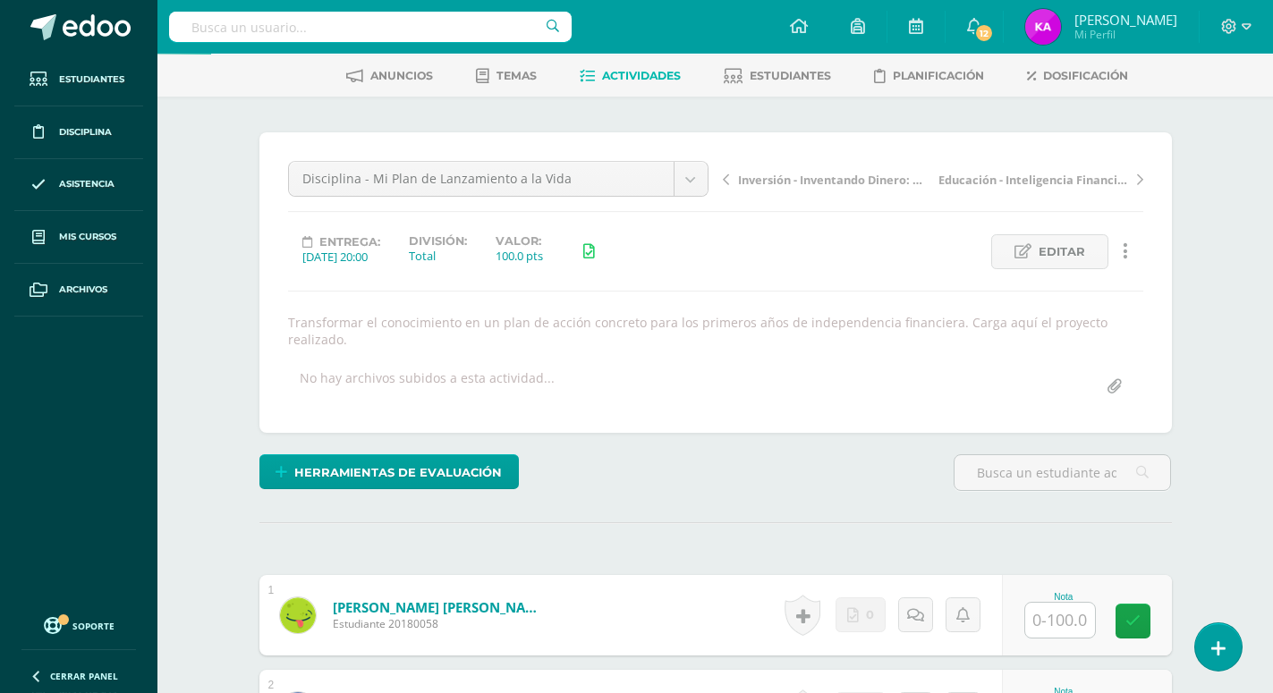
scroll to position [29, 0]
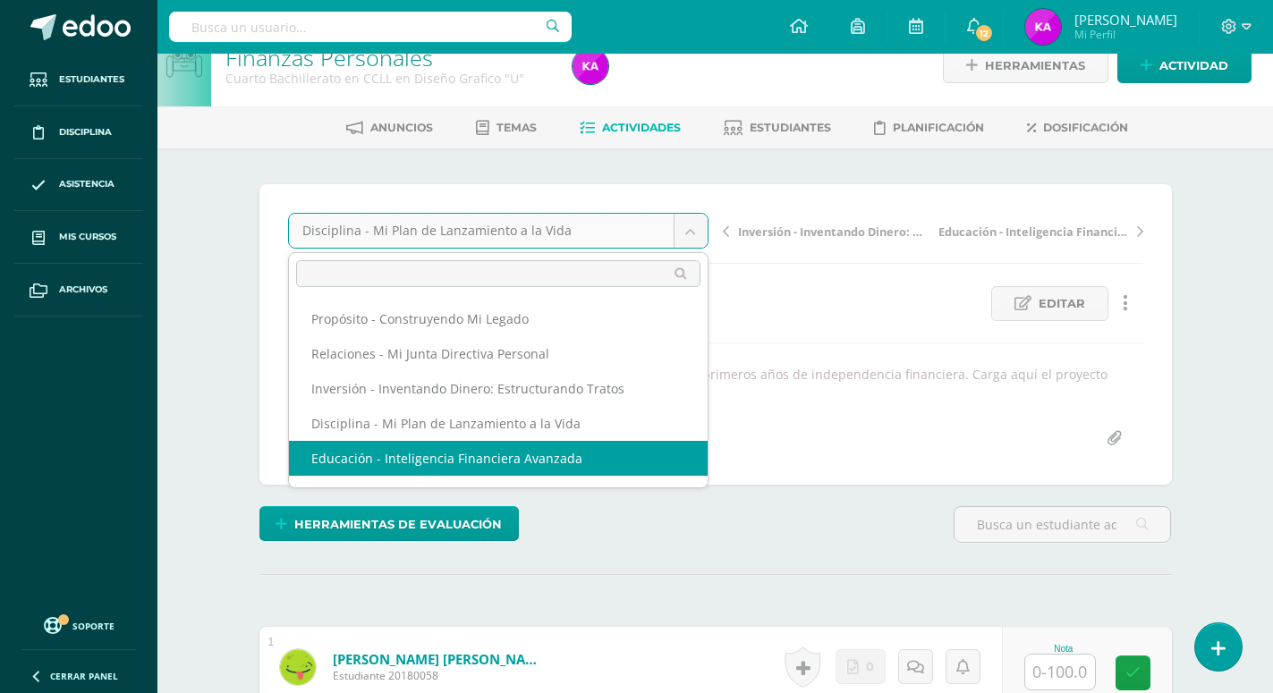
select select "/dashboard/teacher/grade-activity/171790/"
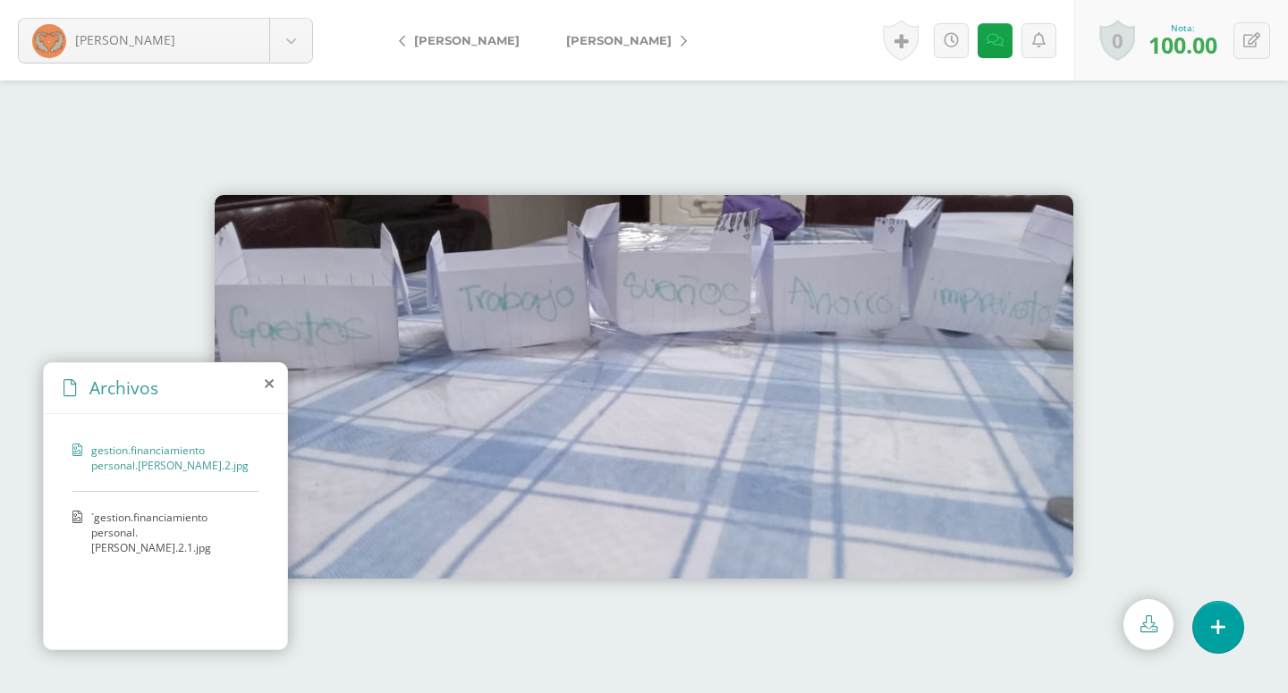
drag, startPoint x: 29, startPoint y: 147, endPoint x: 34, endPoint y: 139, distance: 9.7
click at [30, 147] on div at bounding box center [644, 386] width 1288 height 613
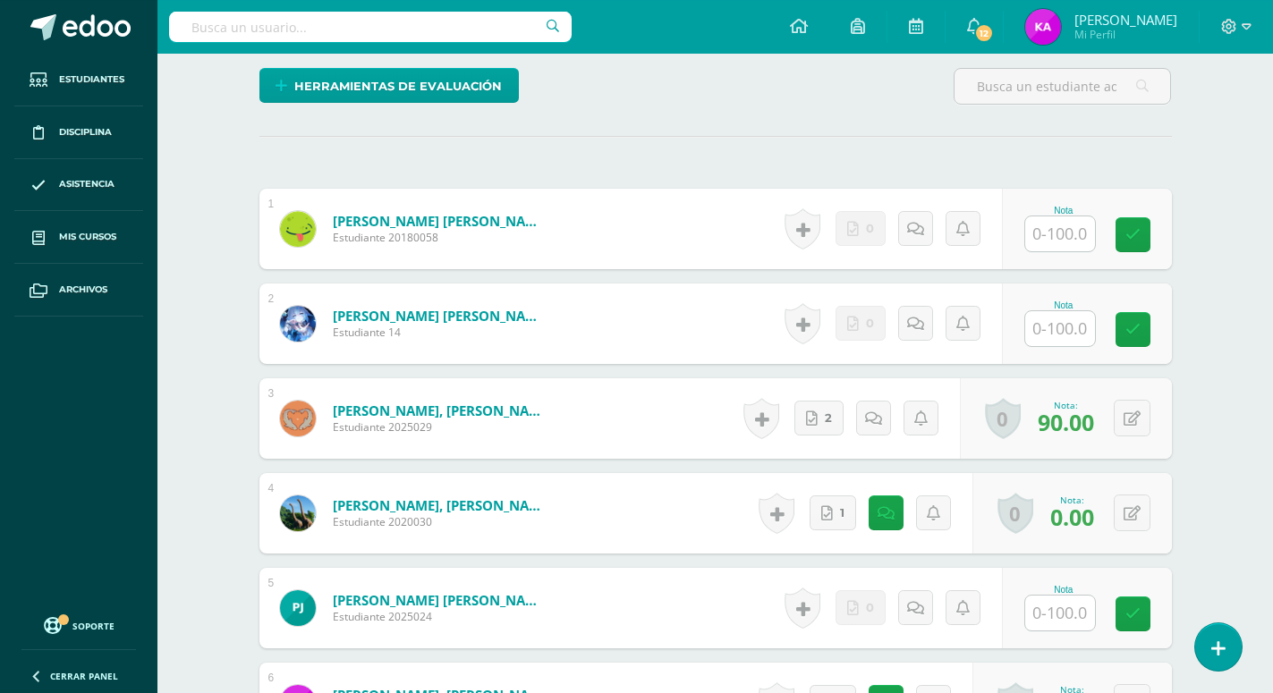
scroll to position [479, 0]
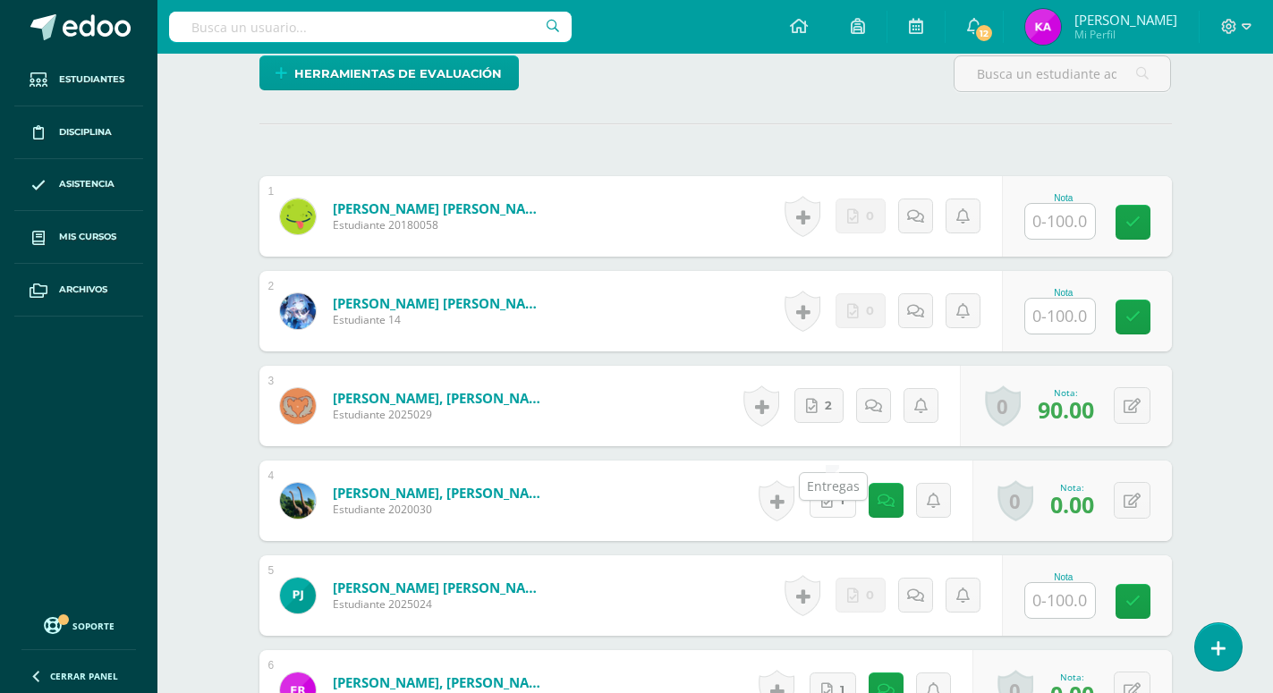
click at [834, 483] on link "1" at bounding box center [832, 500] width 47 height 35
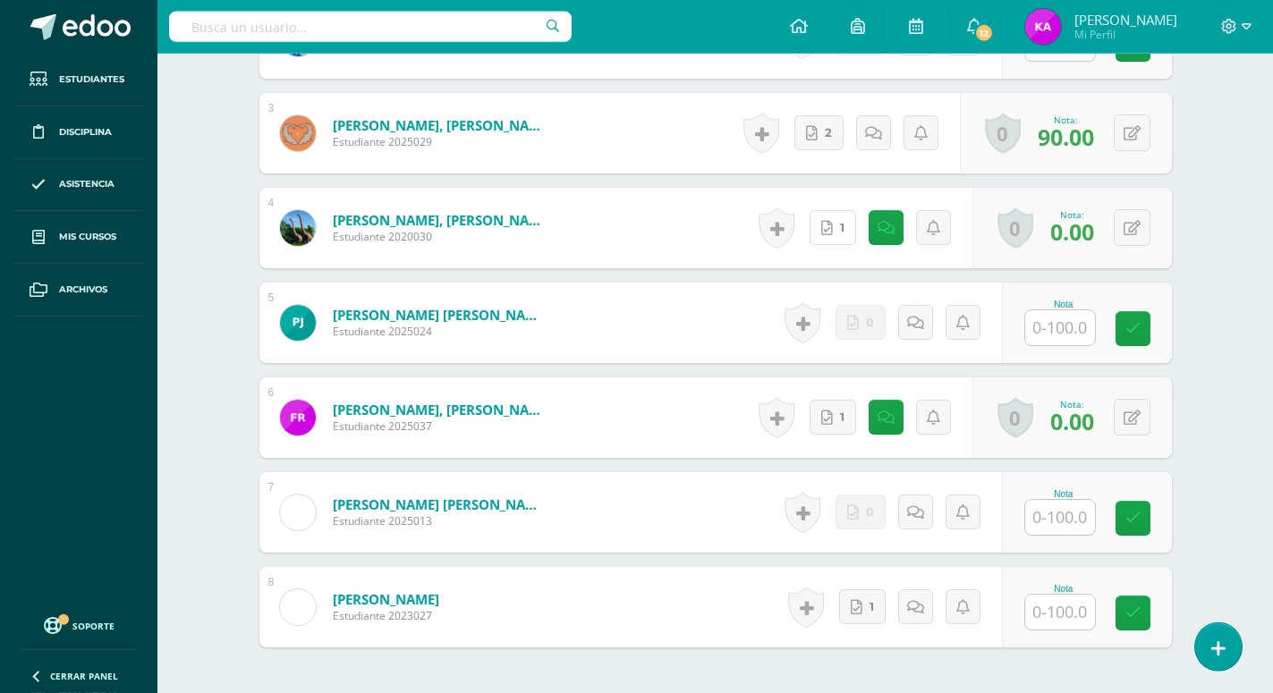
scroll to position [754, 0]
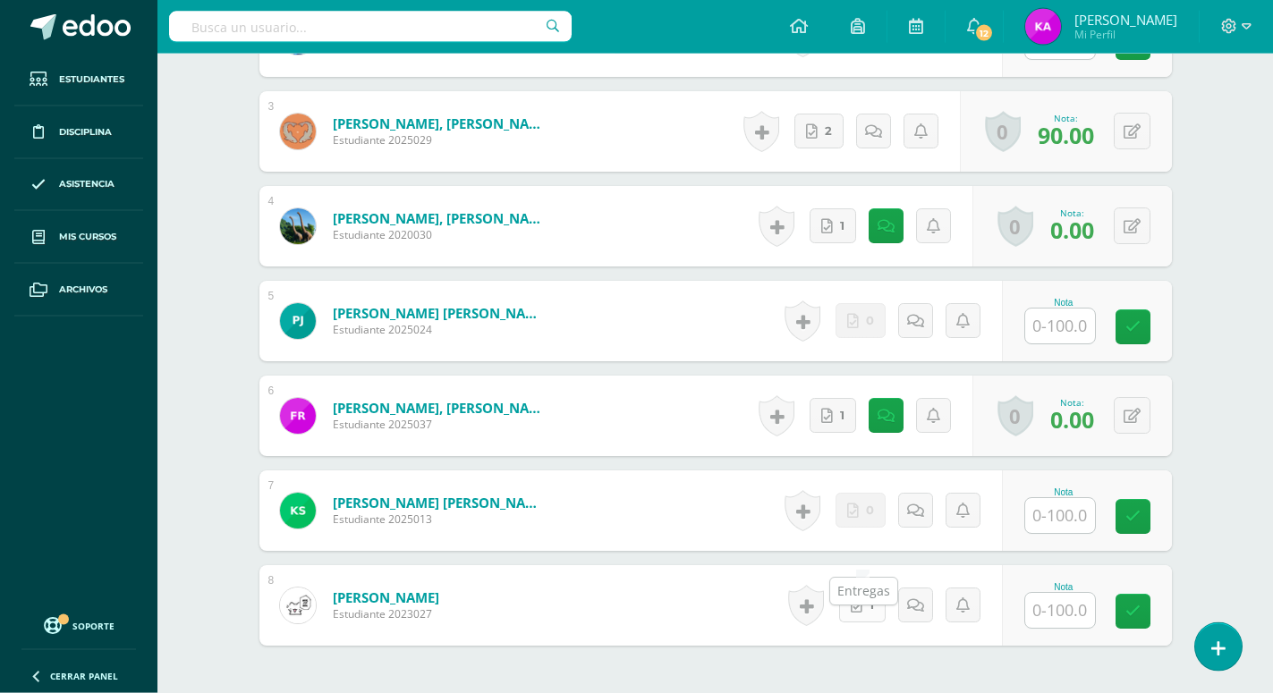
click at [860, 598] on icon at bounding box center [857, 605] width 12 height 15
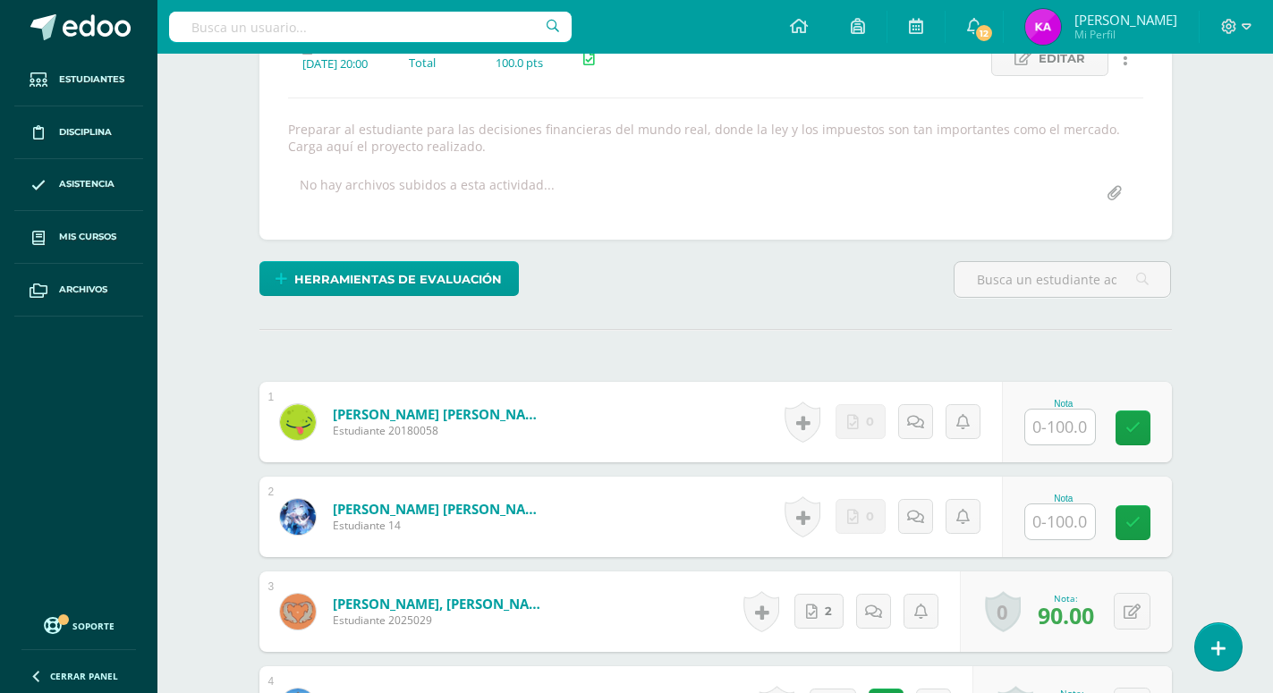
scroll to position [91, 0]
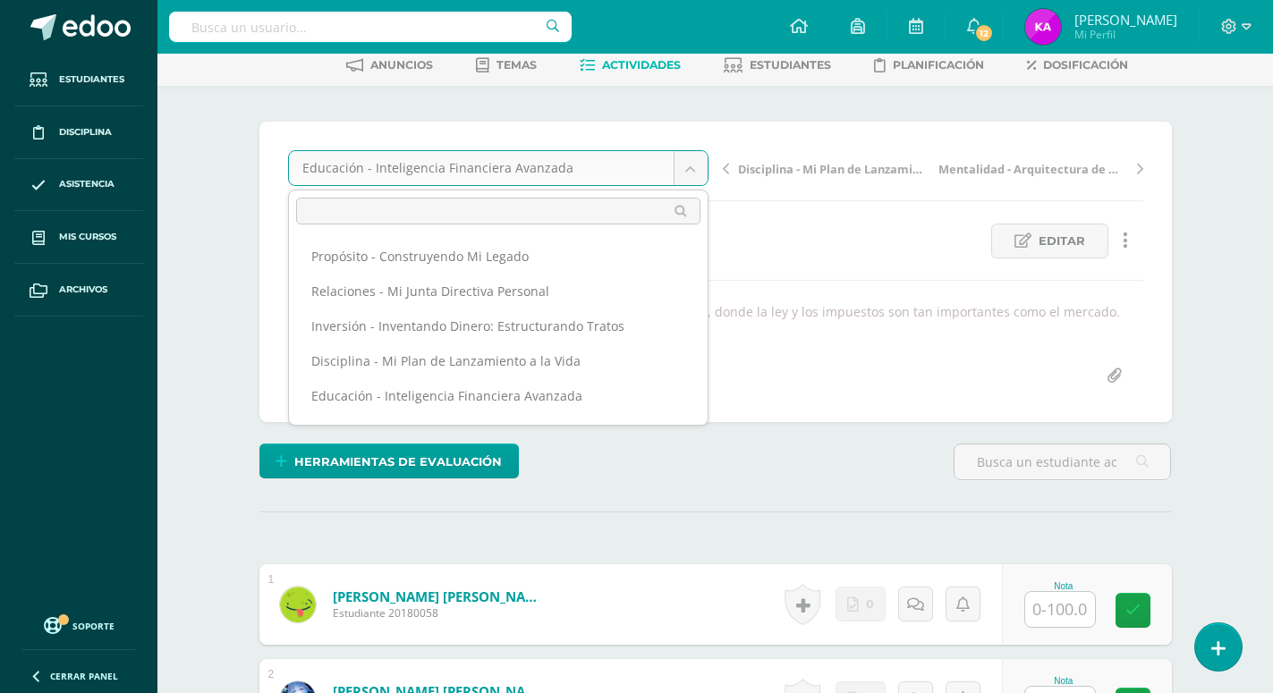
scroll to position [30, 0]
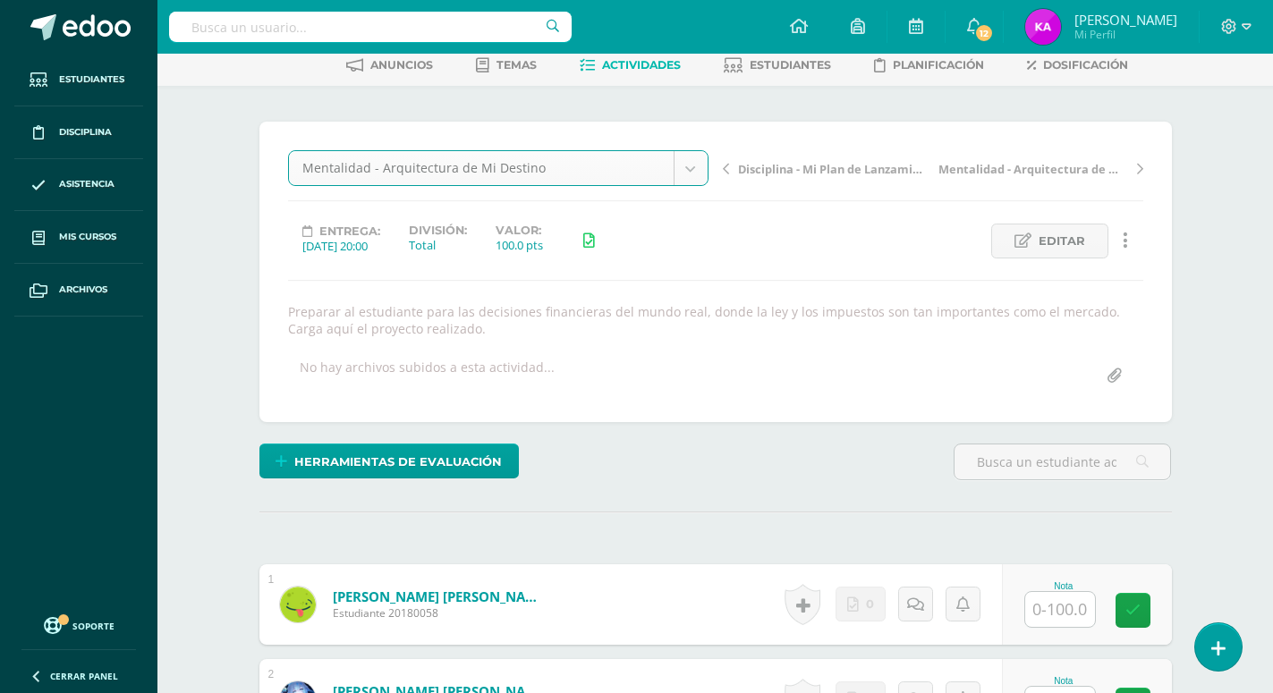
select select "/dashboard/teacher/grade-activity/171791/"
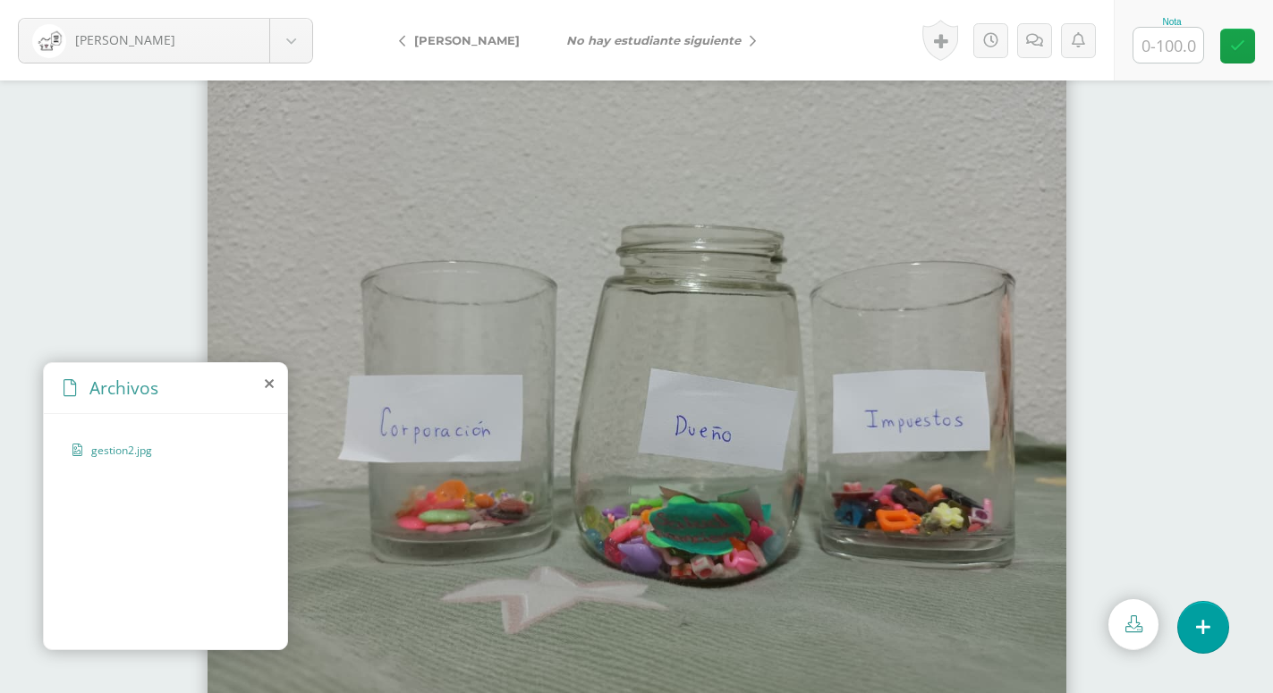
click at [134, 195] on div at bounding box center [636, 386] width 1273 height 613
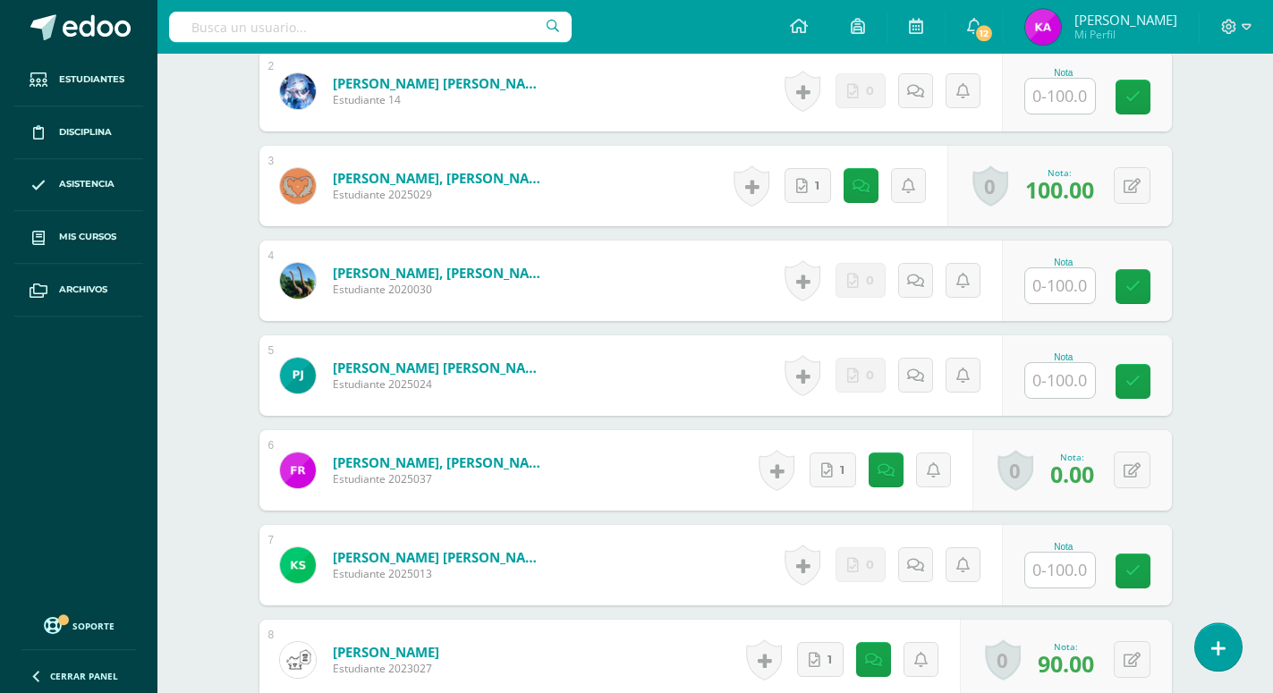
scroll to position [731, 0]
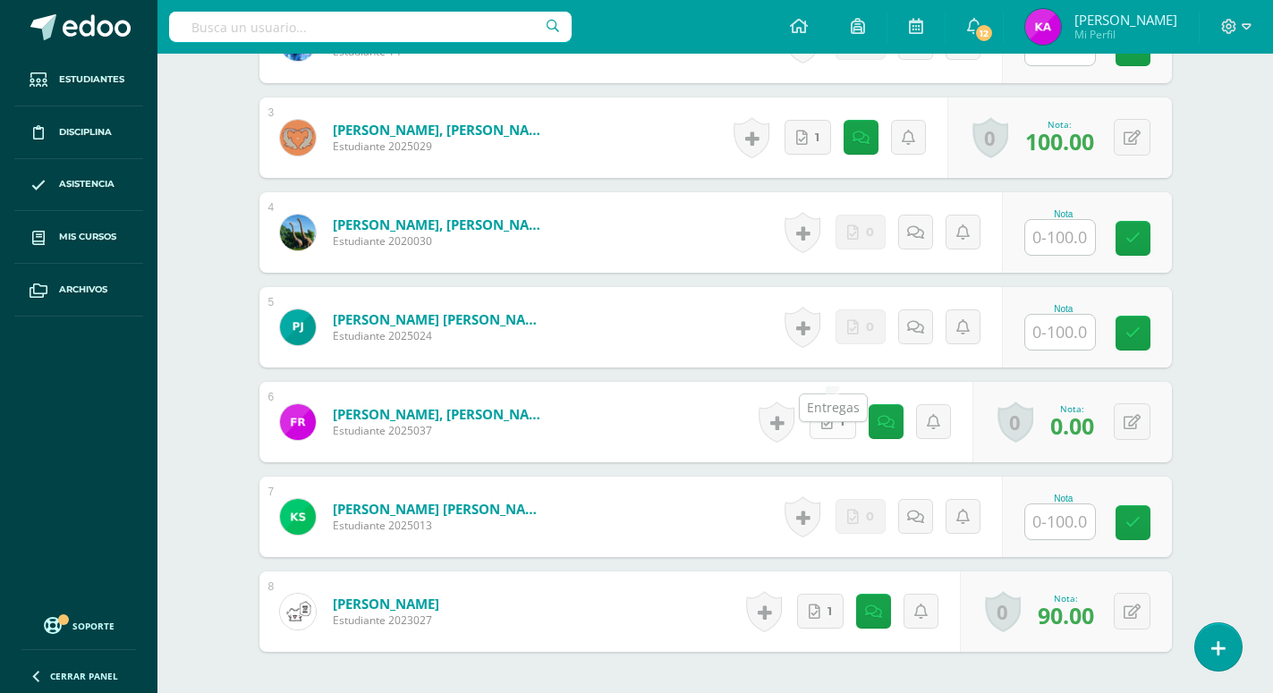
click at [834, 404] on link "1" at bounding box center [832, 421] width 47 height 35
click at [670, 382] on form "[PERSON_NAME], [PERSON_NAME] Estudiante 2025037 Nota 0.00 0 [GEOGRAPHIC_DATA] L…" at bounding box center [715, 422] width 912 height 80
click at [835, 404] on link "1" at bounding box center [832, 421] width 47 height 35
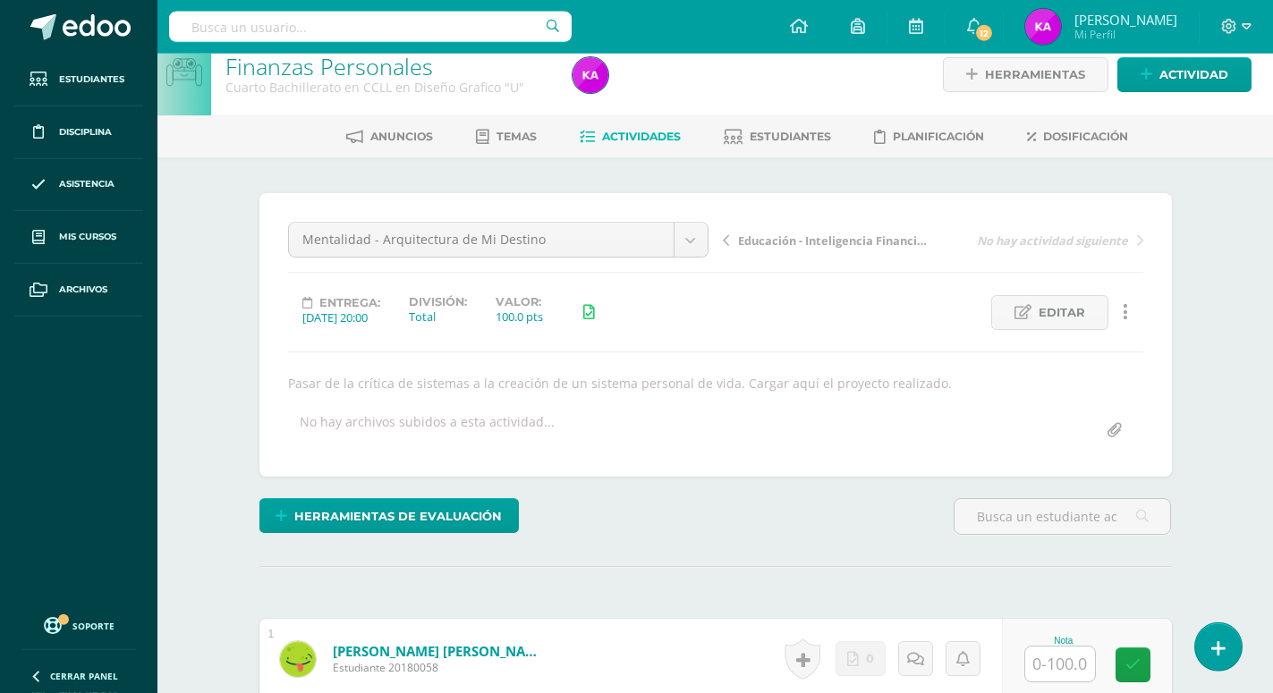
scroll to position [0, 0]
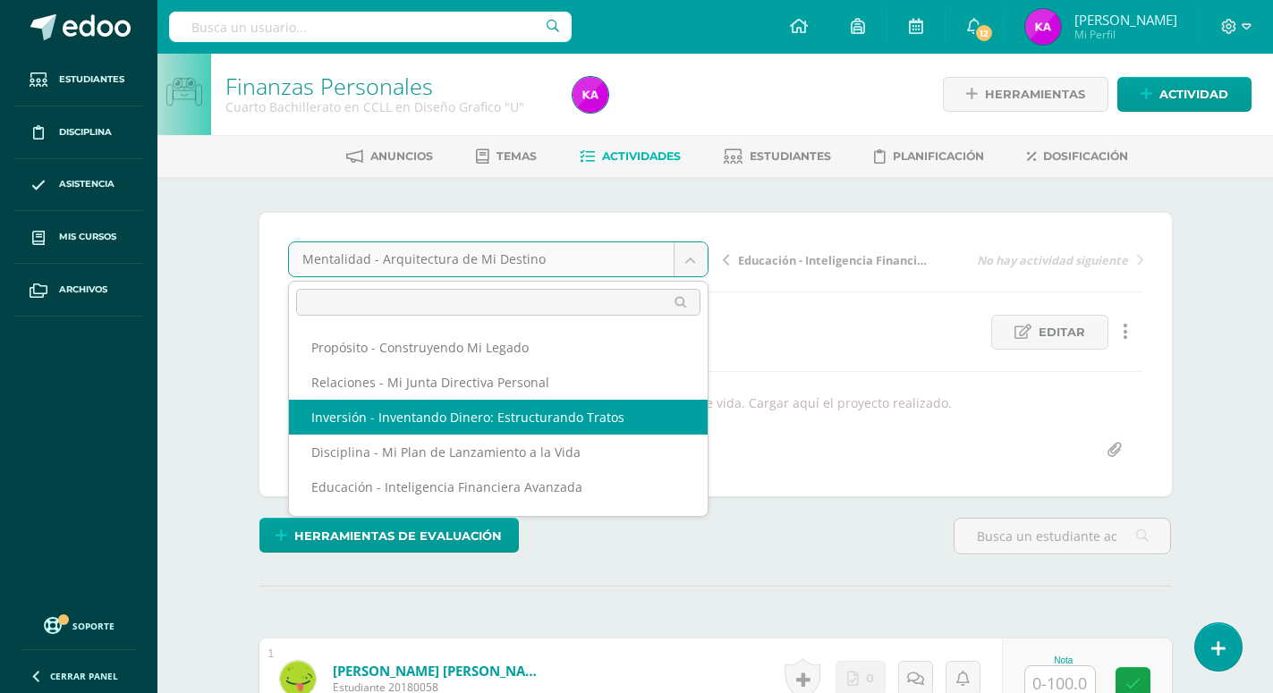
drag, startPoint x: 690, startPoint y: 411, endPoint x: 697, endPoint y: 404, distance: 10.1
select select "/dashboard/teacher/grade-activity/171788/"
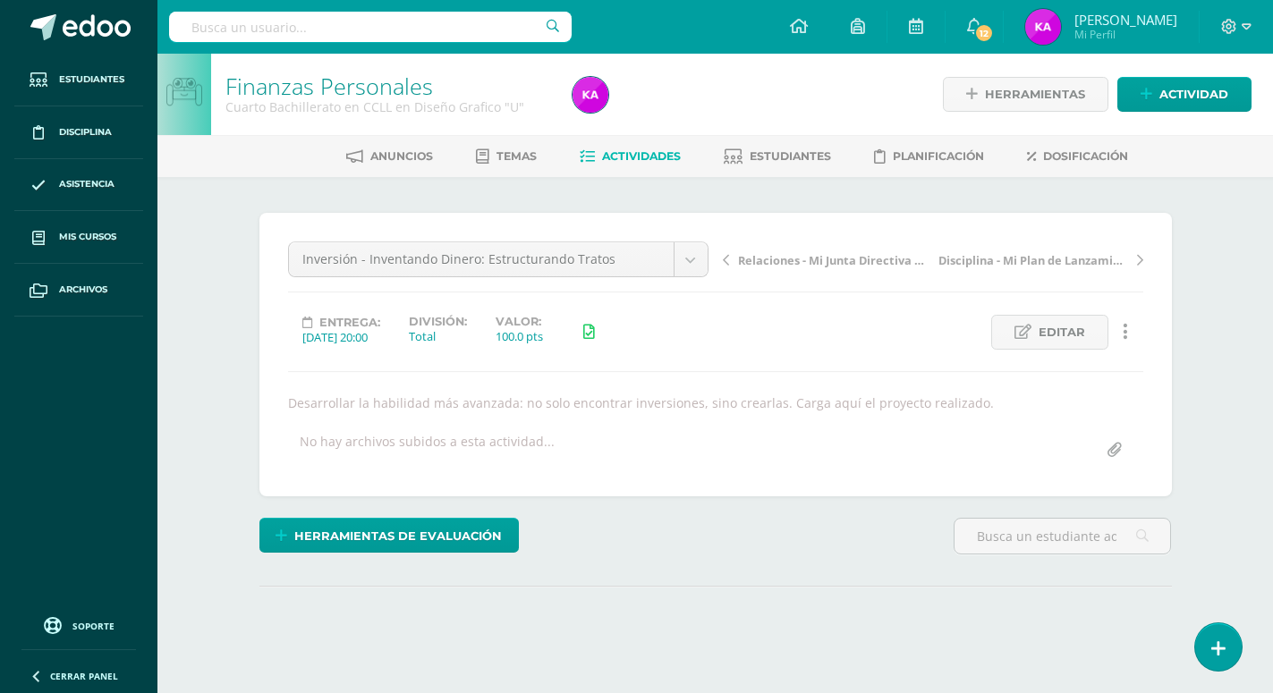
click at [691, 259] on body "Estudiantes Disciplina Asistencia Mis cursos Archivos Soporte Ayuda Reportar un…" at bounding box center [636, 362] width 1273 height 725
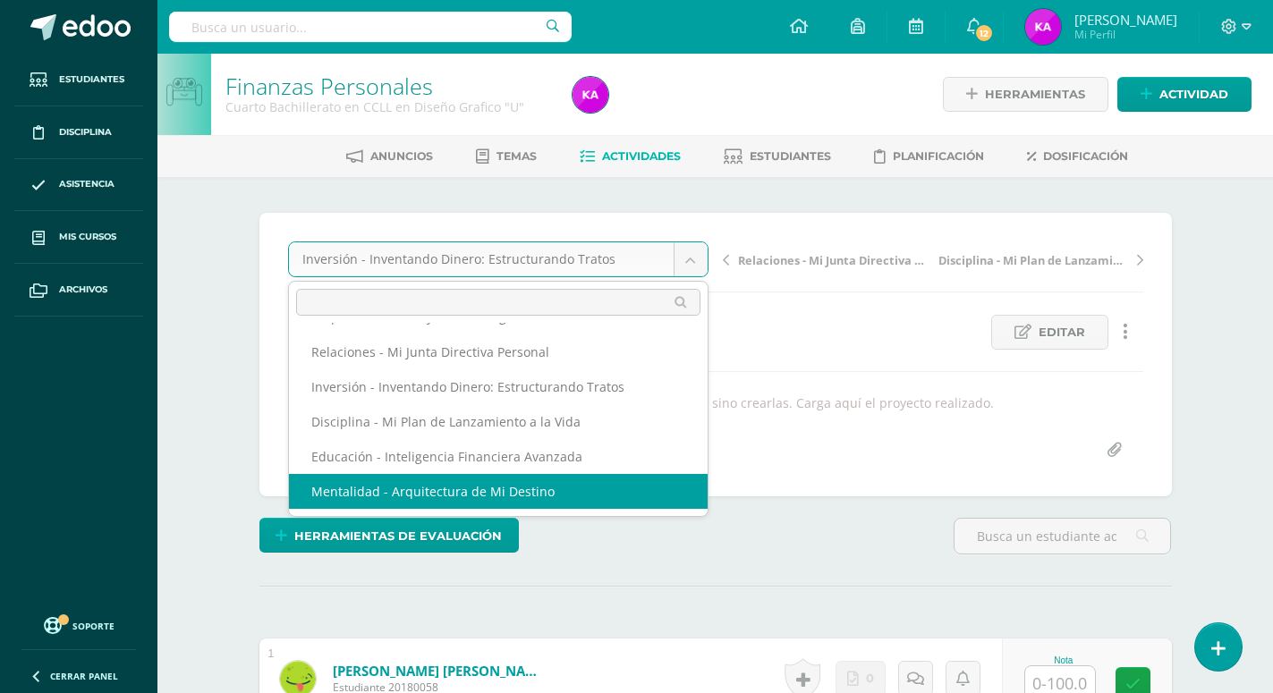
scroll to position [1, 0]
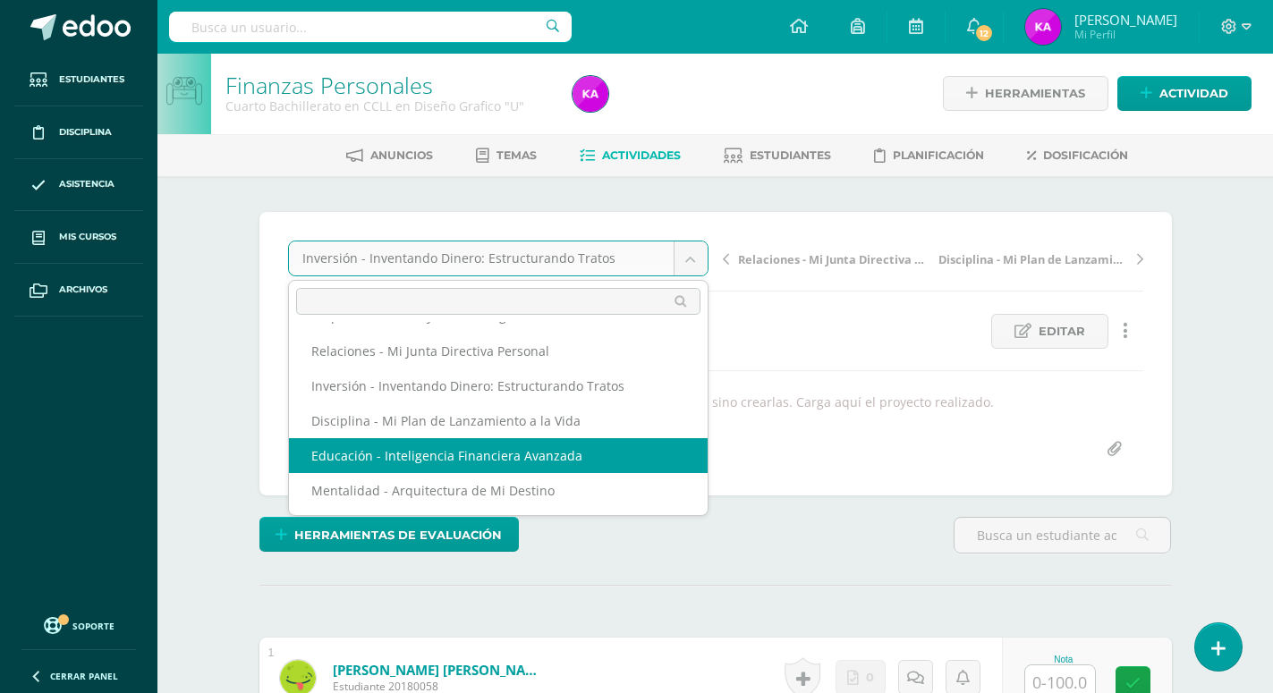
select select "/dashboard/teacher/grade-activity/171790/"
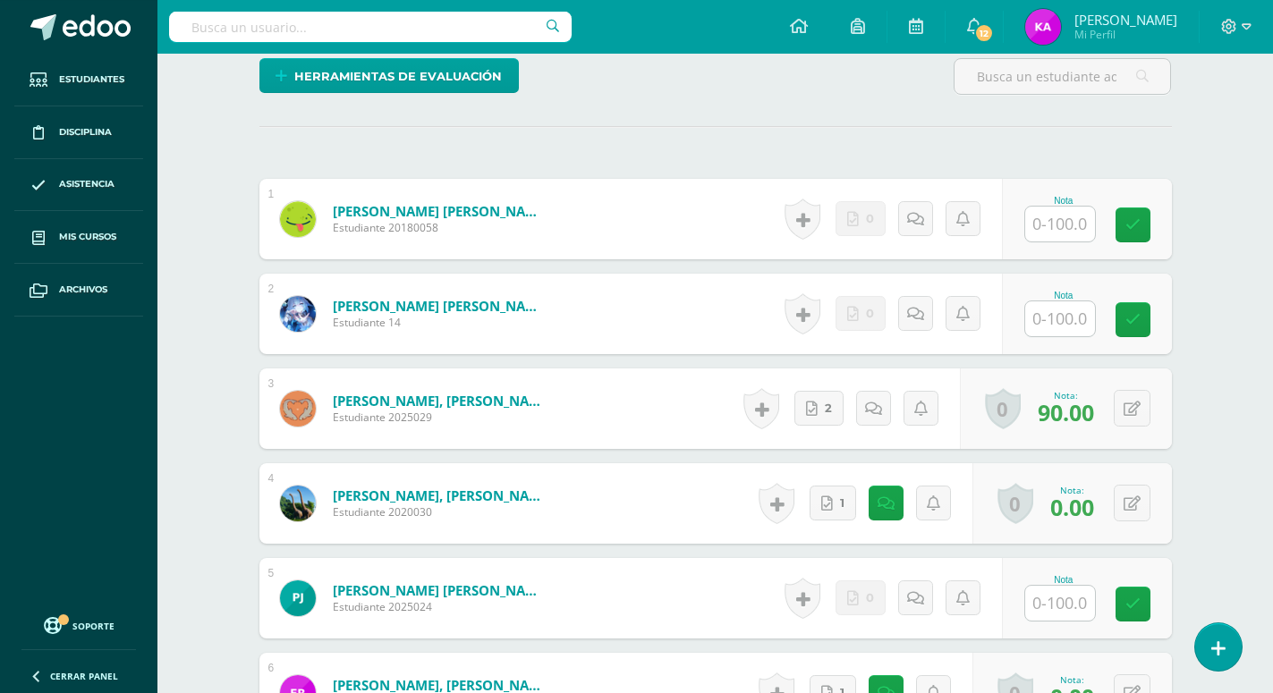
scroll to position [548, 0]
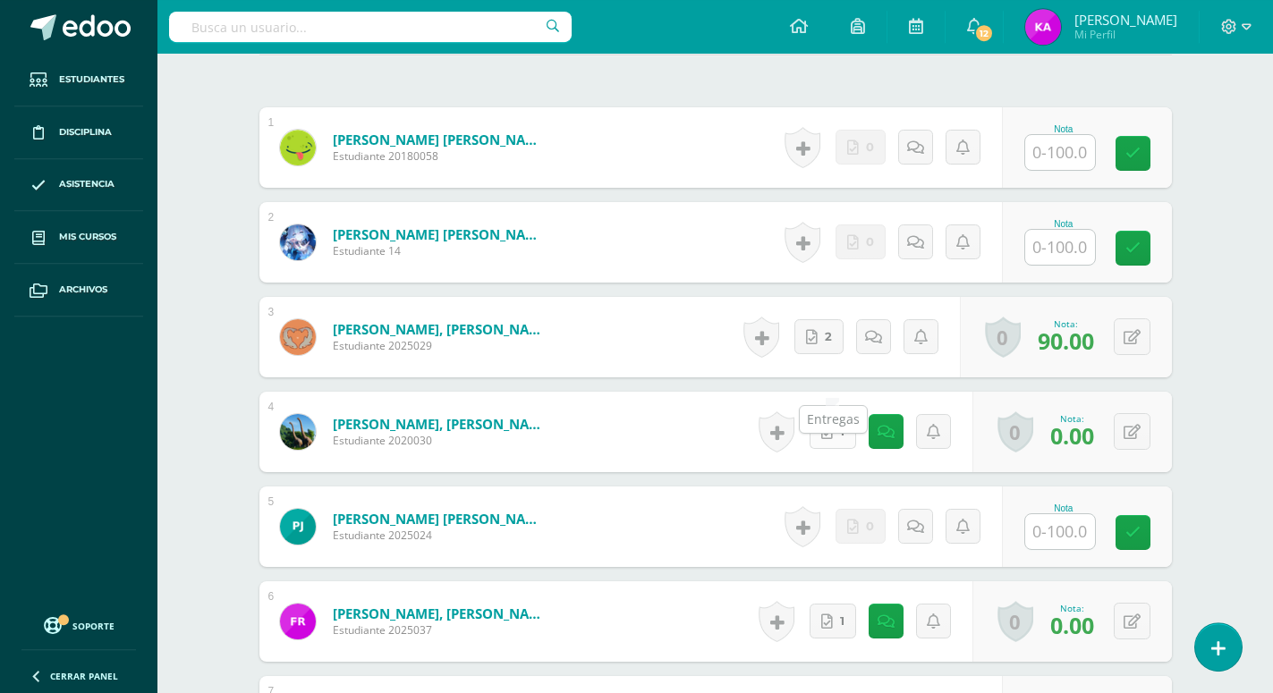
click at [834, 414] on link "1" at bounding box center [832, 431] width 47 height 35
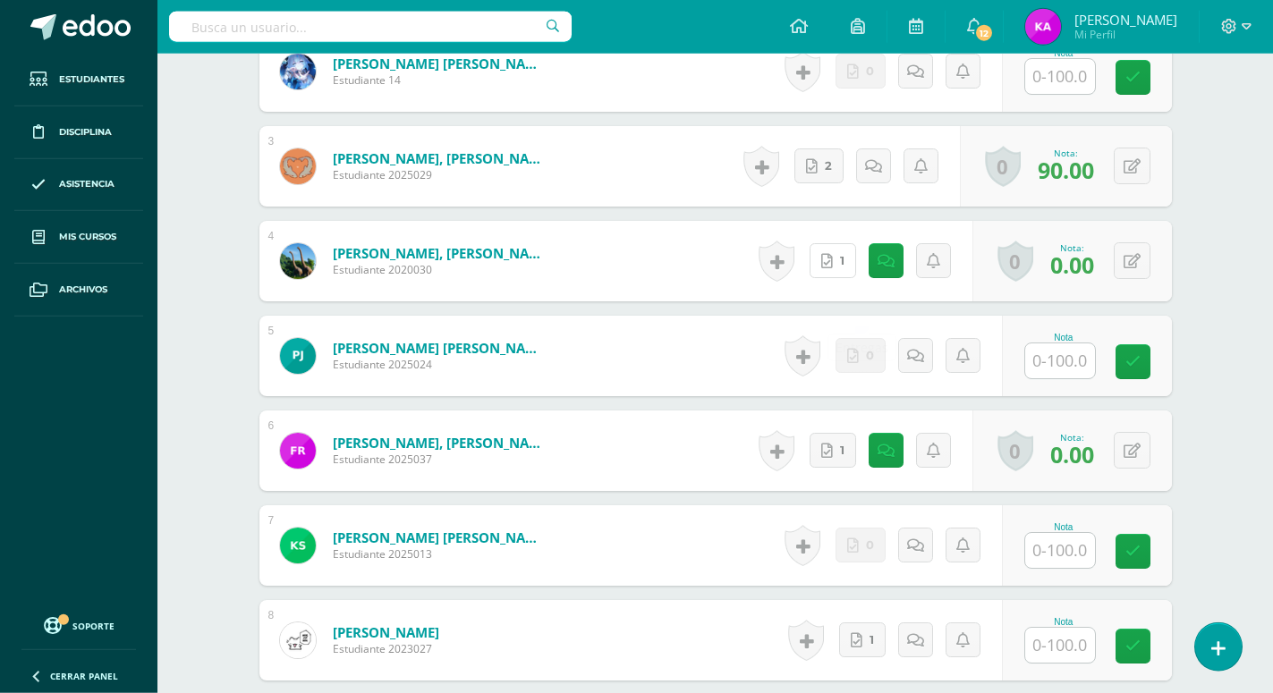
scroll to position [731, 0]
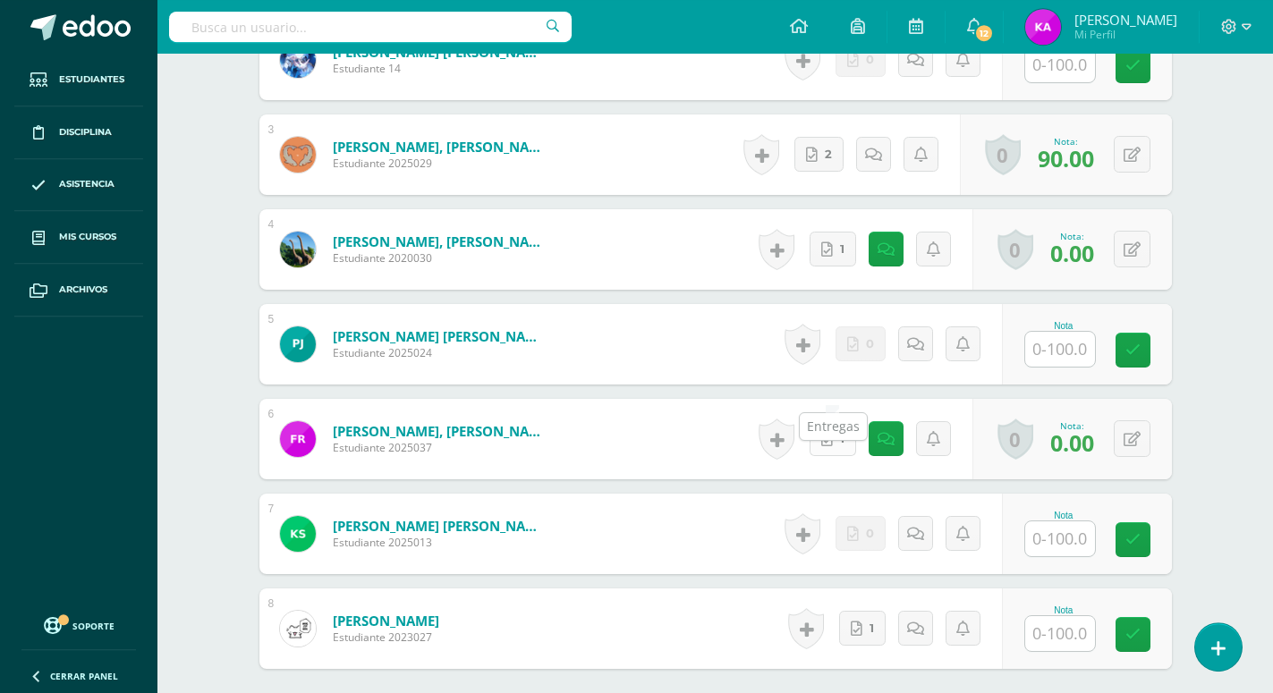
click at [826, 432] on icon at bounding box center [827, 439] width 12 height 15
click at [859, 622] on icon at bounding box center [857, 629] width 12 height 15
drag, startPoint x: 1063, startPoint y: 589, endPoint x: 1066, endPoint y: 579, distance: 10.2
click at [1063, 616] on input "text" at bounding box center [1060, 633] width 70 height 35
type input "100"
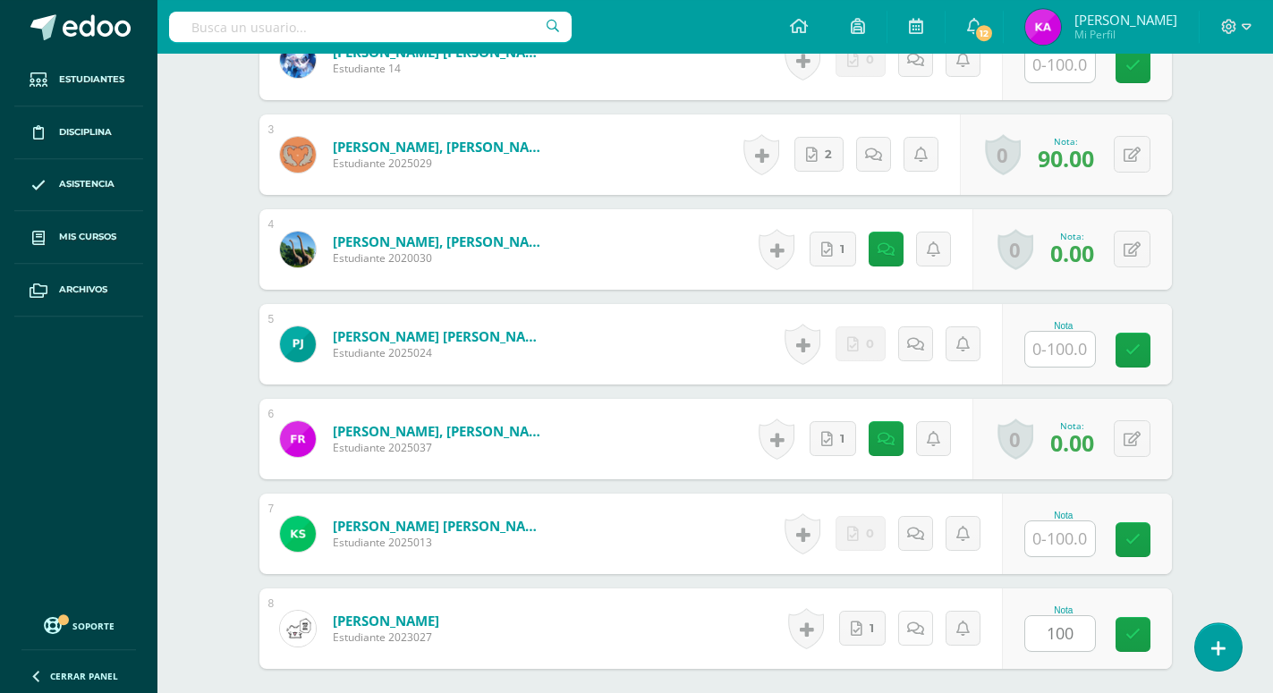
click at [912, 611] on link at bounding box center [915, 628] width 35 height 35
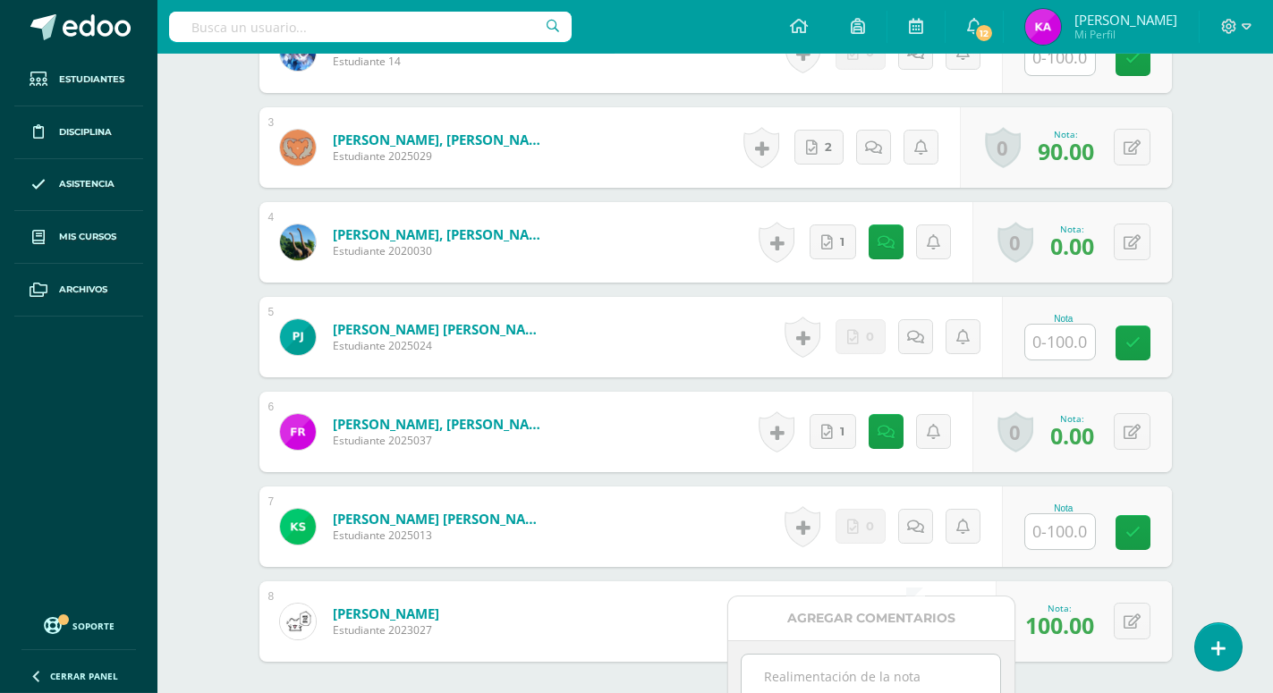
scroll to position [928, 0]
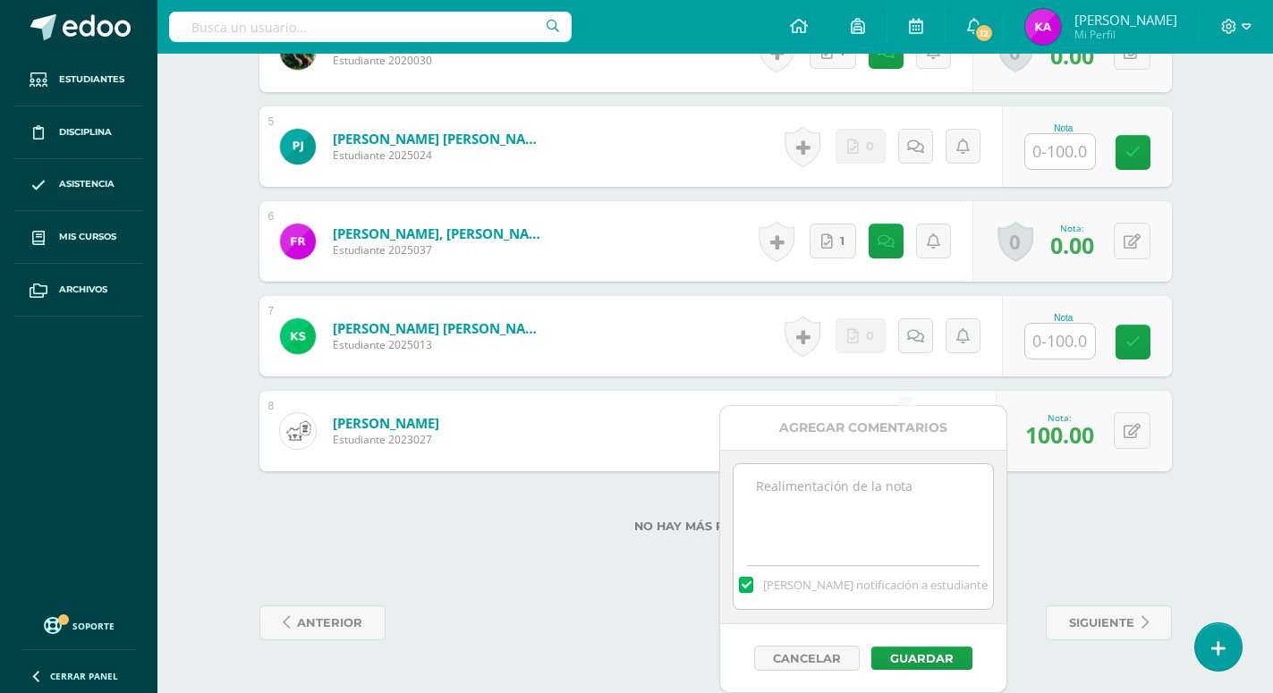
click at [868, 497] on textarea at bounding box center [862, 508] width 258 height 89
paste textarea "¡Excelente! Trabajo recibido =)"
type textarea "¡Excelente! Trabajo recibido =)"
click at [931, 657] on button "Guardar" at bounding box center [921, 658] width 101 height 23
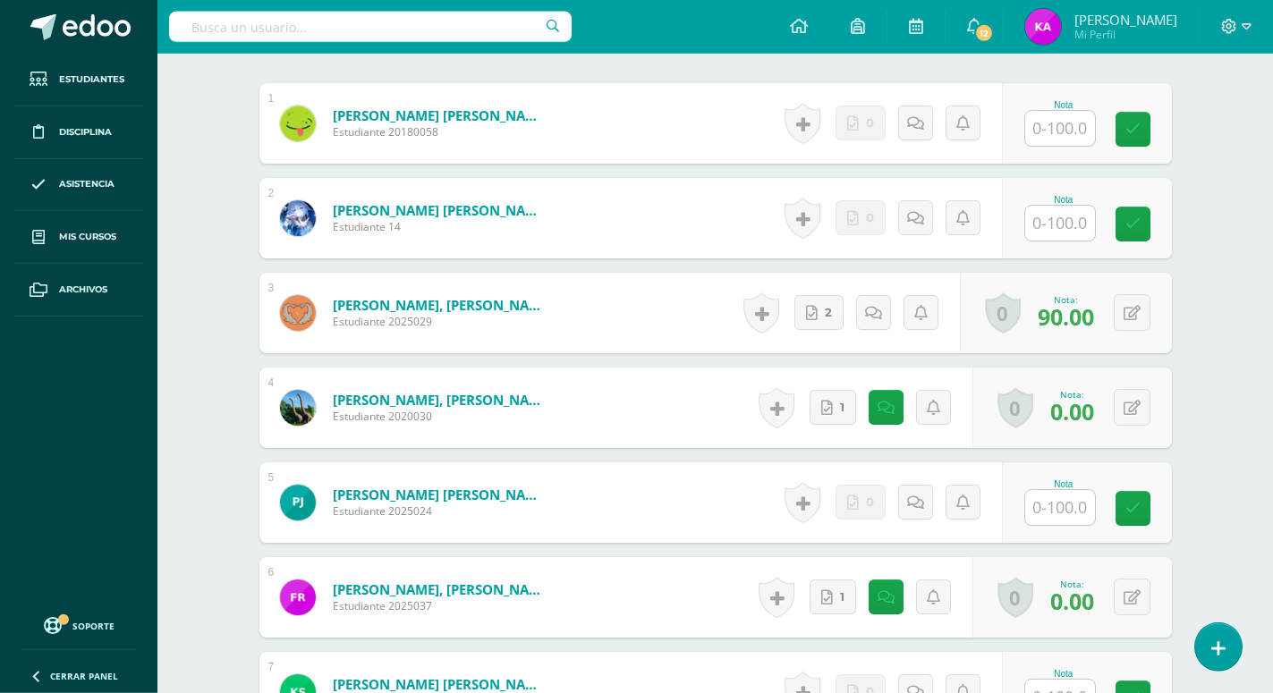
scroll to position [684, 0]
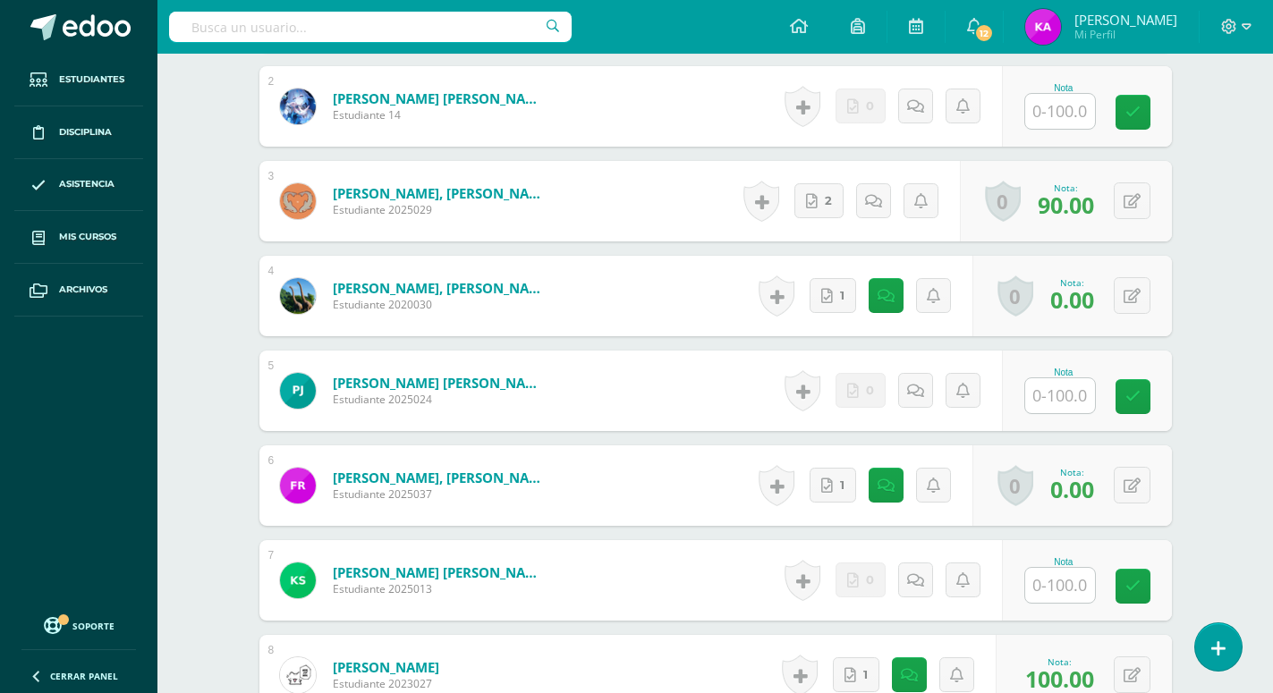
click at [1217, 520] on div "Finanzas Personales Cuarto Bachillerato en CCLL en Diseño Grafico "U" Herramien…" at bounding box center [714, 144] width 1115 height 1551
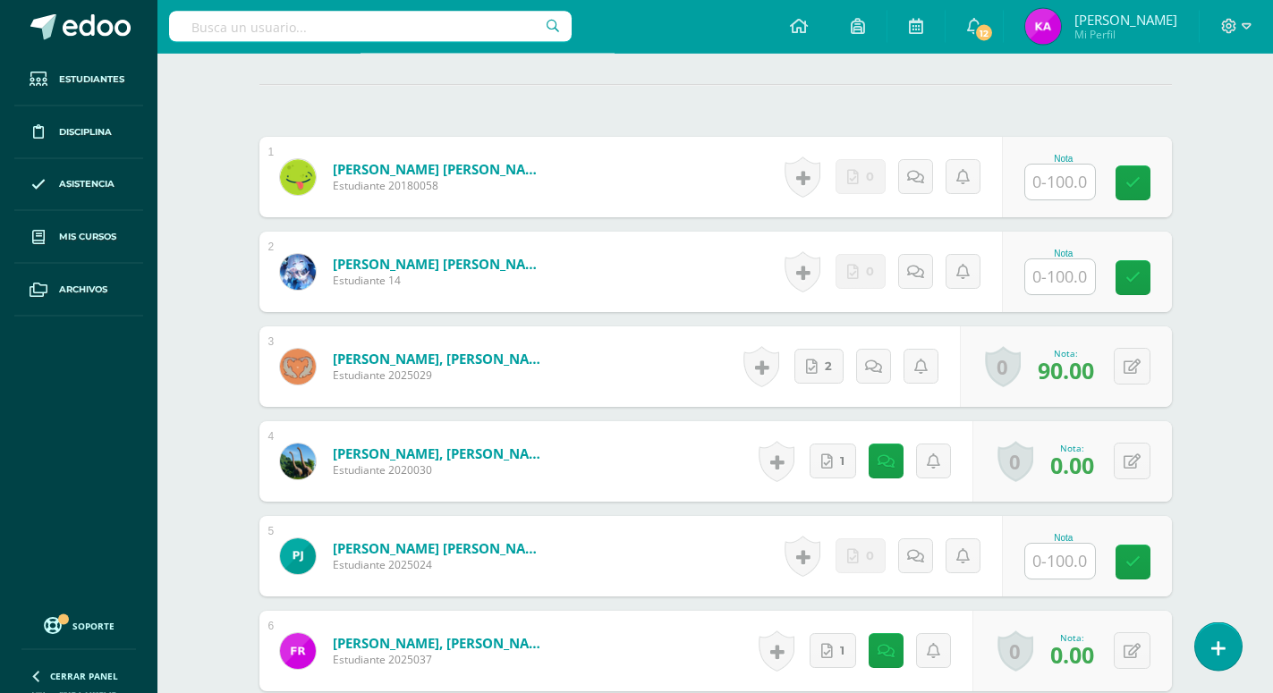
scroll to position [502, 0]
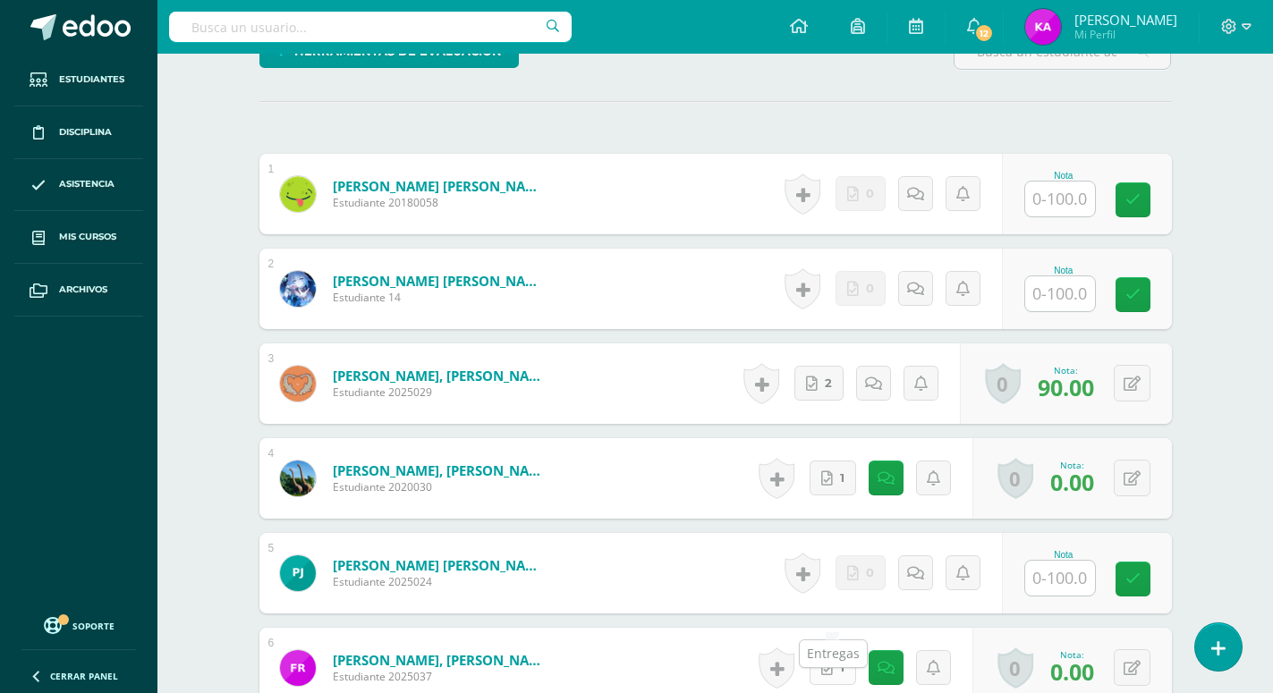
click at [841, 651] on span "1" at bounding box center [842, 667] width 4 height 33
click at [887, 471] on icon at bounding box center [885, 478] width 17 height 15
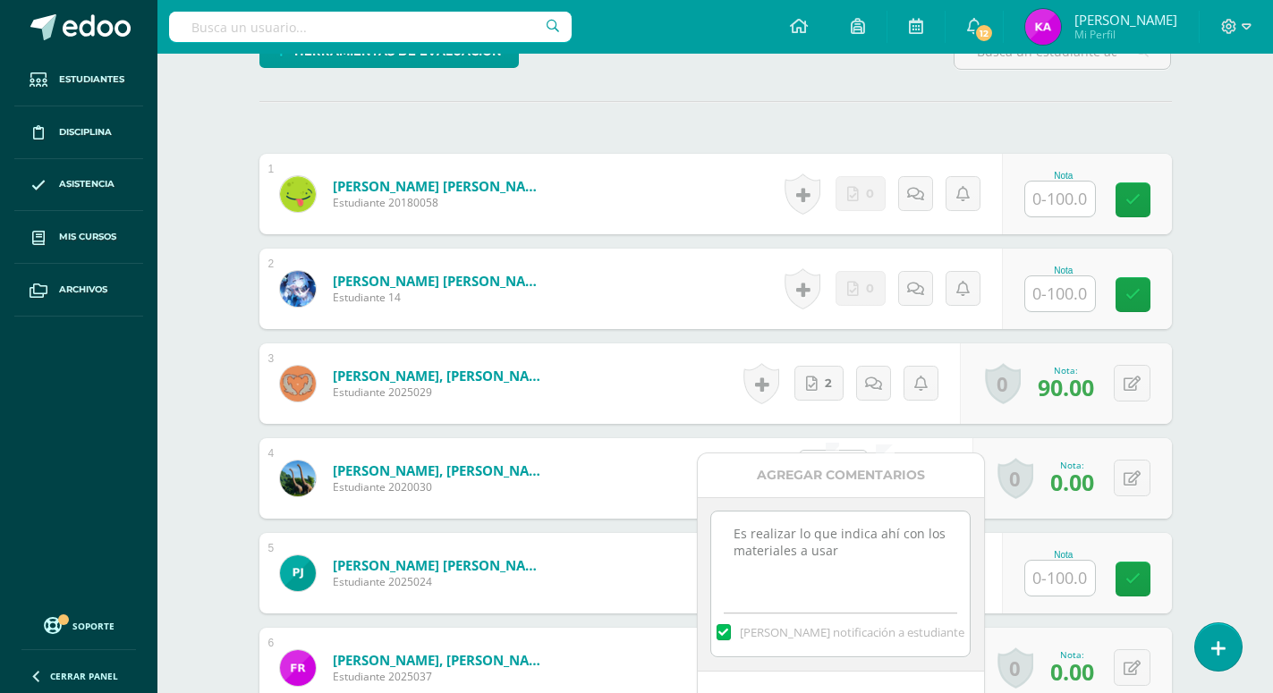
click at [826, 471] on icon at bounding box center [827, 478] width 12 height 15
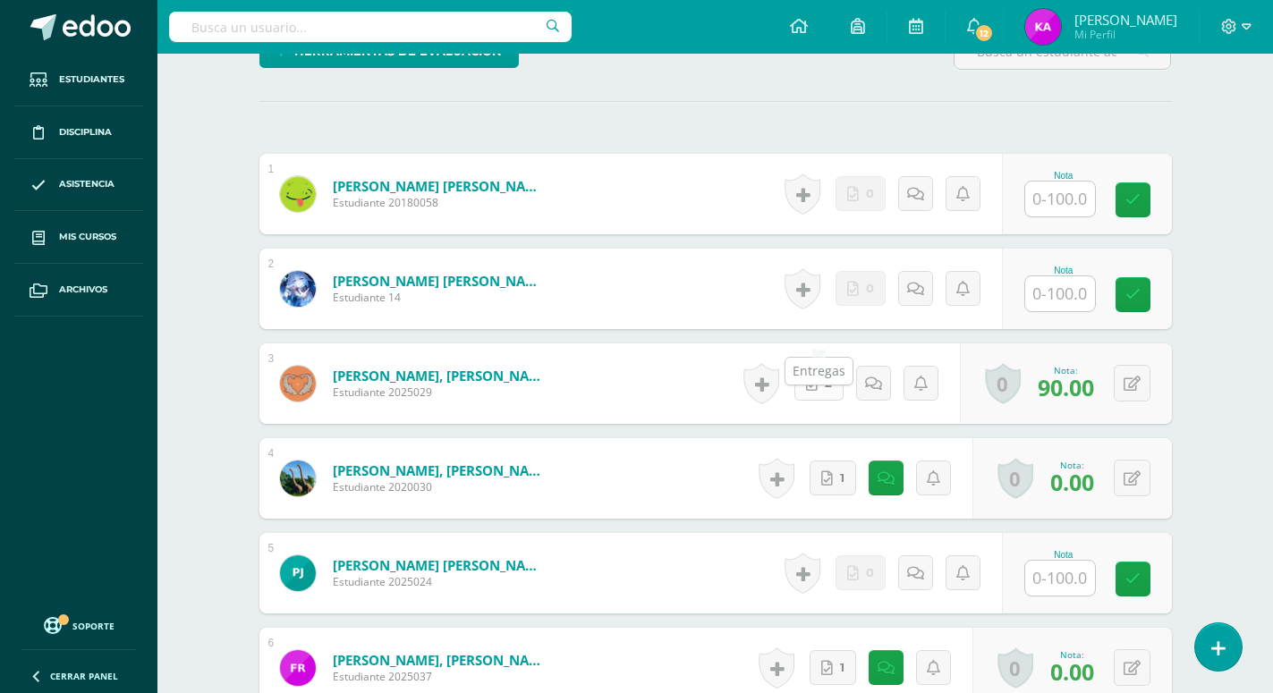
click at [820, 366] on link "2" at bounding box center [818, 383] width 49 height 35
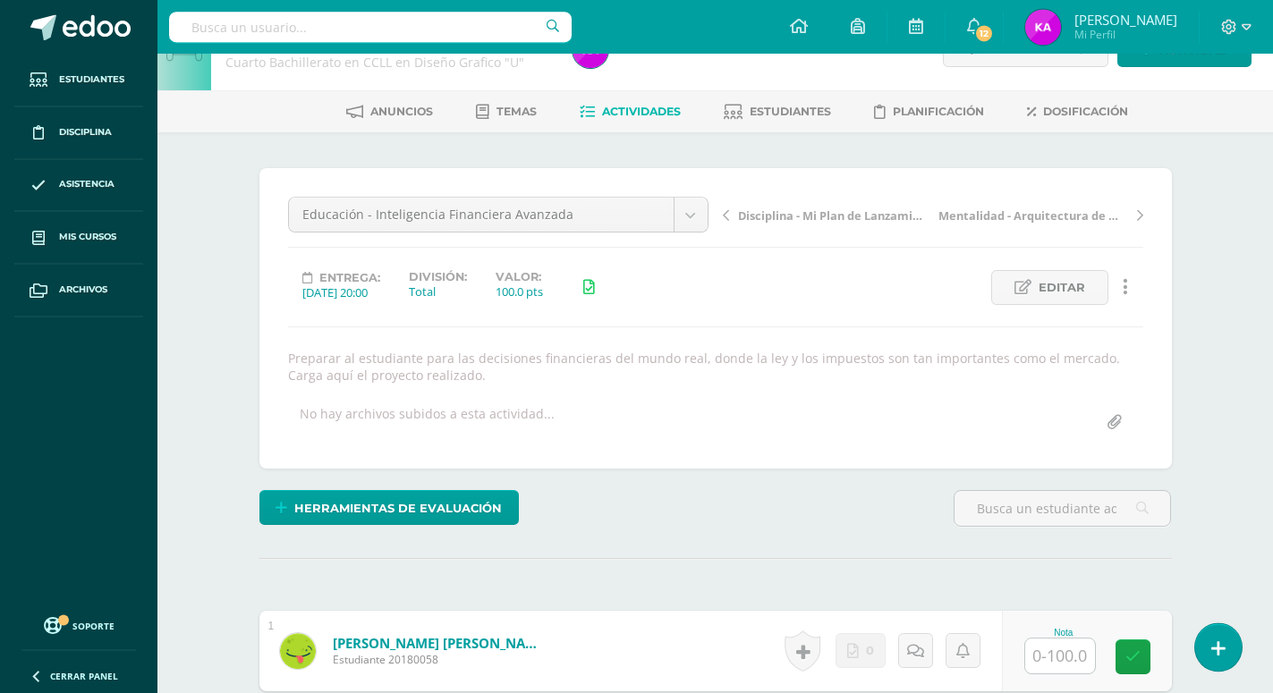
scroll to position [0, 0]
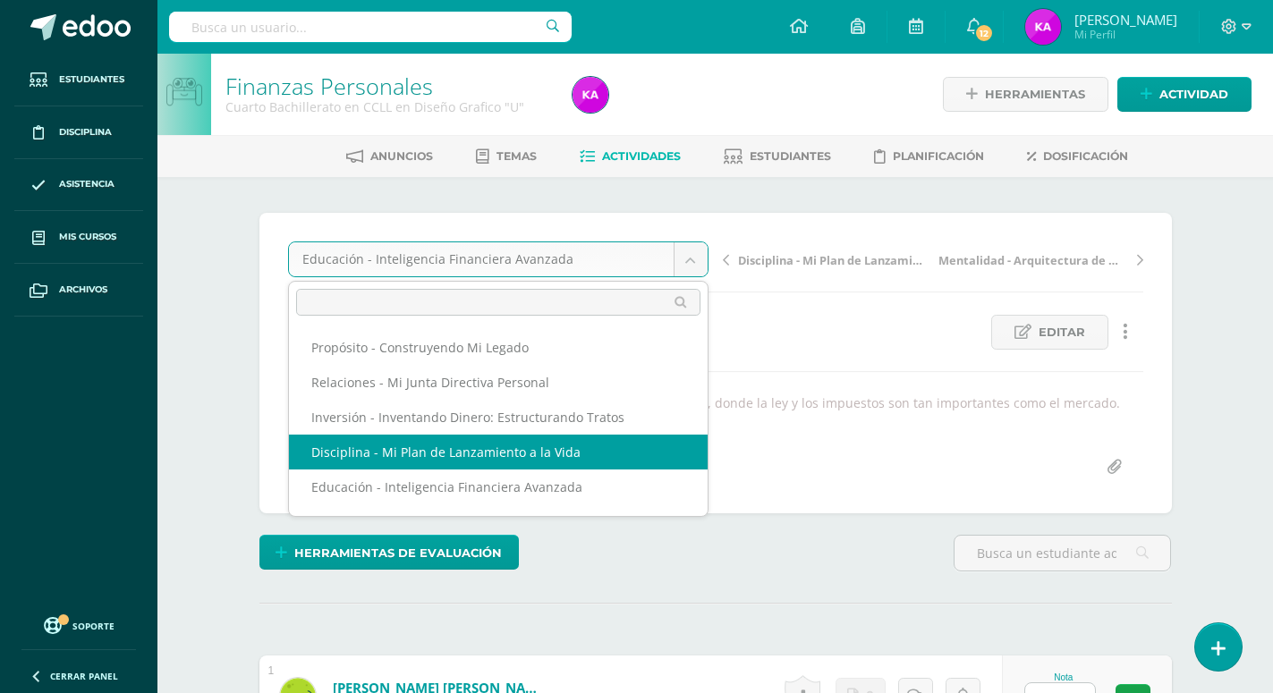
select select "/dashboard/teacher/grade-activity/171789/"
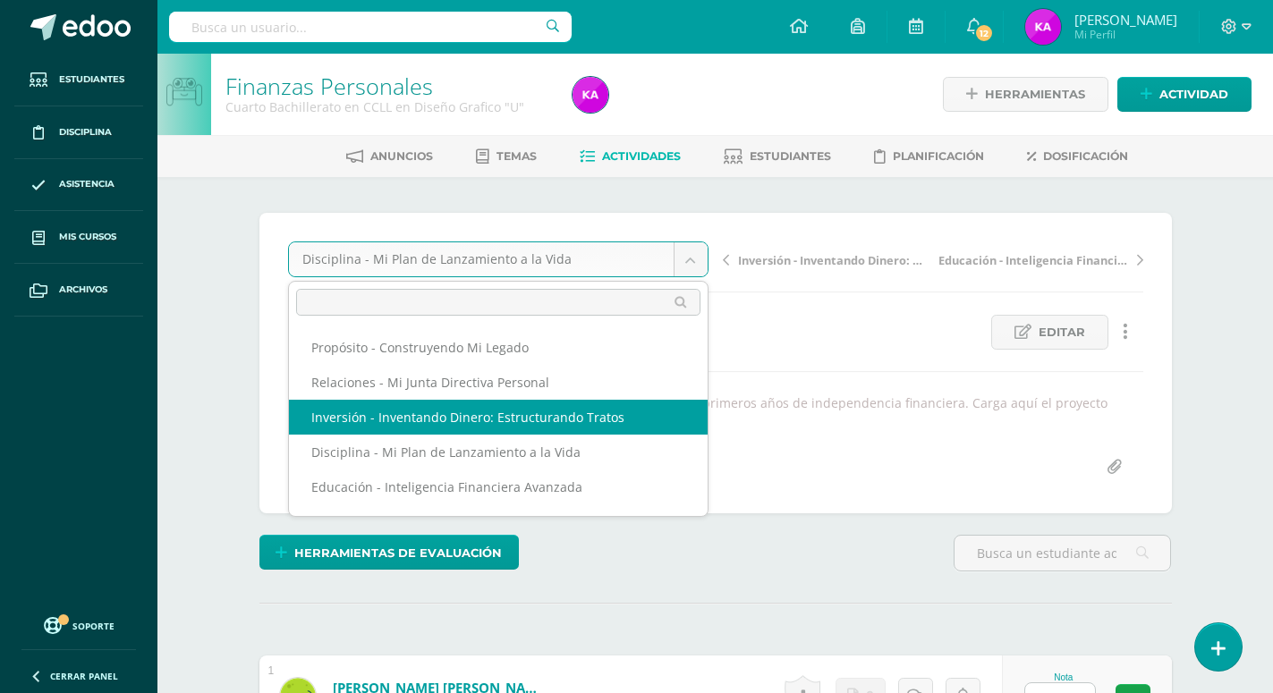
select select "/dashboard/teacher/grade-activity/171788/"
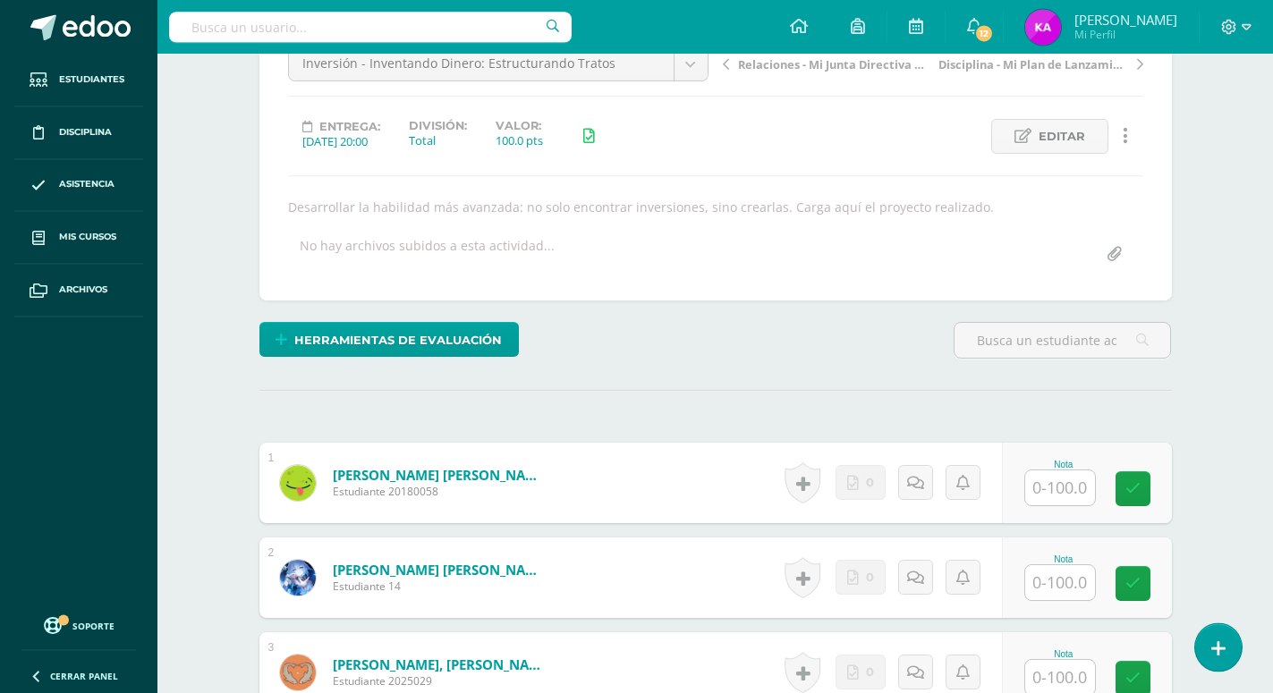
scroll to position [29, 0]
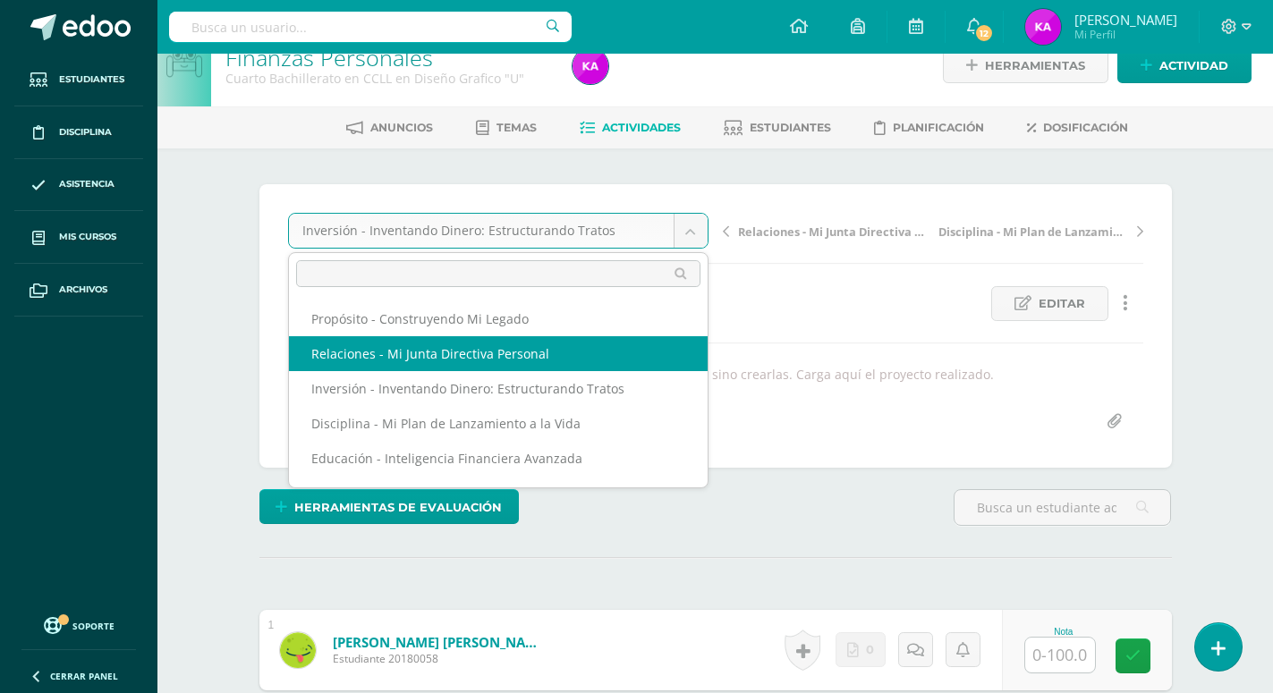
select select "/dashboard/teacher/grade-activity/171787/"
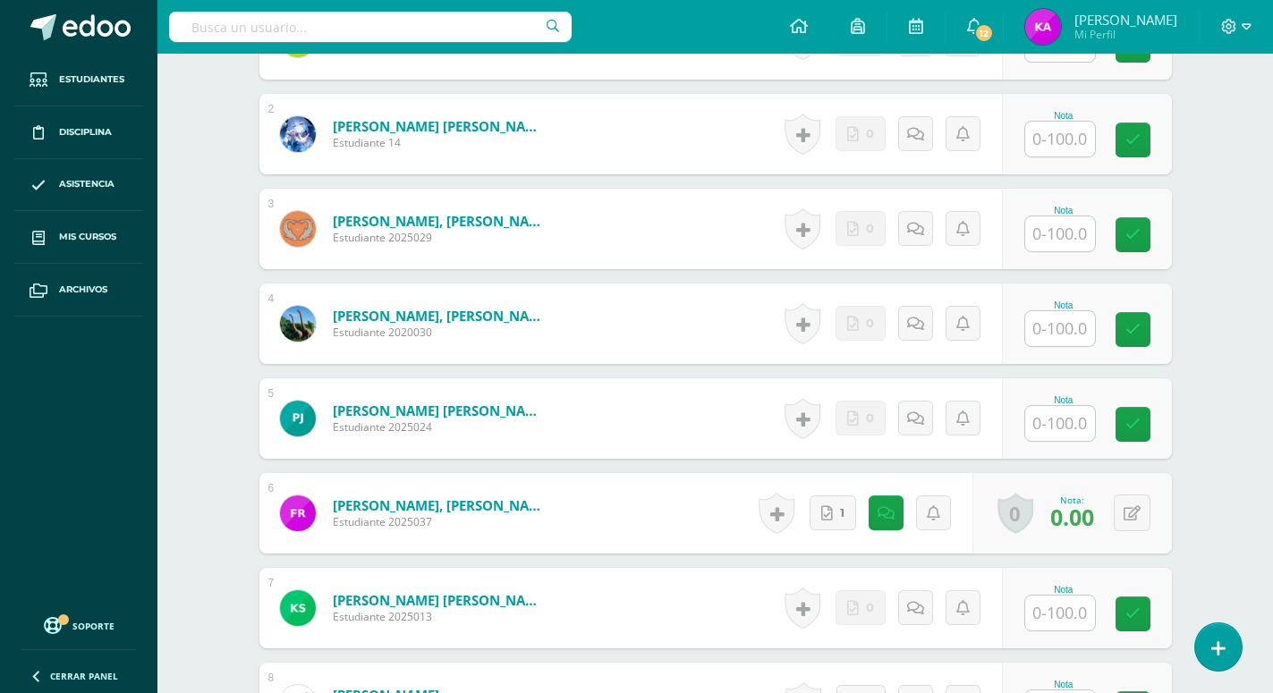
scroll to position [731, 0]
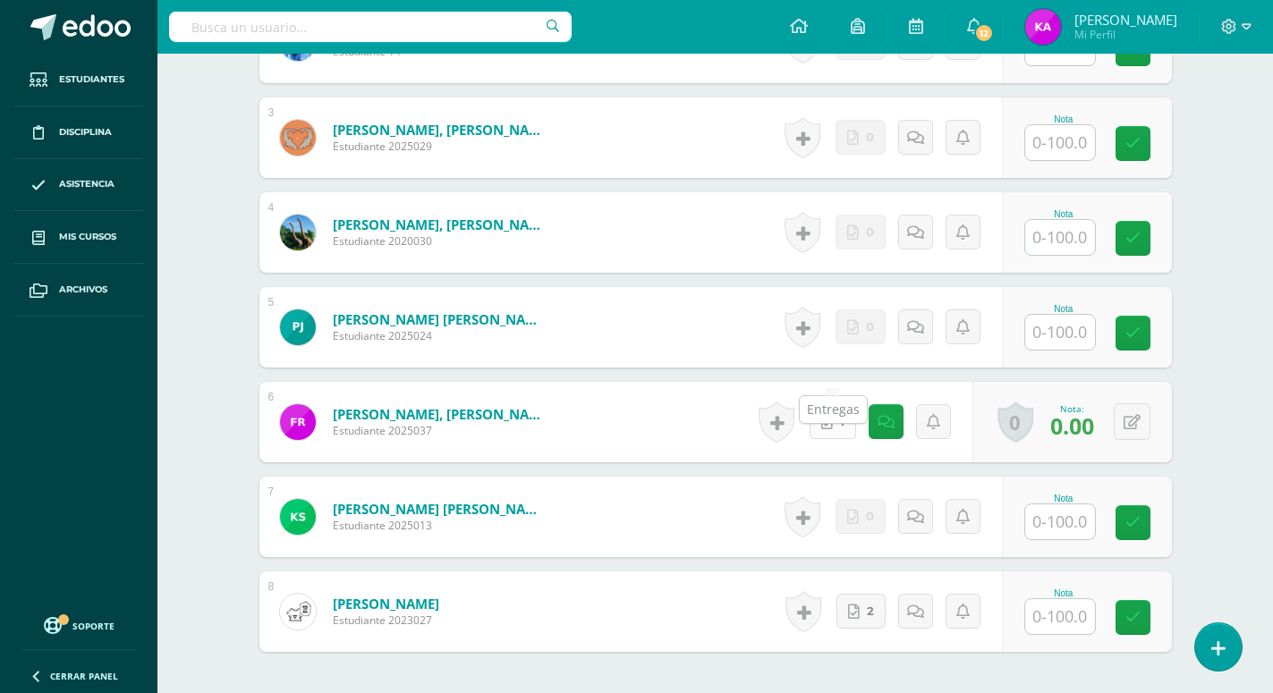
click at [841, 405] on span "1" at bounding box center [842, 421] width 4 height 33
click at [865, 594] on link "2" at bounding box center [860, 611] width 49 height 35
click at [913, 605] on icon at bounding box center [915, 612] width 17 height 15
click at [1071, 599] on input "text" at bounding box center [1060, 616] width 70 height 35
type input "100"
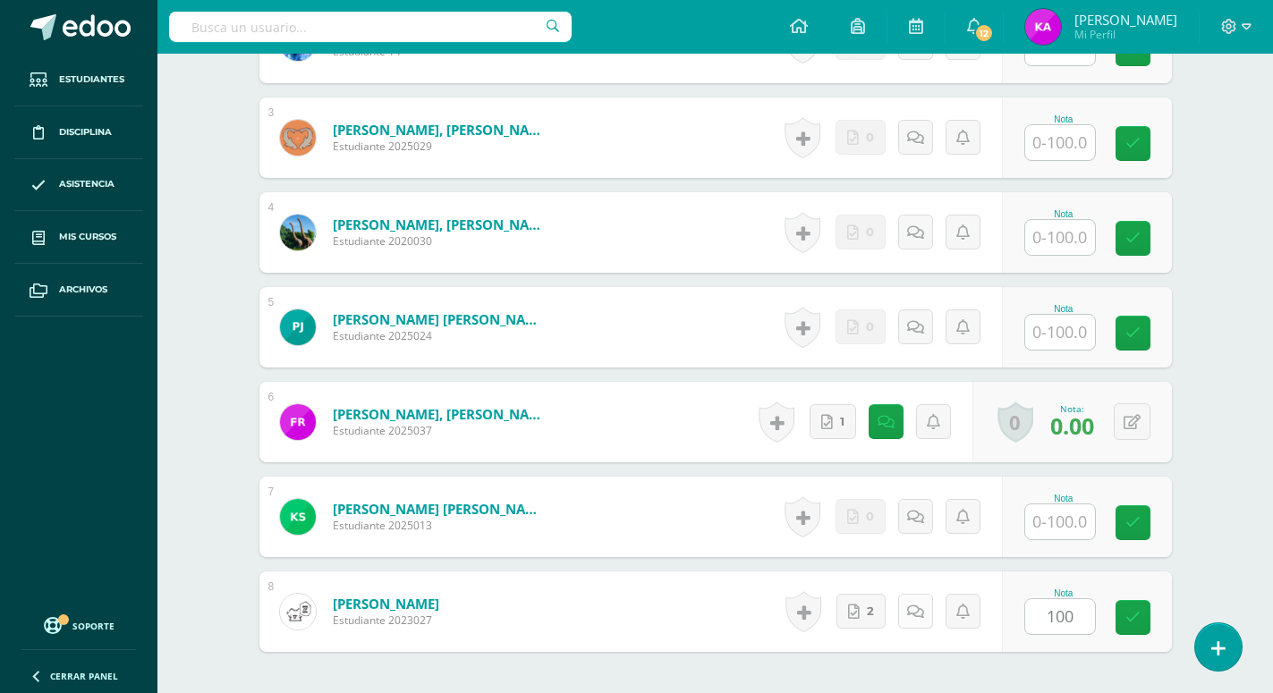
click at [909, 605] on icon at bounding box center [915, 612] width 17 height 15
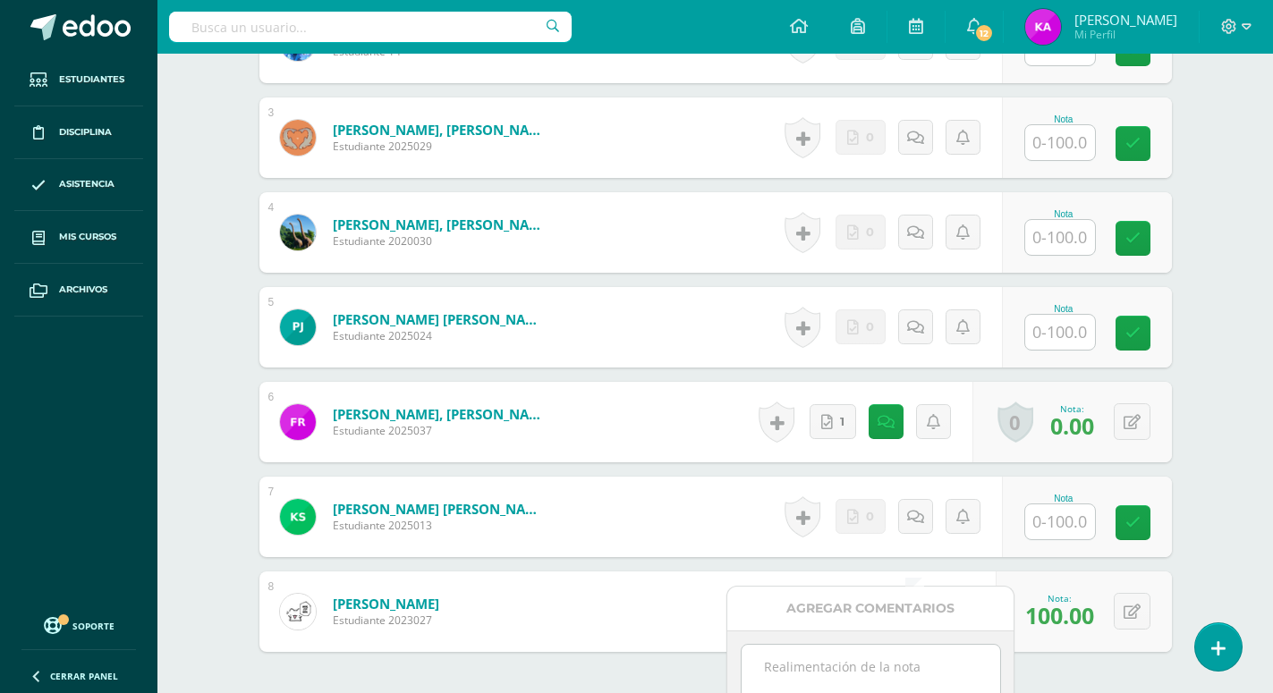
scroll to position [911, 0]
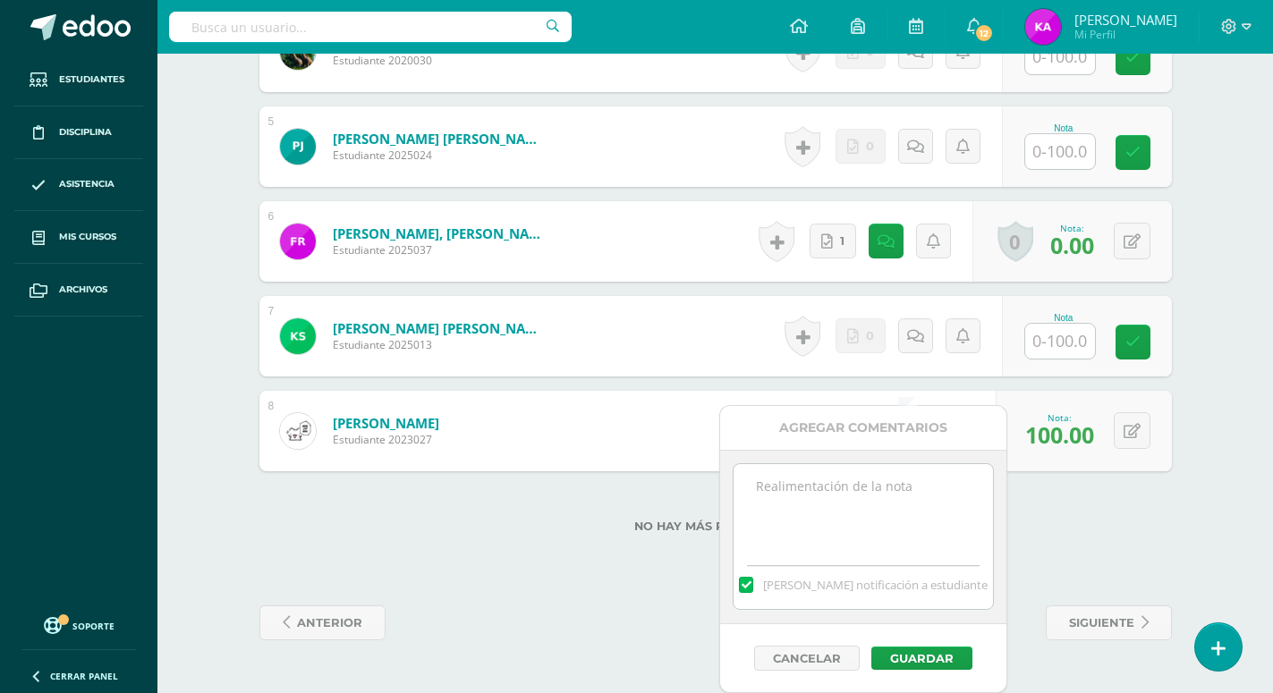
click at [839, 492] on textarea at bounding box center [862, 508] width 258 height 89
paste textarea "¡Excelente! Trabajo recibido =)"
type textarea "¡Excelente! Trabajo recibido =)"
click at [941, 657] on button "Guardar" at bounding box center [921, 658] width 101 height 23
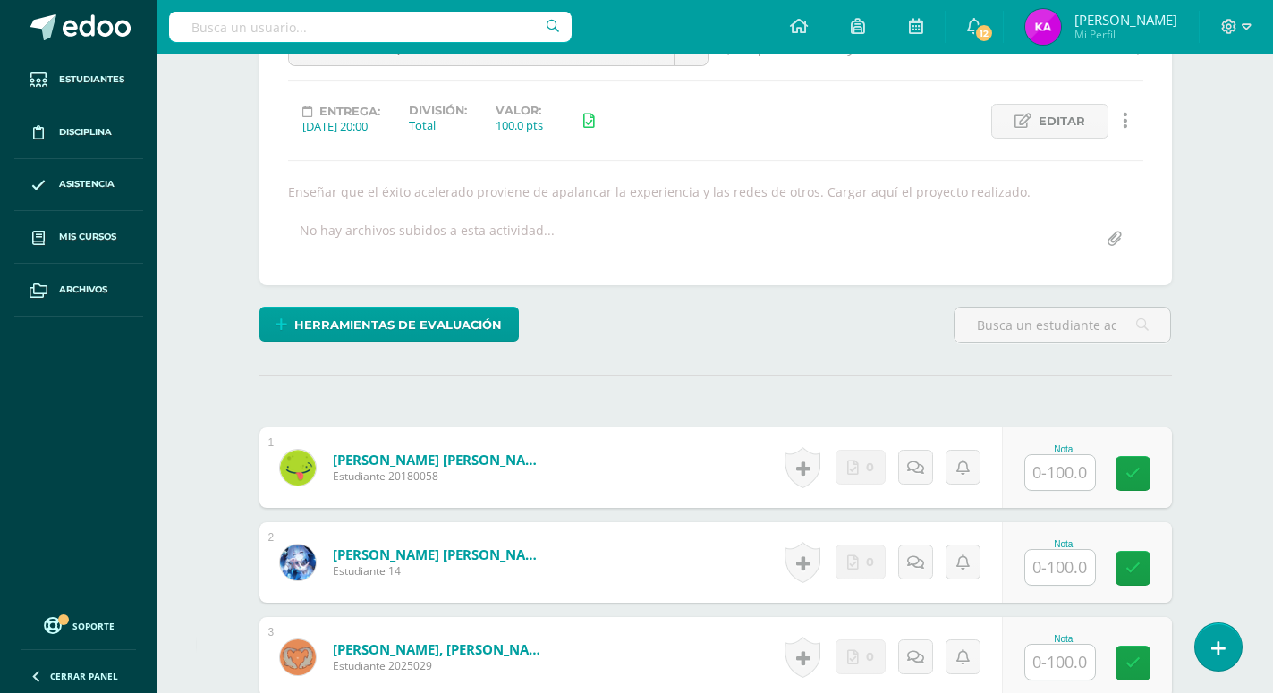
scroll to position [0, 0]
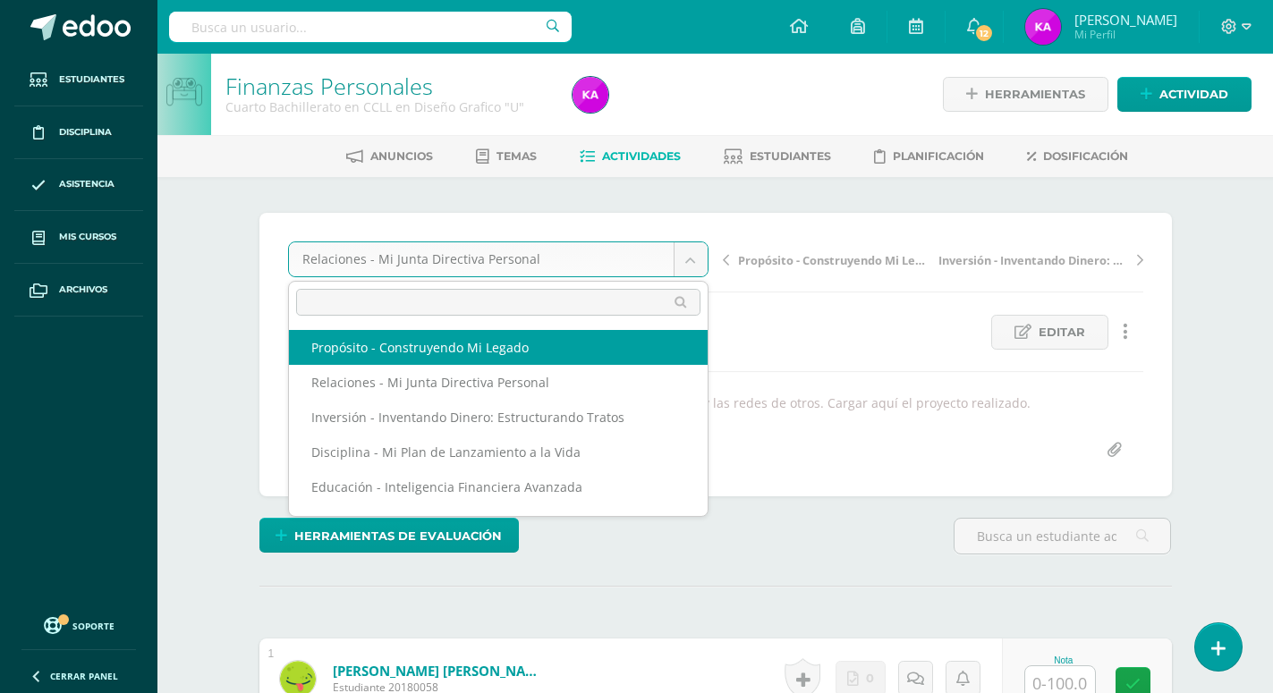
select select "/dashboard/teacher/grade-activity/171786/"
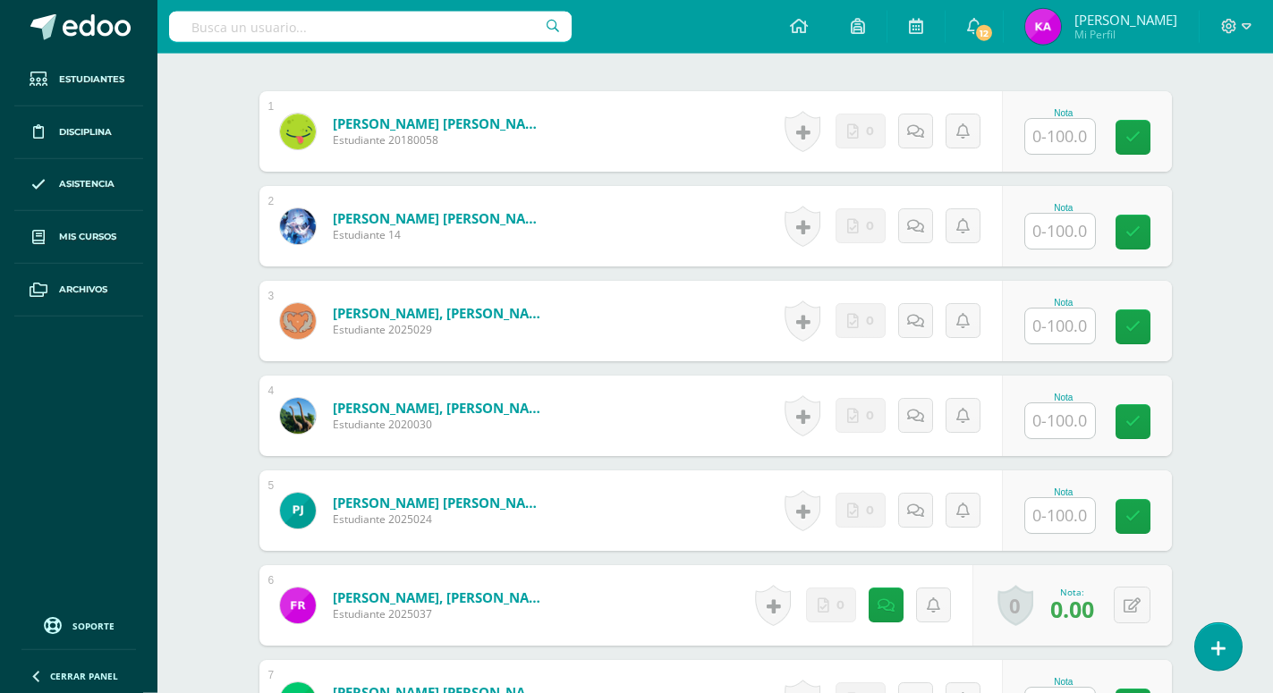
scroll to position [593, 0]
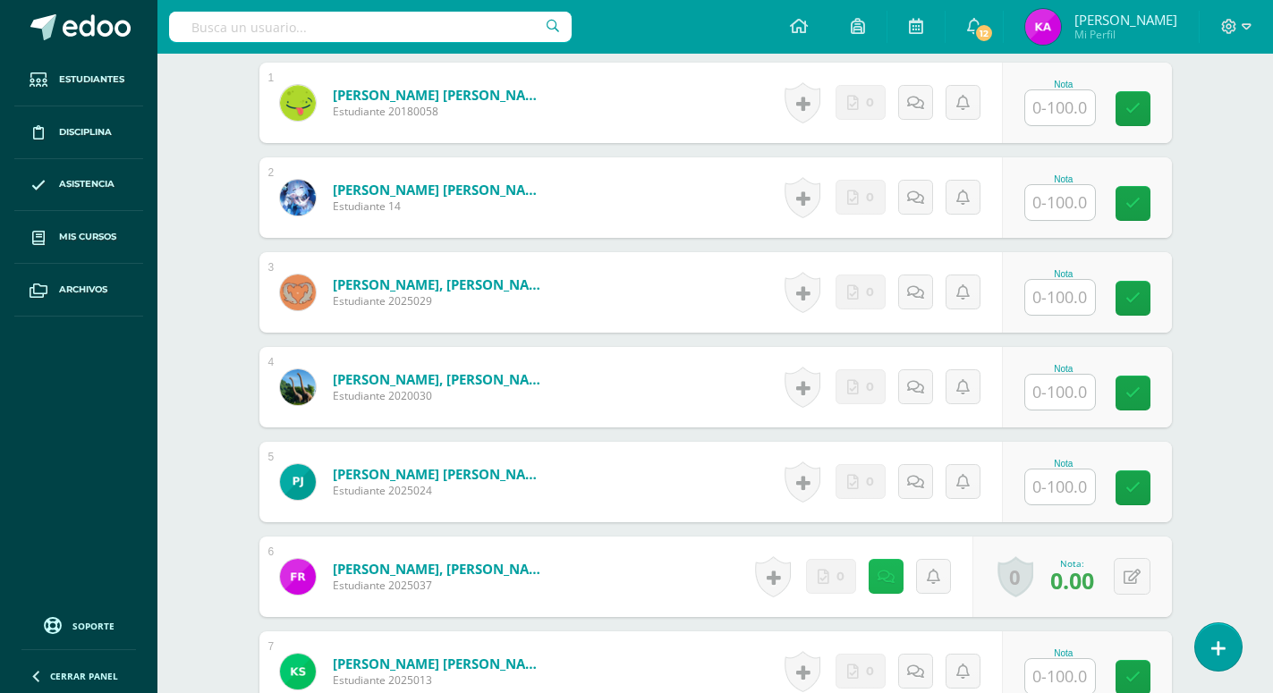
click at [885, 570] on icon at bounding box center [885, 577] width 17 height 15
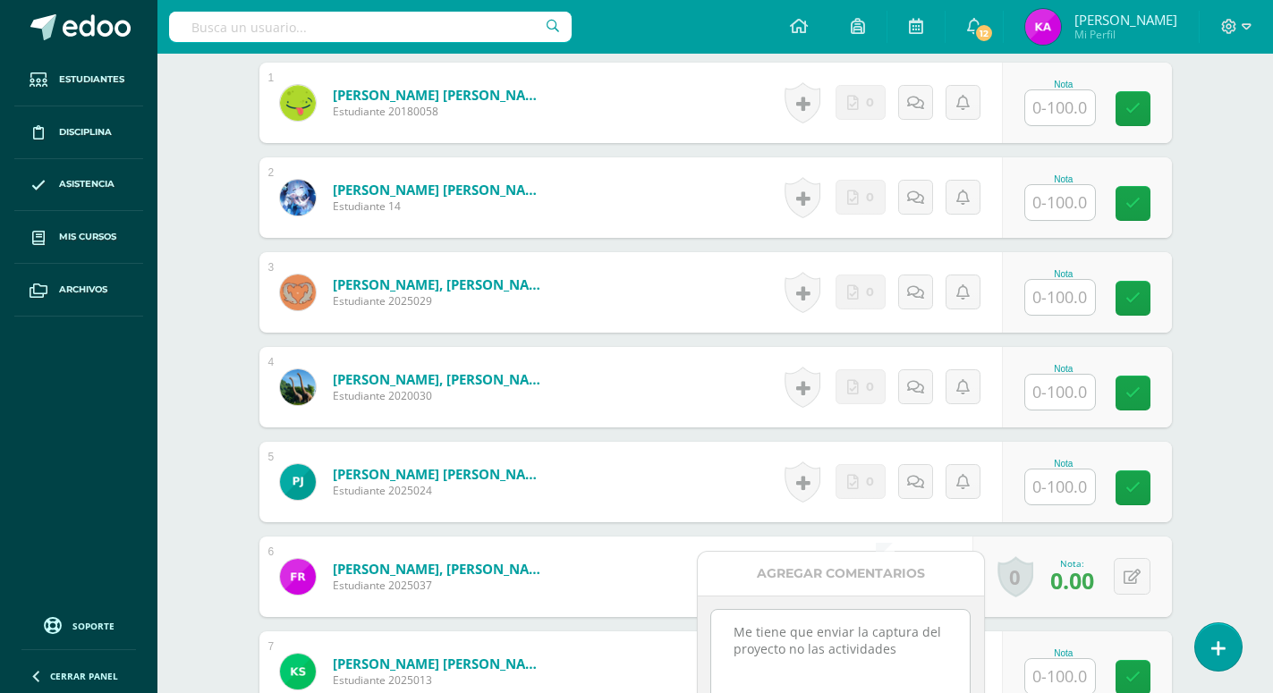
click at [588, 537] on form "Reyes Castillo, Francisco Daniel Estudiante 2025037 Nota 0.00 0 Logros Logros o…" at bounding box center [715, 577] width 912 height 80
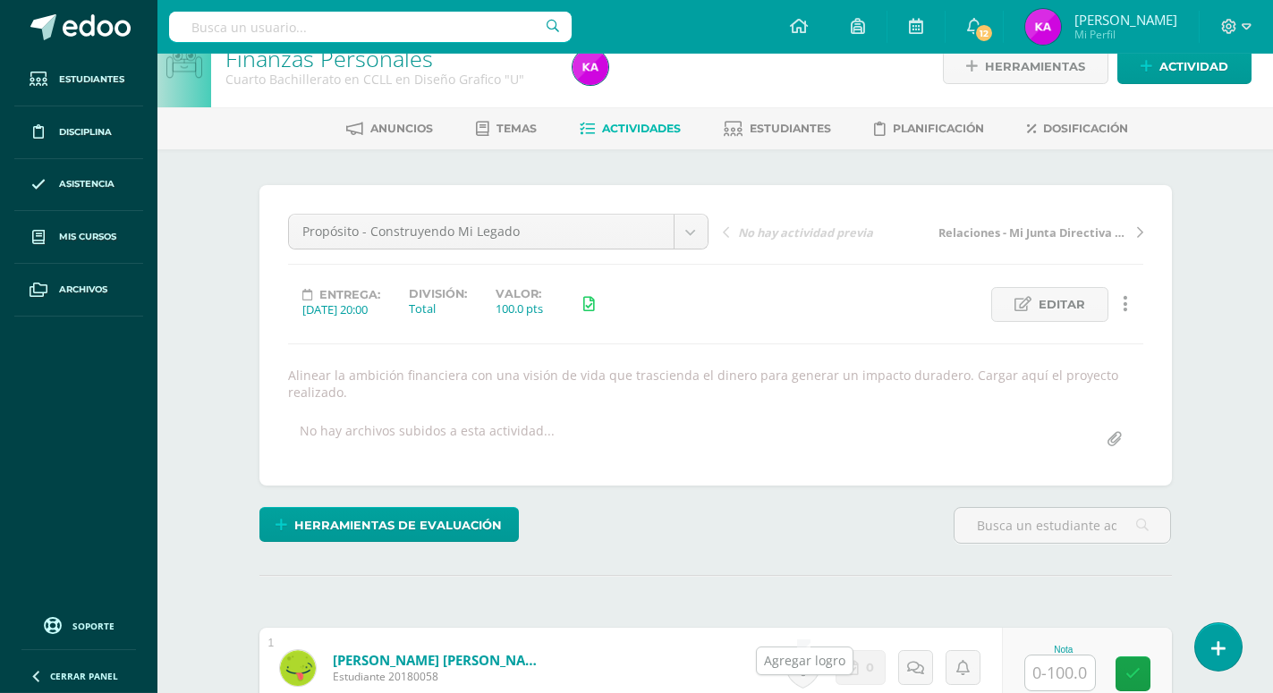
scroll to position [0, 0]
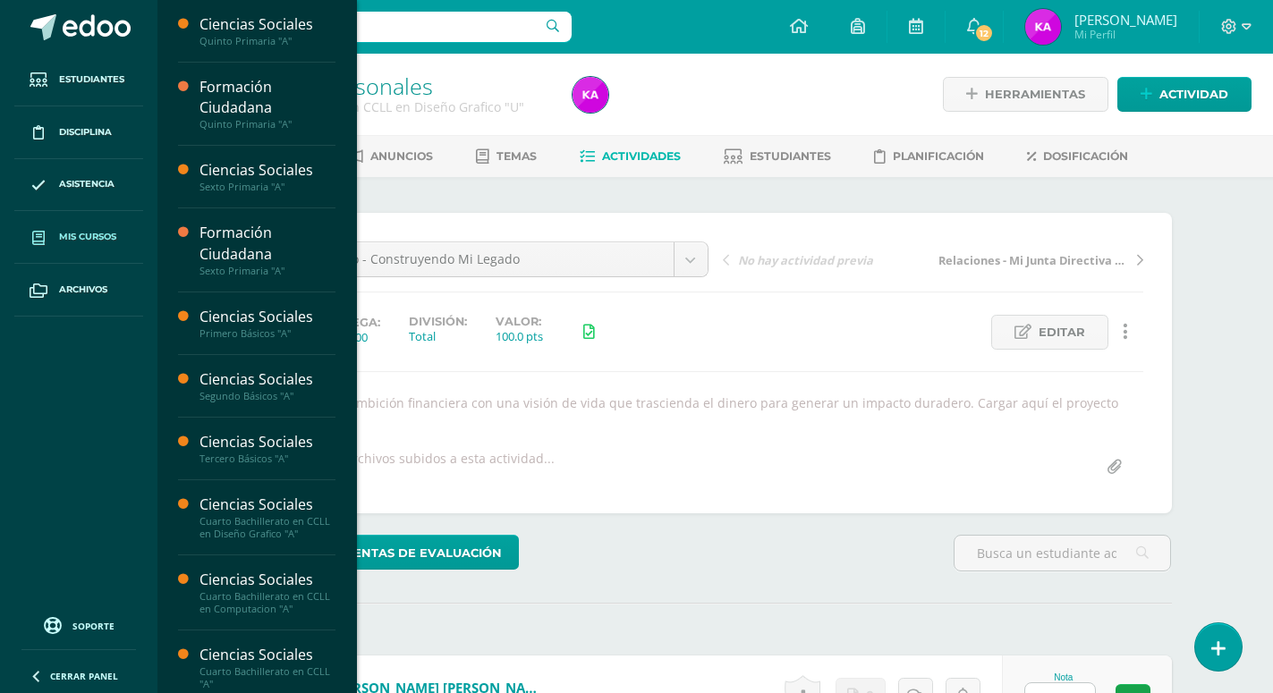
click at [106, 237] on span "Mis cursos" at bounding box center [87, 237] width 57 height 14
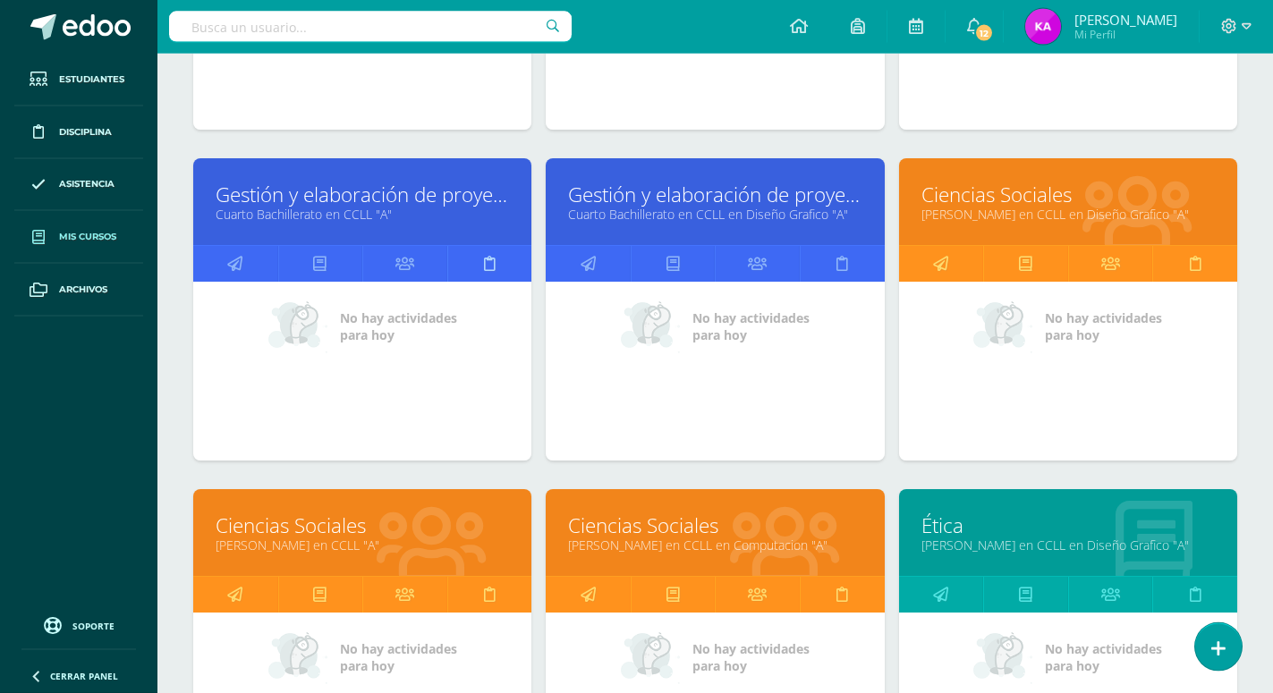
scroll to position [1460, 0]
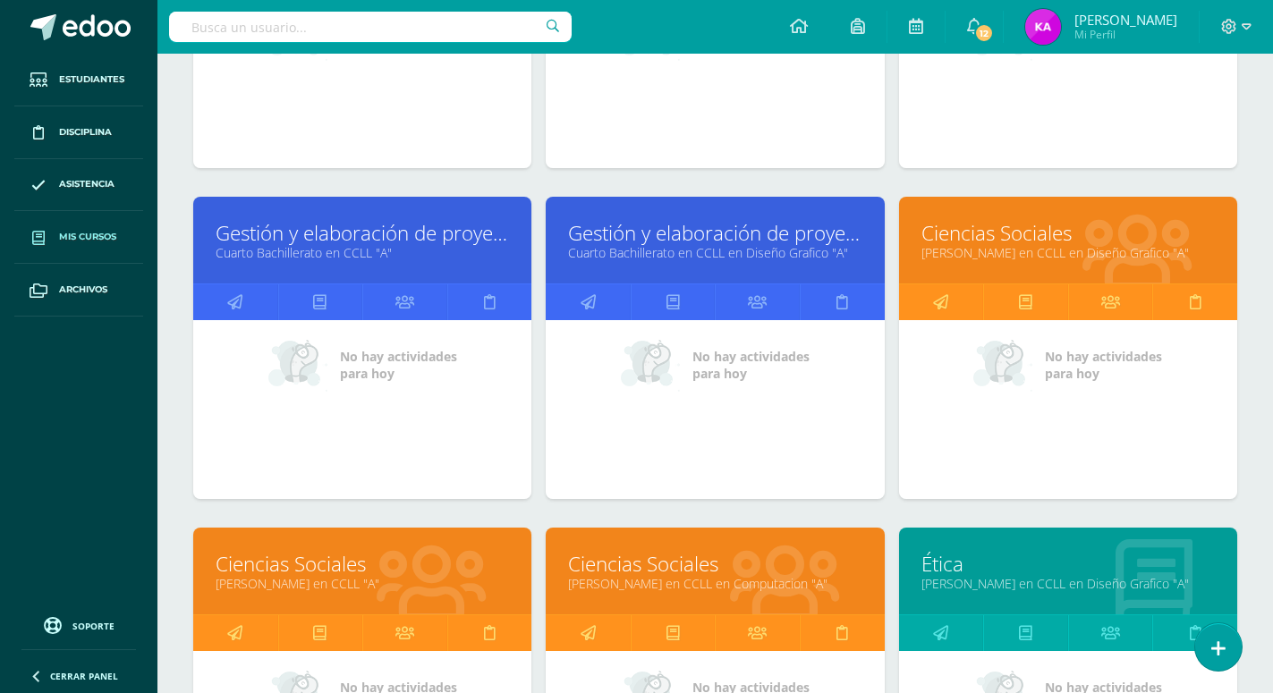
click at [401, 197] on div "Gestión y elaboración de proyectos Cuarto Bachillerato en CCLL "A"" at bounding box center [362, 240] width 338 height 87
click at [402, 197] on div "Gestión y elaboración de proyectos Cuarto Bachillerato en CCLL "A"" at bounding box center [362, 240] width 338 height 87
click at [444, 219] on link "Gestión y elaboración de proyectos" at bounding box center [362, 233] width 293 height 28
click at [445, 219] on link "Gestión y elaboración de proyectos" at bounding box center [362, 233] width 293 height 28
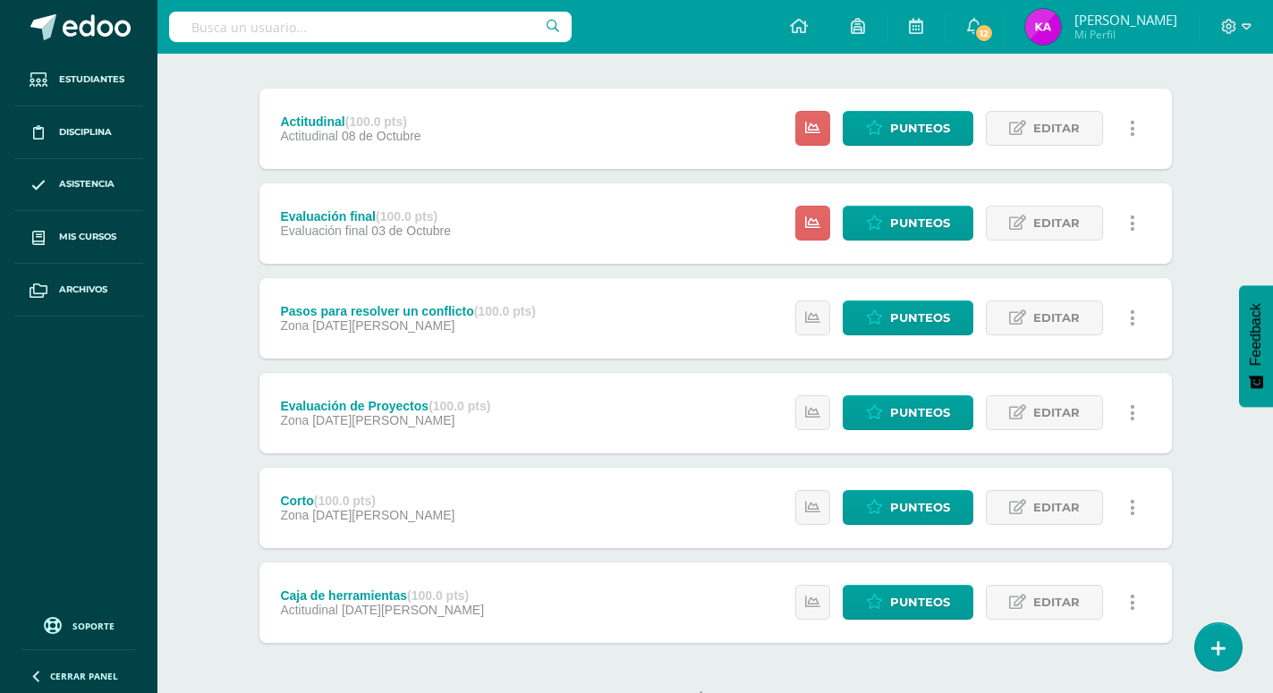
scroll to position [118, 0]
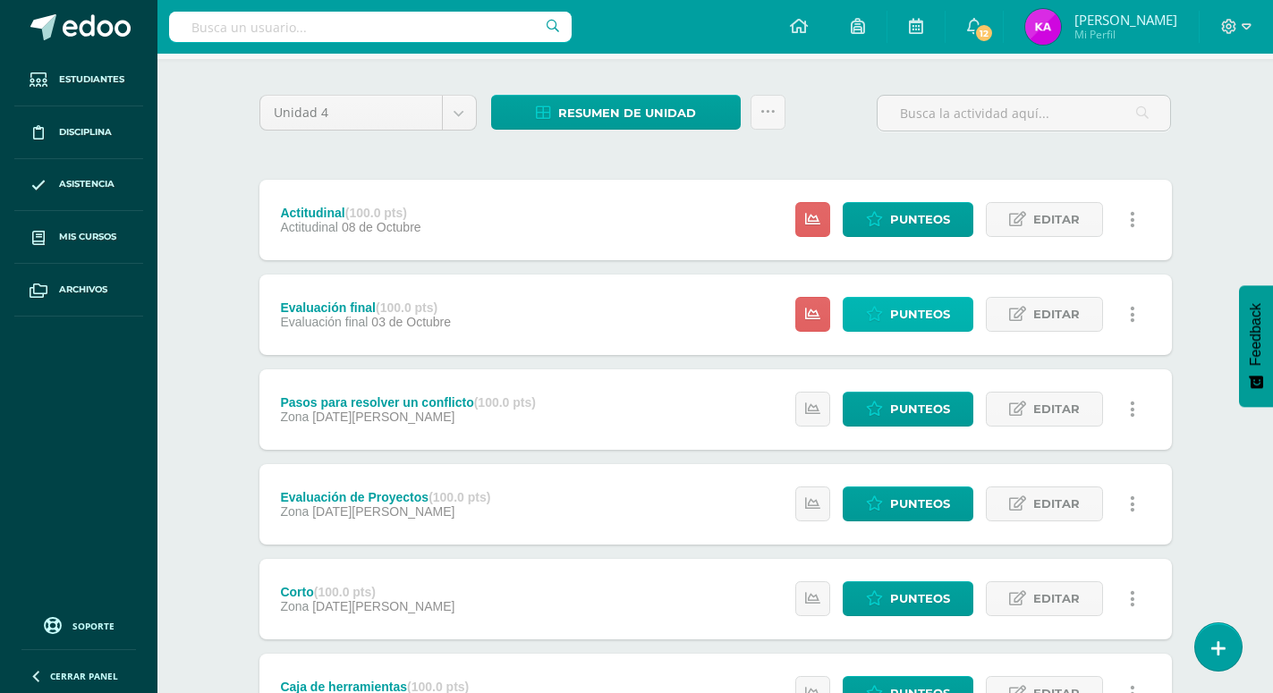
click at [909, 298] on span "Punteos" at bounding box center [920, 314] width 60 height 33
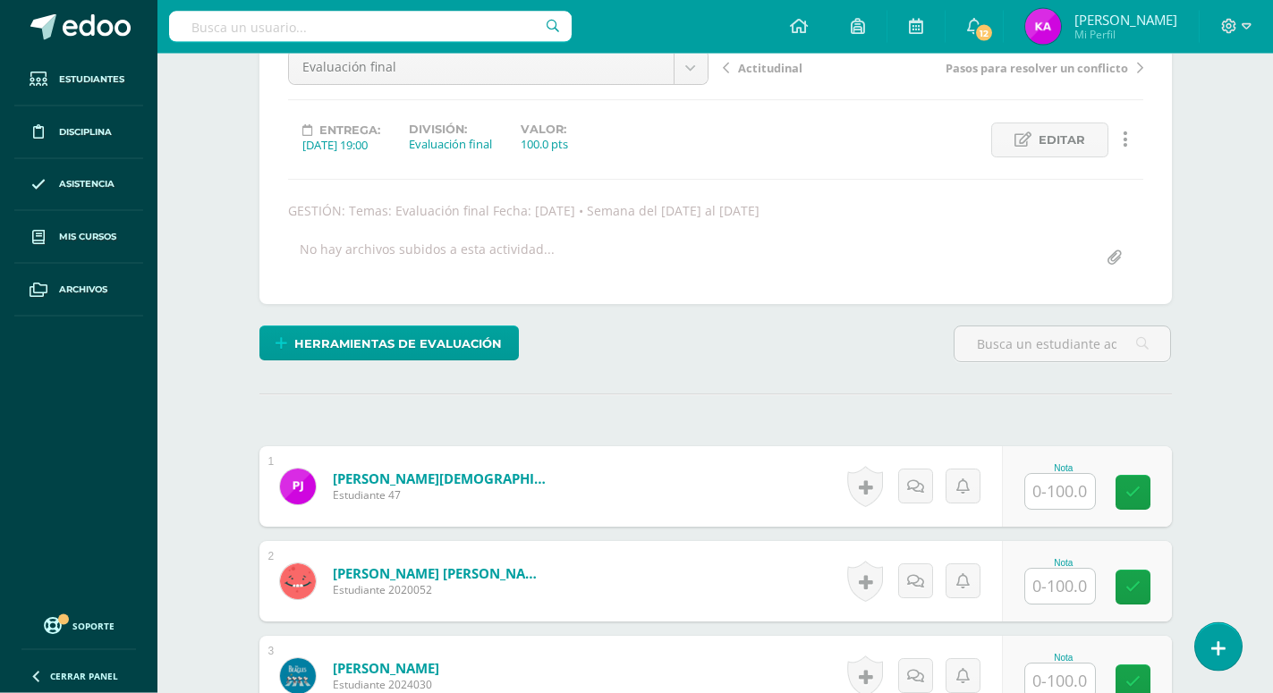
scroll to position [280, 0]
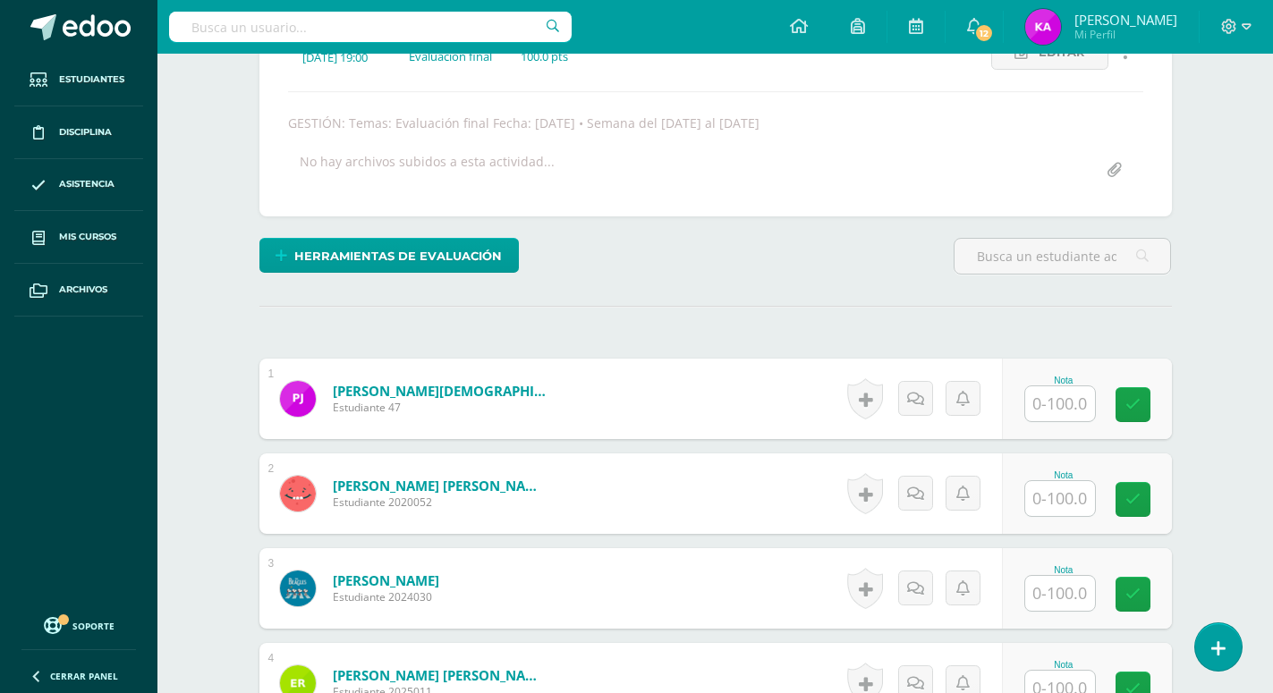
drag, startPoint x: 1070, startPoint y: 352, endPoint x: 1080, endPoint y: 352, distance: 9.8
click at [1070, 386] on input "text" at bounding box center [1060, 403] width 70 height 35
click at [1133, 392] on icon at bounding box center [1131, 399] width 17 height 15
type input "60"
type input "68"
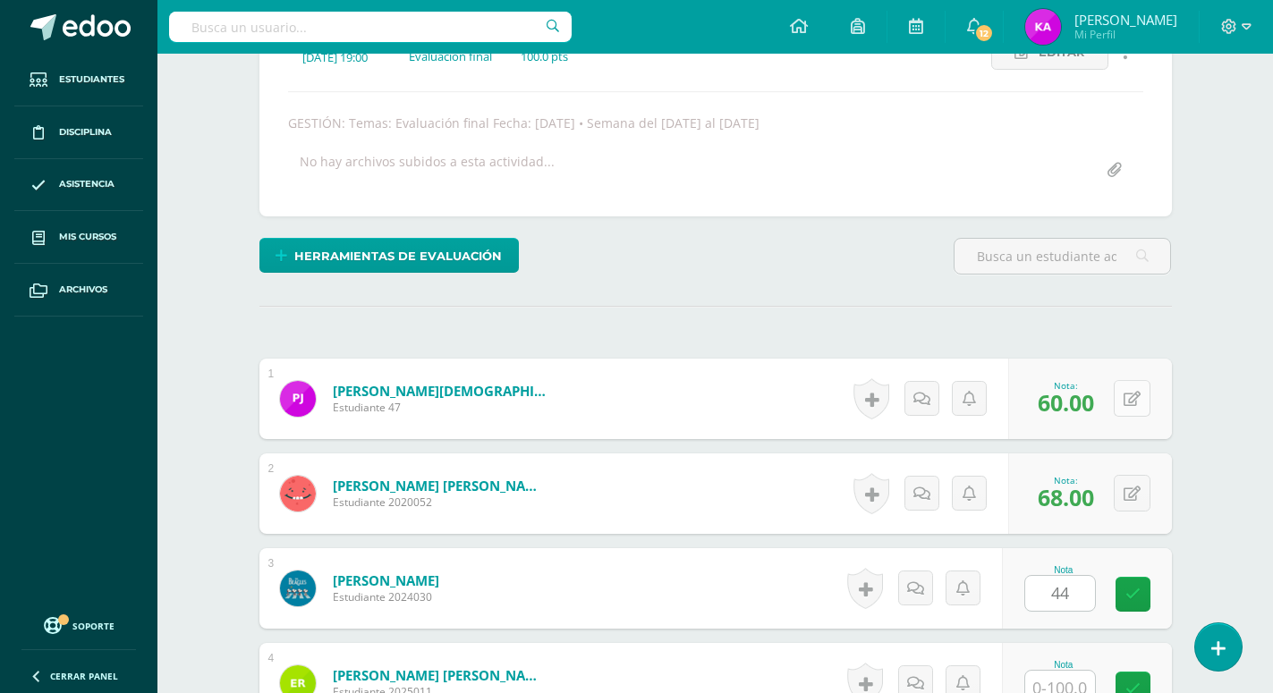
type input "44"
type input "68"
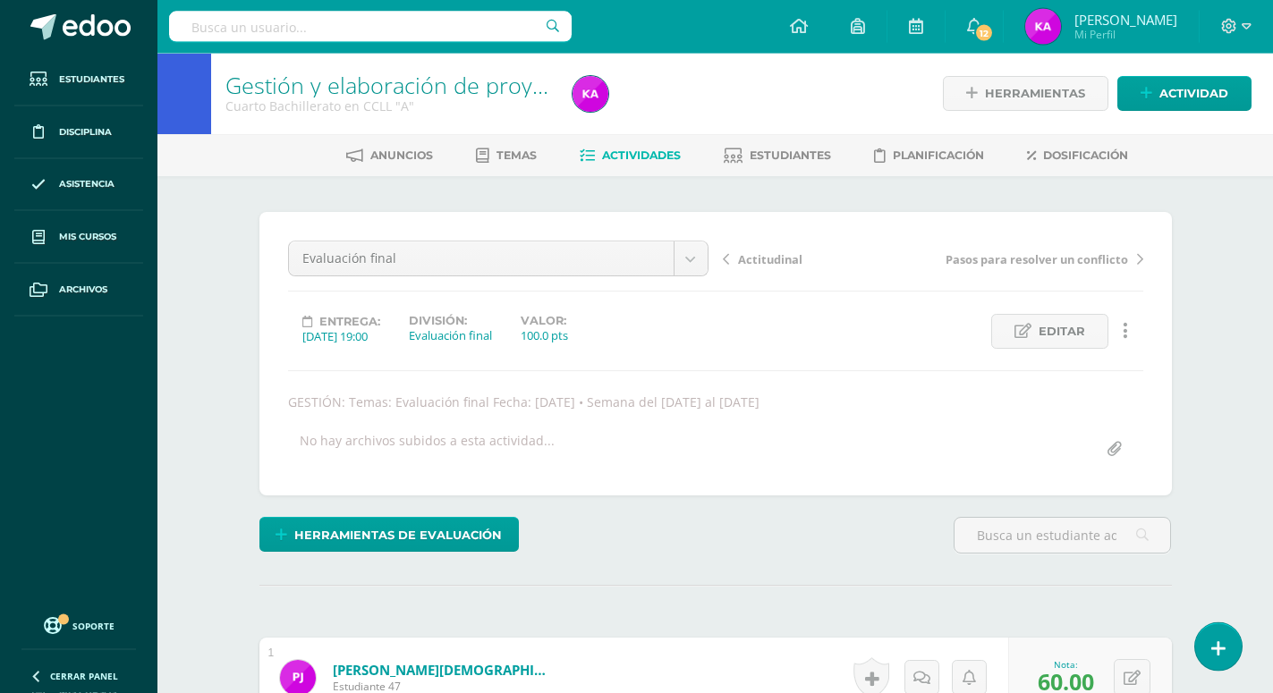
scroll to position [0, 0]
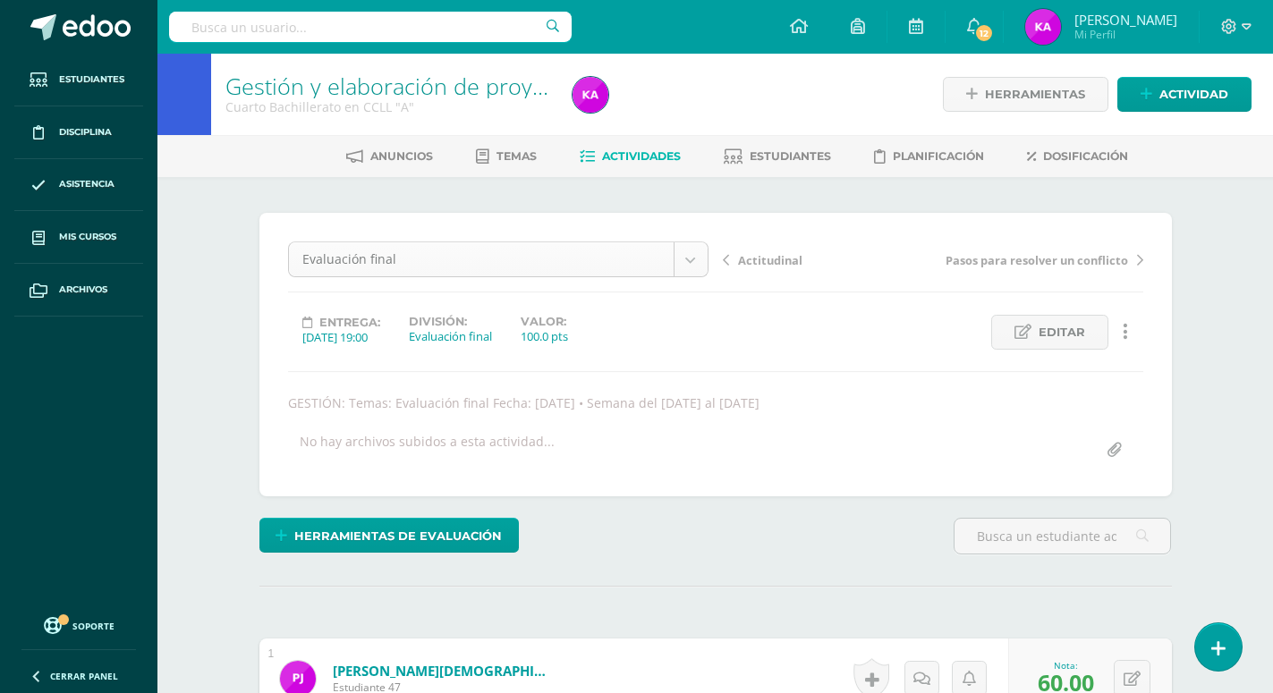
click at [685, 256] on body "Estudiantes Disciplina Asistencia Mis cursos Archivos Soporte Ayuda Reportar un…" at bounding box center [636, 604] width 1273 height 1208
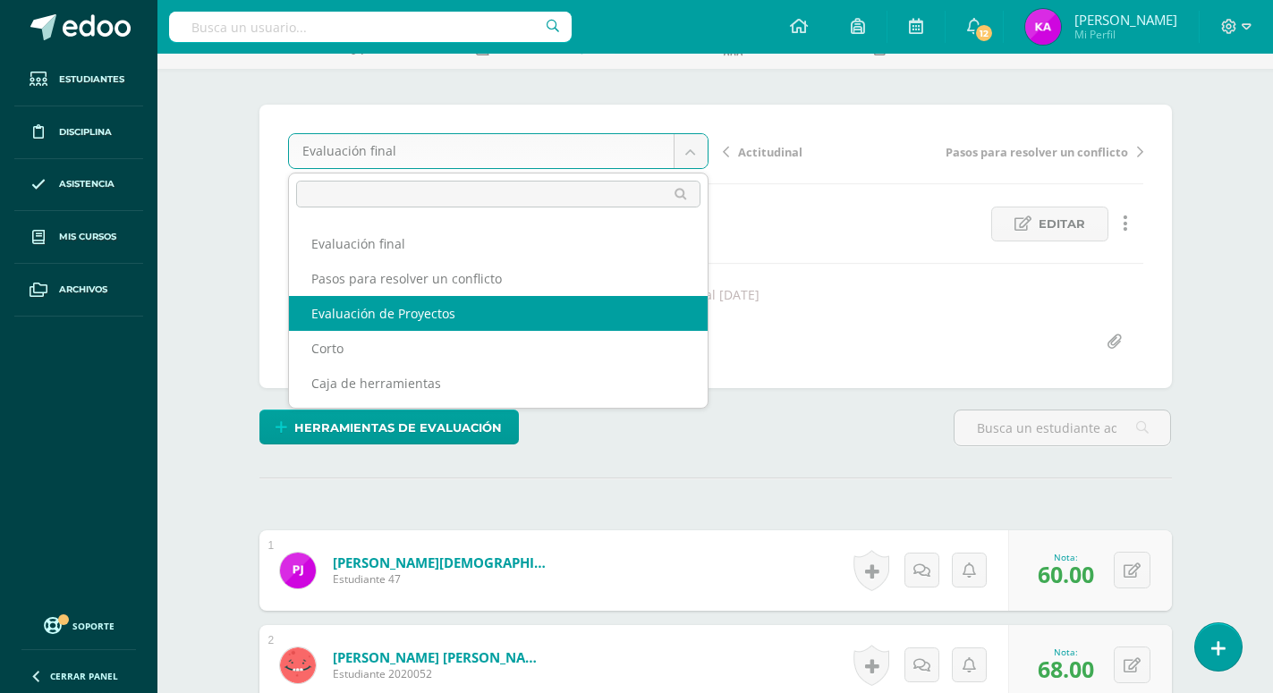
scroll to position [182, 0]
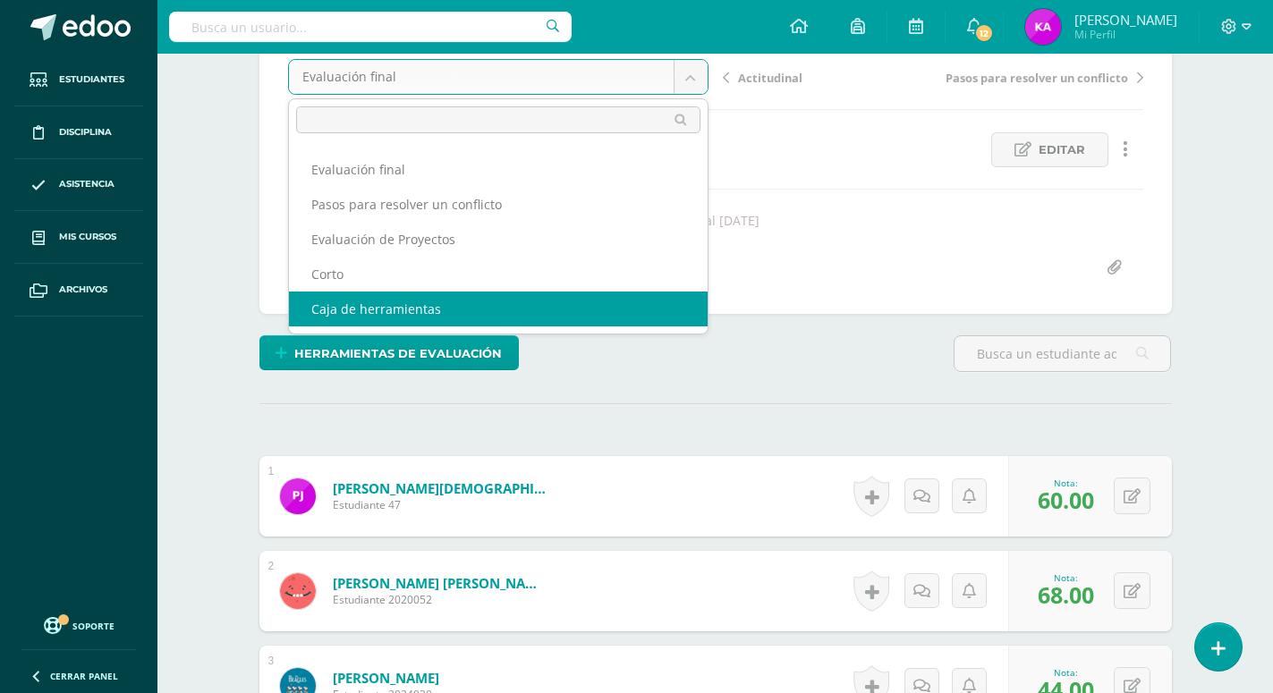
select select "/dashboard/teacher/grade-activity/172574/"
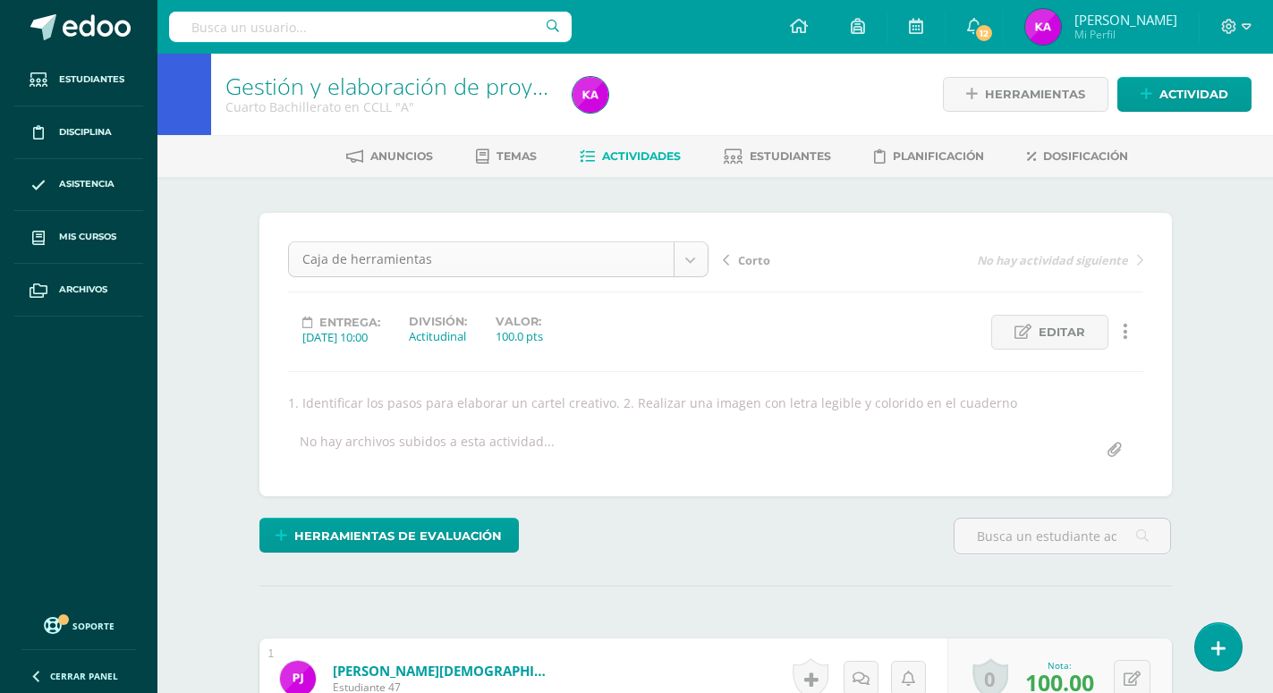
click at [690, 260] on body "Estudiantes Disciplina Asistencia Mis cursos Archivos Soporte Ayuda Reportar un…" at bounding box center [636, 604] width 1273 height 1208
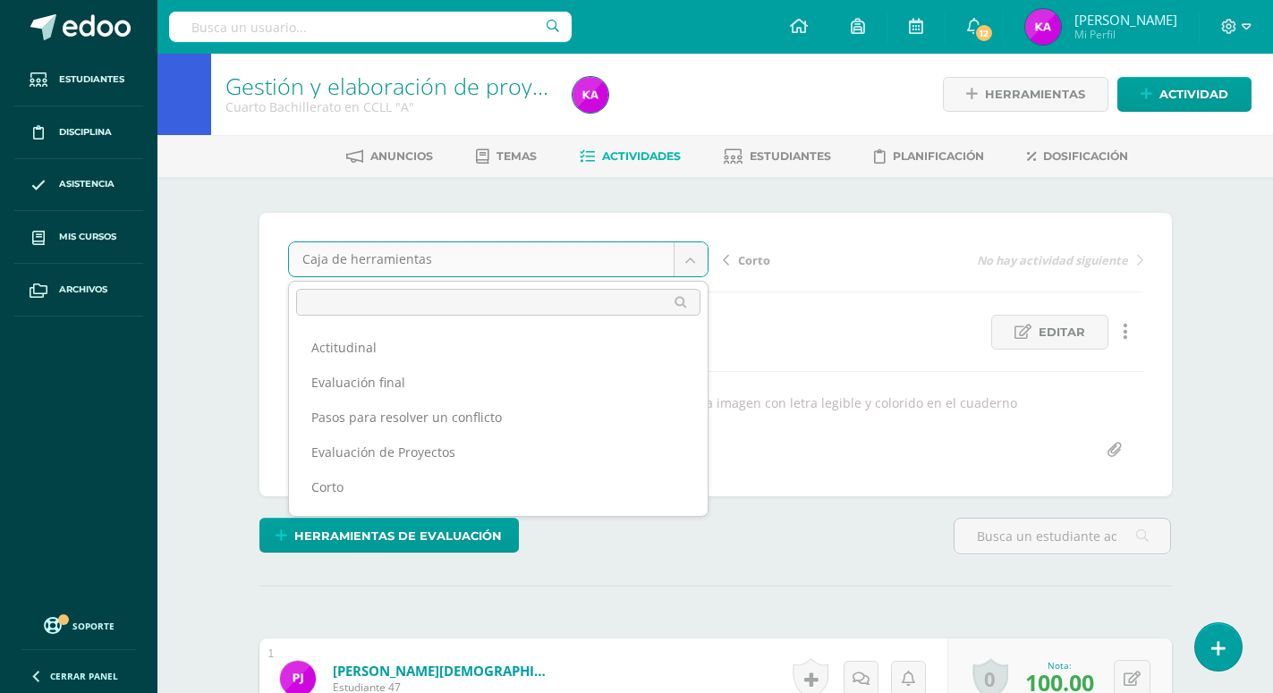
scroll to position [30, 0]
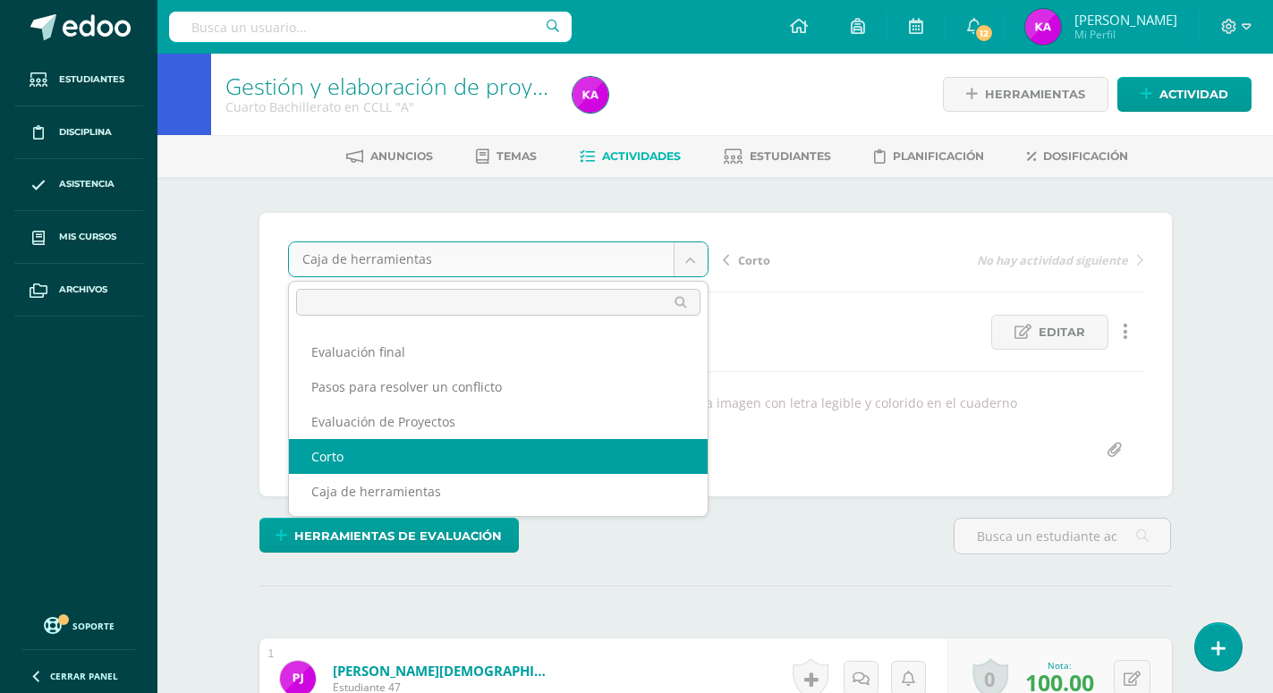
select select "/dashboard/teacher/grade-activity/172577/"
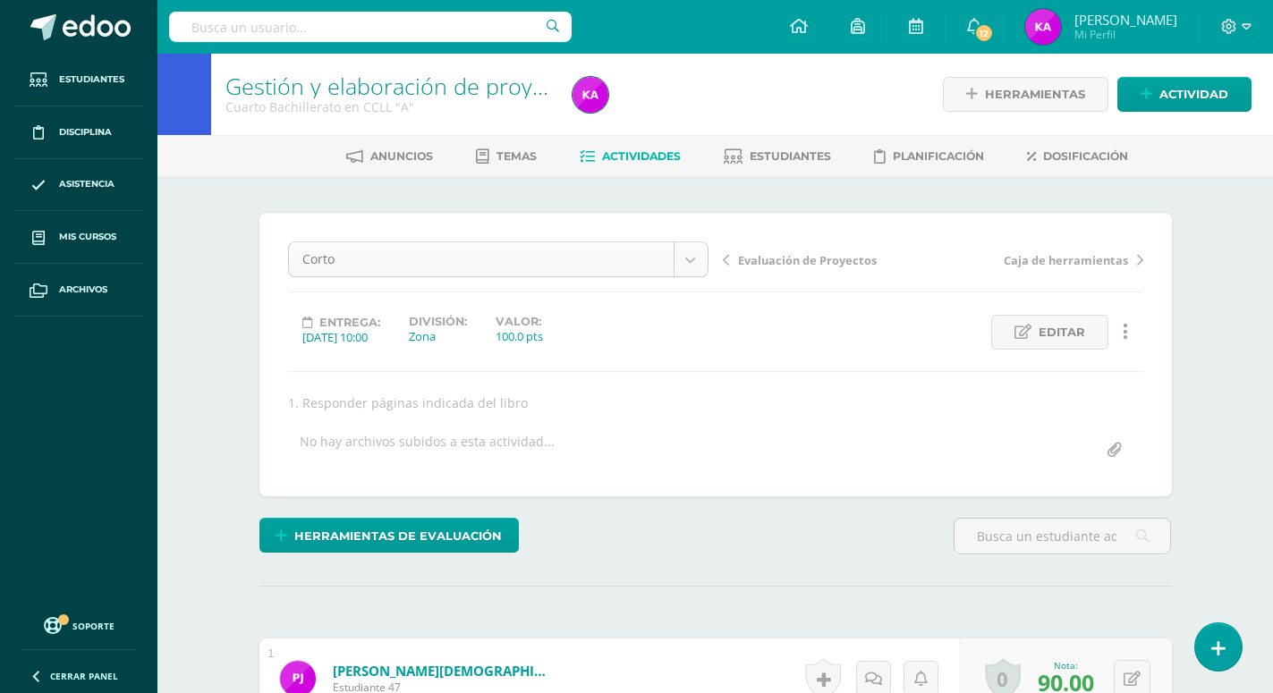
click at [695, 269] on body "Estudiantes Disciplina Asistencia Mis cursos Archivos Soporte Ayuda Reportar un…" at bounding box center [636, 604] width 1273 height 1208
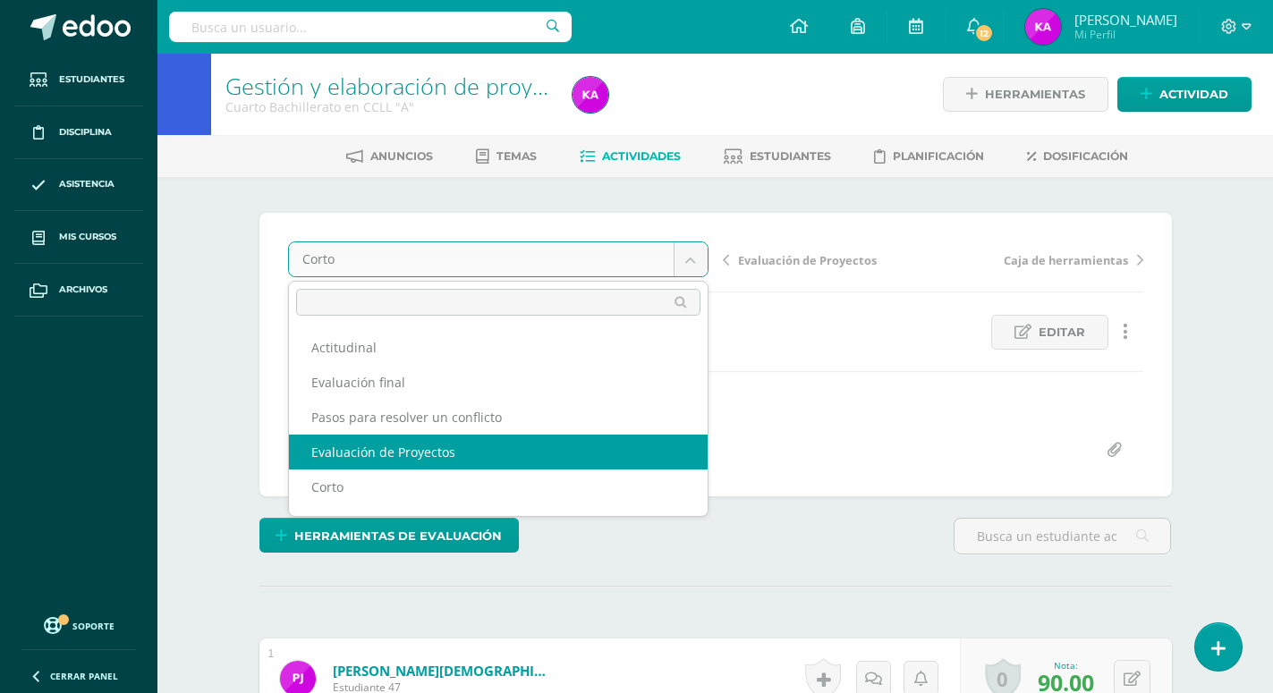
select select "/dashboard/teacher/grade-activity/172579/"
click at [694, 264] on body "Estudiantes Disciplina Asistencia Mis cursos Archivos Soporte Ayuda Reportar un…" at bounding box center [636, 604] width 1273 height 1208
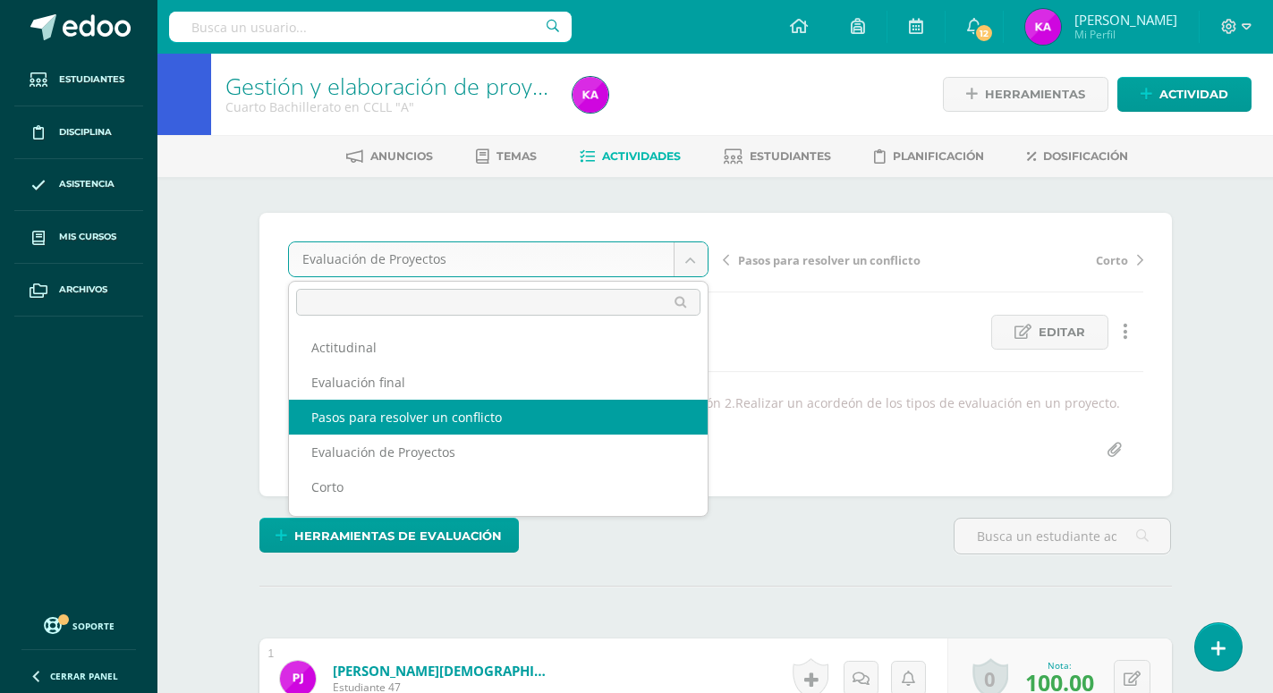
select select "/dashboard/teacher/grade-activity/172580/"
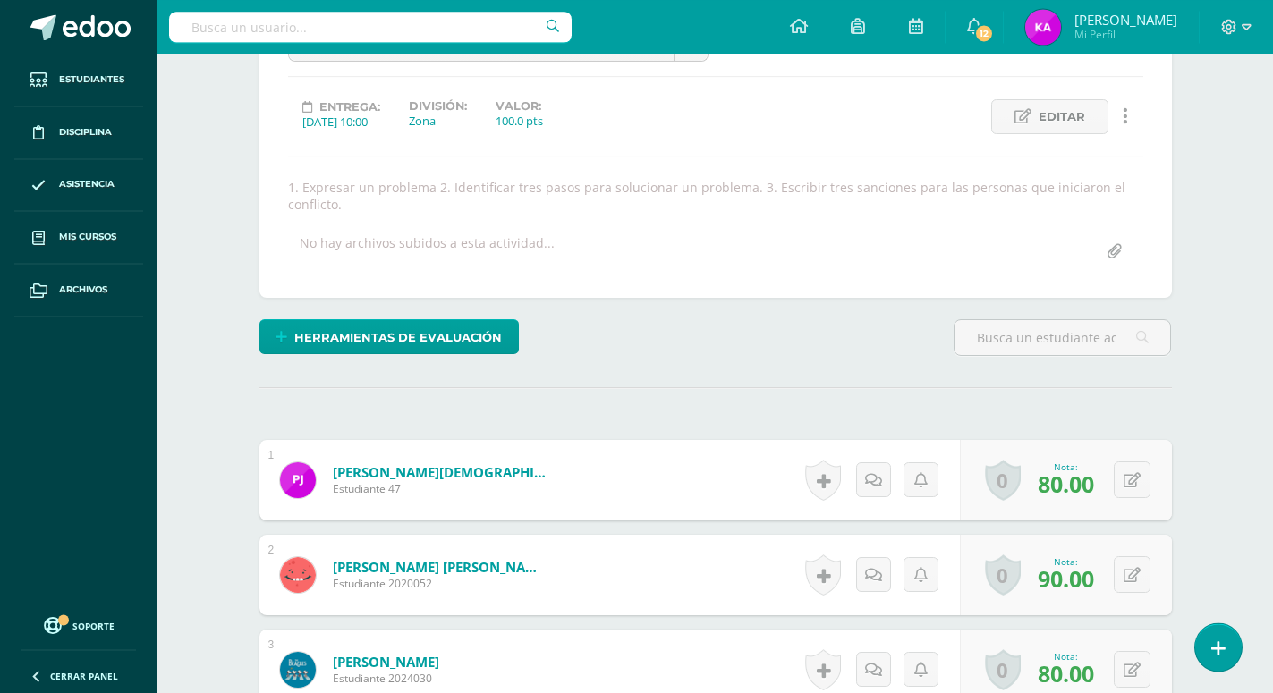
scroll to position [123, 0]
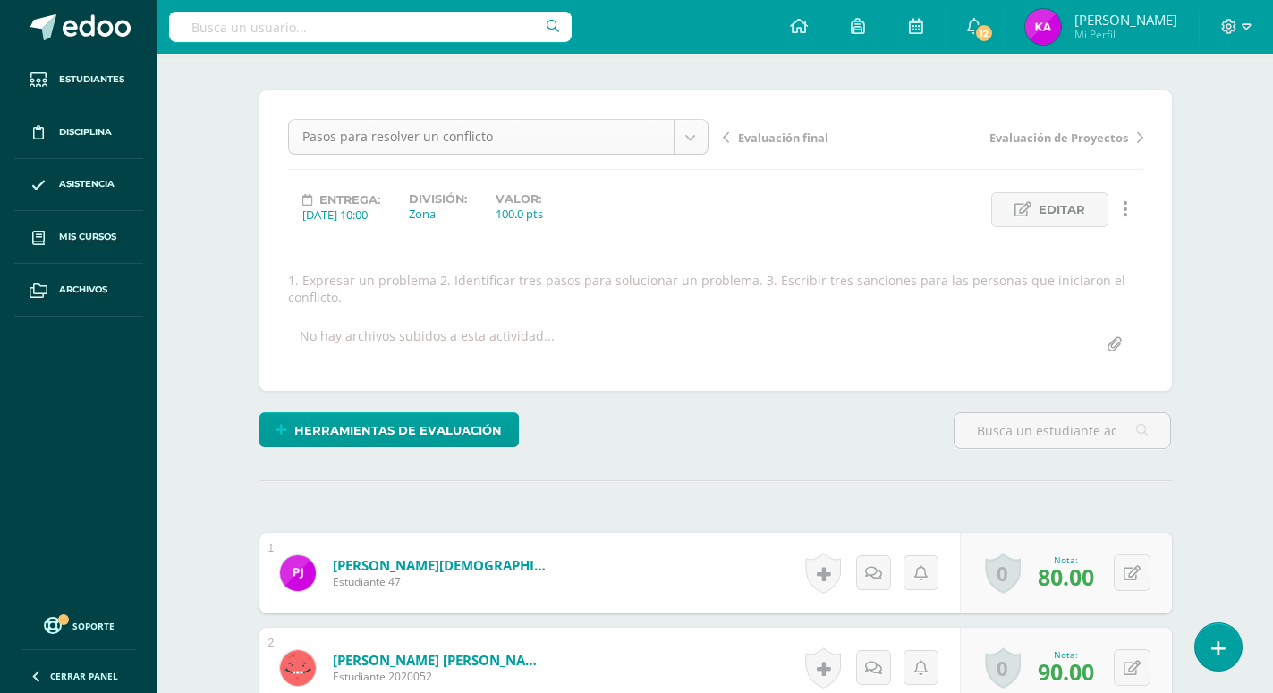
click at [690, 144] on body "Estudiantes Disciplina Asistencia Mis cursos Archivos Soporte Ayuda Reportar un…" at bounding box center [636, 489] width 1273 height 1225
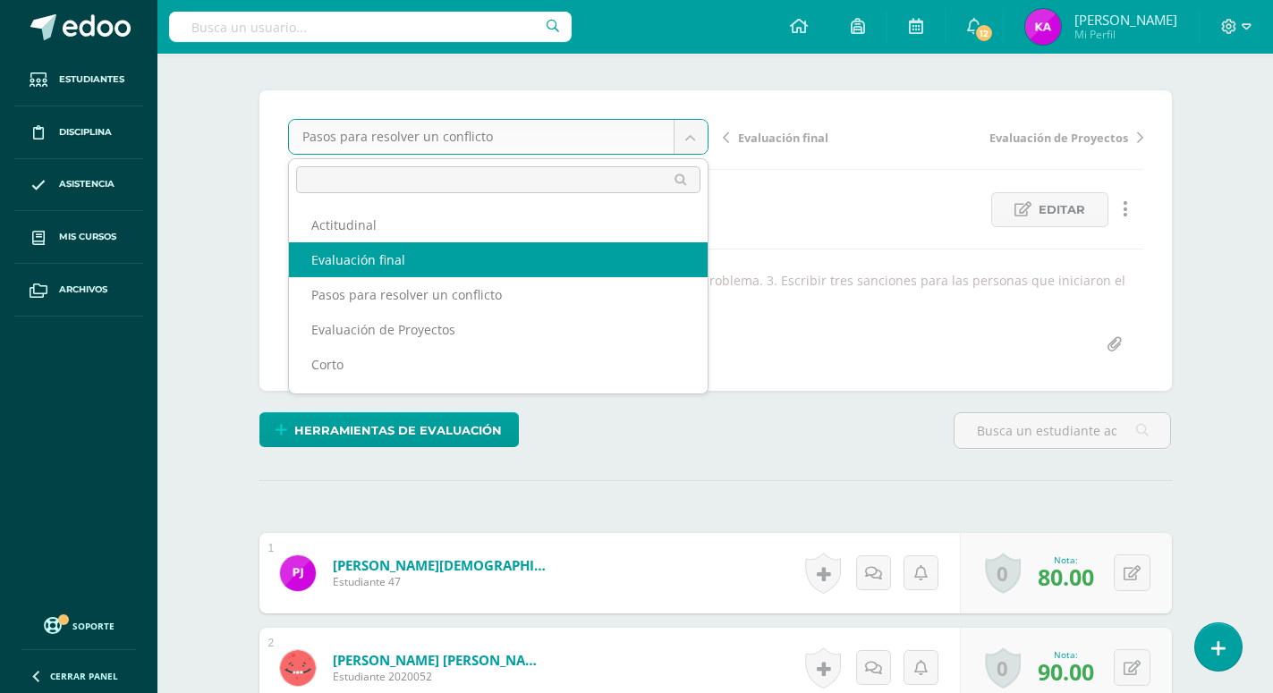
select select "/dashboard/teacher/grade-activity/173823/"
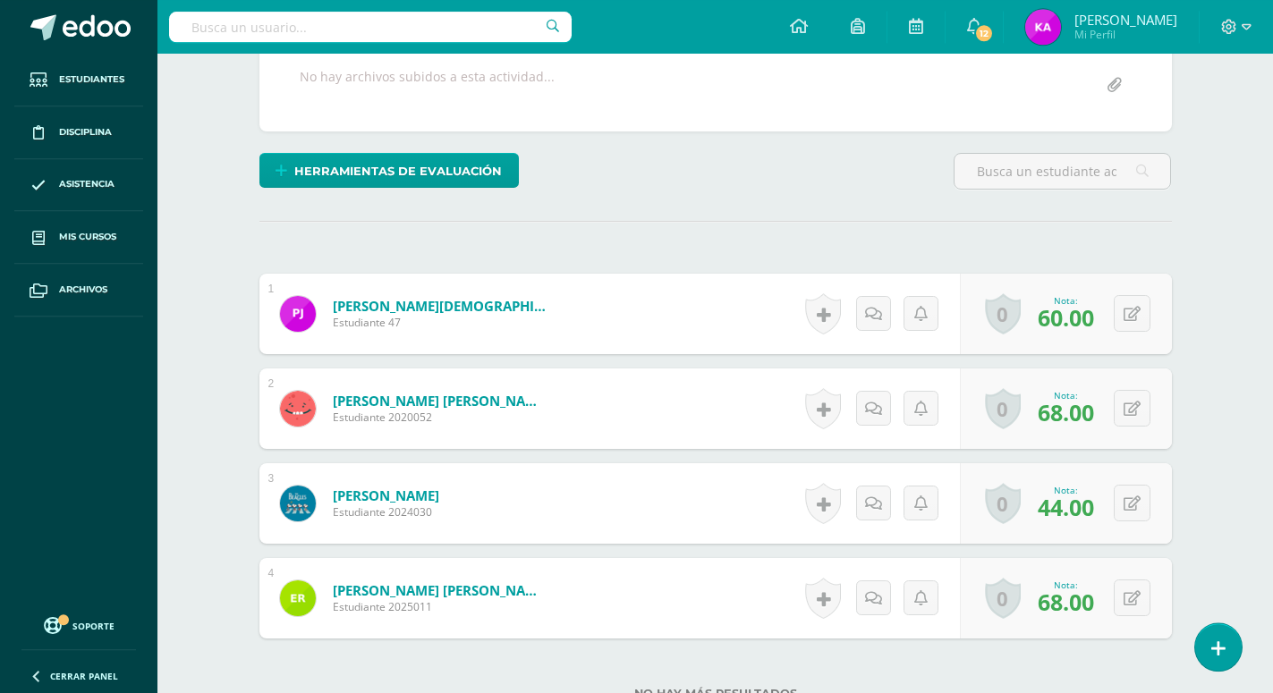
scroll to position [91, 0]
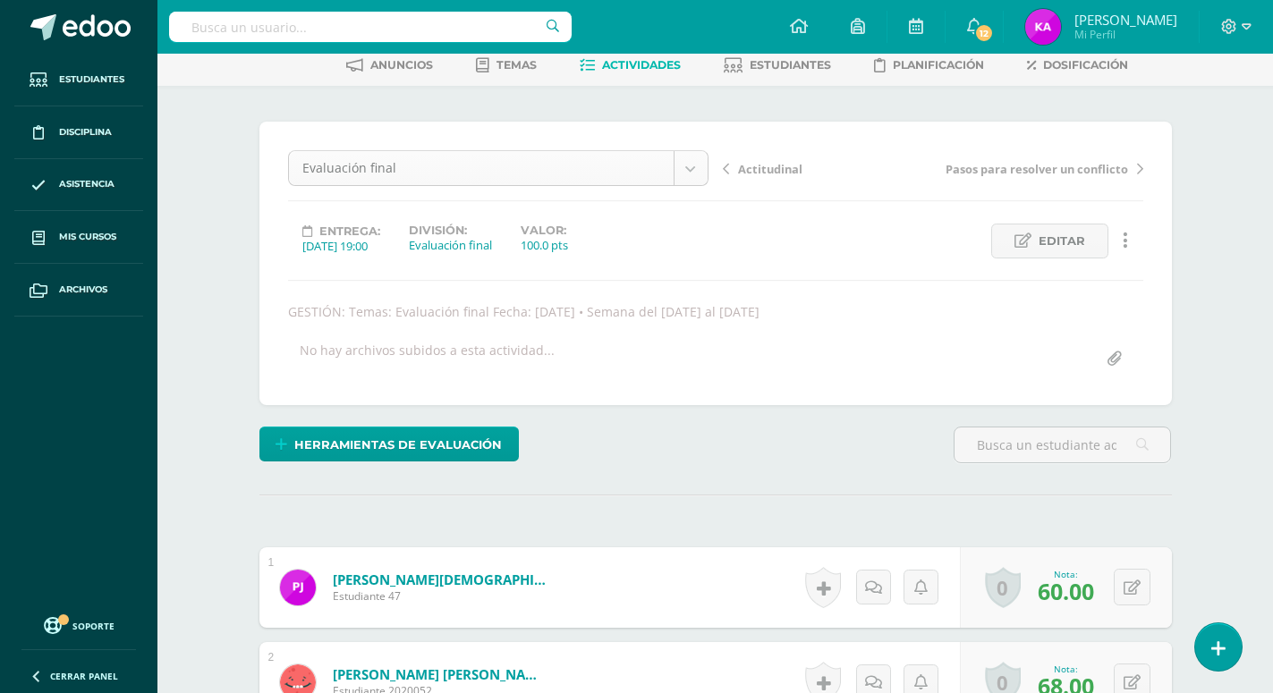
click at [689, 168] on body "Estudiantes Disciplina Asistencia Mis cursos Archivos Soporte Ayuda Reportar un…" at bounding box center [636, 513] width 1273 height 1208
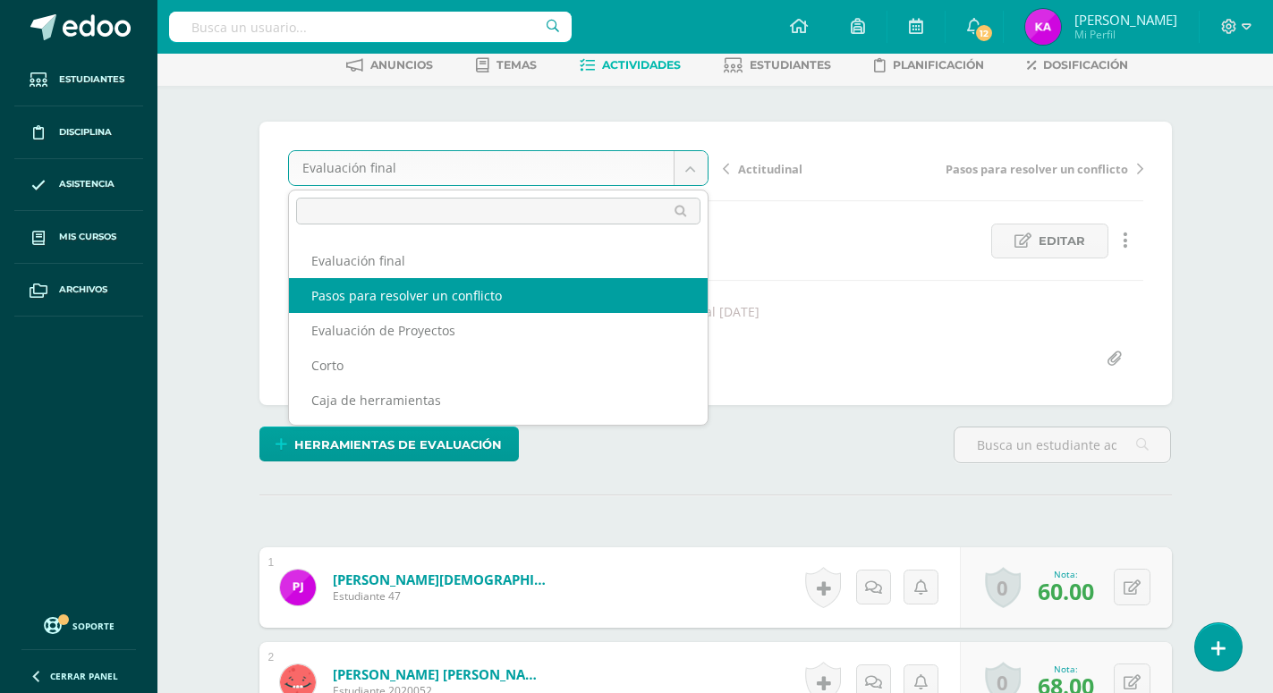
scroll to position [0, 0]
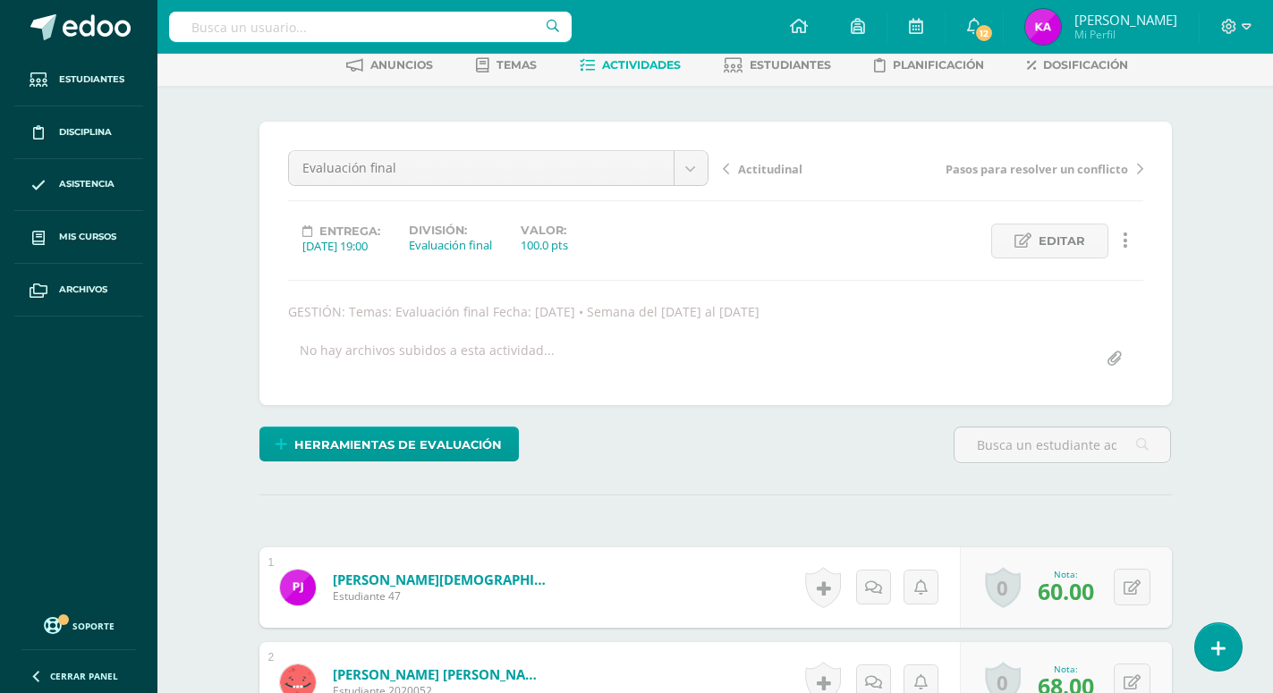
click at [636, 62] on body "Estudiantes Disciplina Asistencia Mis cursos Archivos Soporte Ayuda Reportar un…" at bounding box center [636, 513] width 1273 height 1208
click at [640, 59] on span "Actividades" at bounding box center [641, 64] width 79 height 13
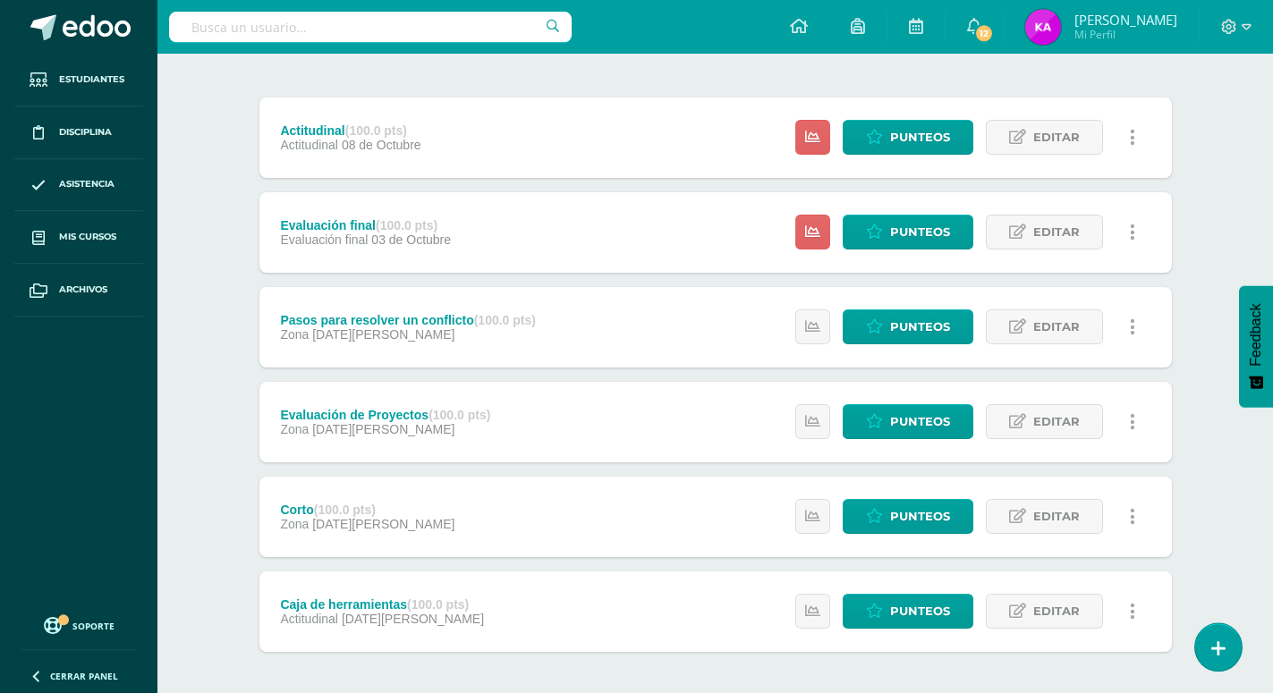
scroll to position [209, 0]
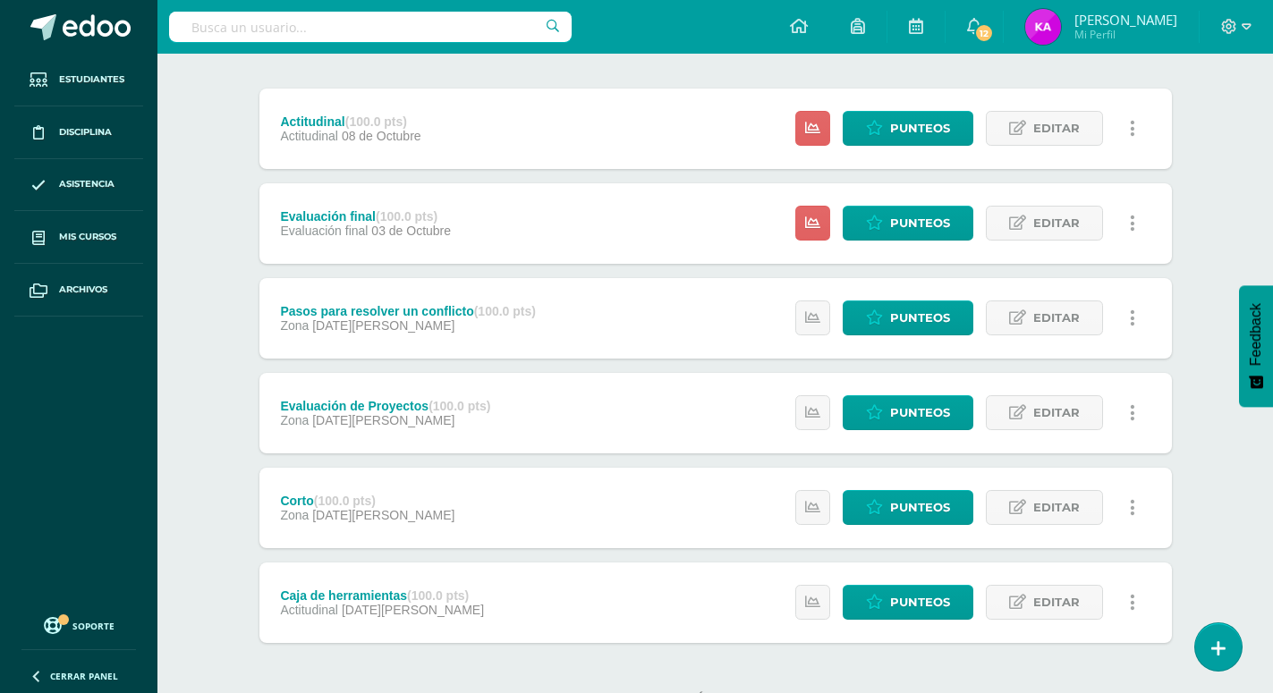
click at [613, 470] on div "Corto (100.0 pts) Zona [DATE][PERSON_NAME] Estatus de Actividad: 0 Estudiantes …" at bounding box center [715, 508] width 912 height 80
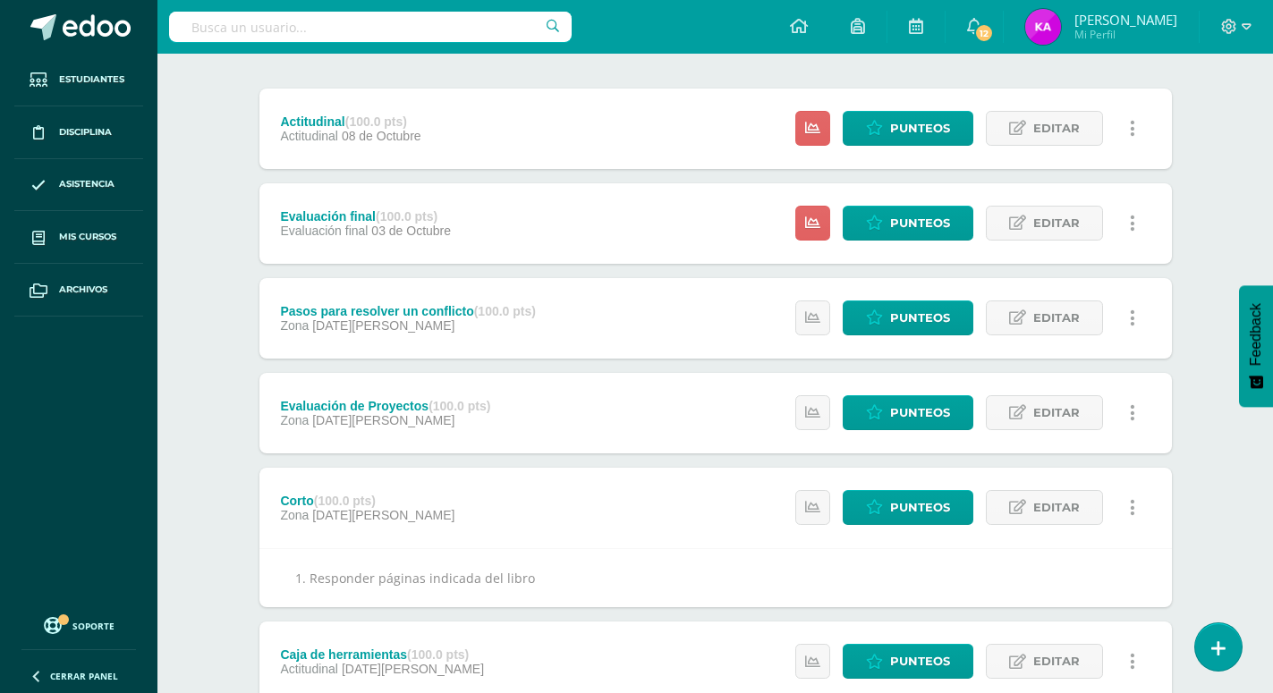
click at [607, 380] on div "Evaluación de Proyectos (100.0 pts) Zona [DATE][PERSON_NAME] Estatus de Activid…" at bounding box center [715, 413] width 912 height 80
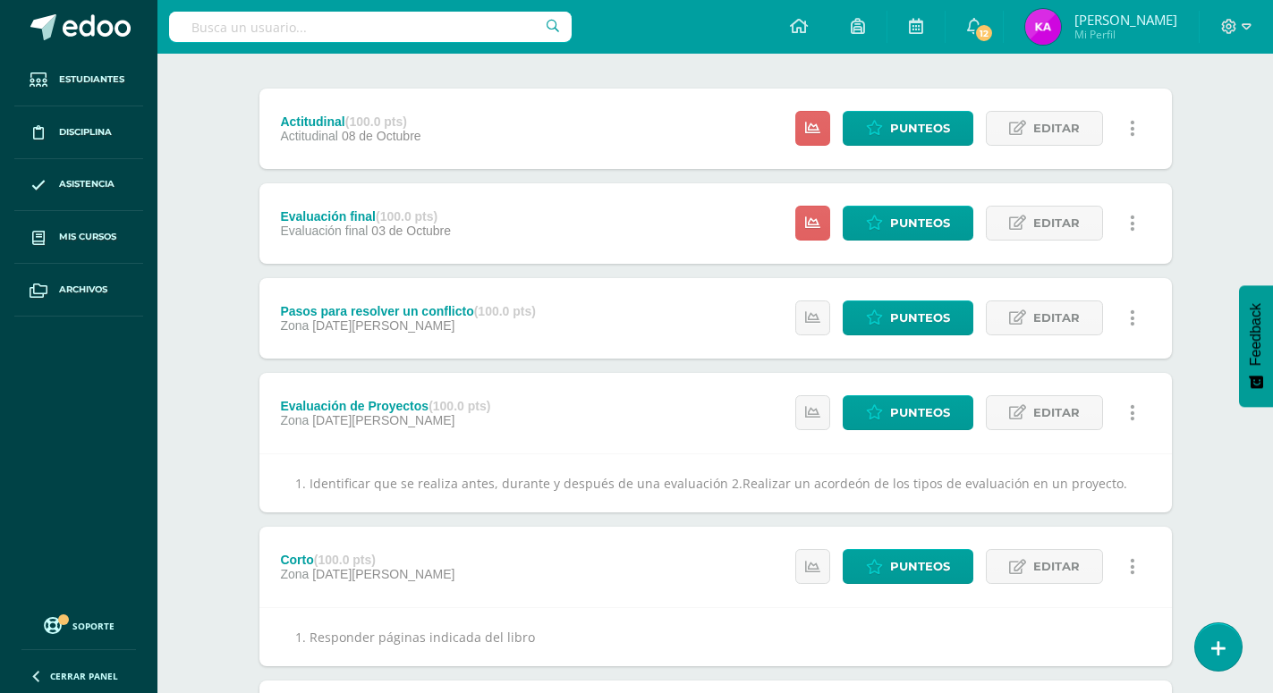
click at [668, 278] on div "Pasos para resolver un conflicto (100.0 pts) Zona [DATE][PERSON_NAME] Estatus d…" at bounding box center [715, 318] width 912 height 80
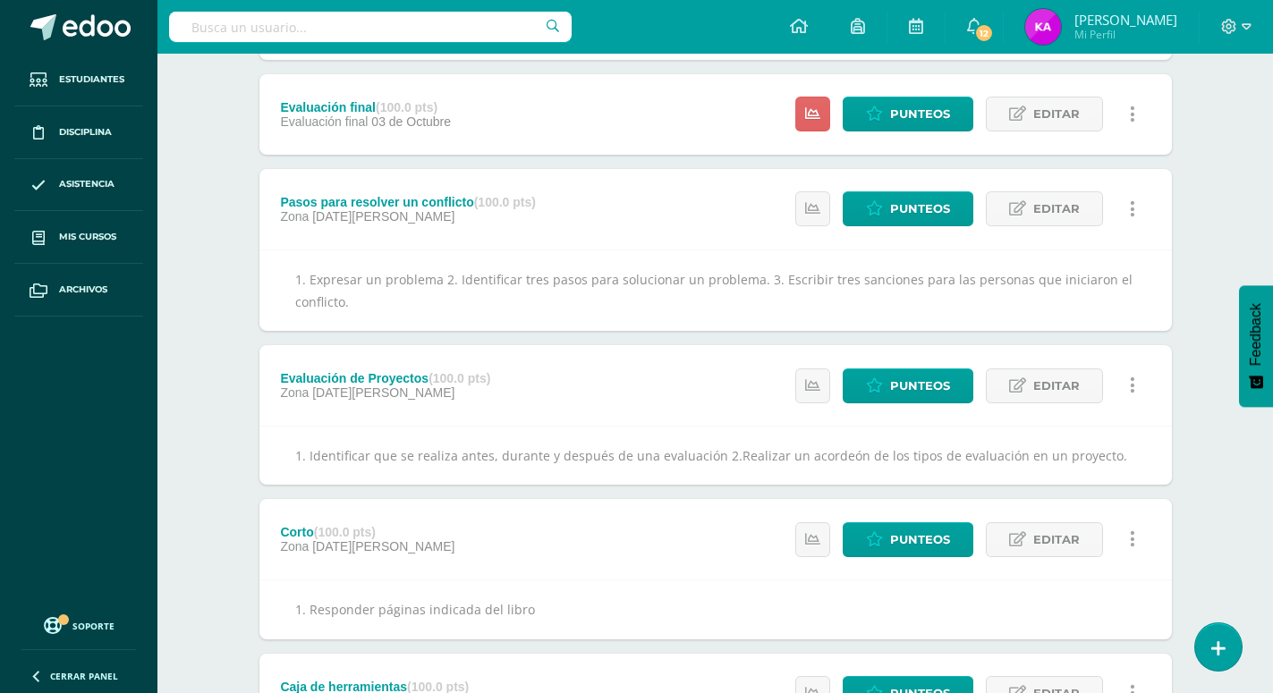
scroll to position [410, 0]
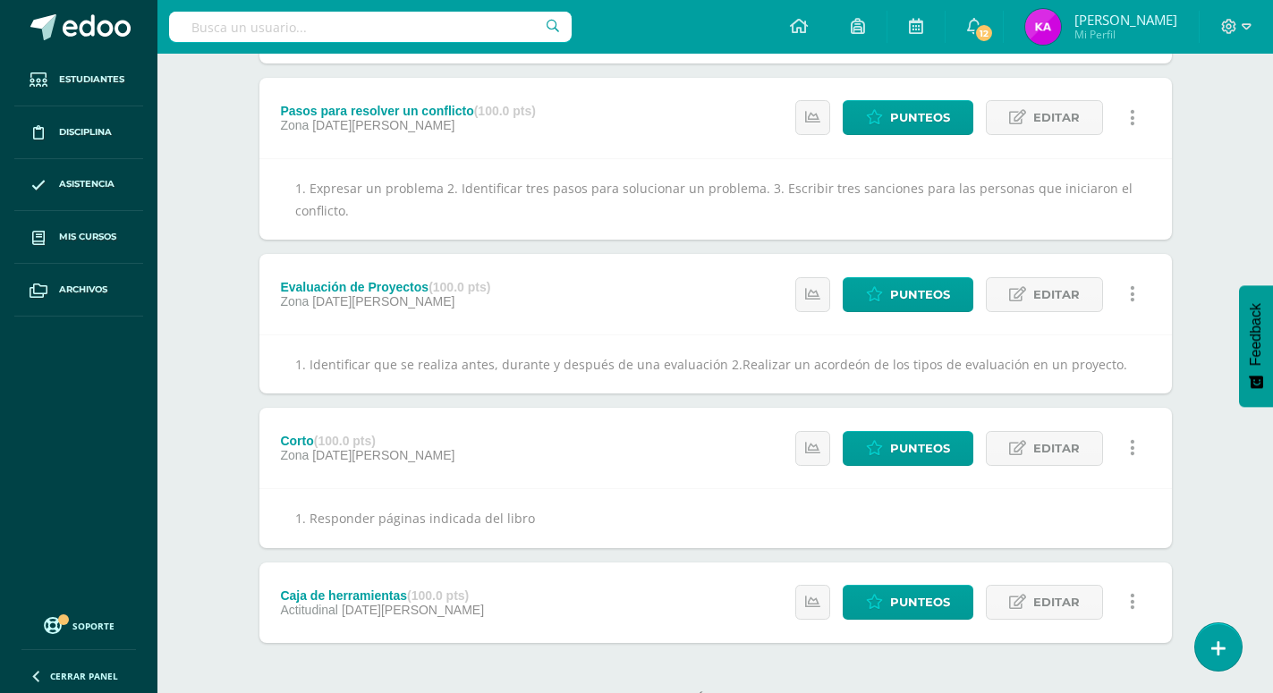
click at [1134, 592] on icon at bounding box center [1132, 602] width 5 height 20
click at [1064, 586] on span "Editar" at bounding box center [1056, 602] width 47 height 33
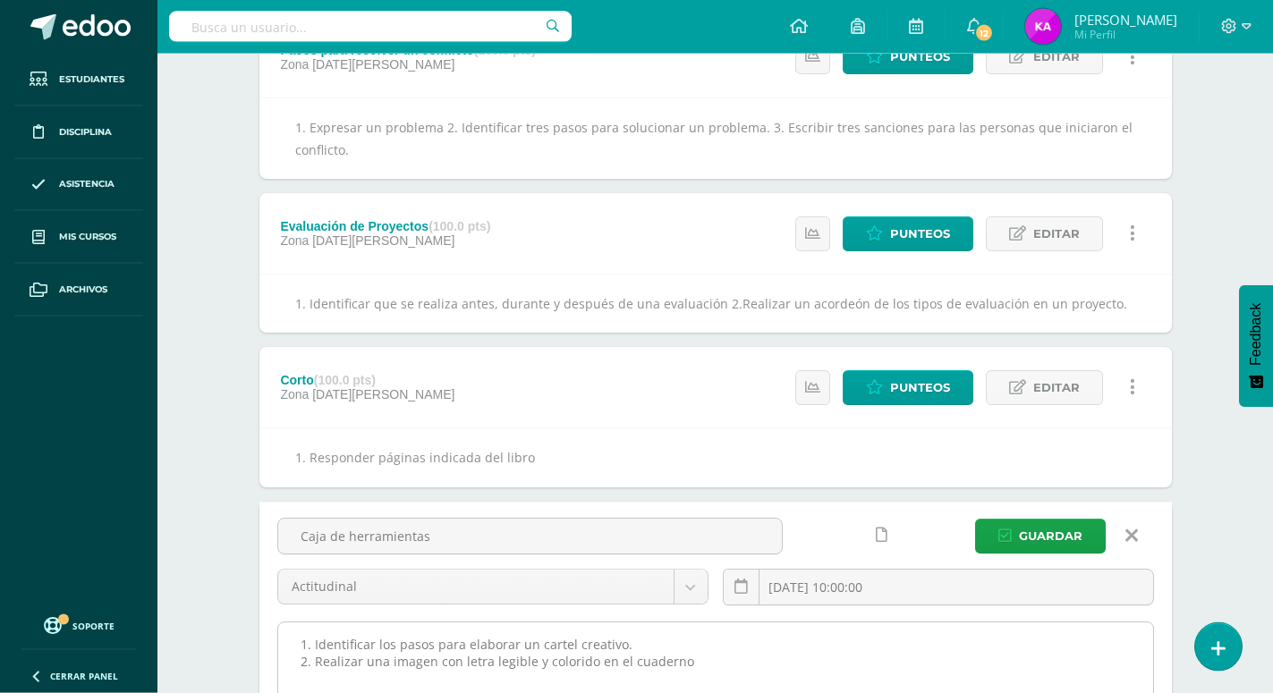
scroll to position [501, 0]
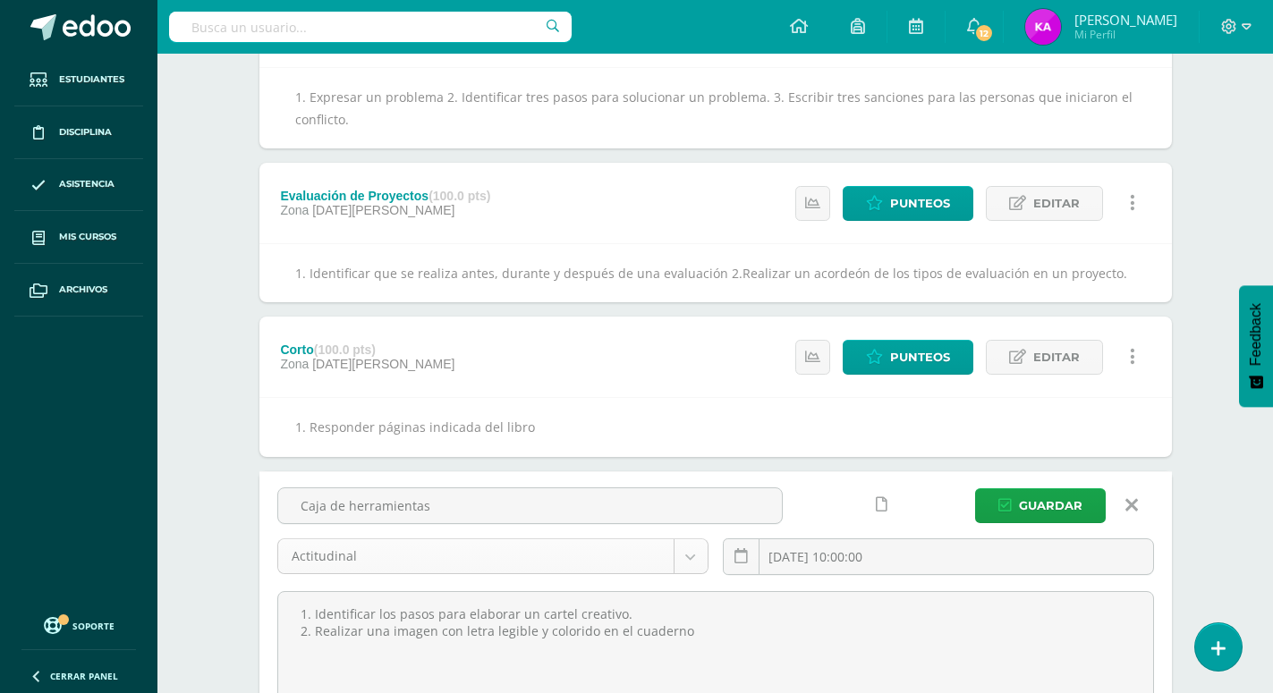
click at [691, 520] on body "Estudiantes Disciplina Asistencia Mis cursos Archivos Soporte Ayuda Reportar un…" at bounding box center [636, 212] width 1273 height 1427
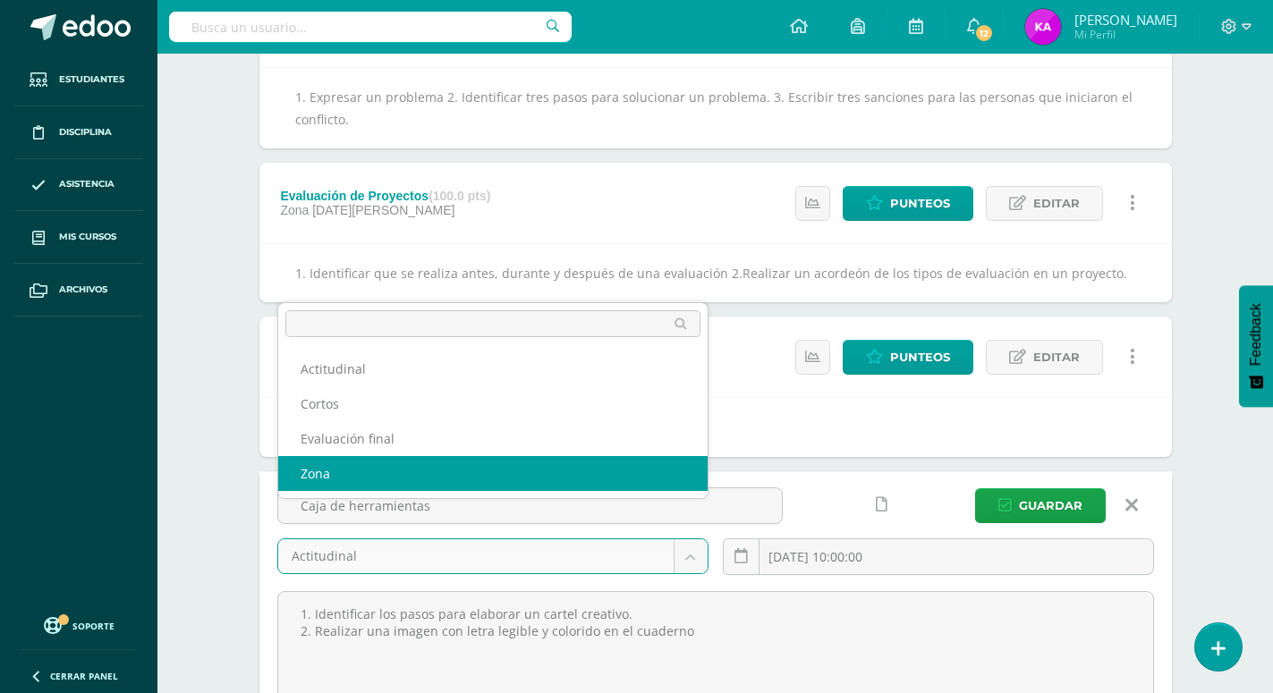
drag, startPoint x: 434, startPoint y: 483, endPoint x: 477, endPoint y: 481, distance: 43.0
select select "172565"
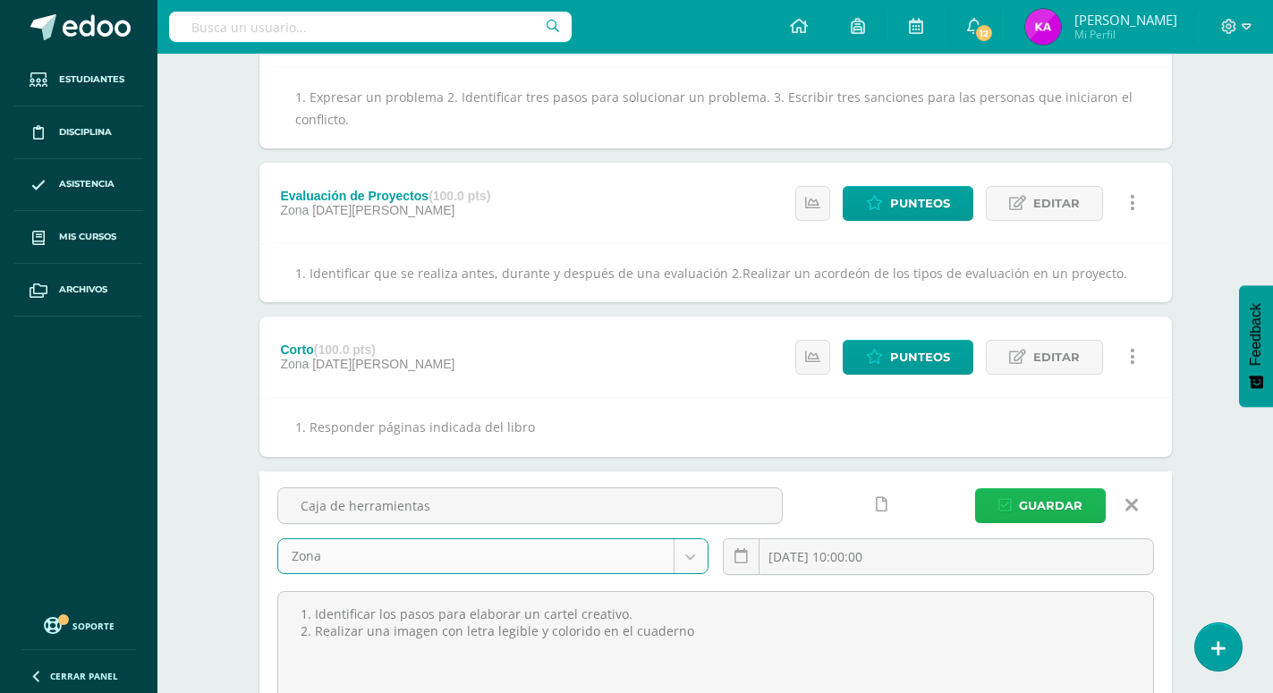
click at [1055, 489] on span "Guardar" at bounding box center [1051, 505] width 64 height 33
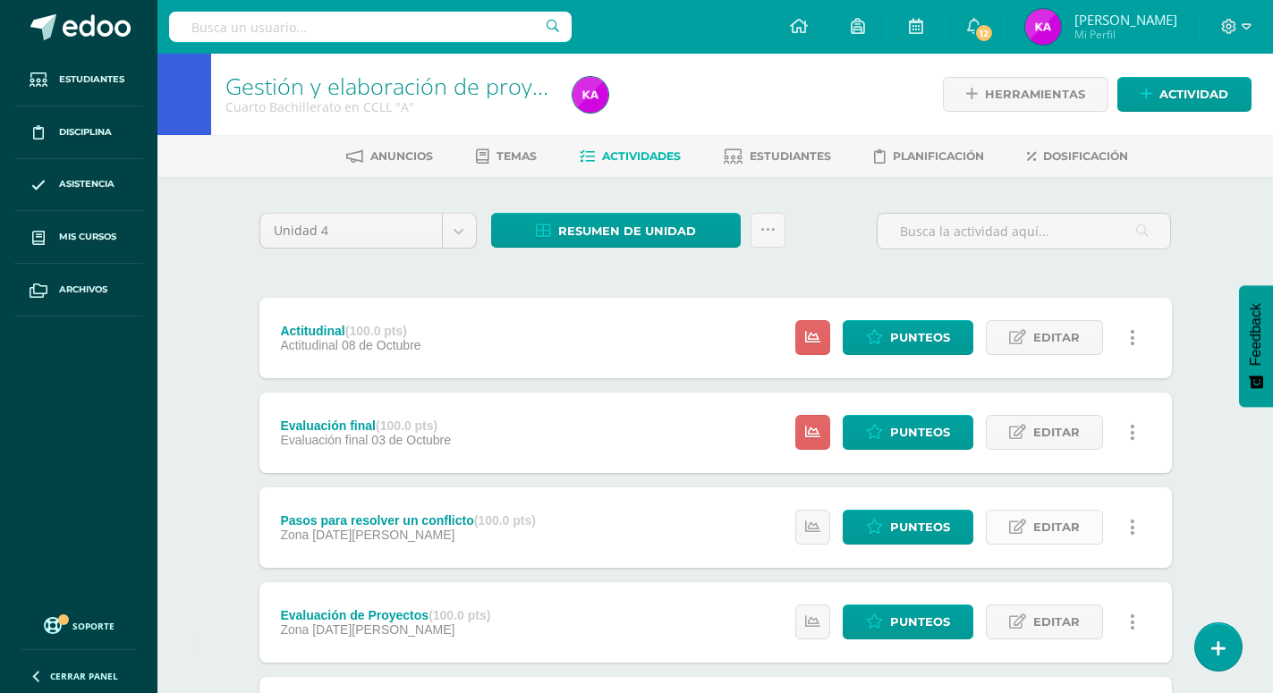
scroll to position [182, 0]
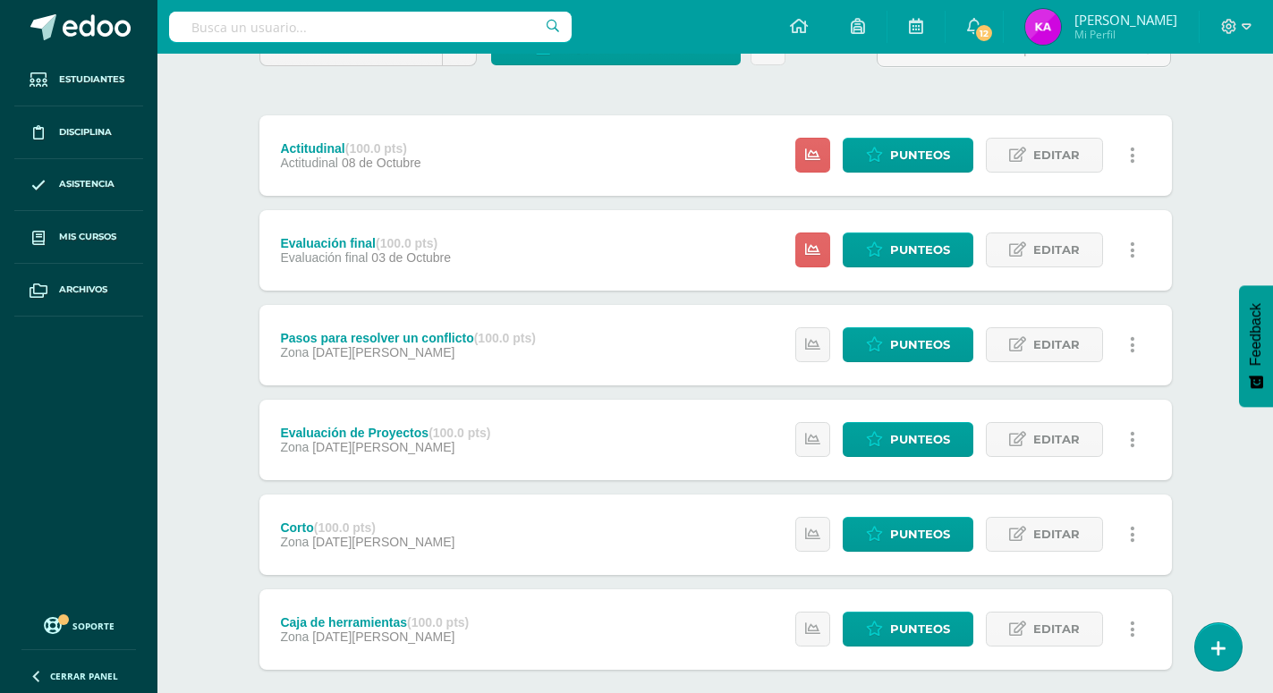
click at [703, 400] on div "Evaluación de Proyectos (100.0 pts) Zona 19 de Agosto Estatus de Actividad: 0 E…" at bounding box center [715, 440] width 912 height 80
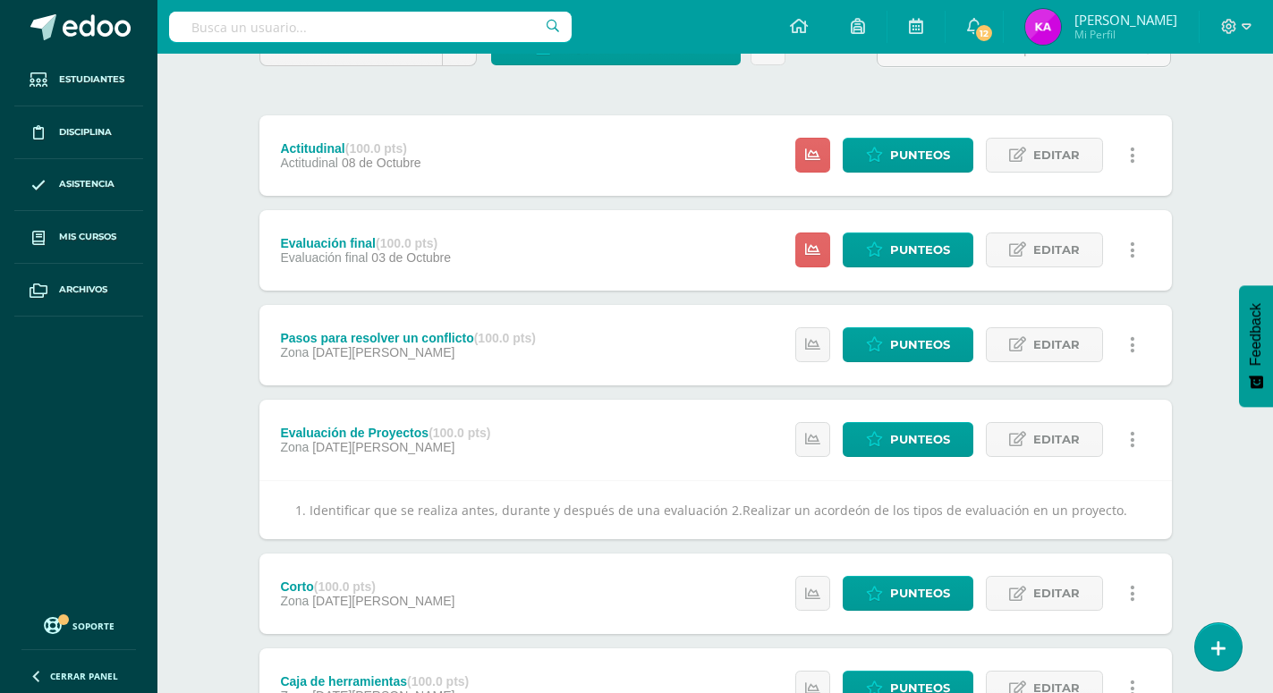
click at [684, 310] on div "Pasos para resolver un conflicto (100.0 pts) Zona 26 de Agosto Estatus de Activ…" at bounding box center [715, 345] width 912 height 80
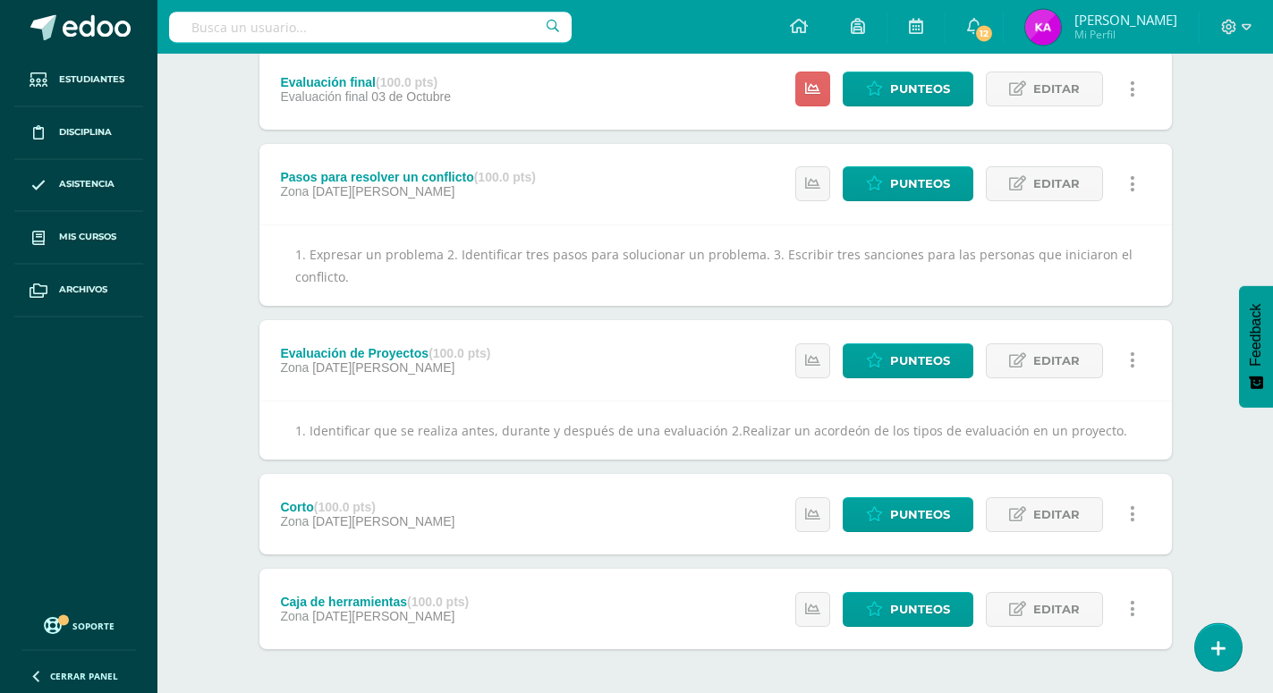
scroll to position [351, 0]
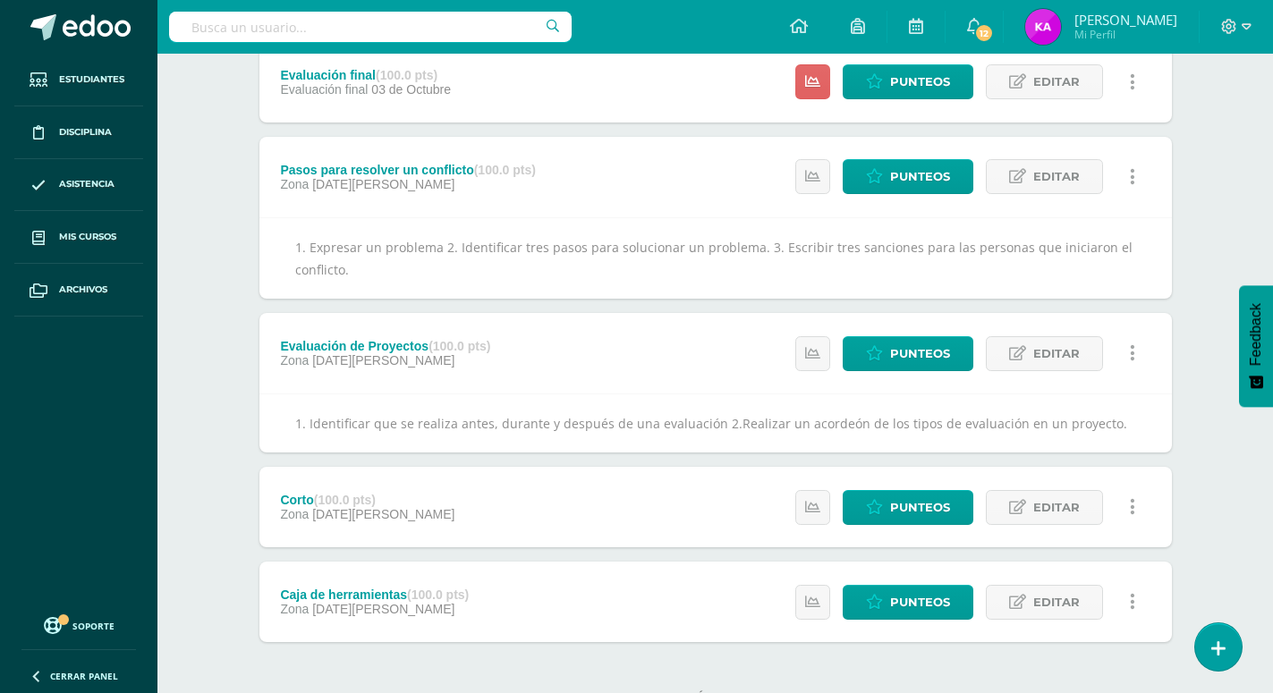
click at [731, 493] on div "Corto (100.0 pts) Zona 12 de Agosto Estatus de Actividad: 0 Estudiantes sin cal…" at bounding box center [715, 507] width 912 height 80
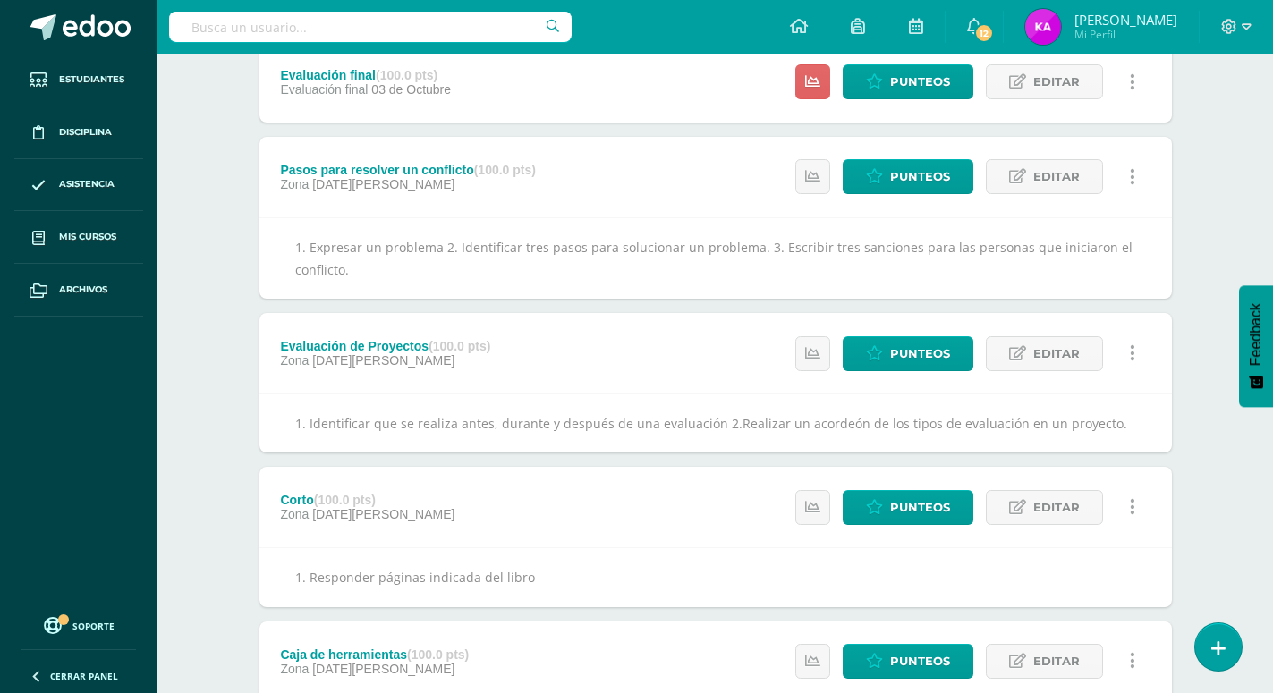
click at [720, 626] on div "Caja de herramientas (100.0 pts) Zona 05 de Agosto Estatus de Actividad: 0 Estu…" at bounding box center [715, 662] width 912 height 80
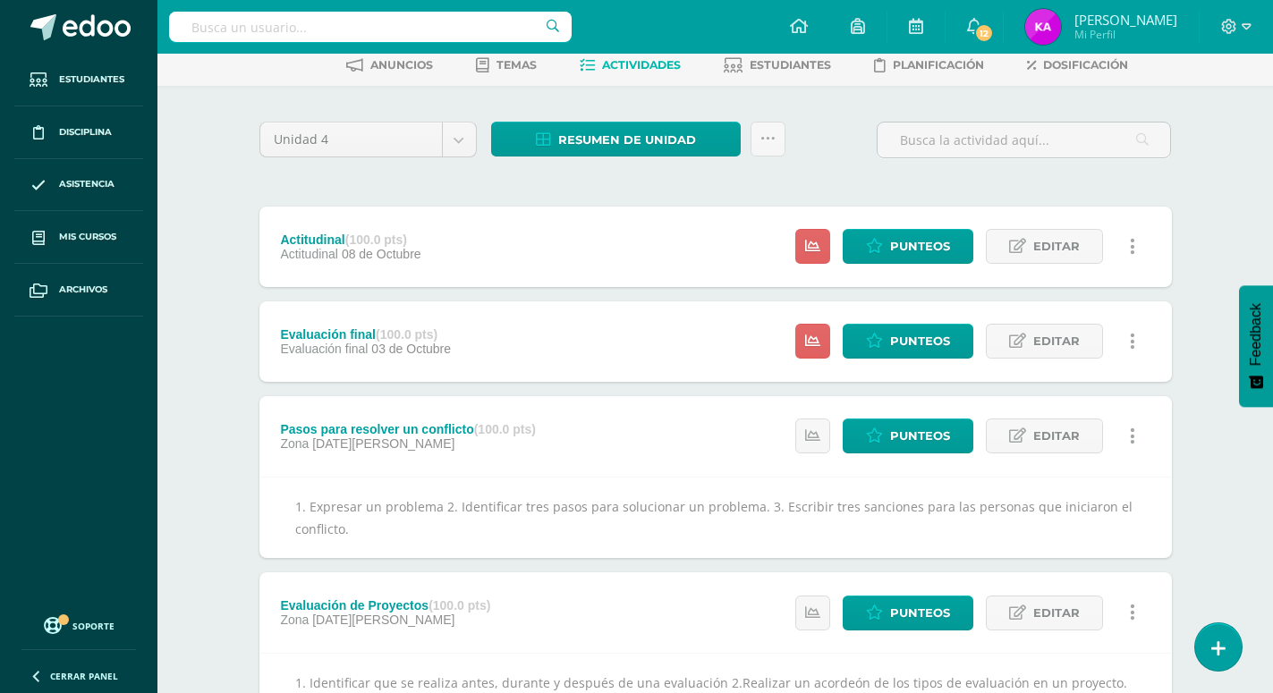
scroll to position [0, 0]
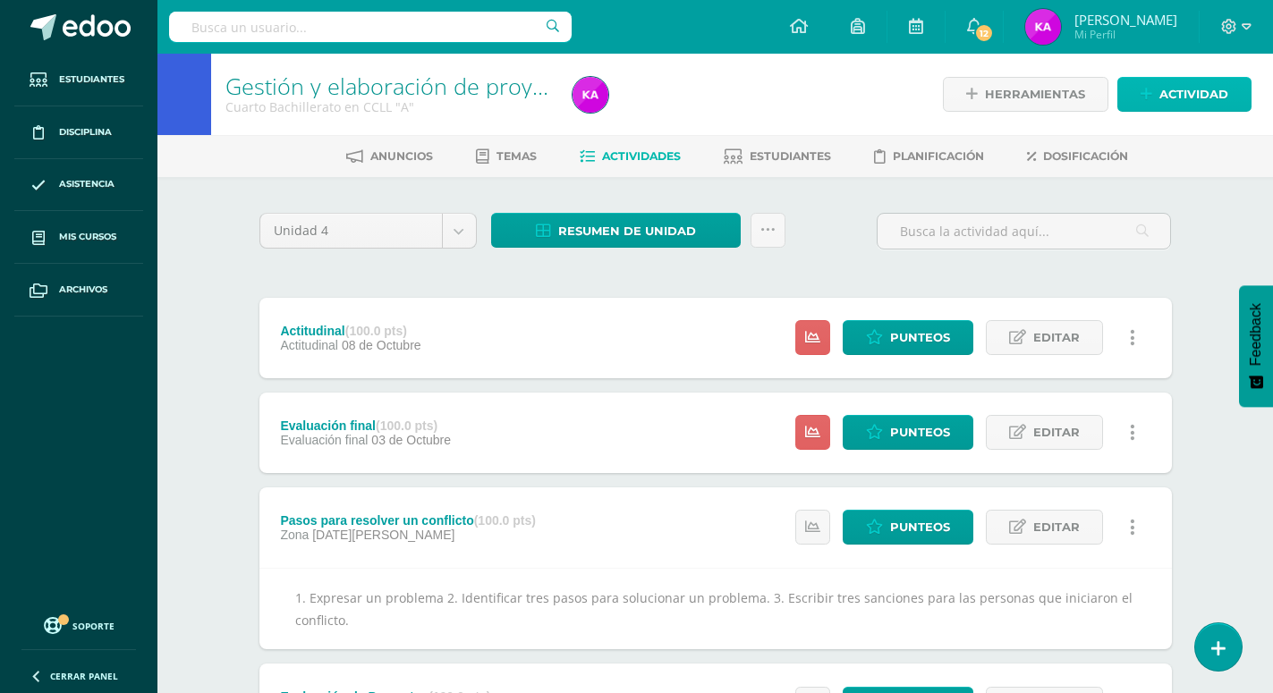
click at [1181, 96] on span "Actividad" at bounding box center [1193, 94] width 69 height 33
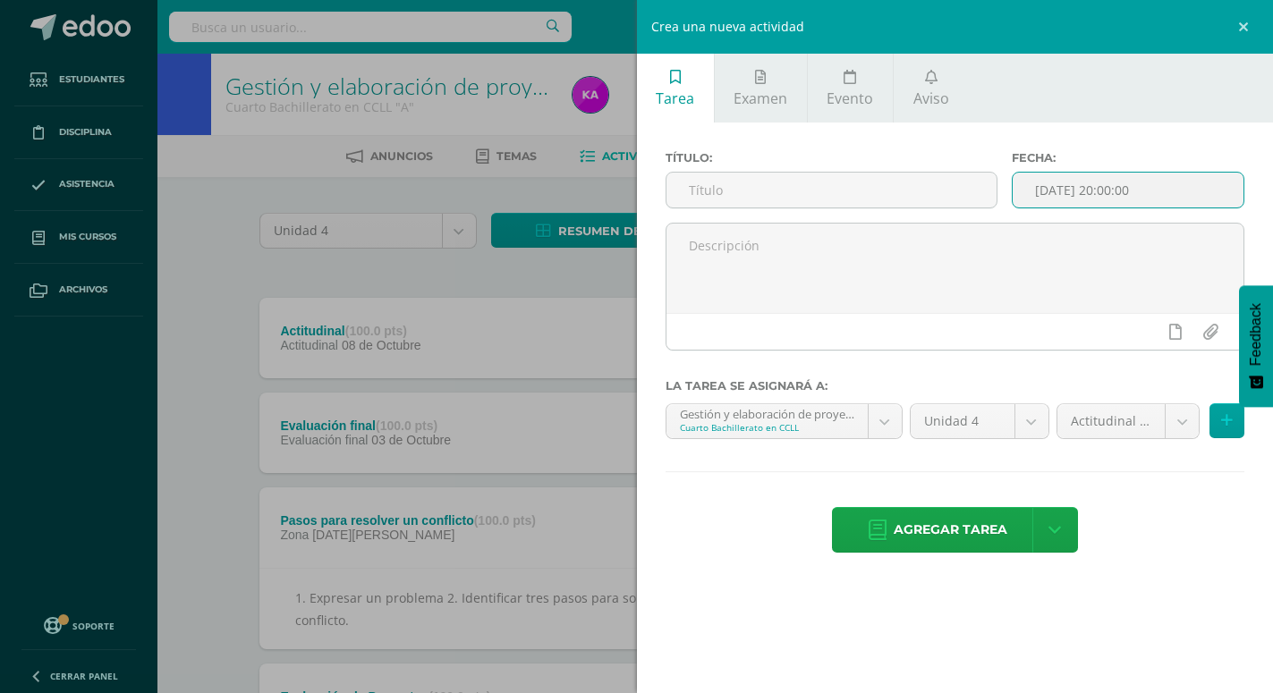
click at [1156, 185] on input "[DATE] 20:00:00" at bounding box center [1127, 190] width 231 height 35
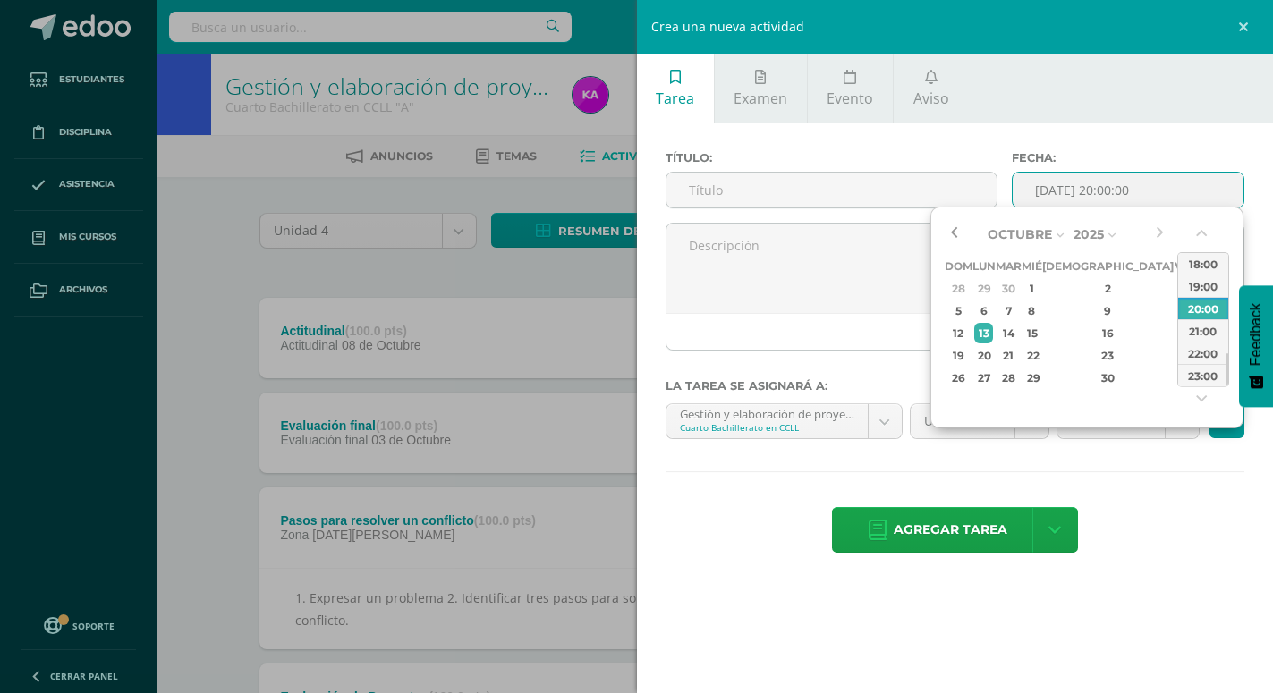
click at [952, 234] on button "button" at bounding box center [954, 234] width 18 height 27
click at [944, 226] on div "Septiembre Enero Febrero Marzo Abril Mayo Junio Julio Agosto Septiembre Octubre…" at bounding box center [1086, 318] width 313 height 222
click at [958, 226] on button "button" at bounding box center [954, 234] width 18 height 27
click at [1018, 394] on div "2" at bounding box center [1007, 400] width 21 height 21
click at [1198, 234] on button "button" at bounding box center [1203, 237] width 18 height 27
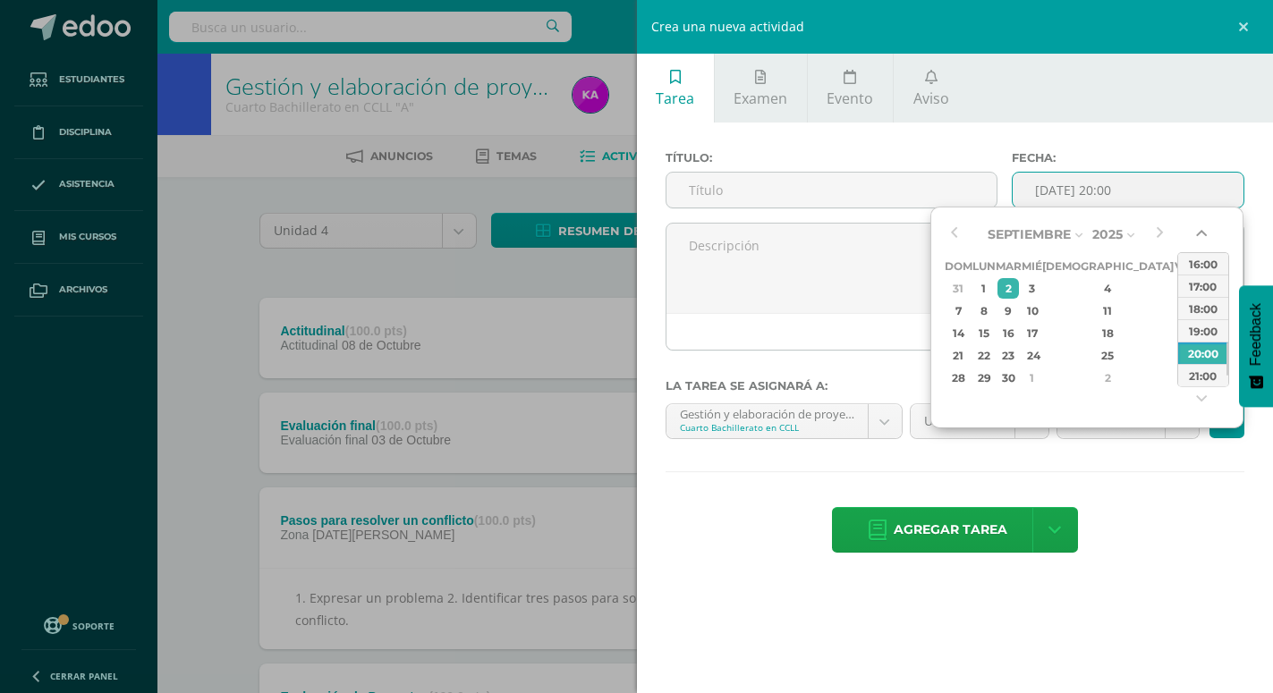
click at [1198, 234] on button "button" at bounding box center [1203, 237] width 18 height 27
drag, startPoint x: 1198, startPoint y: 234, endPoint x: 1204, endPoint y: 241, distance: 9.5
click at [1204, 241] on button "button" at bounding box center [1203, 237] width 18 height 27
click at [1204, 234] on button "button" at bounding box center [1203, 237] width 18 height 27
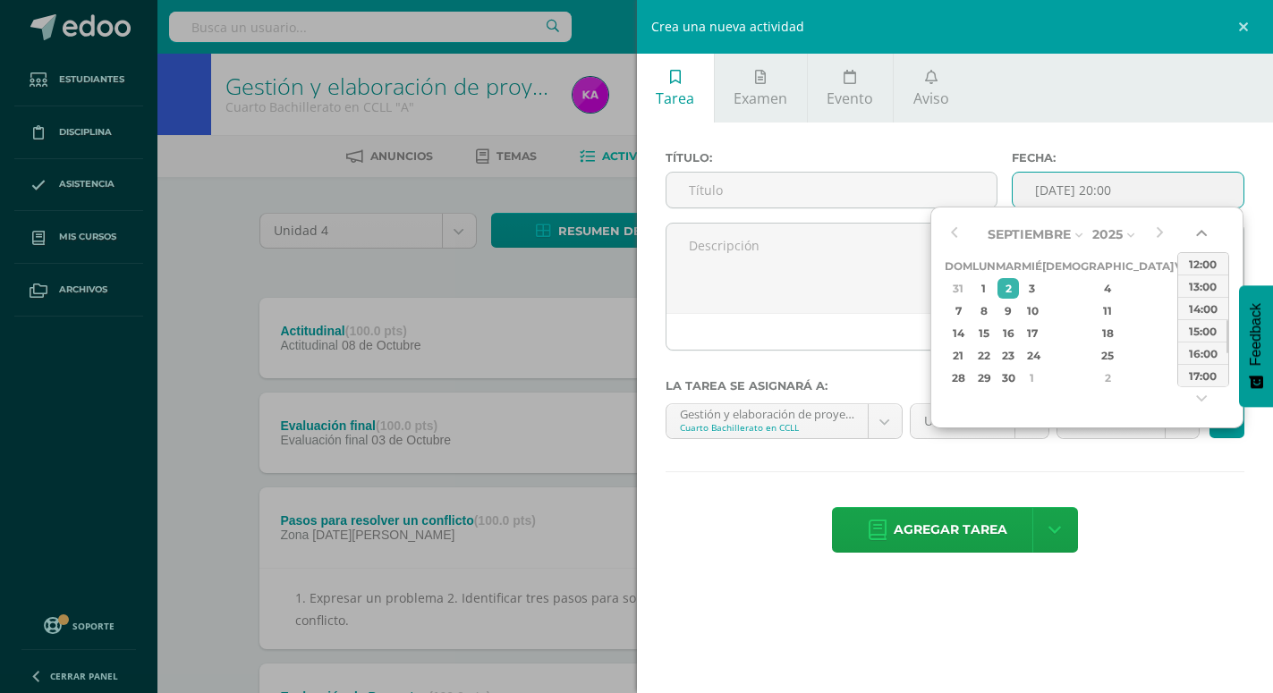
click at [1204, 234] on button "button" at bounding box center [1203, 237] width 18 height 27
click at [1204, 235] on button "button" at bounding box center [1203, 237] width 18 height 27
click at [1206, 264] on div "11:00" at bounding box center [1203, 263] width 50 height 22
type input "2025-09-02 11:00"
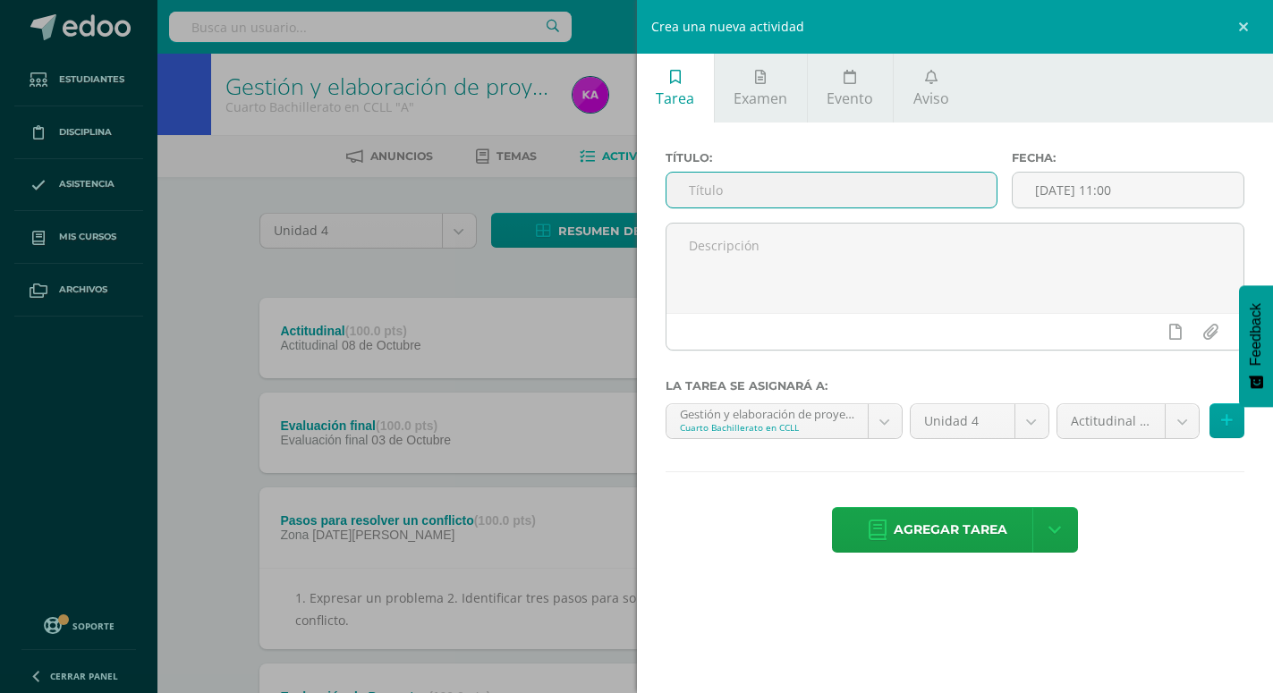
click at [826, 190] on input "text" at bounding box center [831, 190] width 330 height 35
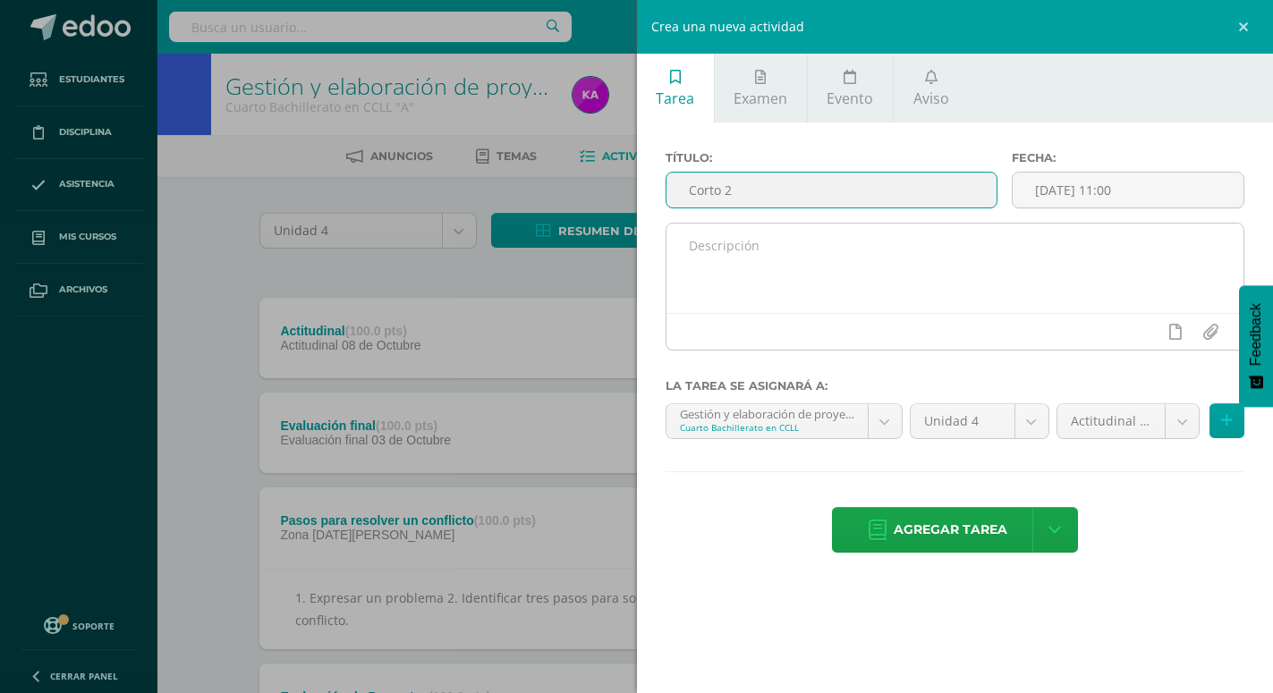
type input "Corto 2"
click at [812, 268] on textarea at bounding box center [955, 268] width 578 height 89
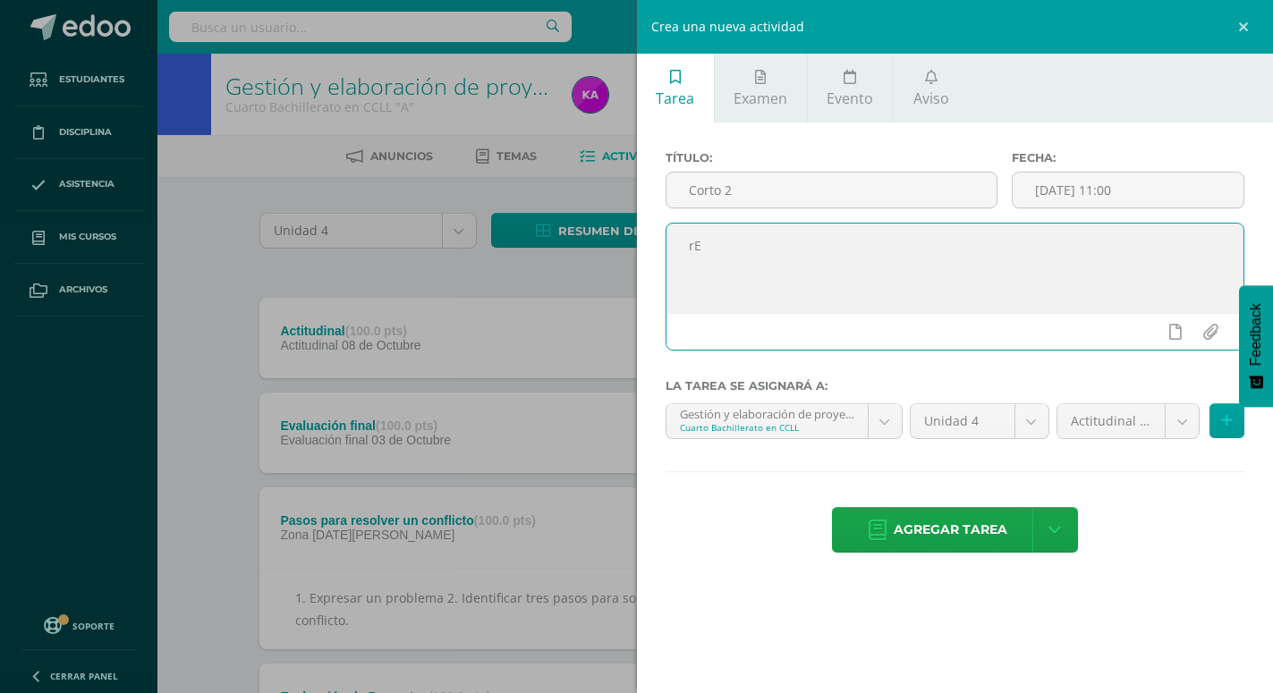
type textarea "r"
type textarea "Resolver las diversas actividades indicadas."
click at [885, 420] on body "La tarea Caja de herramientas fue editada exitosamente. Estudiantes Disciplina …" at bounding box center [636, 615] width 1273 height 1231
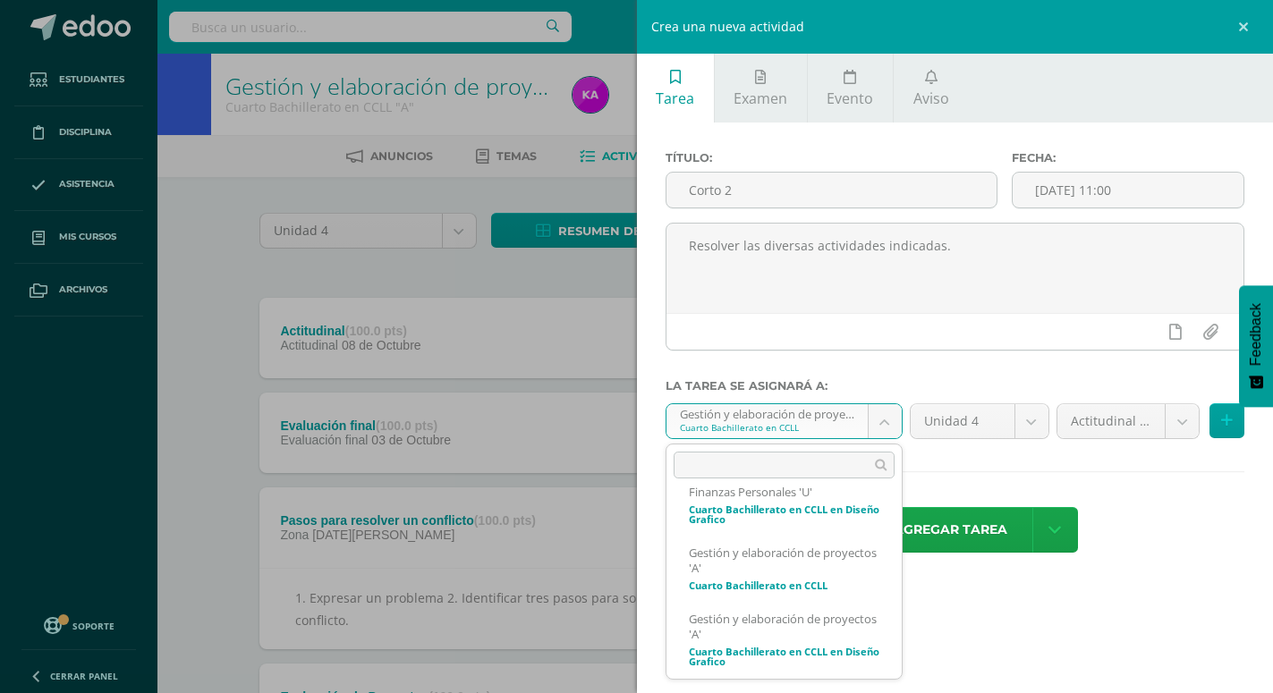
scroll to position [625, 0]
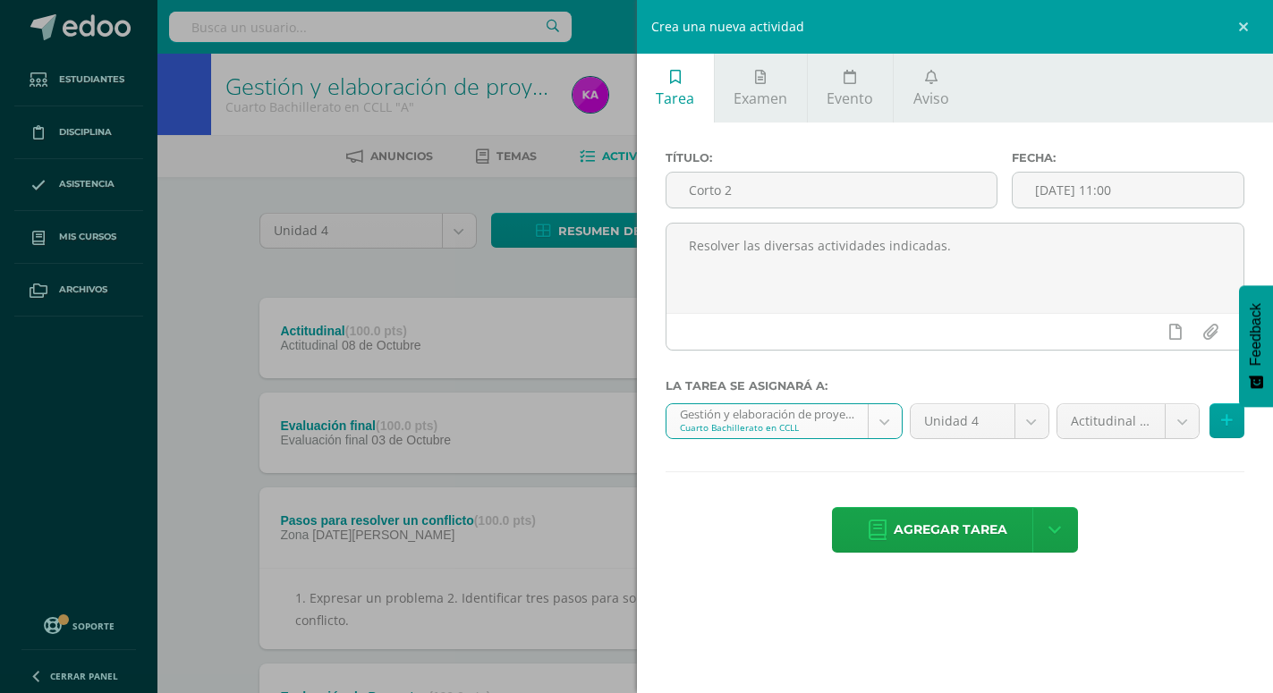
click at [1182, 423] on body "La tarea Caja de herramientas fue editada exitosamente. Estudiantes Disciplina …" at bounding box center [636, 615] width 1273 height 1231
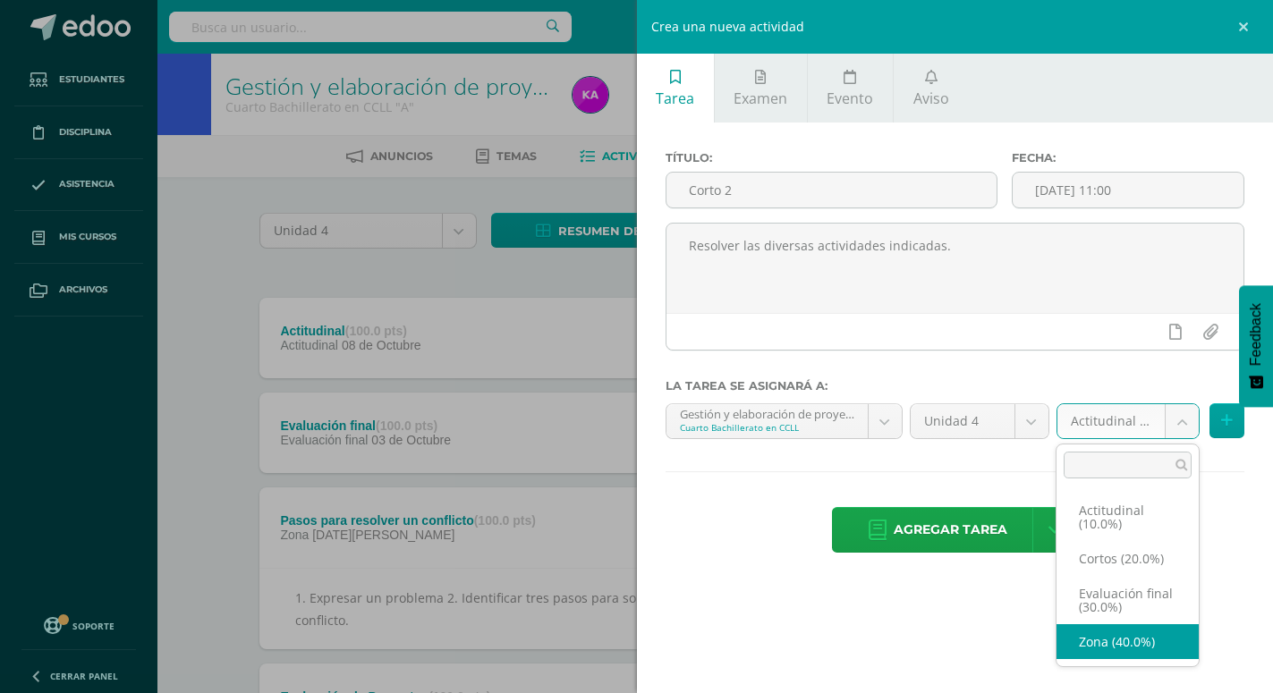
select select "172565"
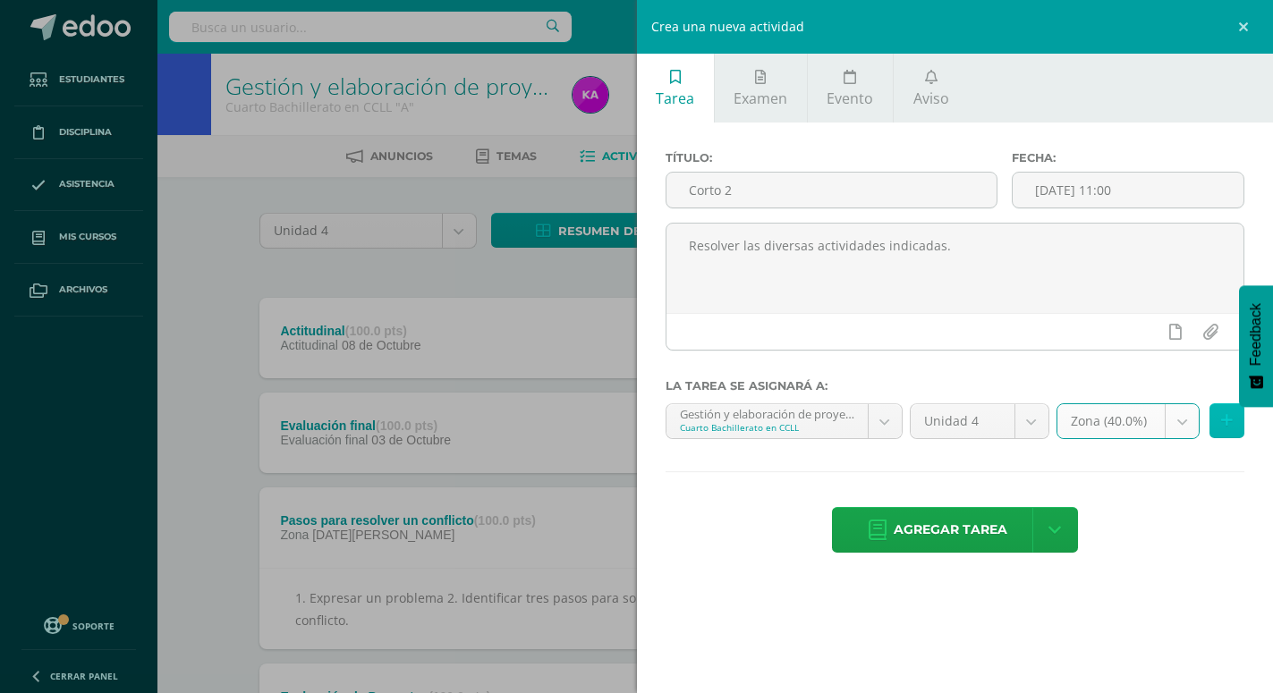
click at [1213, 423] on button at bounding box center [1226, 420] width 35 height 35
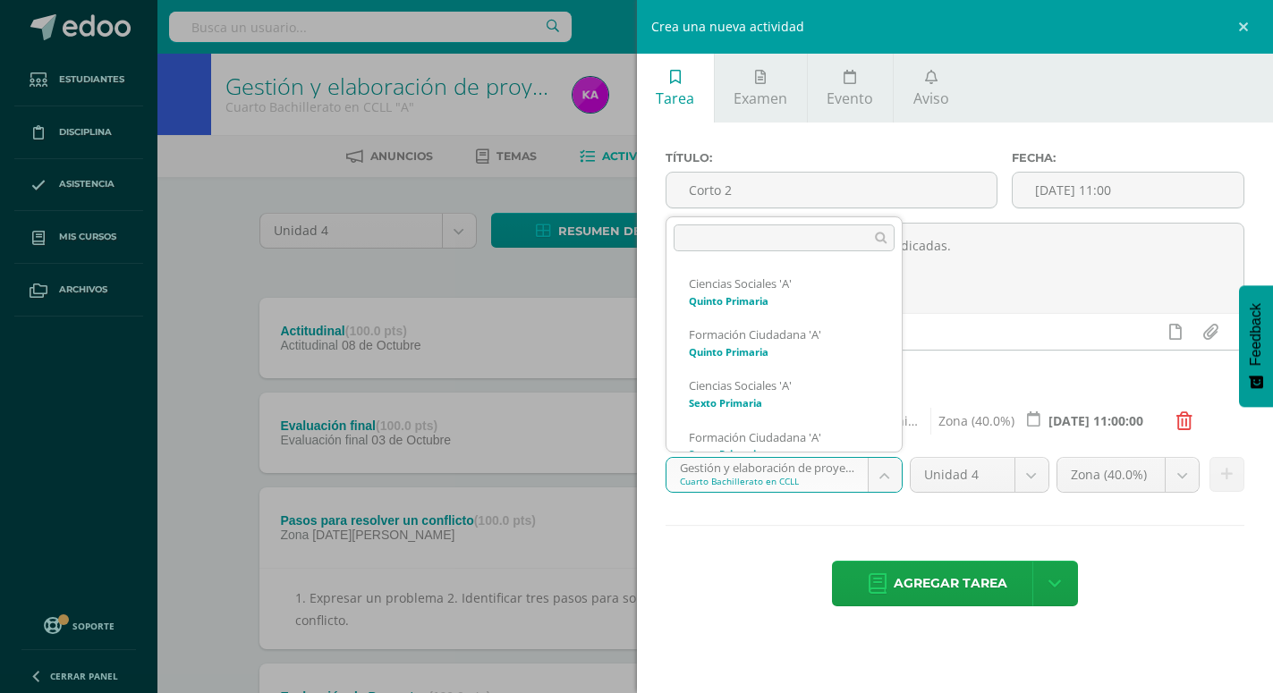
click at [885, 479] on body "La tarea Caja de herramientas fue editada exitosamente. Estudiantes Disciplina …" at bounding box center [636, 615] width 1273 height 1231
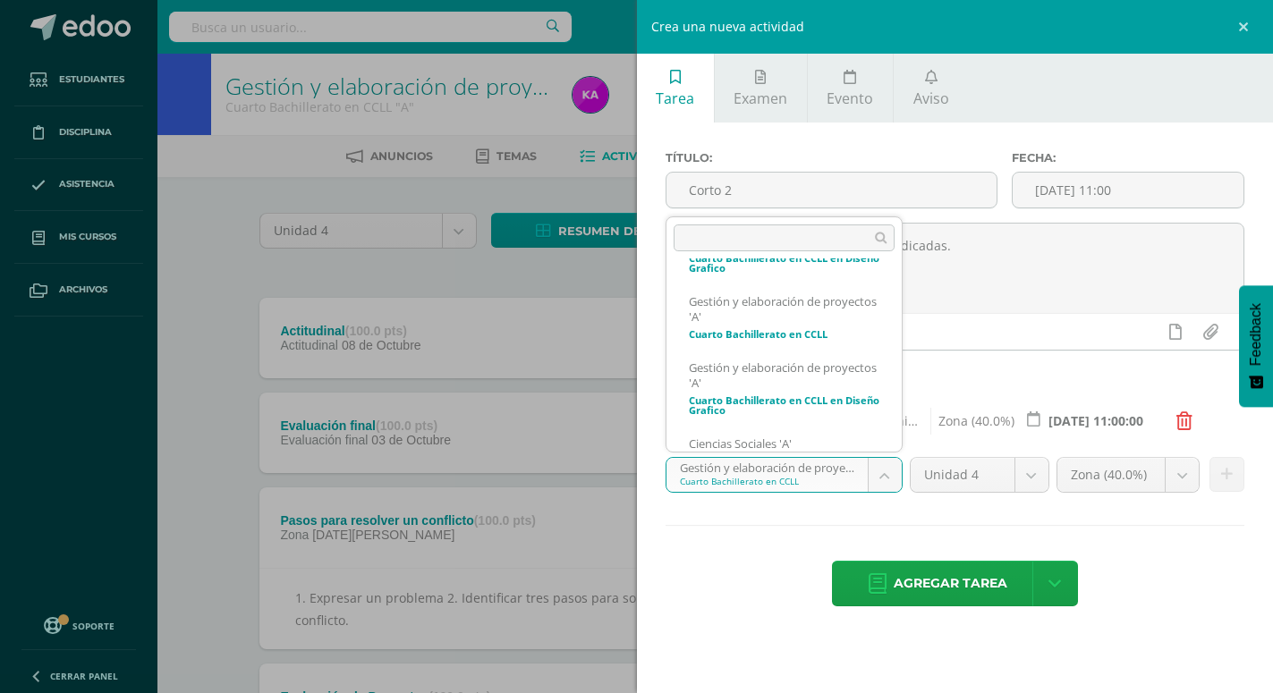
scroll to position [631, 0]
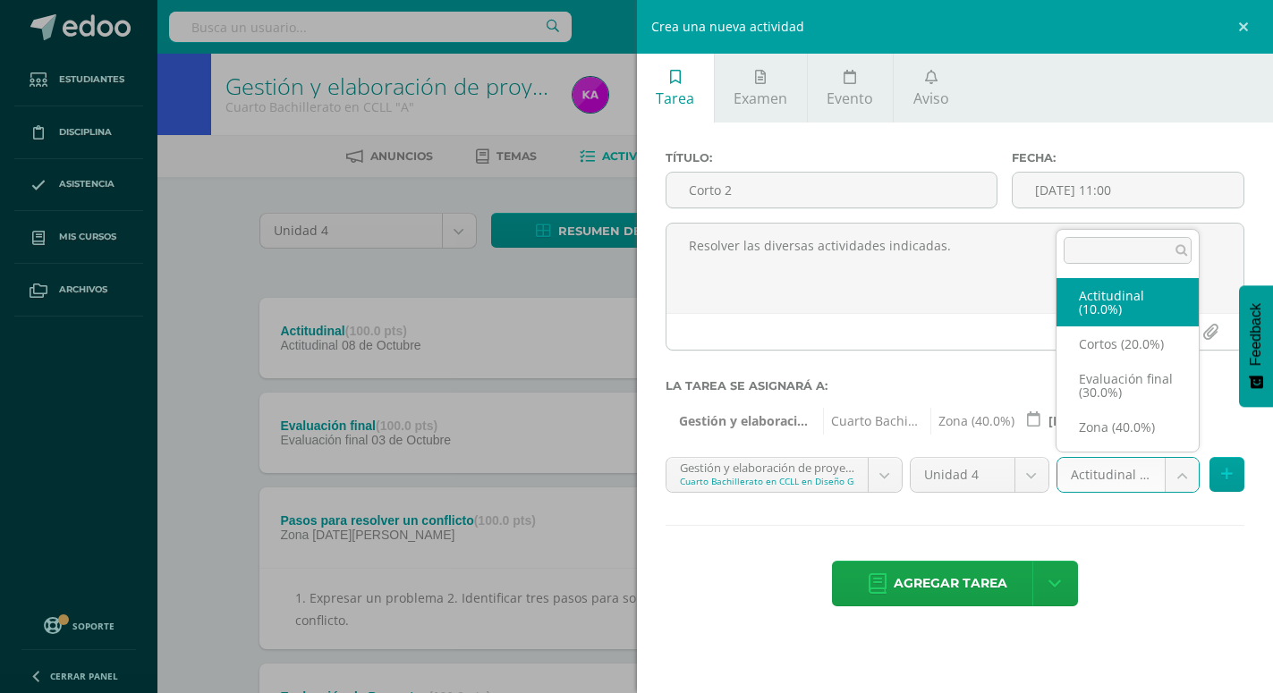
click at [1180, 480] on body "La tarea Caja de herramientas fue editada exitosamente. Estudiantes Disciplina …" at bounding box center [636, 615] width 1273 height 1231
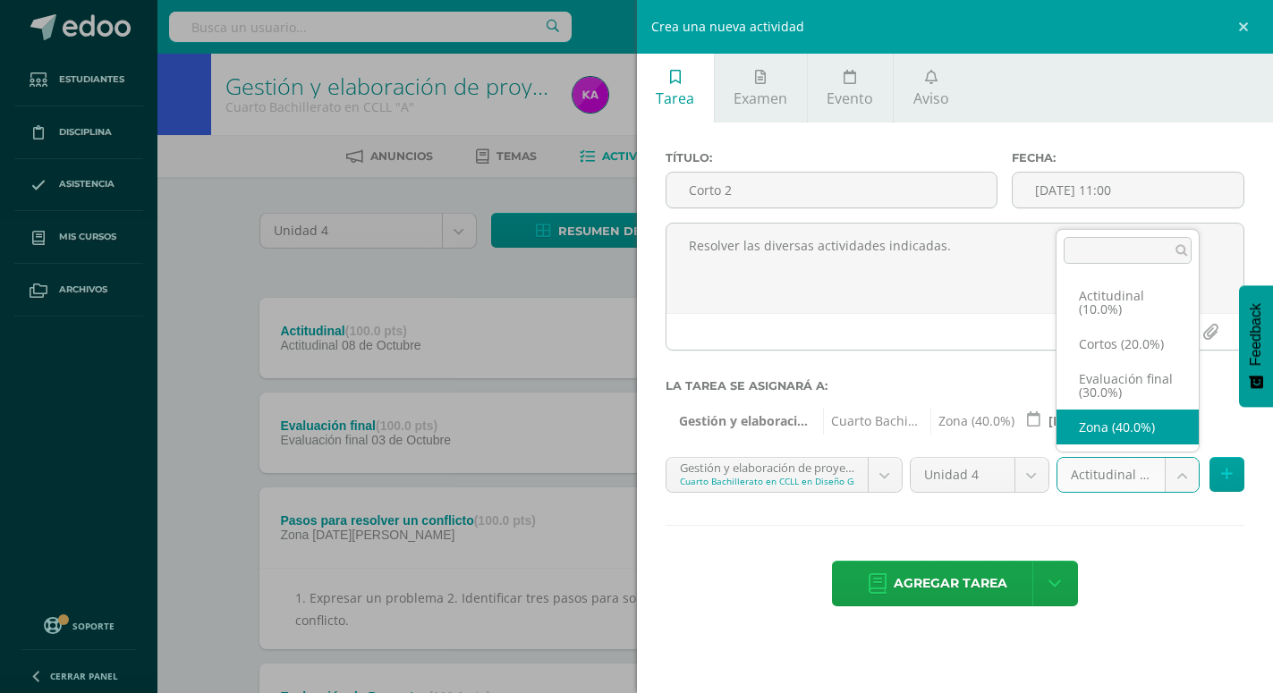
click at [1219, 420] on body "La tarea Caja de herramientas fue editada exitosamente. Estudiantes Disciplina …" at bounding box center [636, 615] width 1273 height 1231
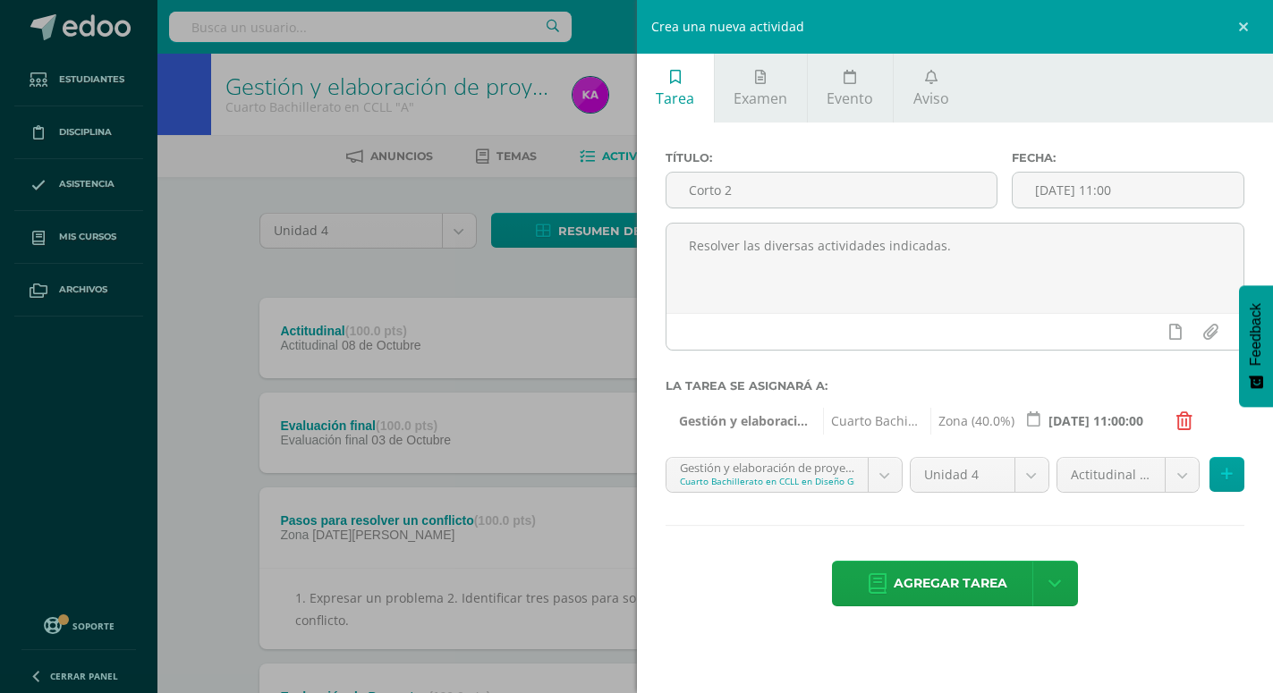
click at [1178, 420] on icon at bounding box center [1184, 421] width 16 height 18
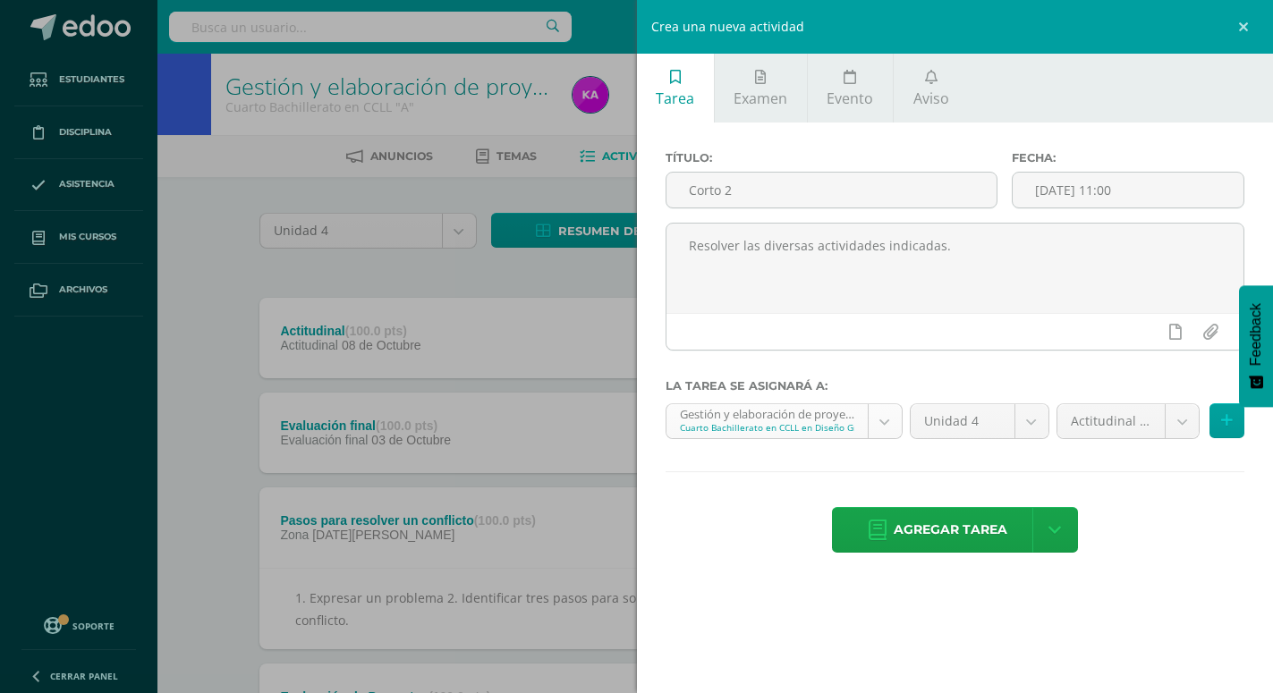
scroll to position [599, 0]
click at [871, 420] on body "La tarea Caja de herramientas fue editada exitosamente. Estudiantes Disciplina …" at bounding box center [636, 615] width 1273 height 1231
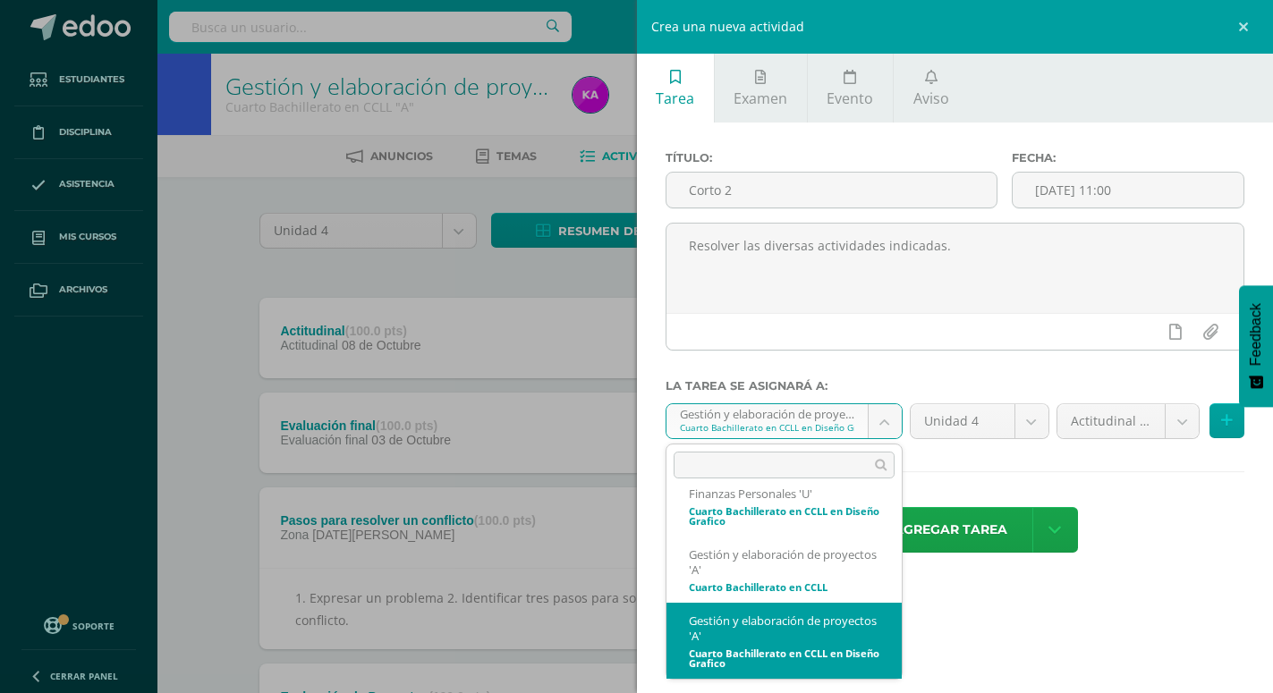
scroll to position [589, 0]
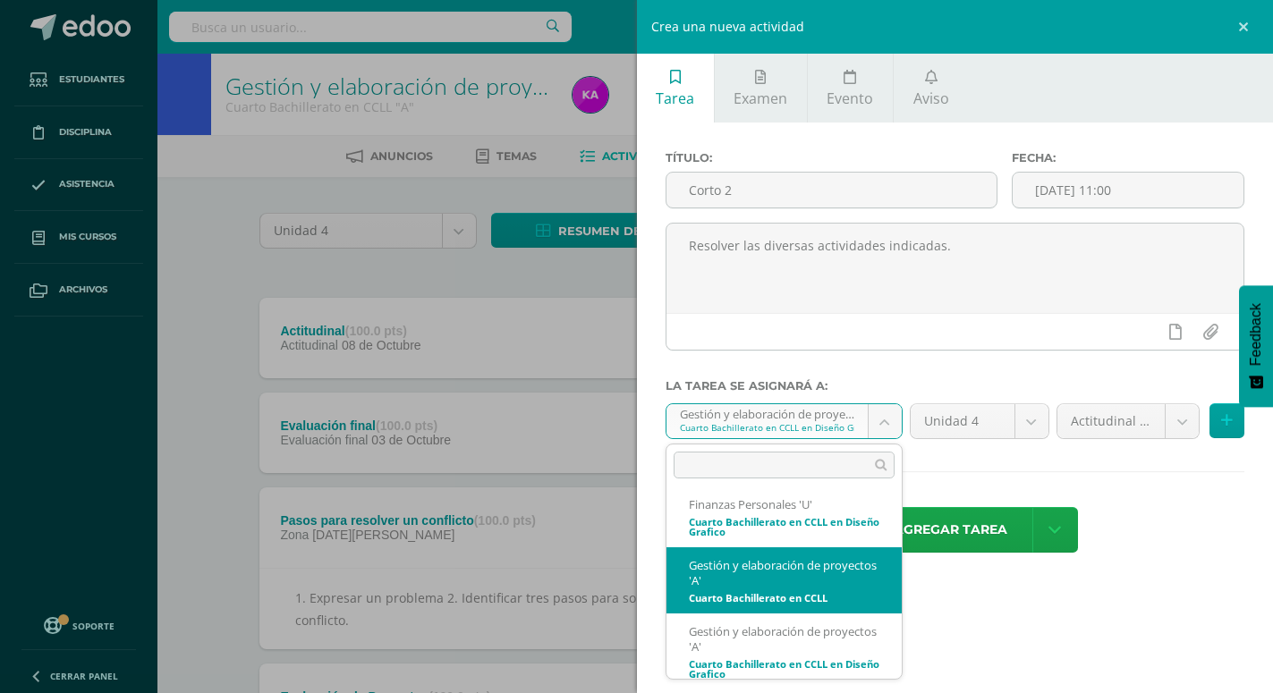
select select "158021"
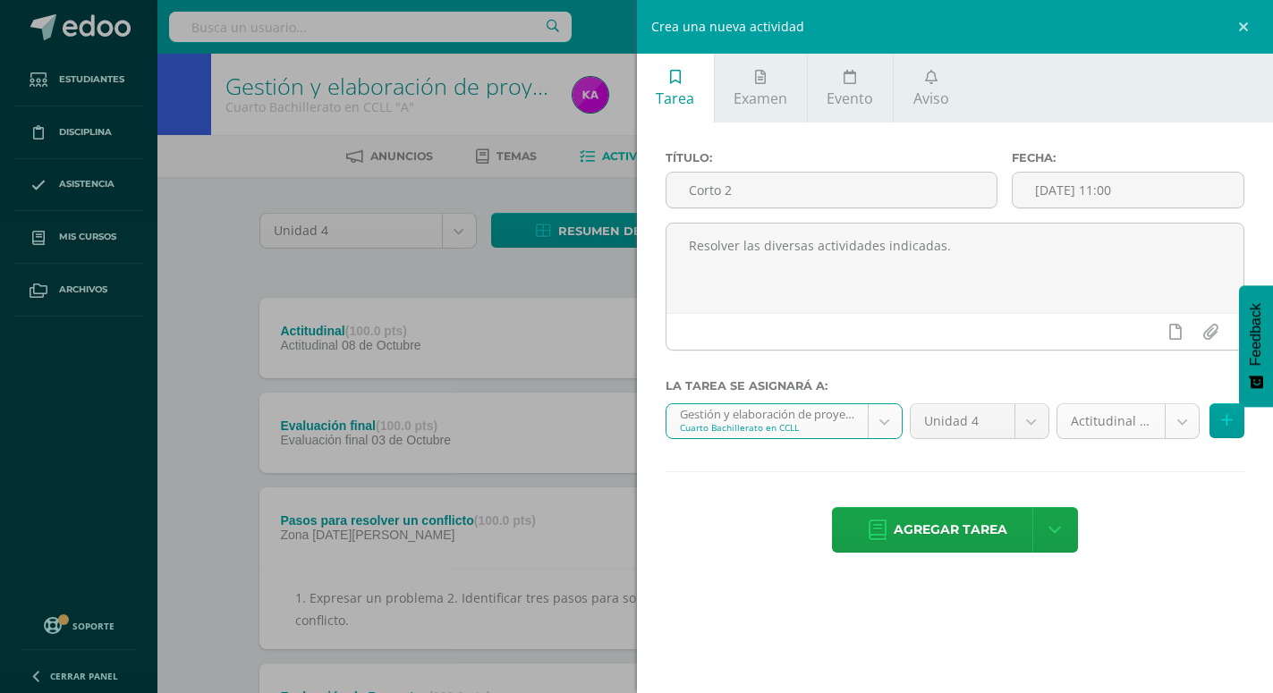
click at [1179, 427] on body "La tarea Caja de herramientas fue editada exitosamente. Estudiantes Disciplina …" at bounding box center [636, 615] width 1273 height 1231
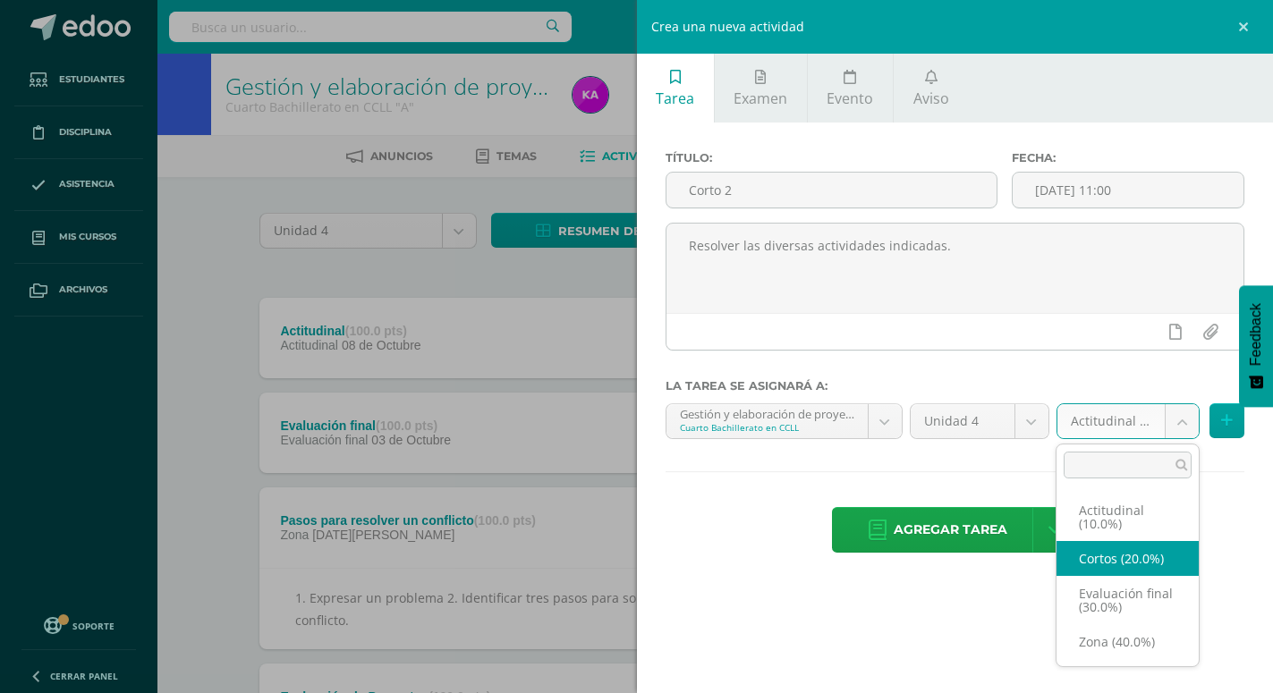
drag, startPoint x: 1122, startPoint y: 548, endPoint x: 1131, endPoint y: 540, distance: 12.0
select select "172567"
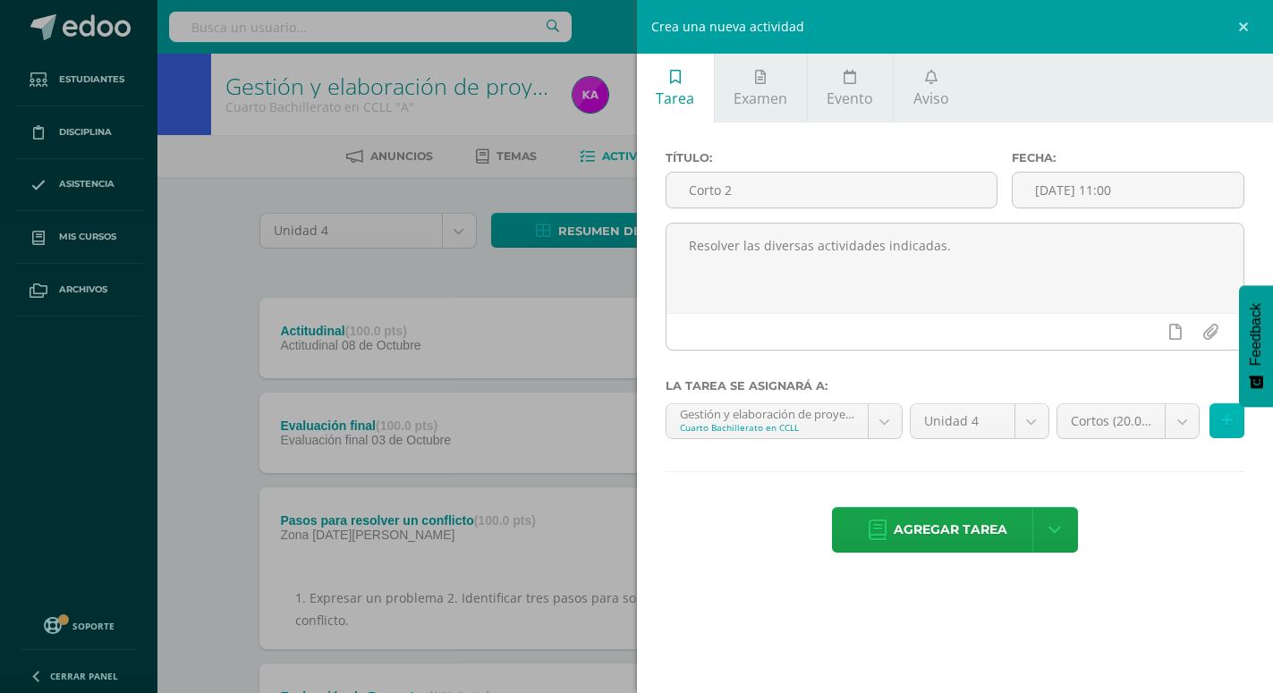
click at [1225, 423] on icon at bounding box center [1227, 420] width 12 height 15
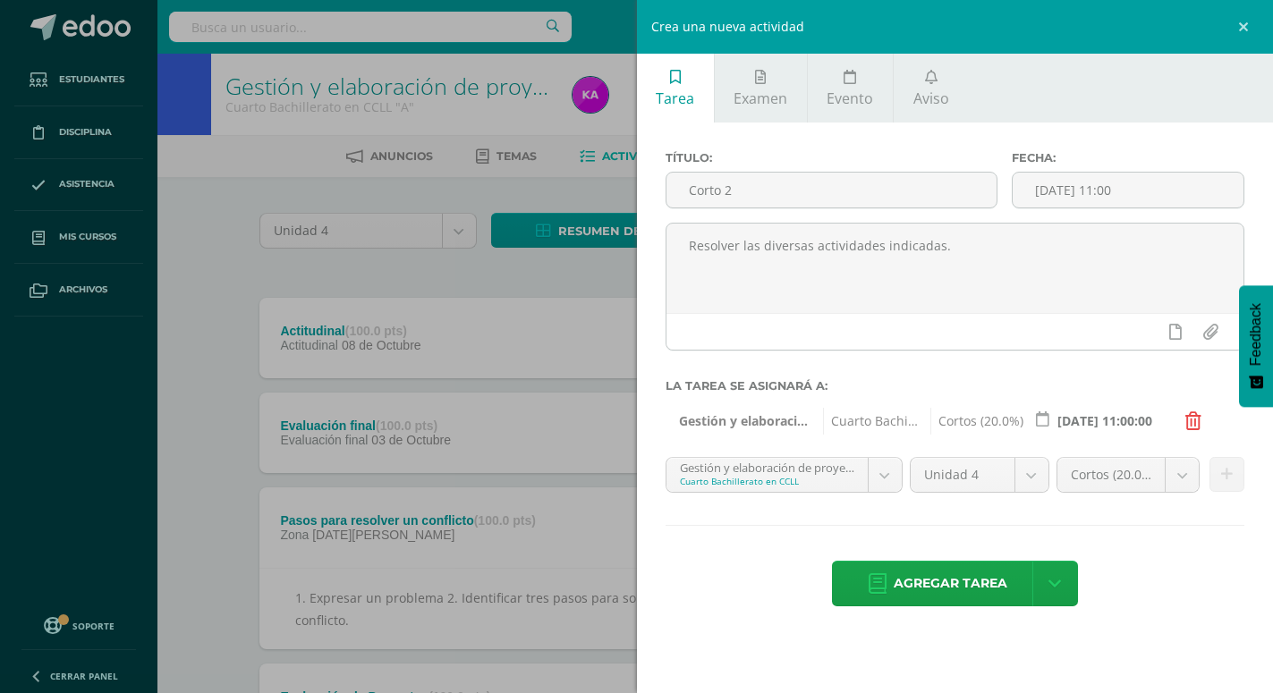
click at [885, 477] on body "La tarea Caja de herramientas fue editada exitosamente. Estudiantes Disciplina …" at bounding box center [636, 615] width 1273 height 1231
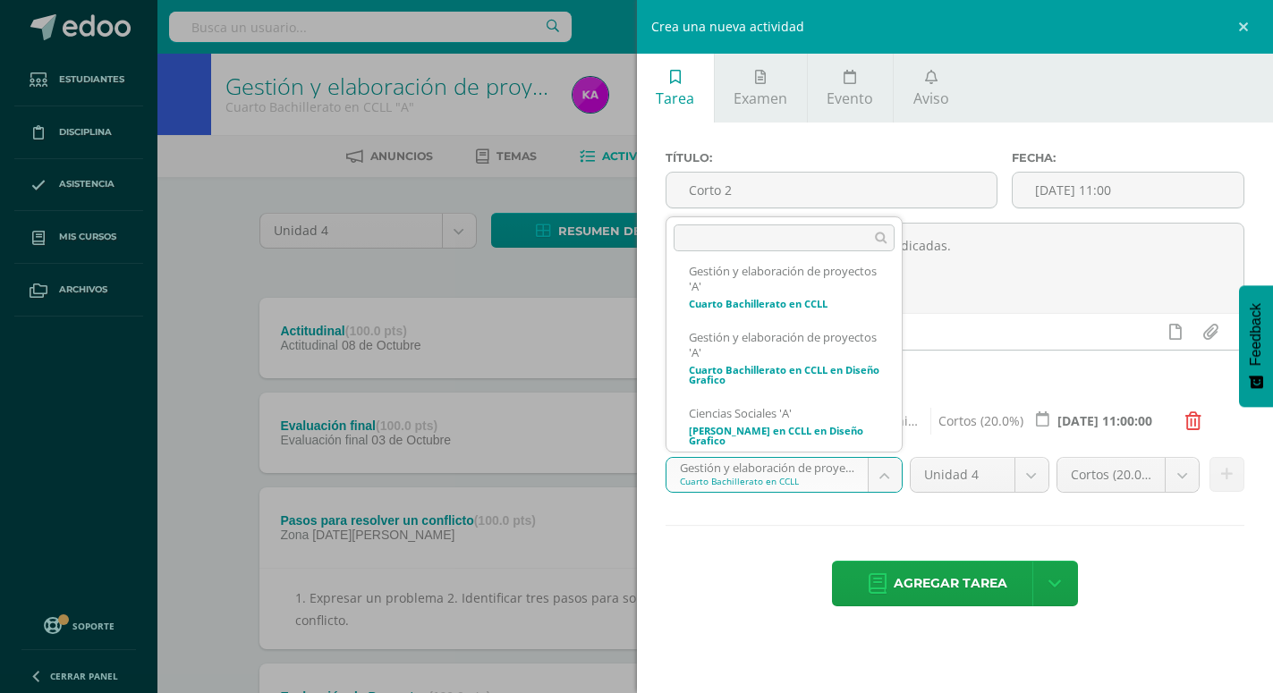
scroll to position [644, 0]
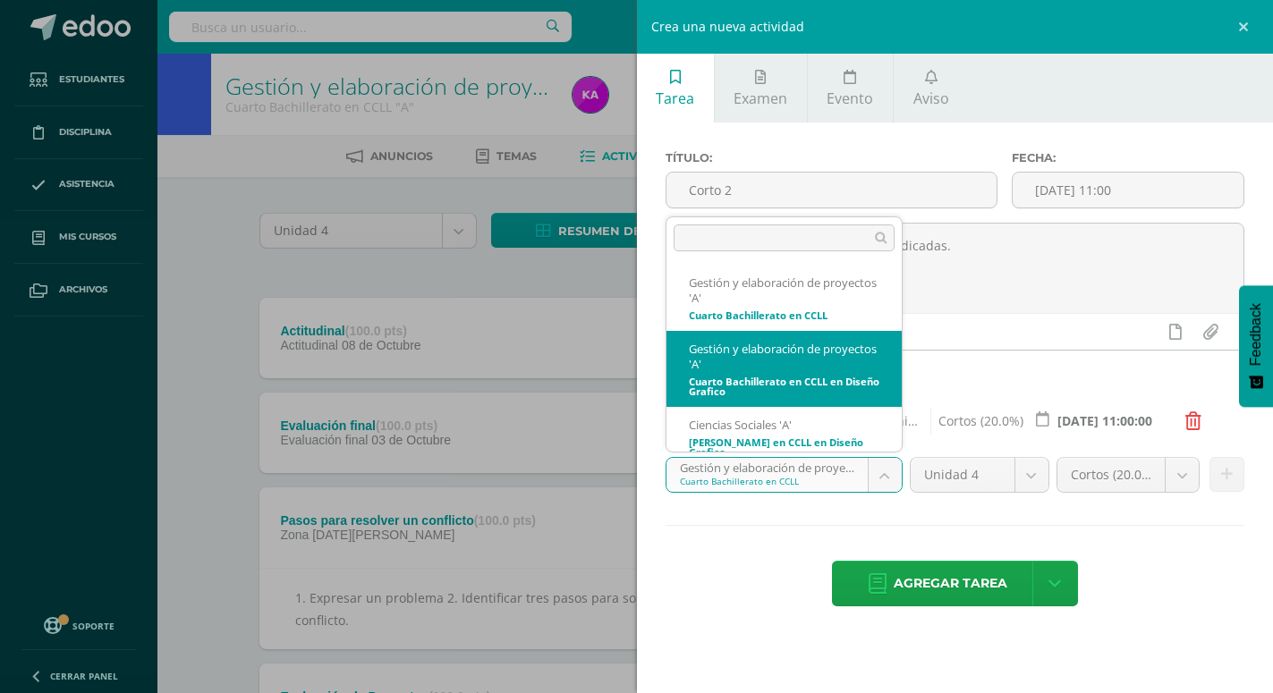
select select "158277"
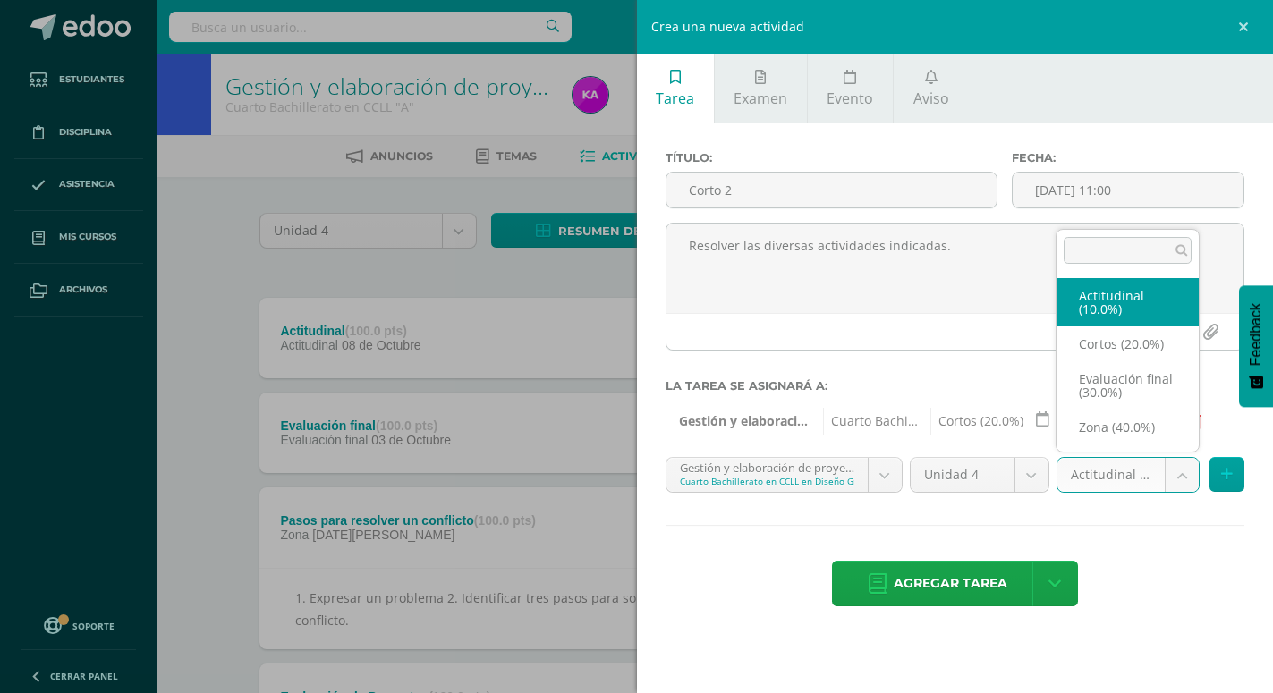
click at [1184, 471] on body "La tarea Caja de herramientas fue editada exitosamente. Estudiantes Disciplina …" at bounding box center [636, 615] width 1273 height 1231
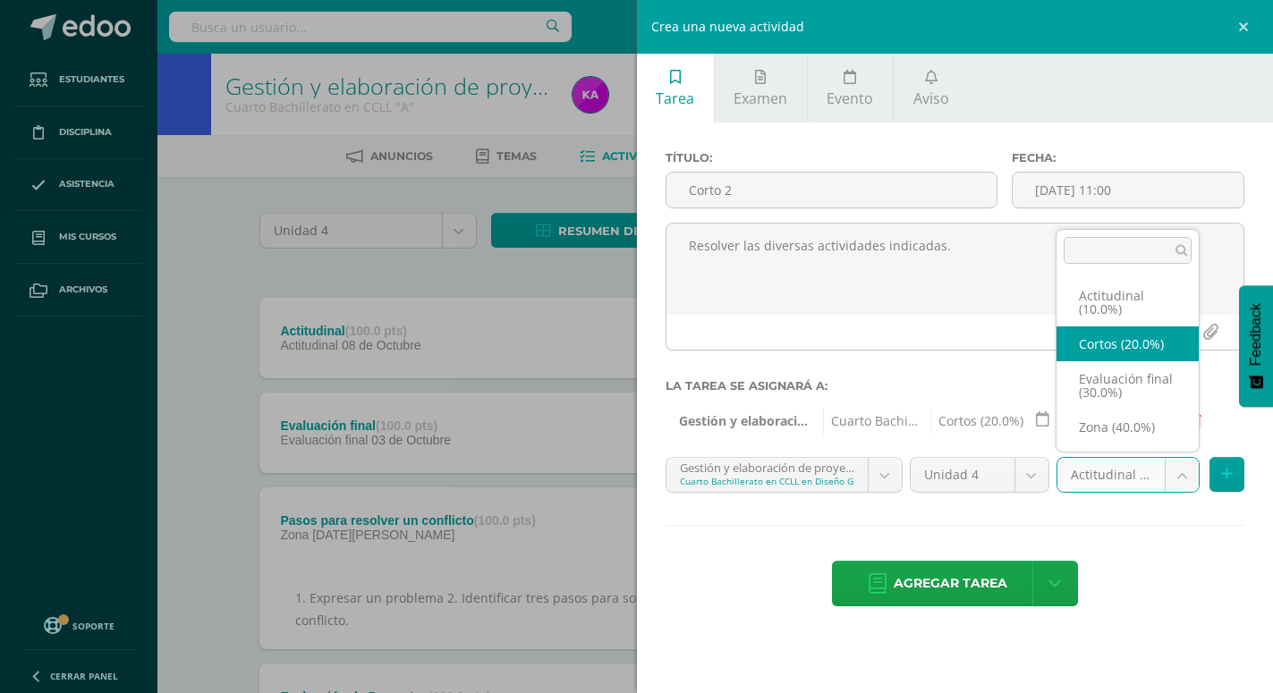
select select "172571"
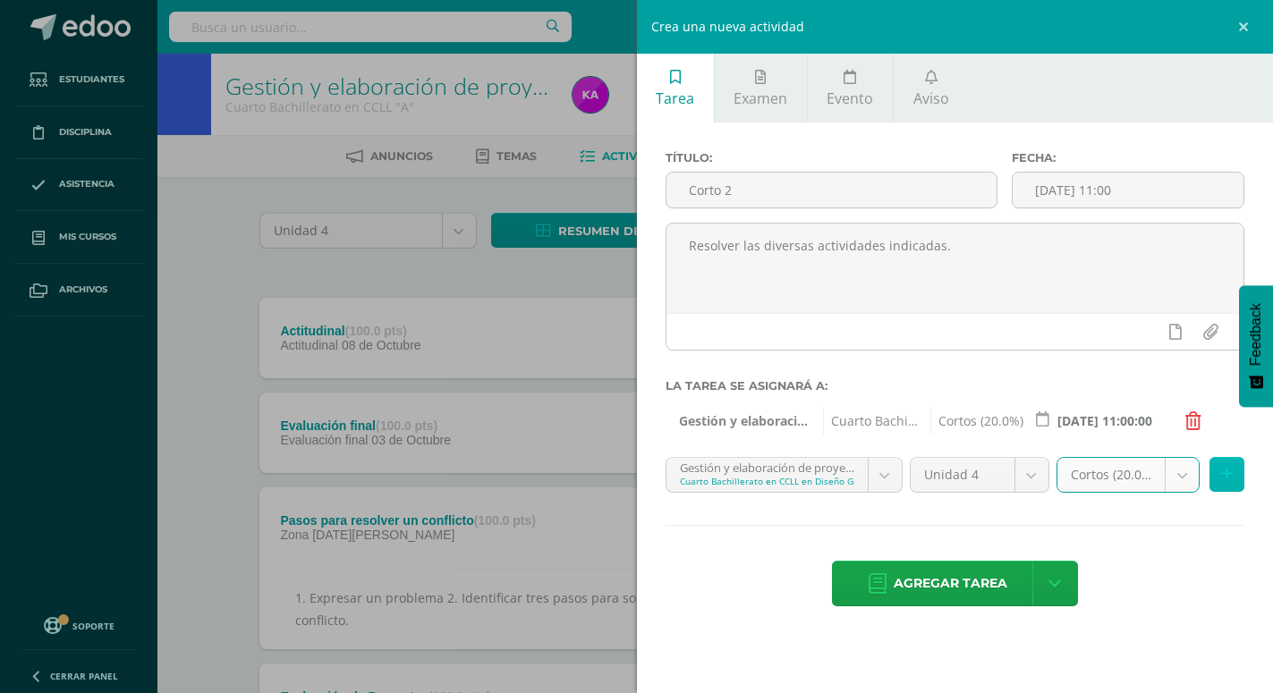
click at [1223, 468] on icon at bounding box center [1227, 474] width 12 height 15
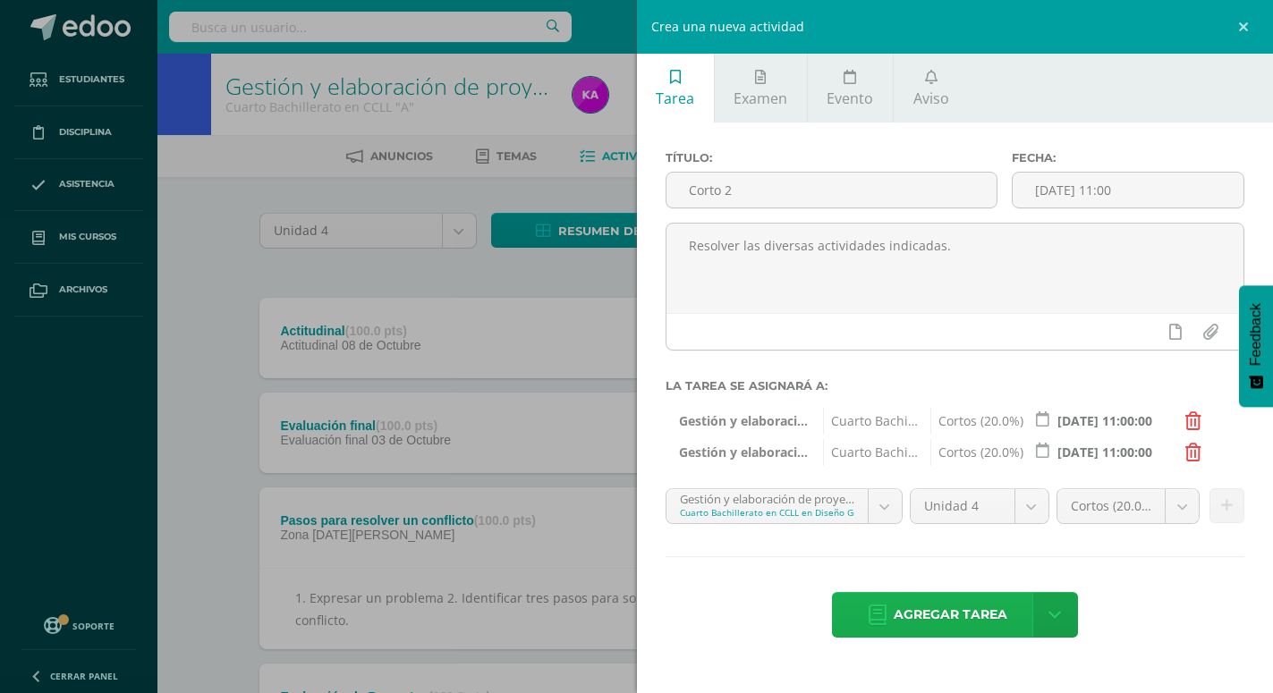
click at [978, 597] on span "Agregar tarea" at bounding box center [951, 615] width 114 height 44
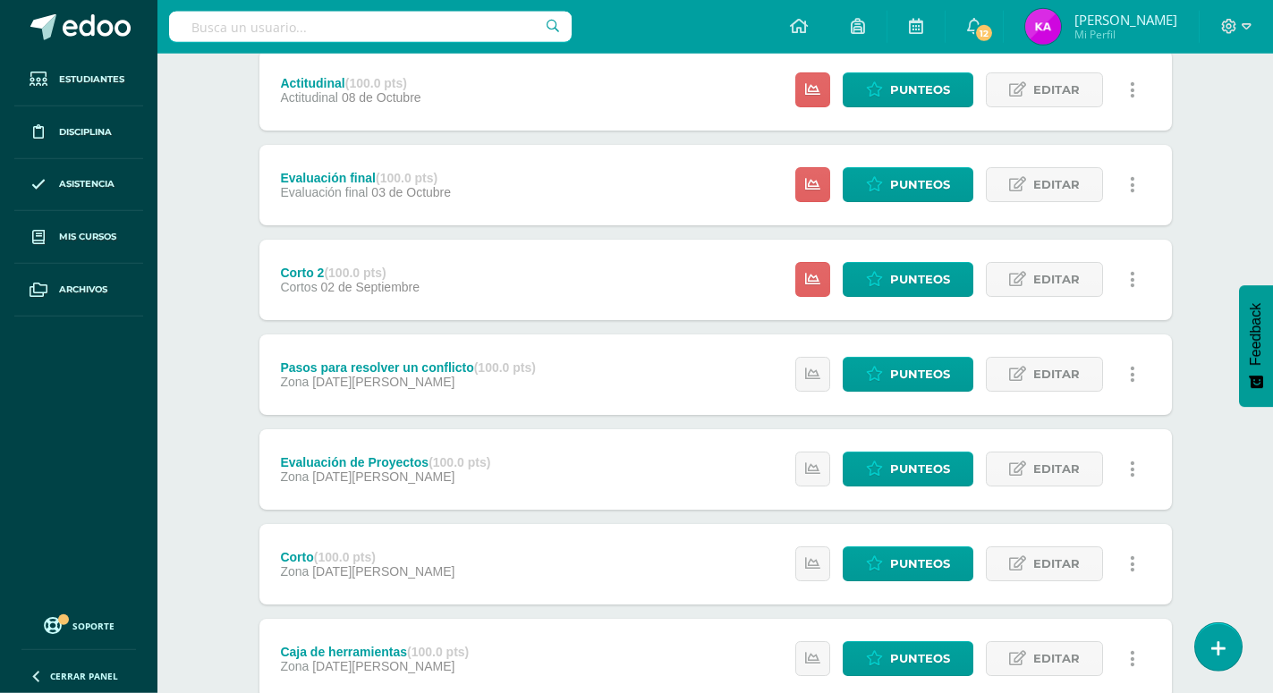
scroll to position [213, 0]
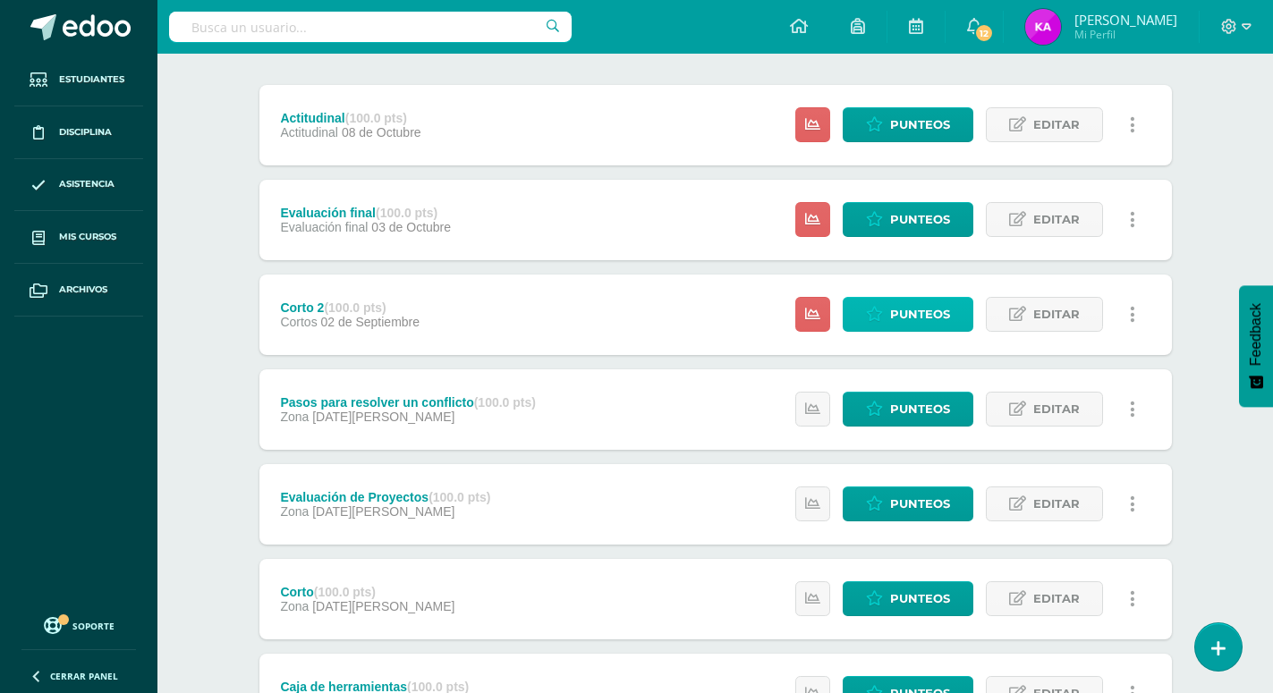
click at [925, 298] on span "Punteos" at bounding box center [920, 314] width 60 height 33
click at [929, 298] on span "Punteos" at bounding box center [920, 314] width 60 height 33
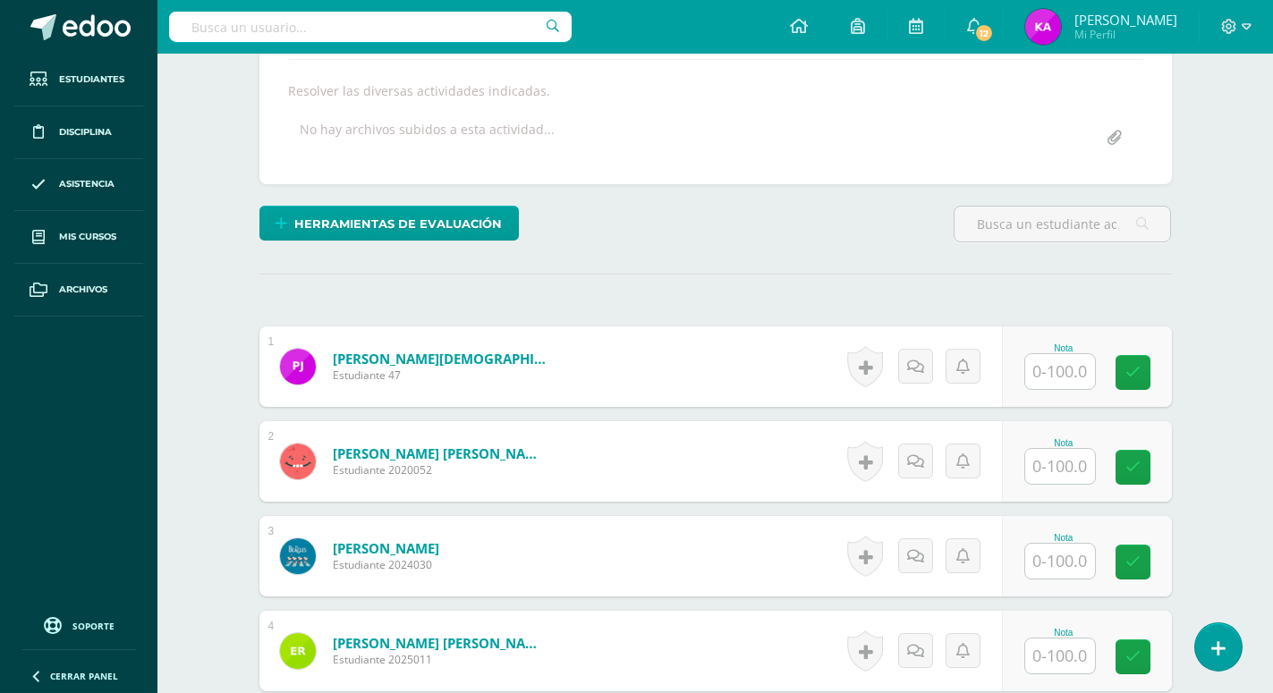
scroll to position [340, 0]
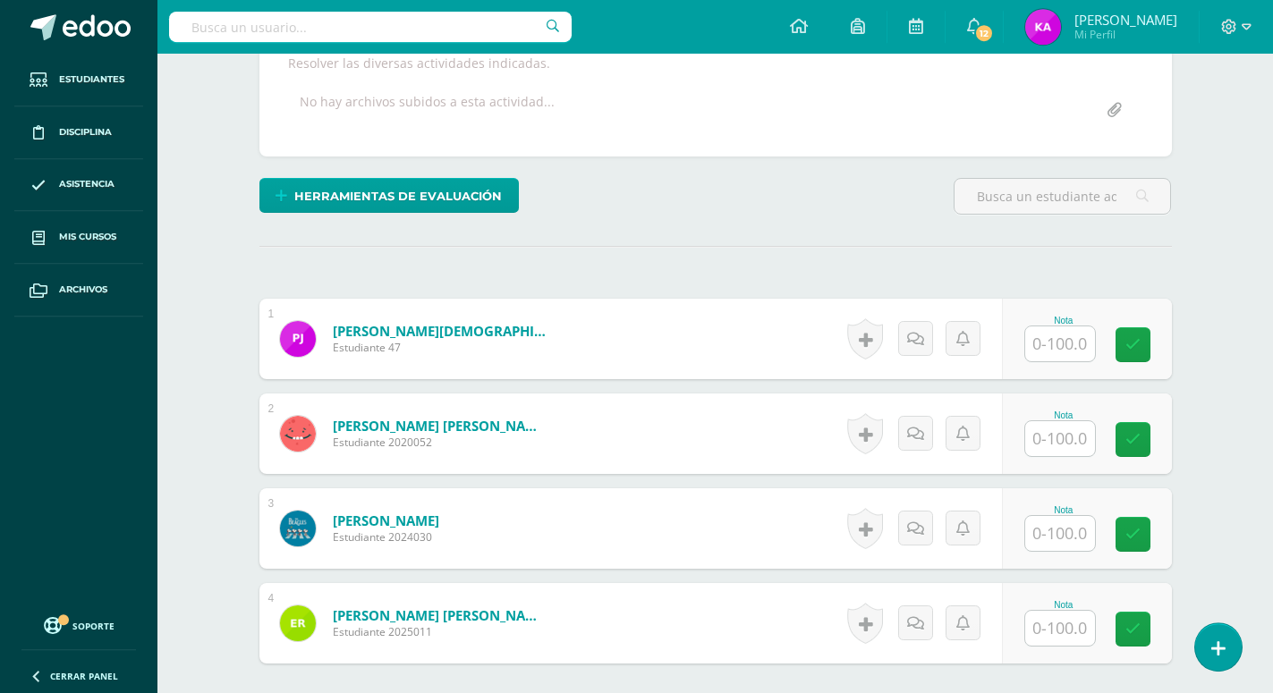
click at [1071, 326] on input "text" at bounding box center [1060, 343] width 70 height 35
type input "80"
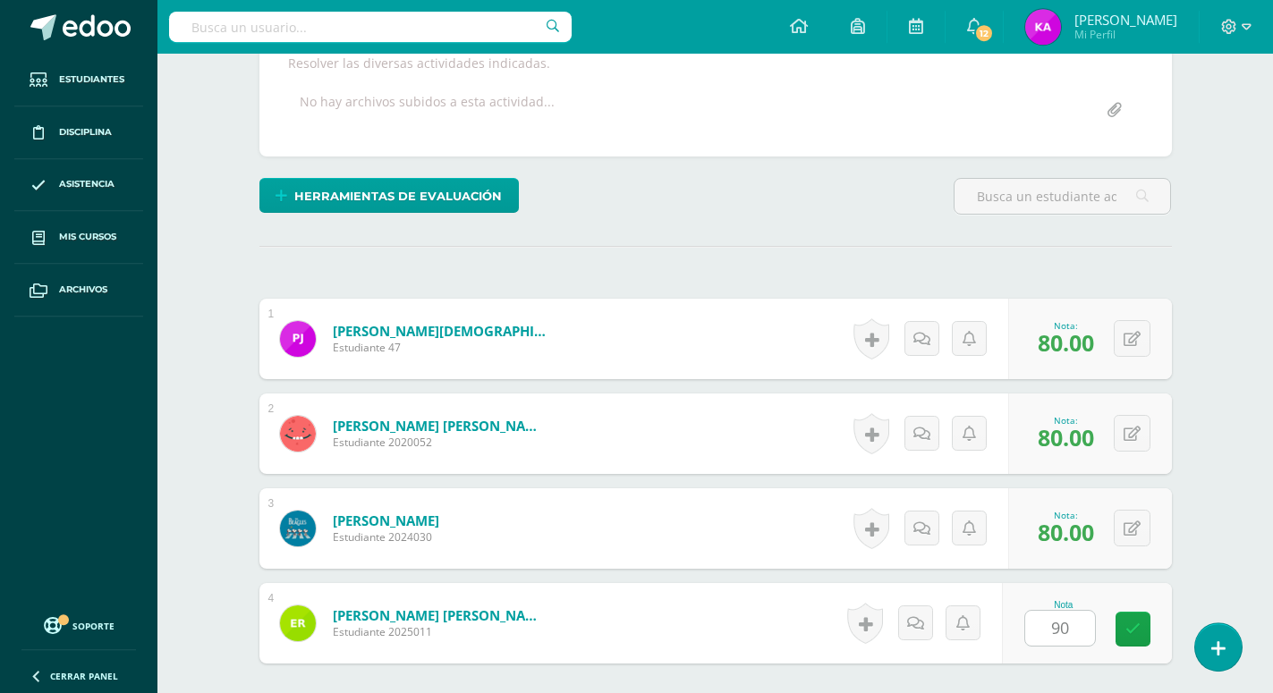
type input "90"
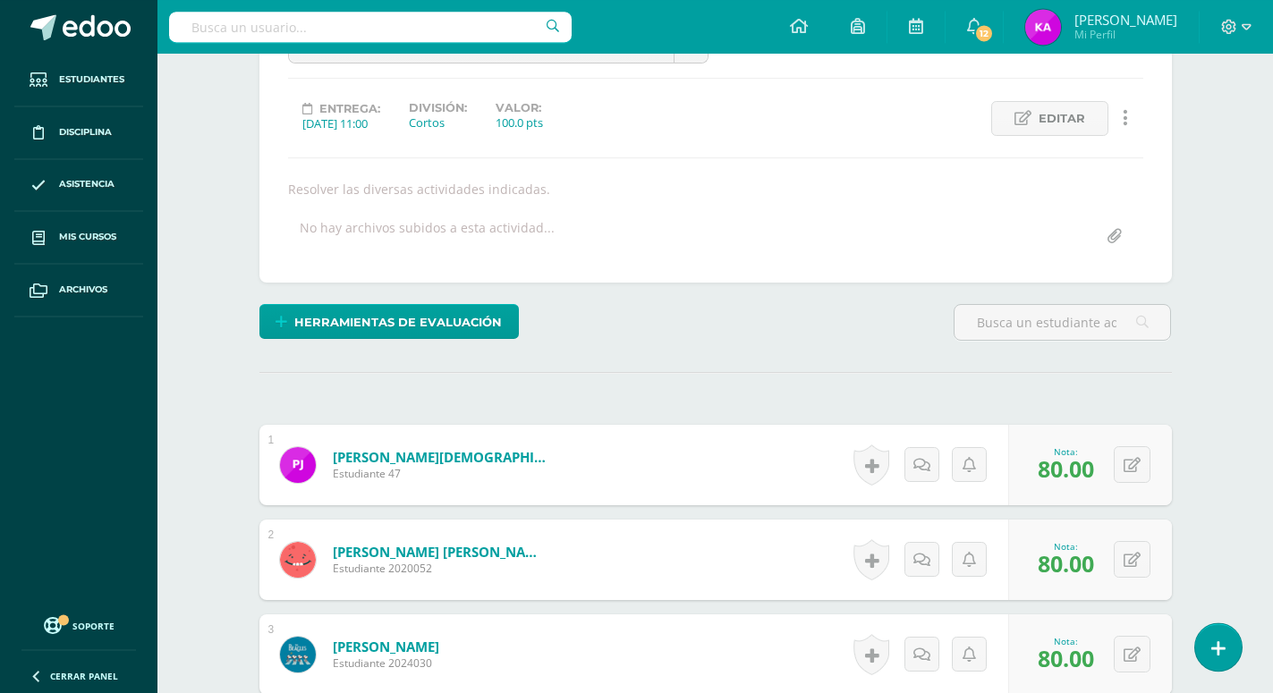
scroll to position [157, 0]
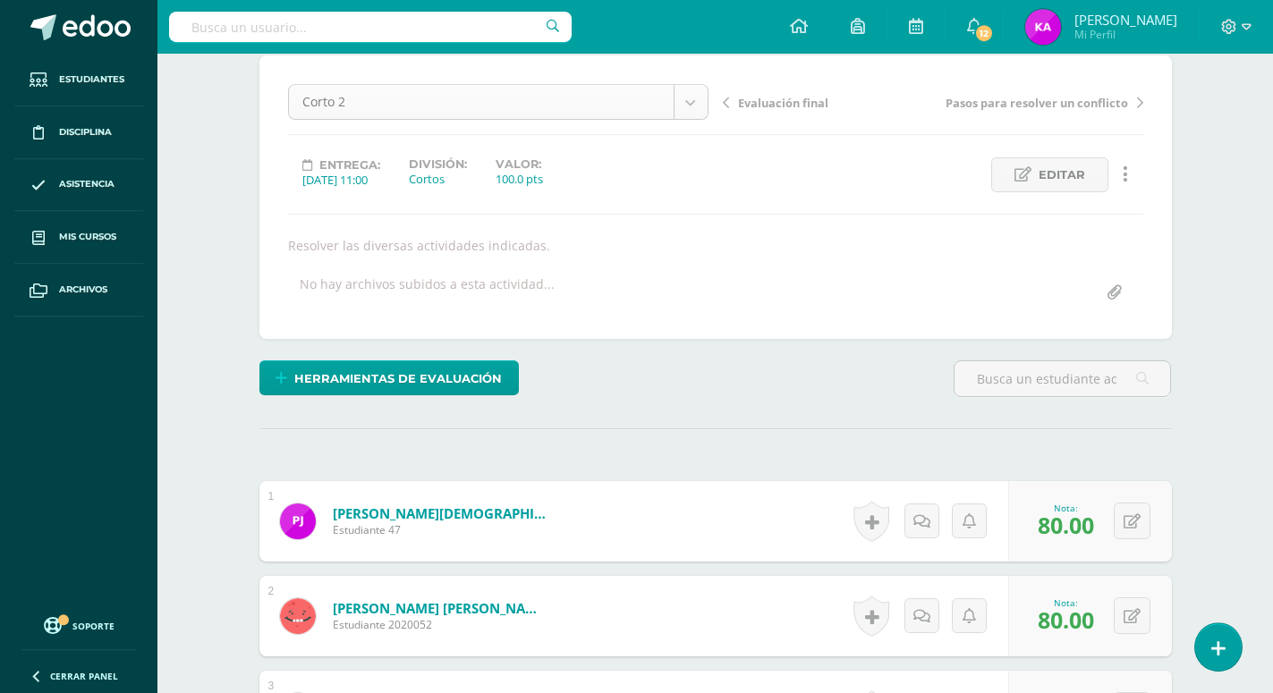
click at [695, 97] on body "Estudiantes Disciplina Asistencia Mis cursos Archivos Soporte Ayuda Reportar un…" at bounding box center [636, 447] width 1273 height 1208
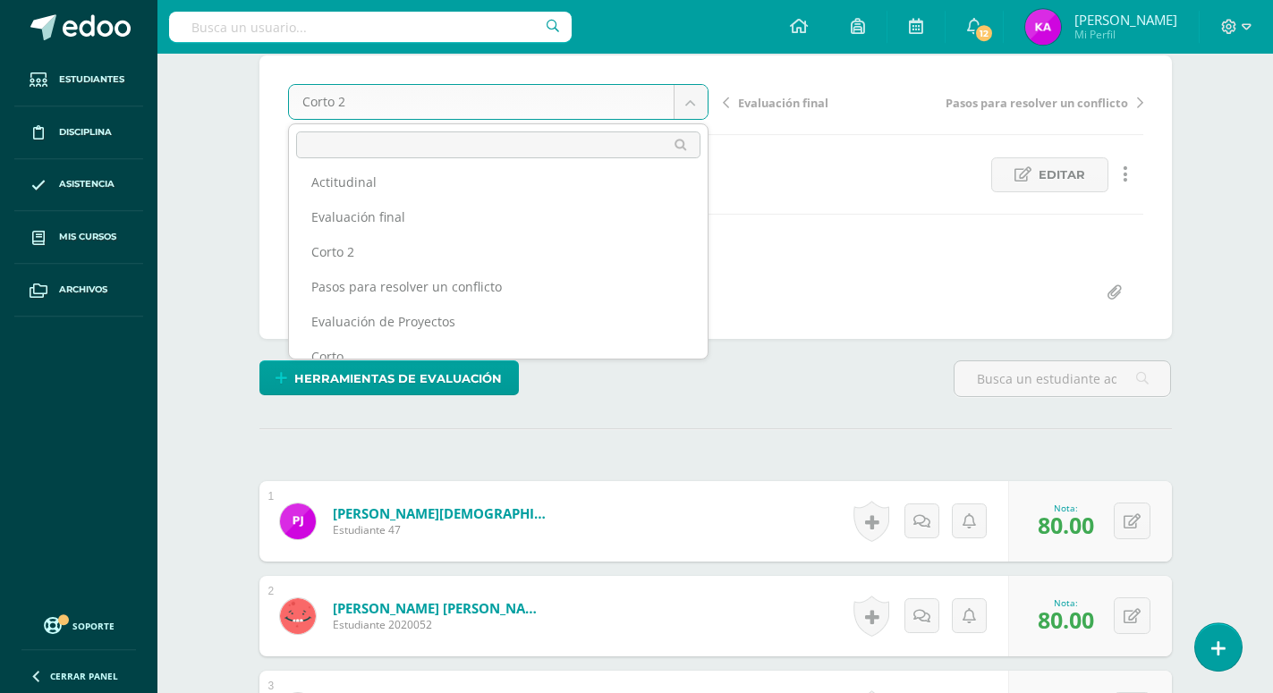
scroll to position [0, 0]
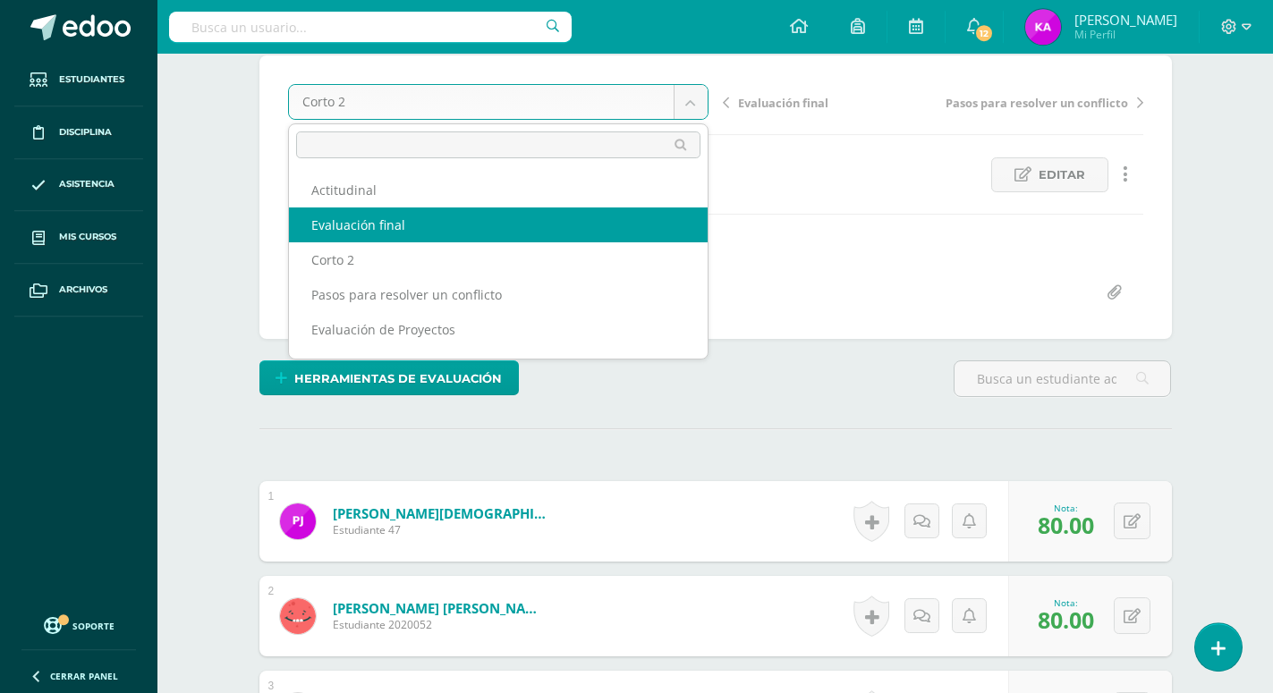
select select "/dashboard/teacher/grade-activity/173823/"
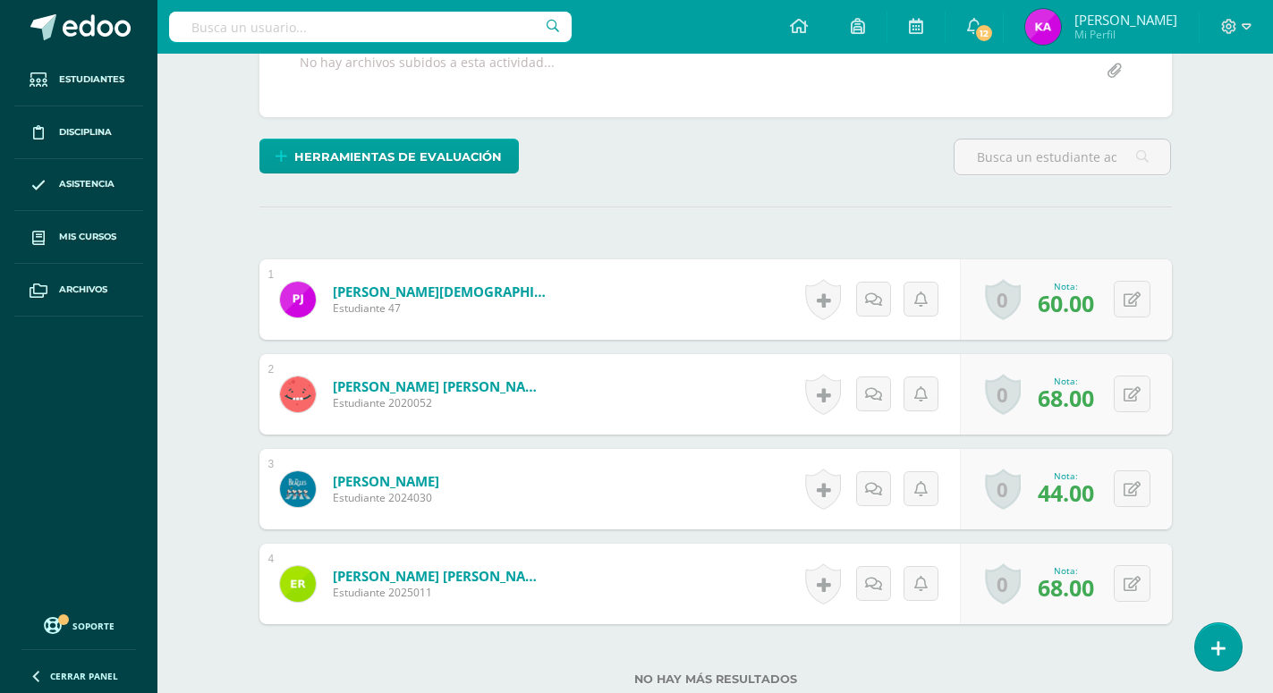
scroll to position [14, 0]
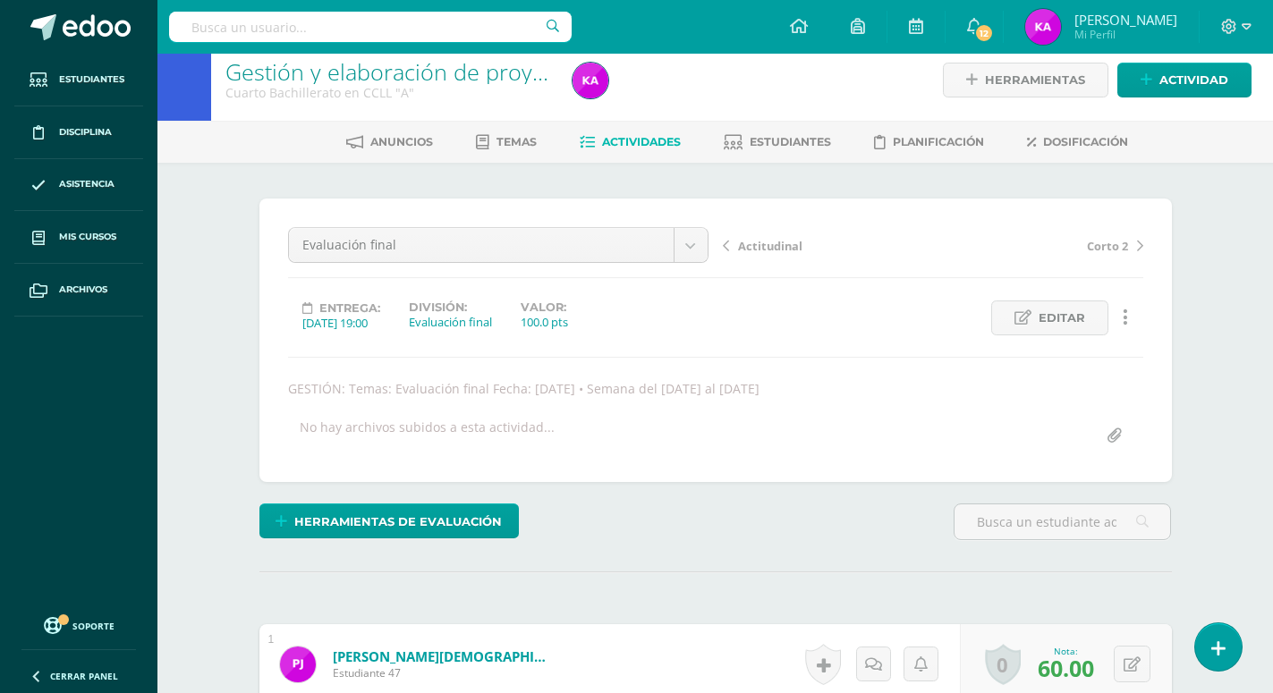
click at [638, 140] on span "Actividades" at bounding box center [641, 141] width 79 height 13
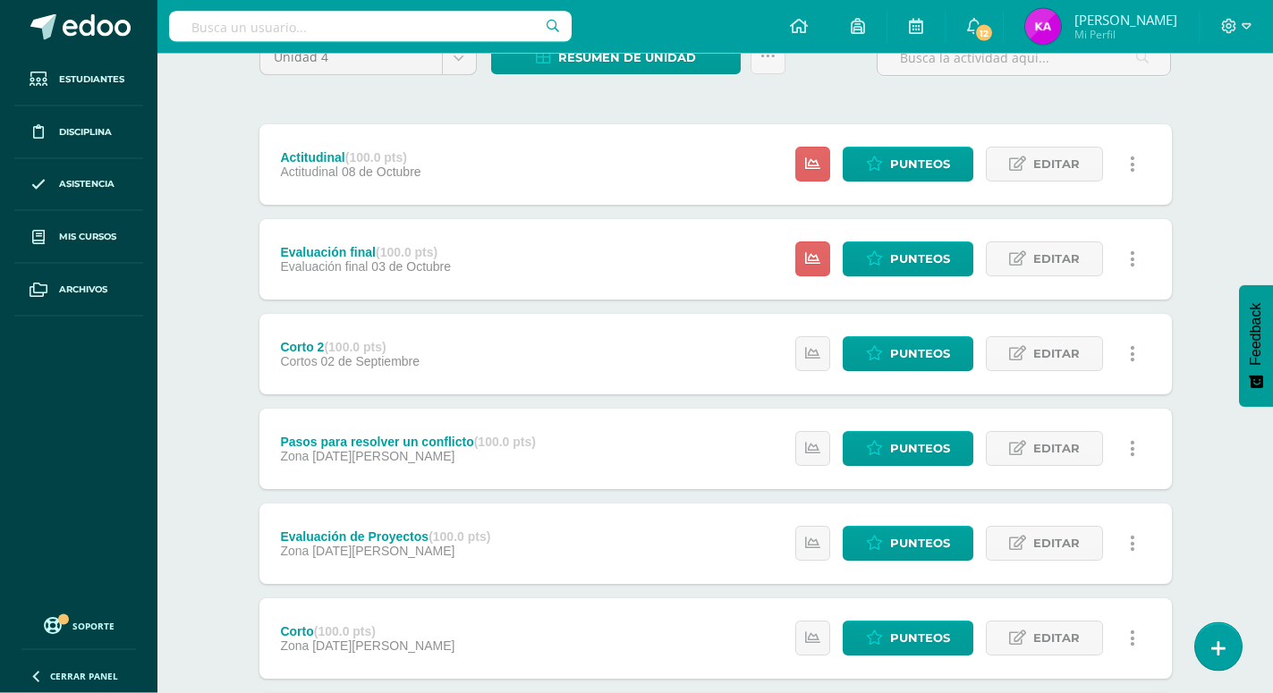
scroll to position [122, 0]
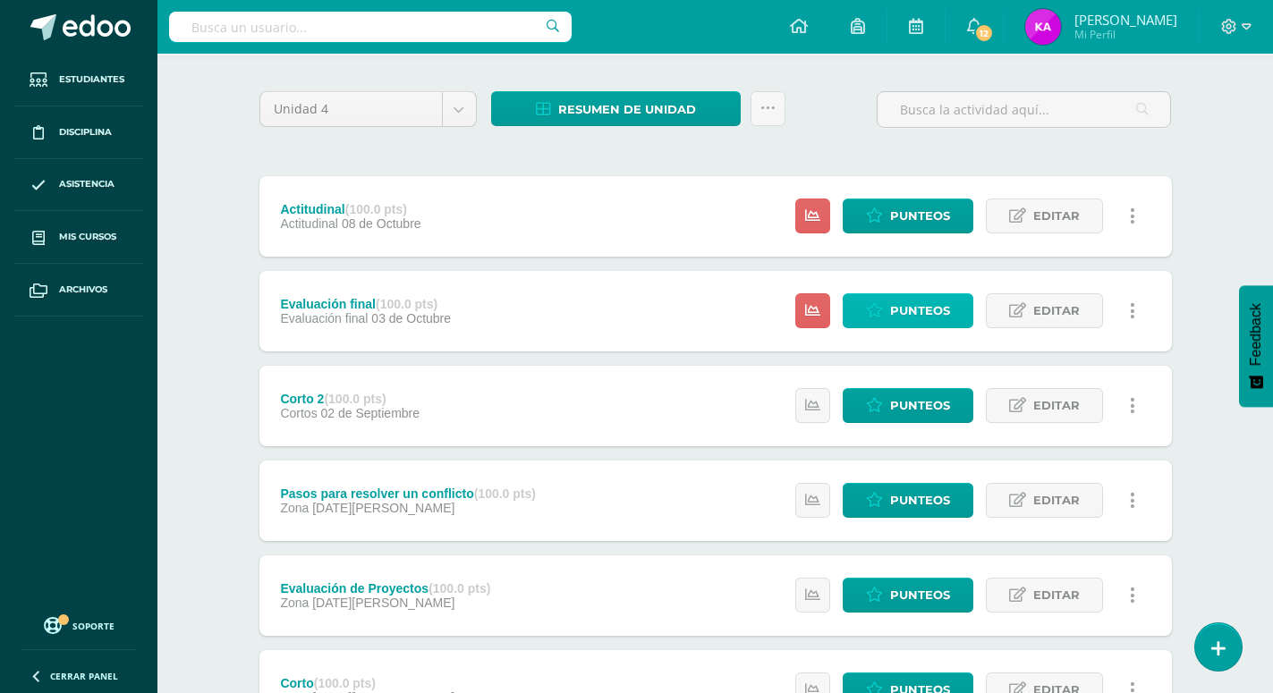
click at [922, 294] on span "Punteos" at bounding box center [920, 310] width 60 height 33
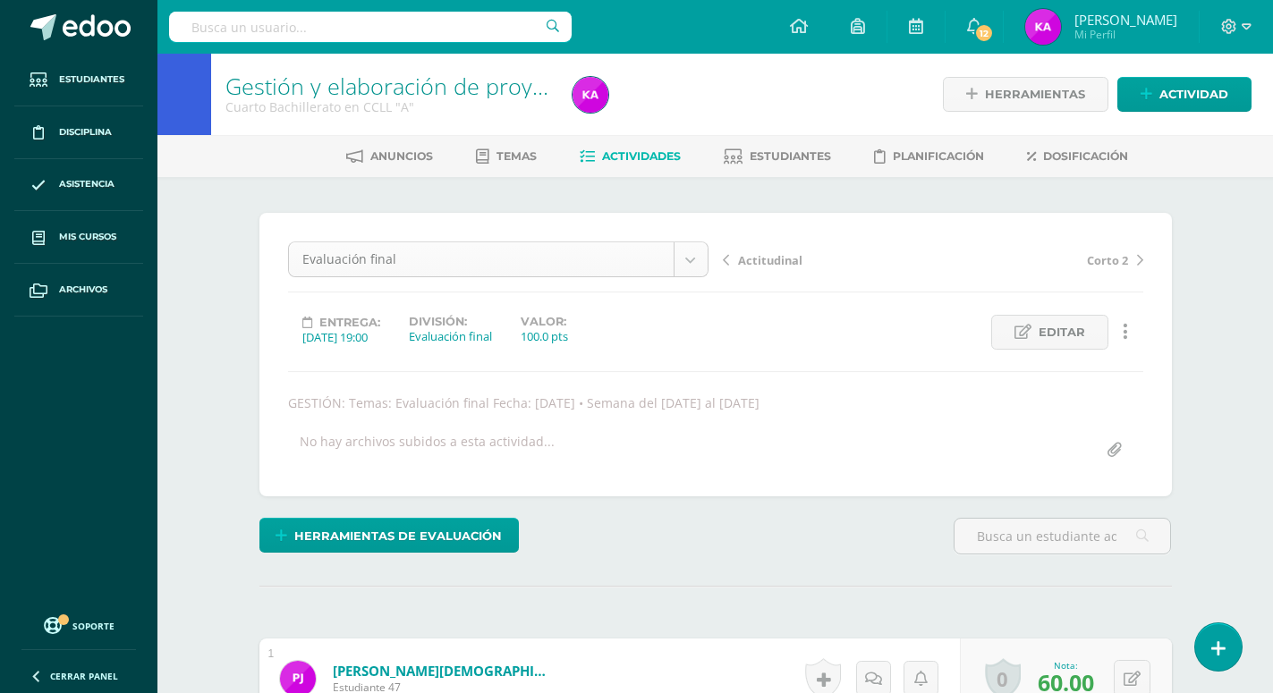
click at [697, 258] on body "Estudiantes Disciplina Asistencia Mis cursos Archivos Soporte Ayuda Reportar un…" at bounding box center [636, 604] width 1273 height 1208
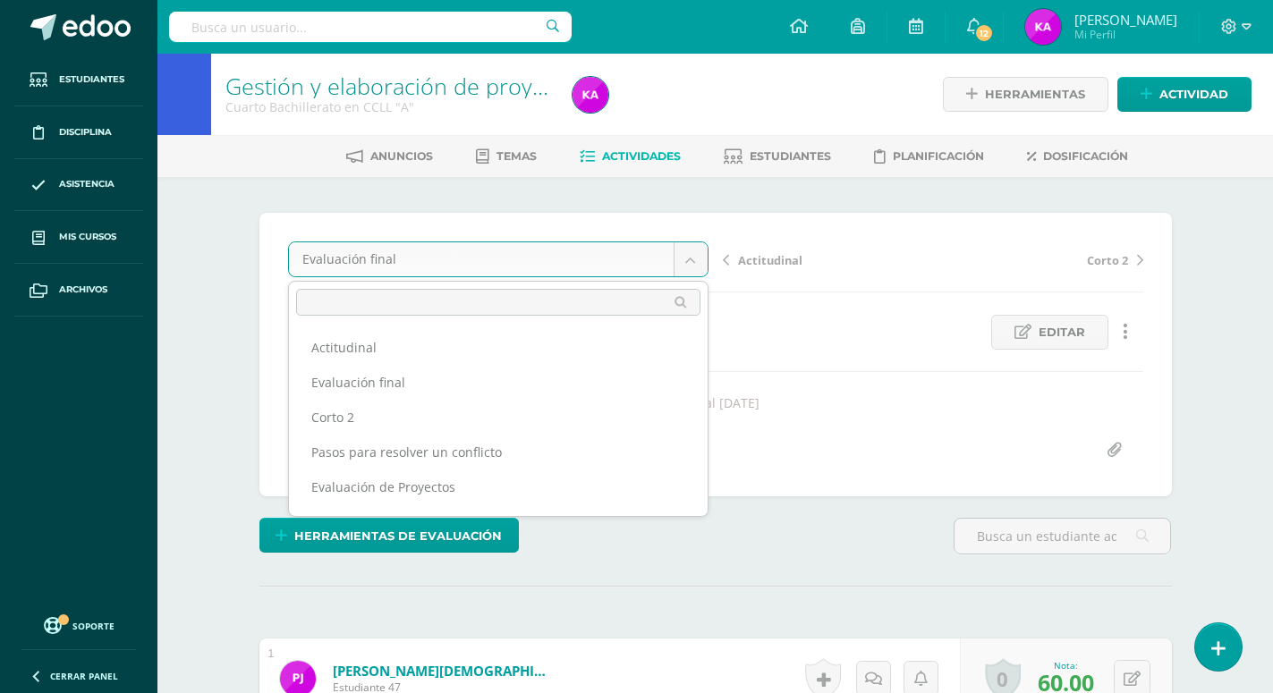
click at [936, 322] on body "Estudiantes Disciplina Asistencia Mis cursos Archivos Soporte Ayuda Reportar un…" at bounding box center [636, 604] width 1273 height 1208
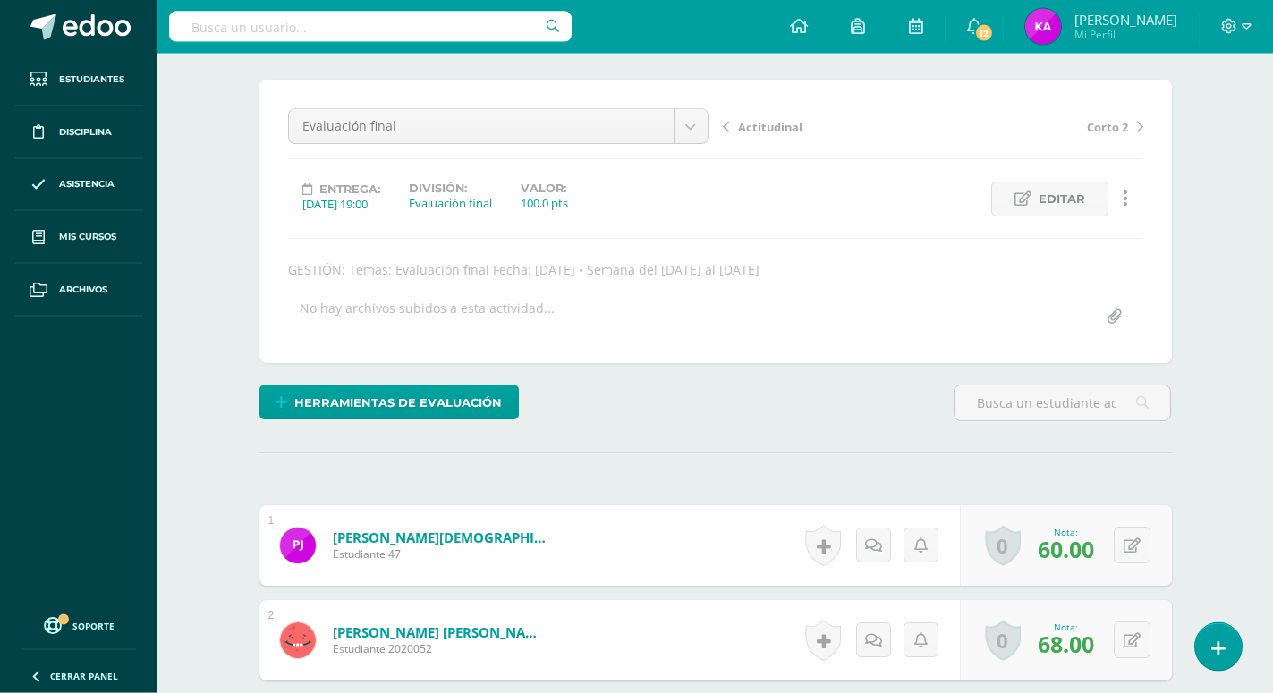
scroll to position [14, 0]
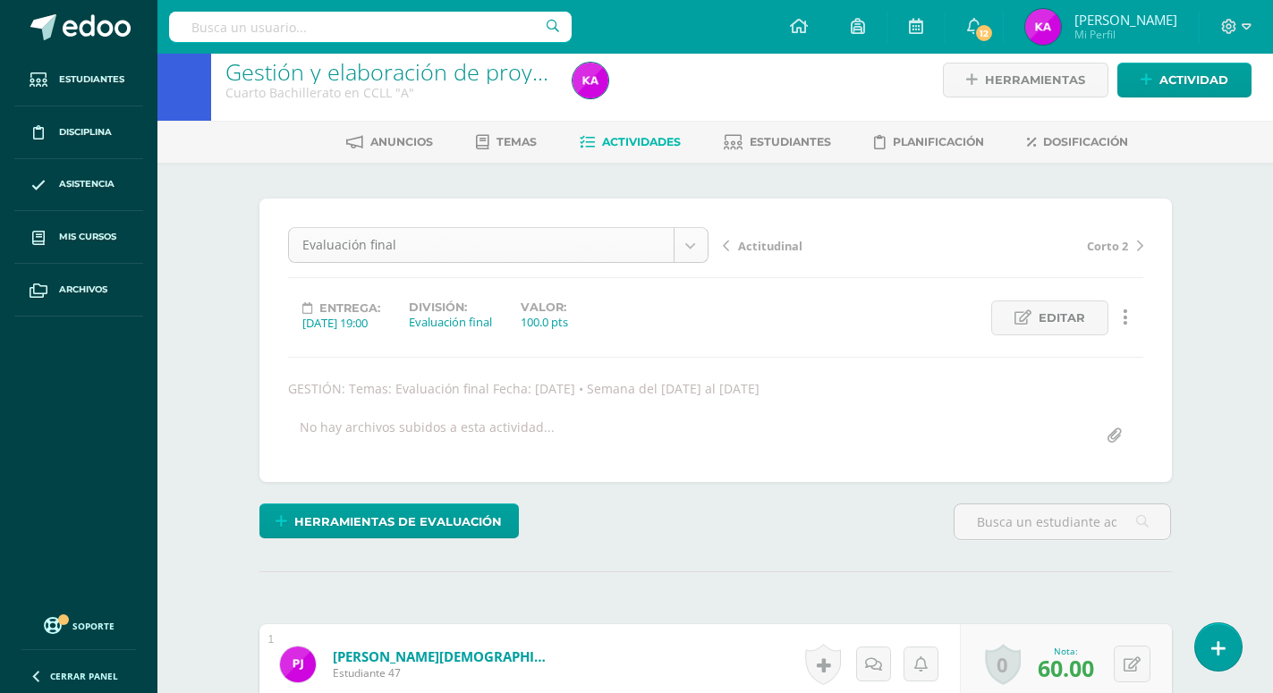
click at [684, 243] on body "Estudiantes Disciplina Asistencia Mis cursos Archivos Soporte Ayuda Reportar un…" at bounding box center [636, 590] width 1273 height 1208
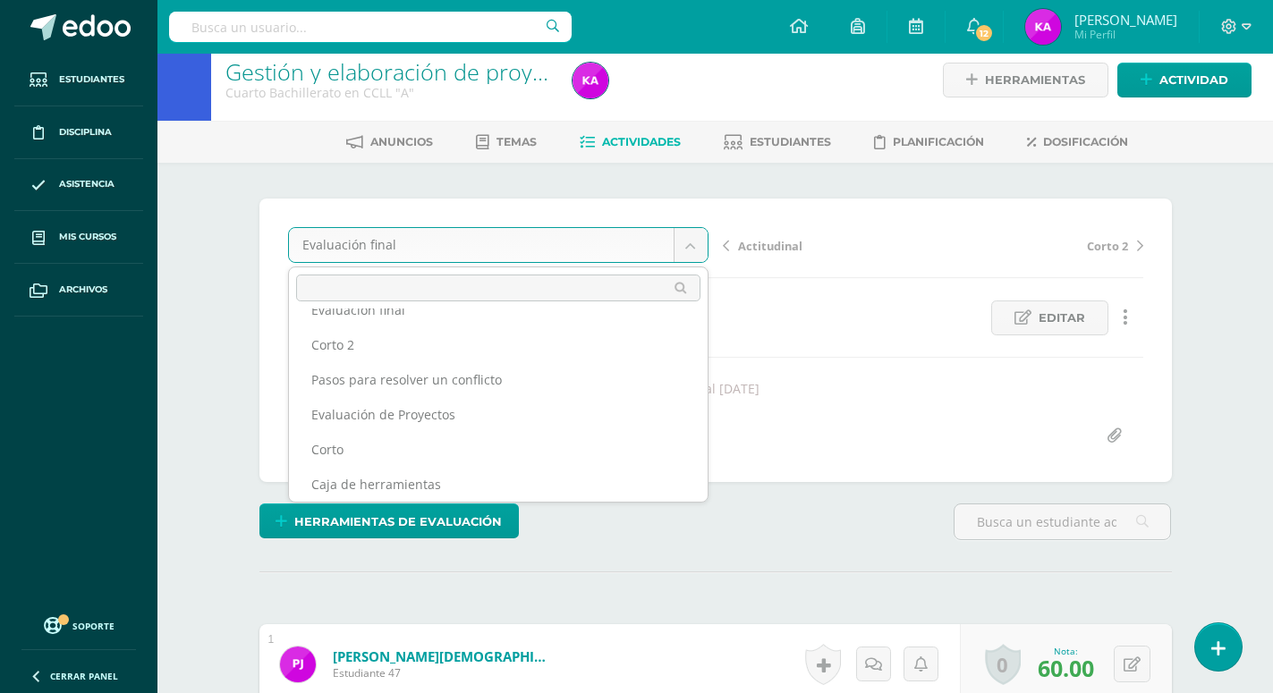
scroll to position [65, 0]
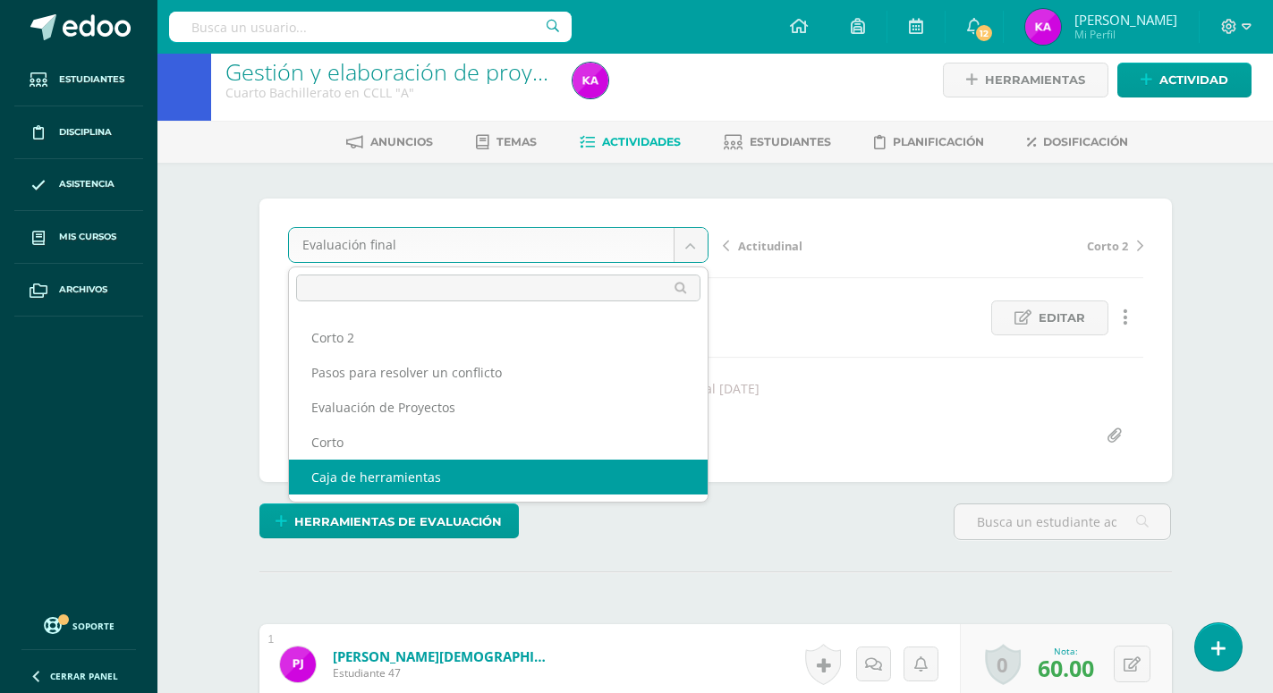
select select "/dashboard/teacher/grade-activity/172574/"
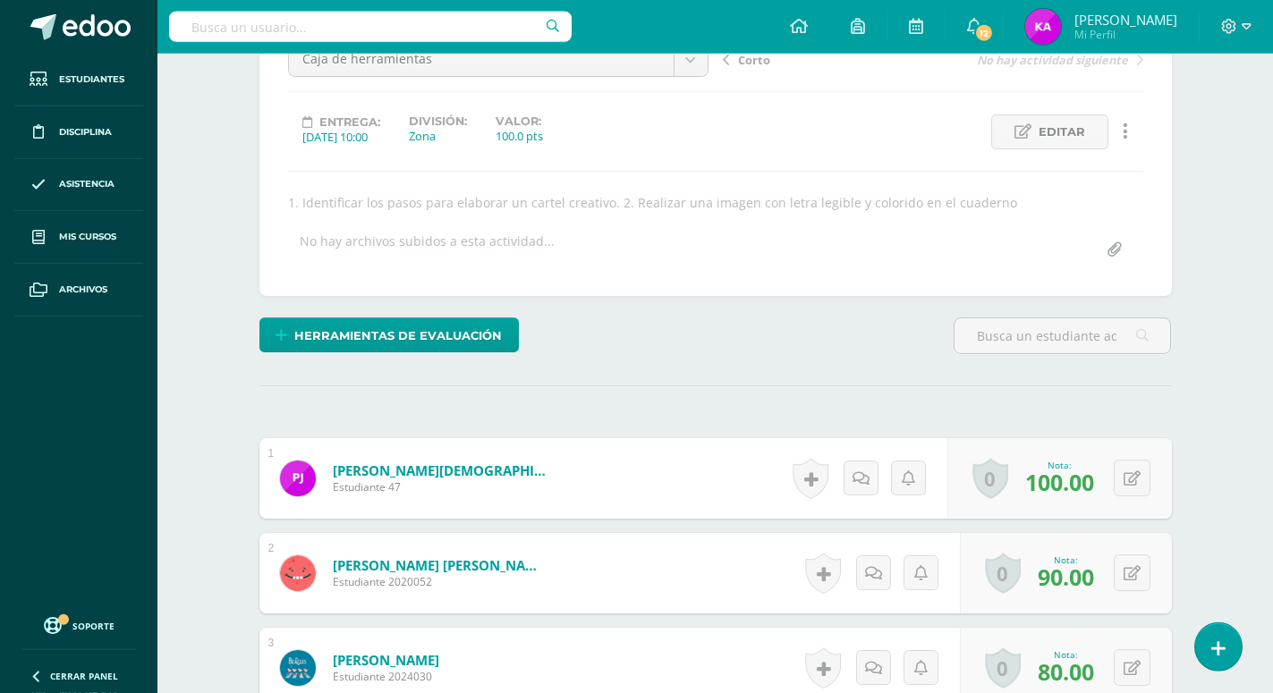
scroll to position [106, 0]
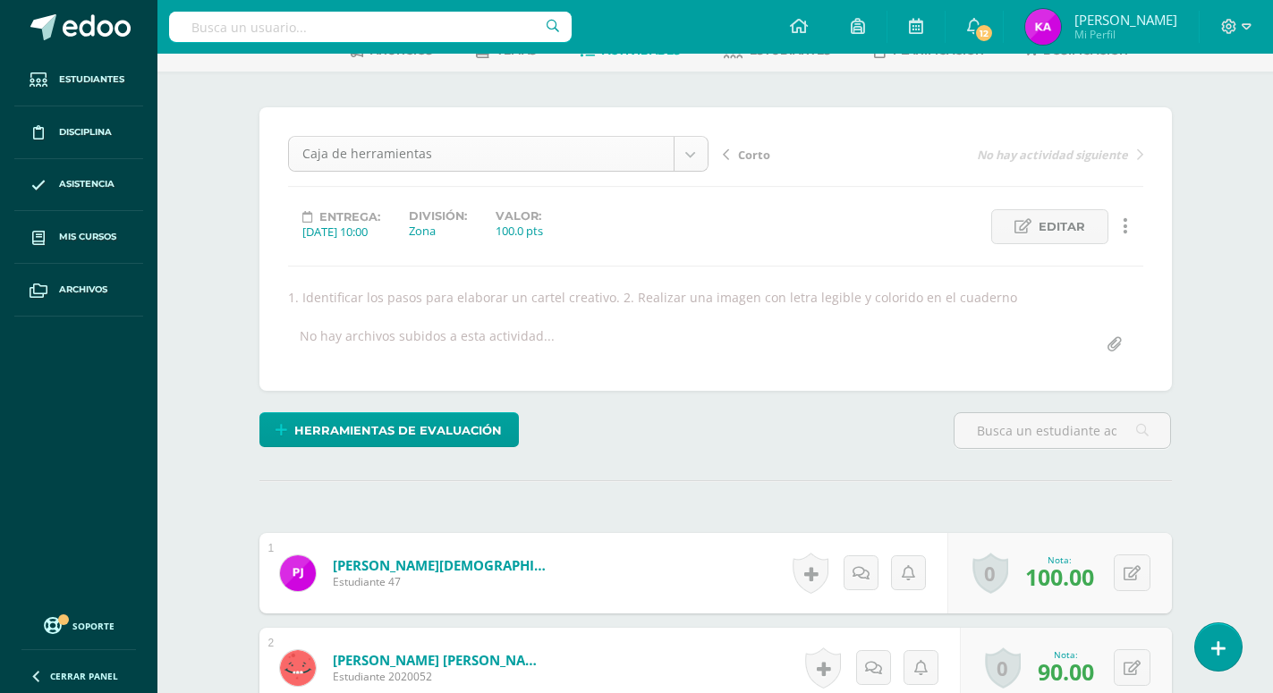
click at [695, 159] on body "Estudiantes Disciplina Asistencia Mis cursos Archivos Soporte Ayuda Reportar un…" at bounding box center [636, 498] width 1273 height 1208
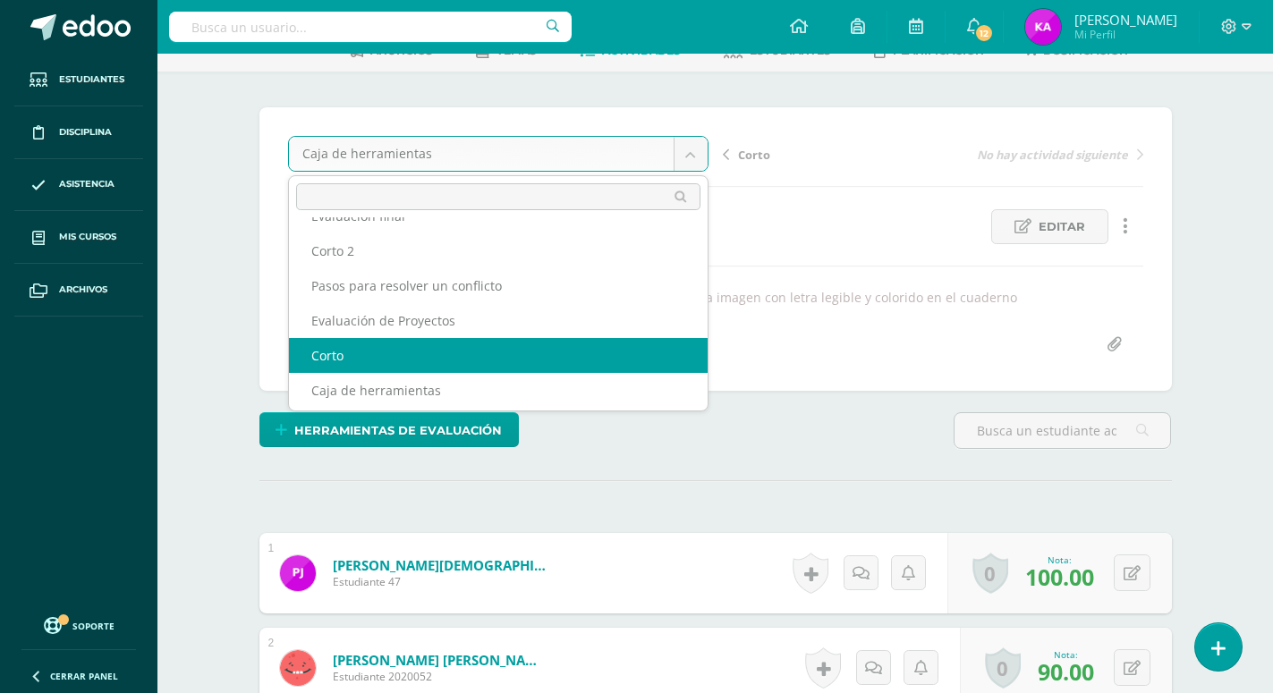
scroll to position [65, 0]
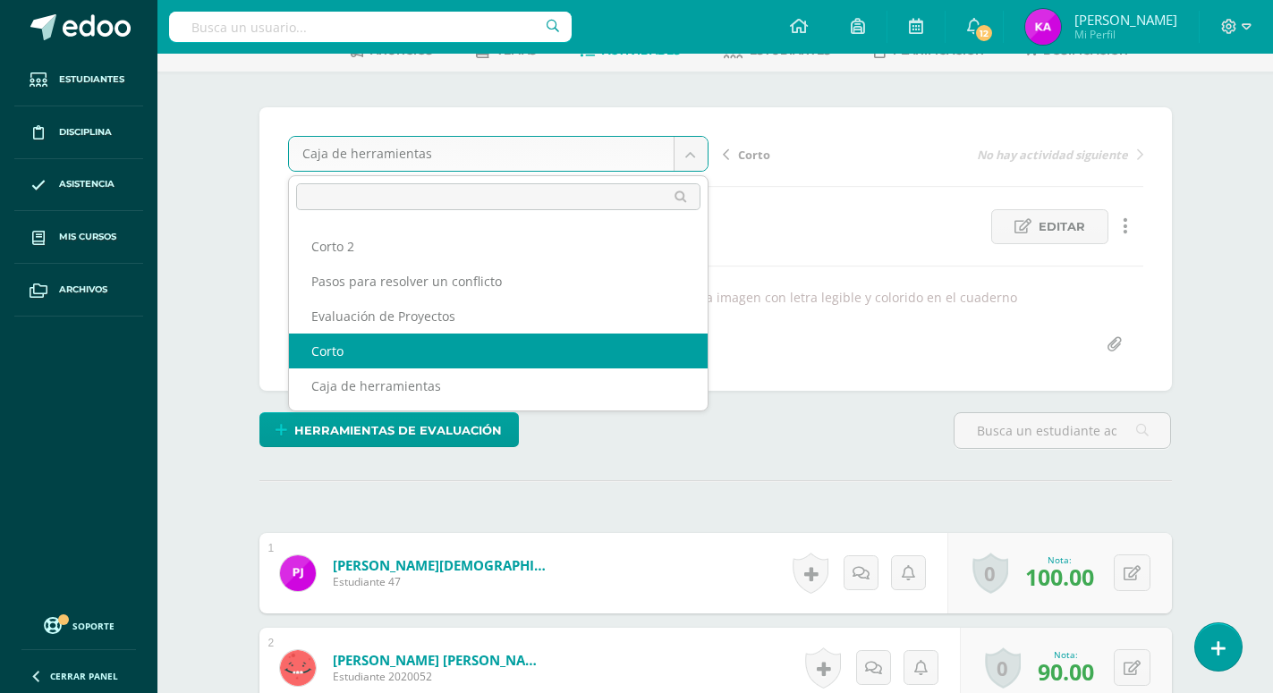
select select "/dashboard/teacher/grade-activity/172577/"
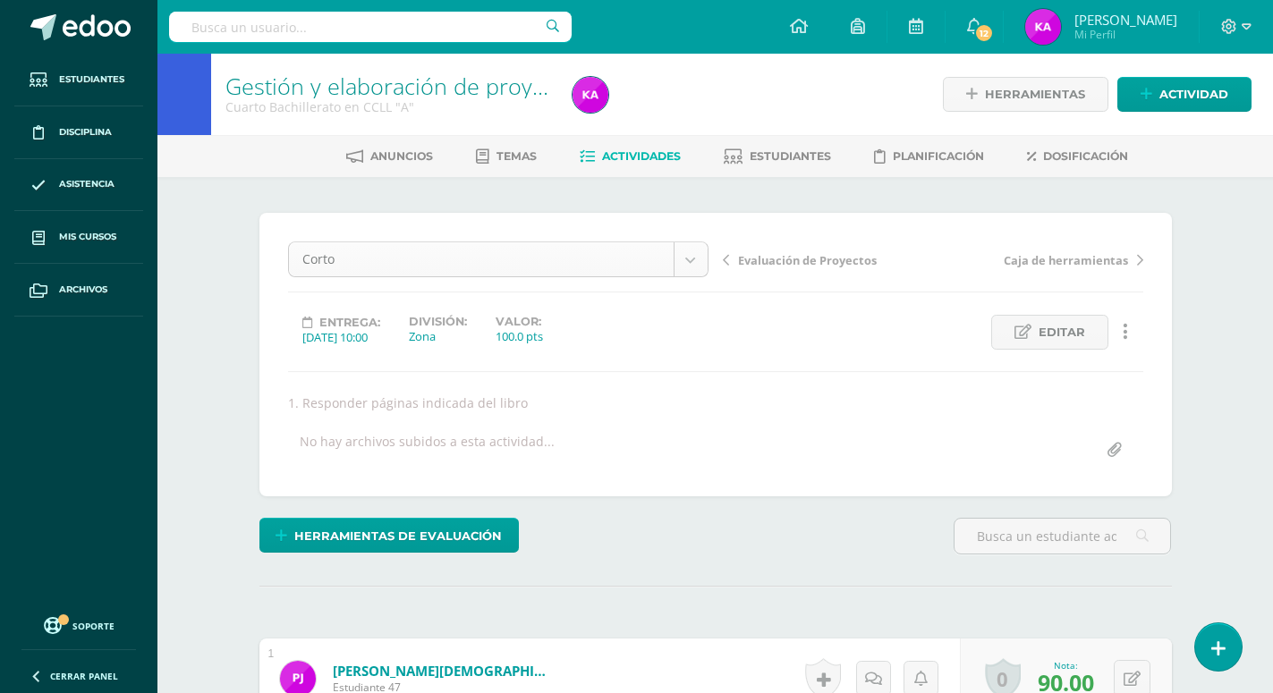
click at [688, 256] on body "Estudiantes Disciplina Asistencia Mis cursos Archivos Soporte Ayuda Reportar un…" at bounding box center [636, 604] width 1273 height 1208
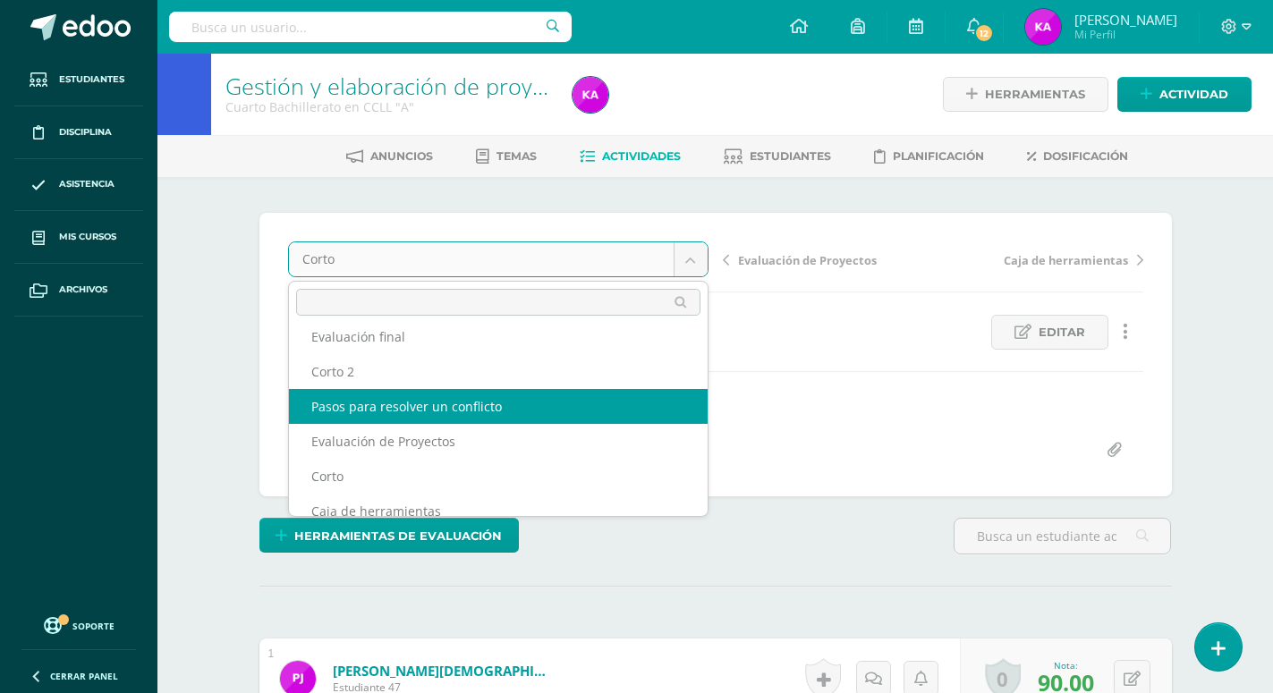
scroll to position [65, 0]
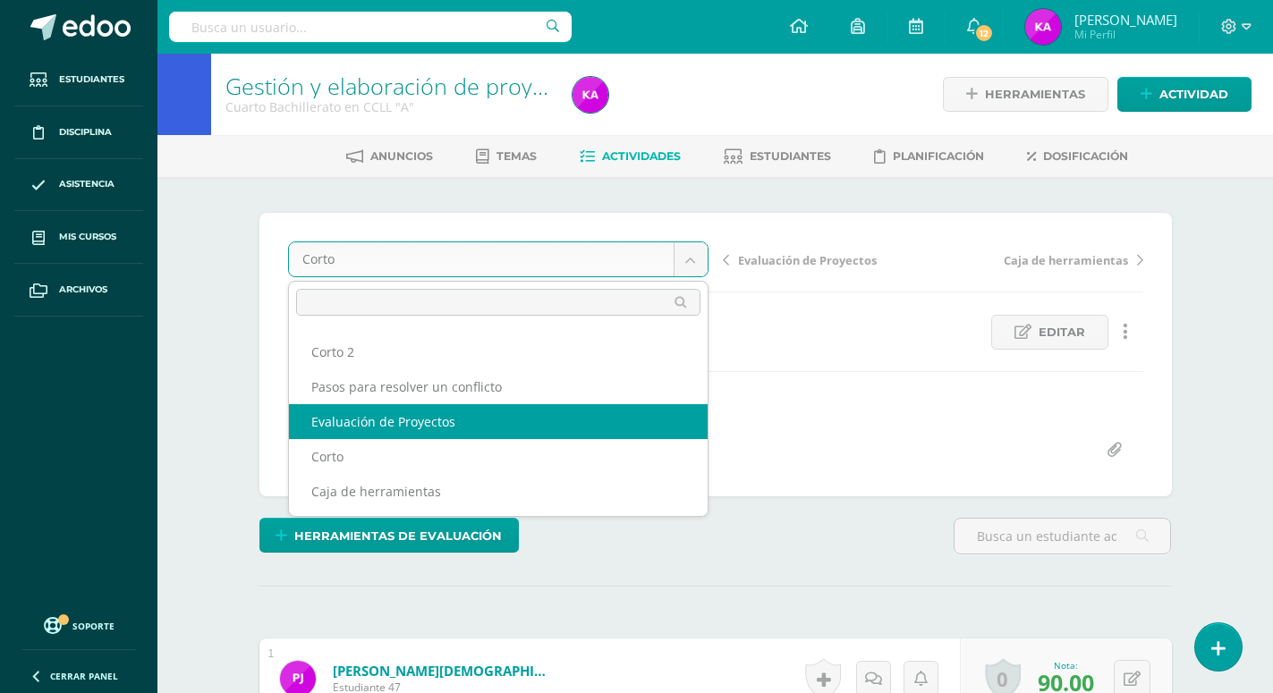
select select "/dashboard/teacher/grade-activity/172579/"
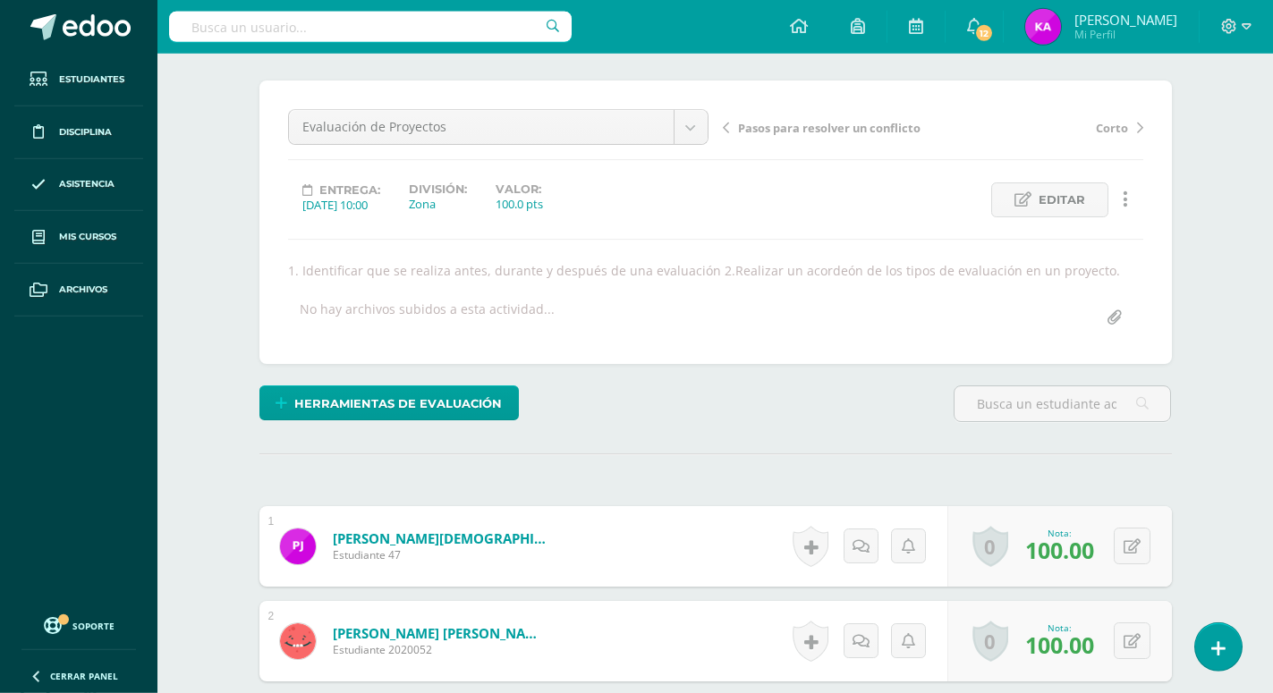
scroll to position [106, 0]
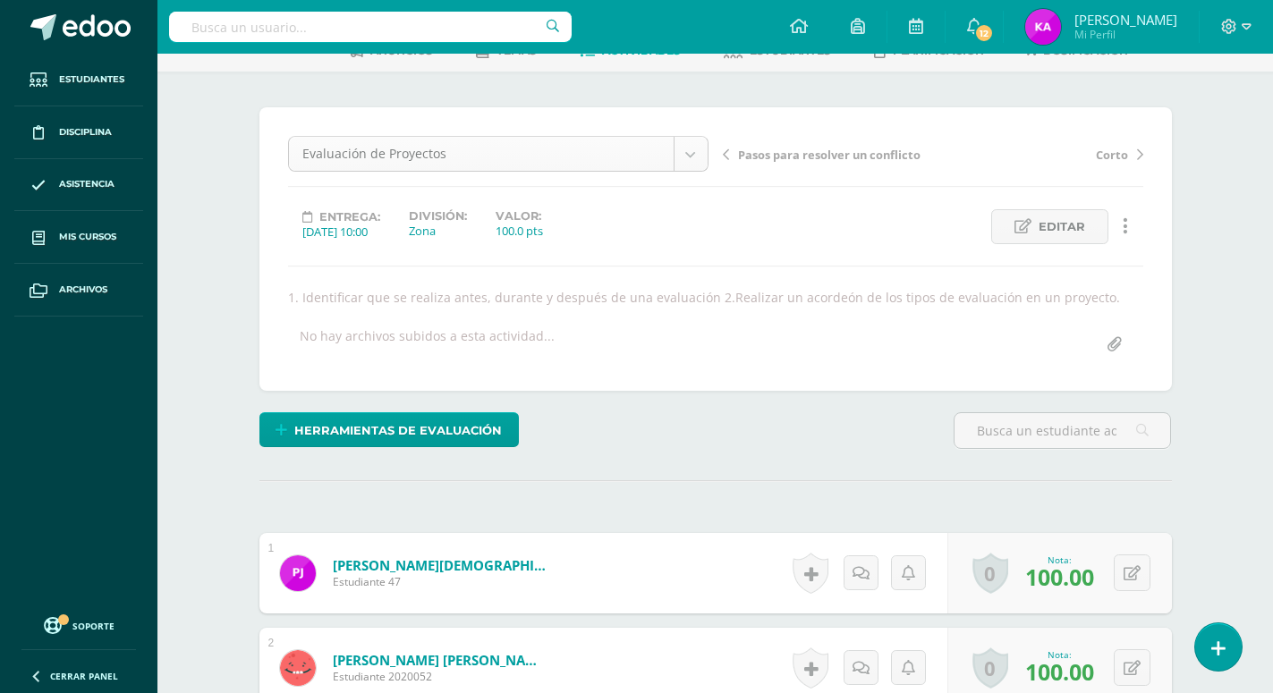
click at [688, 152] on body "Estudiantes Disciplina Asistencia Mis cursos Archivos Soporte Ayuda Reportar un…" at bounding box center [636, 498] width 1273 height 1208
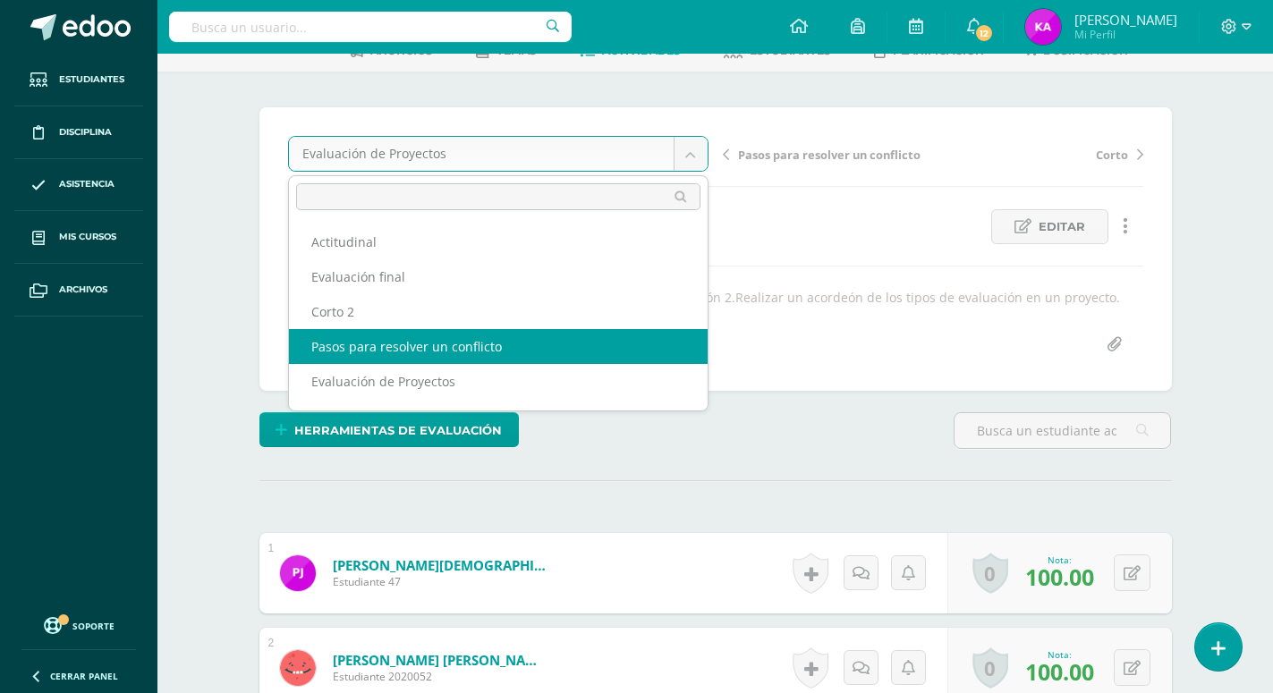
select select "/dashboard/teacher/grade-activity/172580/"
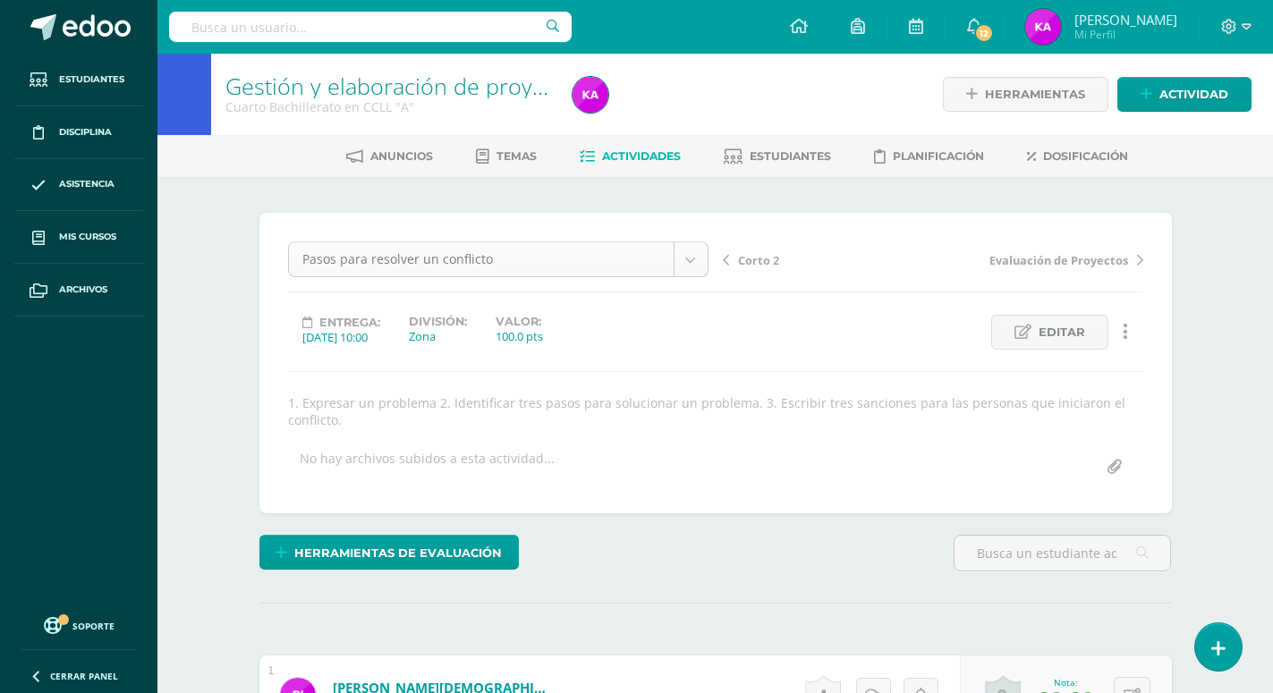
click at [697, 258] on body "Estudiantes Disciplina Asistencia Mis cursos Archivos Soporte Ayuda Reportar un…" at bounding box center [636, 612] width 1273 height 1225
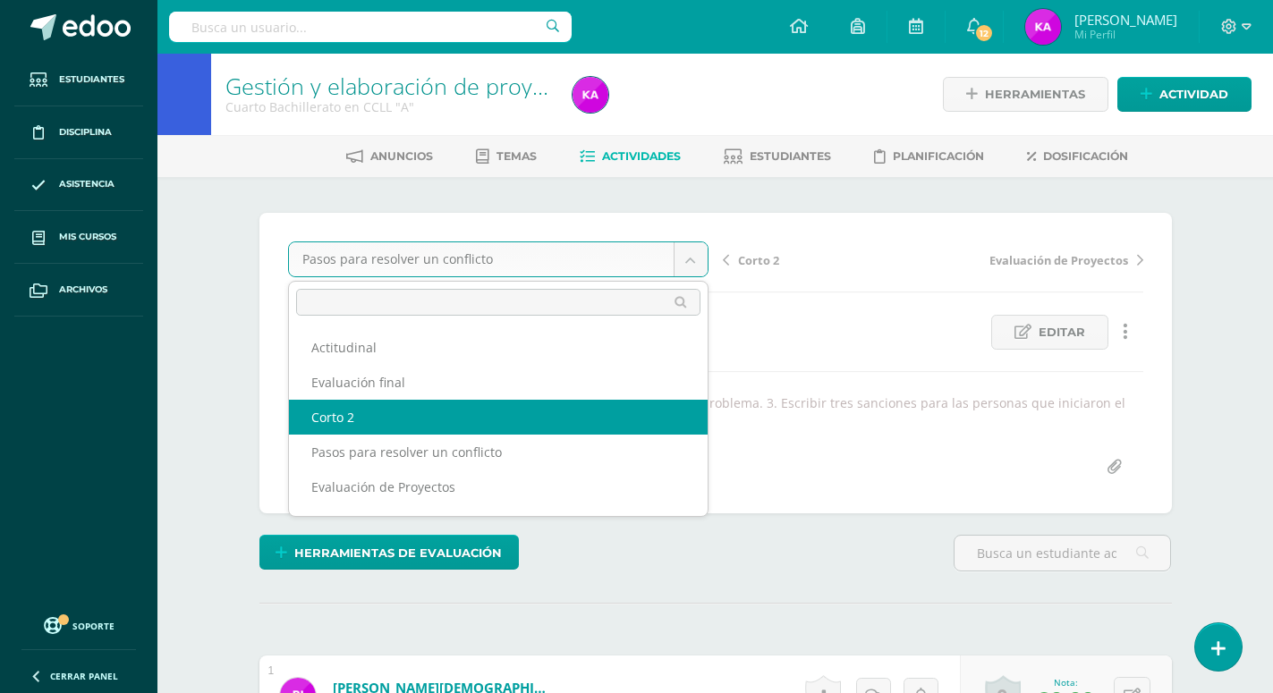
select select "/dashboard/teacher/grade-activity/174116/"
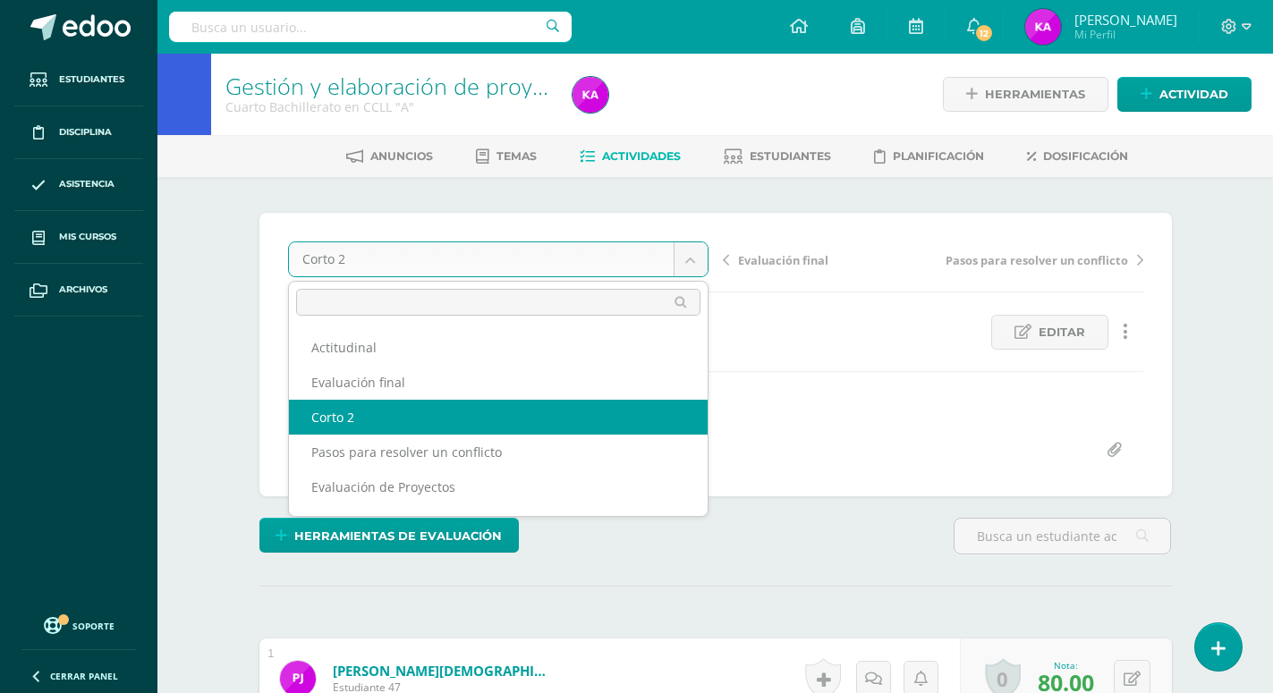
click at [691, 260] on body "Estudiantes Disciplina Asistencia Mis cursos Archivos Soporte Ayuda Reportar un…" at bounding box center [636, 604] width 1273 height 1208
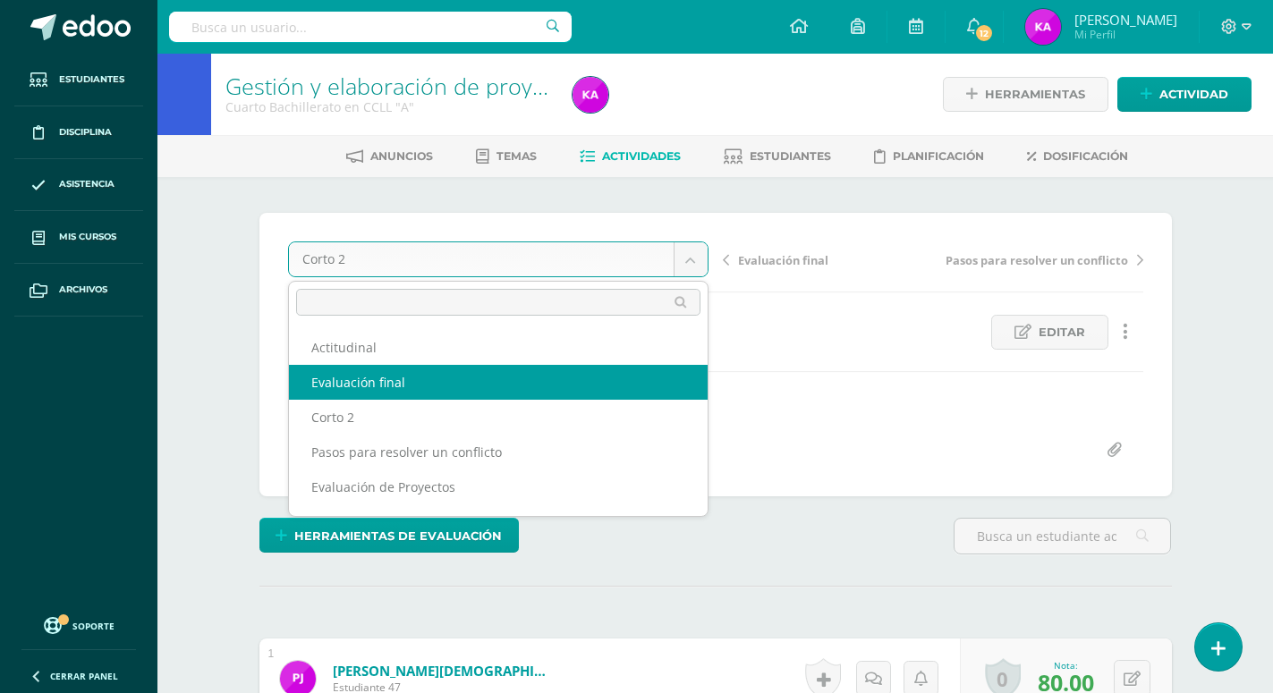
select select "/dashboard/teacher/grade-activity/173823/"
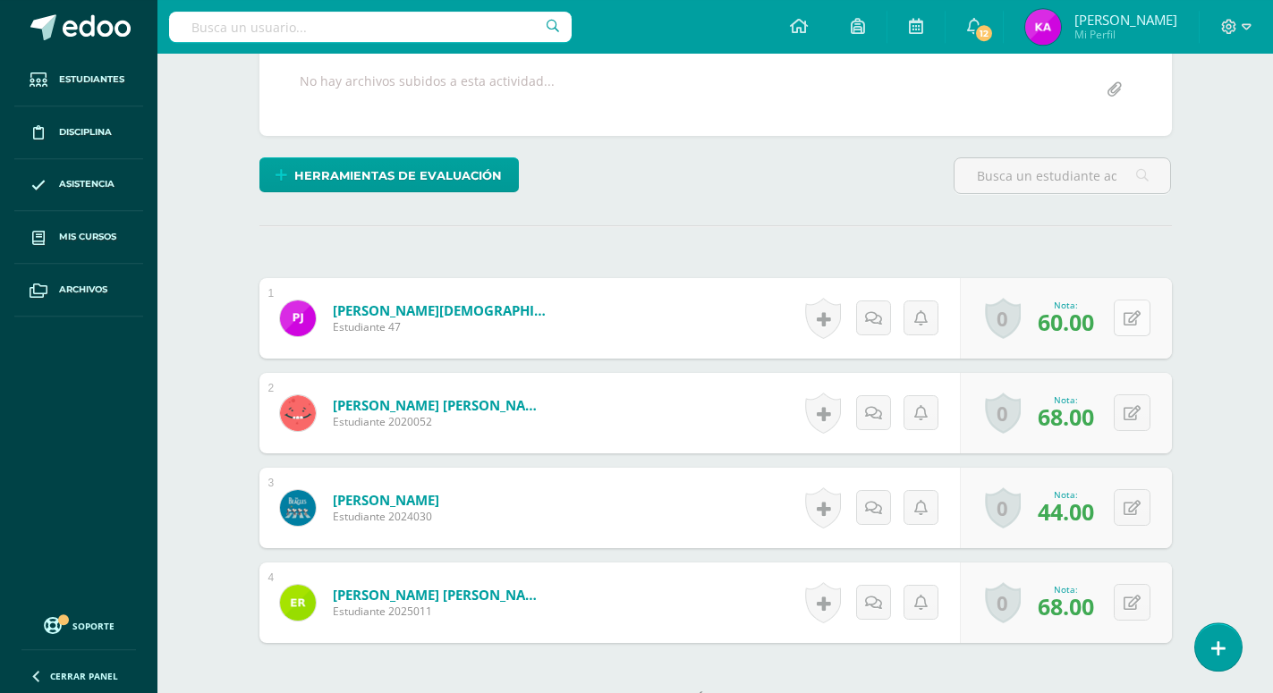
scroll to position [90, 0]
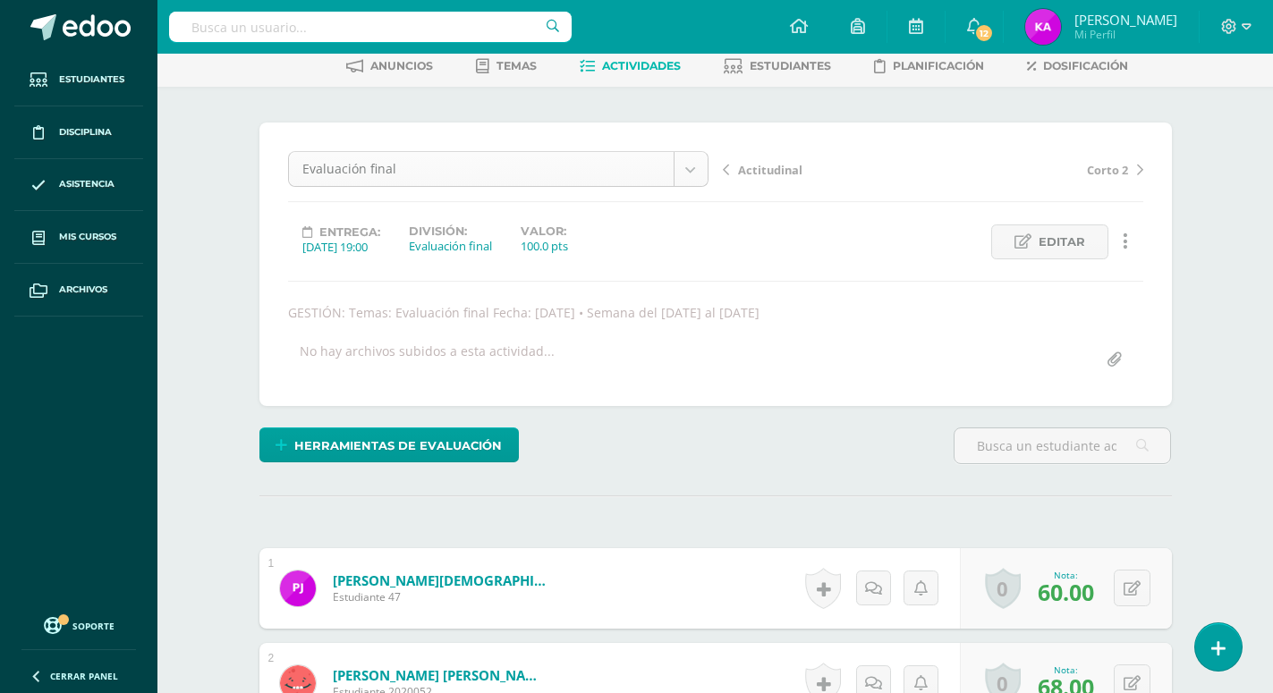
click at [695, 171] on body "Estudiantes Disciplina Asistencia Mis cursos Archivos Soporte Ayuda Reportar un…" at bounding box center [636, 514] width 1273 height 1208
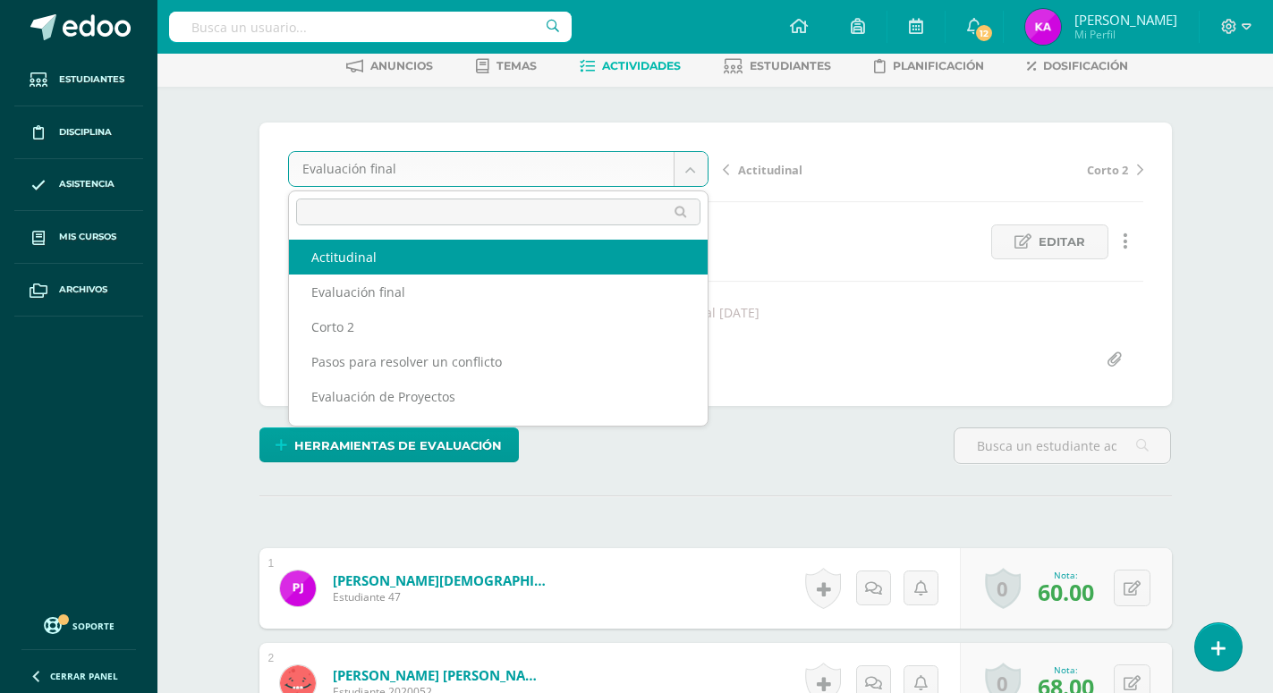
select select "/dashboard/teacher/grade-activity/174026/"
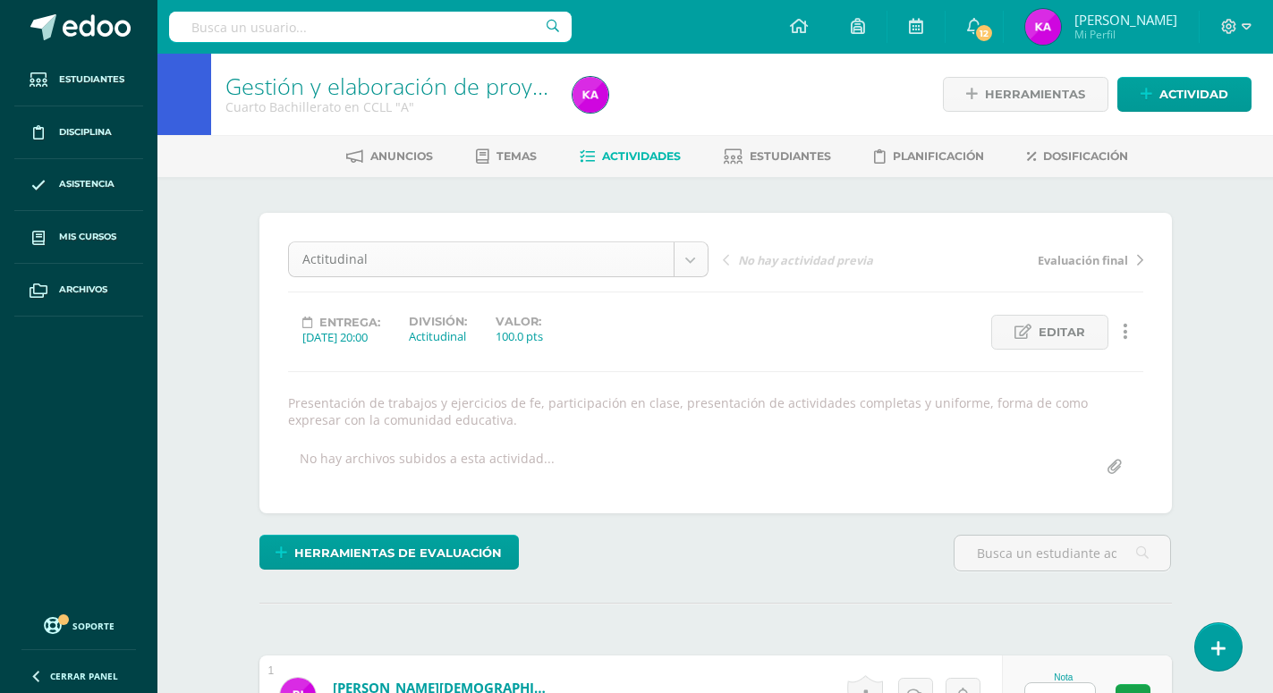
click at [697, 267] on body "Estudiantes Disciplina Asistencia Mis cursos Archivos Soporte Ayuda Reportar un…" at bounding box center [636, 612] width 1273 height 1225
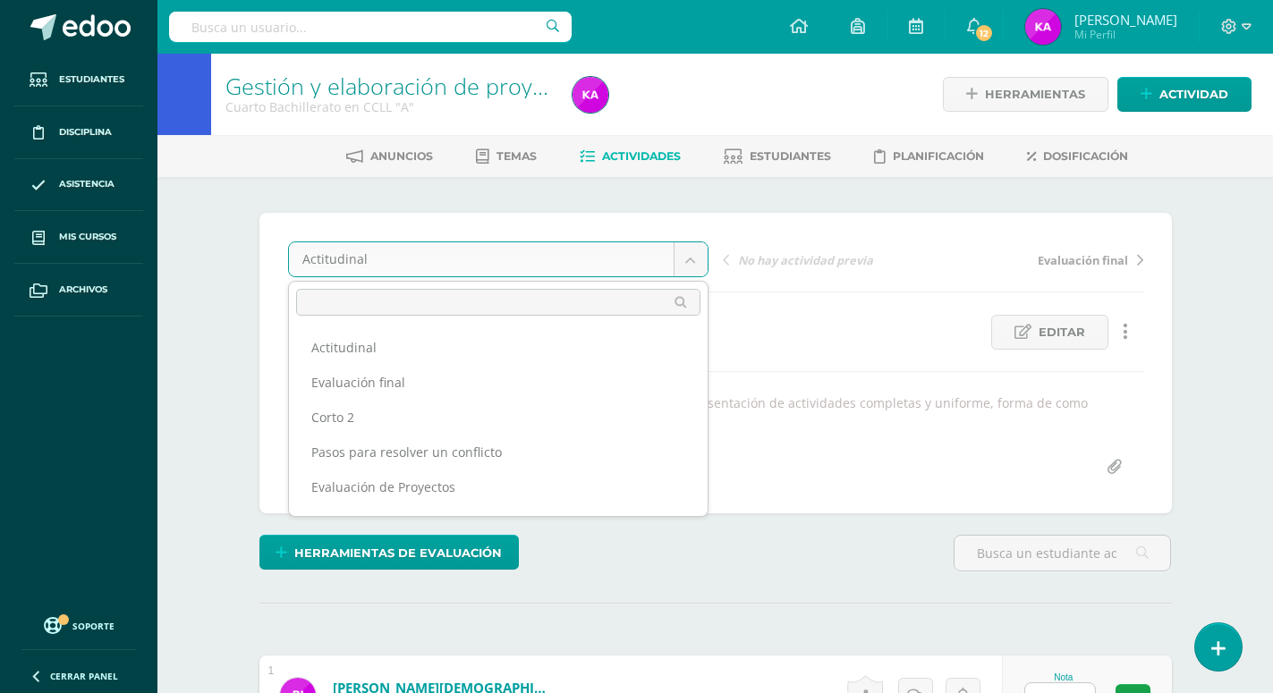
click at [101, 234] on body "Estudiantes Disciplina Asistencia Mis cursos Archivos Soporte Ayuda Reportar un…" at bounding box center [636, 612] width 1273 height 1225
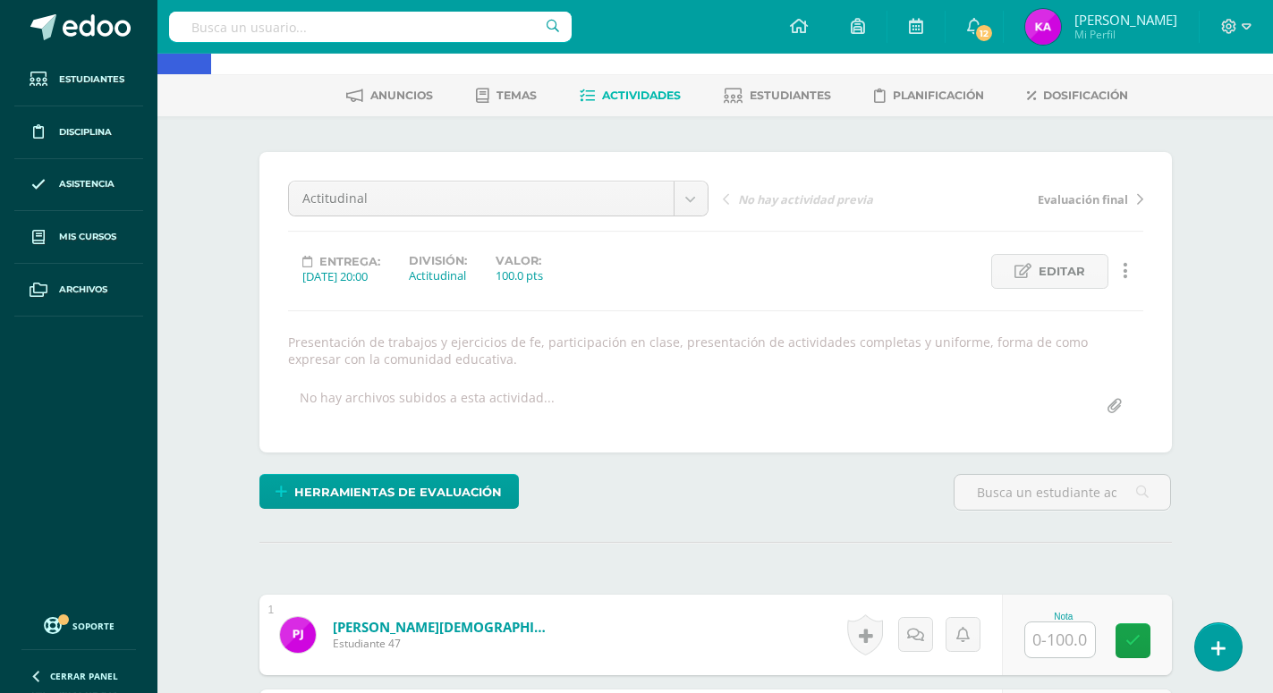
scroll to position [91, 0]
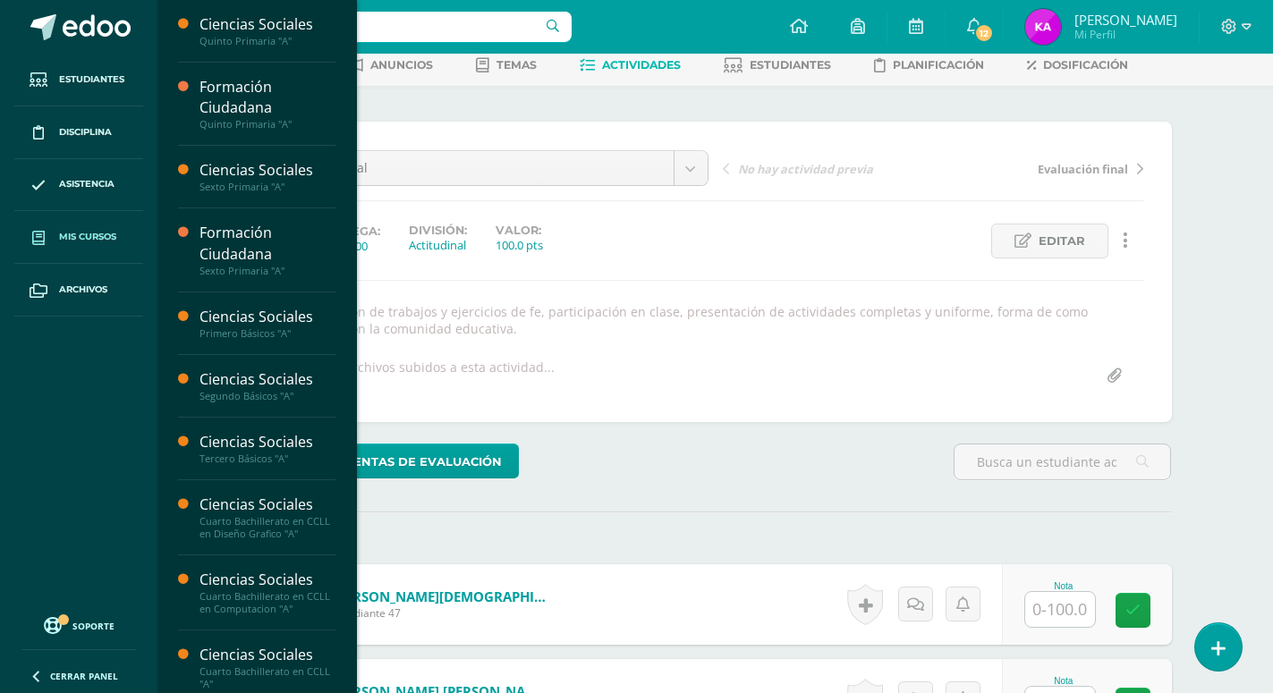
click at [71, 227] on link "Mis cursos" at bounding box center [78, 237] width 129 height 53
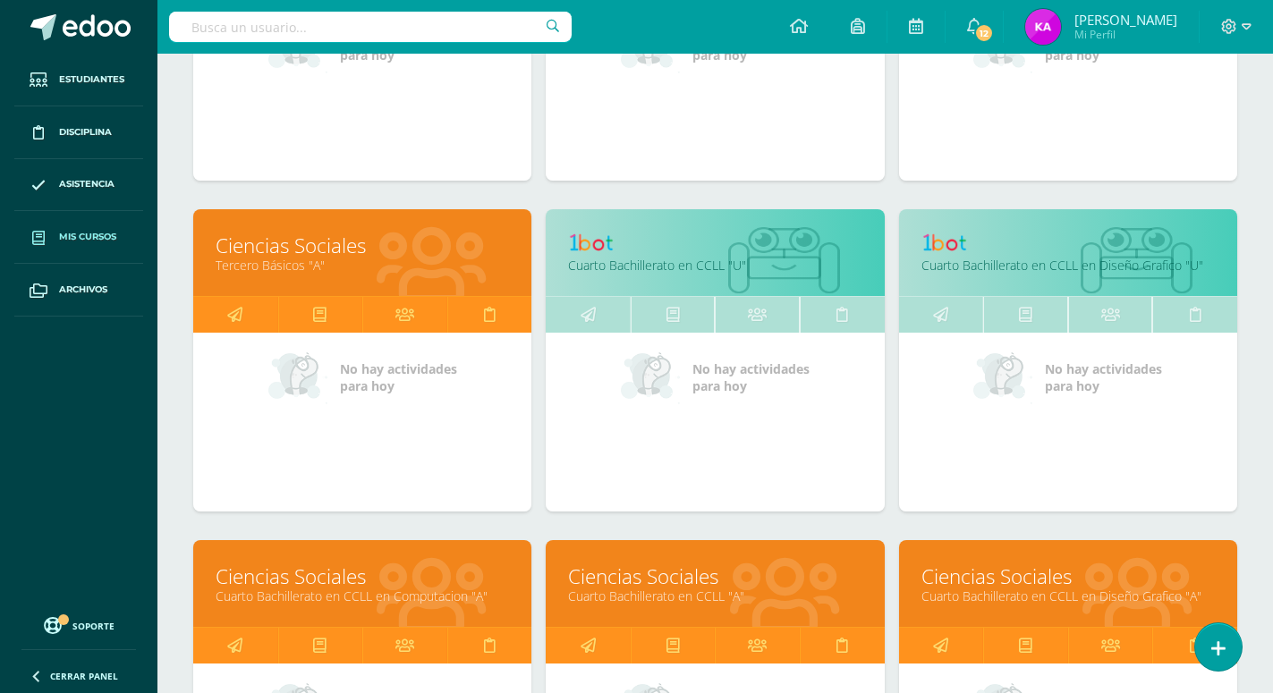
scroll to position [1150, 0]
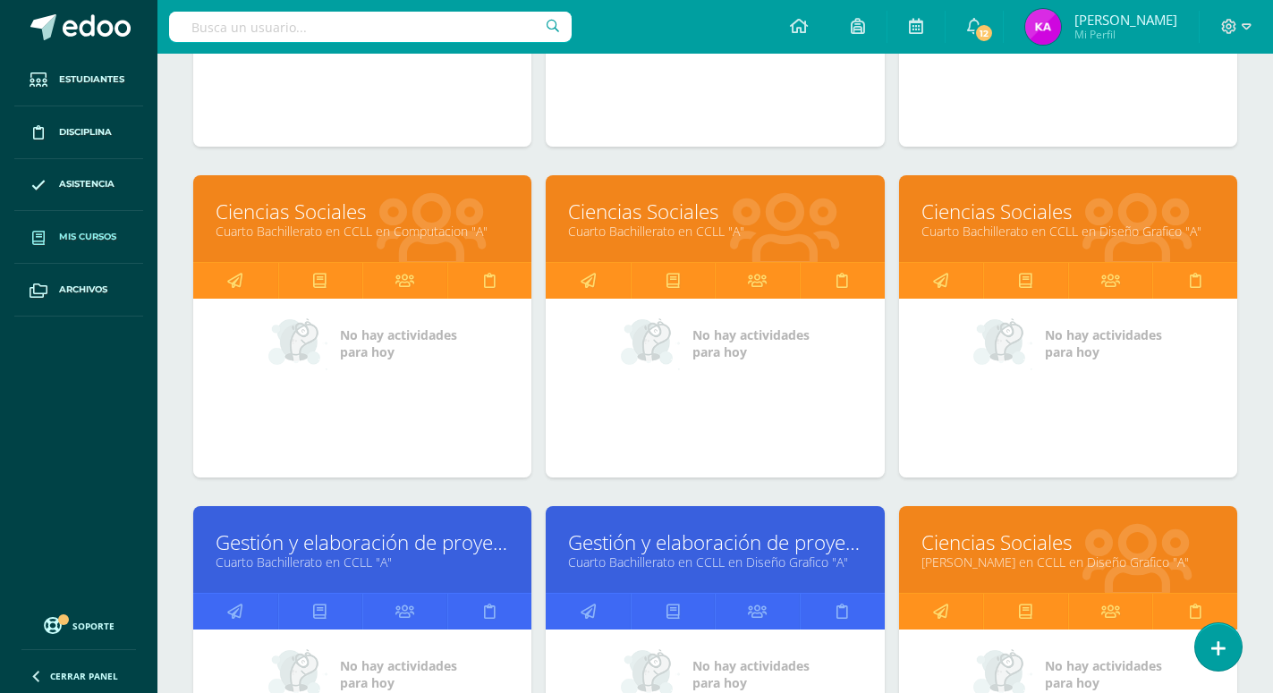
click at [798, 529] on link "Gestión y elaboración de proyectos" at bounding box center [714, 543] width 293 height 28
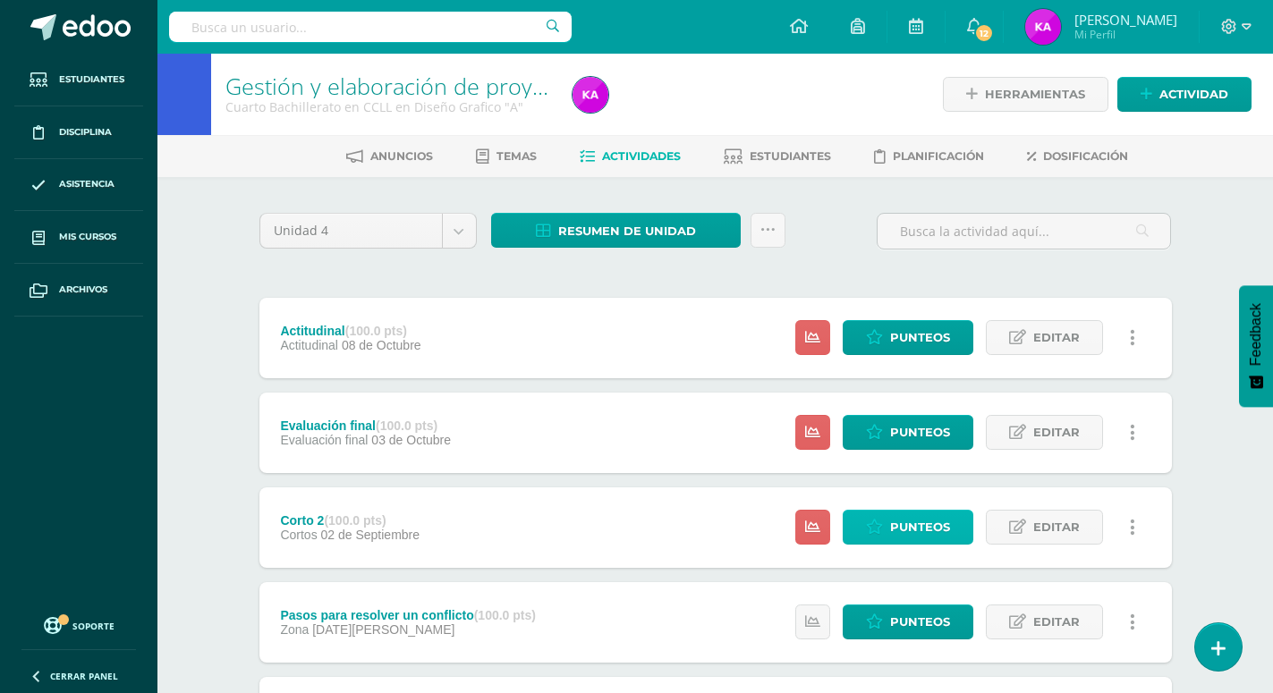
click at [902, 511] on span "Punteos" at bounding box center [920, 527] width 60 height 33
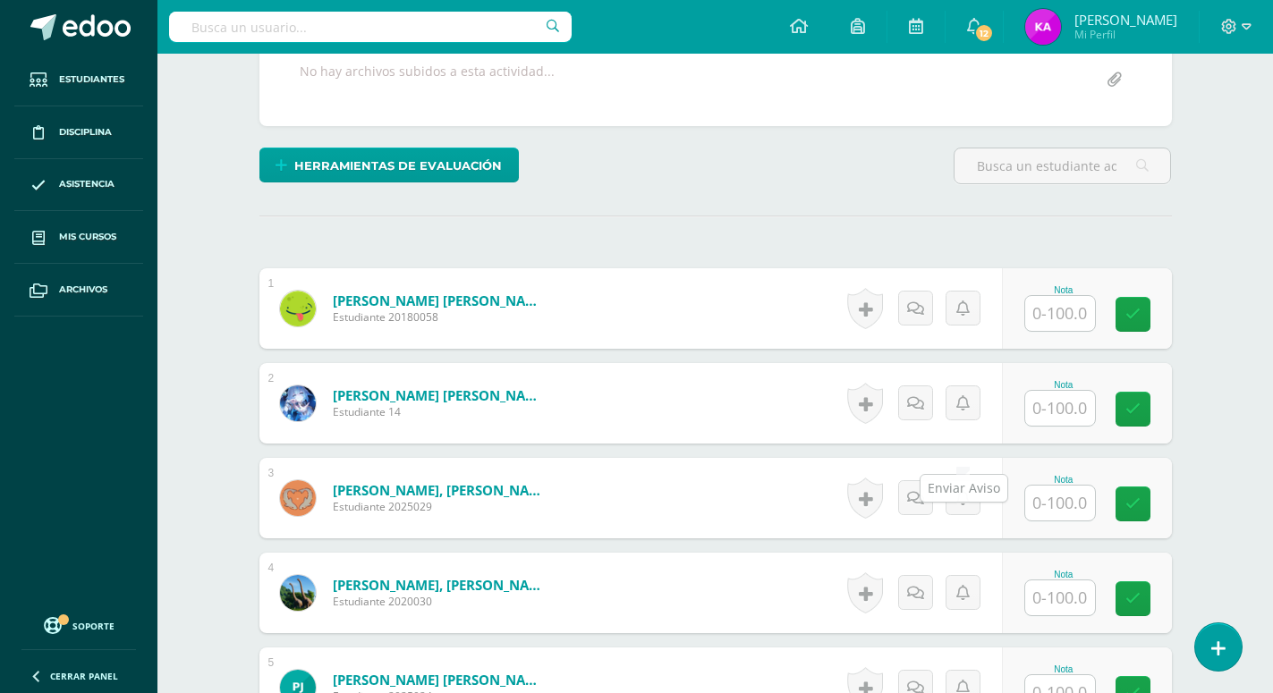
scroll to position [371, 0]
click at [1064, 295] on input "text" at bounding box center [1060, 312] width 70 height 35
type input "90"
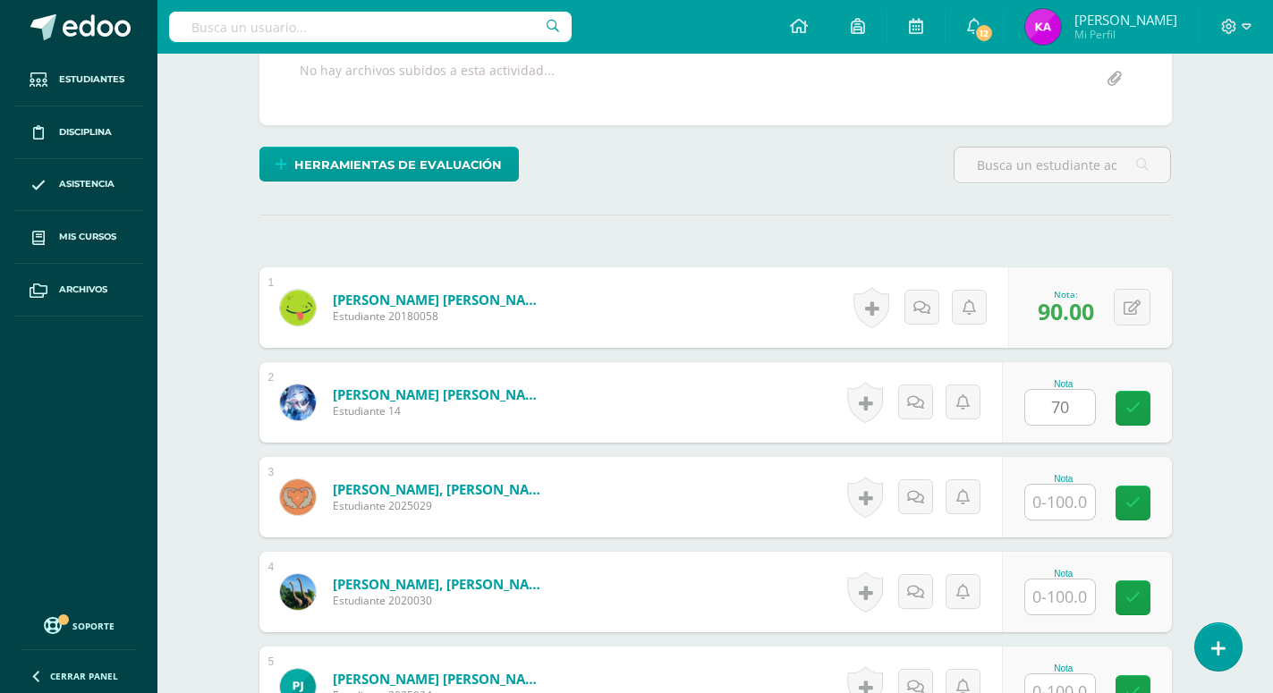
type input "70"
type input "90"
type input "80"
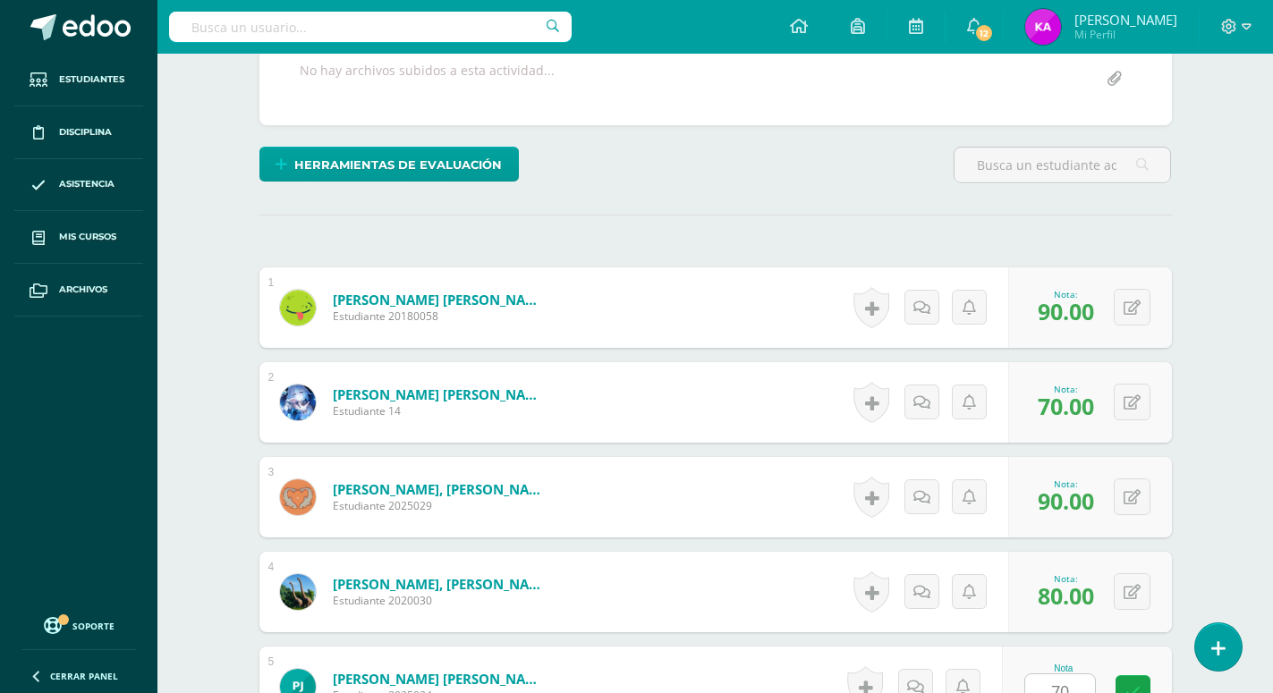
type input "70"
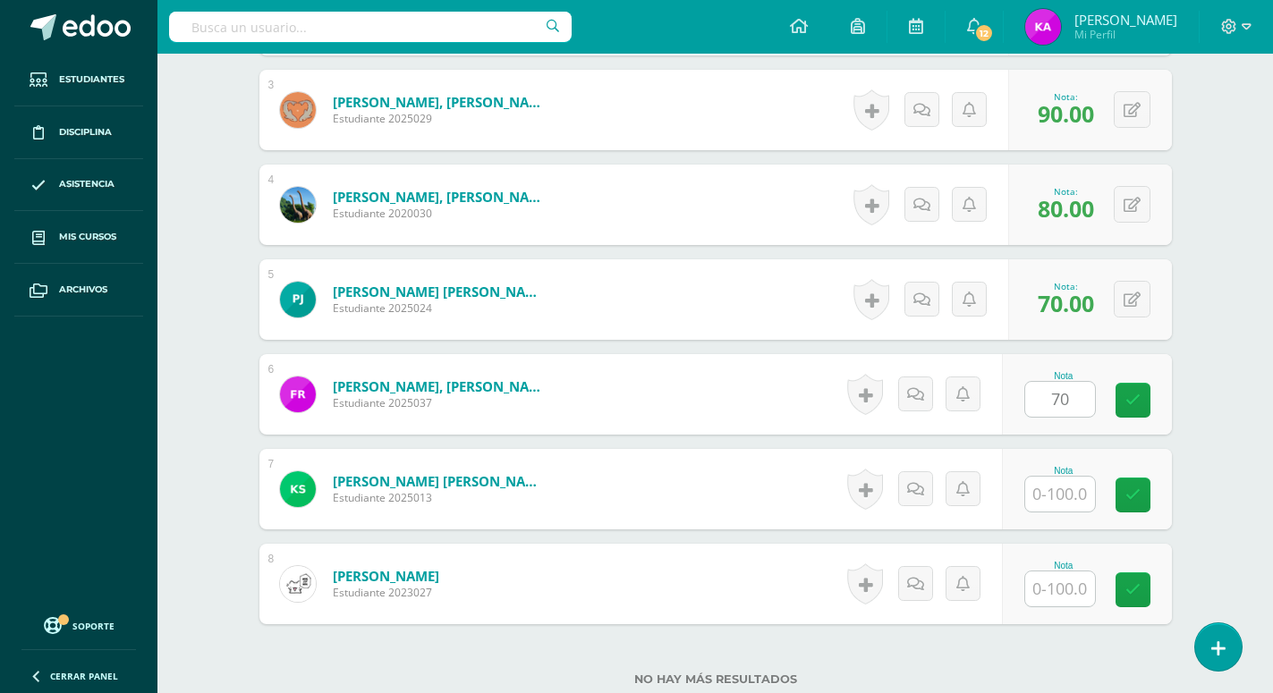
type input "70"
type input "80"
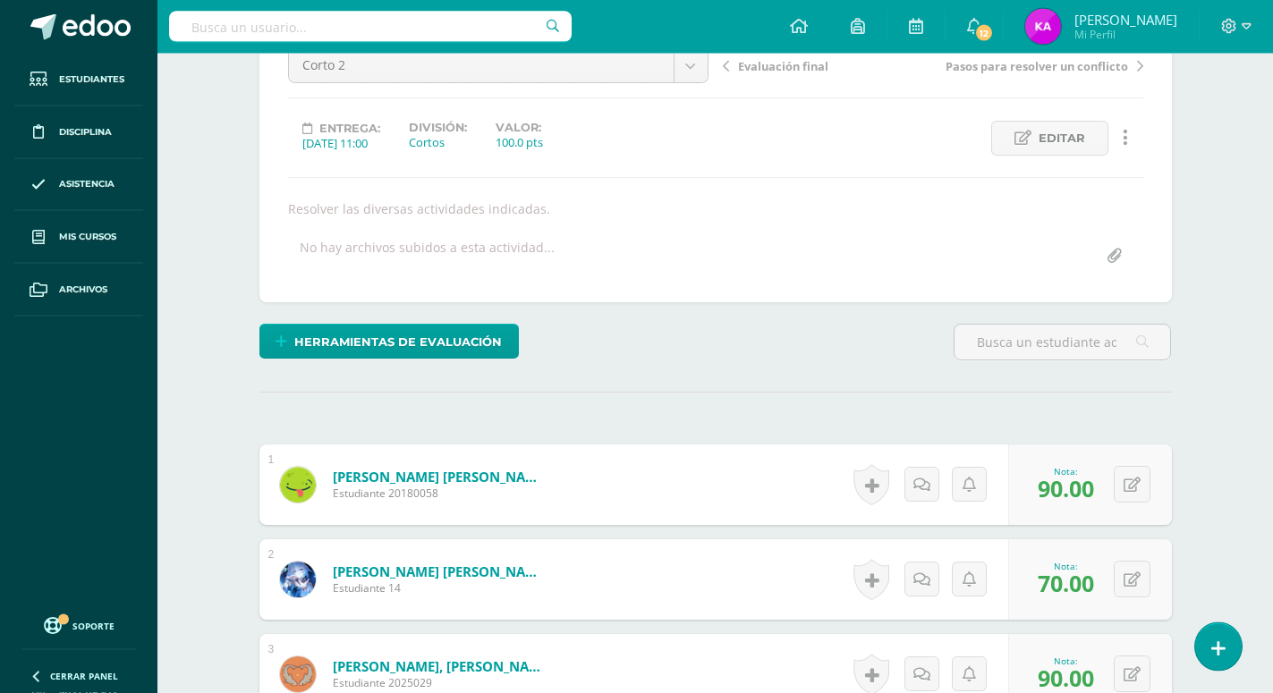
scroll to position [29, 0]
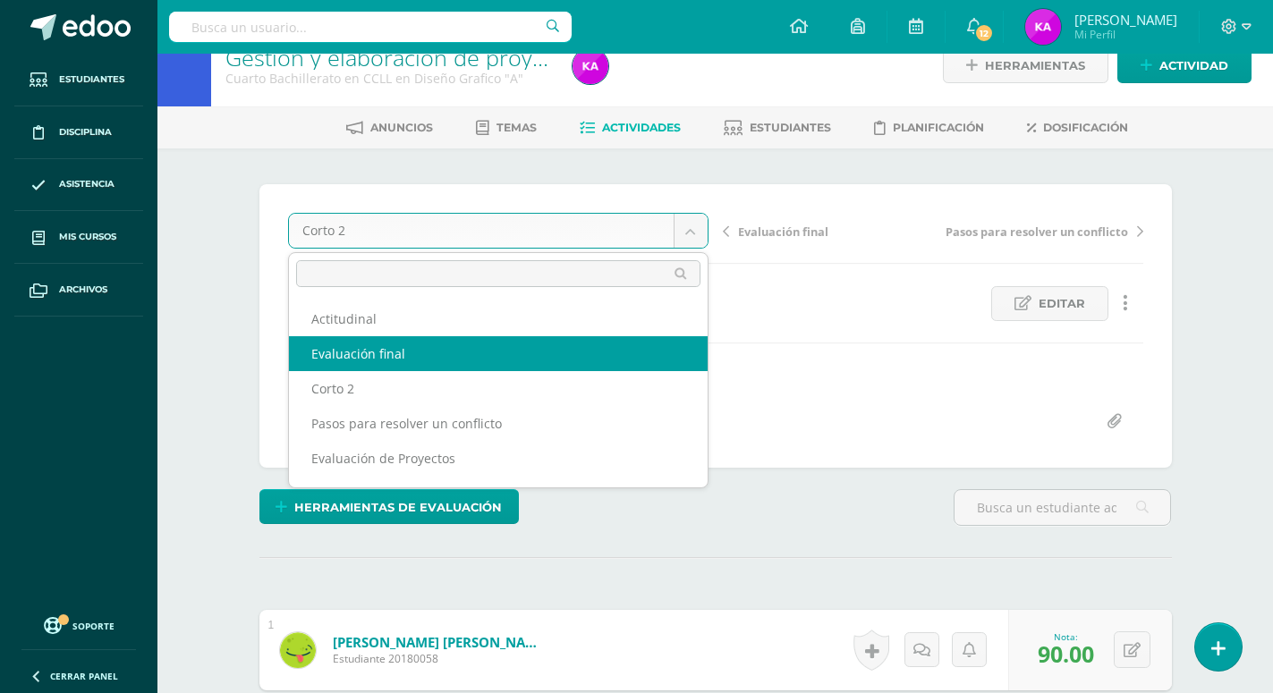
select select "/dashboard/teacher/grade-activity/173822/"
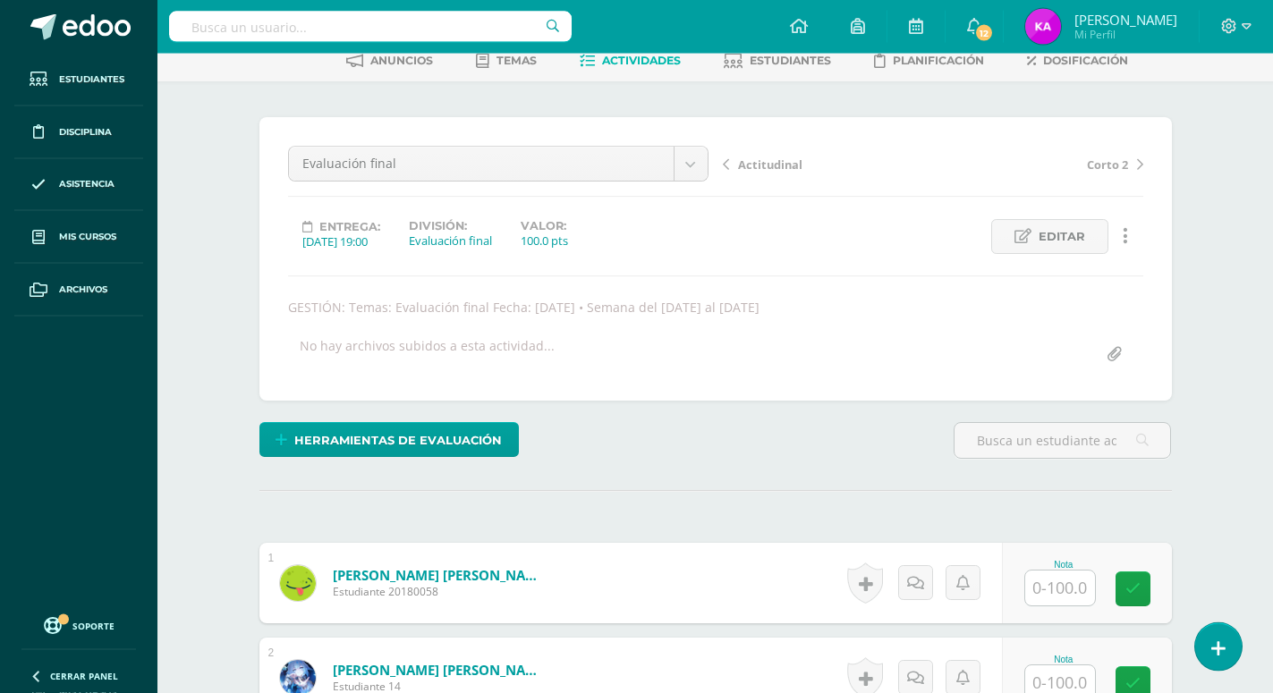
scroll to position [188, 0]
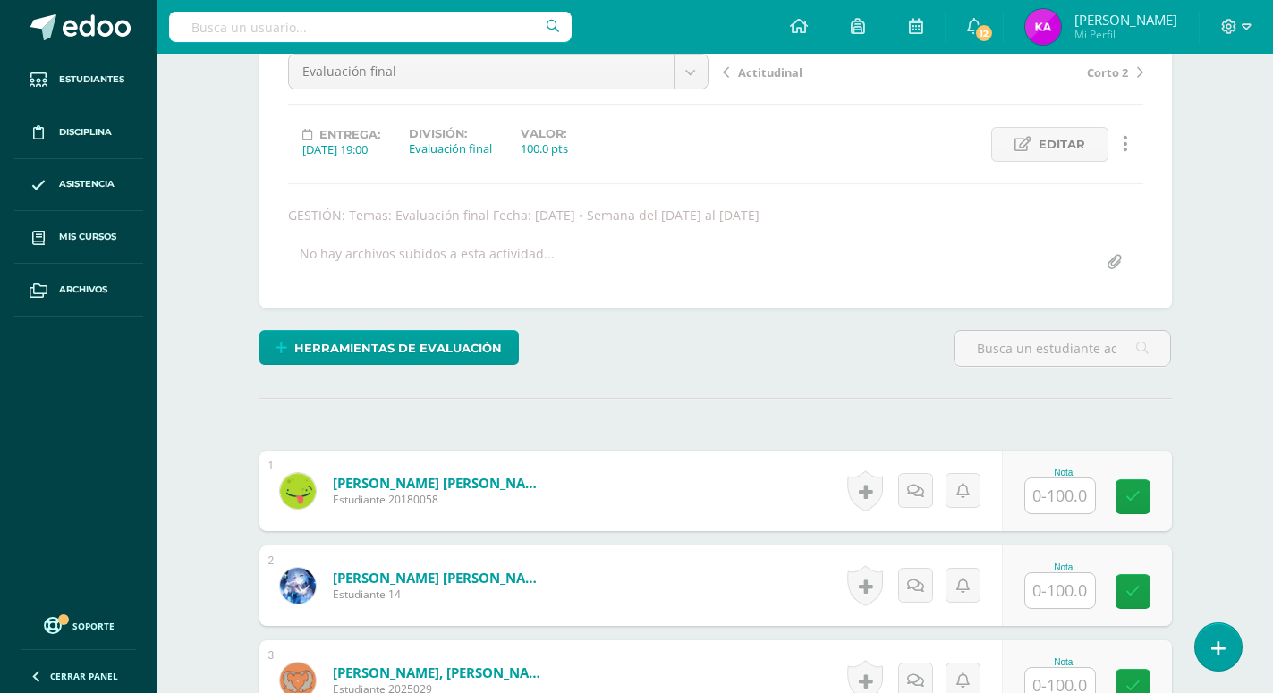
click at [1058, 479] on input "text" at bounding box center [1060, 496] width 70 height 35
type input "76"
type input "60"
type input "44"
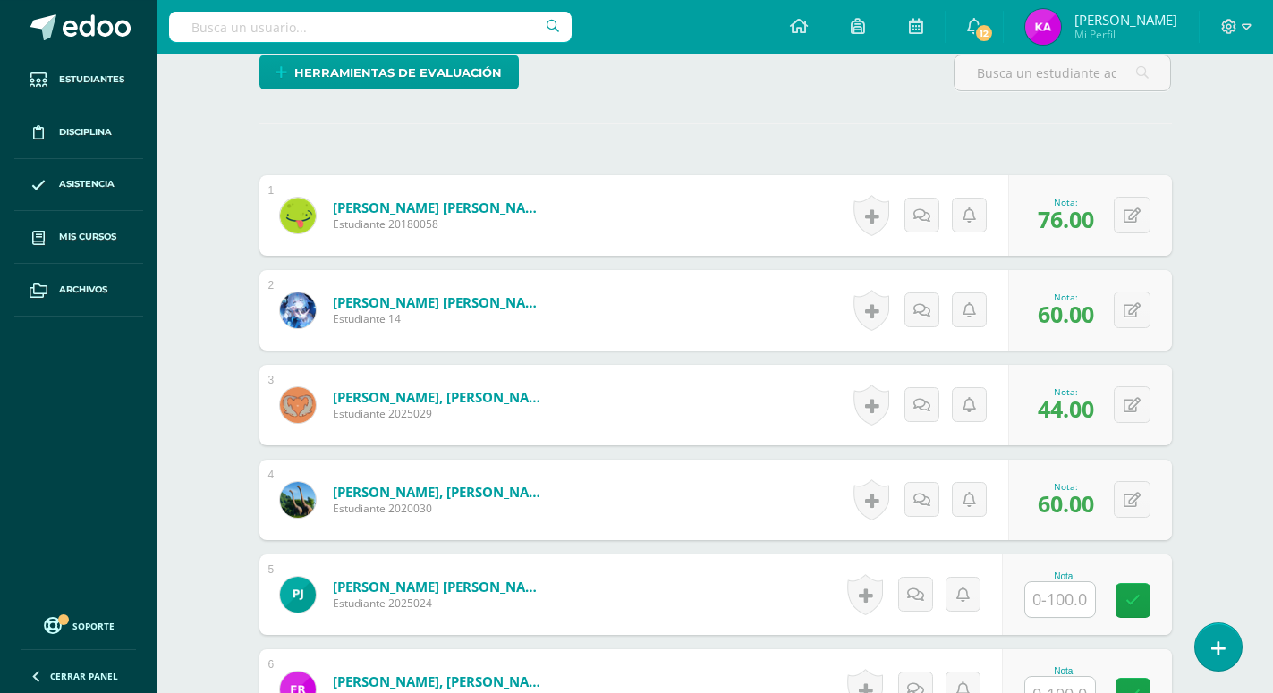
scroll to position [479, 0]
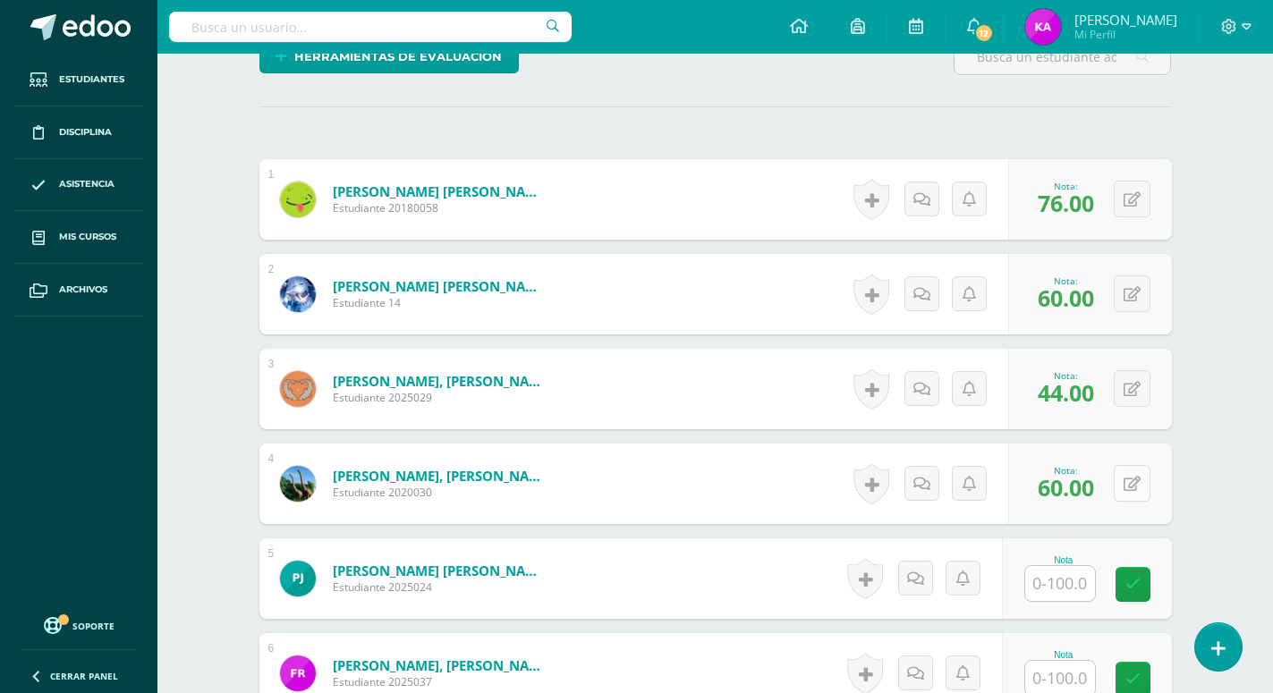
click at [1140, 465] on button at bounding box center [1132, 483] width 37 height 37
type input "46"
type input "60"
type input "48"
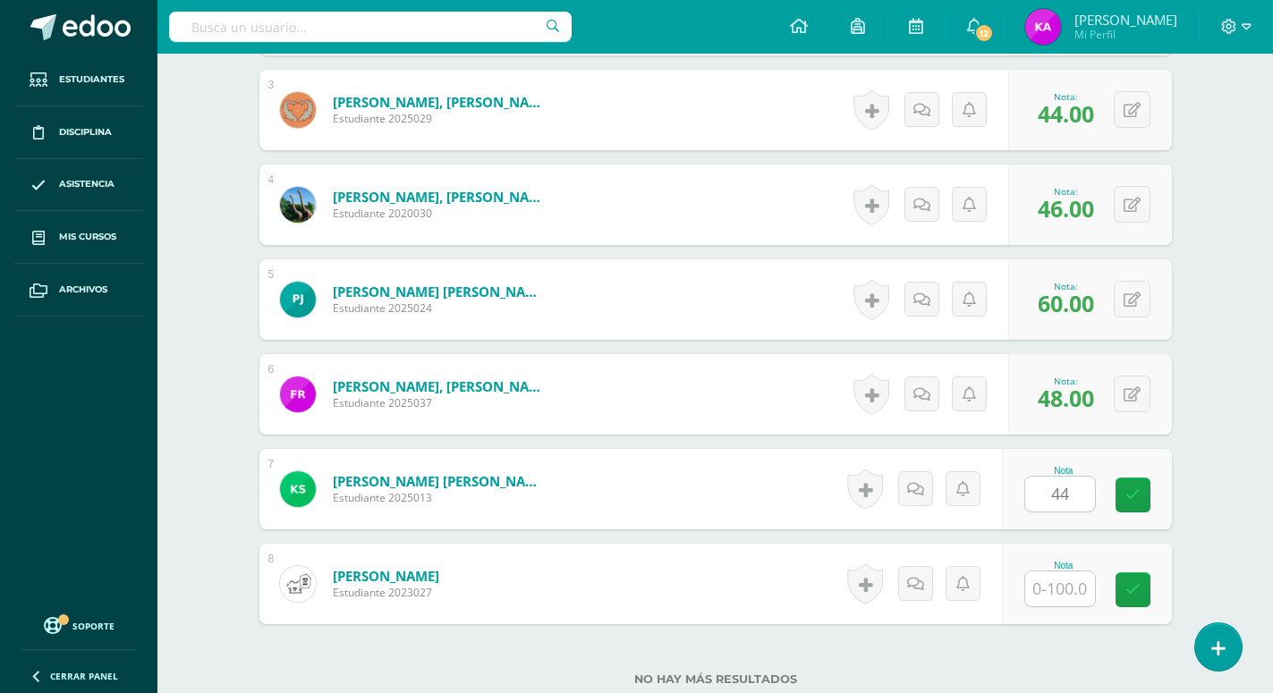
type input "44"
type input "40"
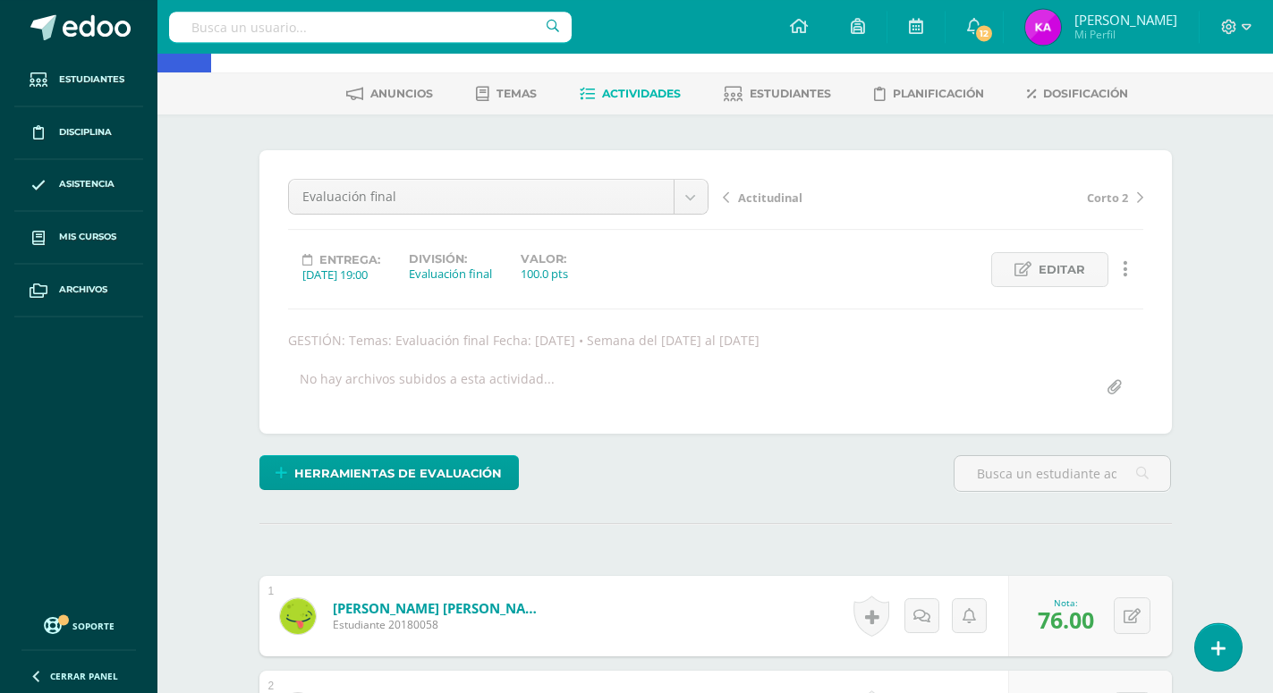
scroll to position [0, 0]
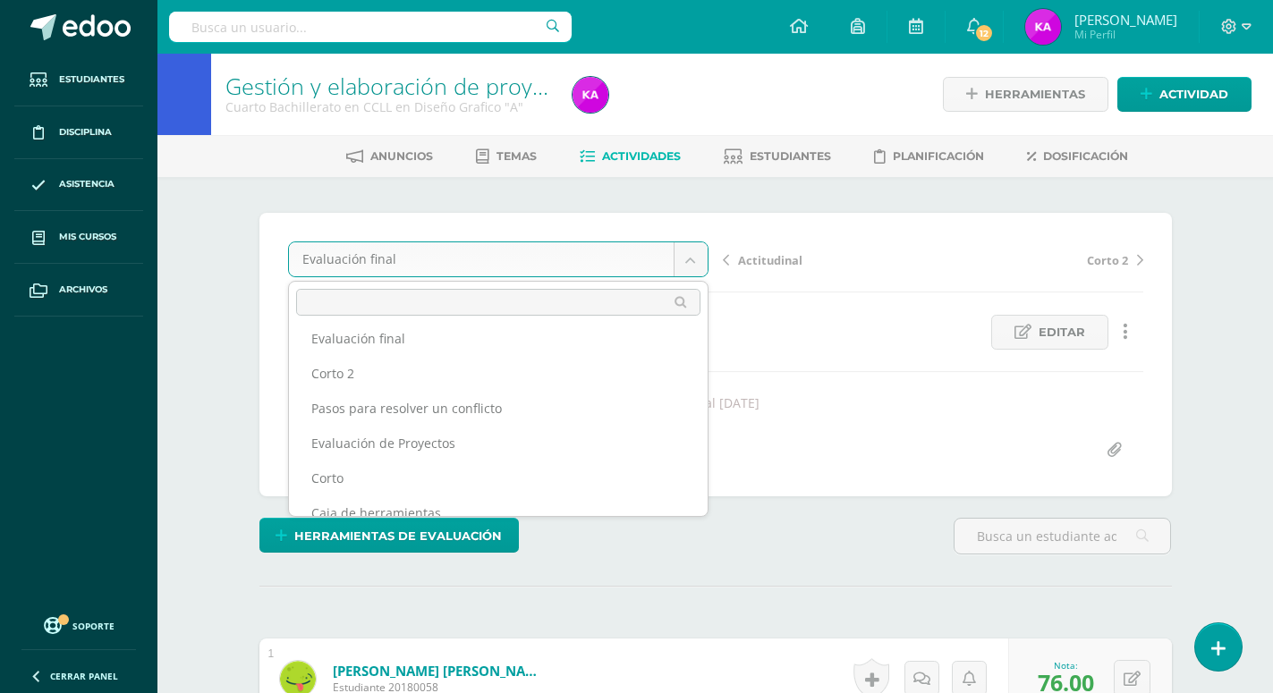
scroll to position [65, 0]
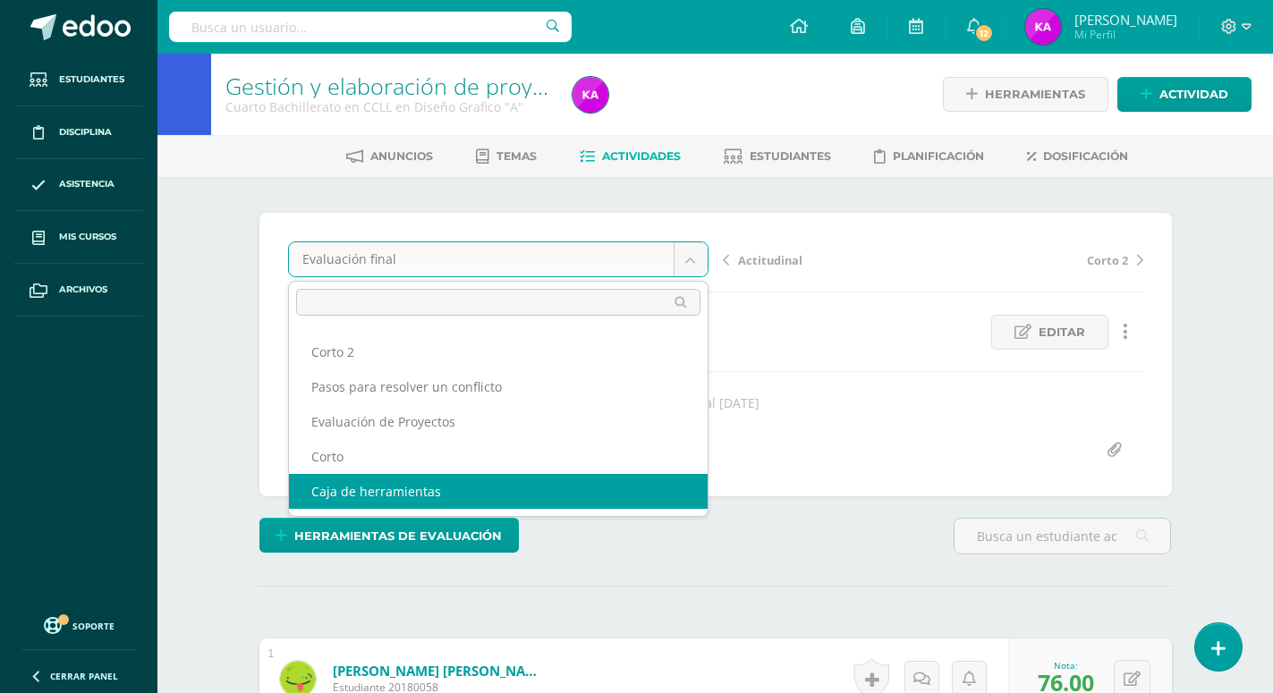
select select "/dashboard/teacher/grade-activity/172575/"
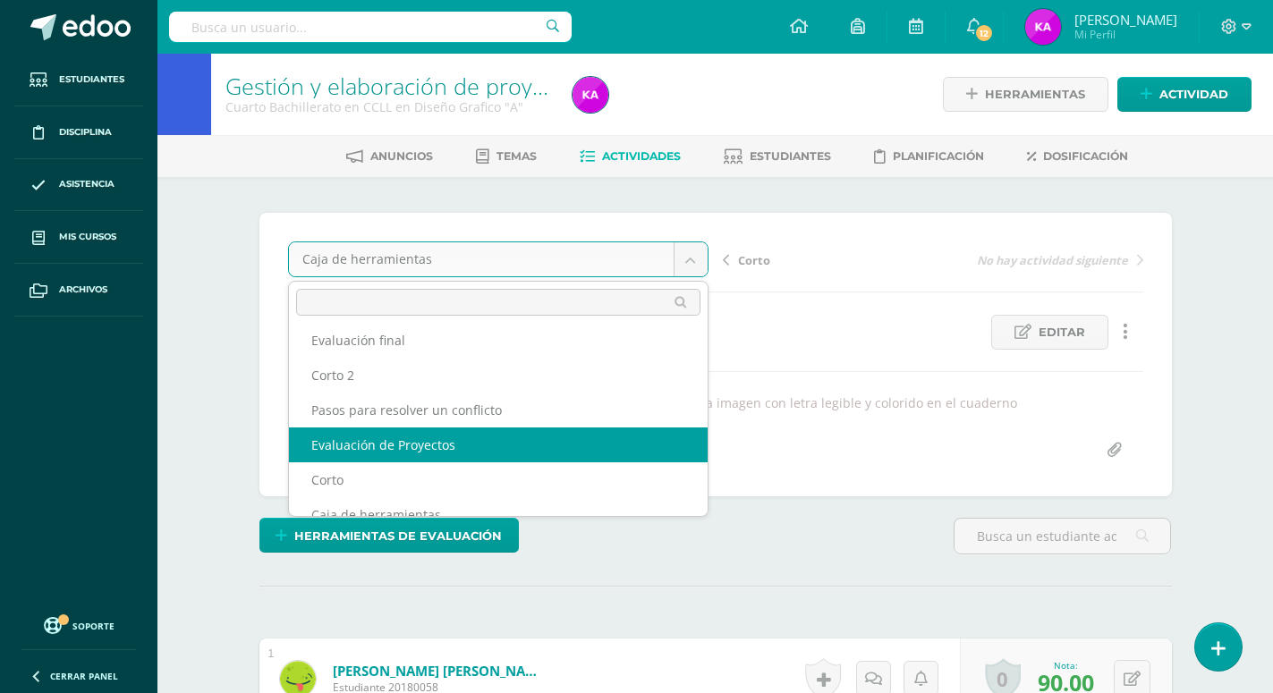
scroll to position [65, 0]
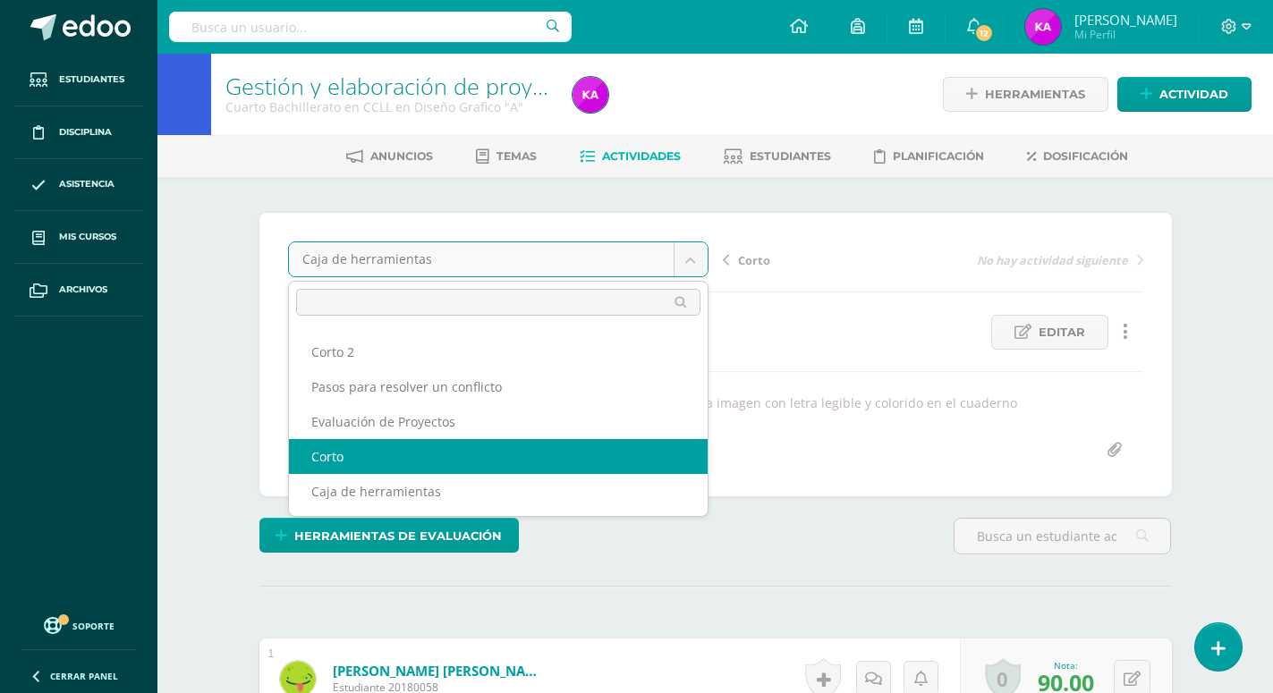
select select "/dashboard/teacher/grade-activity/172576/"
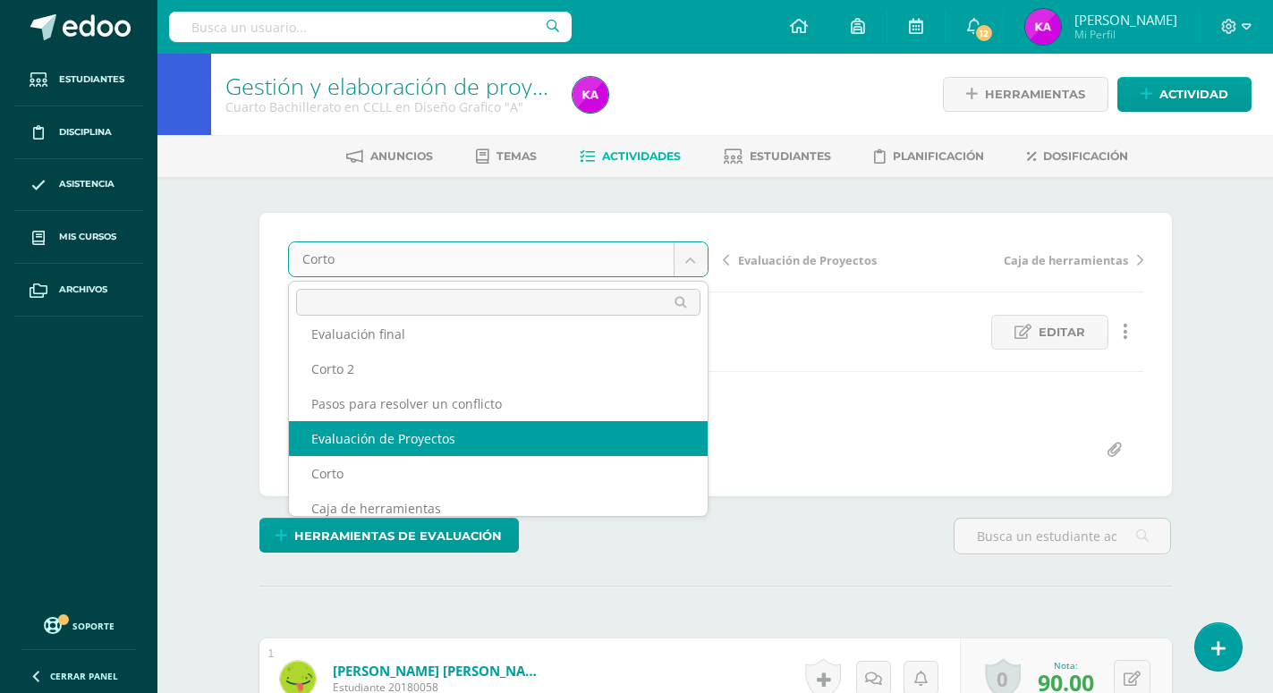
scroll to position [65, 0]
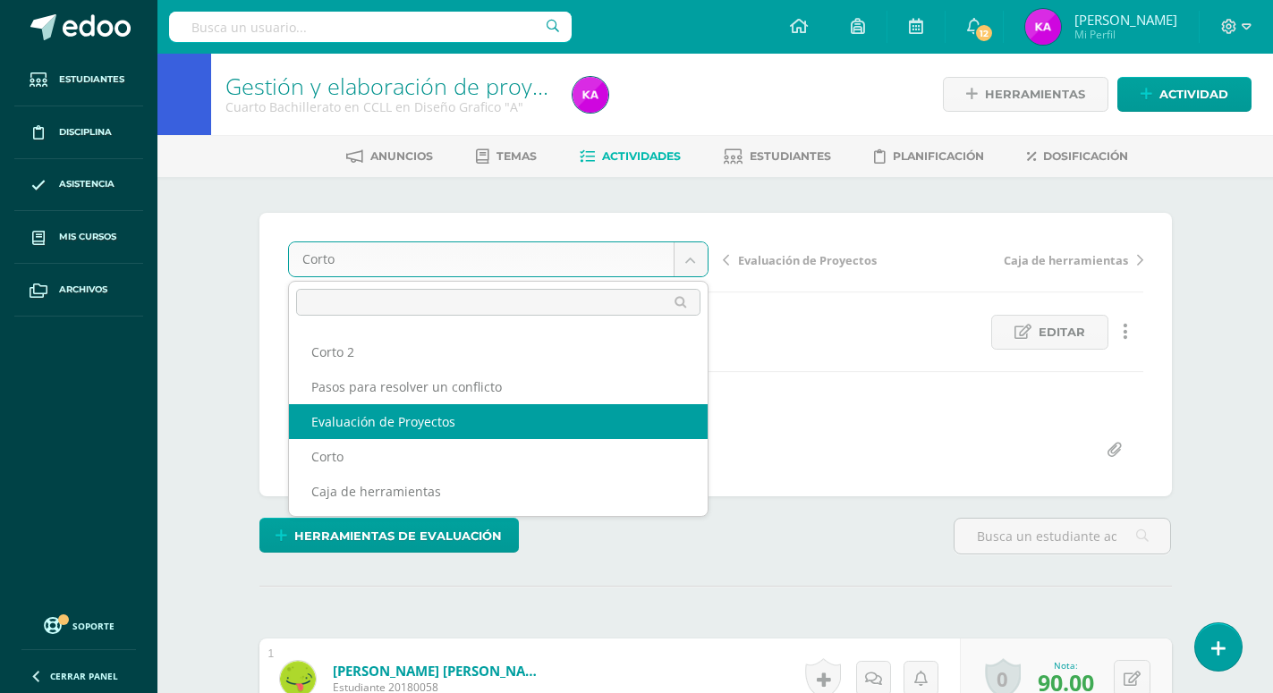
select select "/dashboard/teacher/grade-activity/172578/"
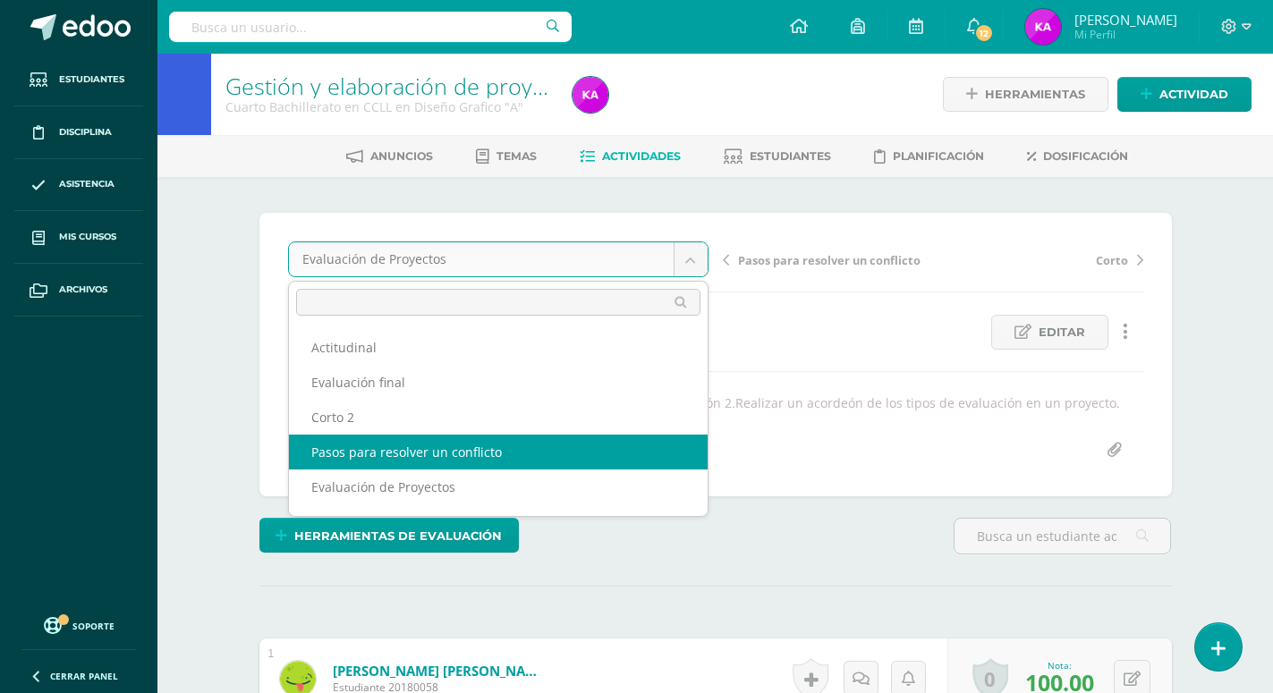
select select "/dashboard/teacher/grade-activity/172581/"
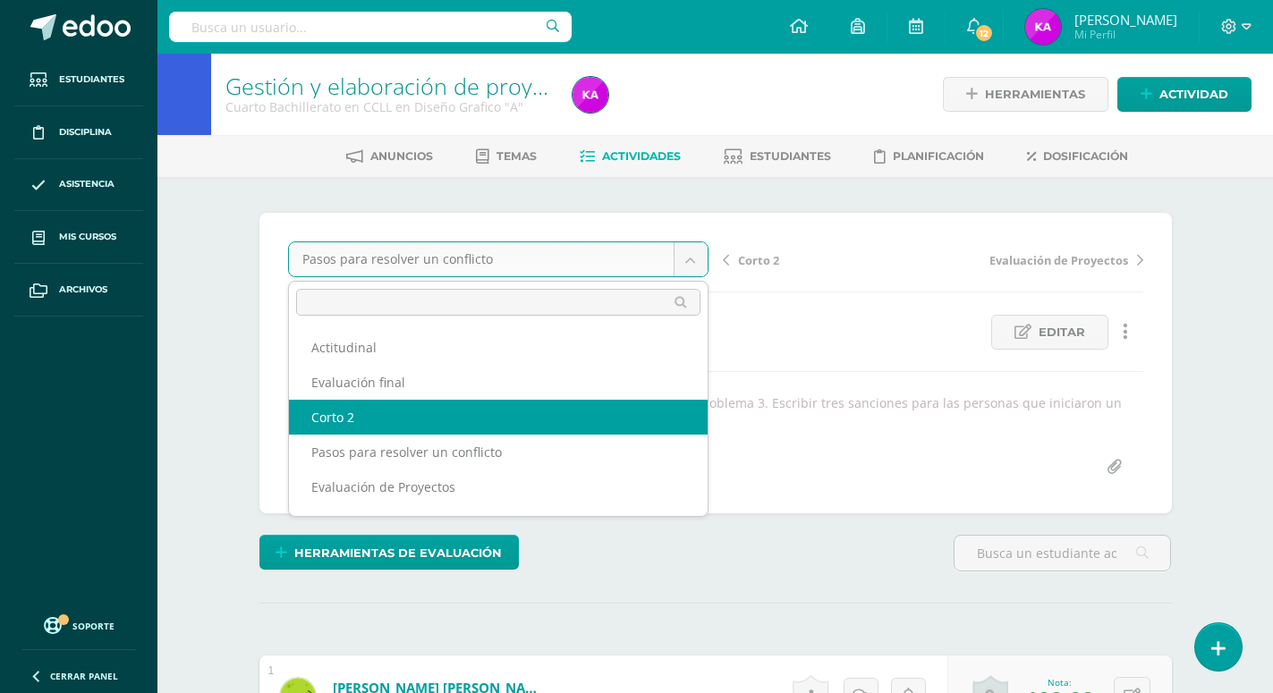
select select "/dashboard/teacher/grade-activity/174115/"
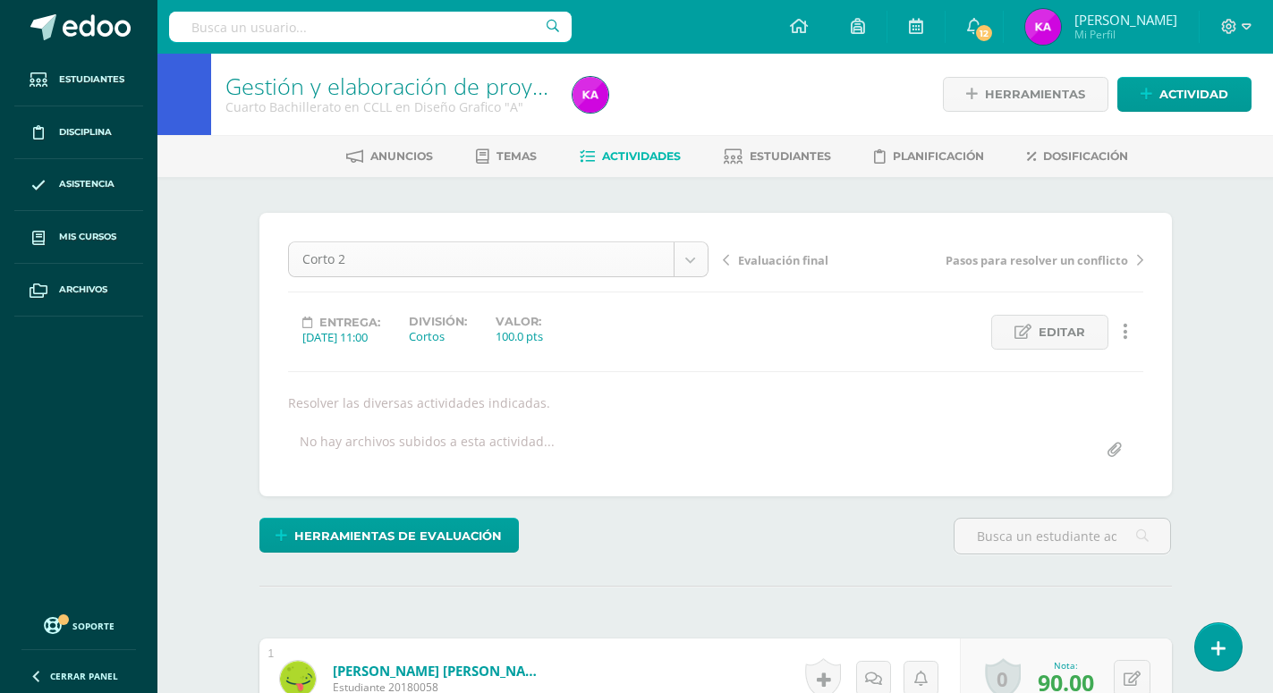
select select "/dashboard/teacher/grade-activity/173822/"
drag, startPoint x: 1040, startPoint y: 233, endPoint x: 1008, endPoint y: 230, distance: 32.3
click at [1040, 231] on div "Evaluación final Actitudinal Evaluación final Corto 2 Pasos para resolver un co…" at bounding box center [715, 355] width 912 height 284
drag, startPoint x: 1228, startPoint y: 285, endPoint x: 1207, endPoint y: 273, distance: 24.1
